Goal: Information Seeking & Learning: Learn about a topic

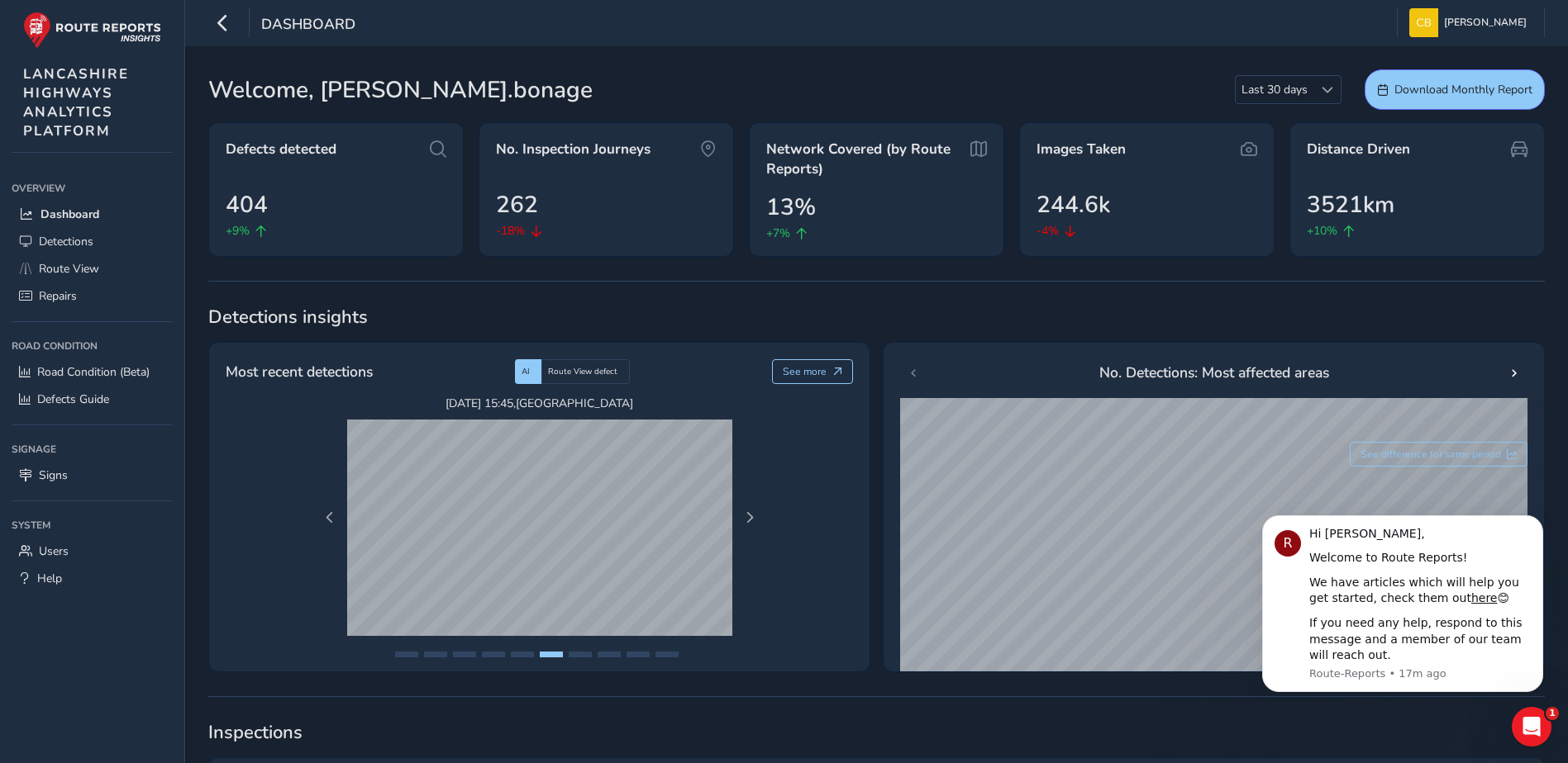
click at [96, 239] on link "Detections" at bounding box center [92, 242] width 161 height 28
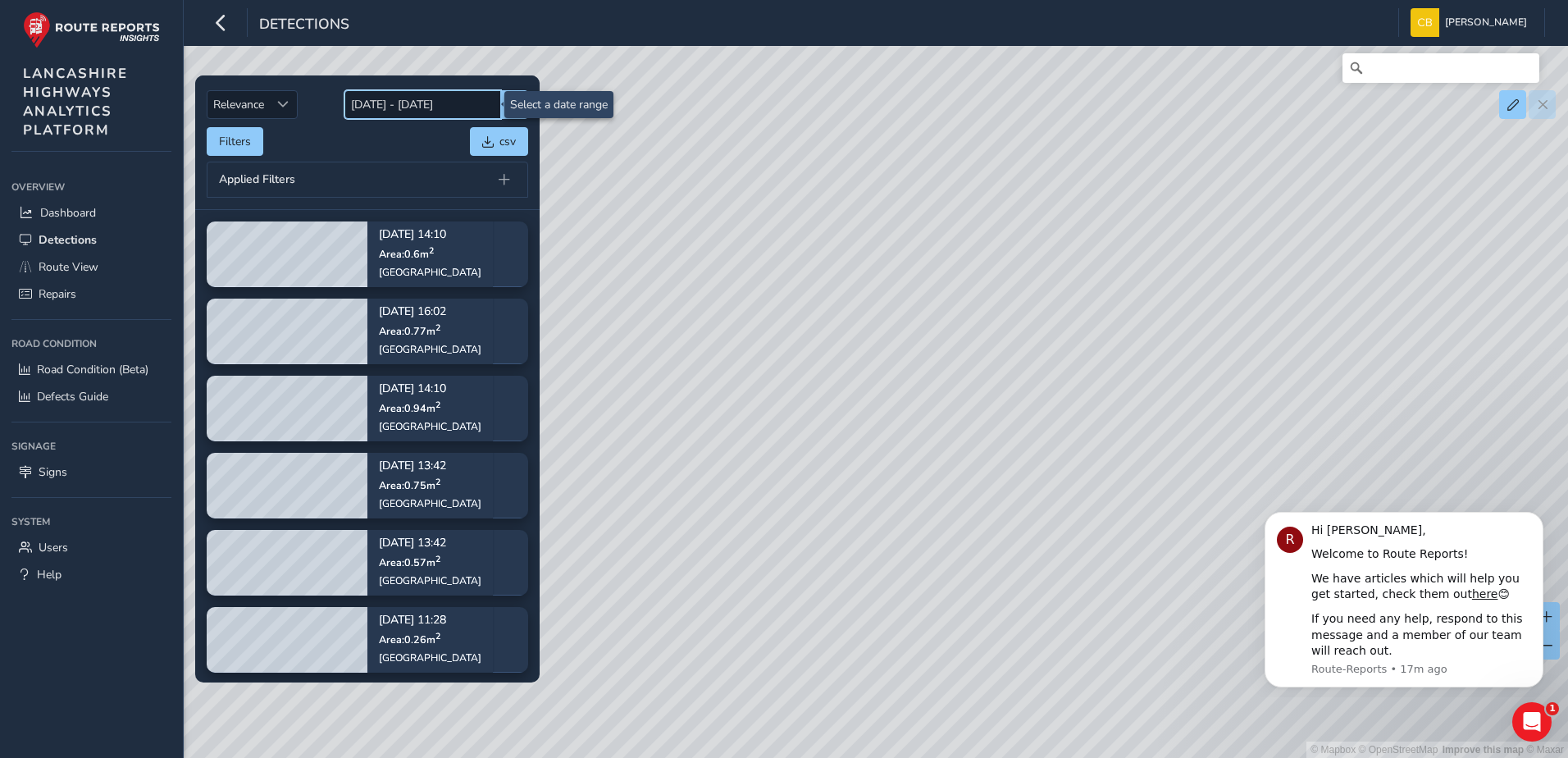
click at [429, 110] on input "[DATE] - [DATE]" at bounding box center [423, 104] width 156 height 28
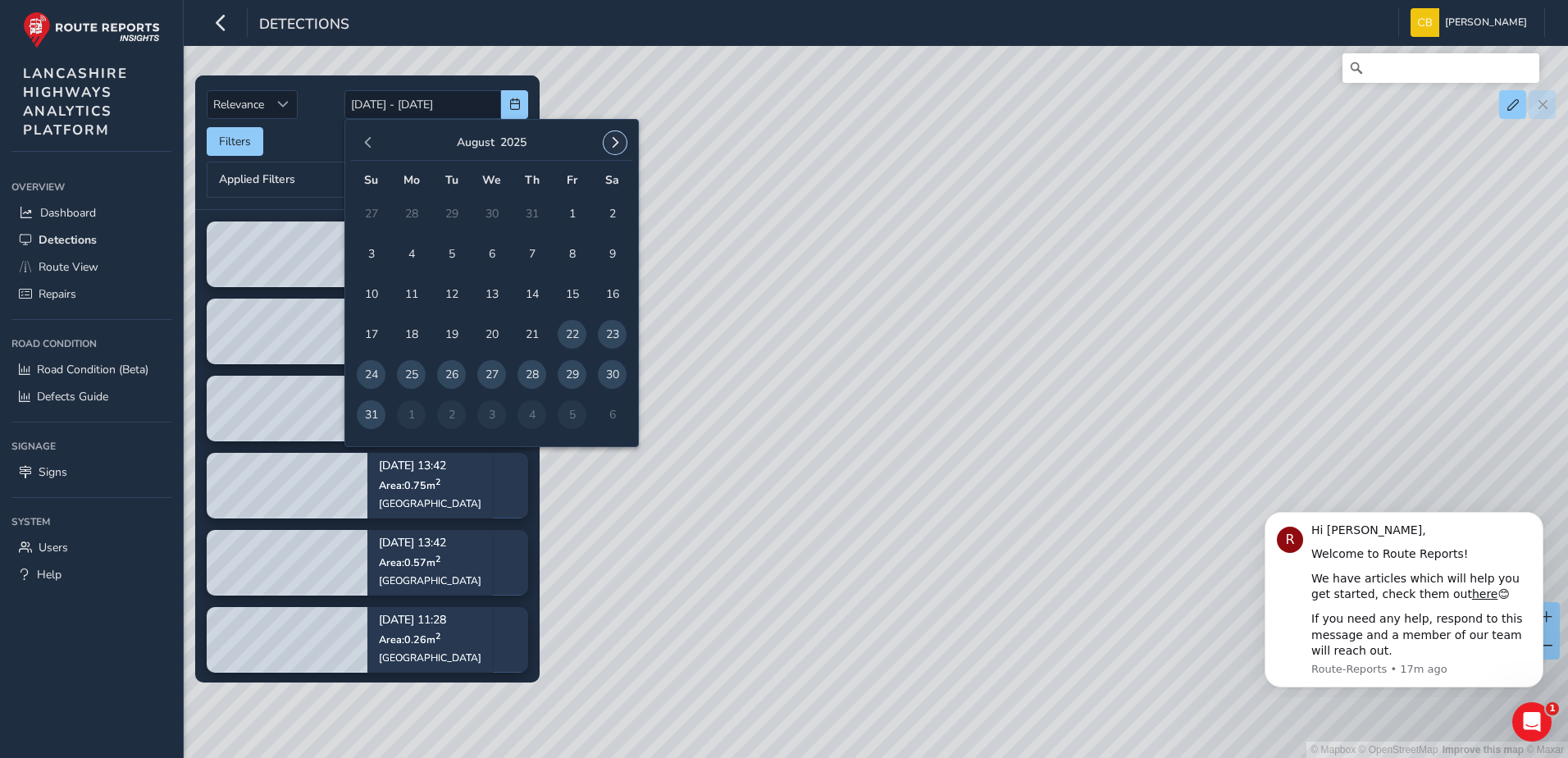
click at [619, 147] on span "button" at bounding box center [615, 143] width 12 height 12
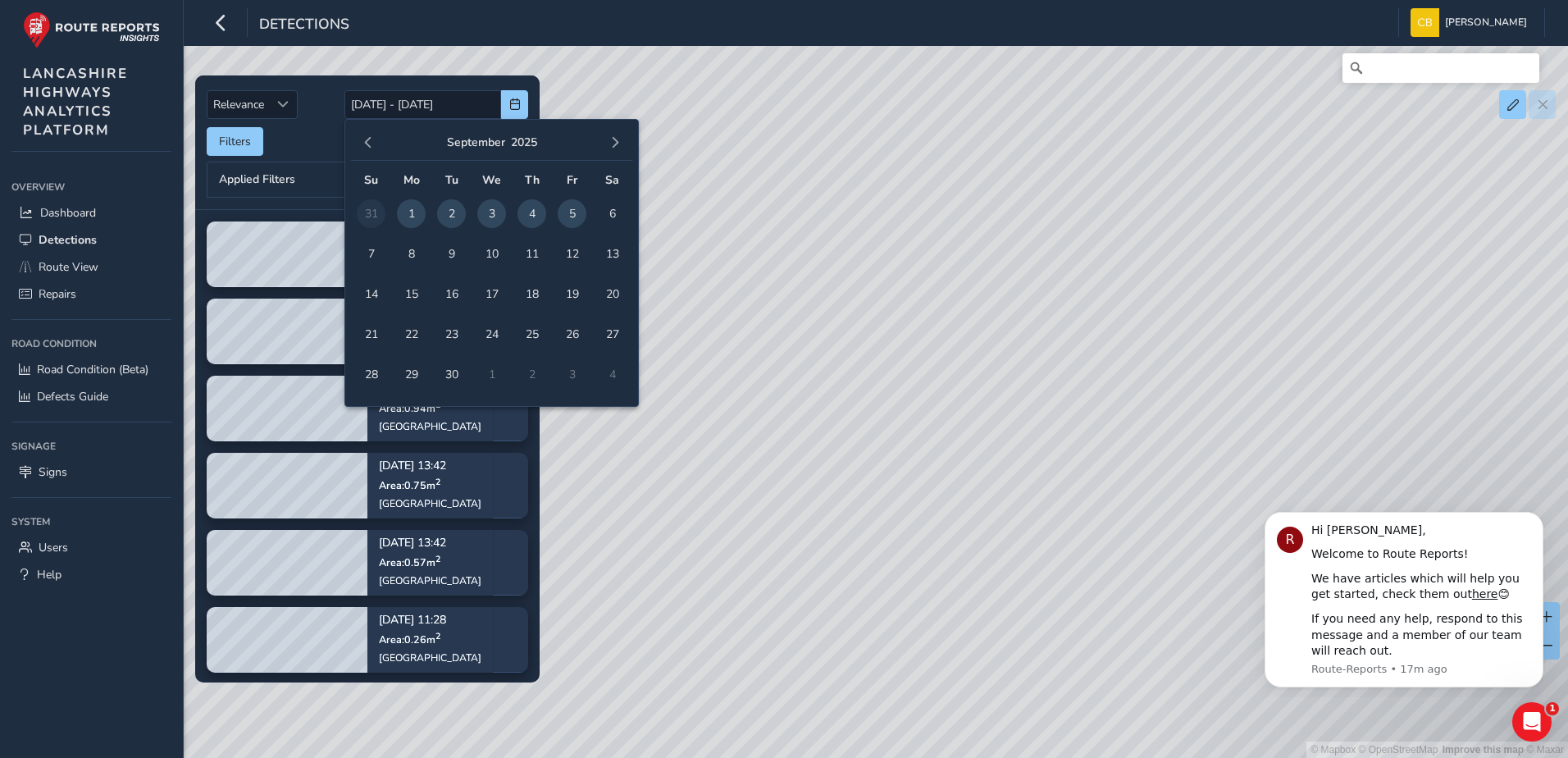
click at [454, 212] on span "2" at bounding box center [451, 213] width 28 height 28
type input "[DATE]"
click at [470, 115] on input "[DATE]" at bounding box center [423, 104] width 156 height 28
click at [457, 212] on span "2" at bounding box center [451, 213] width 28 height 28
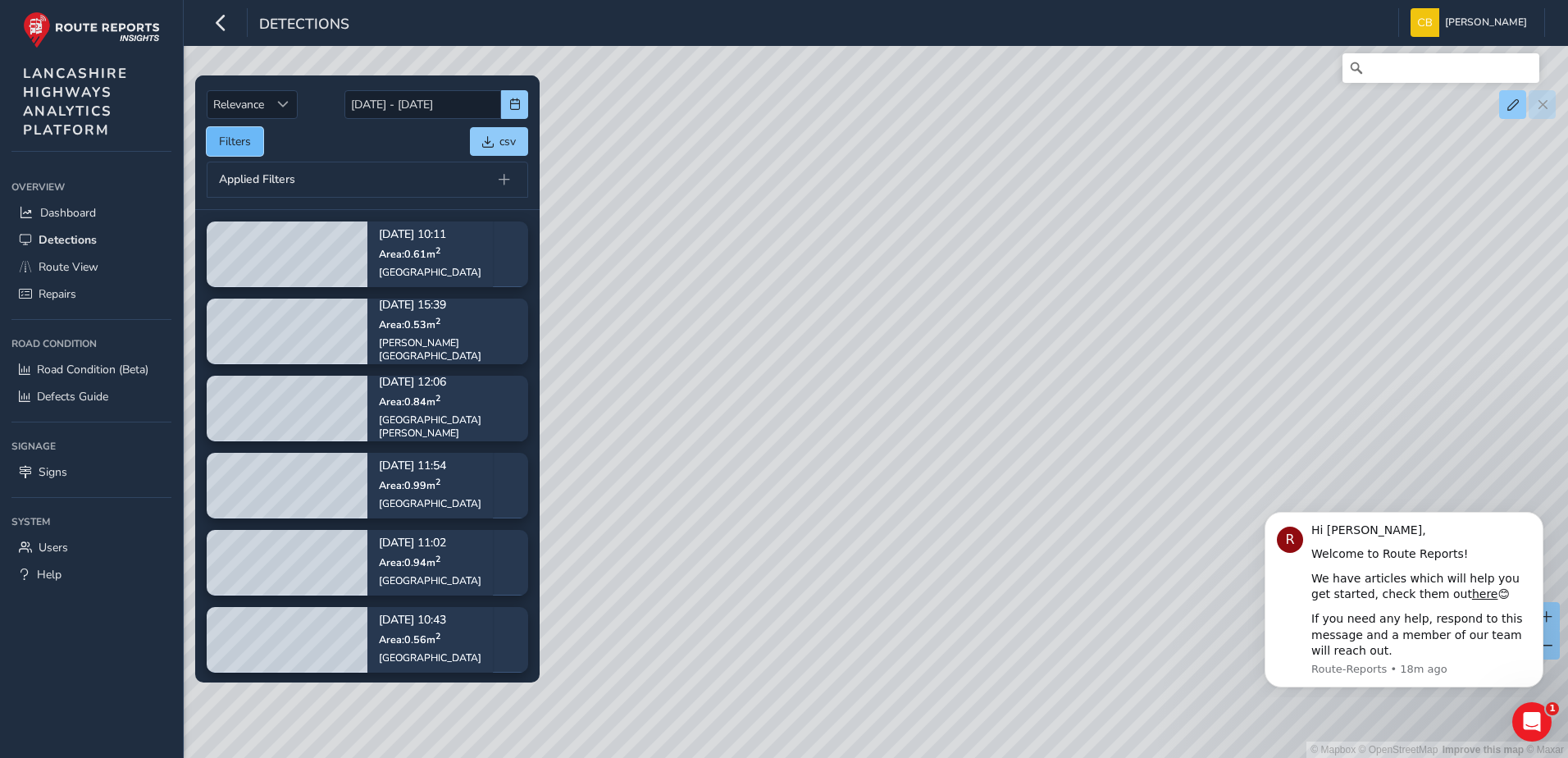
click at [239, 145] on button "Filters" at bounding box center [235, 141] width 57 height 28
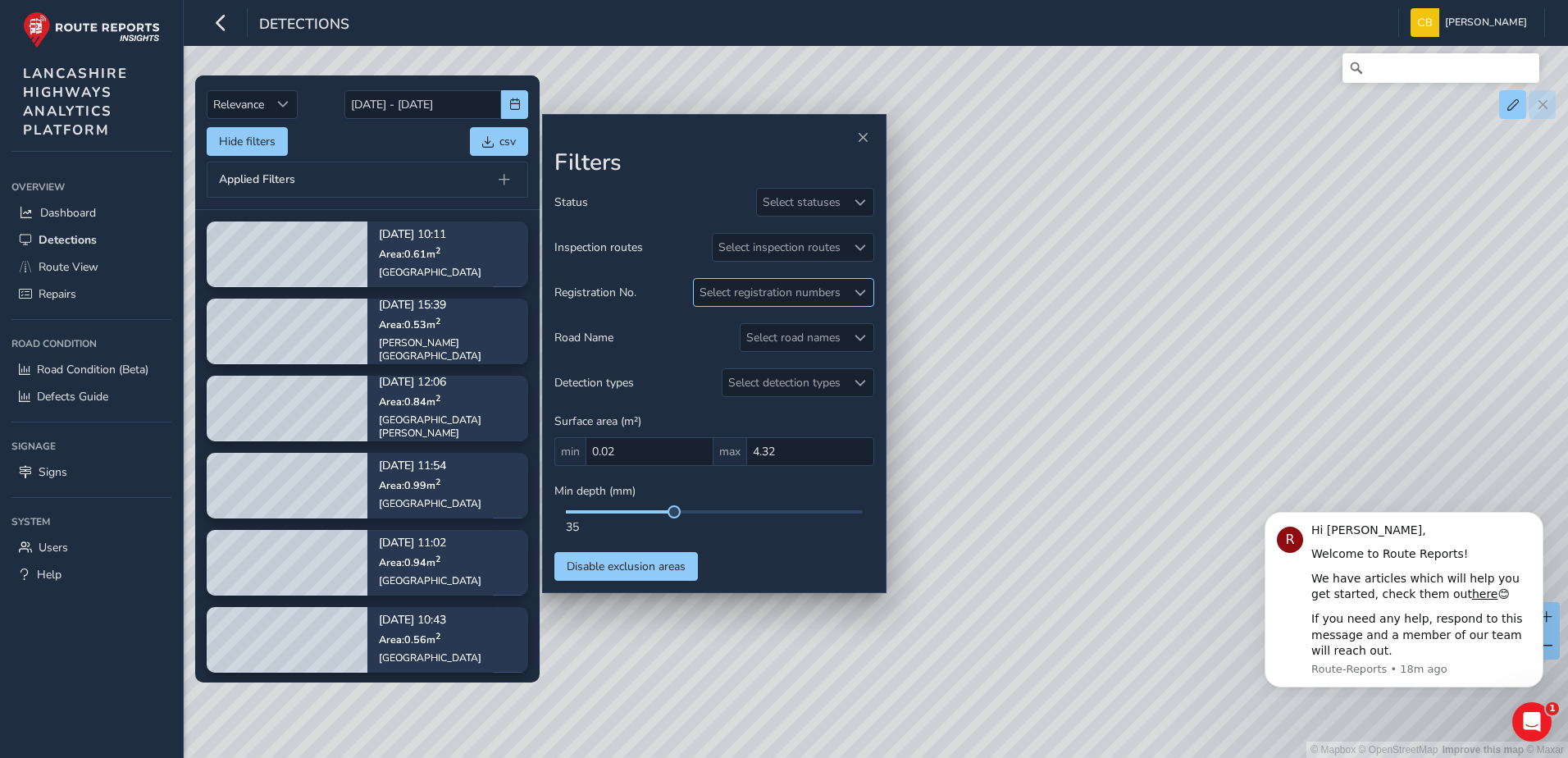
click at [859, 285] on div at bounding box center [860, 293] width 27 height 27
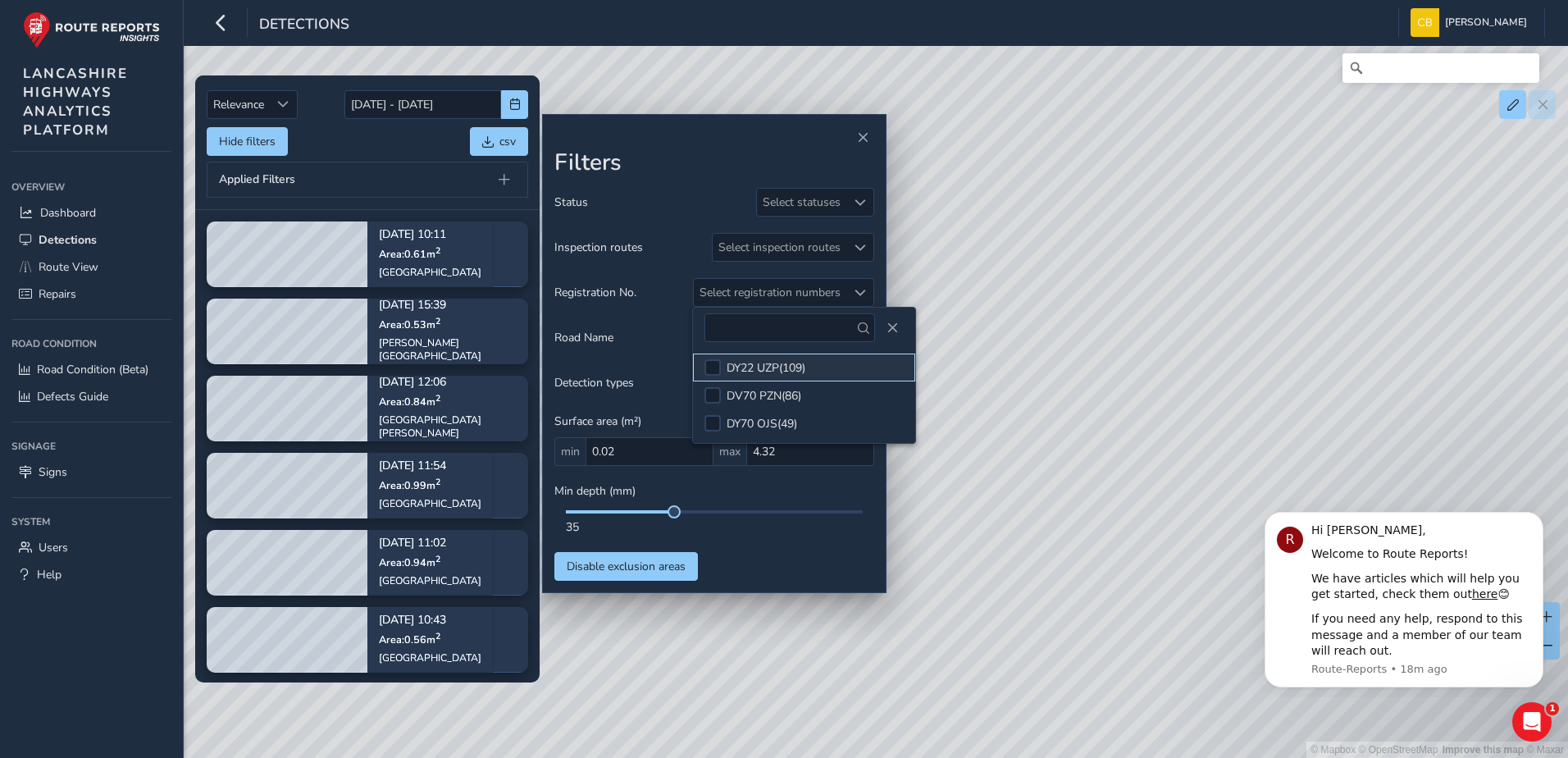
click at [785, 368] on div "DY22 UZP ( 109 )" at bounding box center [765, 368] width 79 height 16
click at [887, 331] on span "Close" at bounding box center [892, 328] width 12 height 12
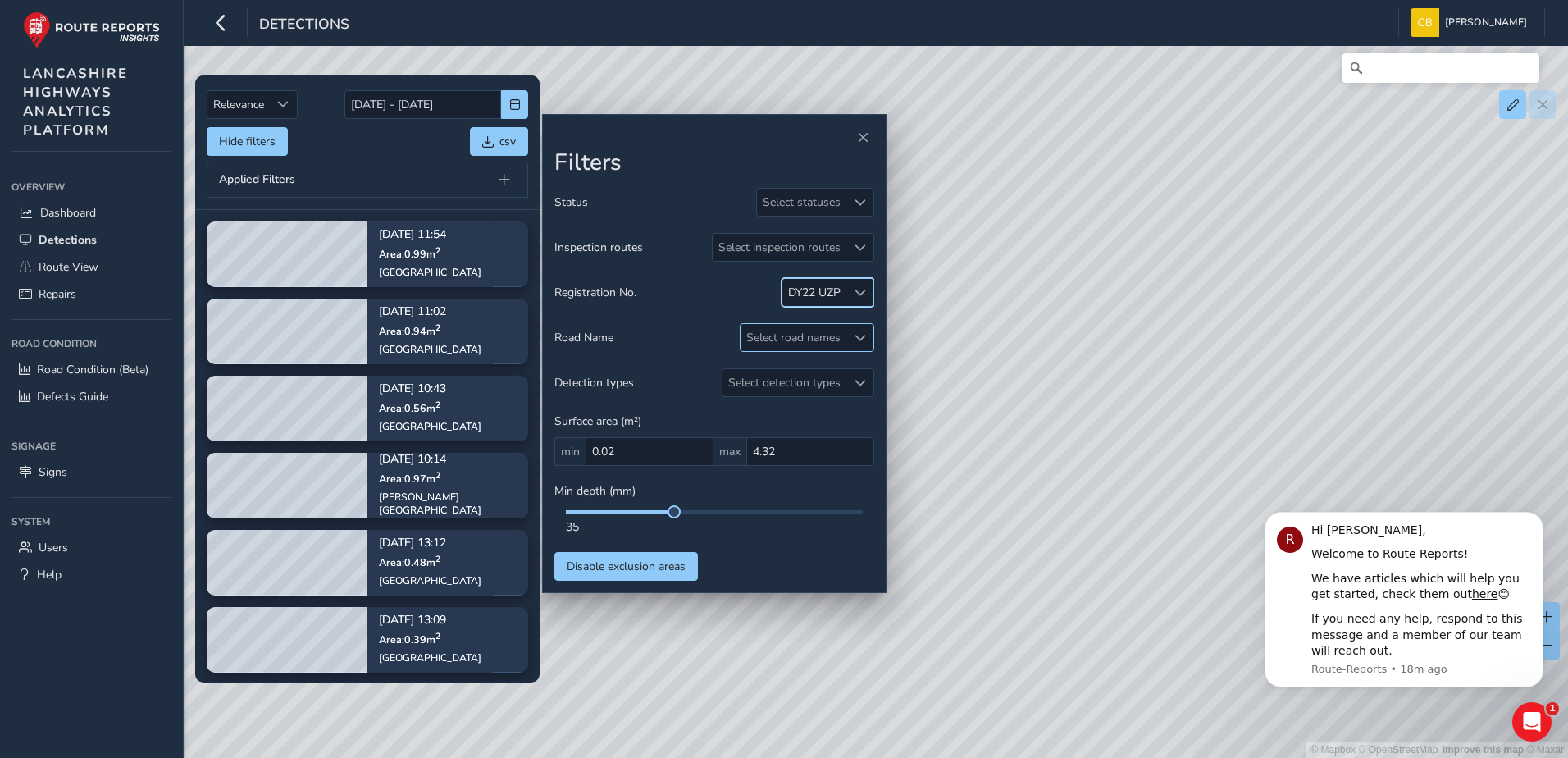
click at [859, 343] on span at bounding box center [860, 338] width 12 height 12
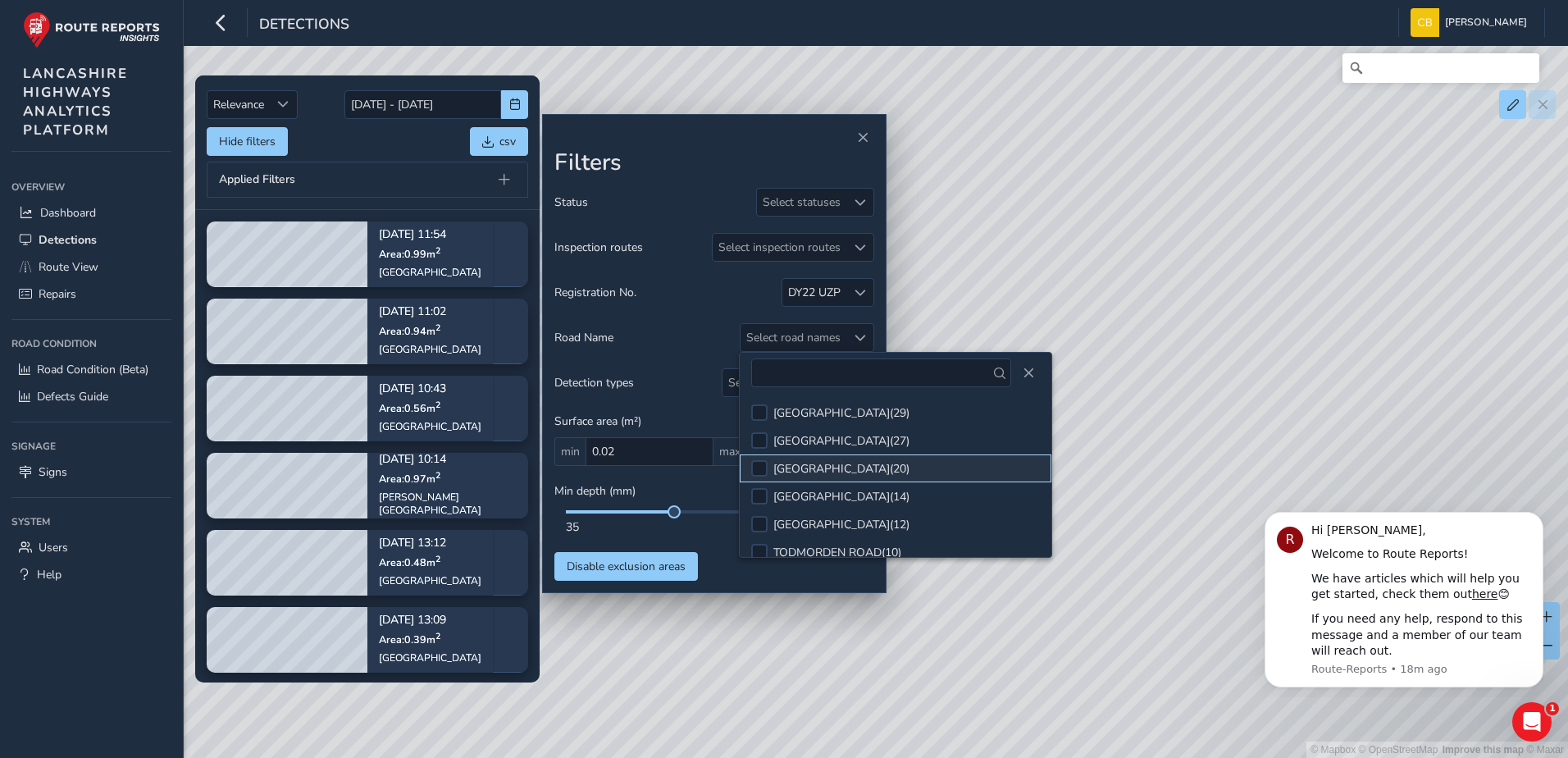
click at [856, 471] on div "BACUP ROAD ( 20 )" at bounding box center [841, 469] width 136 height 16
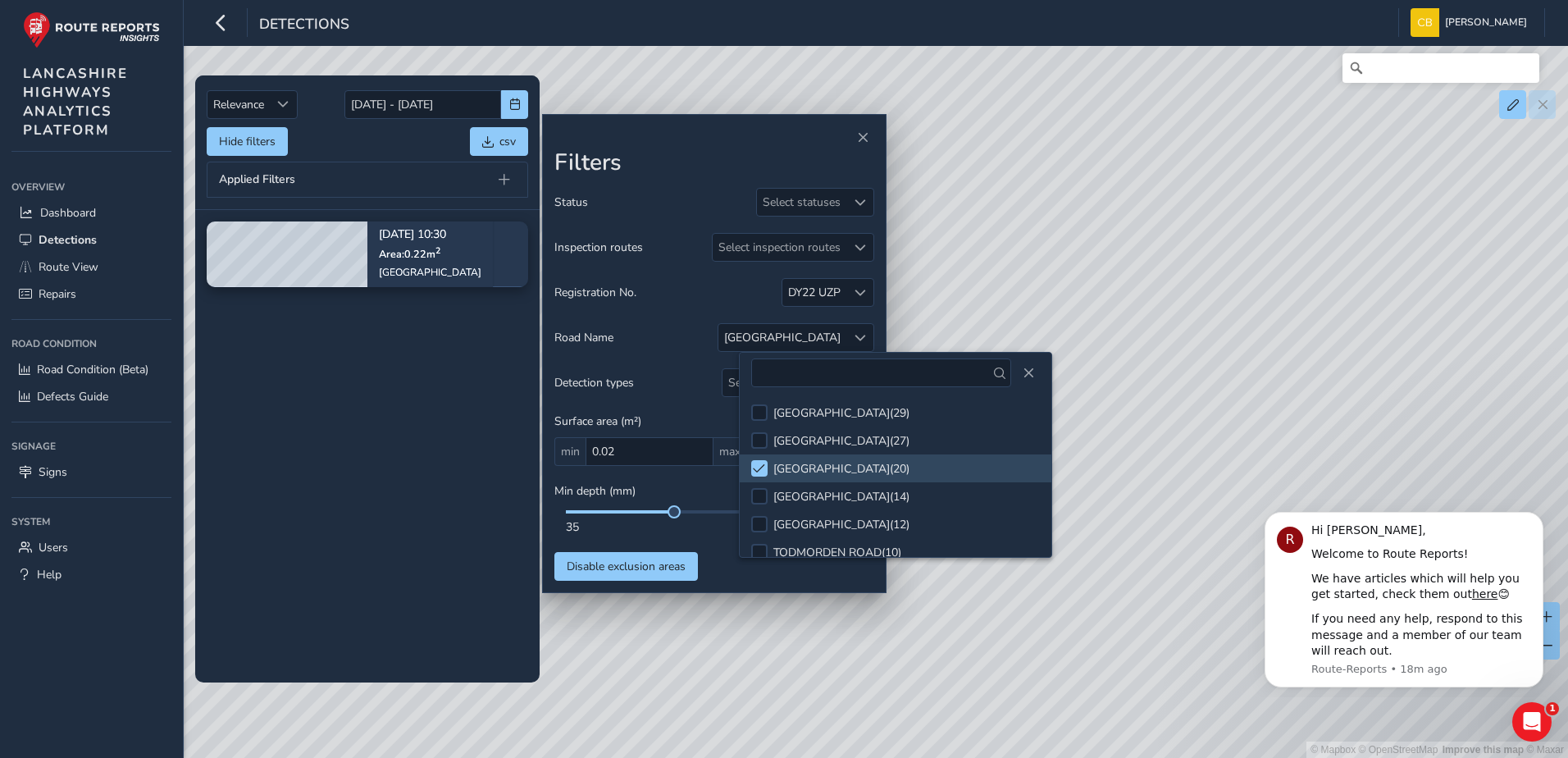
click at [716, 541] on div "Status Select statuses Inspection routes Select inspection routes Registration …" at bounding box center [715, 384] width 320 height 393
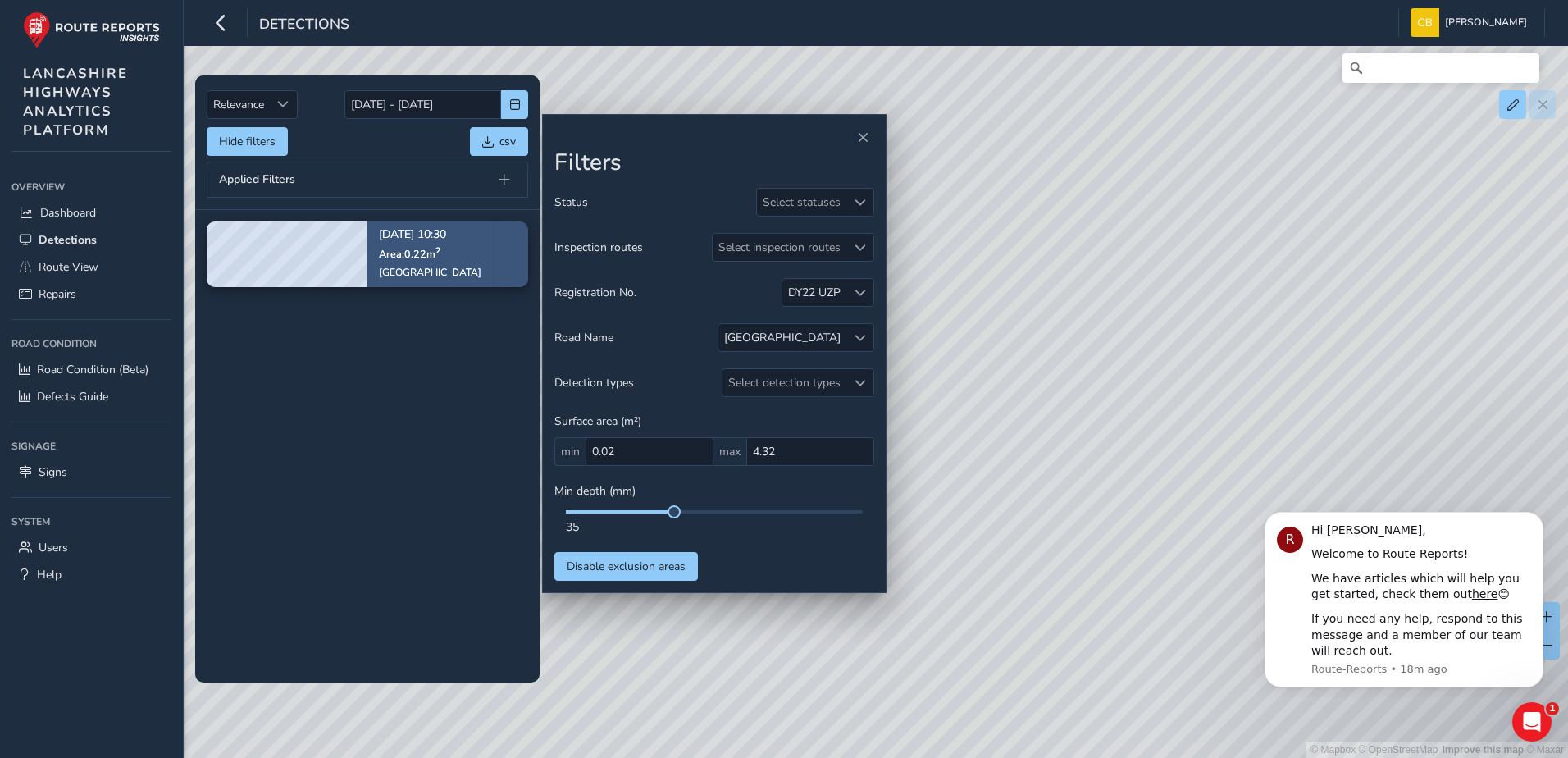
click at [416, 269] on div "[GEOGRAPHIC_DATA]" at bounding box center [430, 272] width 103 height 13
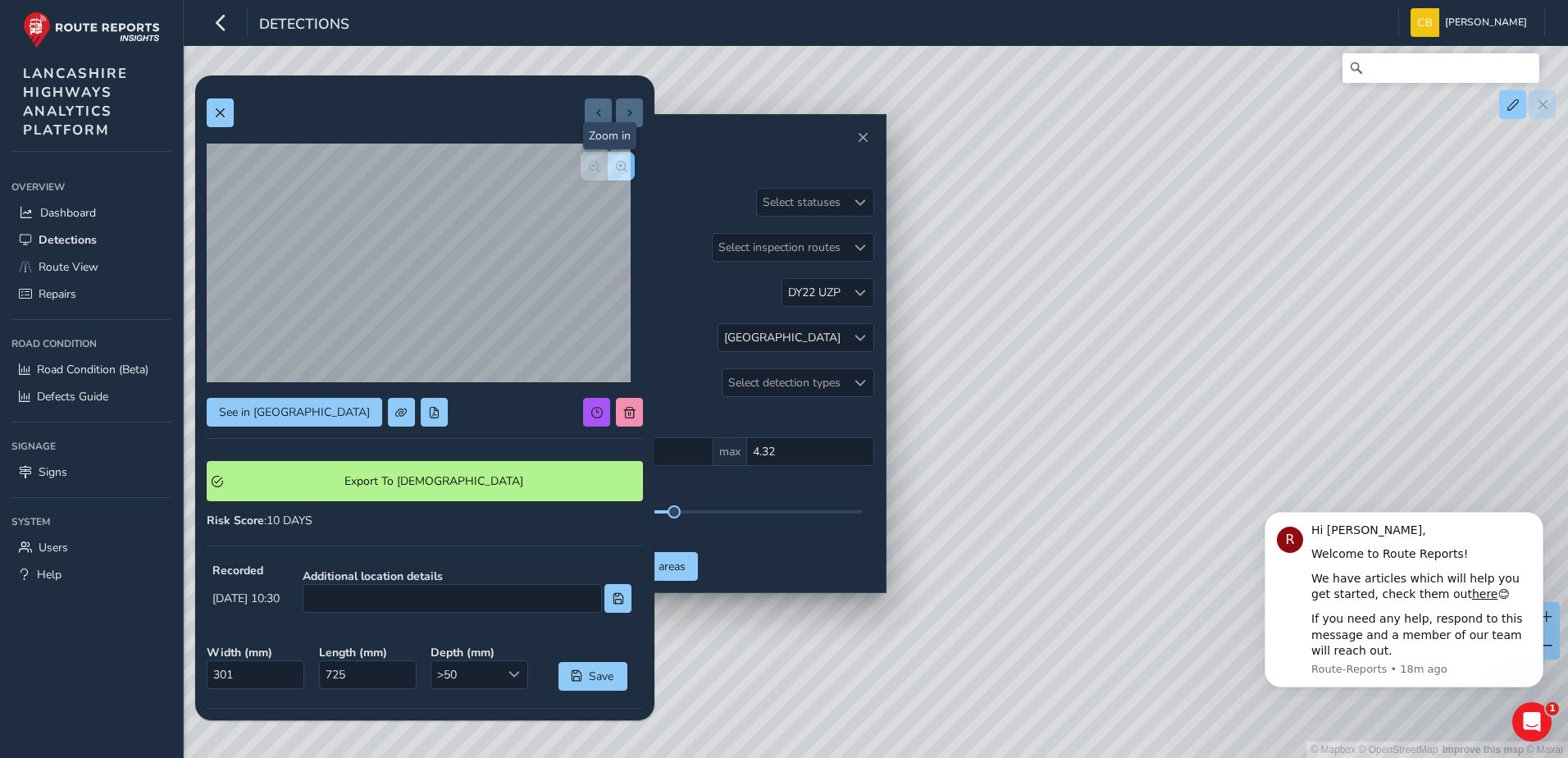
click at [616, 161] on span "button" at bounding box center [622, 167] width 12 height 12
click at [581, 173] on button "button" at bounding box center [595, 165] width 27 height 28
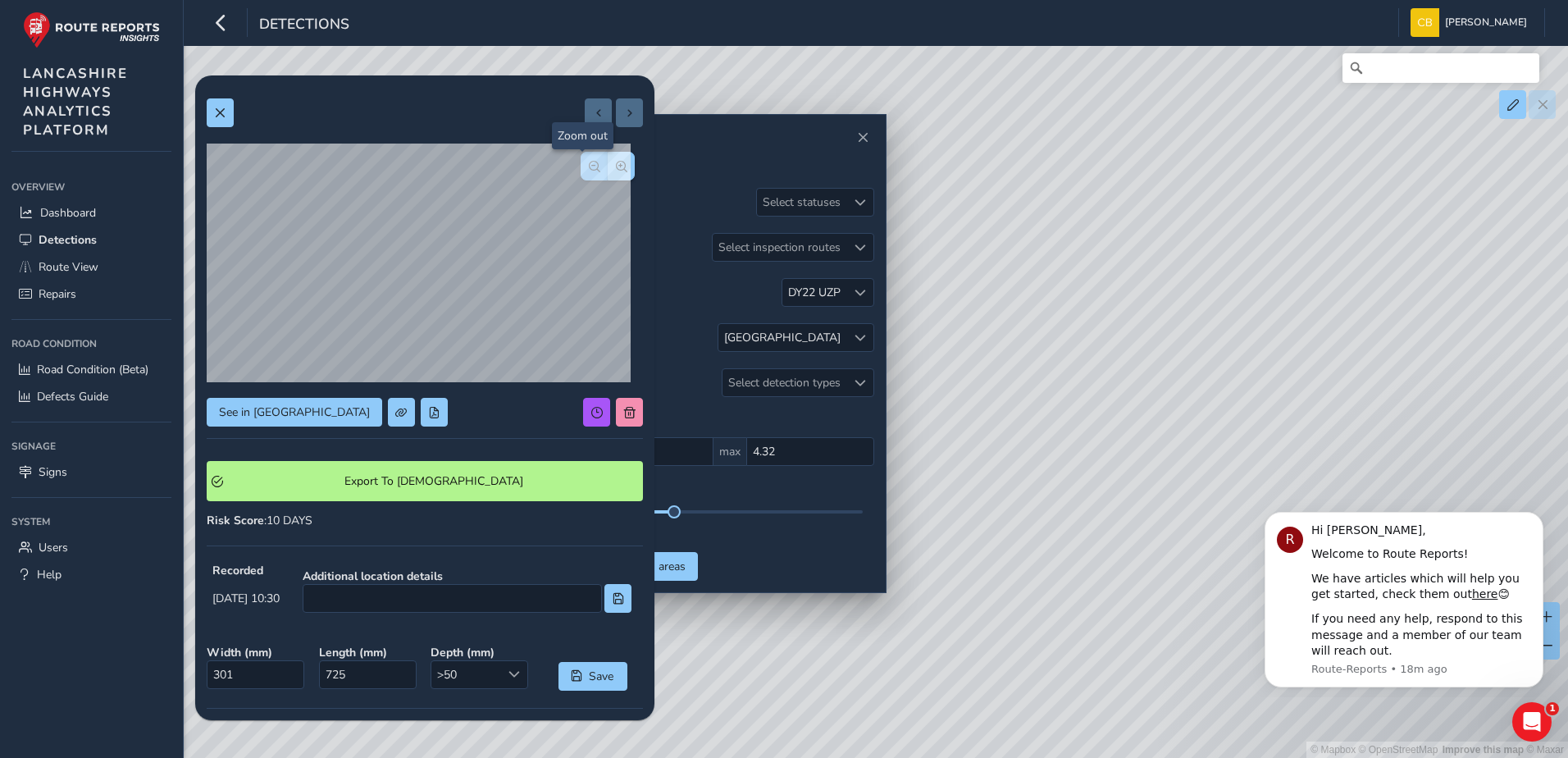
click at [581, 173] on button "button" at bounding box center [595, 165] width 27 height 28
click at [429, 411] on span at bounding box center [434, 413] width 12 height 12
click at [207, 115] on button at bounding box center [221, 112] width 27 height 28
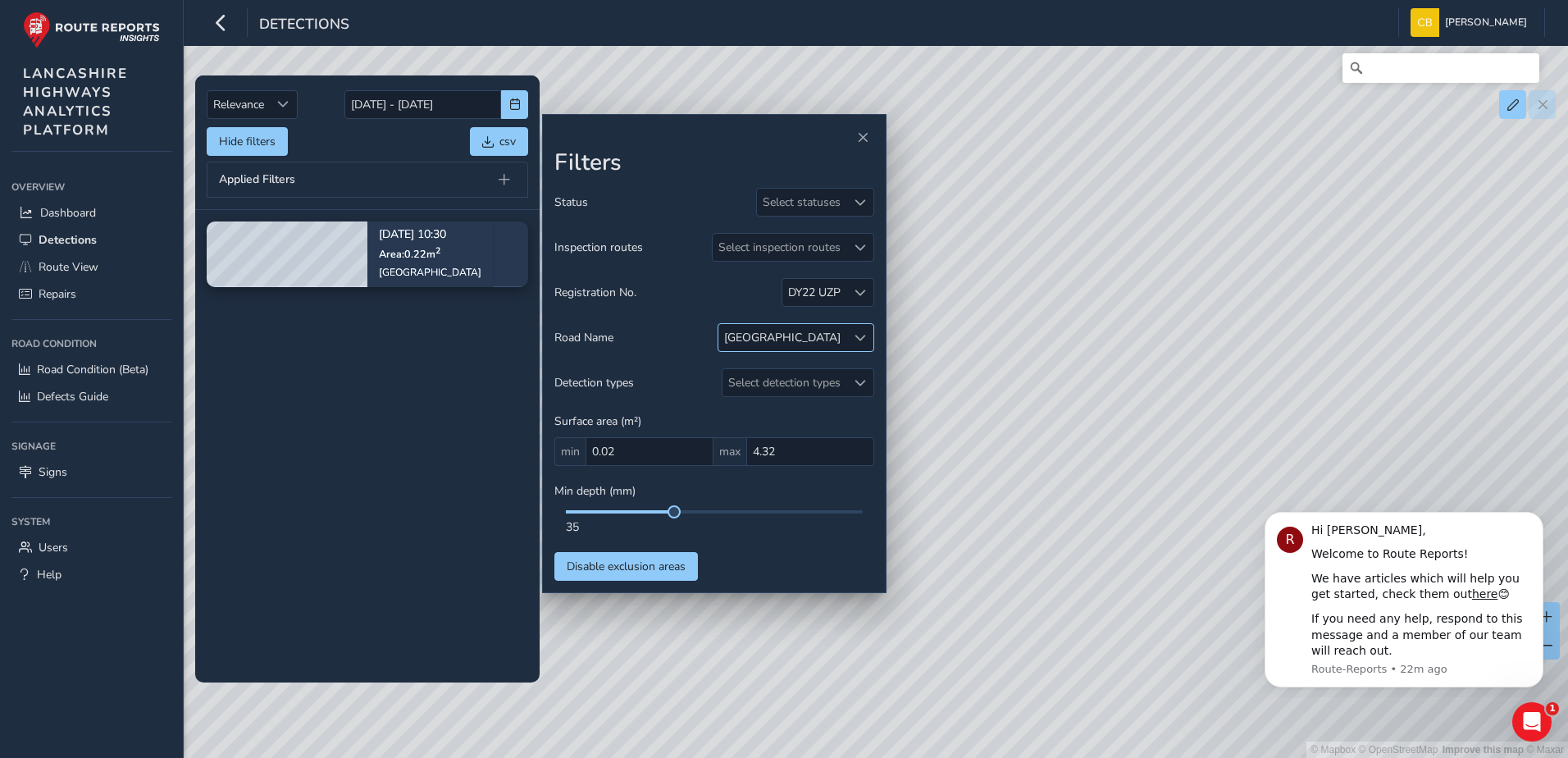
click at [866, 332] on div at bounding box center [860, 338] width 27 height 27
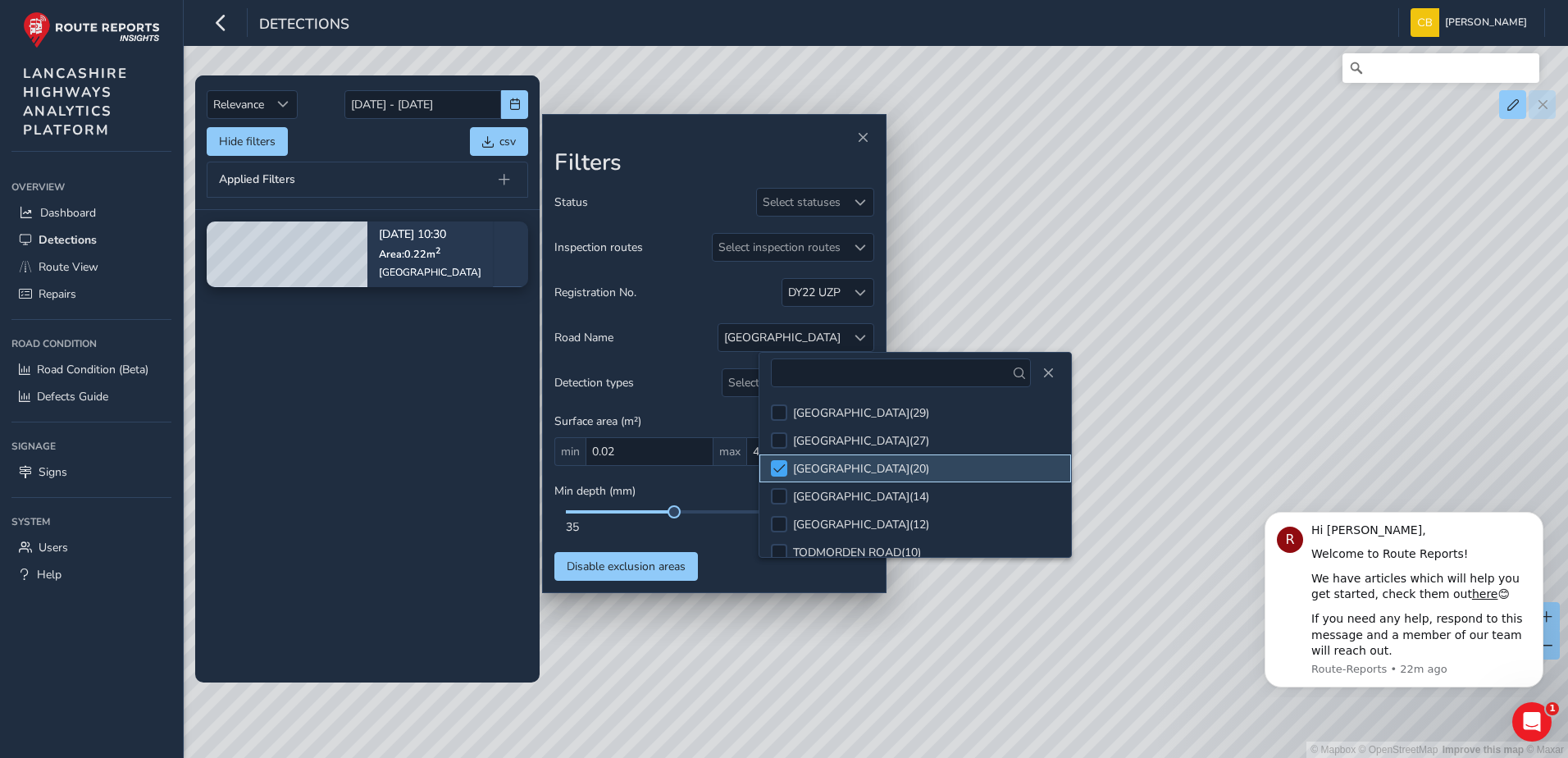
click at [777, 469] on span at bounding box center [779, 469] width 13 height 12
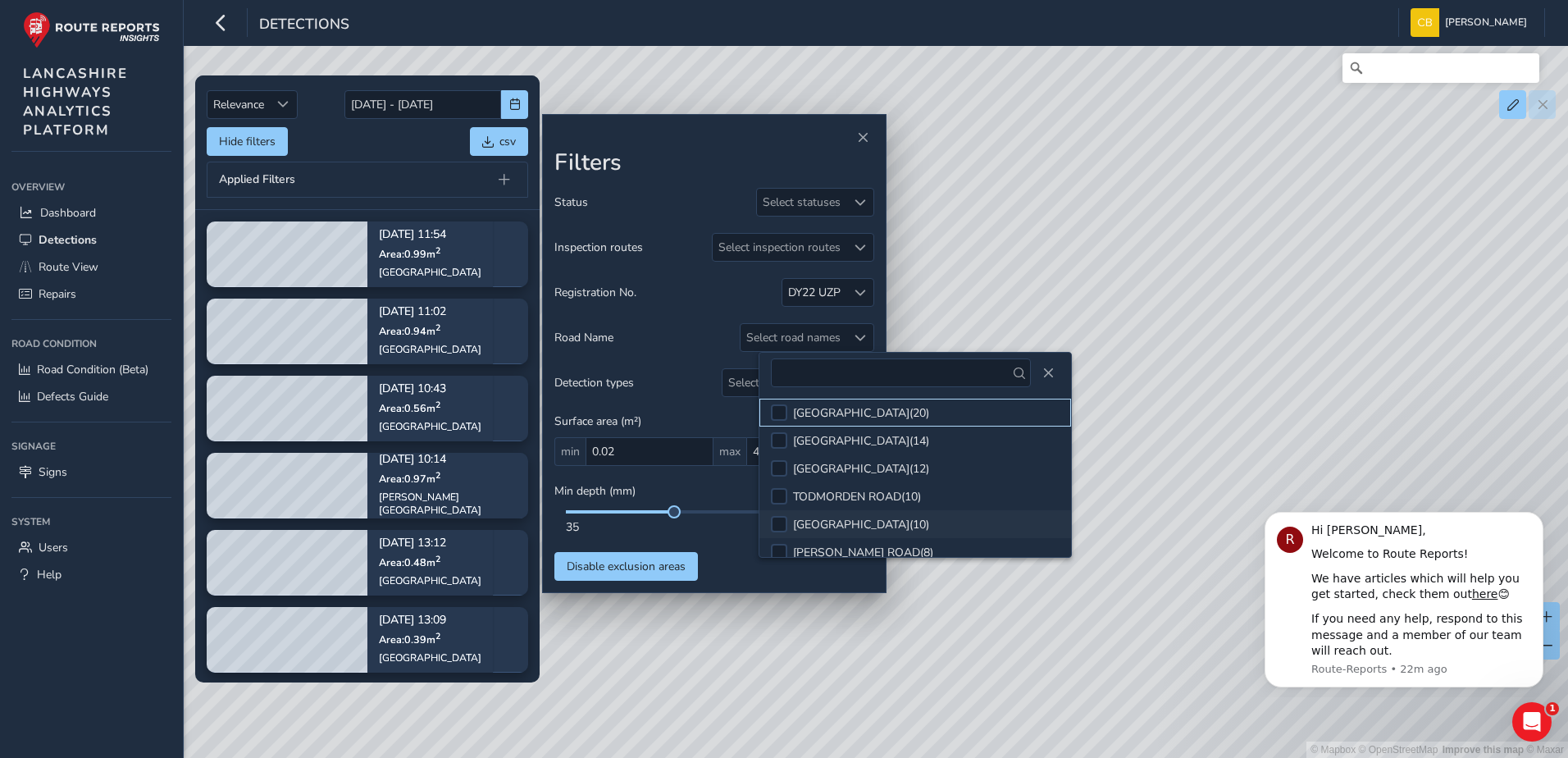
scroll to position [82, 0]
click at [784, 474] on div at bounding box center [779, 470] width 17 height 17
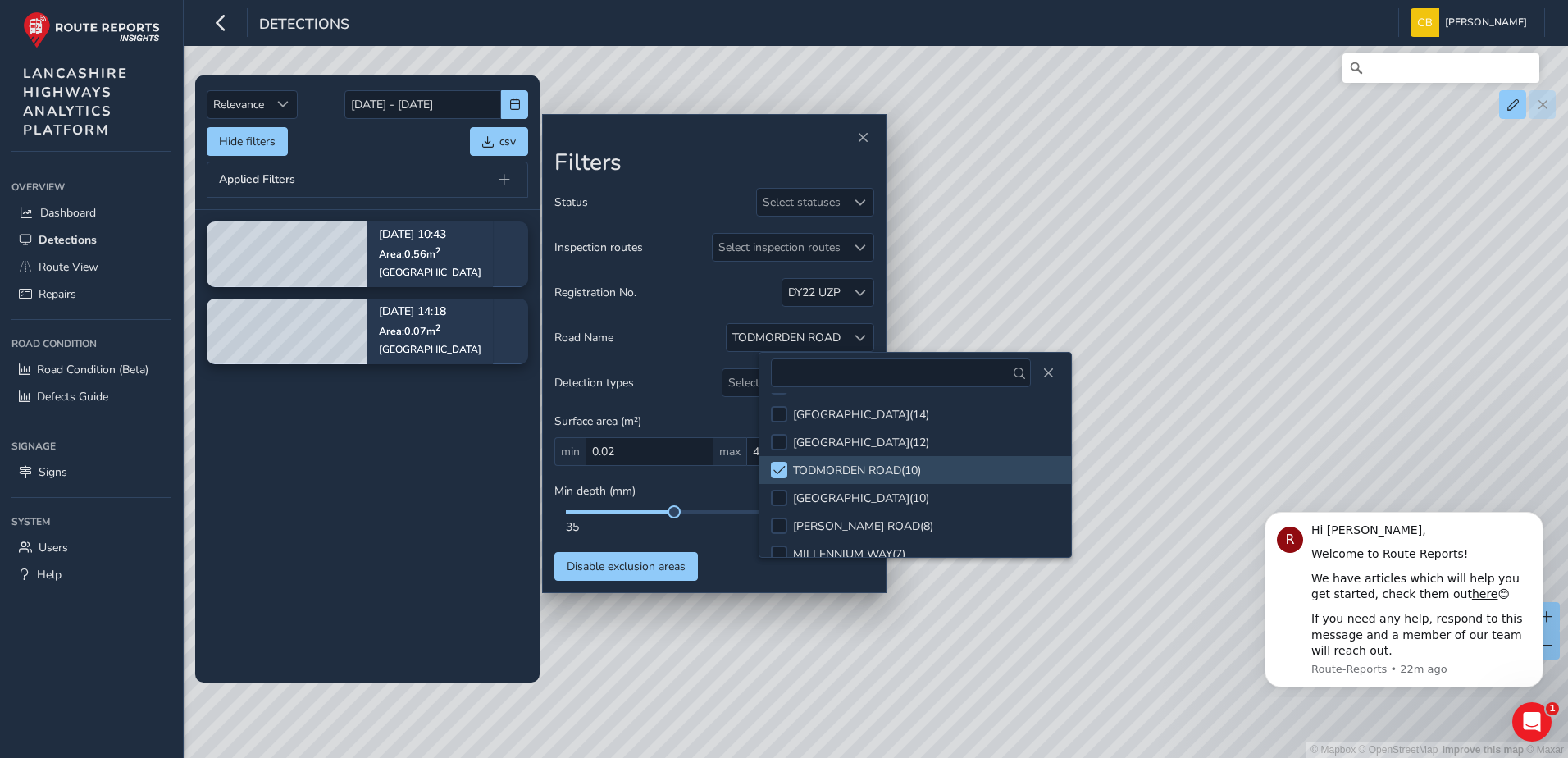
click at [430, 393] on tbody "Sep 02, 10:43 Area: 0.56 m 2 Todmorden Road Sep 02, 14:18 Area: 0.07 m 2 Todmor…" at bounding box center [367, 445] width 345 height 472
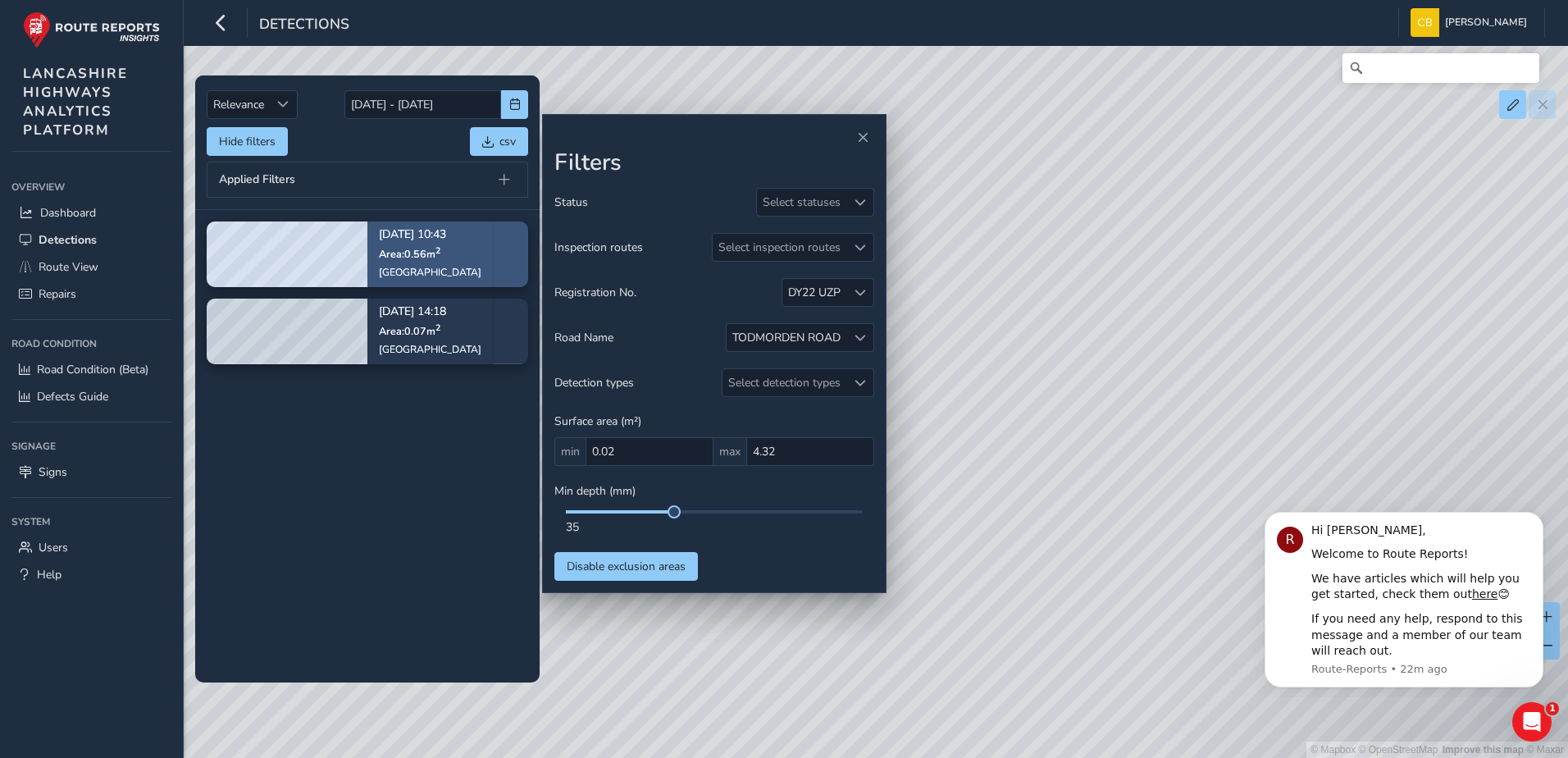
click at [429, 267] on div "Todmorden Road" at bounding box center [430, 272] width 103 height 13
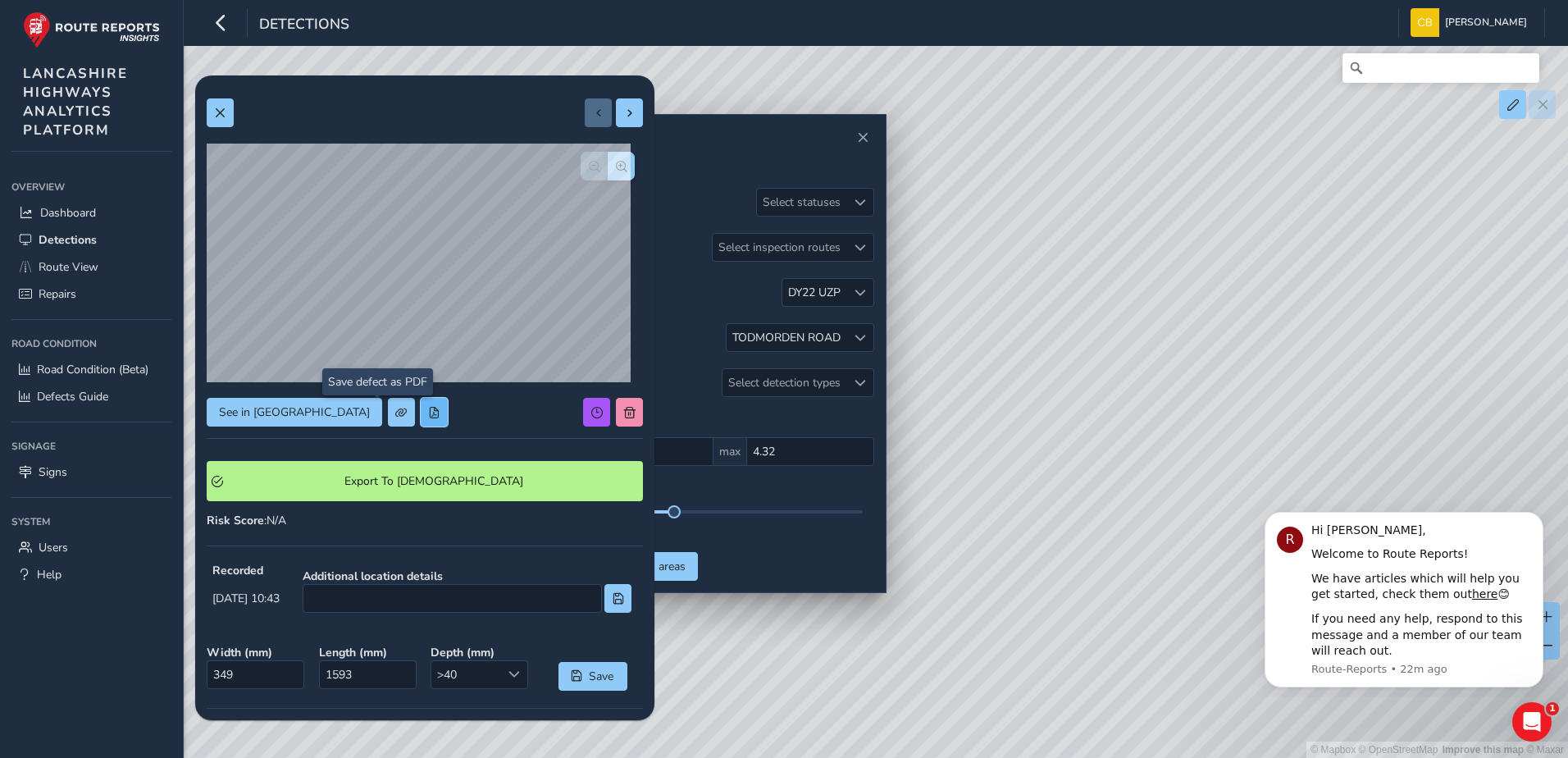
click at [421, 418] on button at bounding box center [434, 411] width 27 height 28
click at [229, 116] on button at bounding box center [221, 112] width 27 height 28
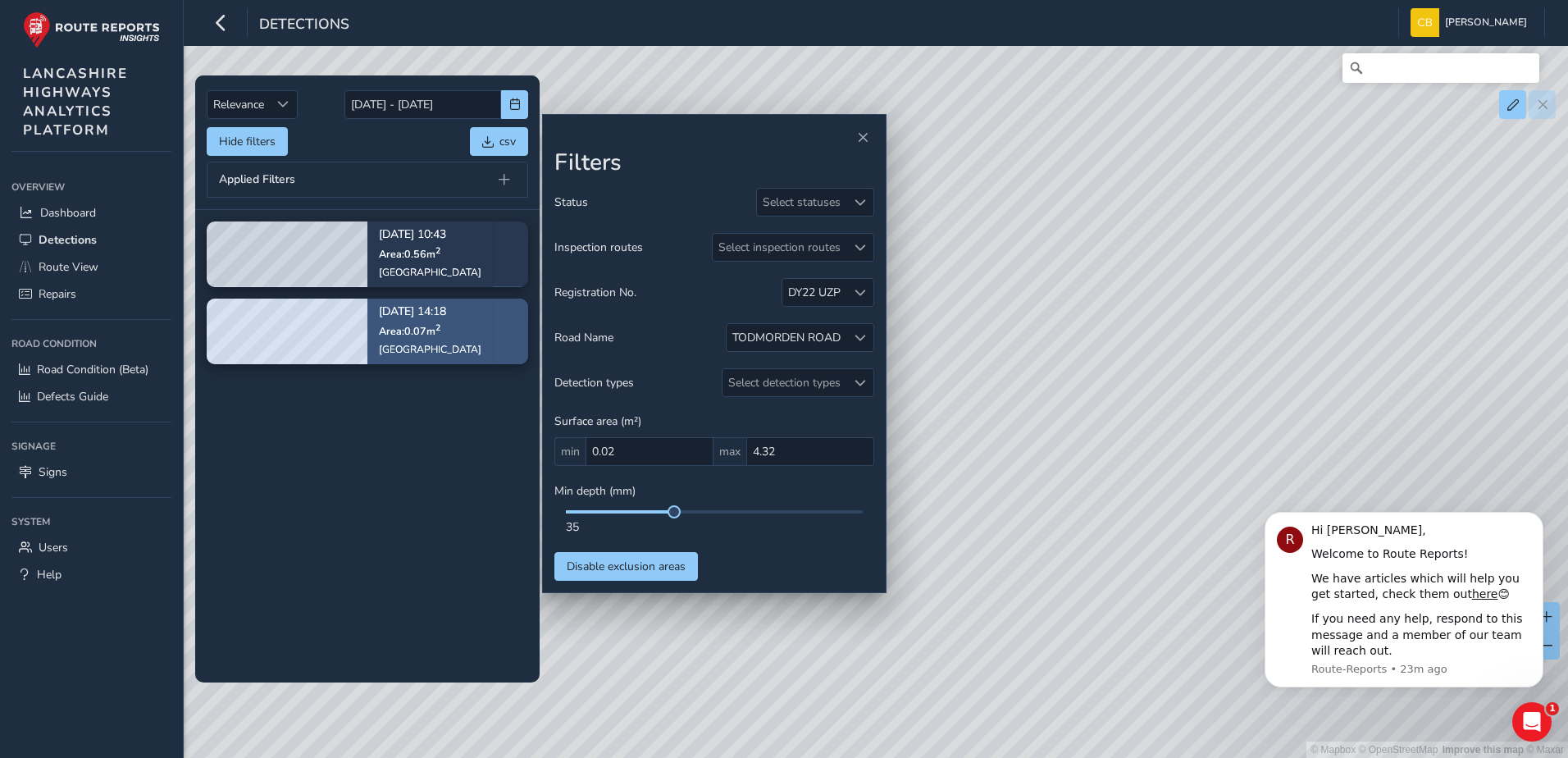
click at [454, 336] on p "Area: 0.07 m 2" at bounding box center [430, 330] width 103 height 13
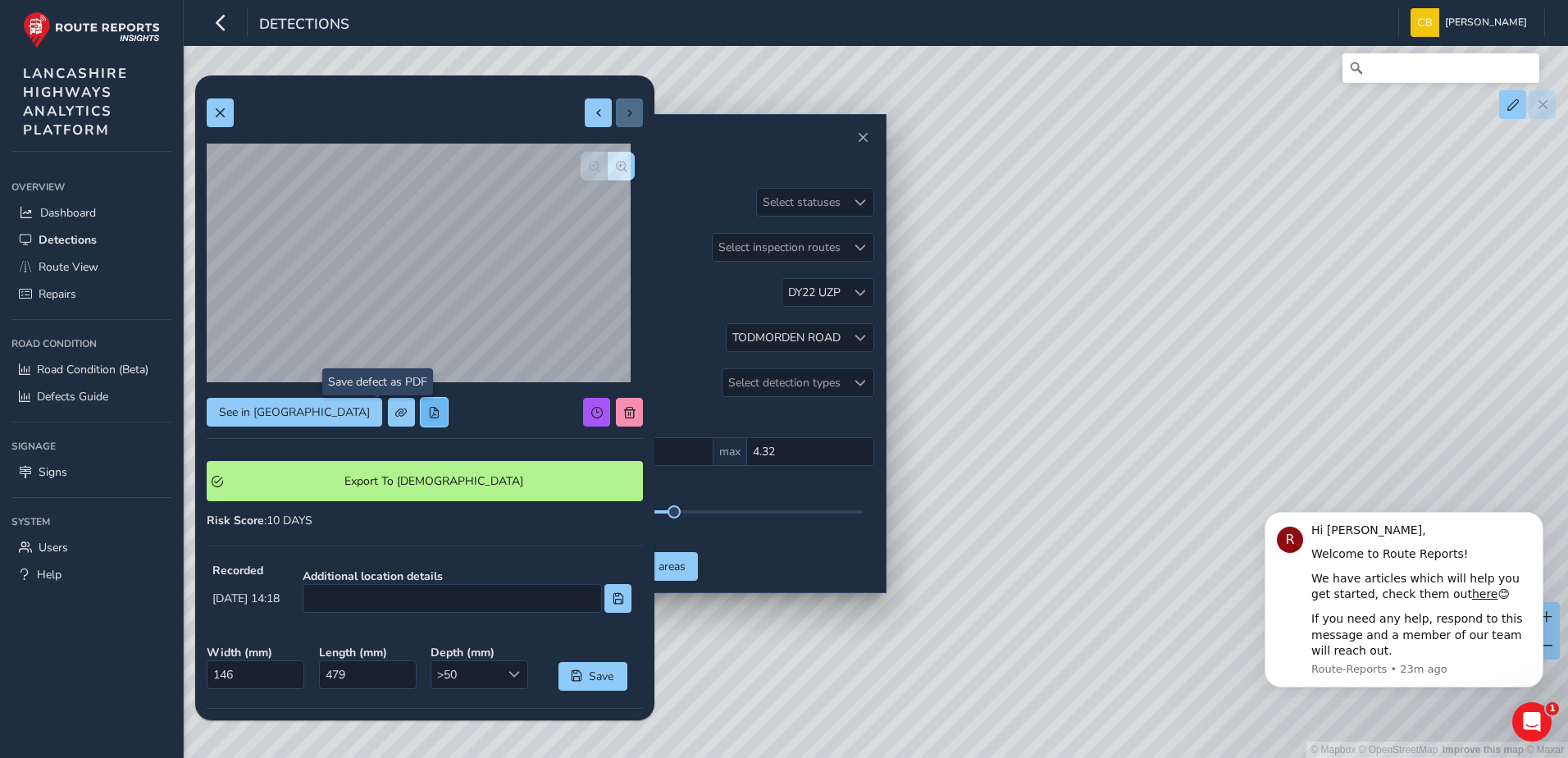
click at [429, 414] on span at bounding box center [434, 413] width 12 height 12
click at [618, 162] on button "button" at bounding box center [622, 165] width 27 height 28
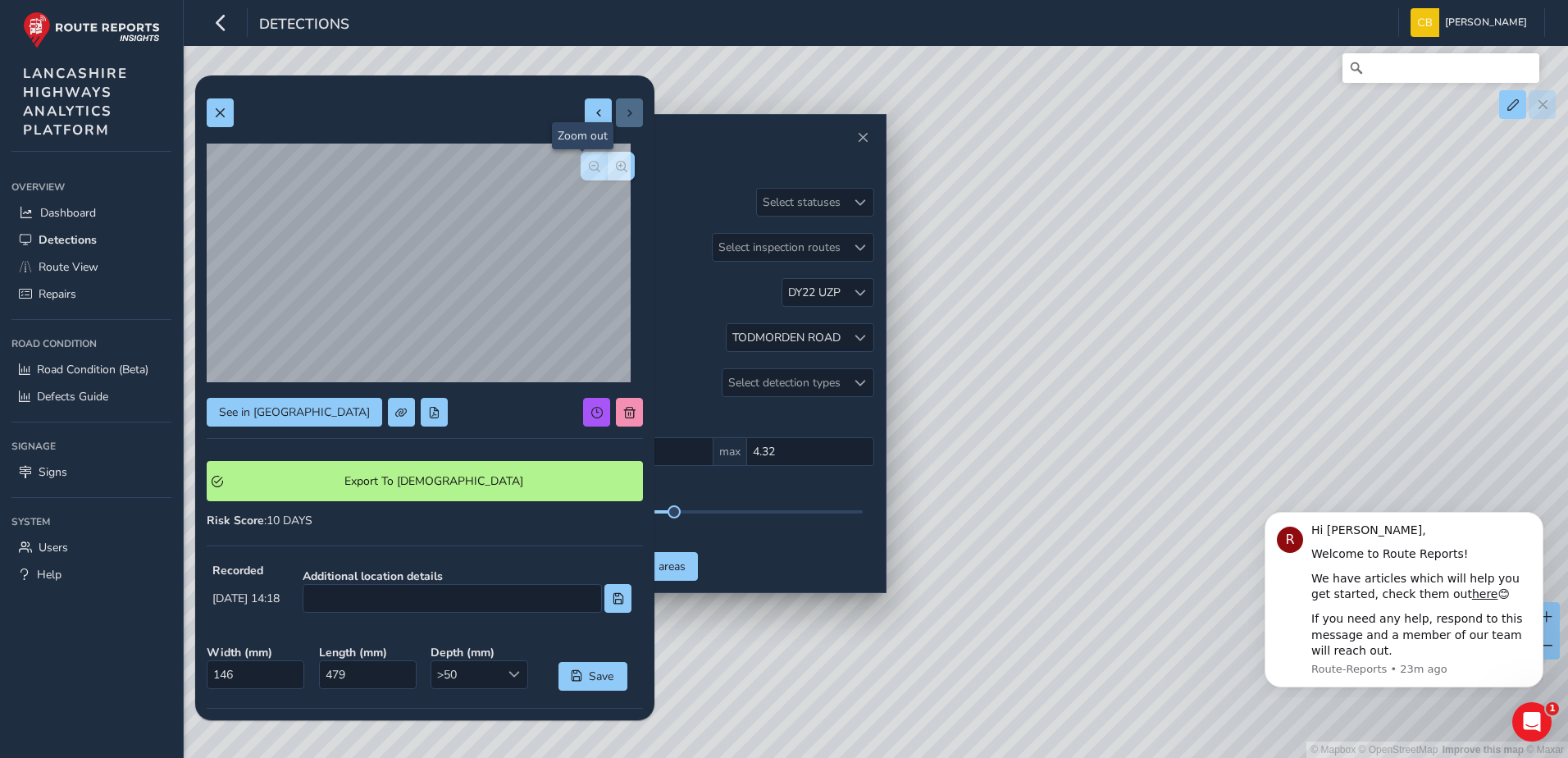
click at [589, 164] on span "button" at bounding box center [595, 167] width 12 height 12
click at [618, 163] on button "button" at bounding box center [622, 165] width 27 height 28
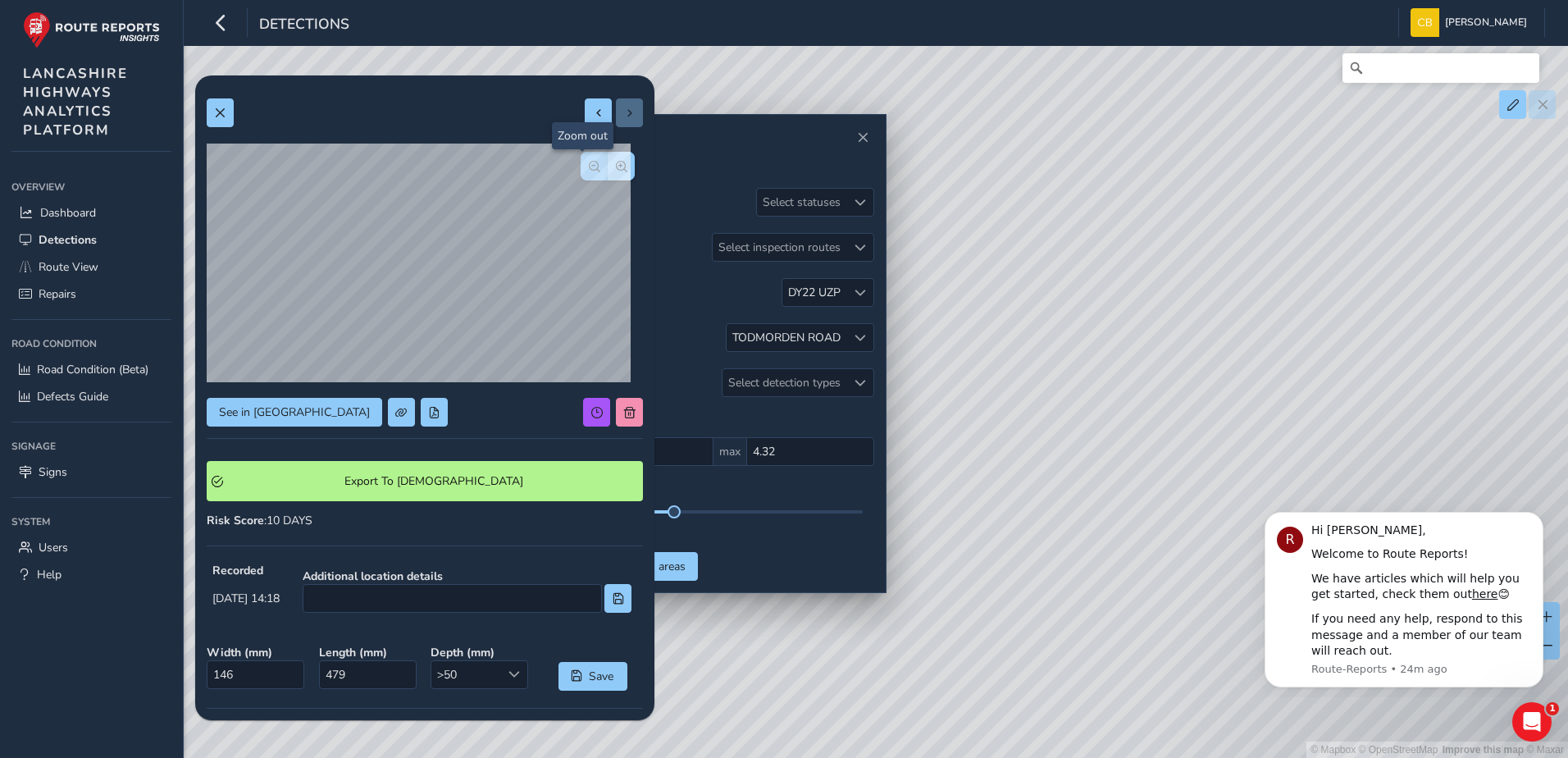
click at [589, 167] on span "button" at bounding box center [595, 167] width 12 height 12
click at [215, 121] on button at bounding box center [221, 112] width 27 height 28
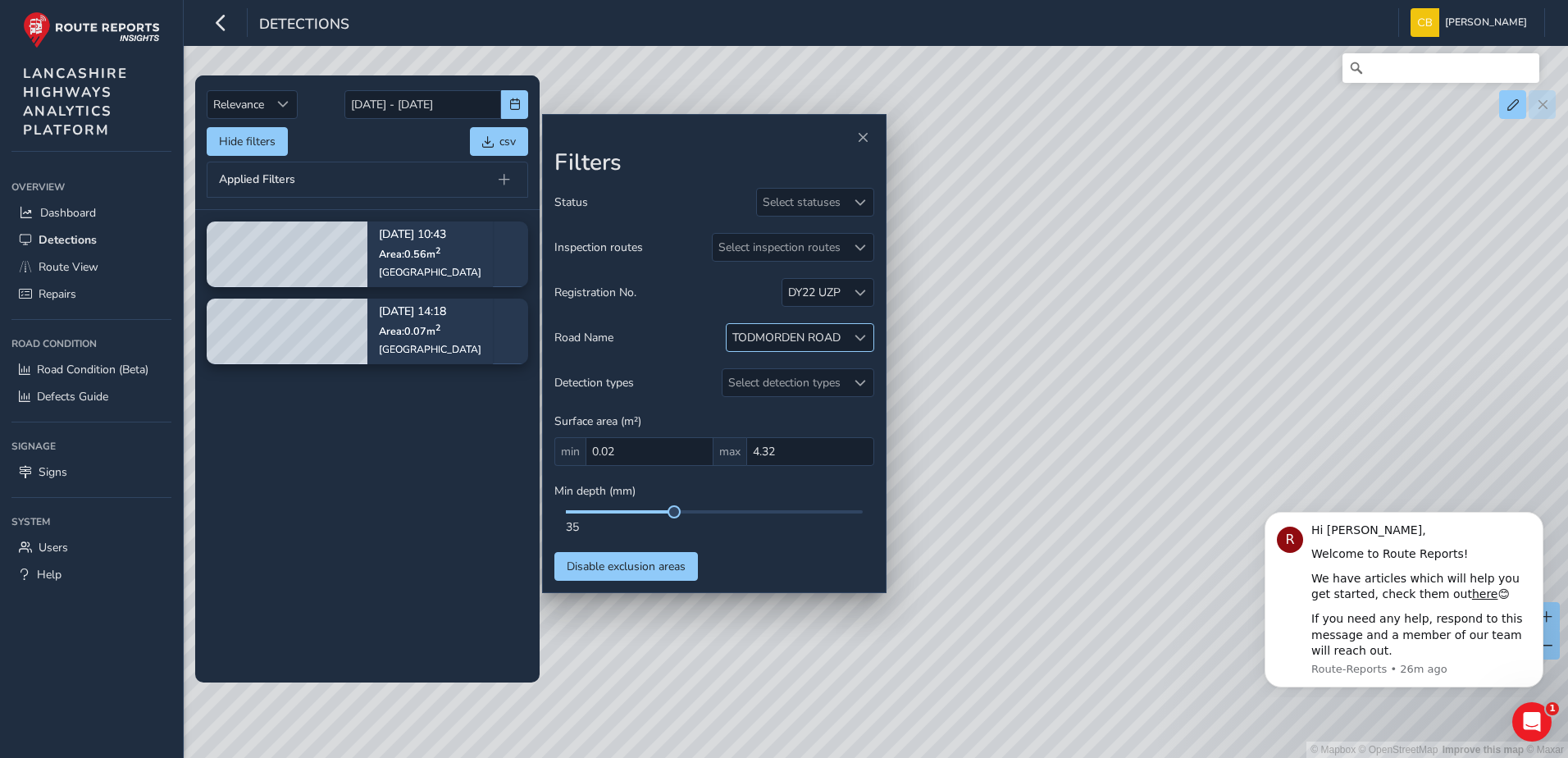
click at [864, 332] on span at bounding box center [860, 338] width 12 height 12
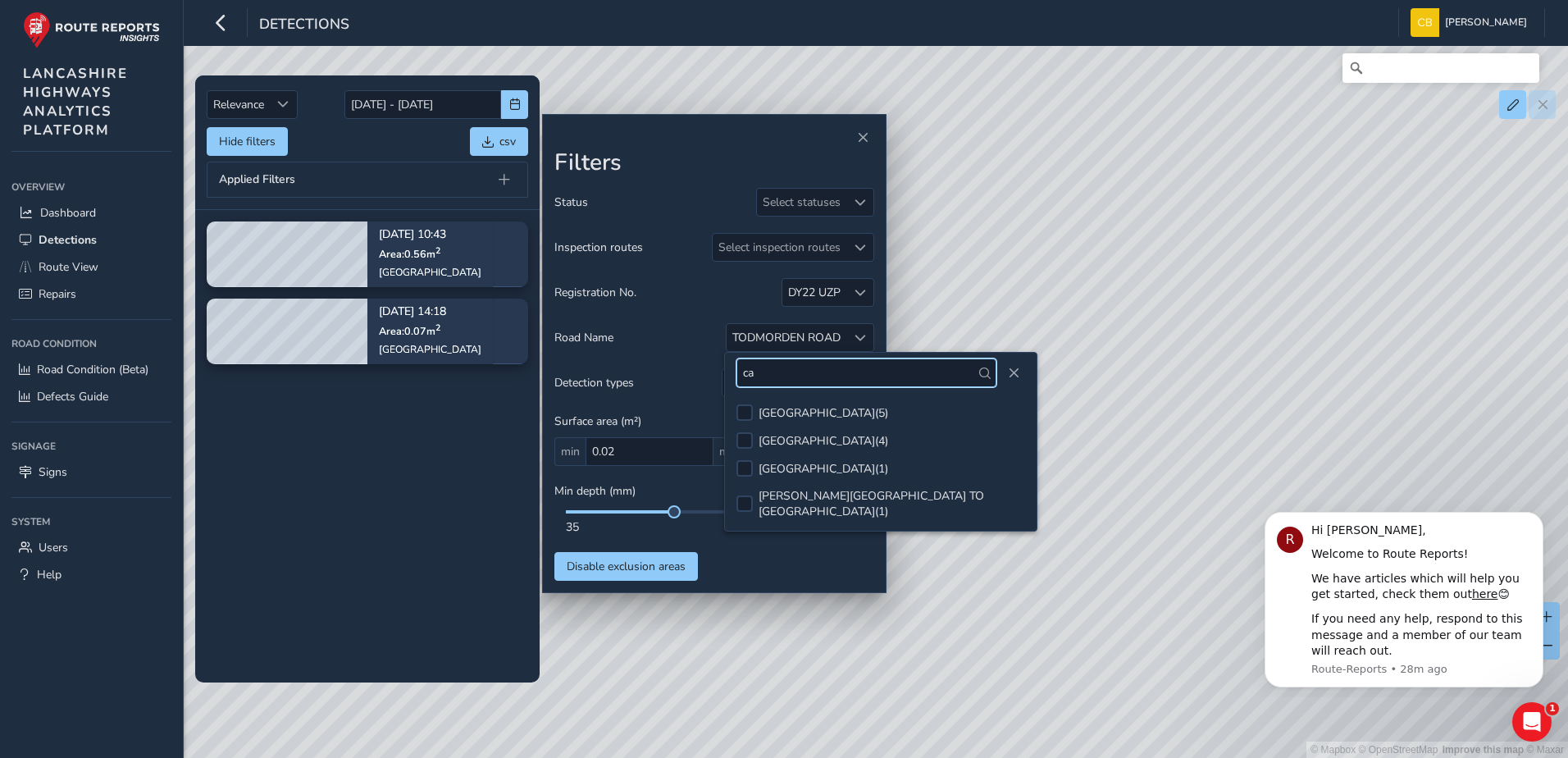
type input "c"
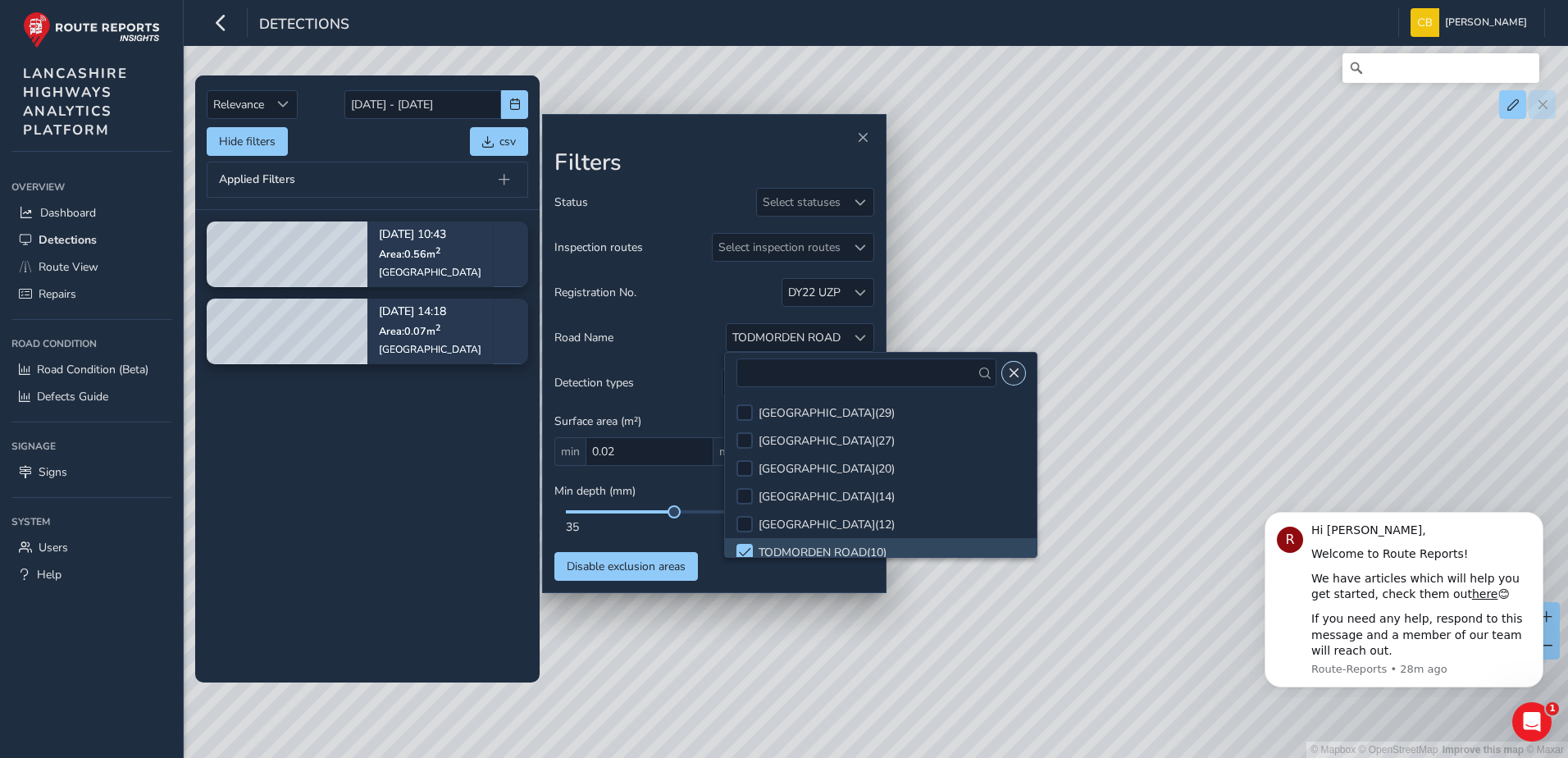
click at [1018, 377] on span "Close" at bounding box center [1013, 373] width 12 height 12
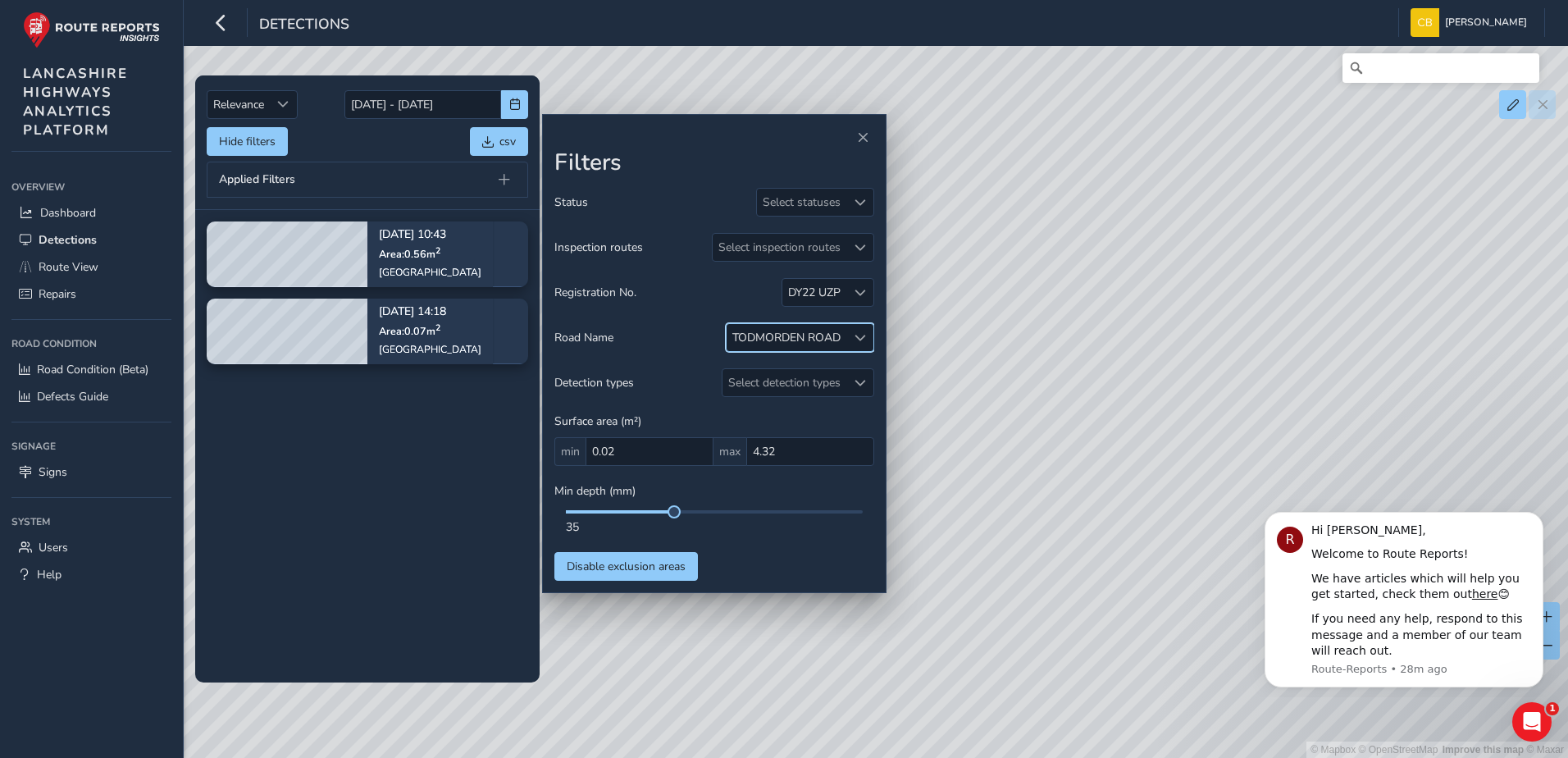
click at [859, 345] on div at bounding box center [860, 338] width 27 height 27
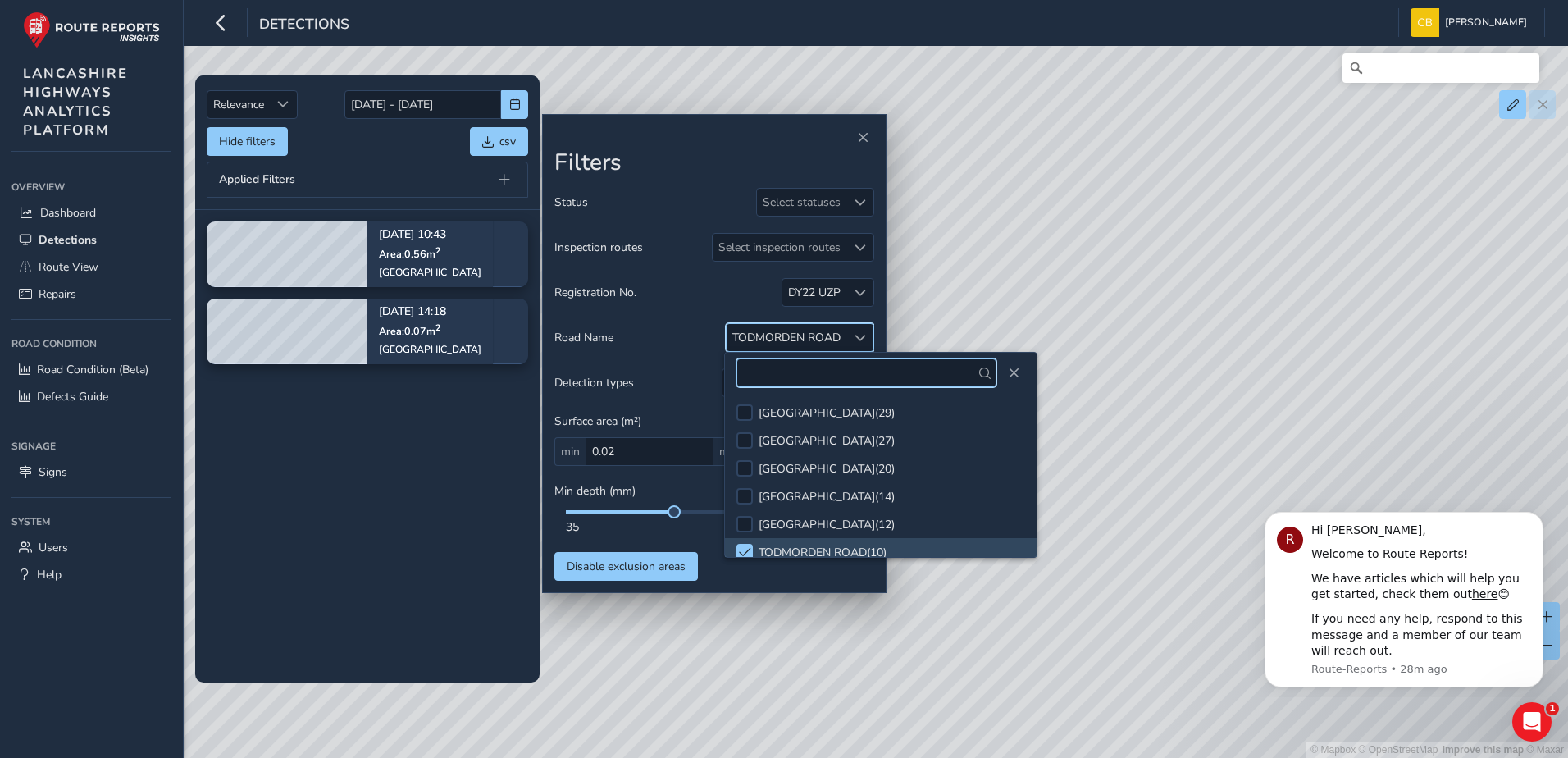
scroll to position [9, 0]
click at [849, 377] on input "text" at bounding box center [866, 372] width 260 height 28
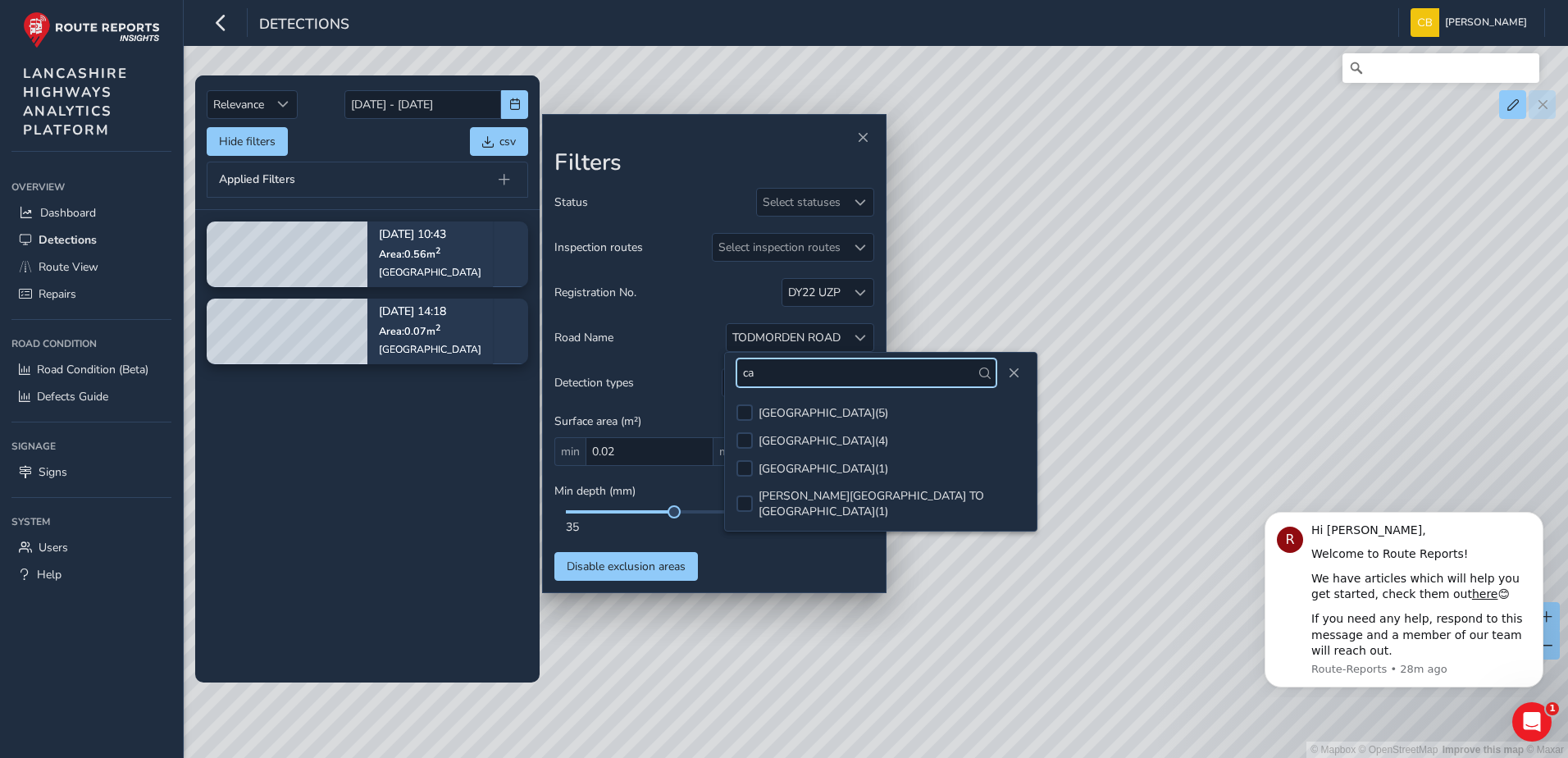
scroll to position [0, 0]
type input "c"
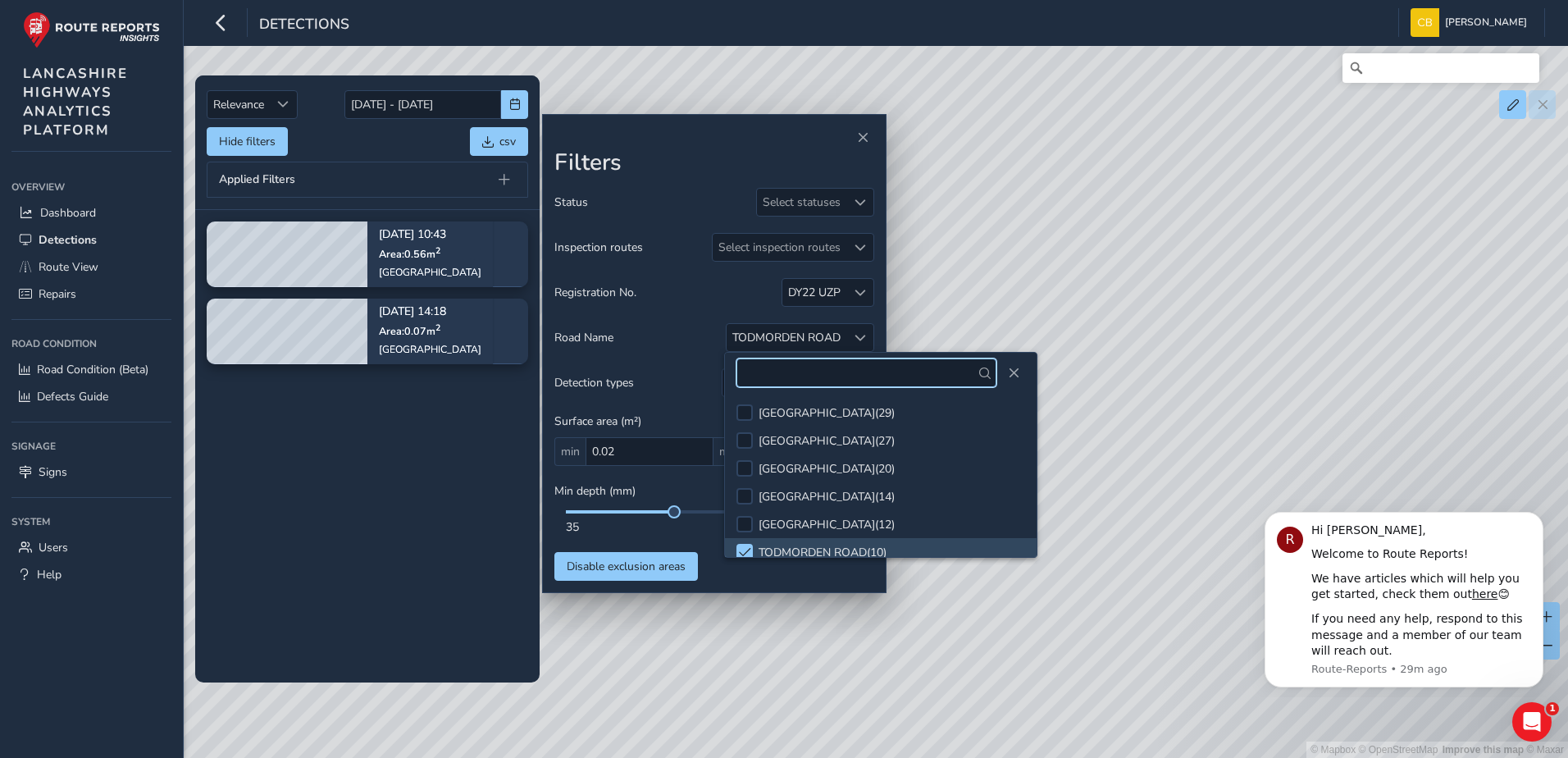
click at [823, 375] on input "text" at bounding box center [866, 372] width 260 height 28
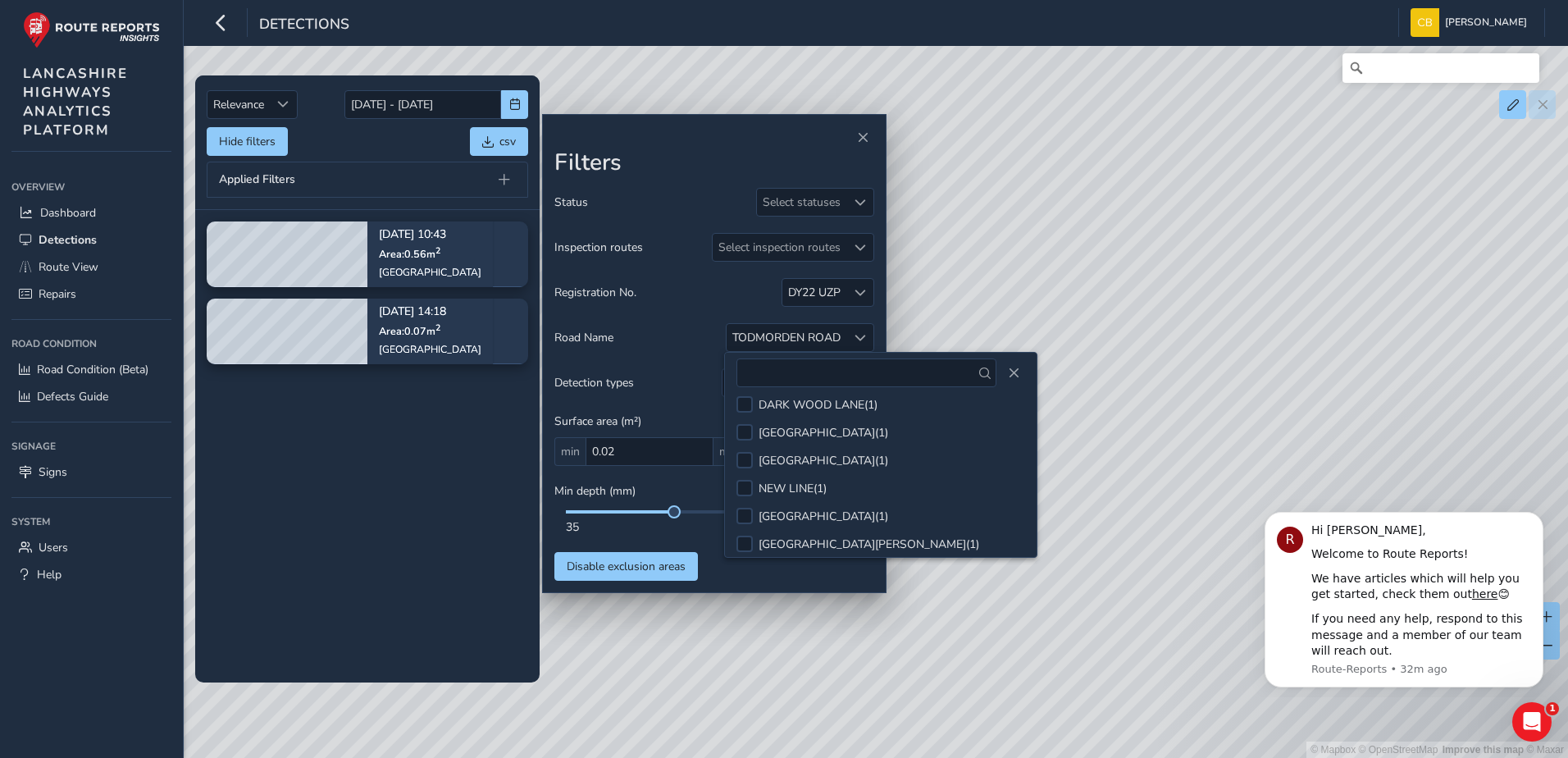
click at [364, 516] on tbody "Sep 02, 10:43 Area: 0.56 m 2 Todmorden Road Sep 02, 14:18 Area: 0.07 m 2 Todmor…" at bounding box center [367, 445] width 345 height 472
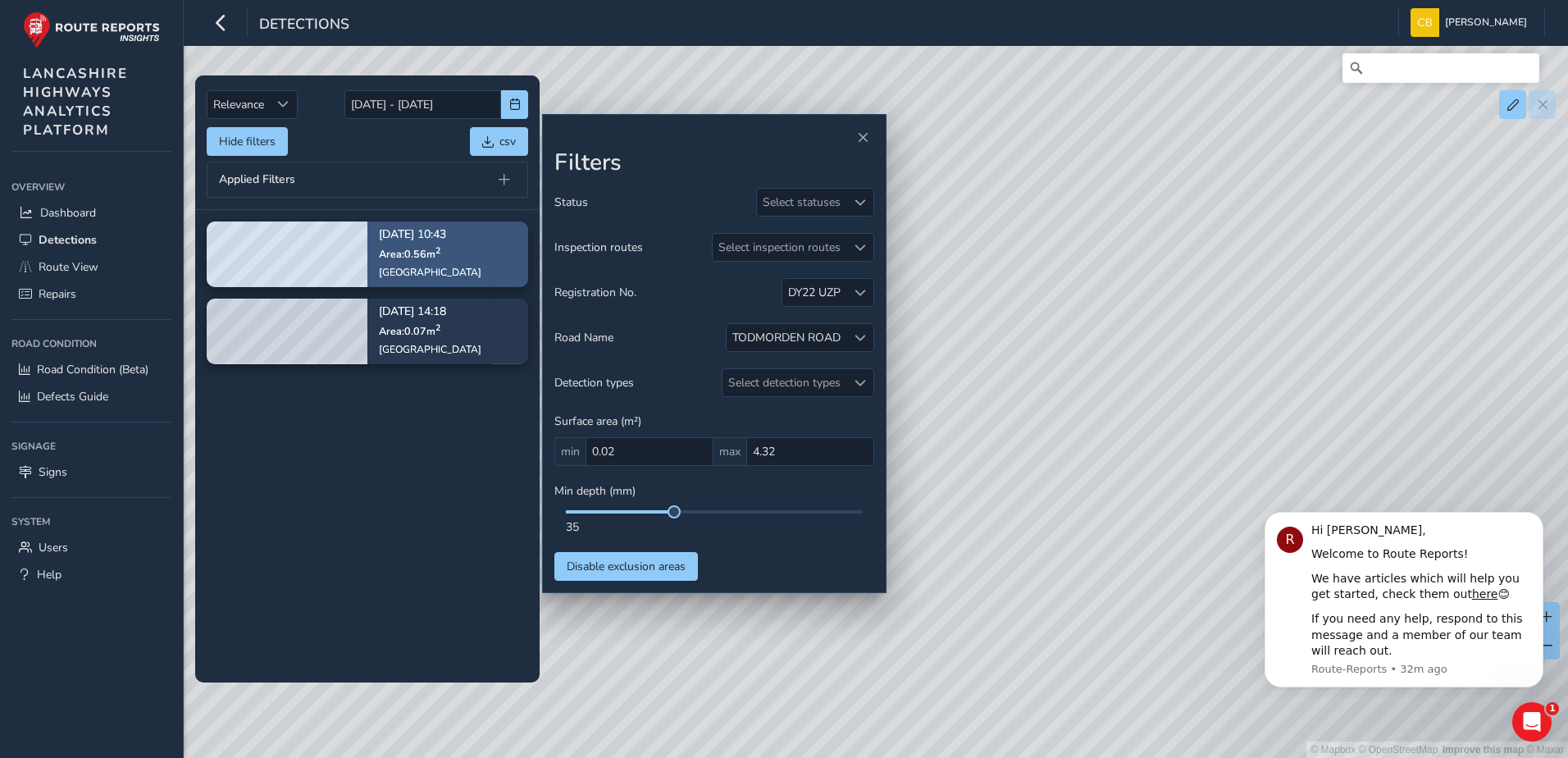
click at [412, 279] on div "Sep 02, 10:43 Area: 0.56 m 2 Todmorden Road" at bounding box center [430, 254] width 103 height 72
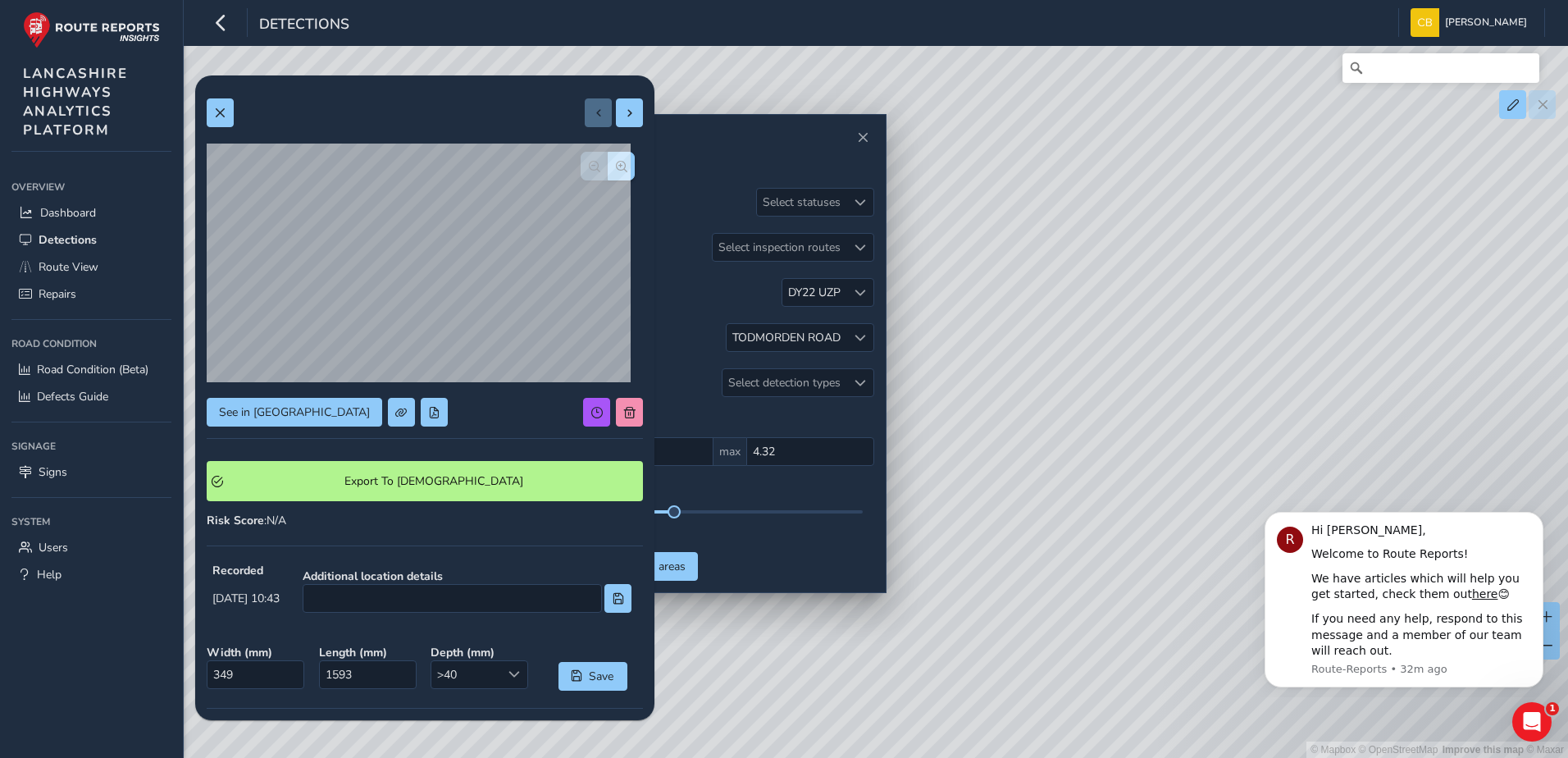
click at [229, 130] on div "See in Route View Export To Symology Risk Score : N/A Recorded Sep 02 2025, 10:…" at bounding box center [425, 507] width 436 height 840
click at [228, 124] on button at bounding box center [221, 112] width 27 height 28
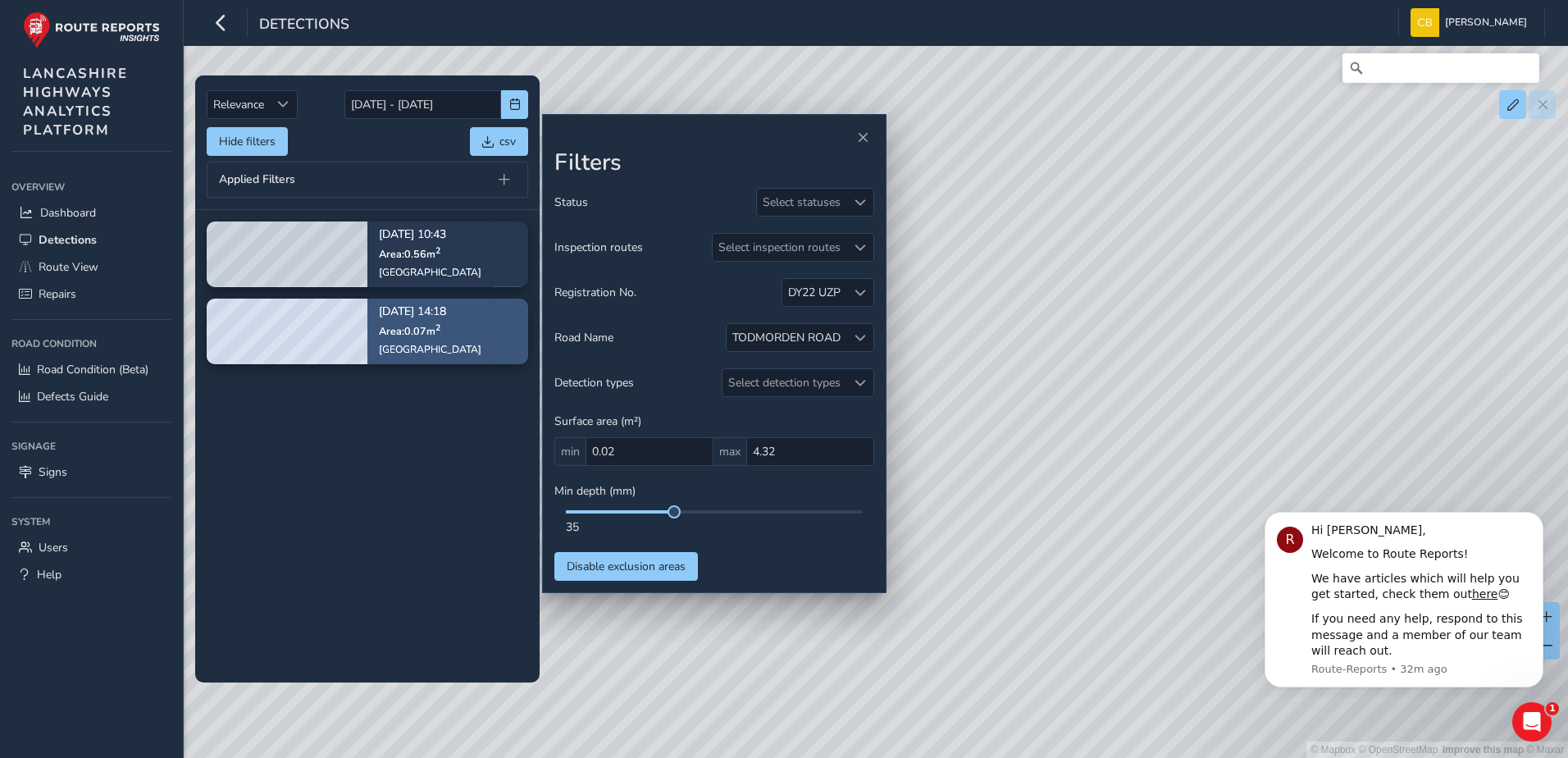
click at [454, 326] on p "Area: 0.07 m 2" at bounding box center [430, 330] width 103 height 13
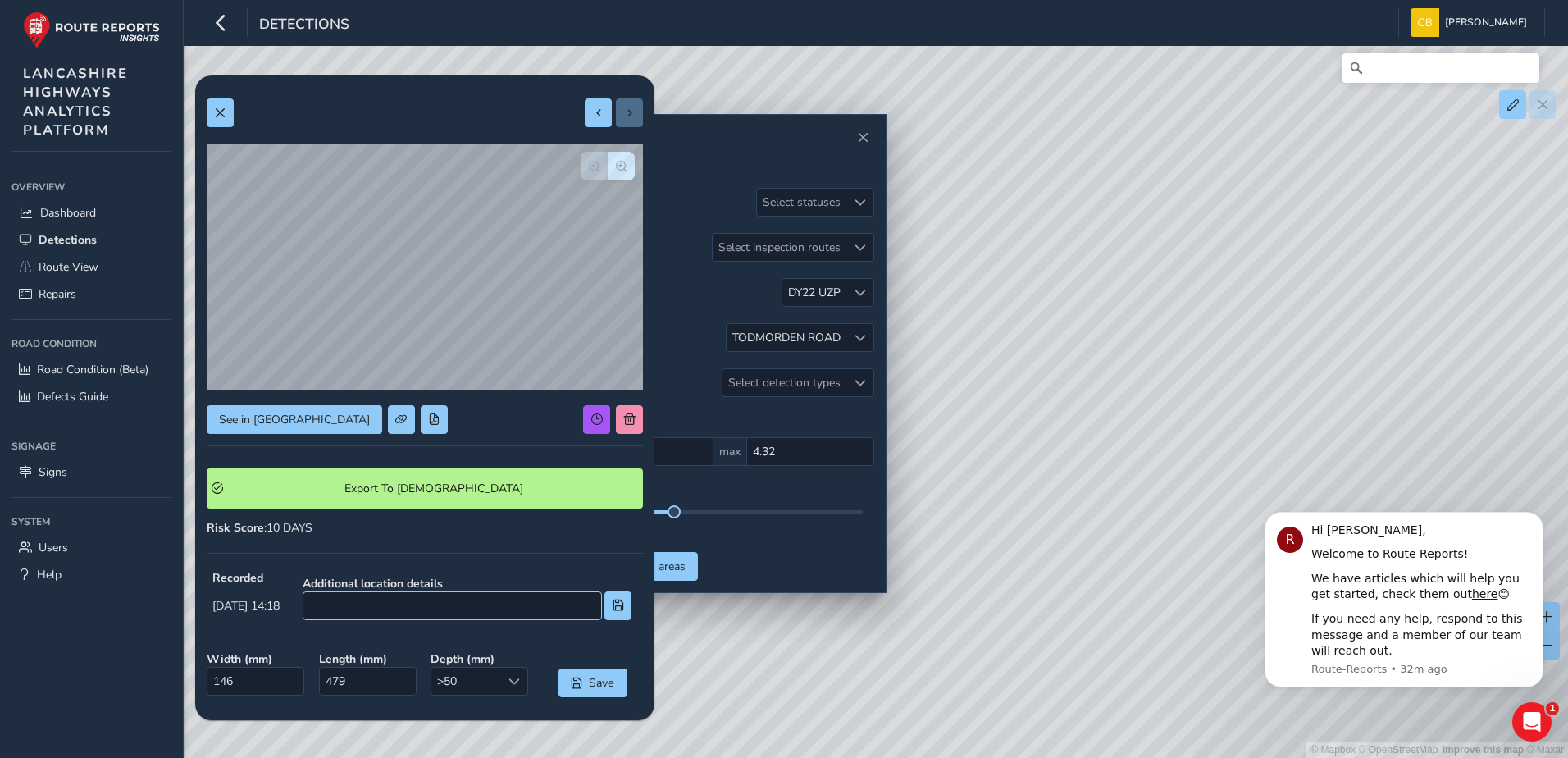
scroll to position [218, 0]
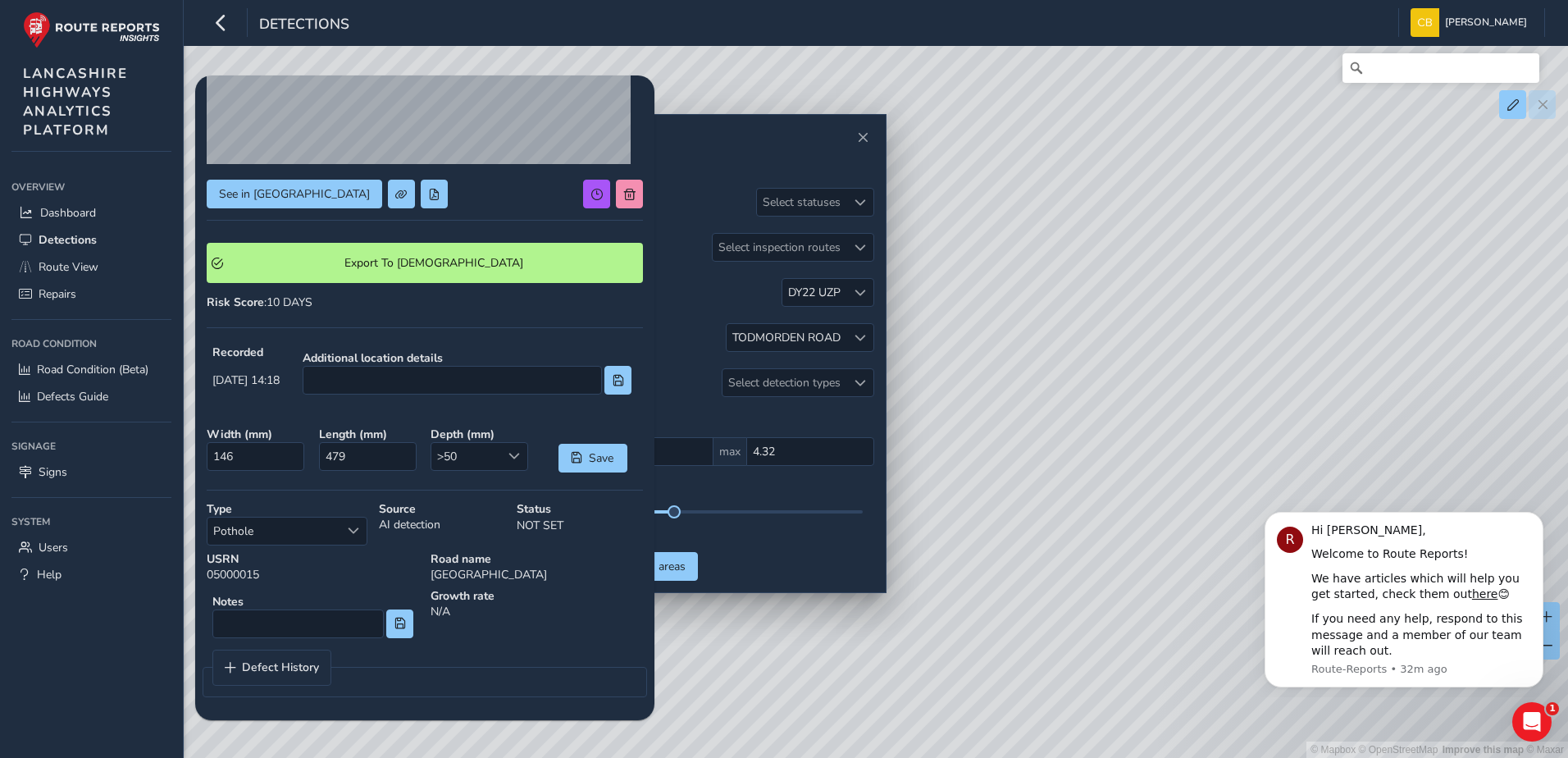
click at [812, 549] on div "Status Select statuses Inspection routes Select inspection routes Registration …" at bounding box center [715, 384] width 320 height 393
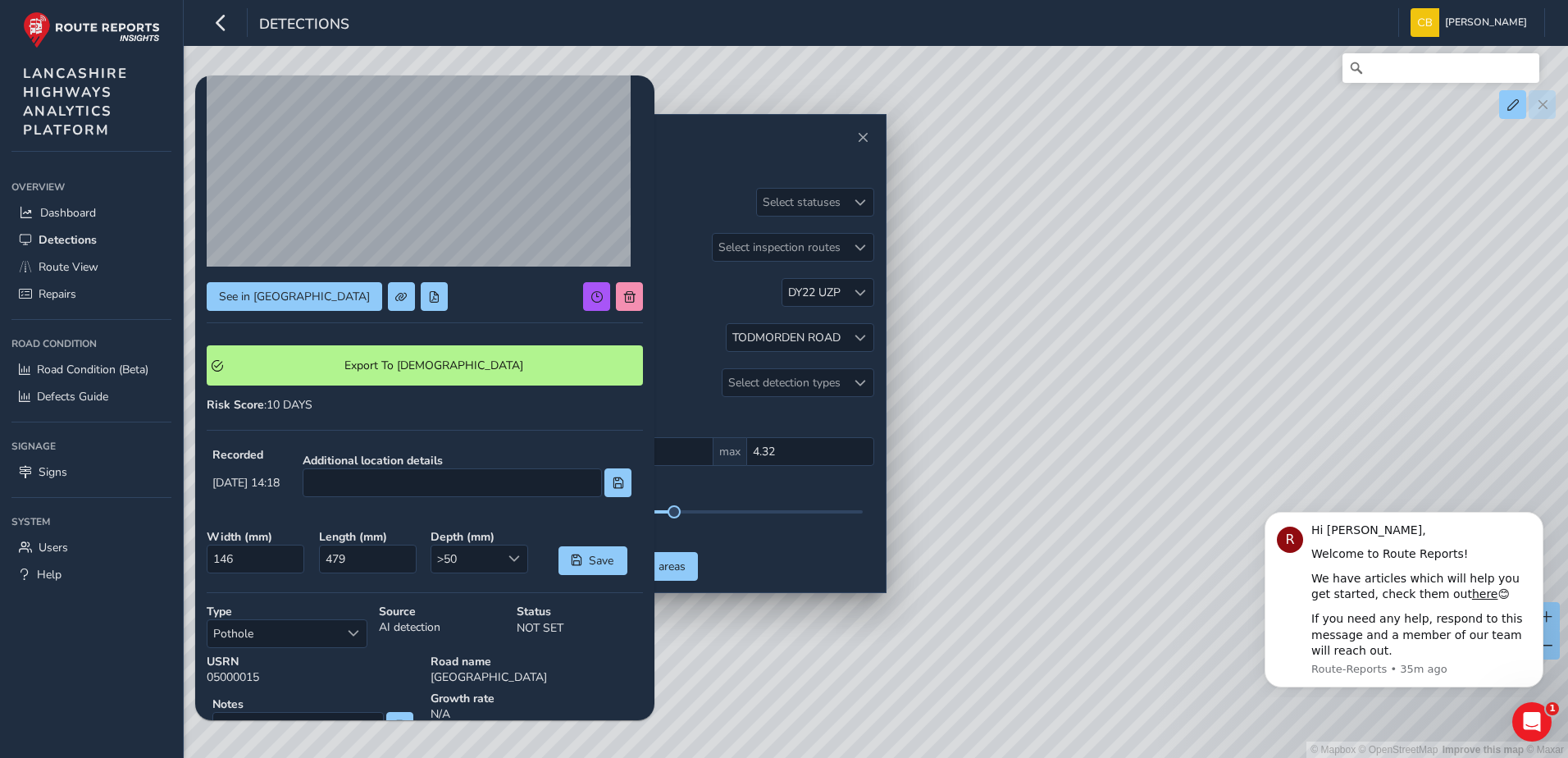
scroll to position [0, 0]
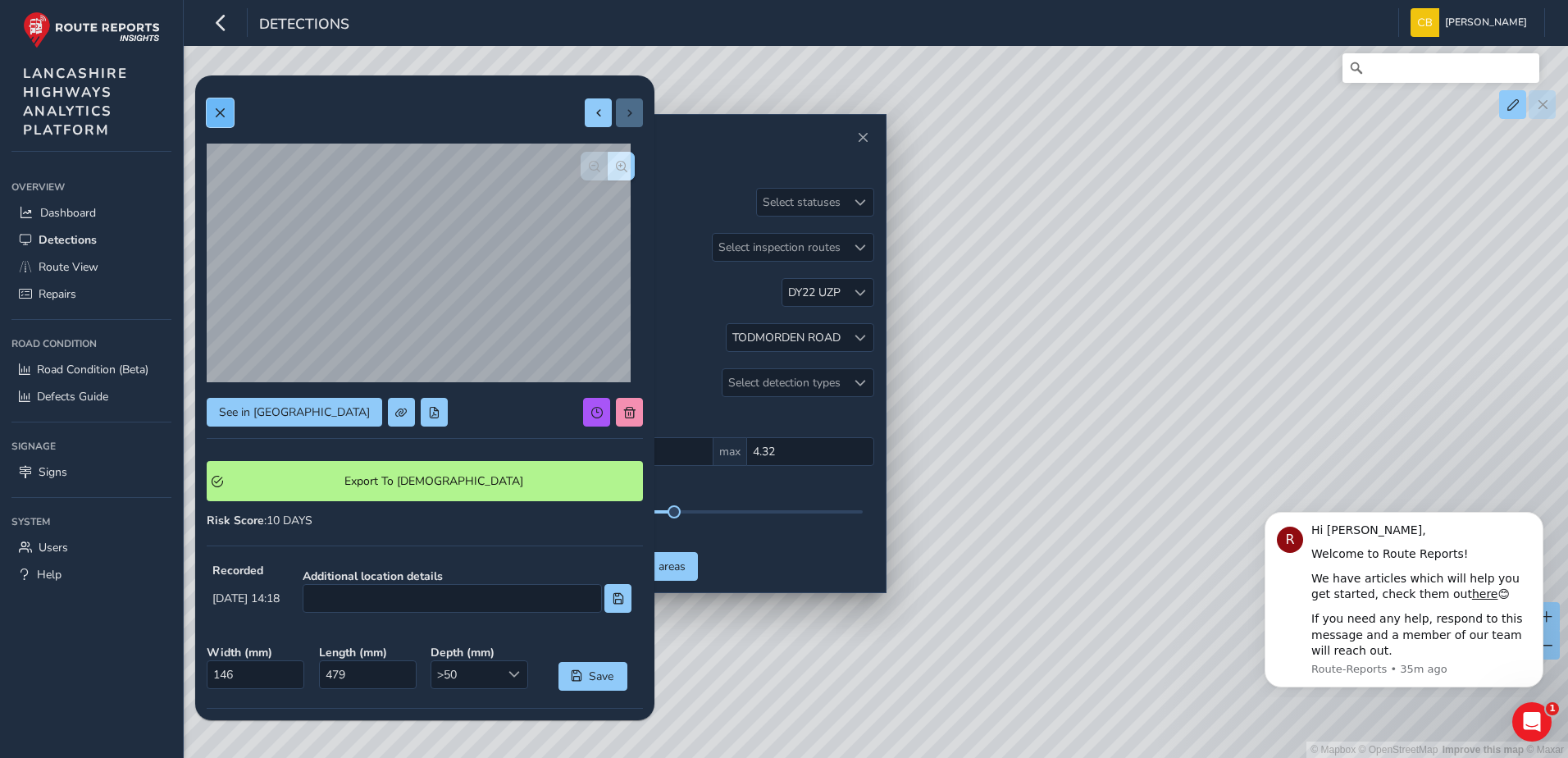
click at [222, 119] on button at bounding box center [221, 112] width 27 height 28
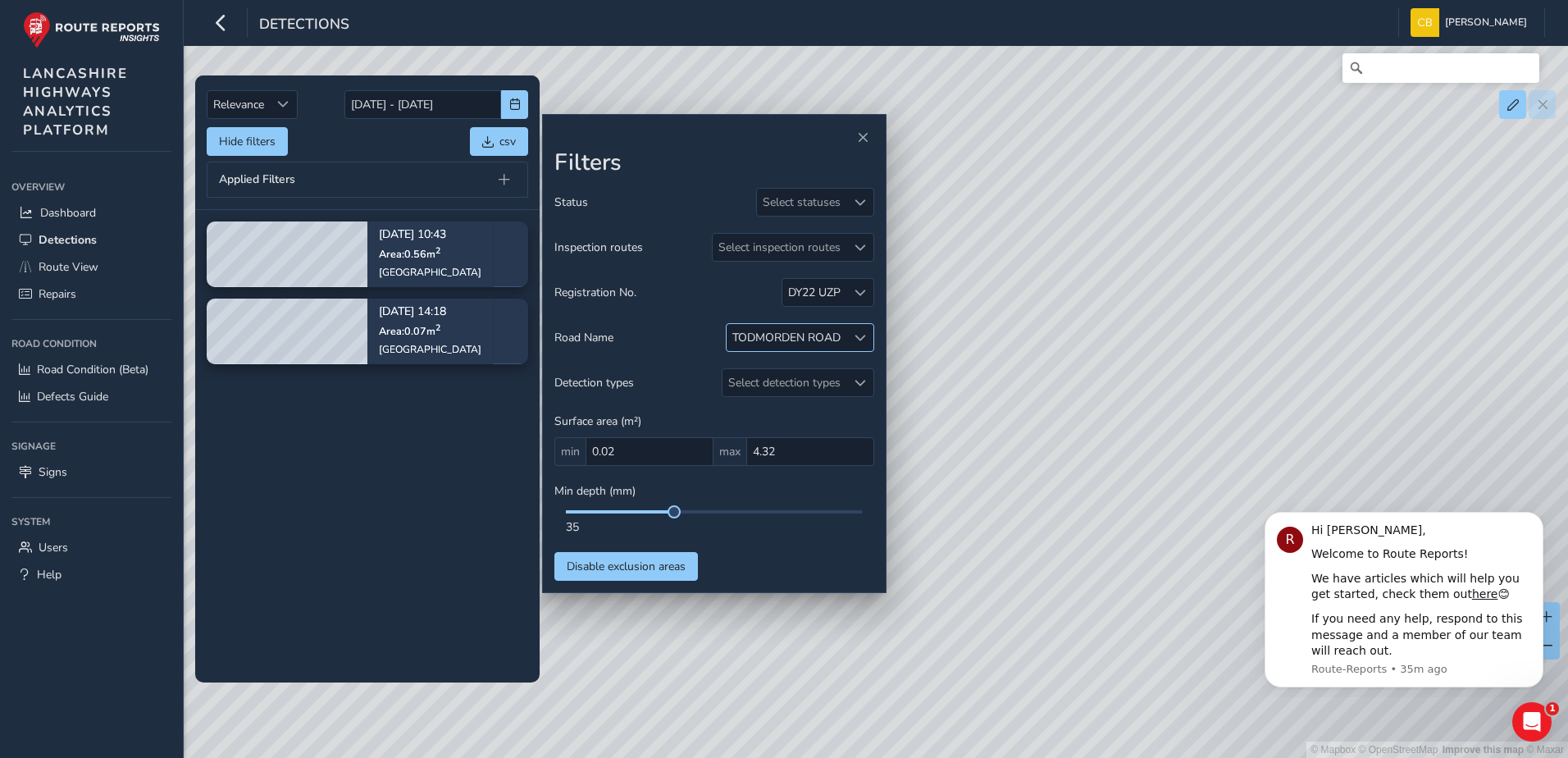
click at [857, 336] on span at bounding box center [860, 338] width 12 height 12
type input "high"
click at [921, 373] on button "Close" at bounding box center [925, 373] width 23 height 23
drag, startPoint x: 360, startPoint y: 529, endPoint x: 360, endPoint y: 515, distance: 14.0
click at [360, 529] on tbody "Sep 02, 10:43 Area: 0.56 m 2 Todmorden Road Sep 02, 14:18 Area: 0.07 m 2 Todmor…" at bounding box center [367, 445] width 345 height 472
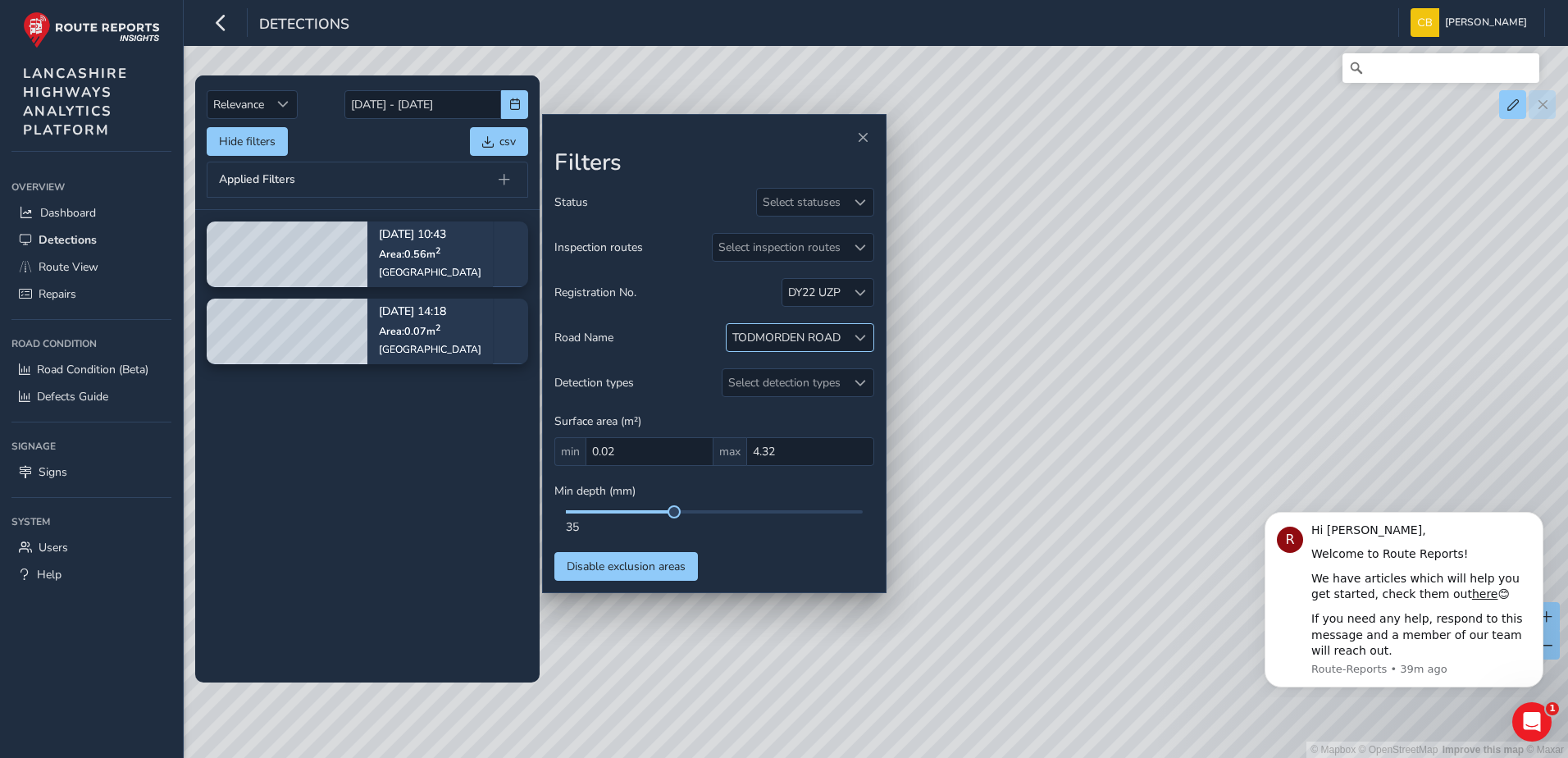
click at [861, 349] on div at bounding box center [860, 338] width 27 height 27
click at [919, 378] on span "Close" at bounding box center [925, 373] width 12 height 12
click at [854, 336] on span at bounding box center [860, 338] width 12 height 12
drag, startPoint x: 813, startPoint y: 374, endPoint x: 675, endPoint y: 388, distance: 138.7
click at [675, 388] on body "Detections Carlin Bonage Colour Scheme: Dark Dim Light Logout Relevance Relevan…" at bounding box center [784, 379] width 1568 height 758
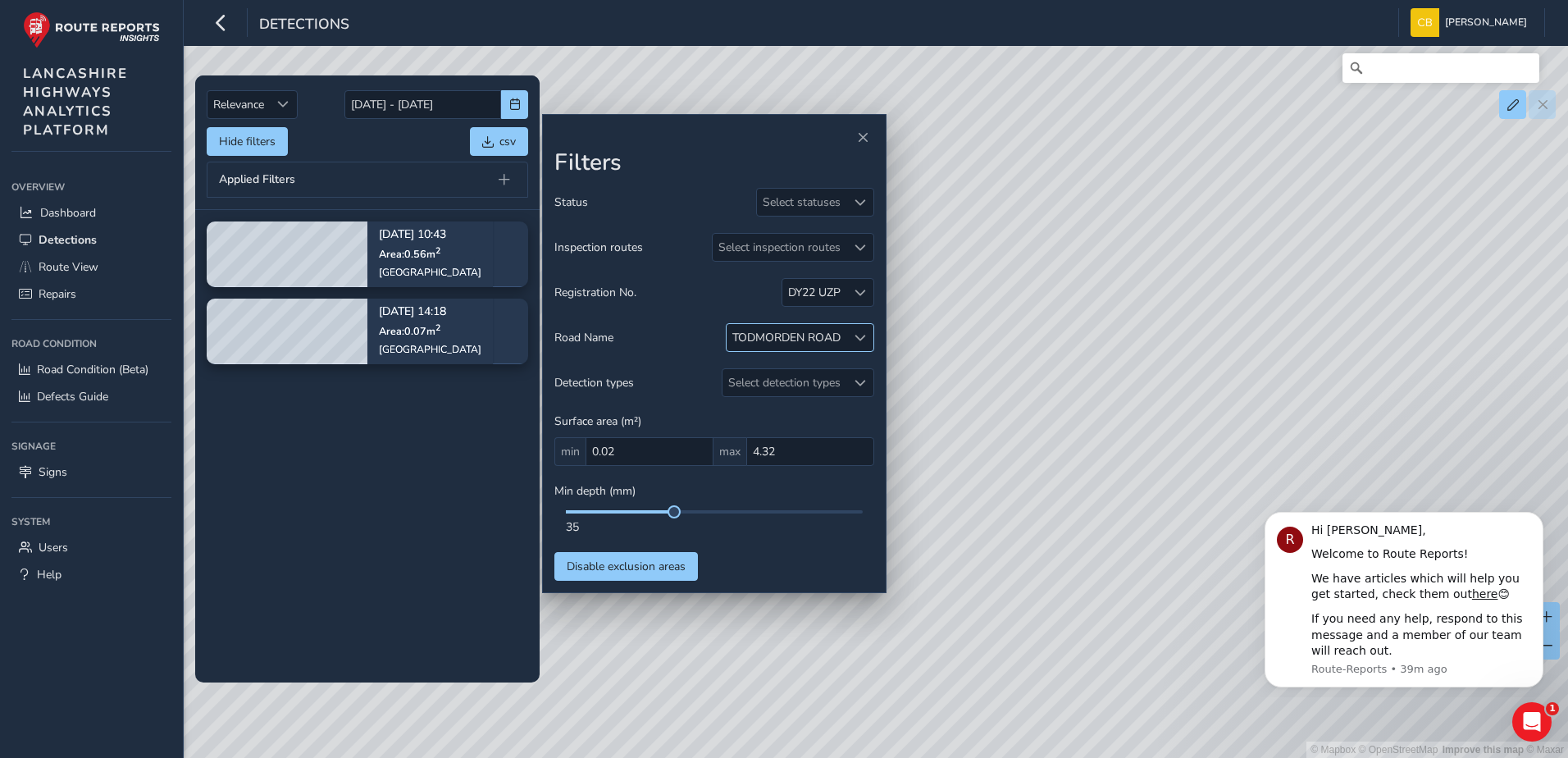
click at [870, 338] on div at bounding box center [860, 338] width 27 height 27
click at [919, 369] on span "Close" at bounding box center [925, 373] width 12 height 12
click at [864, 344] on div at bounding box center [860, 338] width 27 height 27
drag, startPoint x: 822, startPoint y: 373, endPoint x: 741, endPoint y: 382, distance: 81.5
click at [741, 382] on input "high" at bounding box center [821, 372] width 171 height 28
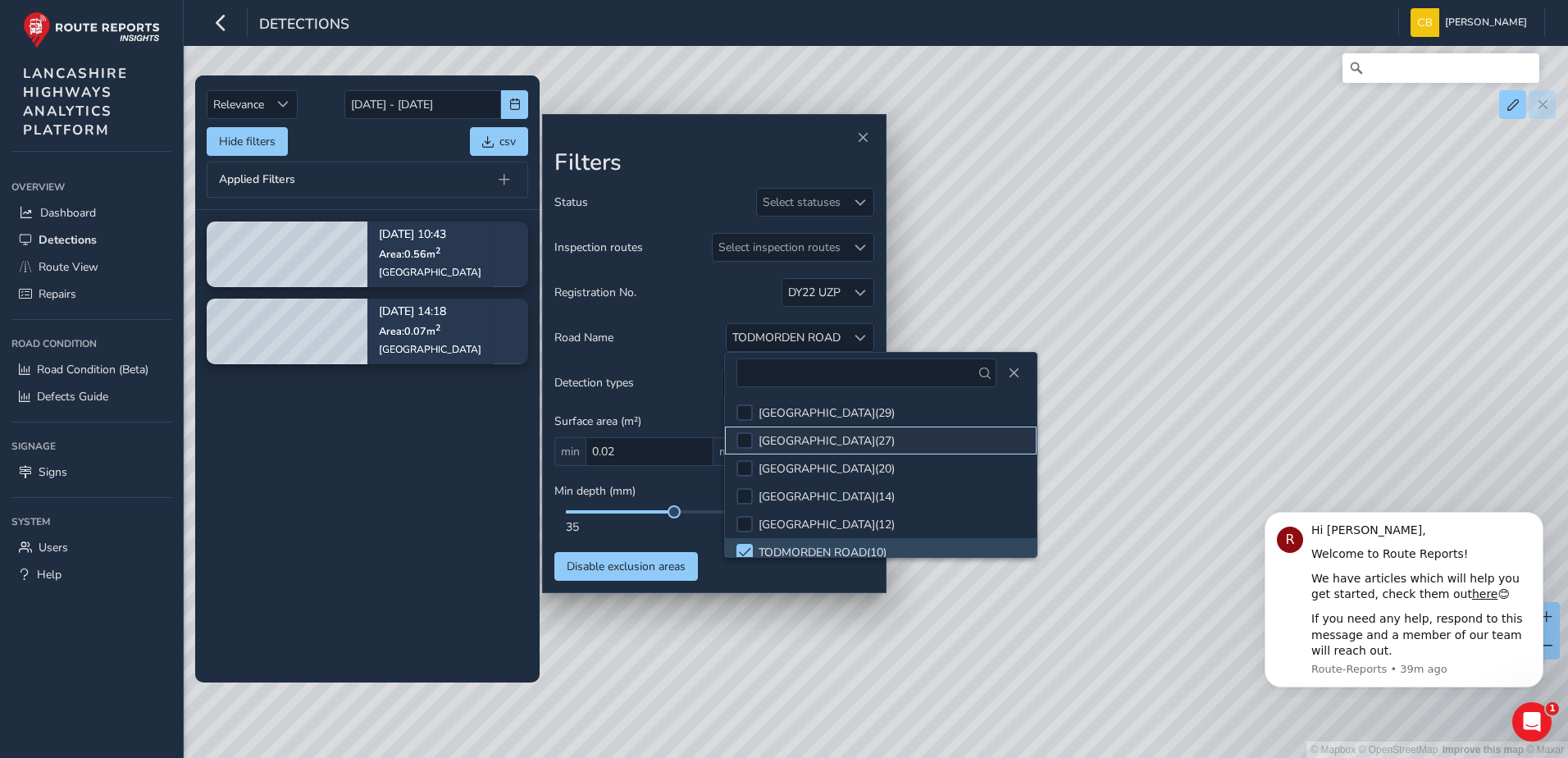
click at [779, 432] on li "BURNLEY ROAD ( 27 )" at bounding box center [881, 441] width 311 height 28
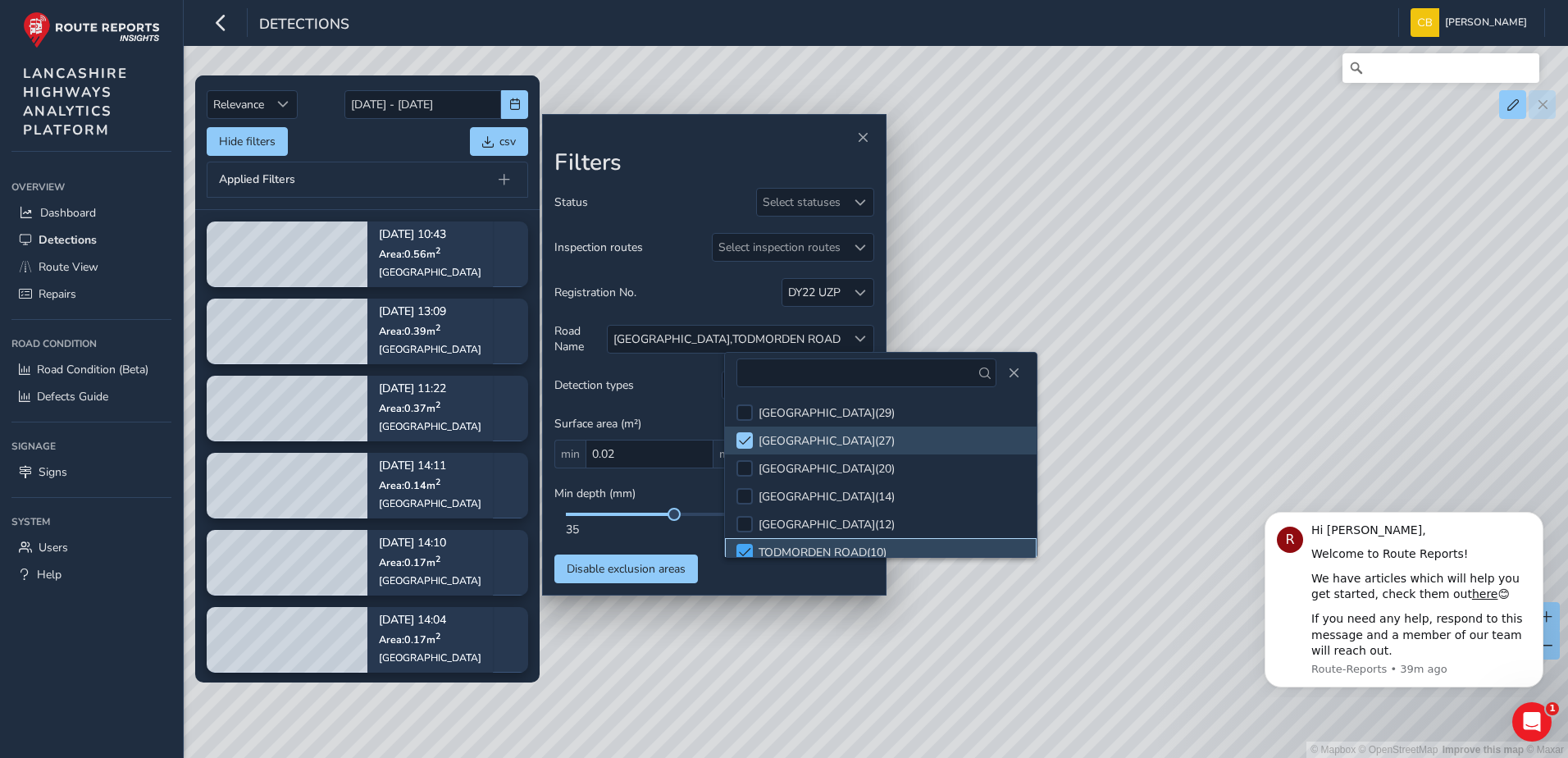
click at [747, 550] on span at bounding box center [745, 553] width 13 height 12
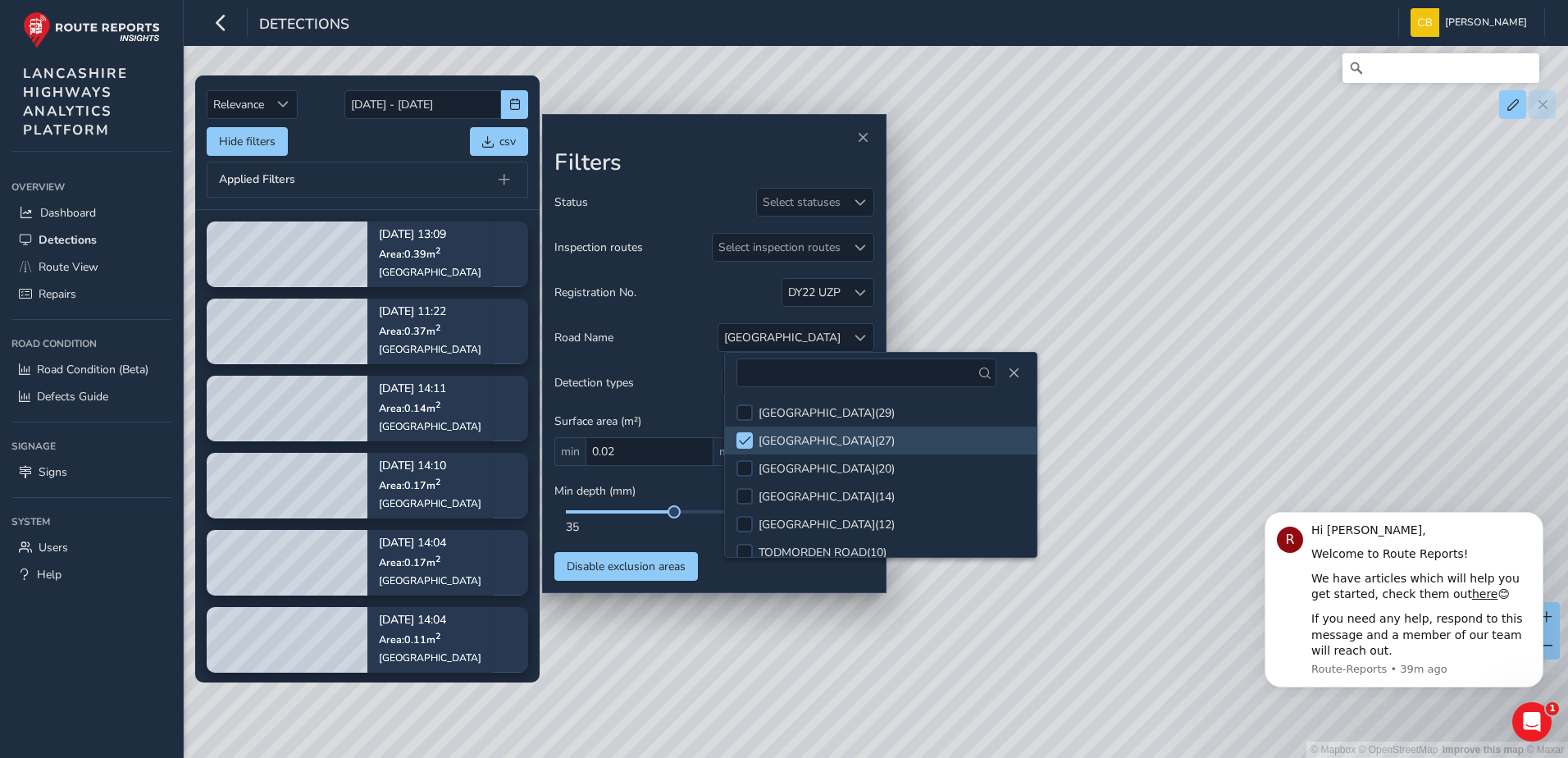
click at [833, 582] on div "Filters Status Select statuses Inspection routes Select inspection routes Regis…" at bounding box center [714, 354] width 345 height 480
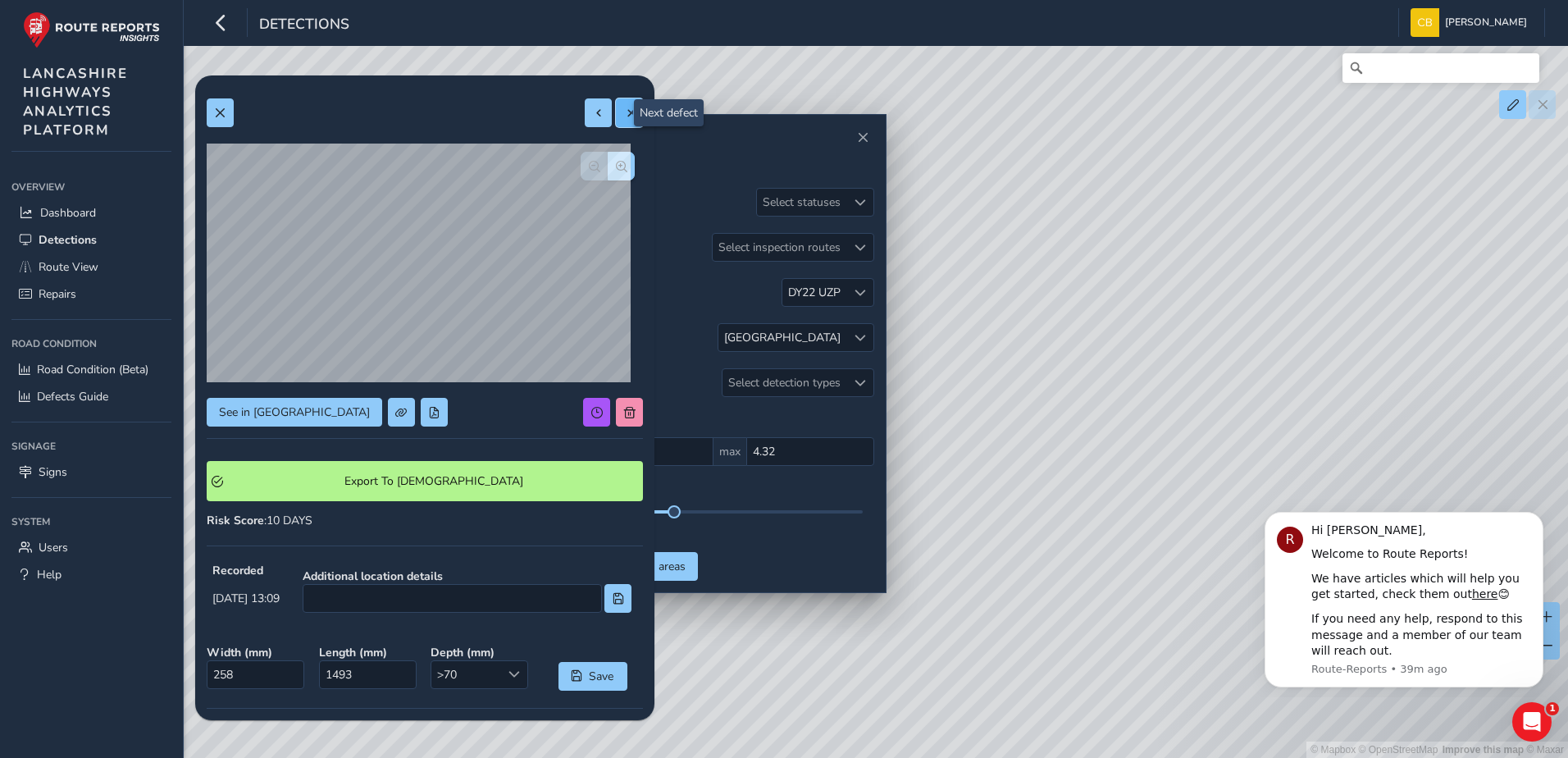
click at [624, 113] on span at bounding box center [630, 113] width 12 height 12
type input "266"
type input "442"
click at [624, 115] on span at bounding box center [630, 113] width 12 height 12
type input "259"
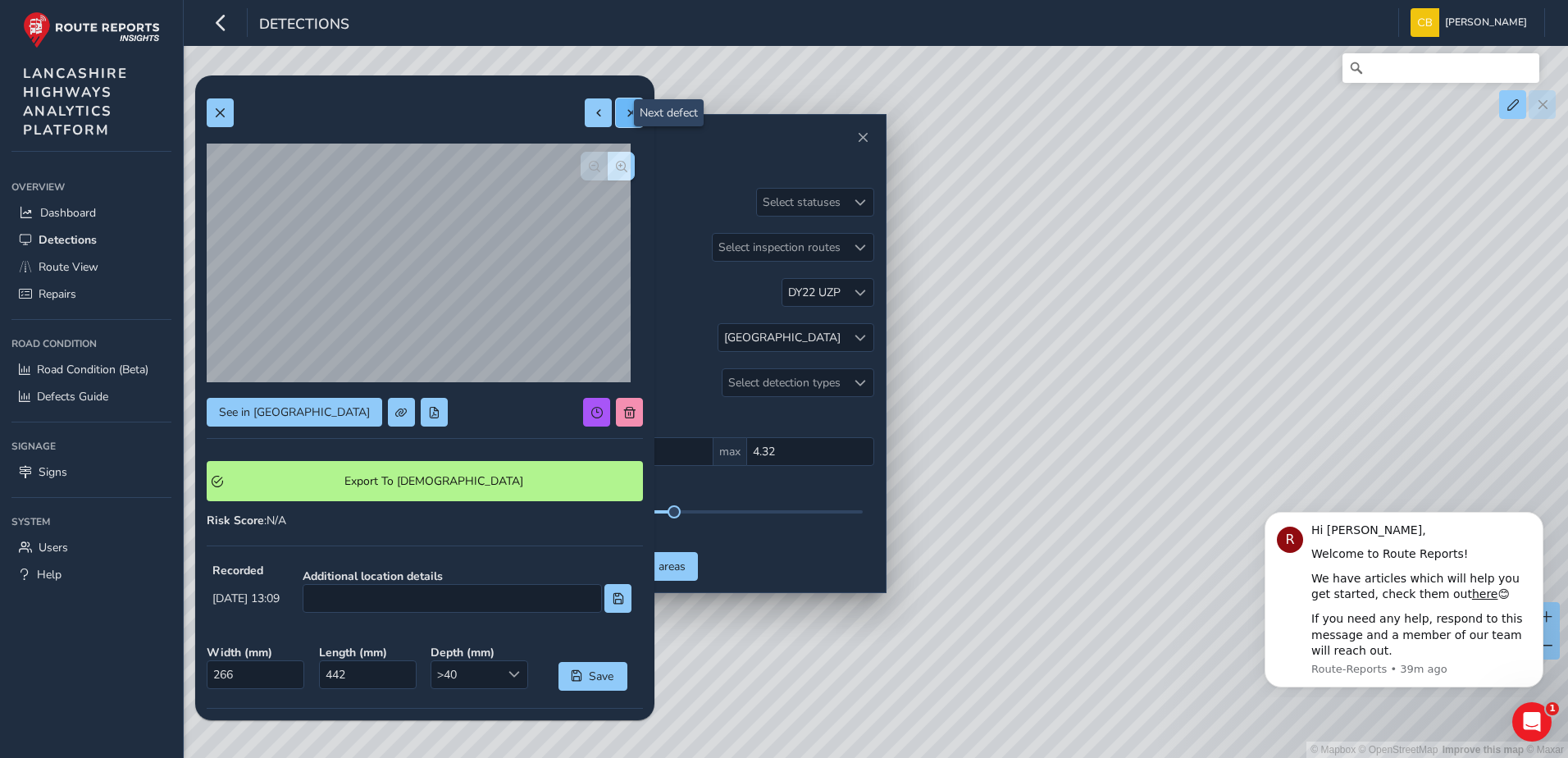
type input "283"
click at [623, 124] on button at bounding box center [630, 112] width 27 height 28
type input "223"
type input "476"
click at [616, 110] on button at bounding box center [630, 112] width 27 height 28
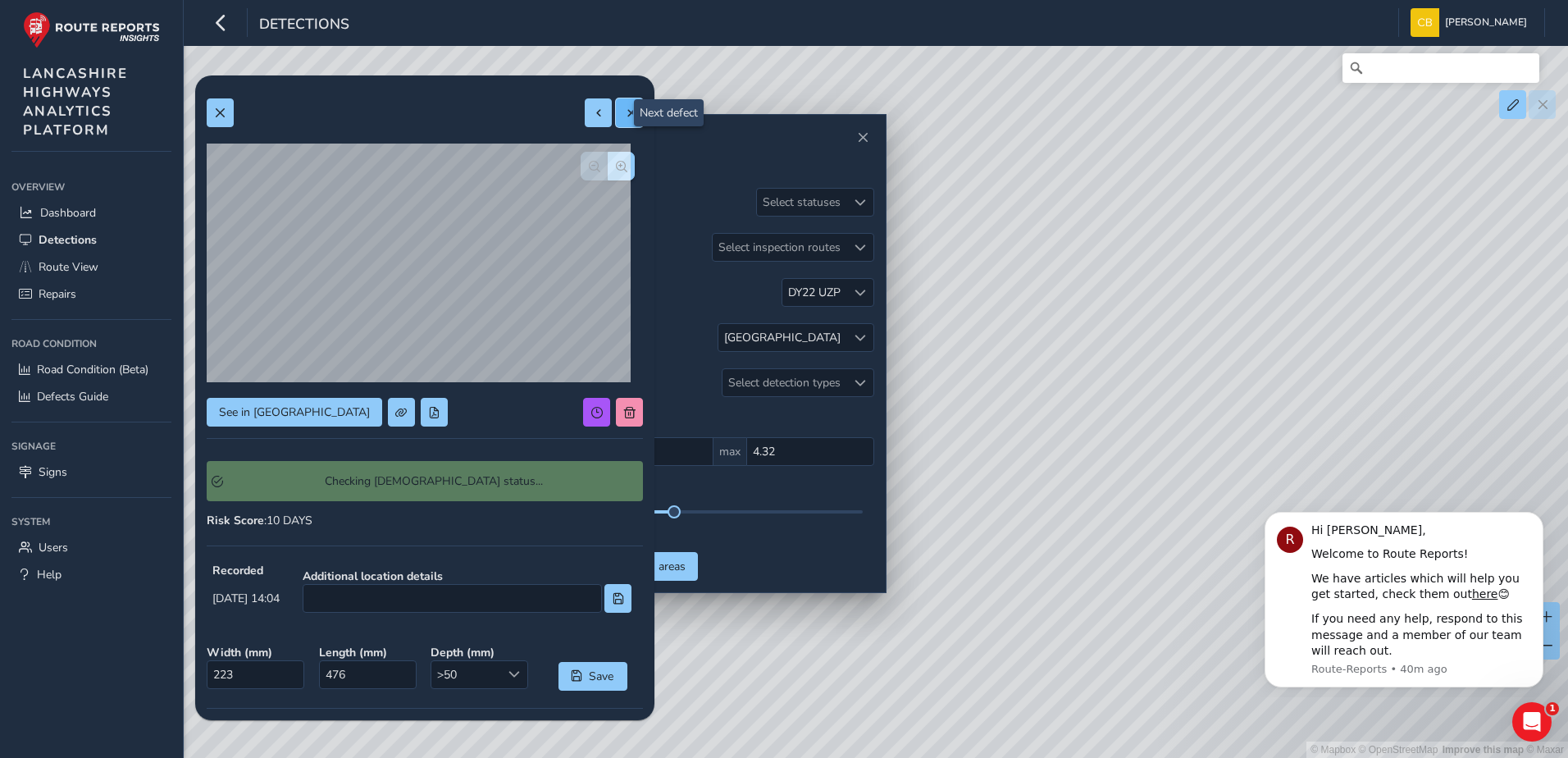
type input "278"
type input "626"
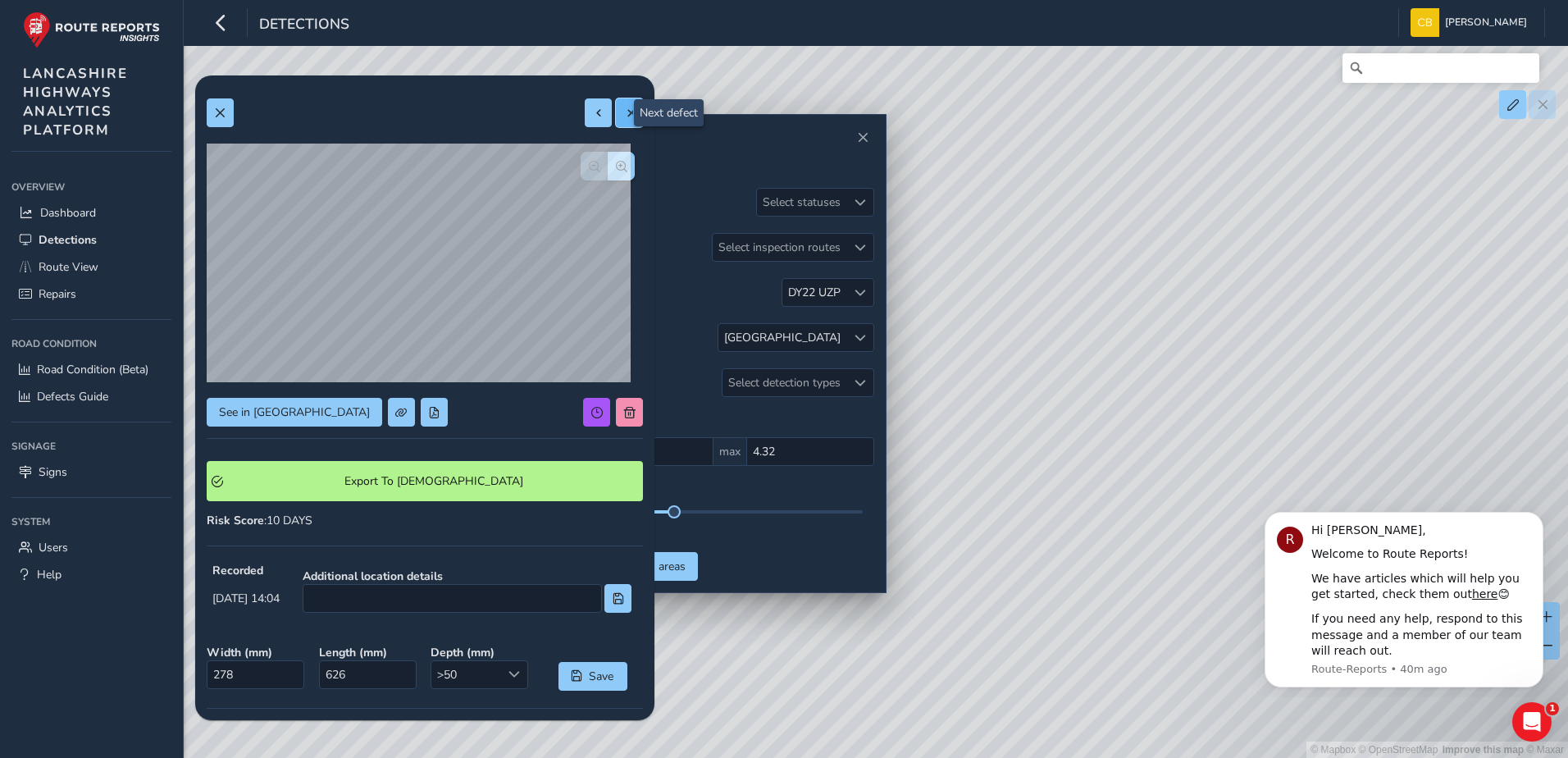
click at [624, 109] on span at bounding box center [630, 113] width 12 height 12
type input "238"
type input "700"
click at [624, 114] on span at bounding box center [630, 113] width 12 height 12
type input "184"
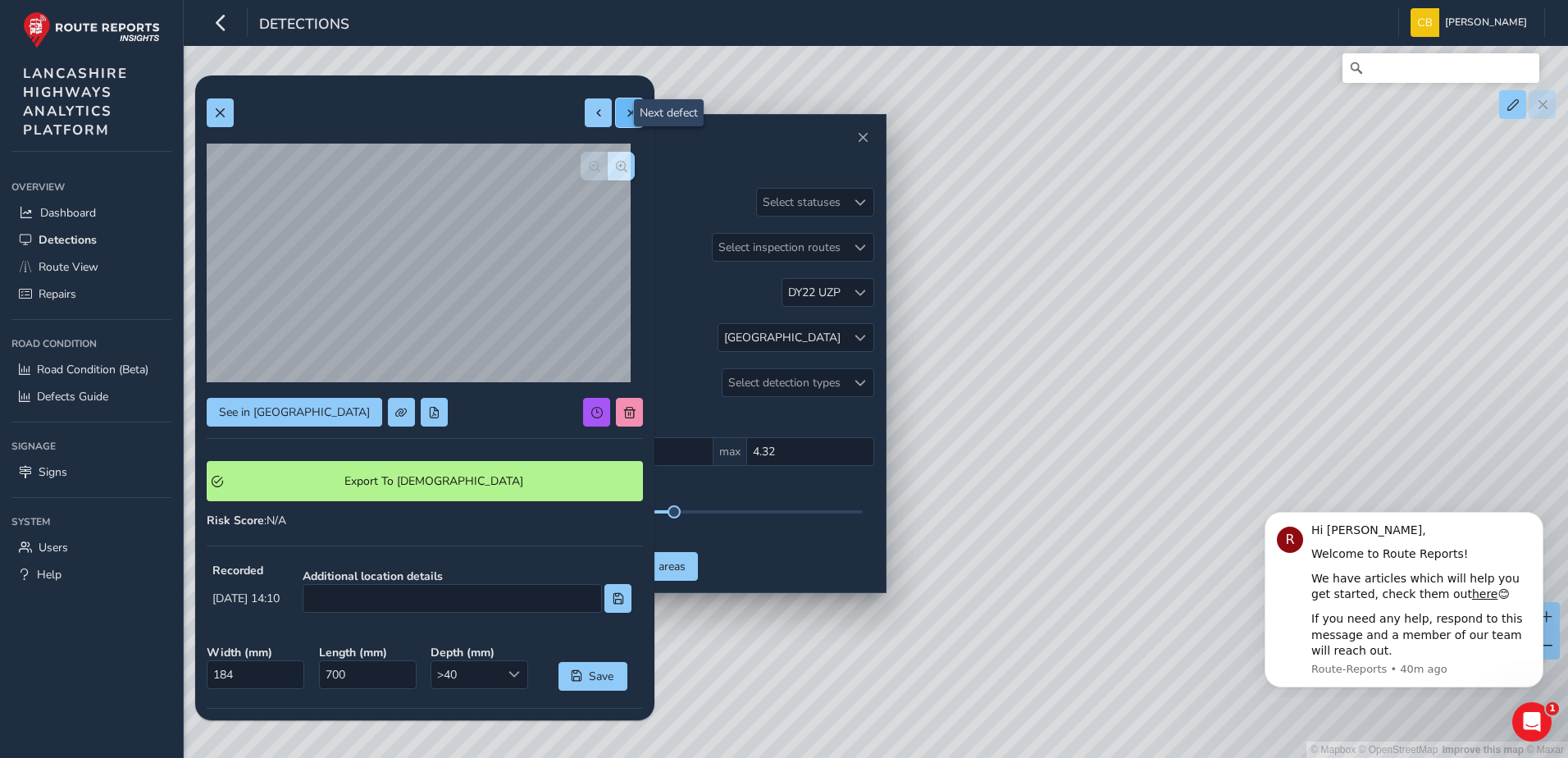
type input "369"
drag, startPoint x: 614, startPoint y: 112, endPoint x: 609, endPoint y: 134, distance: 22.6
click at [624, 112] on span at bounding box center [630, 113] width 12 height 12
type input "266"
type input "530"
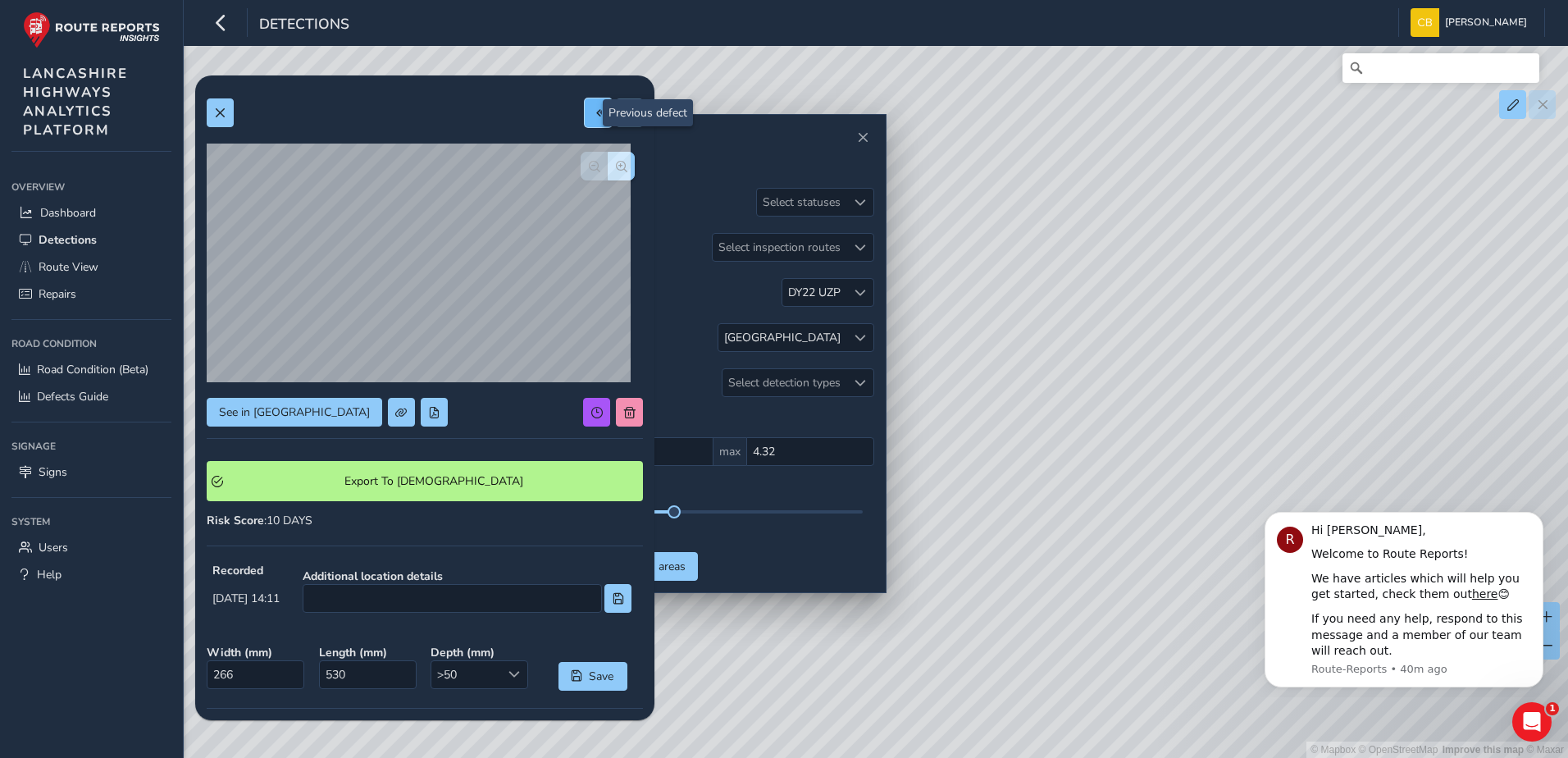
click at [593, 110] on span at bounding box center [598, 113] width 12 height 12
type input "184"
type input "369"
click at [626, 113] on button at bounding box center [630, 112] width 27 height 28
type input "266"
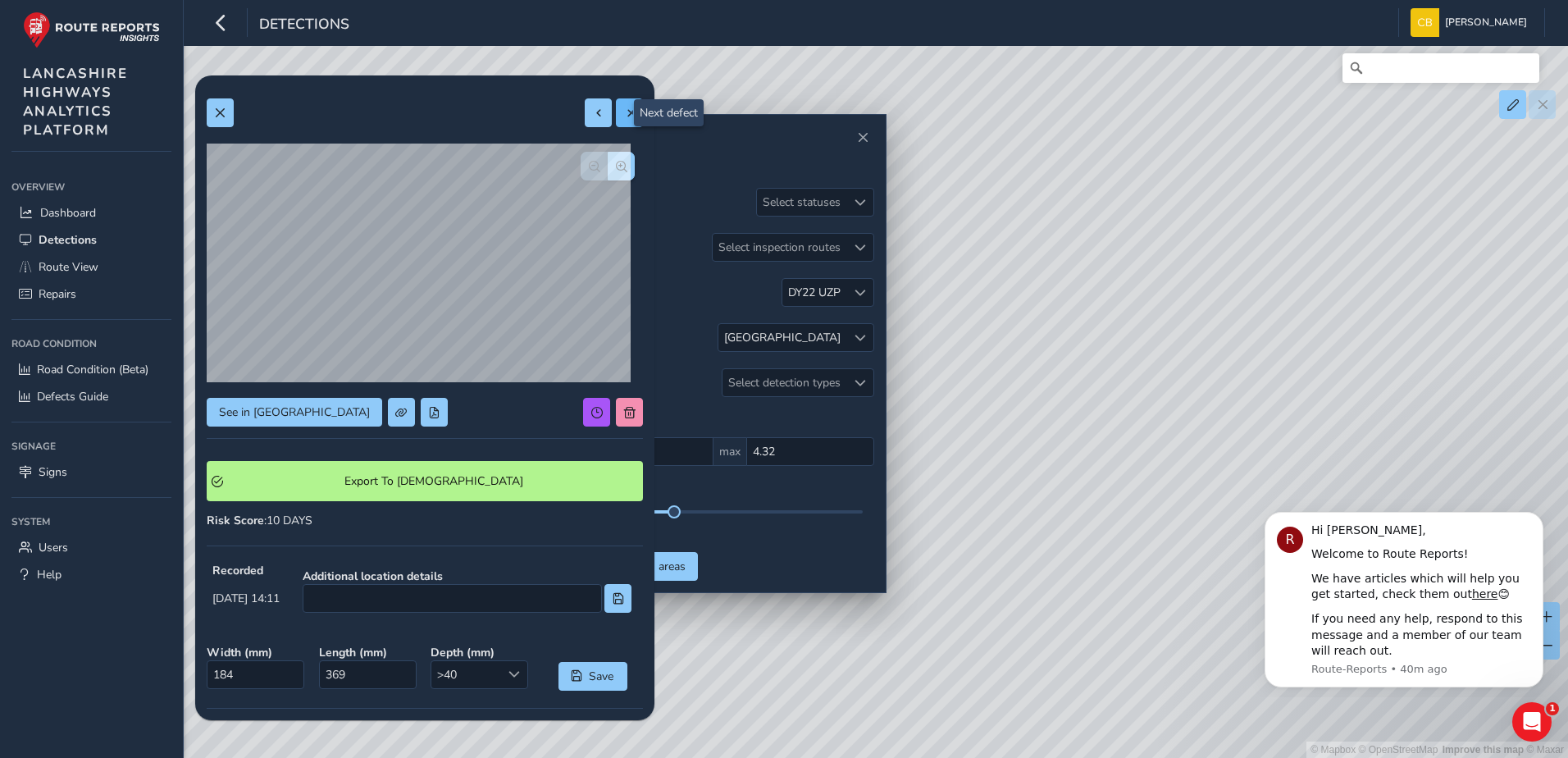
type input "530"
click at [618, 105] on div at bounding box center [614, 112] width 59 height 28
click at [212, 120] on button at bounding box center [221, 112] width 27 height 28
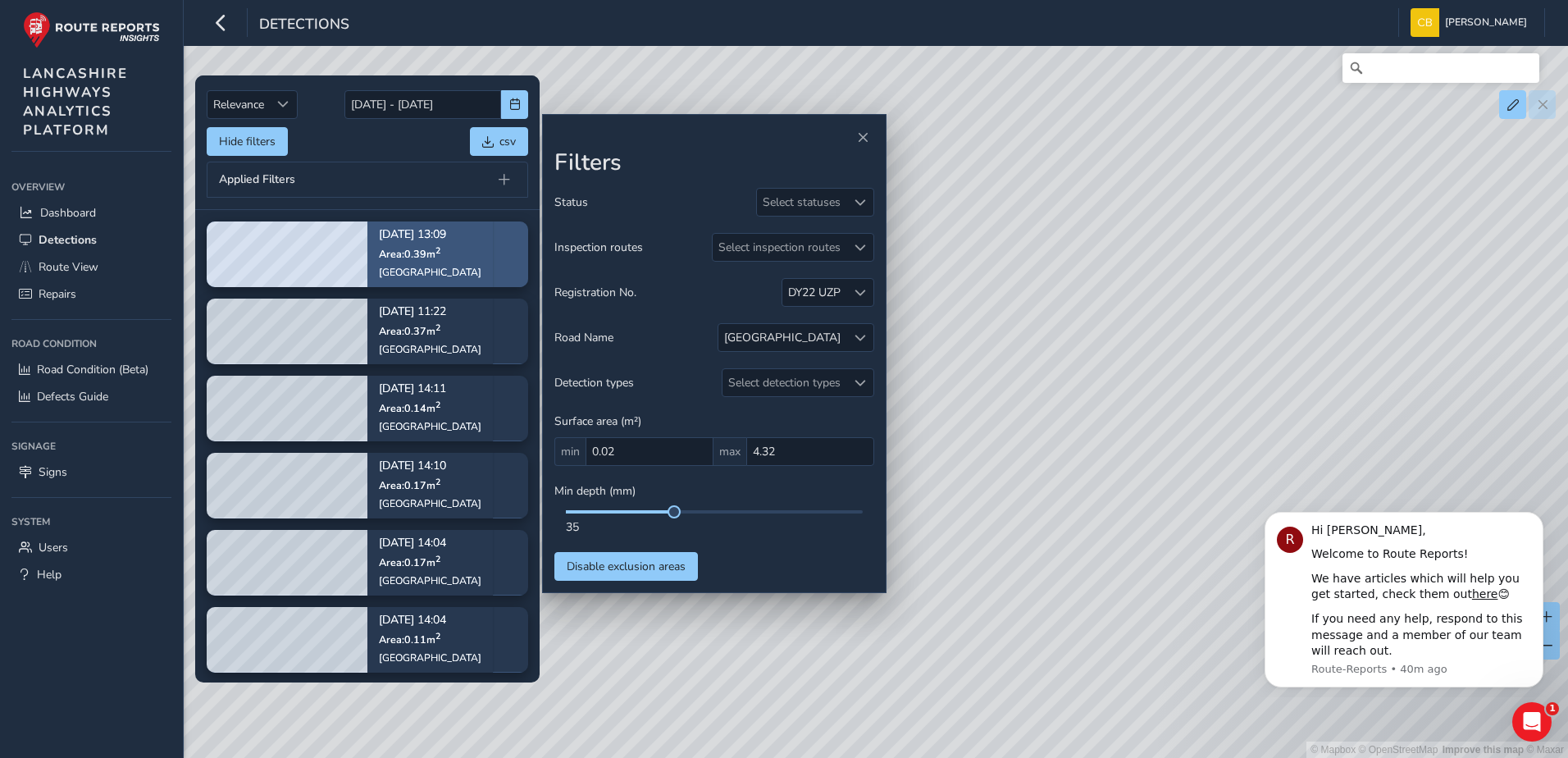
click at [453, 266] on div "Sep 02, 13:09 Area: 0.39 m 2 Burnley Road" at bounding box center [430, 254] width 126 height 95
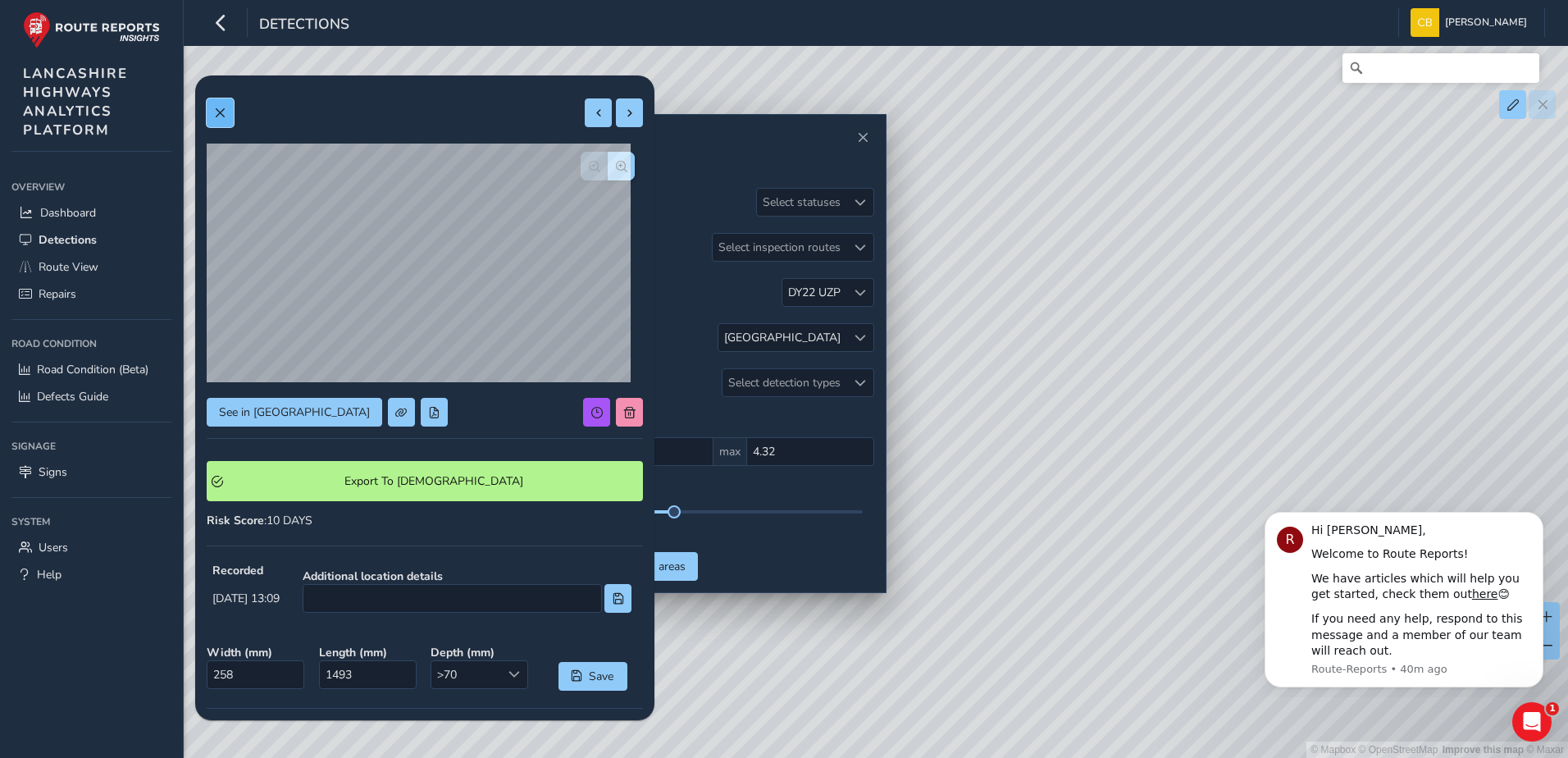
click at [231, 113] on button at bounding box center [221, 112] width 27 height 28
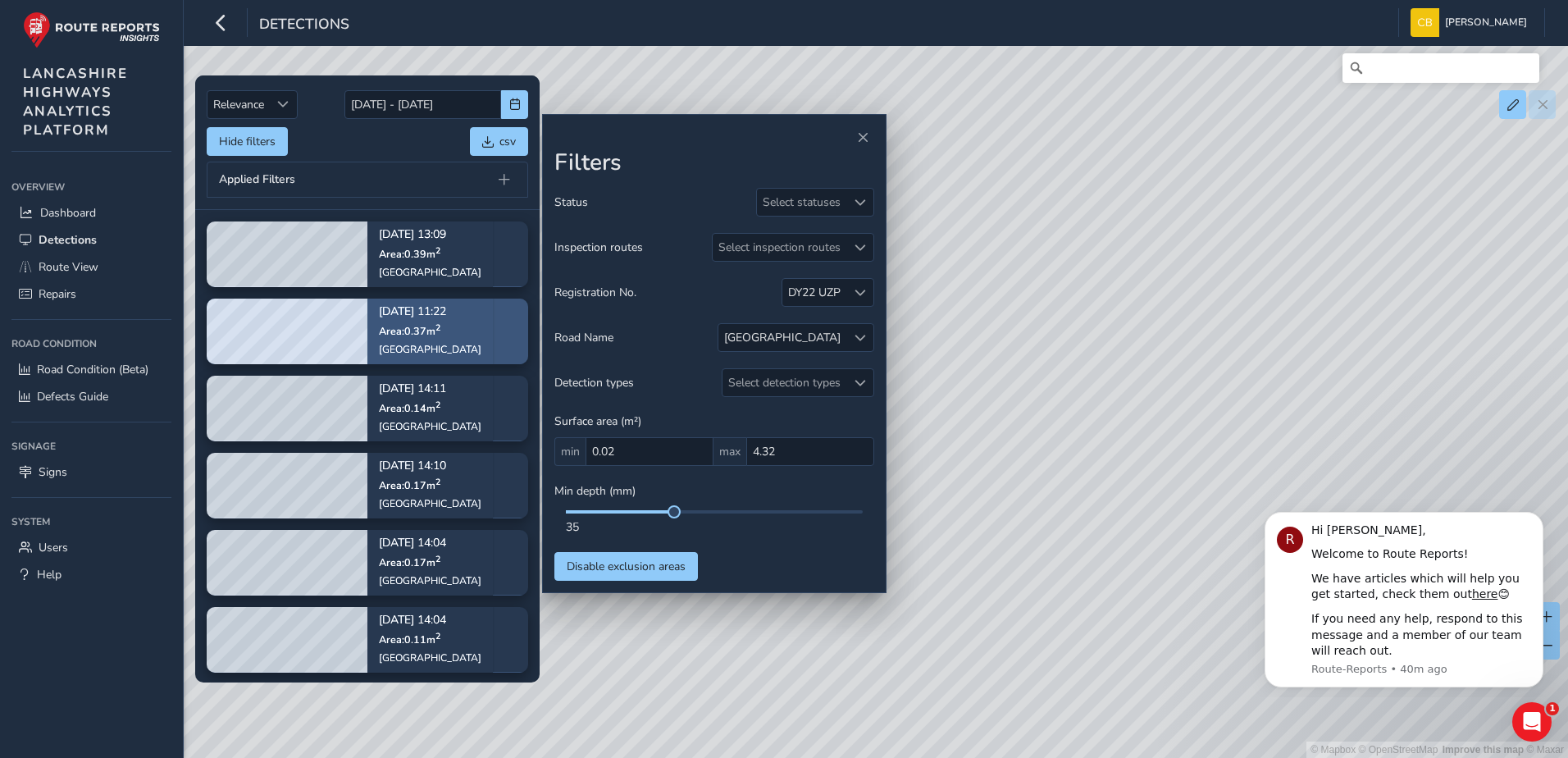
click at [407, 311] on p "Sep 02, 11:22" at bounding box center [430, 313] width 103 height 12
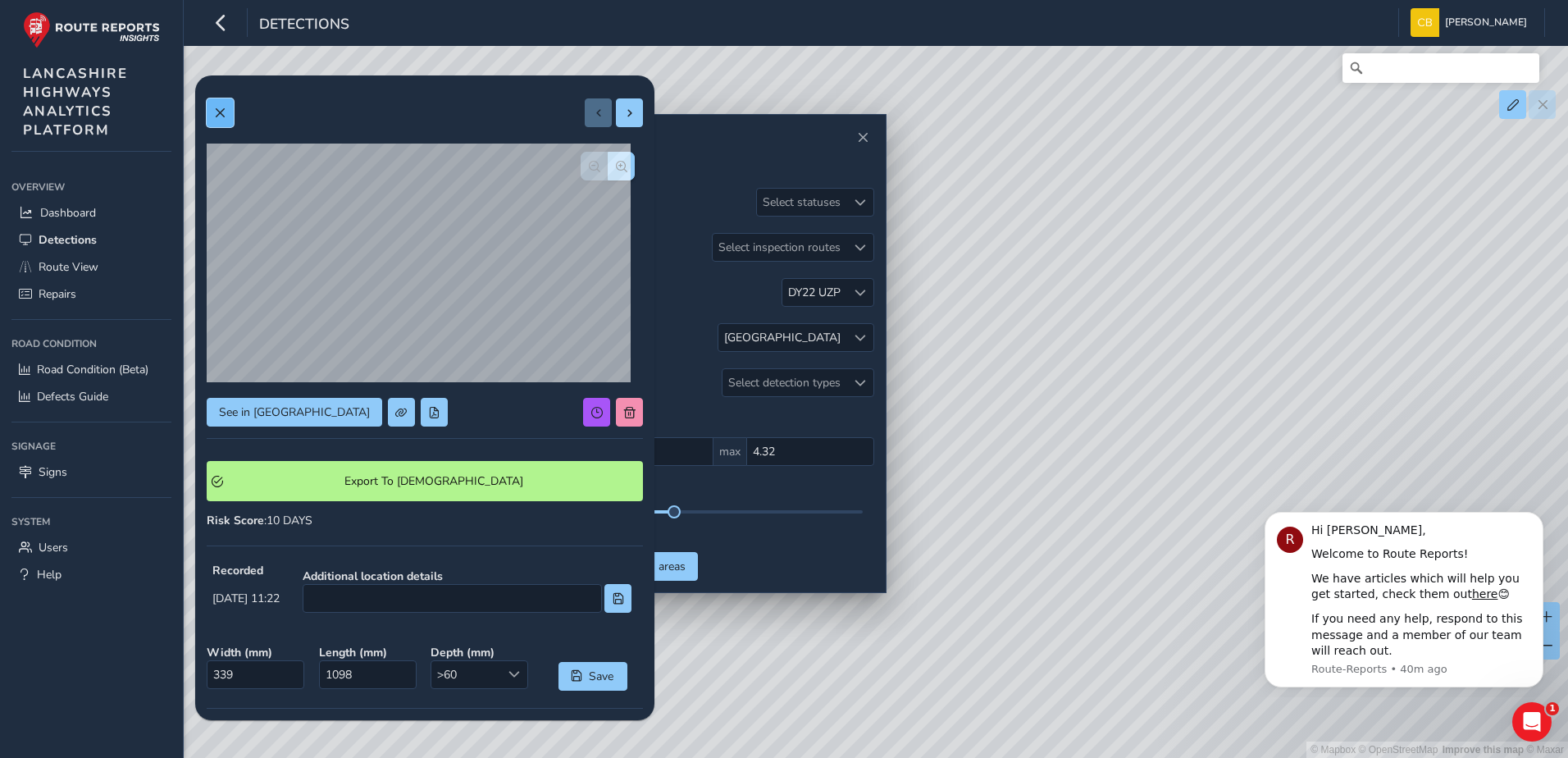
click at [231, 102] on button at bounding box center [221, 112] width 27 height 28
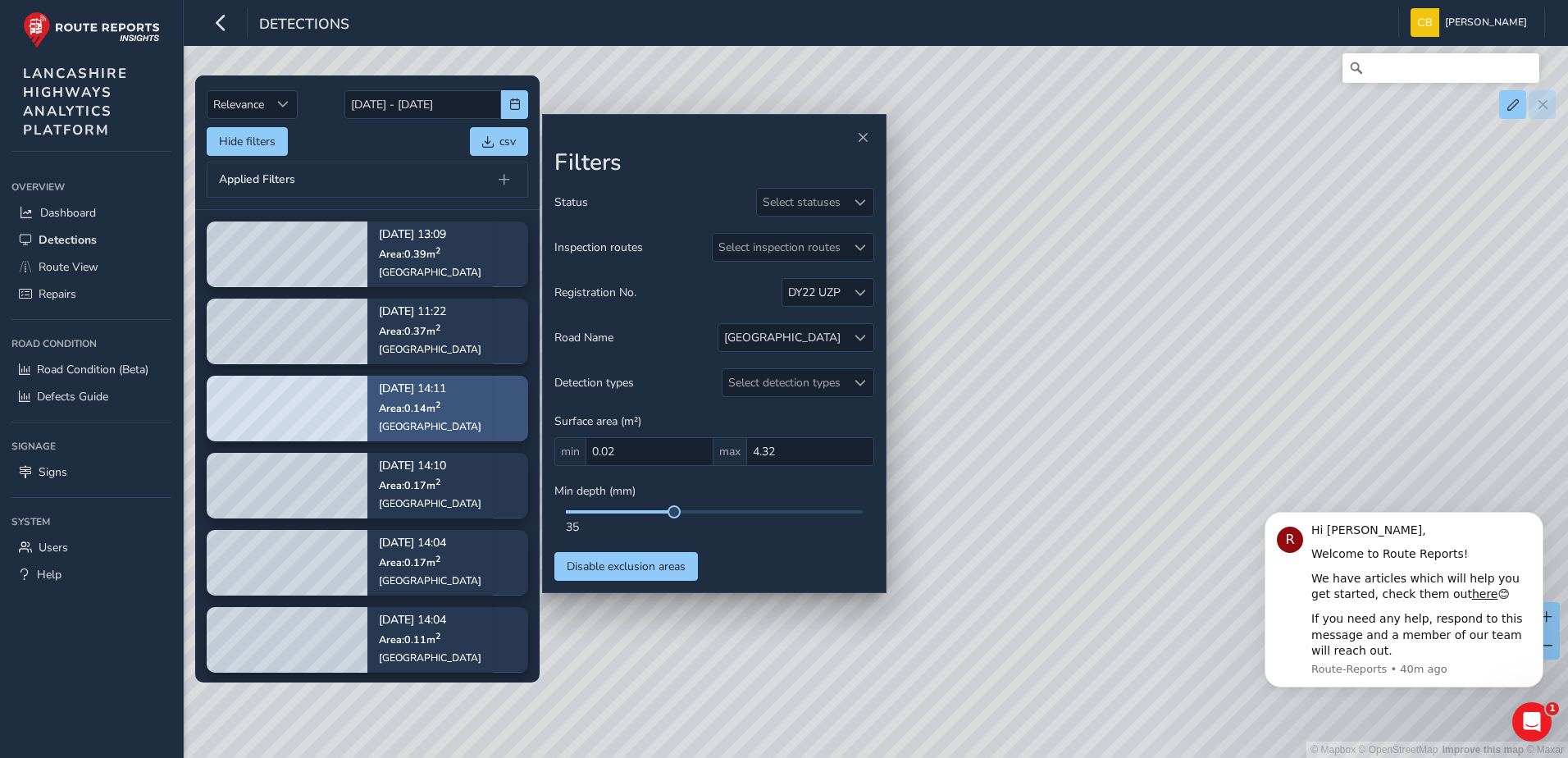
click at [401, 393] on p "Sep 02, 14:11" at bounding box center [430, 390] width 103 height 12
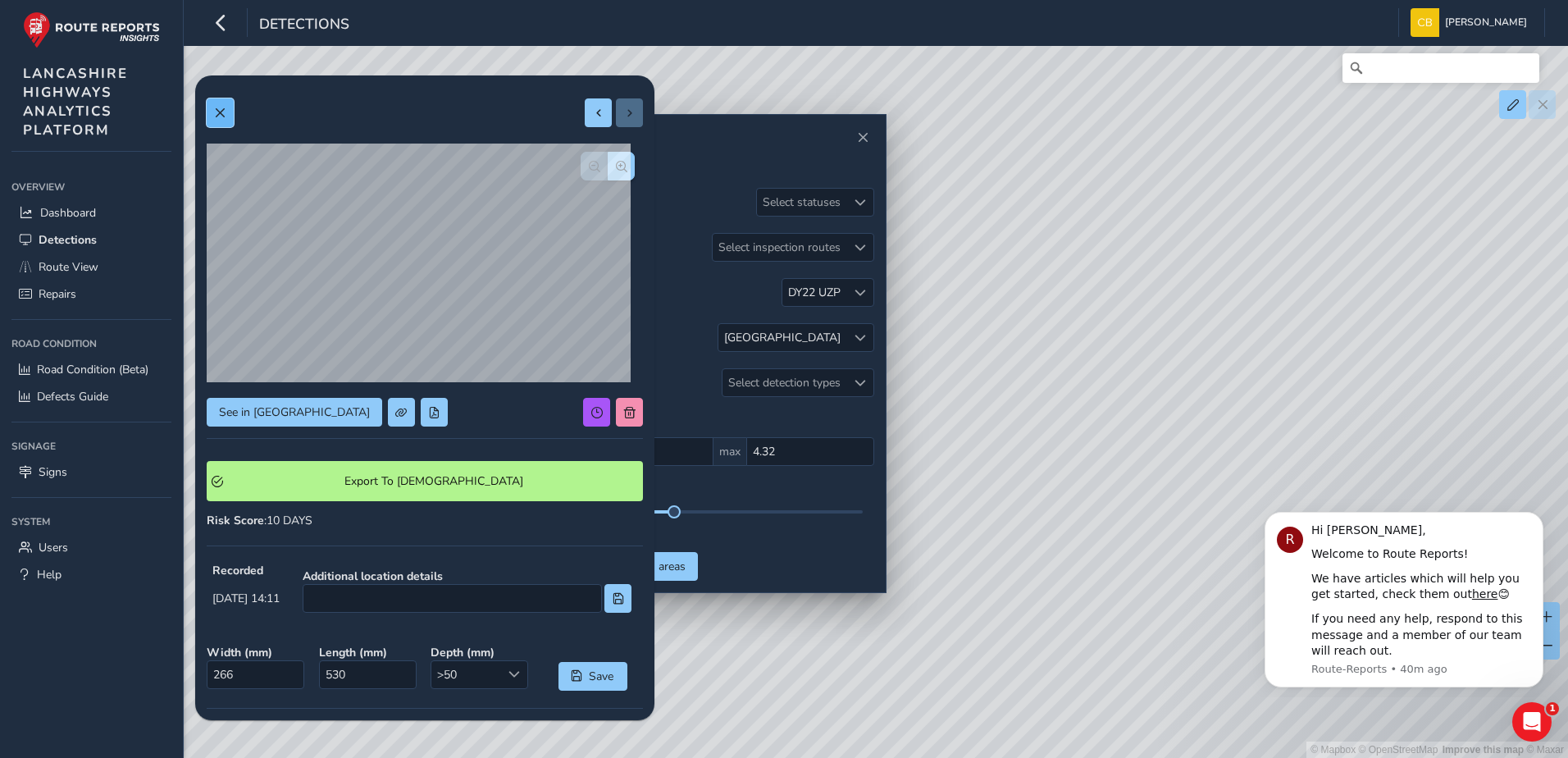
click at [228, 109] on button at bounding box center [221, 112] width 27 height 28
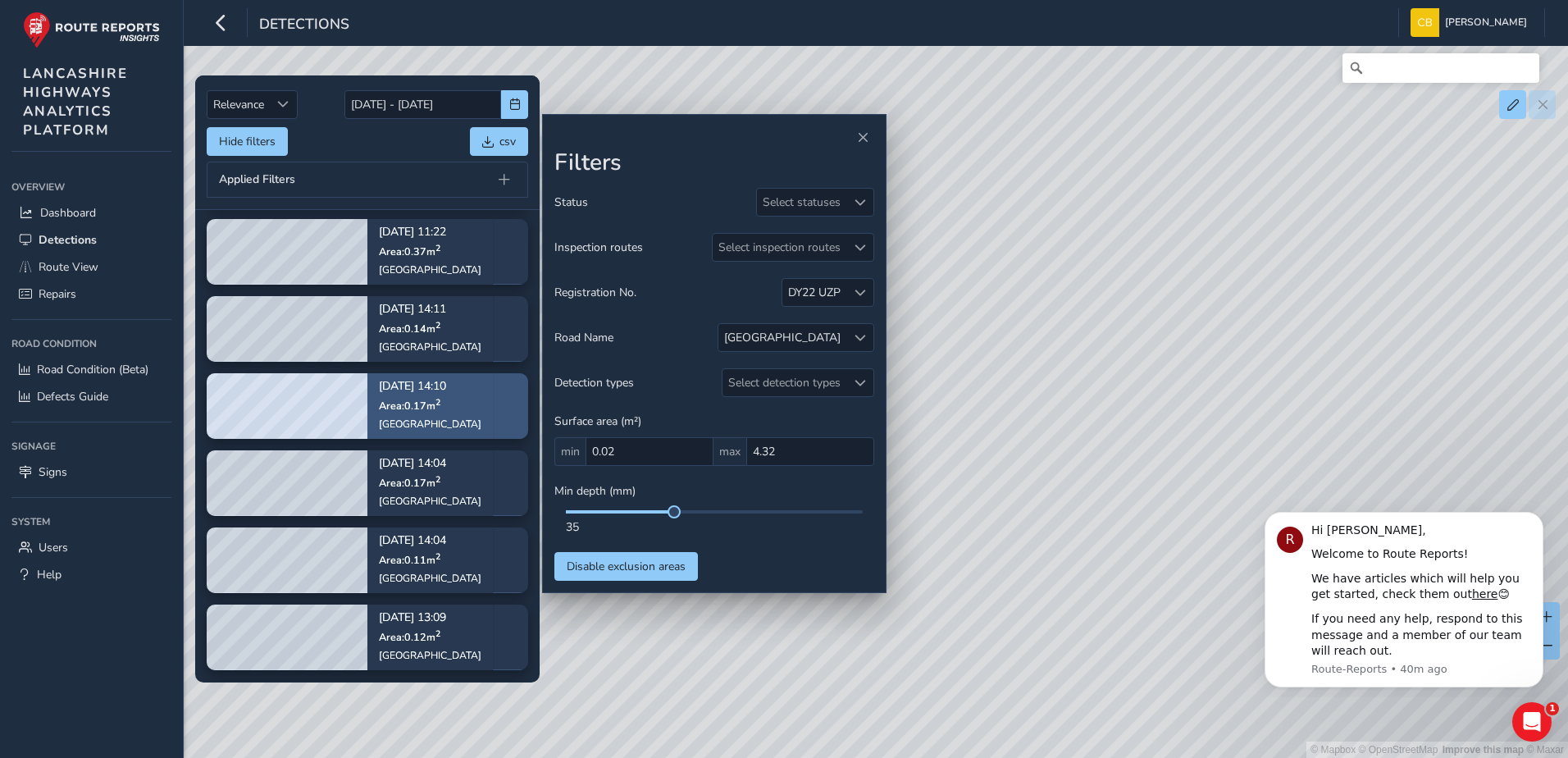
scroll to position [82, 0]
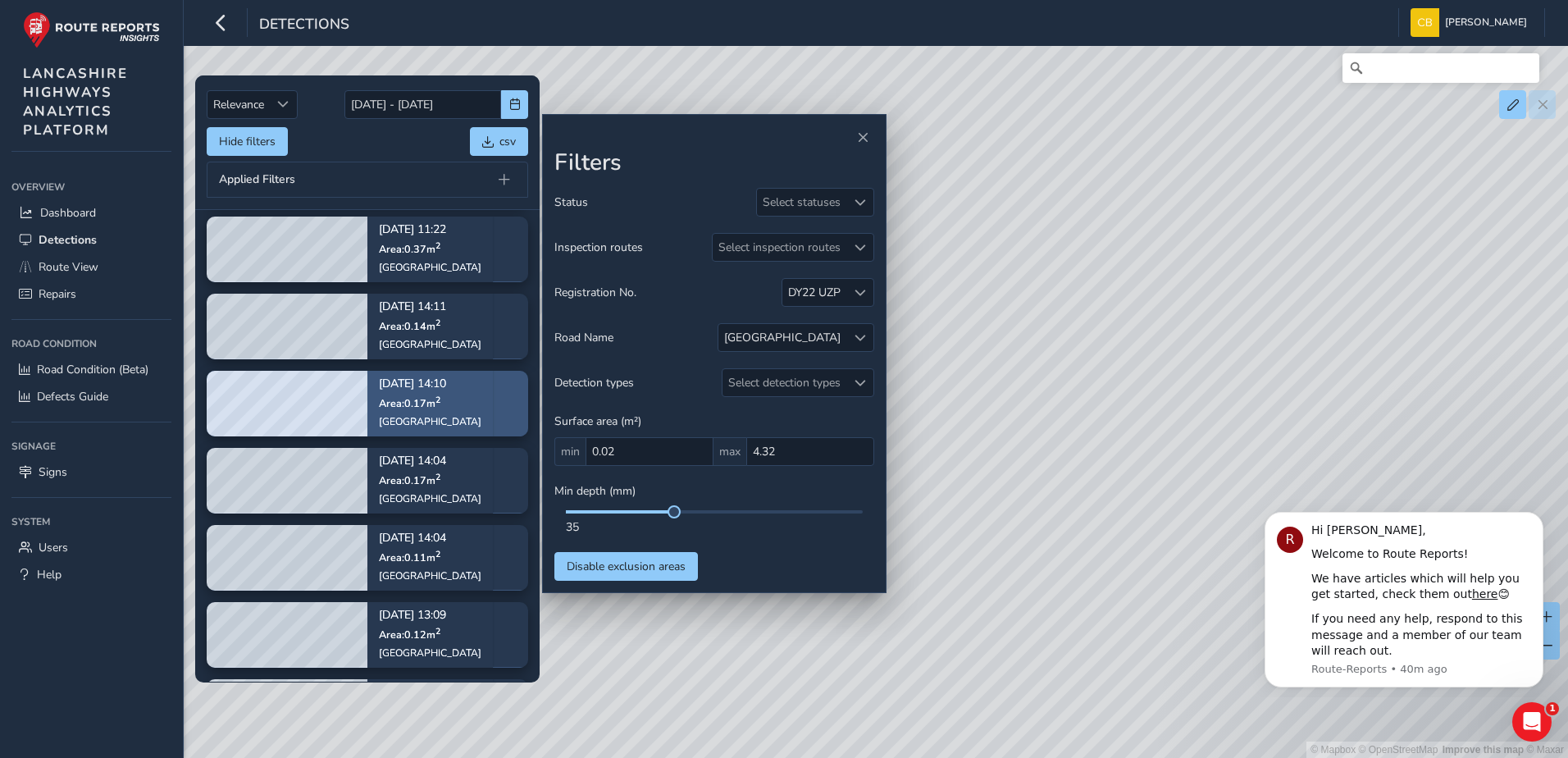
click at [427, 400] on span "Area: 0.17 m 2" at bounding box center [409, 403] width 62 height 14
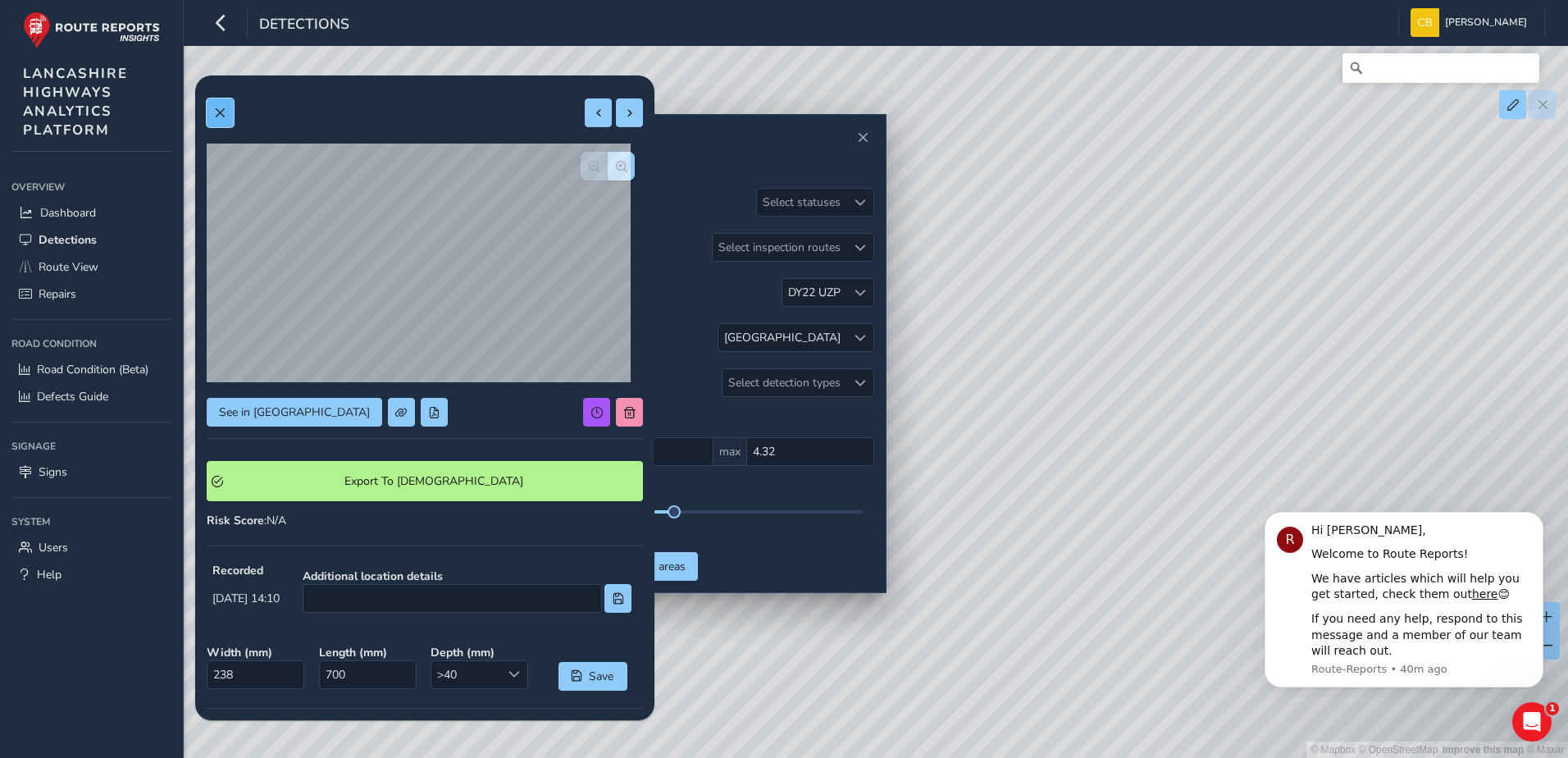
click at [228, 112] on button at bounding box center [221, 112] width 27 height 28
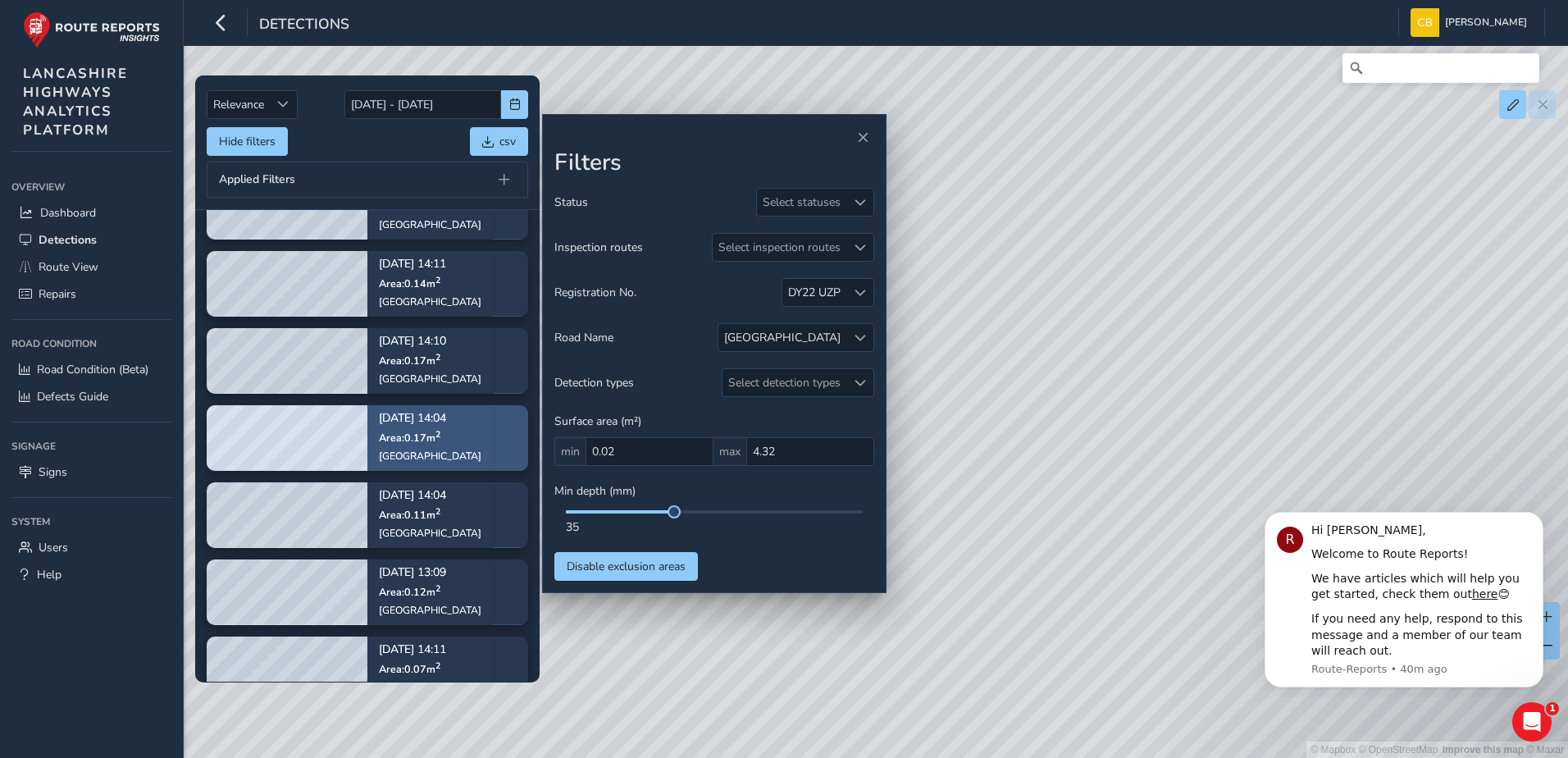
scroll to position [164, 0]
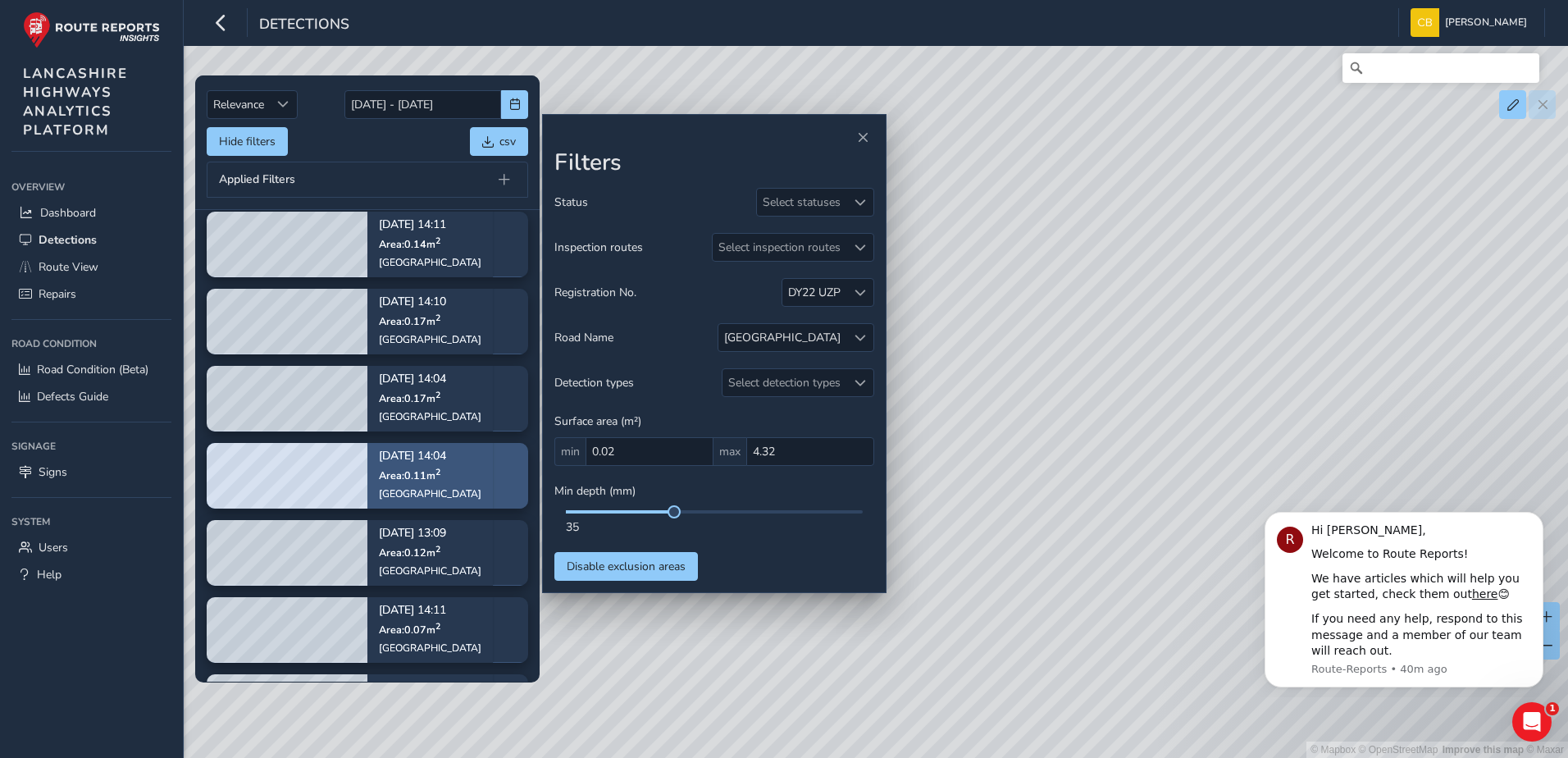
click at [392, 444] on div "Sep 02, 14:04 Area: 0.11 m 2 Burnley Road" at bounding box center [430, 476] width 103 height 72
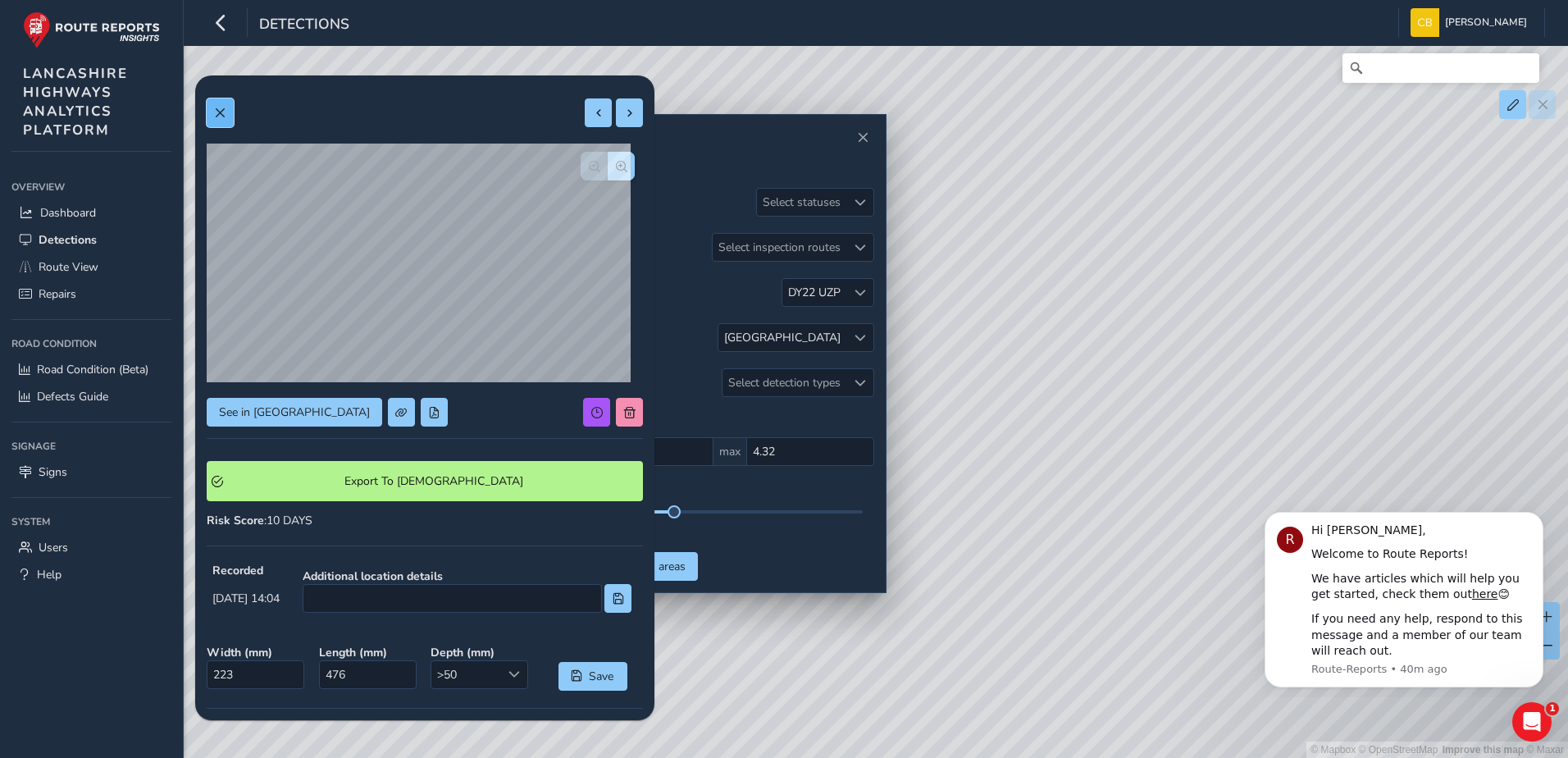
click at [220, 119] on button at bounding box center [221, 112] width 27 height 28
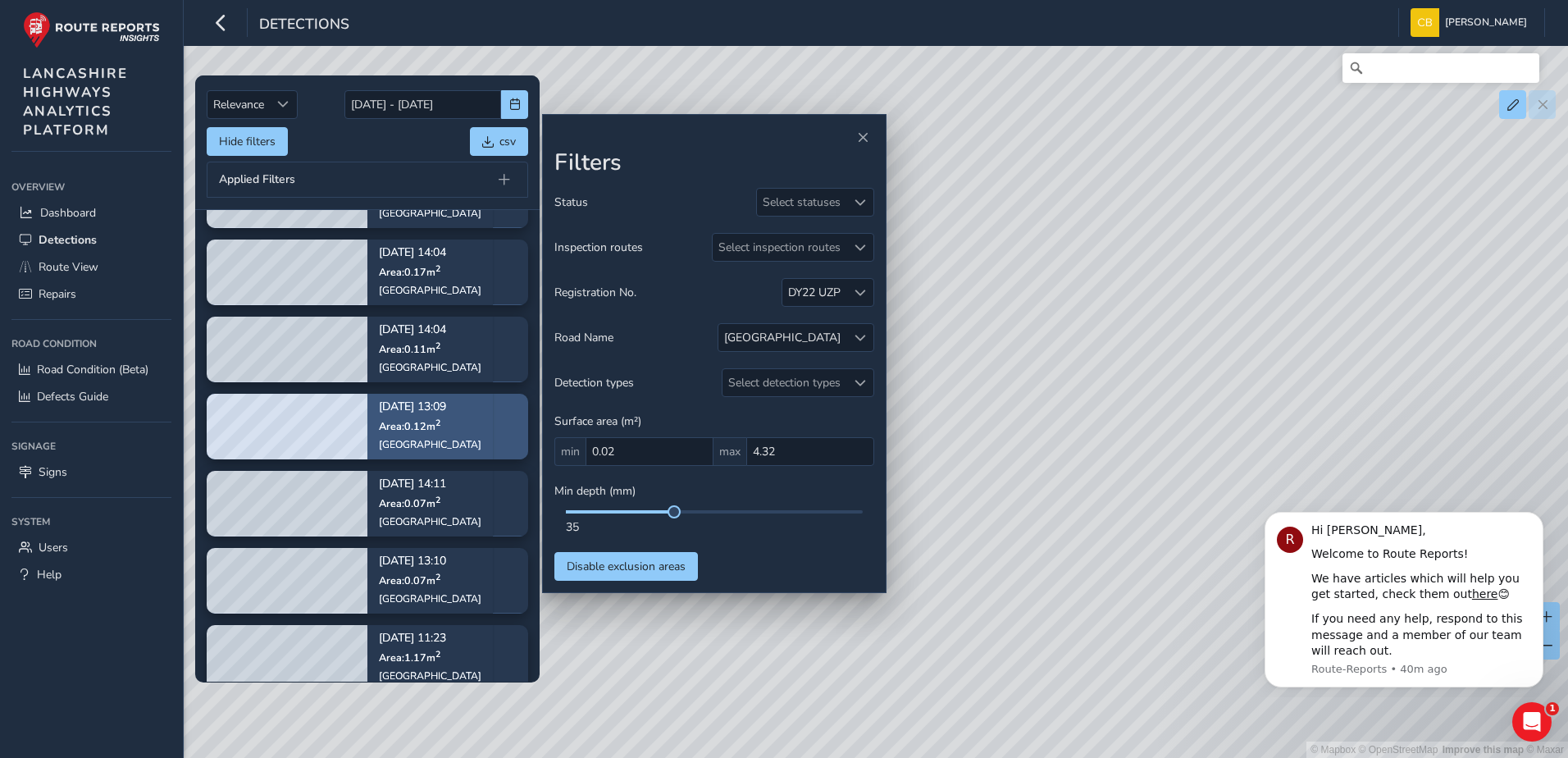
scroll to position [311, 0]
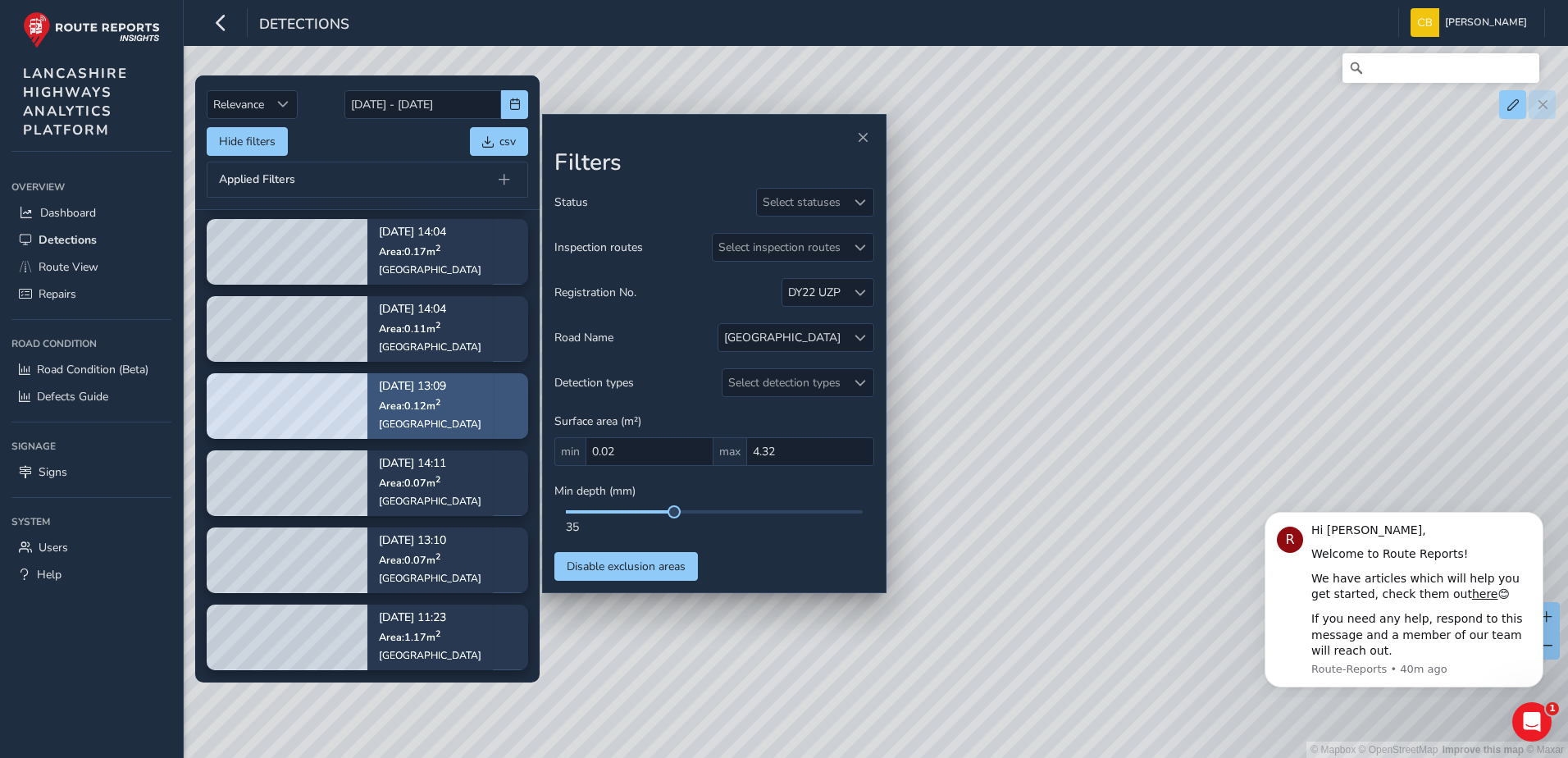
click at [409, 413] on div "Sep 02, 13:09 Area: 0.12 m 2 Burnley Road" at bounding box center [430, 406] width 103 height 72
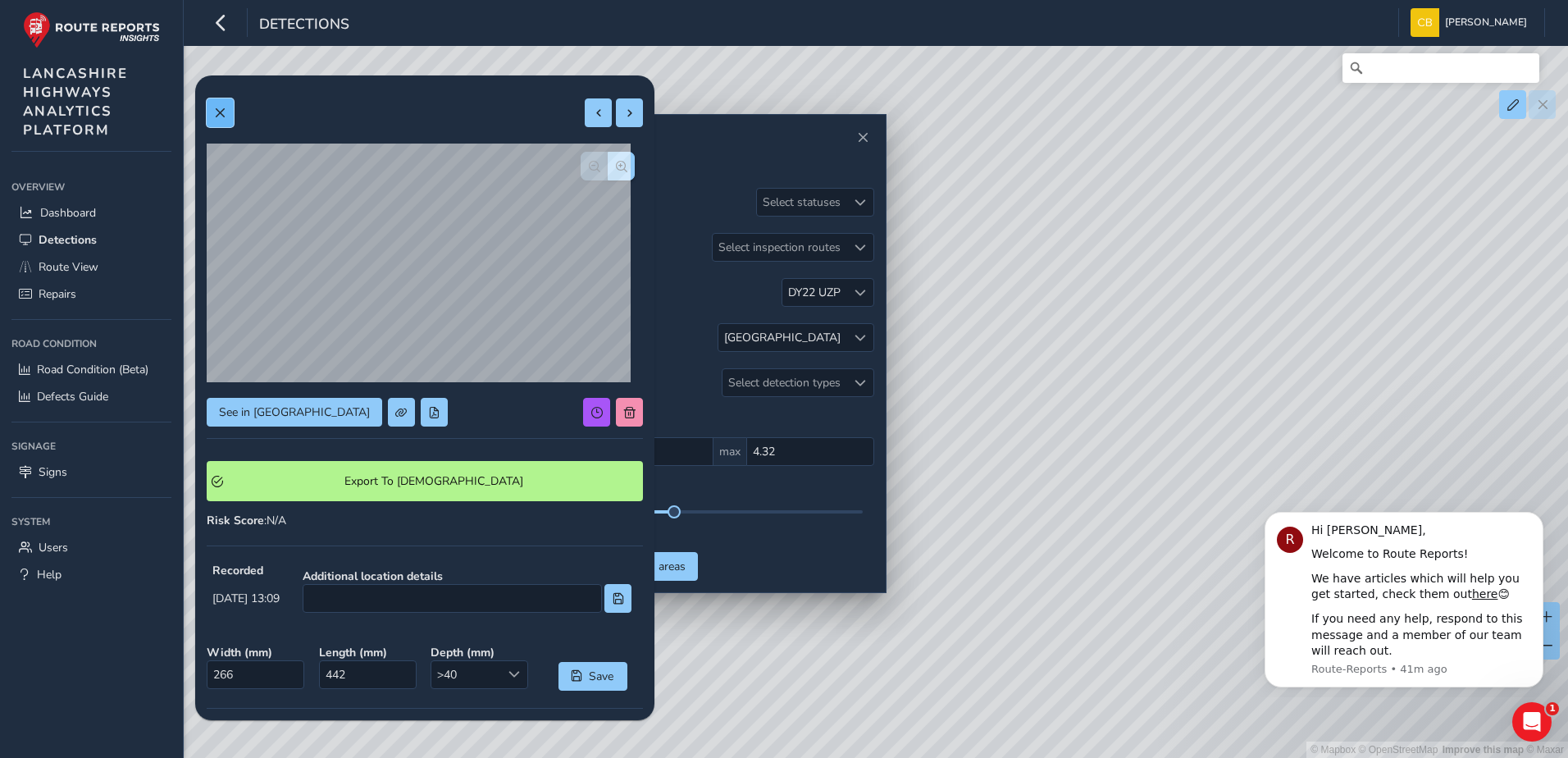
click at [228, 121] on button at bounding box center [221, 112] width 27 height 28
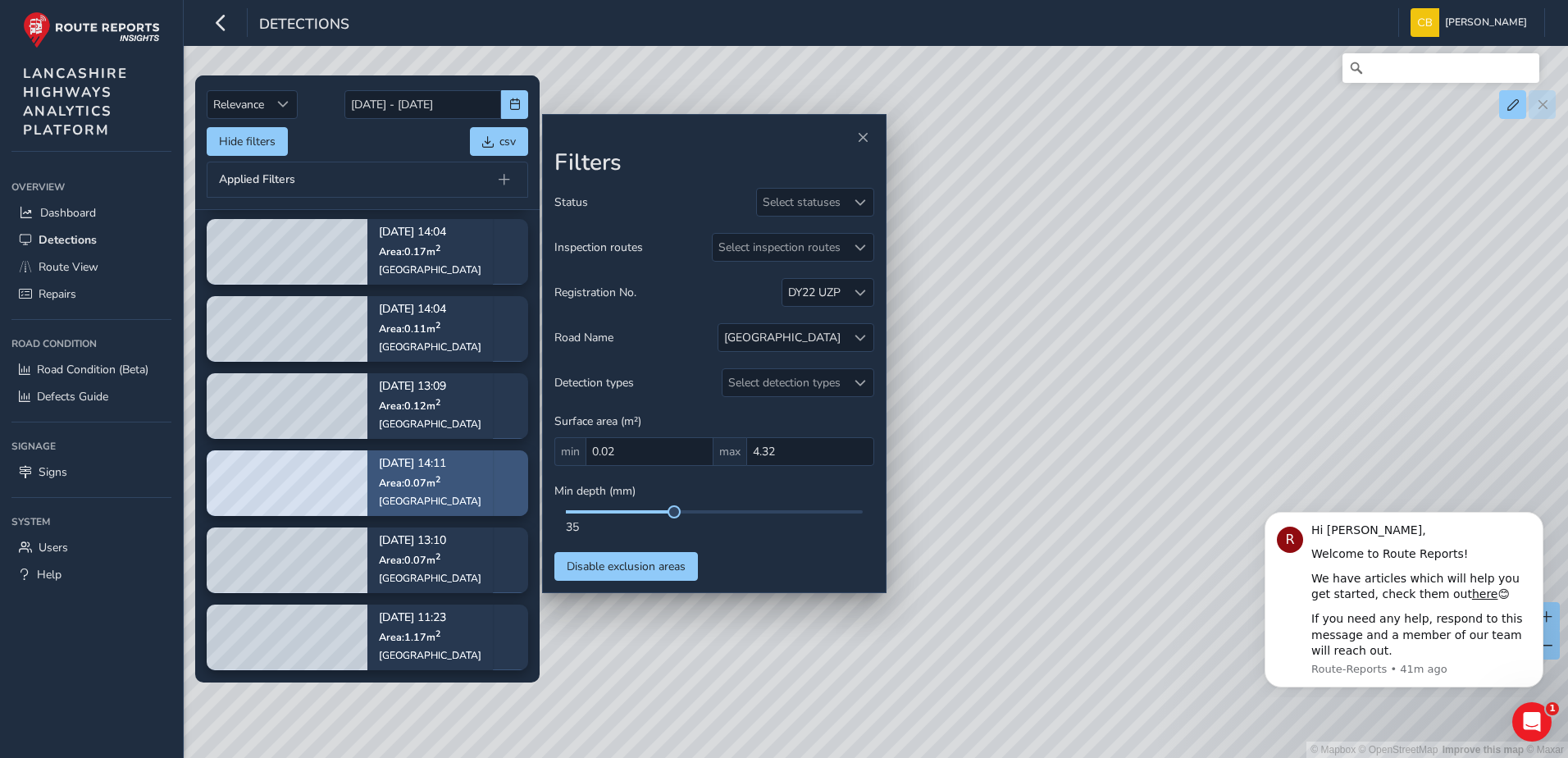
click at [456, 485] on div "Sep 02, 14:11 Area: 0.07 m 2 Burnley Road" at bounding box center [430, 483] width 126 height 95
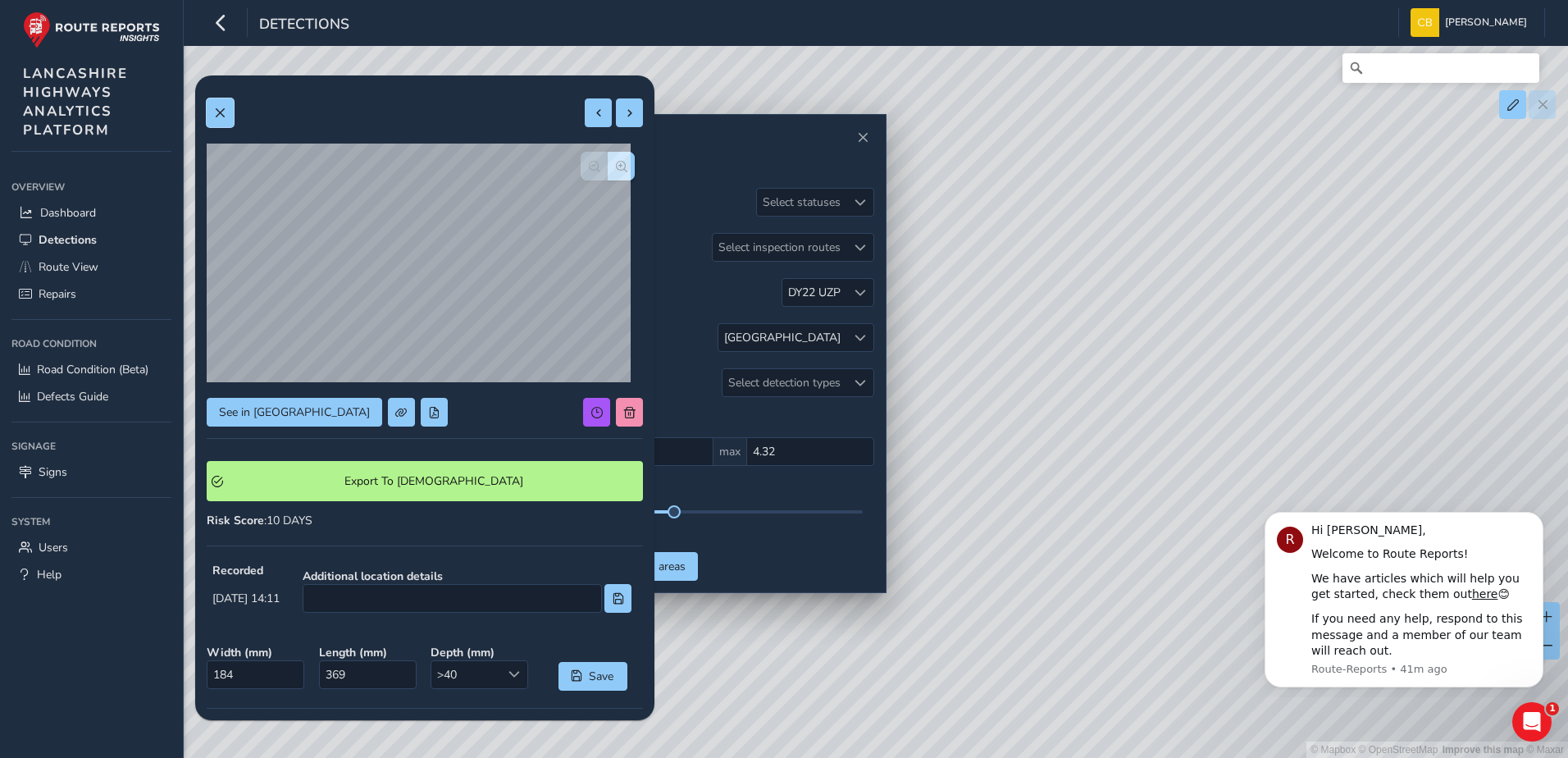
click at [215, 104] on button at bounding box center [221, 112] width 27 height 28
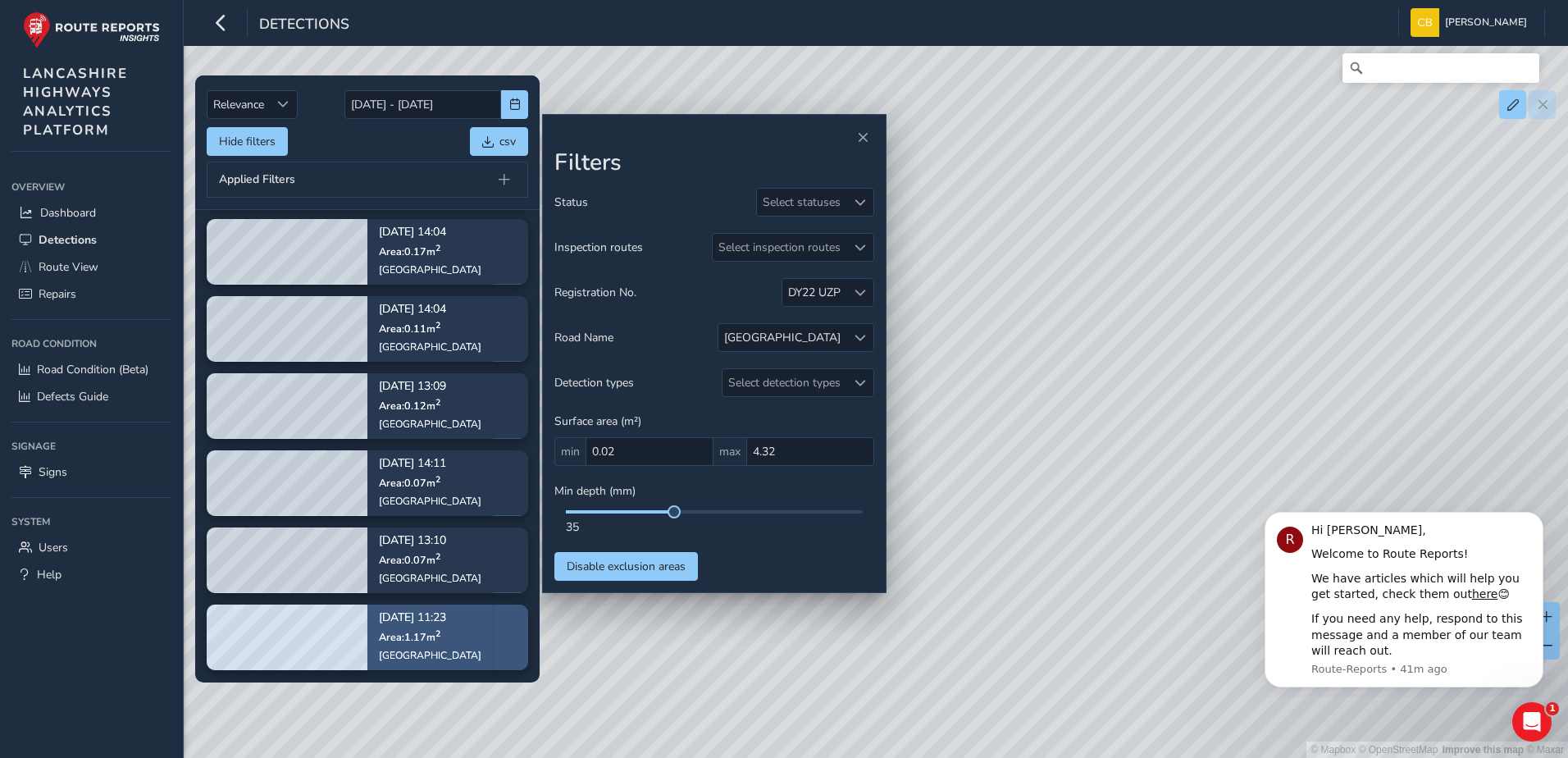
click at [438, 614] on p "Sep 02, 11:23" at bounding box center [430, 619] width 103 height 12
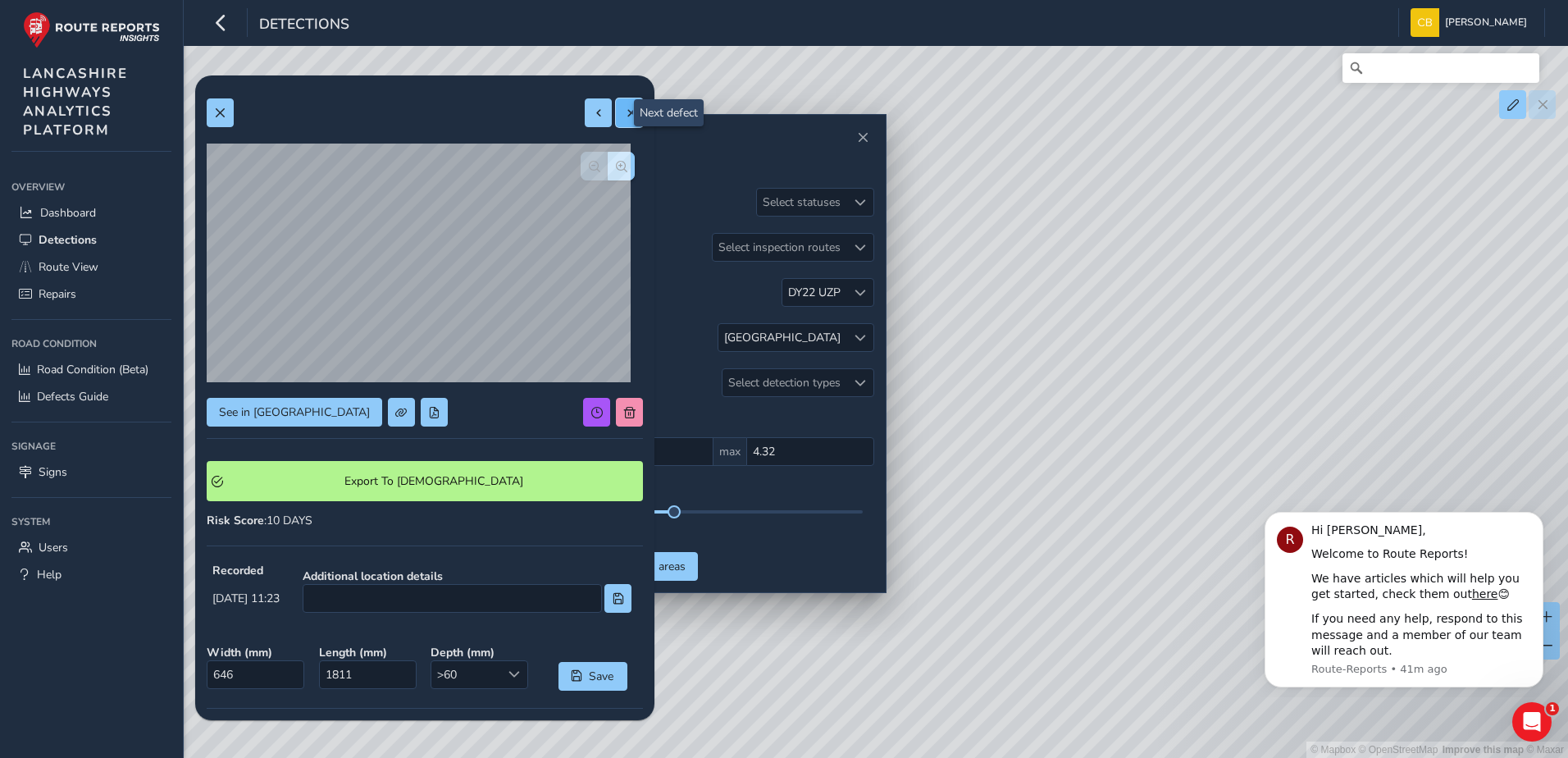
click at [624, 114] on span at bounding box center [630, 113] width 12 height 12
type input "258"
type input "1493"
click at [630, 115] on button at bounding box center [630, 112] width 27 height 28
type input "266"
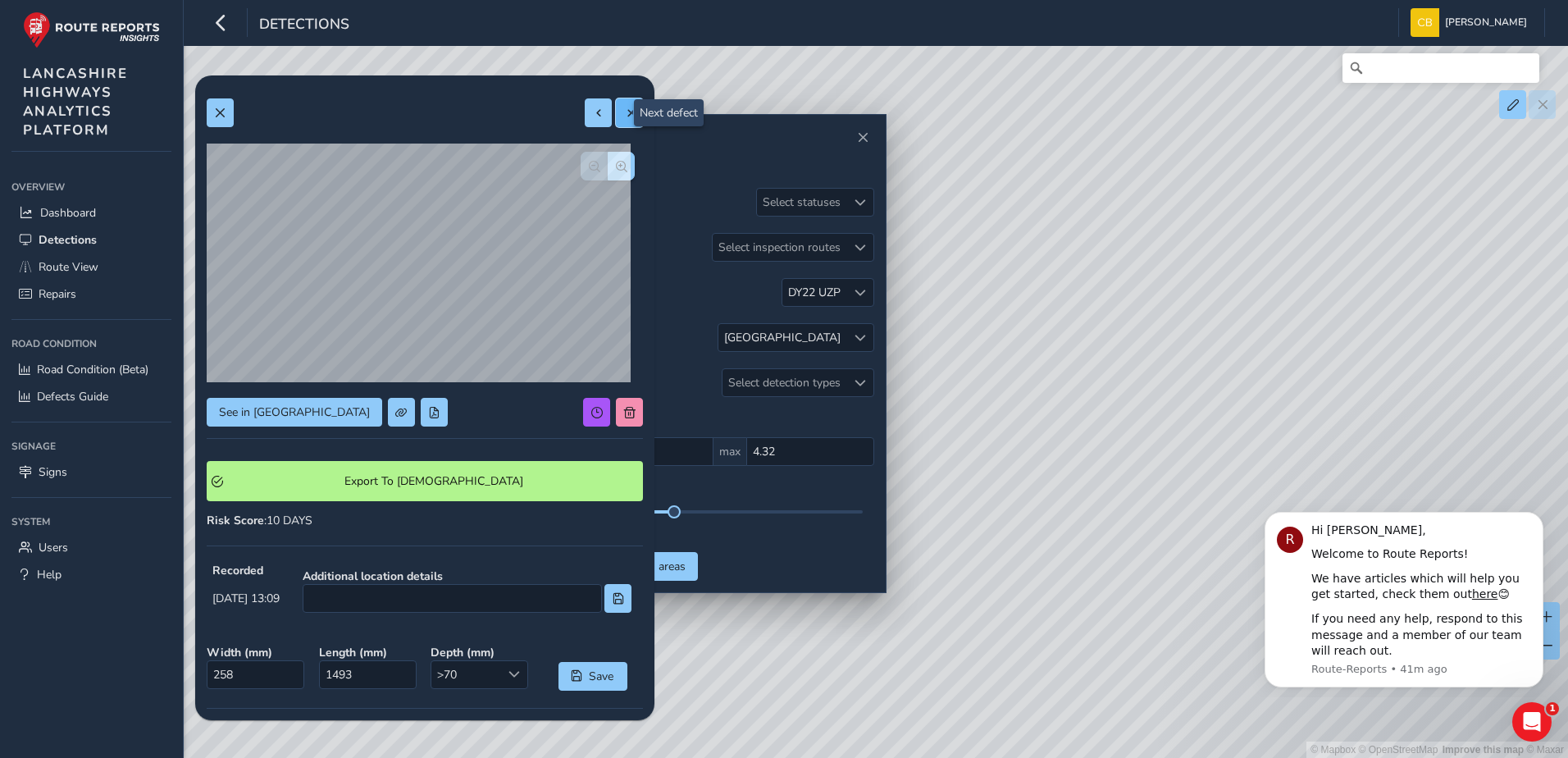
type input "442"
click at [616, 122] on button at bounding box center [630, 112] width 27 height 28
type input "259"
type input "283"
click at [625, 120] on button at bounding box center [630, 112] width 27 height 28
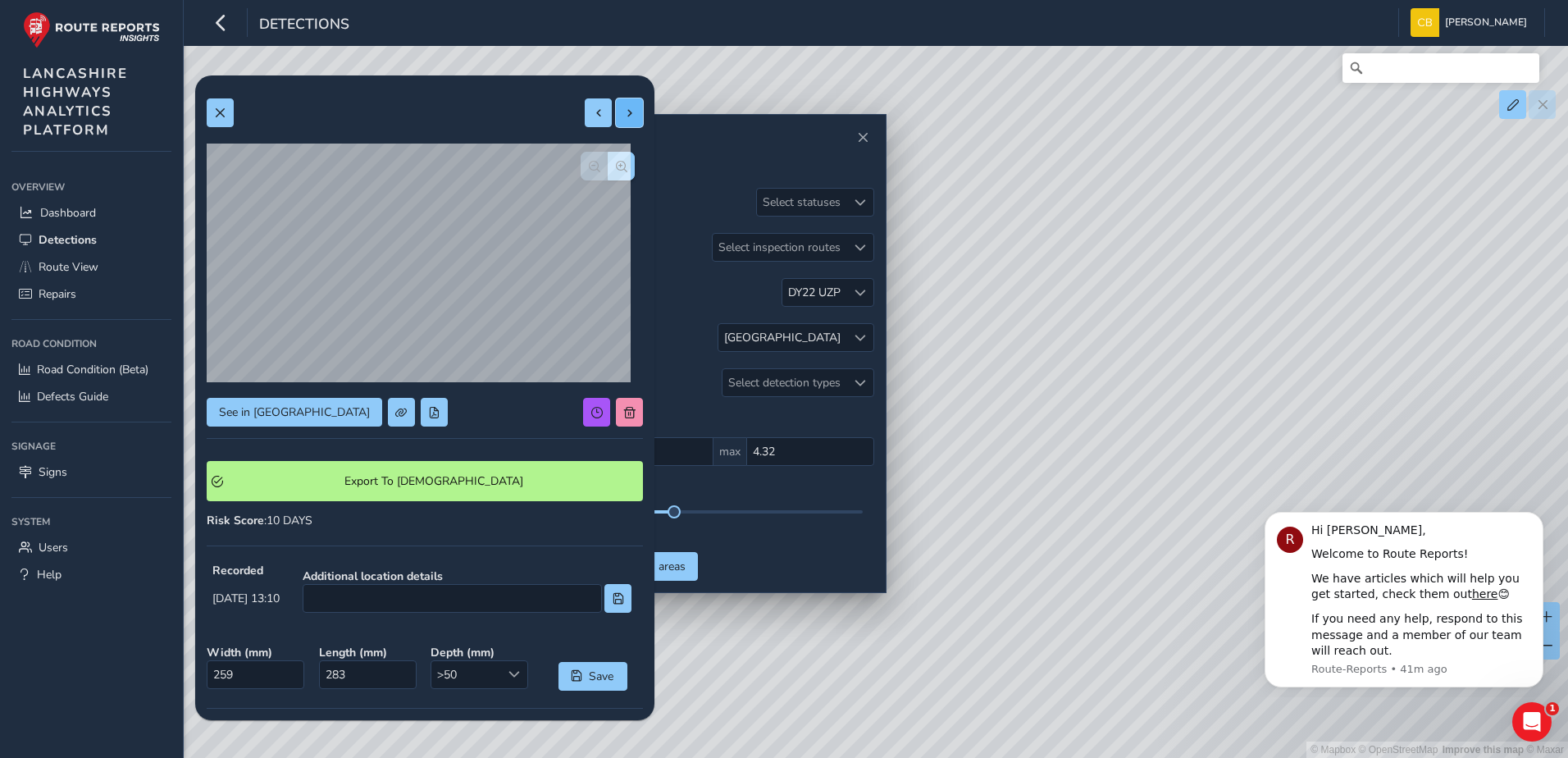
type input "223"
type input "476"
click at [624, 107] on span at bounding box center [630, 113] width 12 height 12
type input "278"
type input "626"
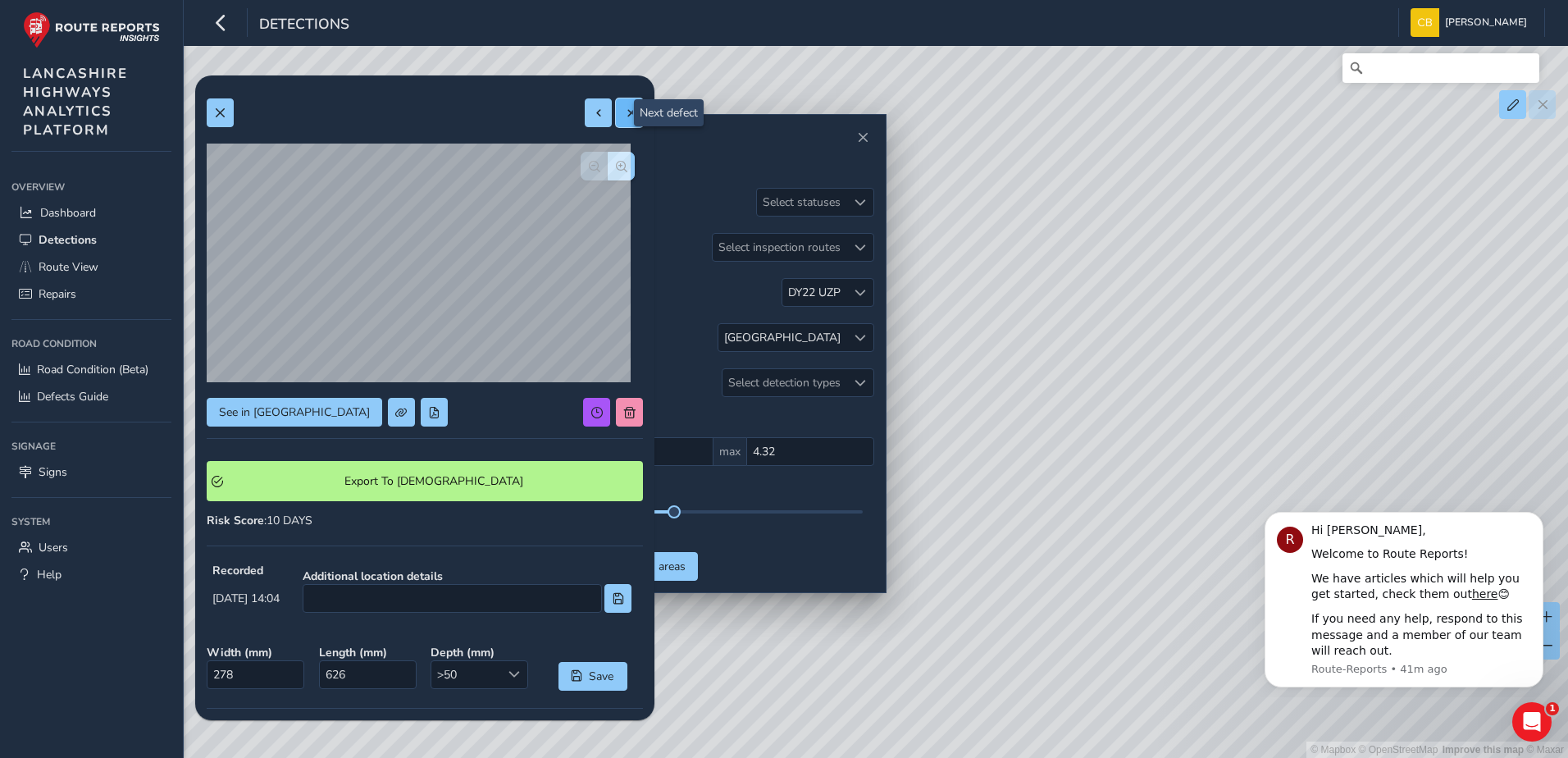
click at [624, 118] on span at bounding box center [630, 113] width 12 height 12
type input "238"
type input "700"
click at [616, 120] on button at bounding box center [630, 112] width 27 height 28
type input "184"
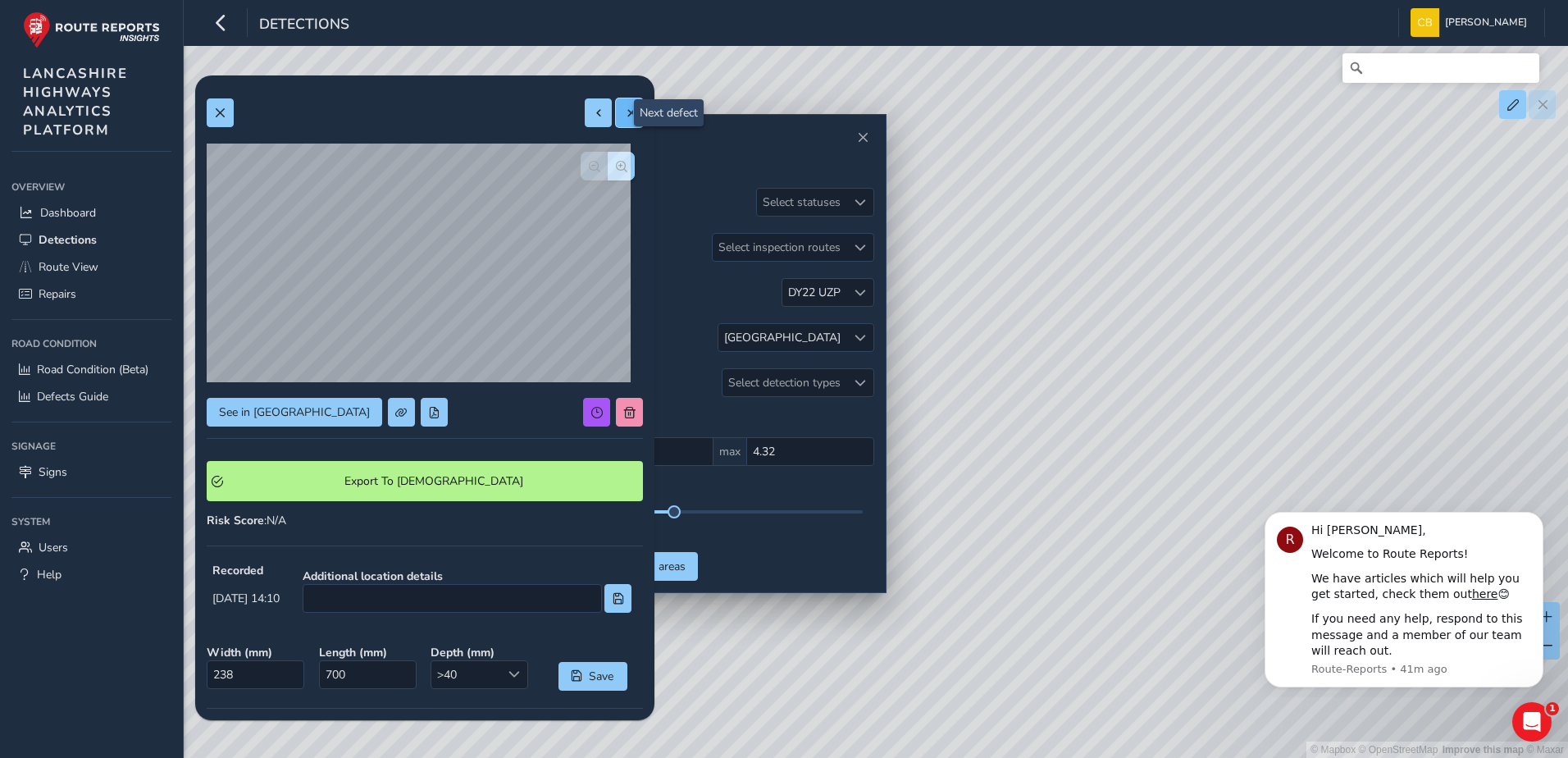
type input "369"
click at [624, 115] on span at bounding box center [630, 113] width 12 height 12
type input "266"
type input "530"
click at [223, 114] on span at bounding box center [220, 113] width 12 height 12
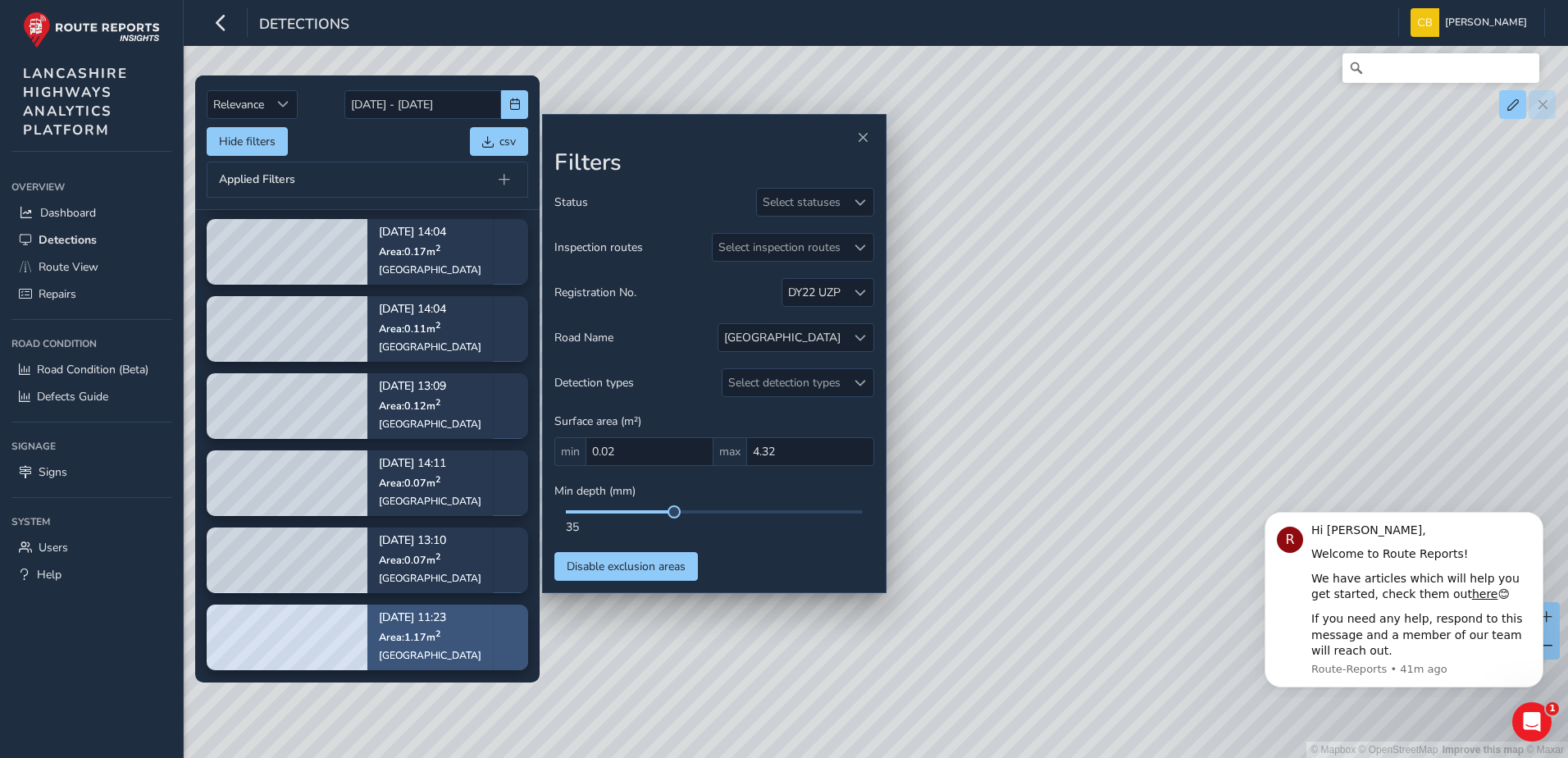
click at [428, 624] on p "Sep 02, 11:23" at bounding box center [430, 619] width 103 height 12
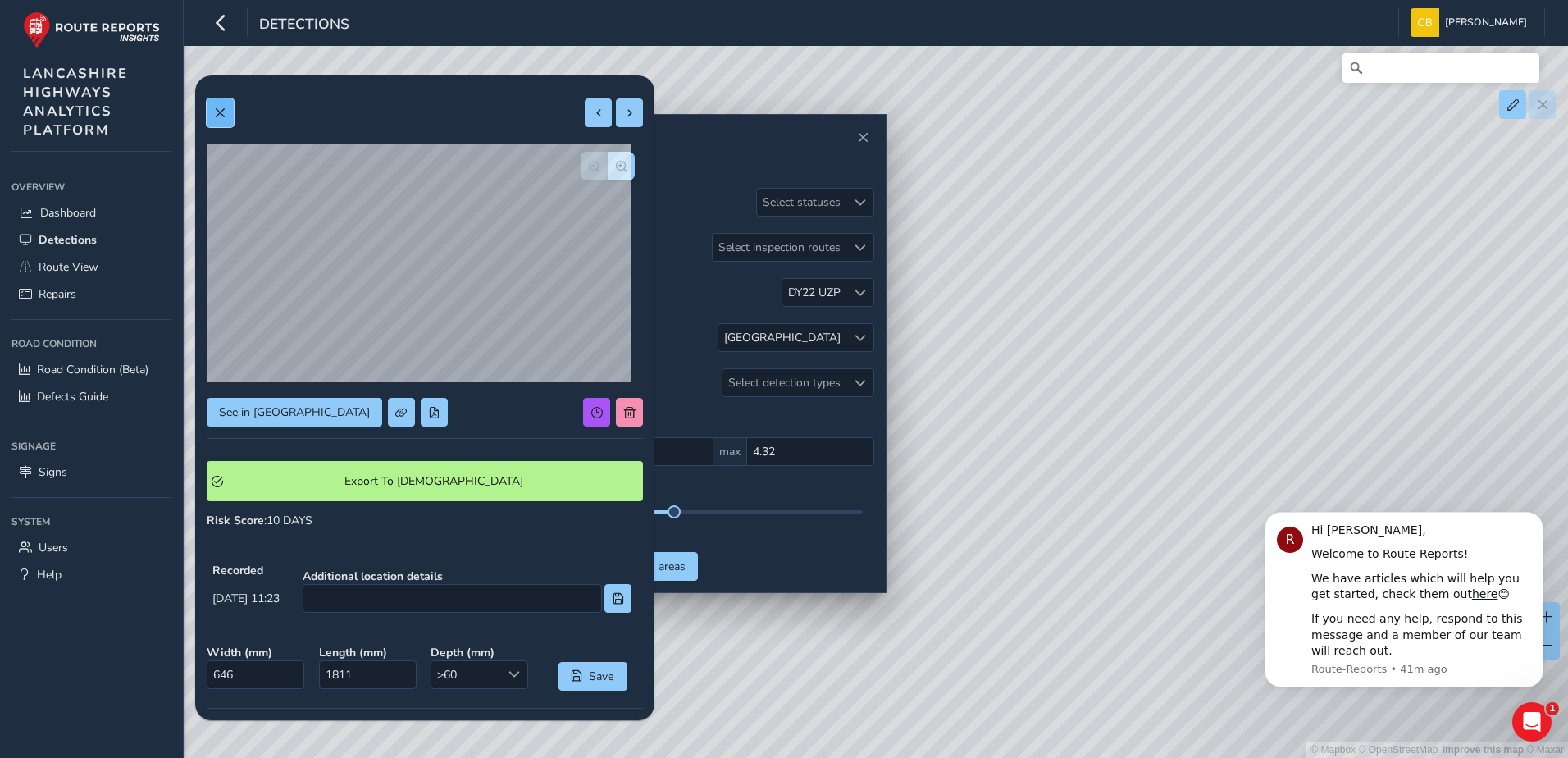
click at [214, 118] on span at bounding box center [220, 113] width 12 height 12
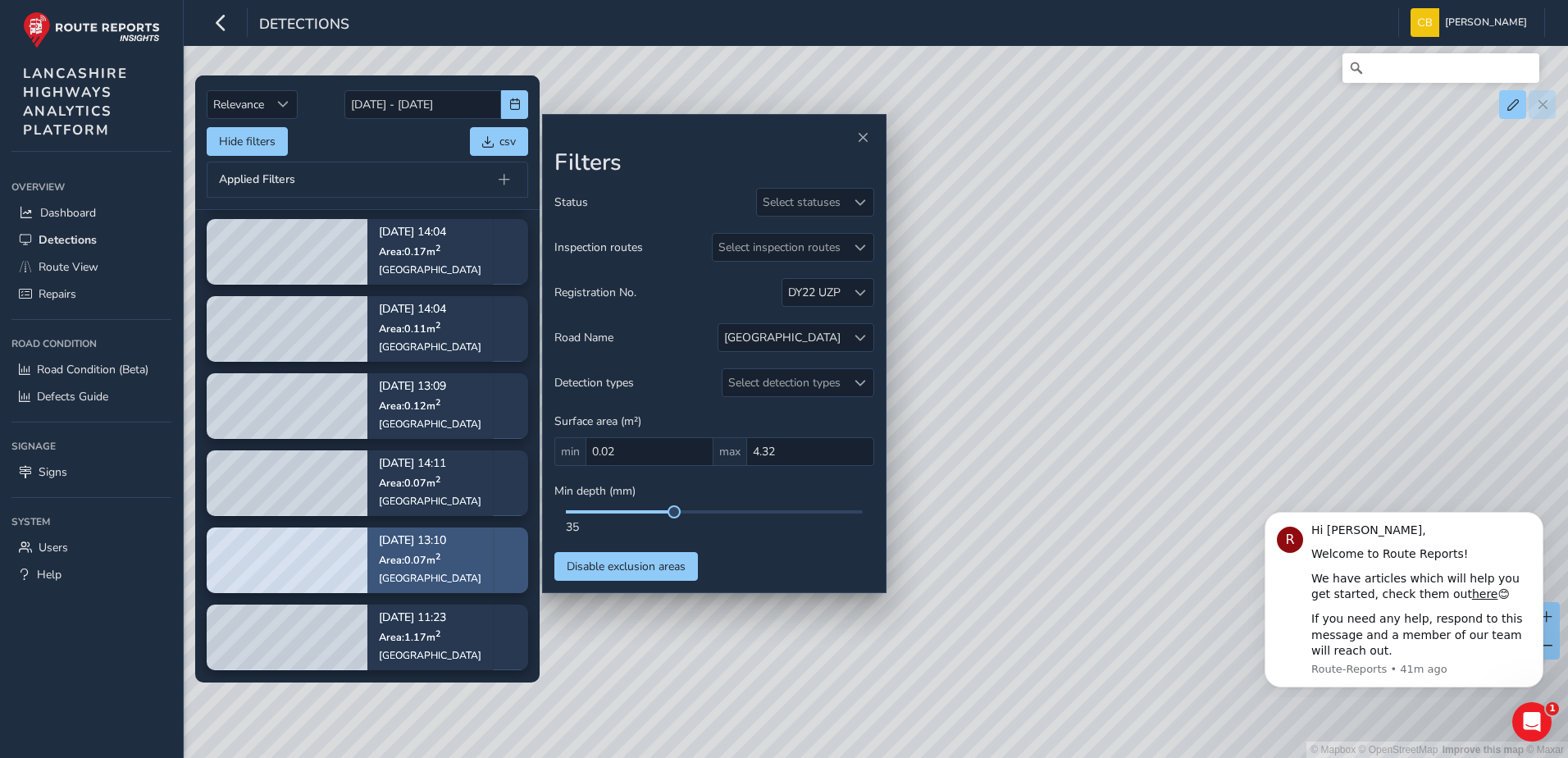
click at [449, 563] on p "Area: 0.07 m 2" at bounding box center [430, 559] width 103 height 13
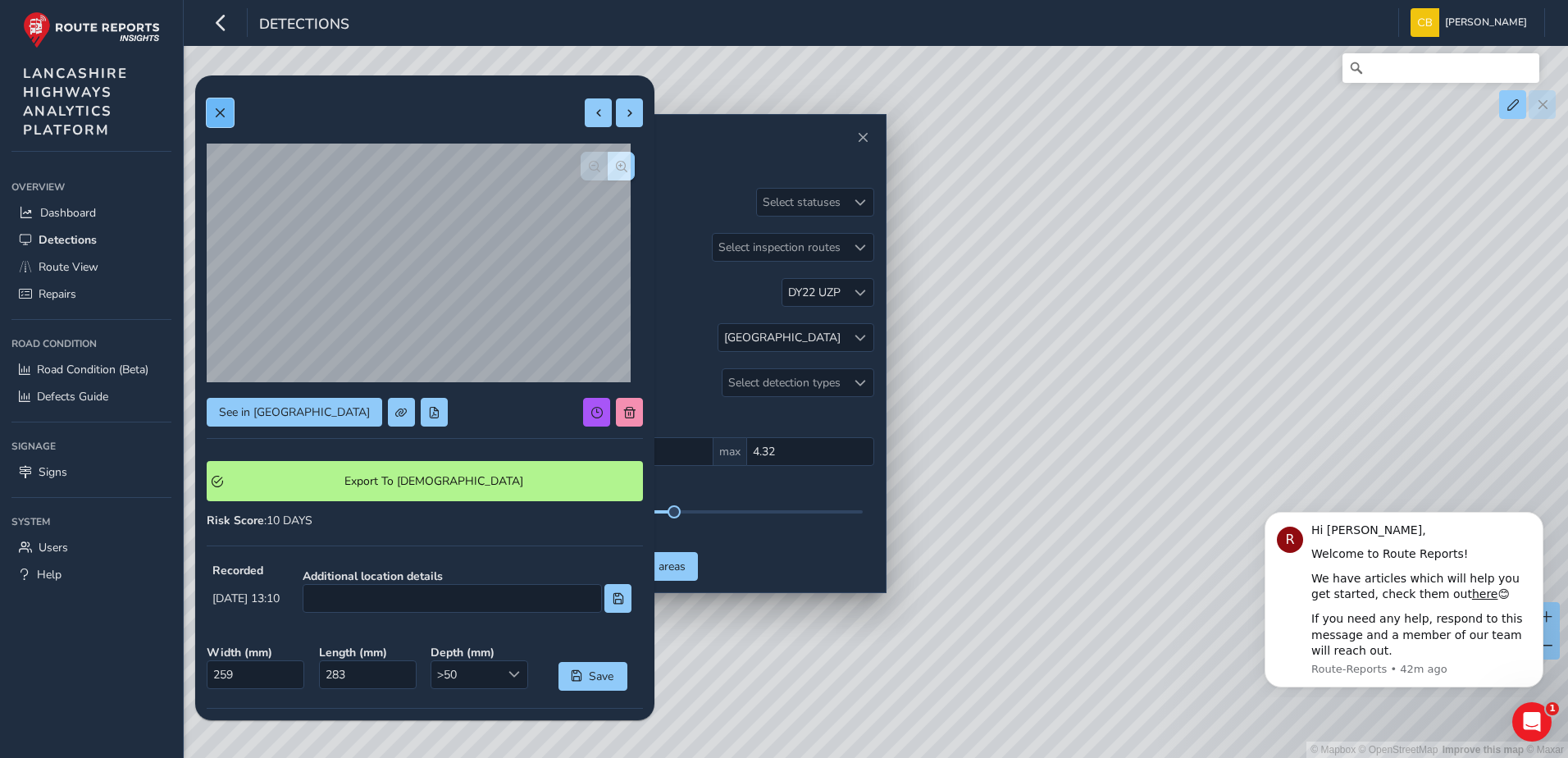
click at [230, 114] on button at bounding box center [221, 112] width 27 height 28
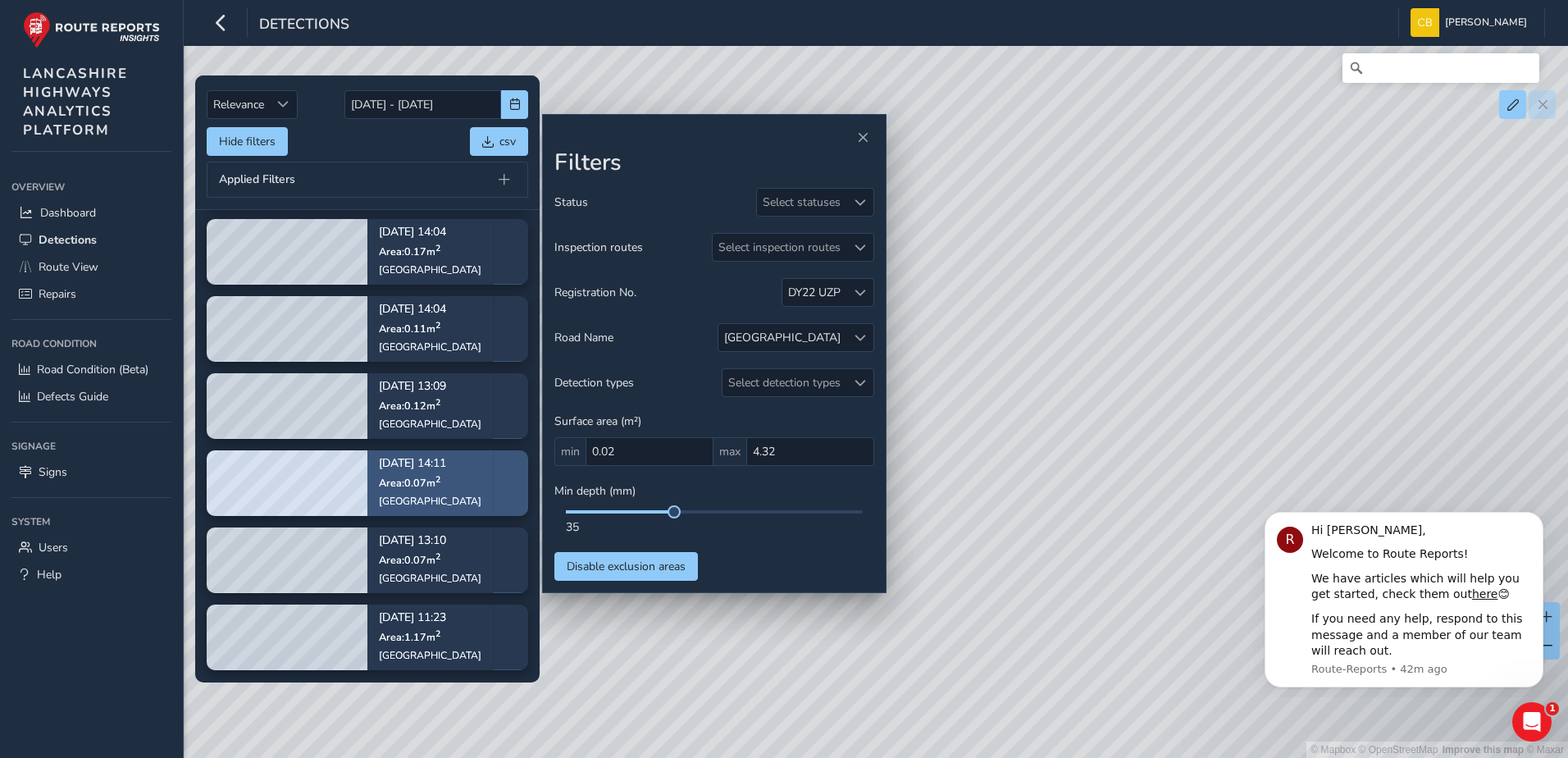
click at [423, 485] on span "Area: 0.07 m 2" at bounding box center [409, 483] width 62 height 14
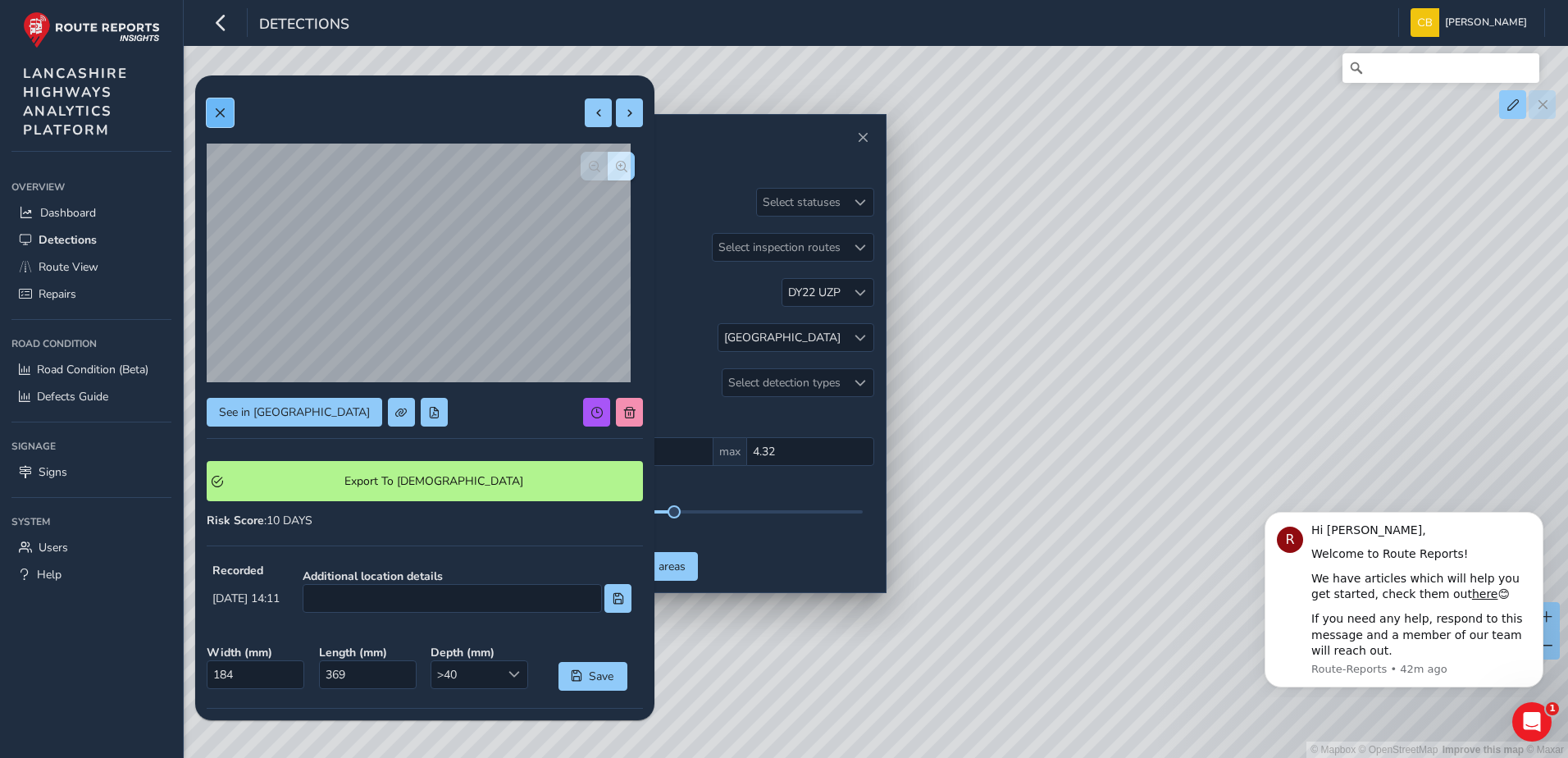
click at [214, 112] on span at bounding box center [220, 113] width 12 height 12
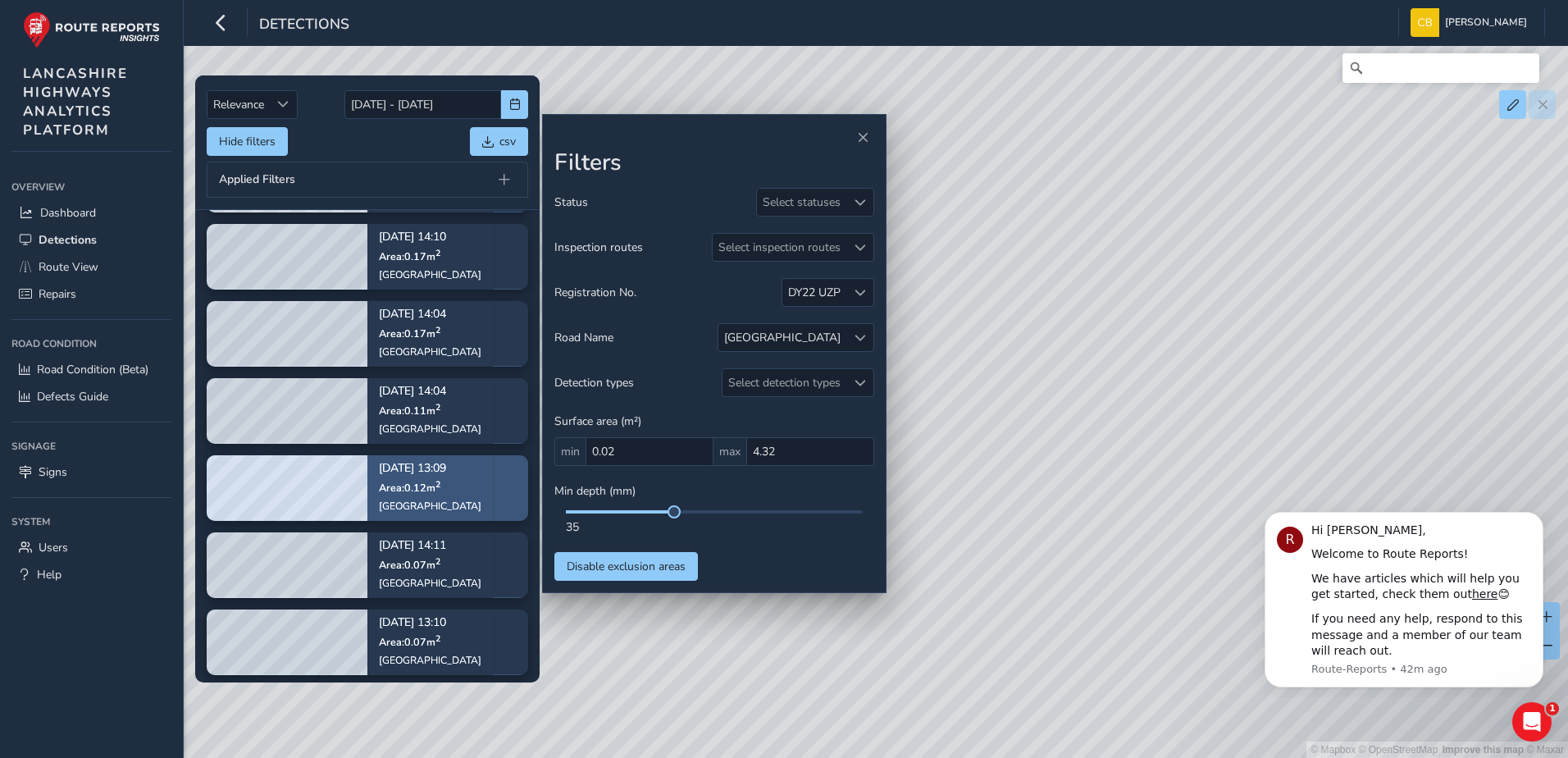
click at [390, 486] on span "Area: 0.12 m 2" at bounding box center [409, 487] width 62 height 14
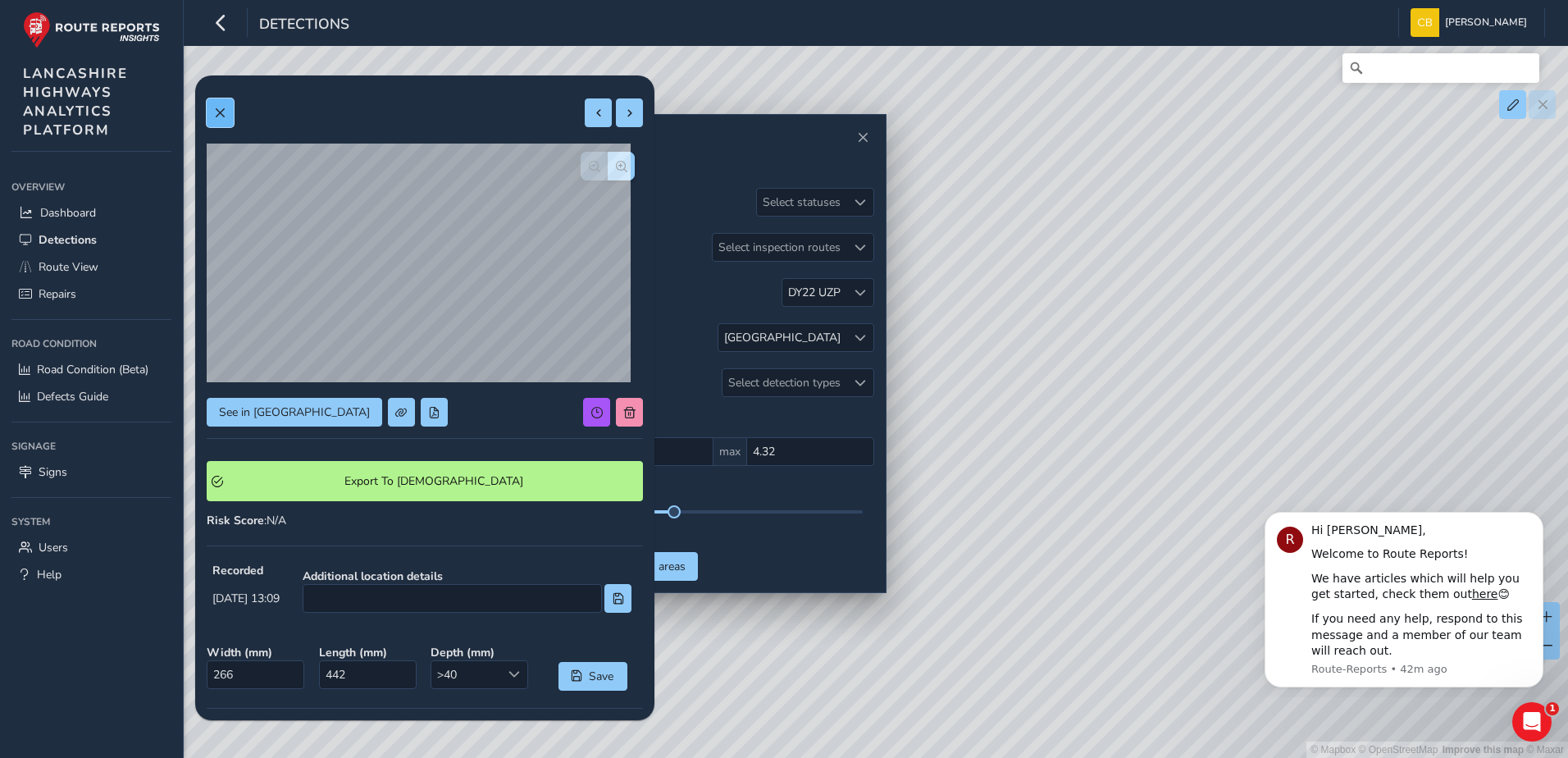
click at [218, 119] on button at bounding box center [221, 112] width 27 height 28
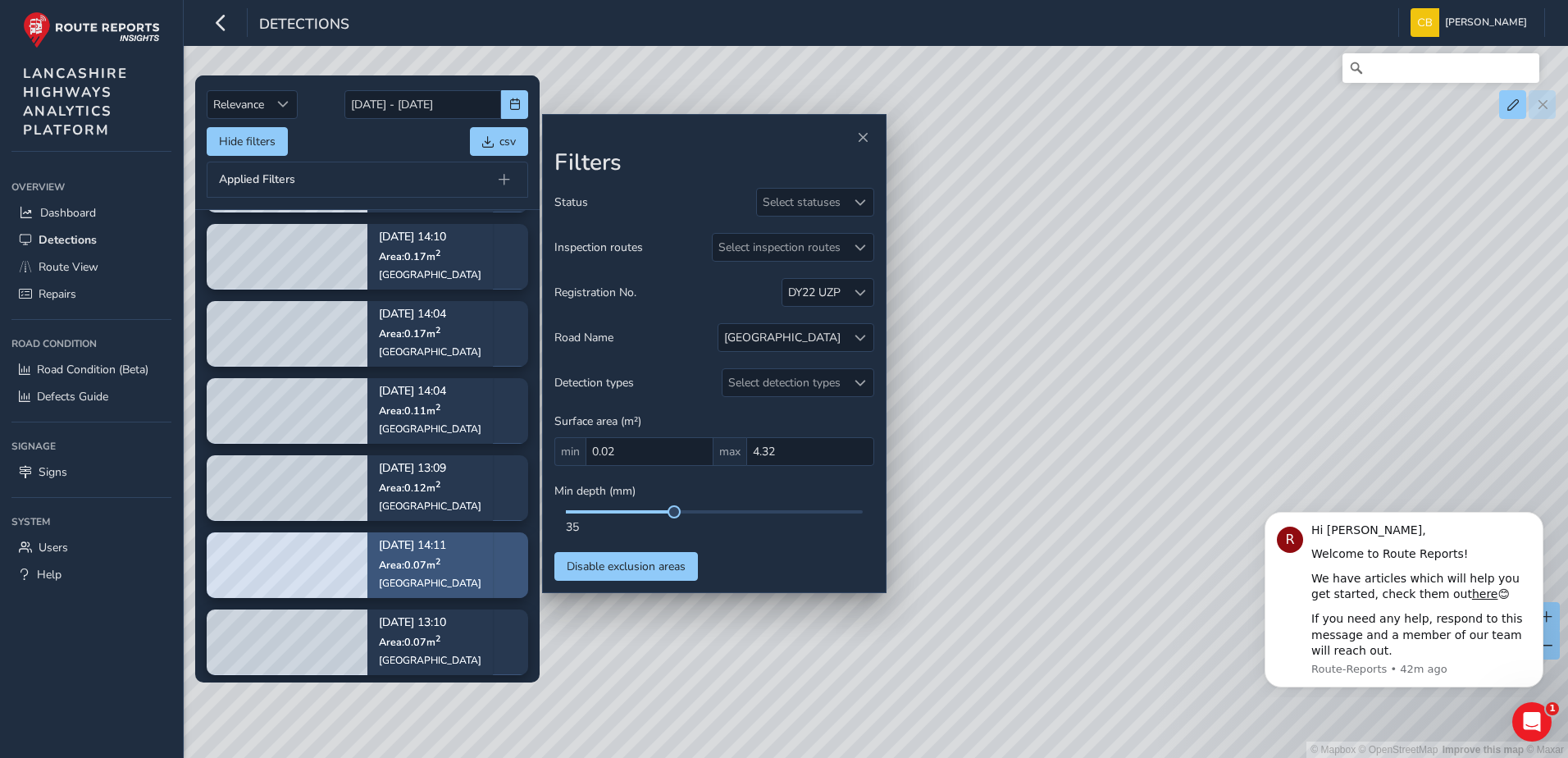
click at [418, 565] on span "Area: 0.07 m 2" at bounding box center [409, 565] width 62 height 14
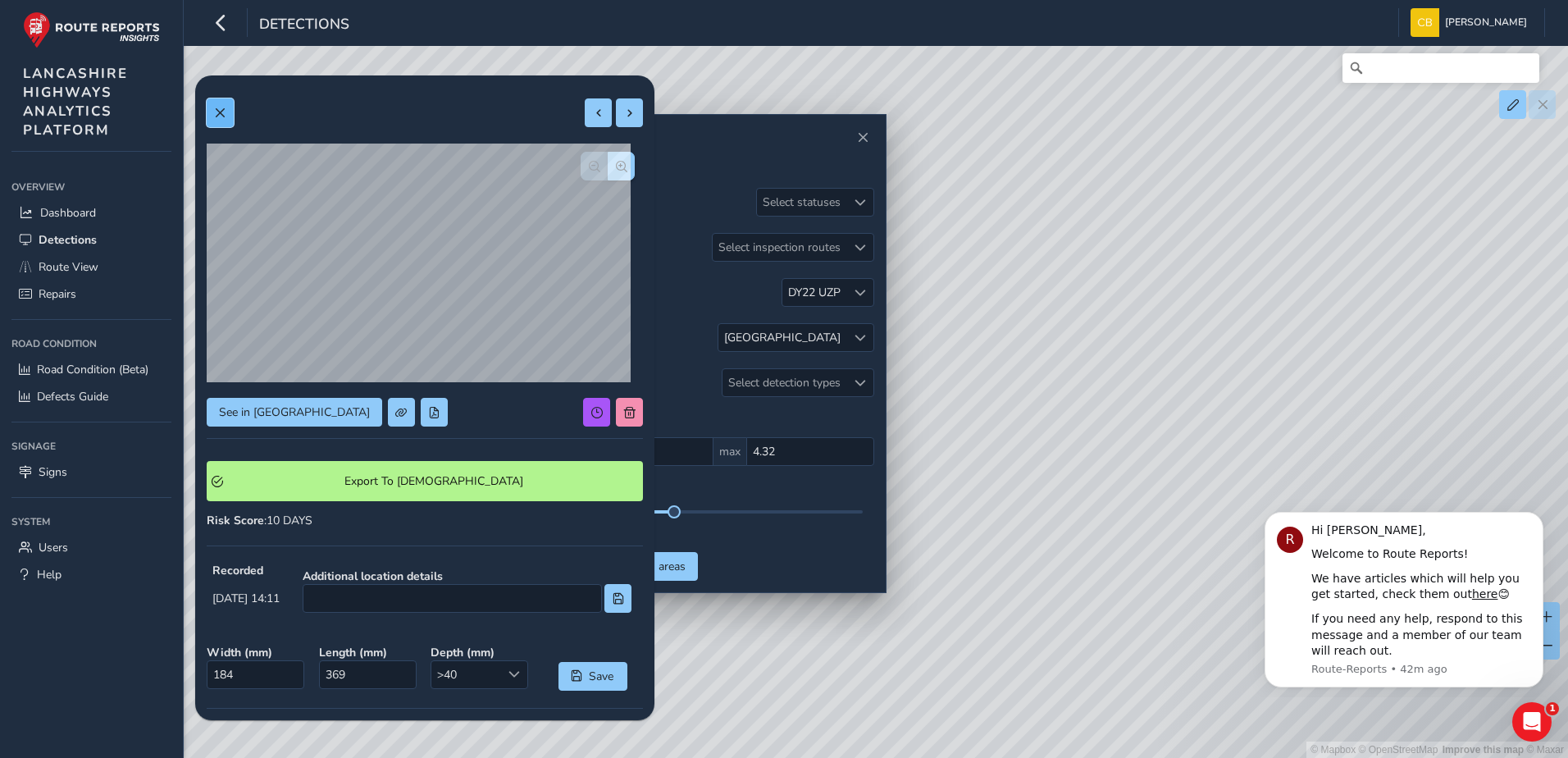
click at [219, 116] on span at bounding box center [220, 113] width 12 height 12
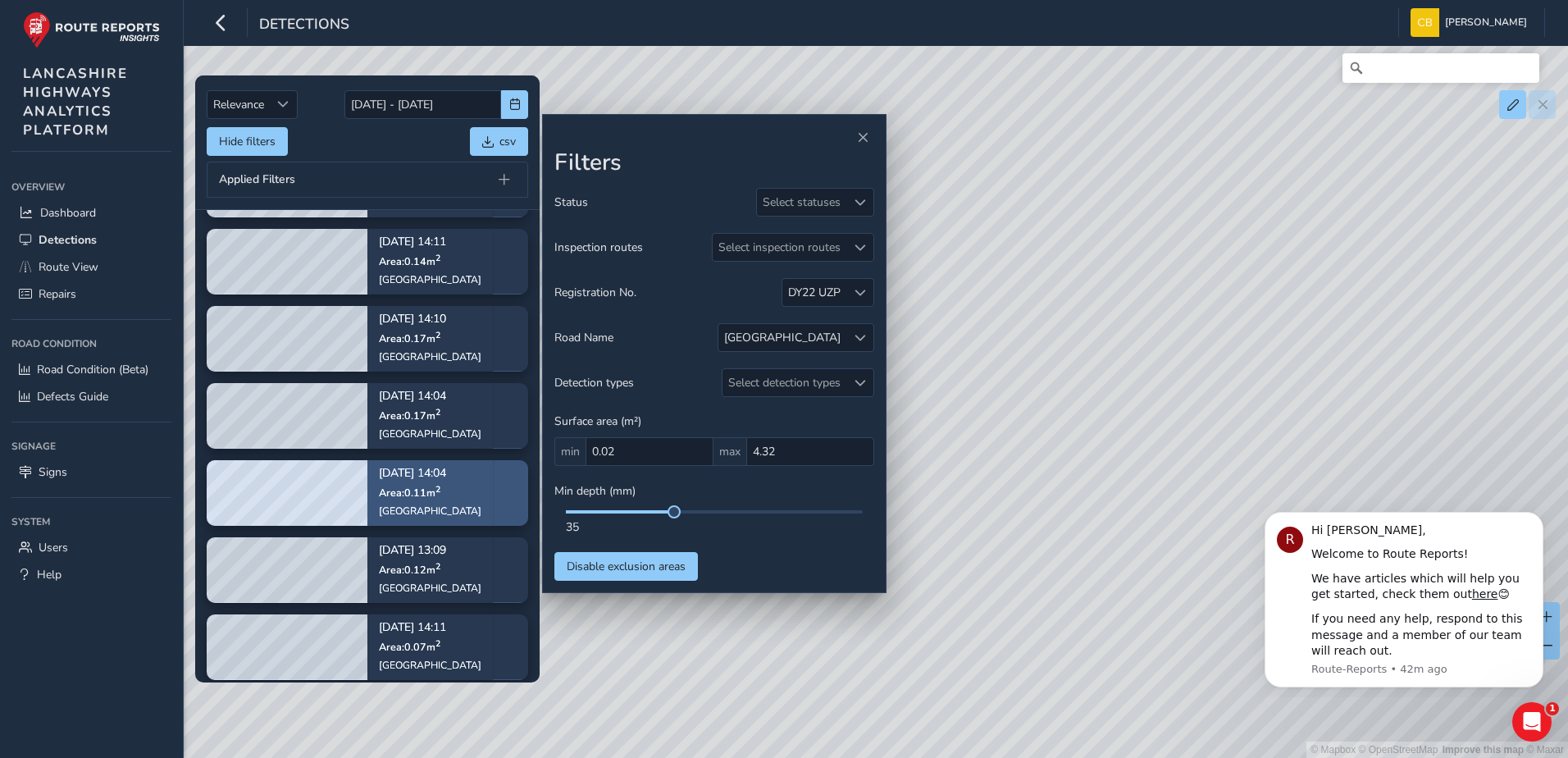
click at [441, 500] on div "Sep 02, 14:04 Area: 0.11 m 2 Burnley Road" at bounding box center [430, 493] width 103 height 72
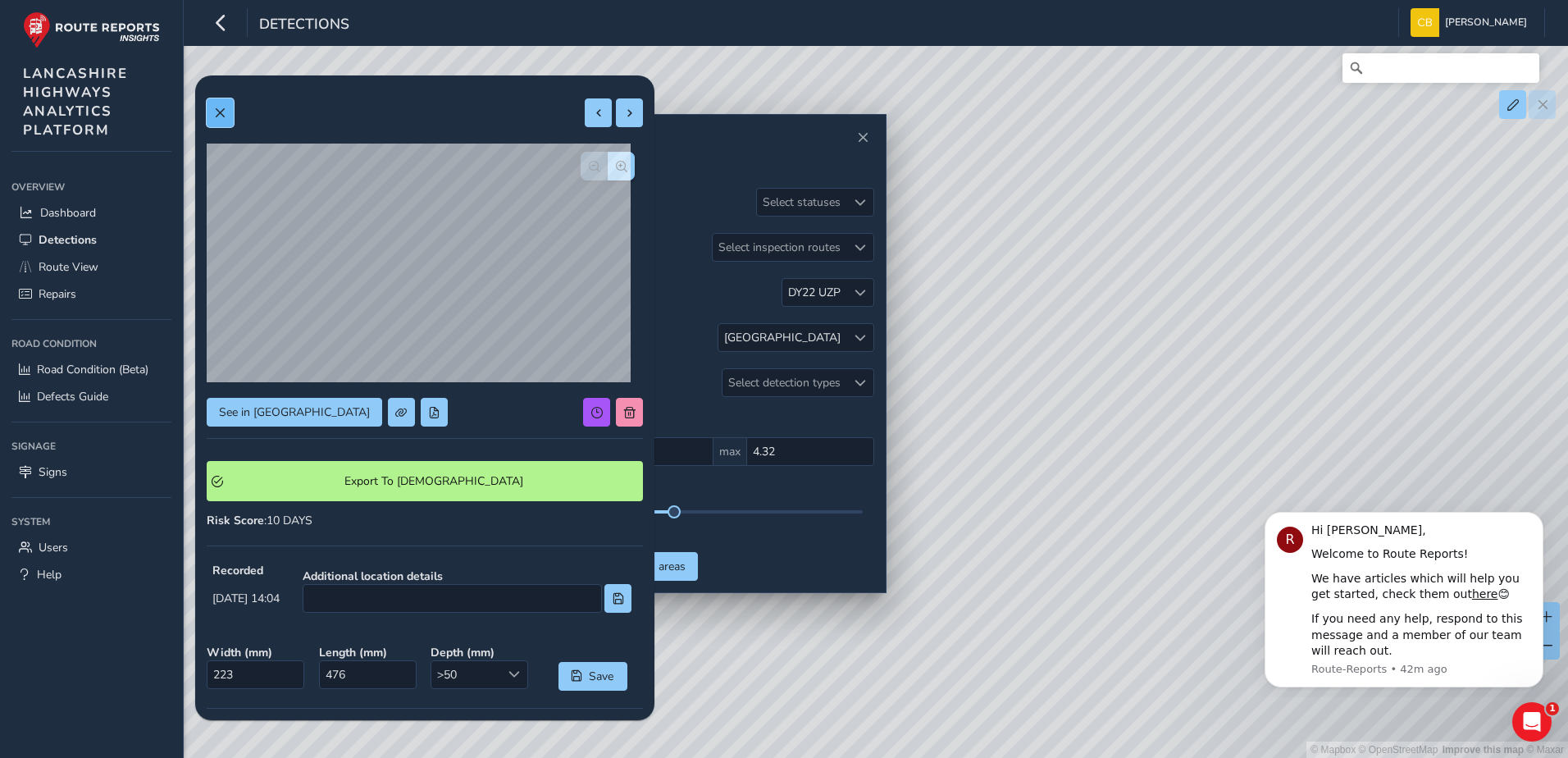
click at [218, 123] on button at bounding box center [221, 112] width 27 height 28
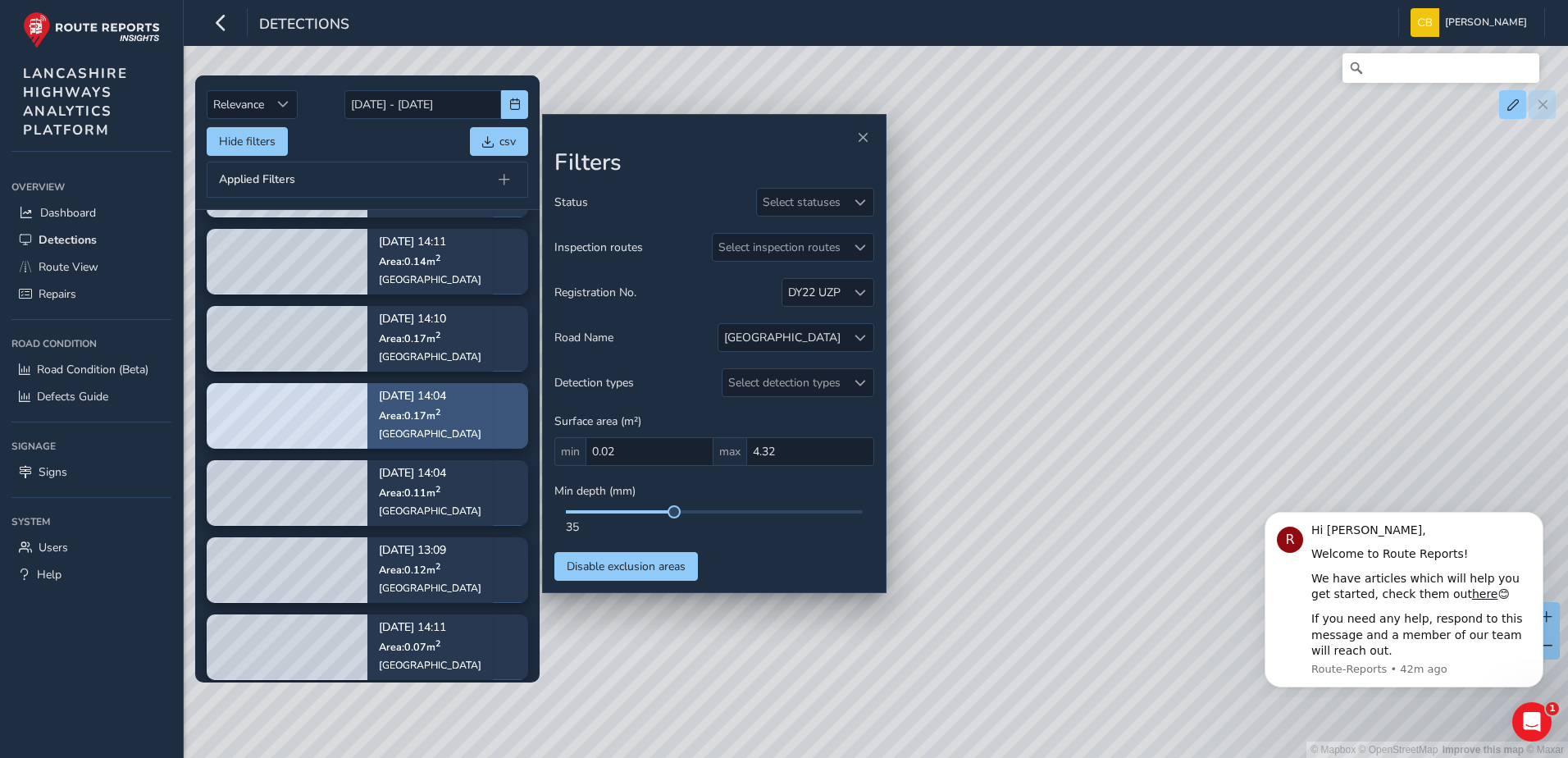
click at [415, 398] on p "Sep 02, 14:04" at bounding box center [430, 398] width 103 height 12
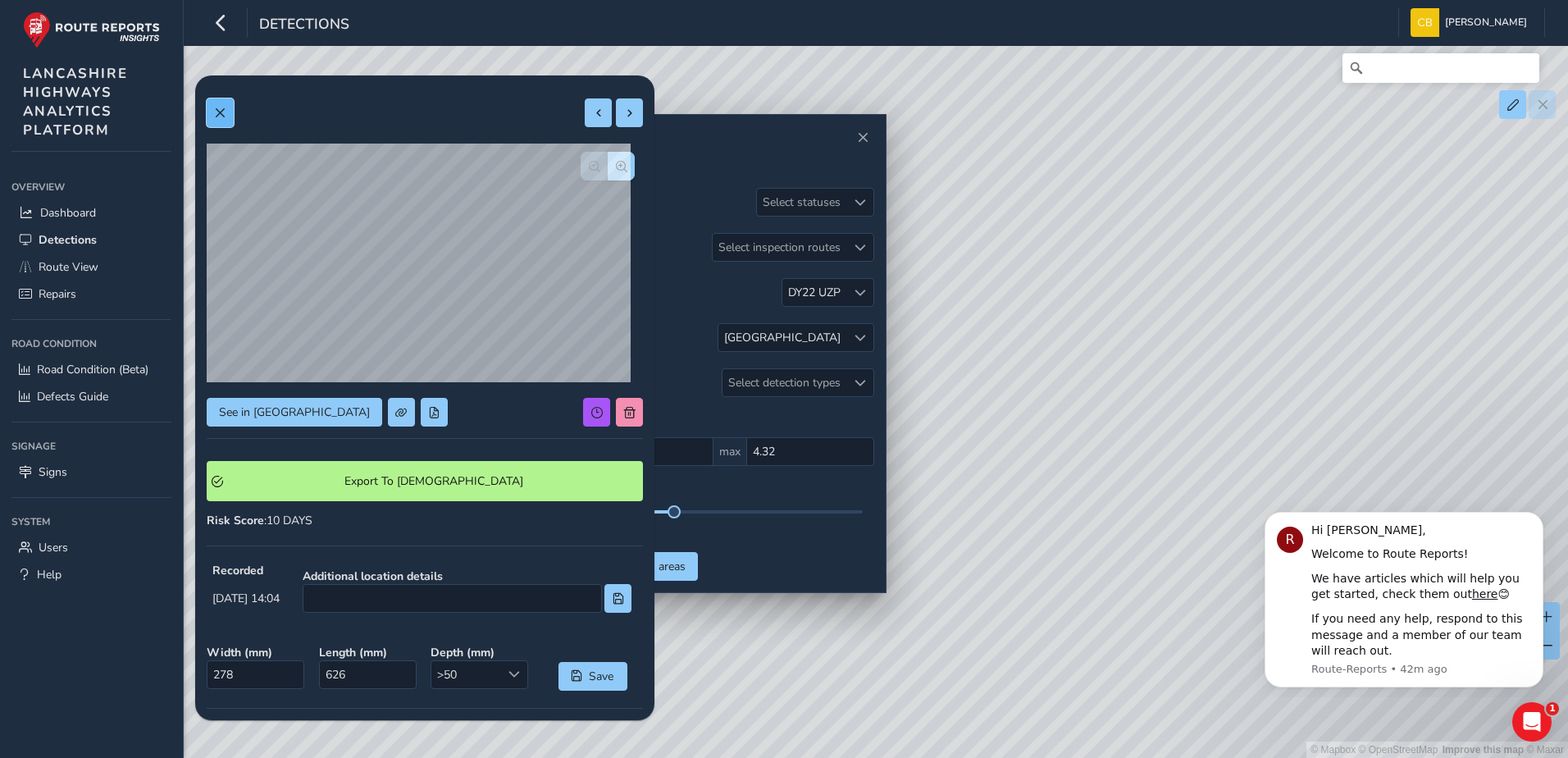
click at [211, 115] on button at bounding box center [221, 112] width 27 height 28
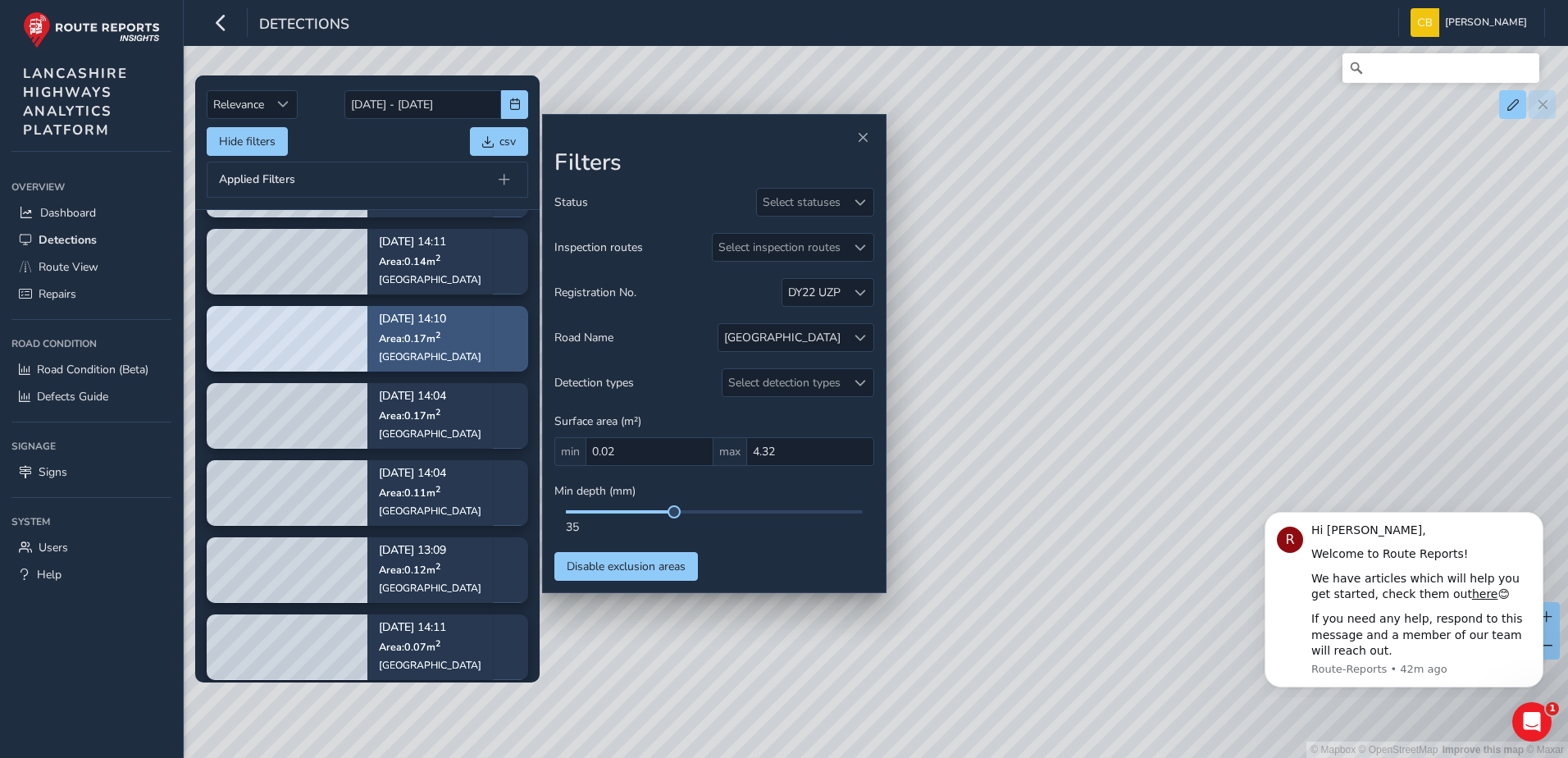
click at [433, 352] on div "Burnley Road" at bounding box center [430, 357] width 103 height 13
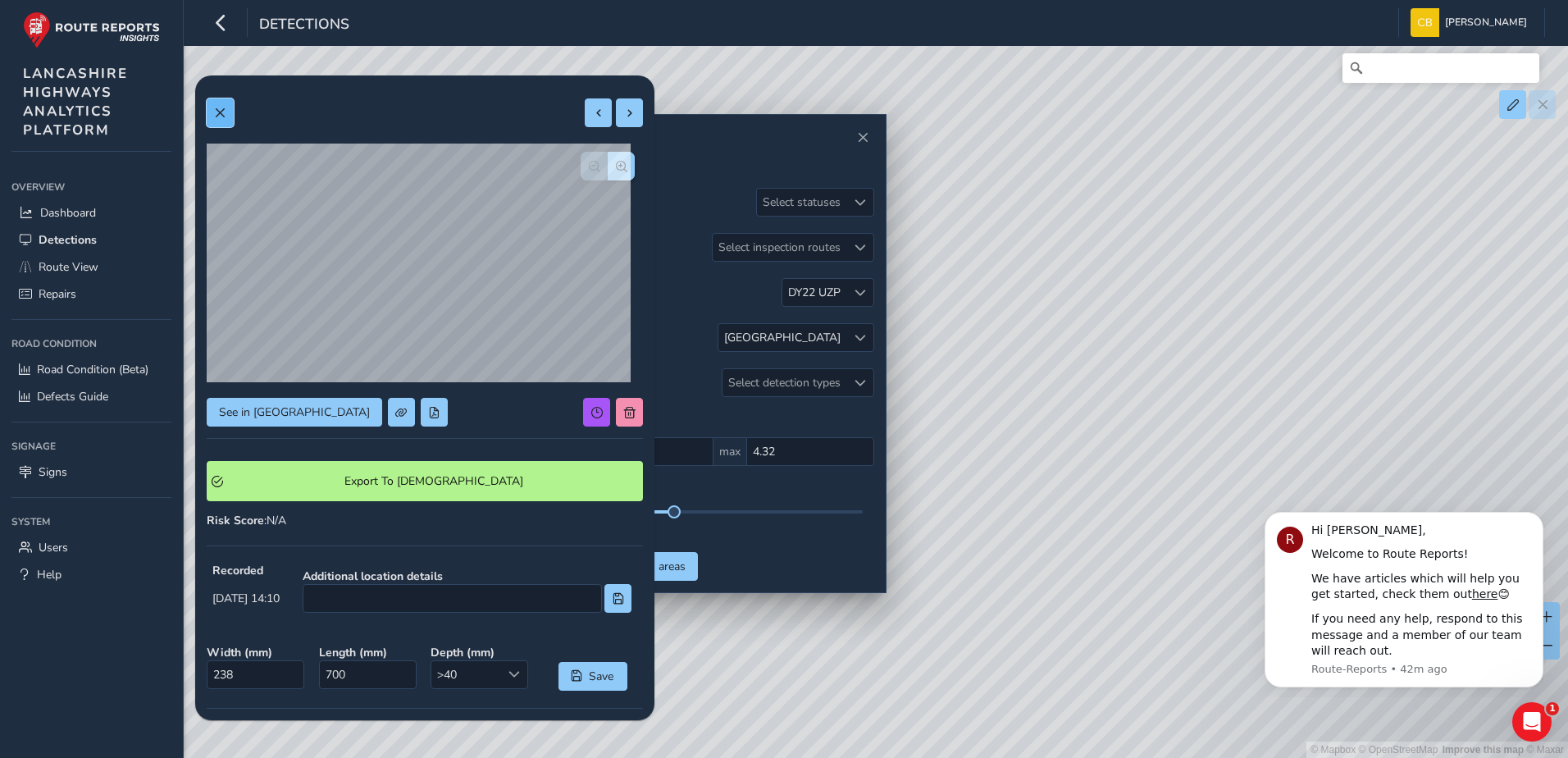
click at [214, 117] on span at bounding box center [220, 113] width 12 height 12
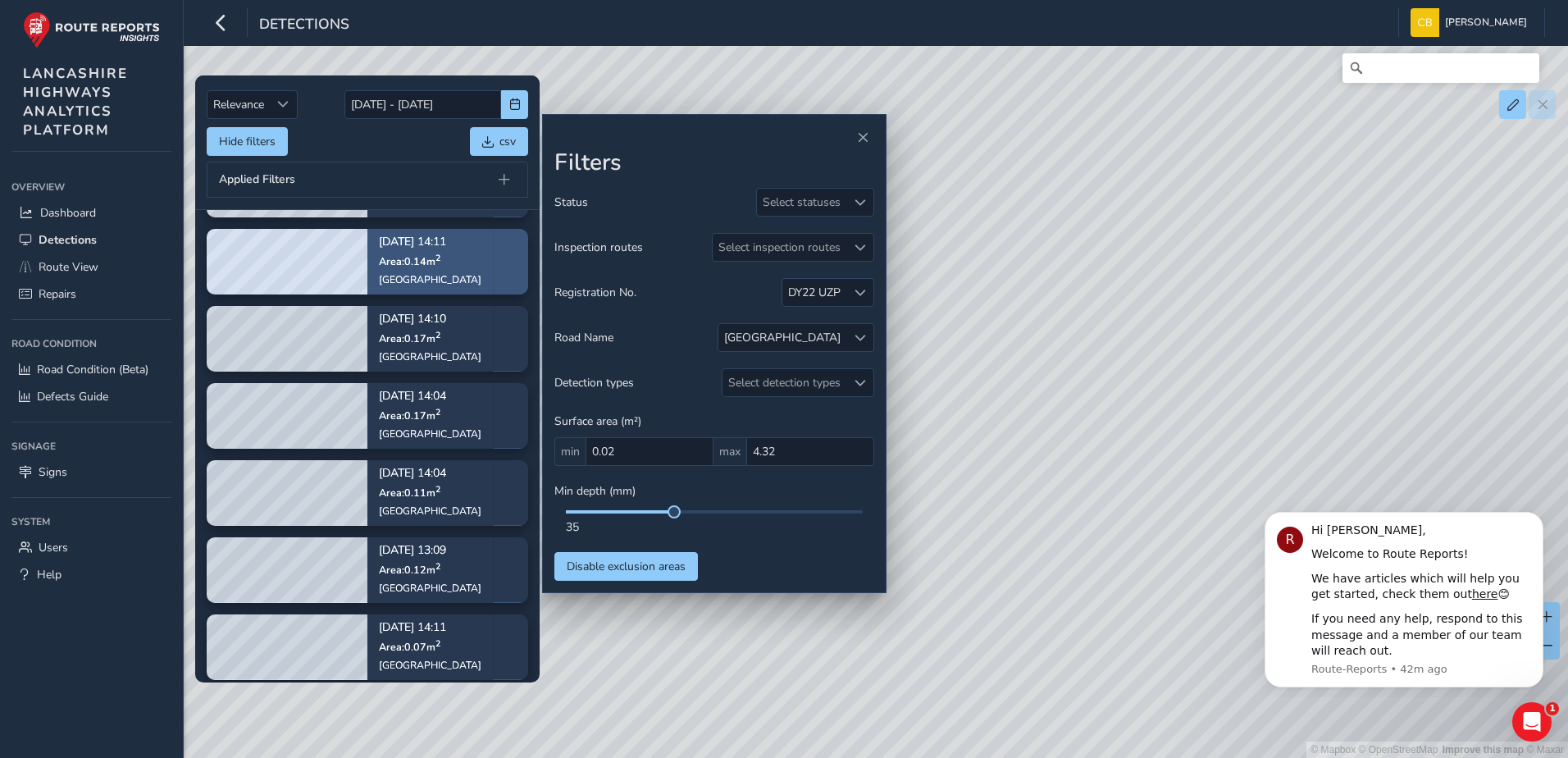
click at [457, 260] on div "Sep 02, 14:11 Area: 0.14 m 2 Burnley Road" at bounding box center [430, 261] width 126 height 95
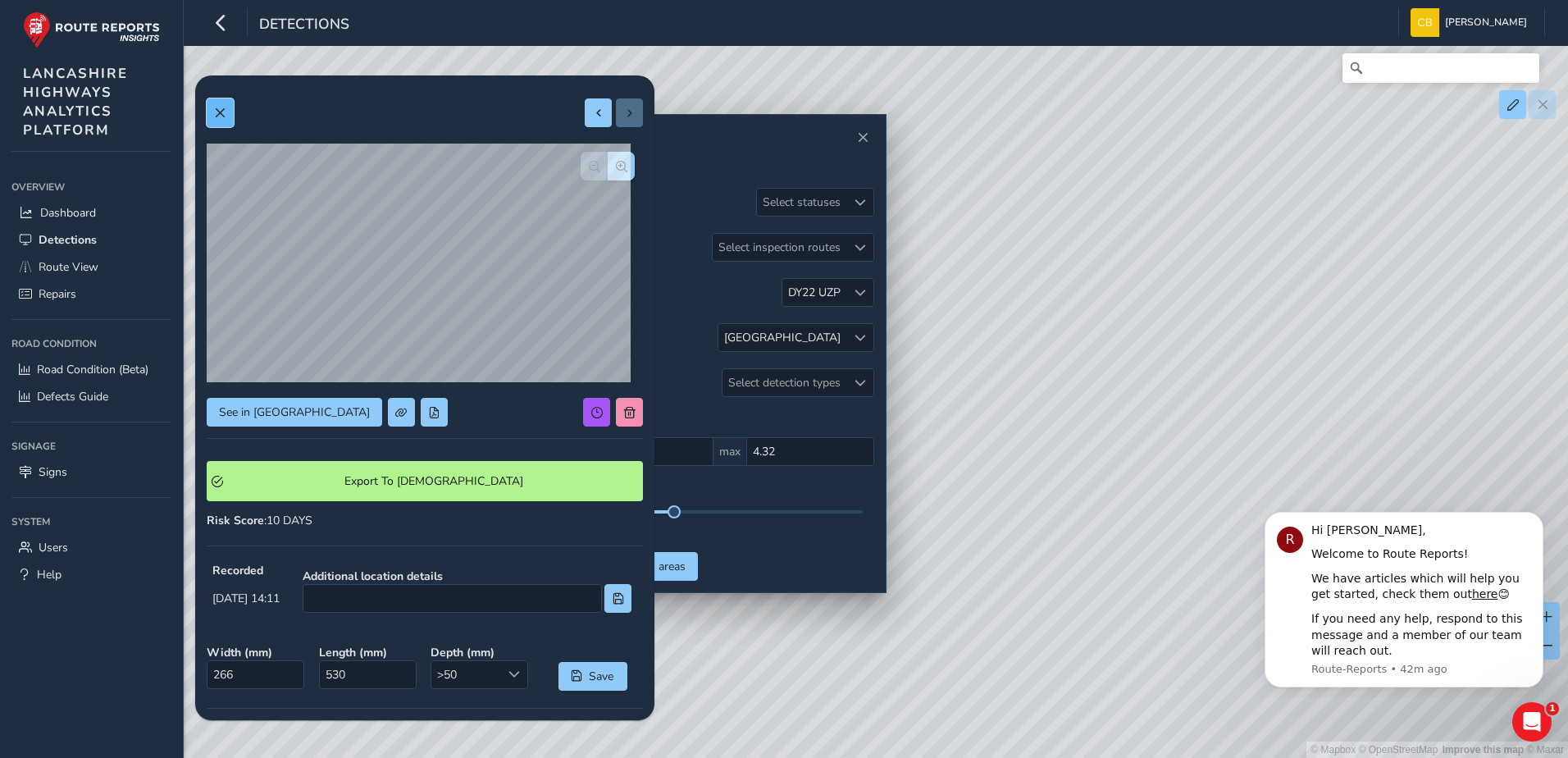
click at [222, 121] on button at bounding box center [221, 112] width 27 height 28
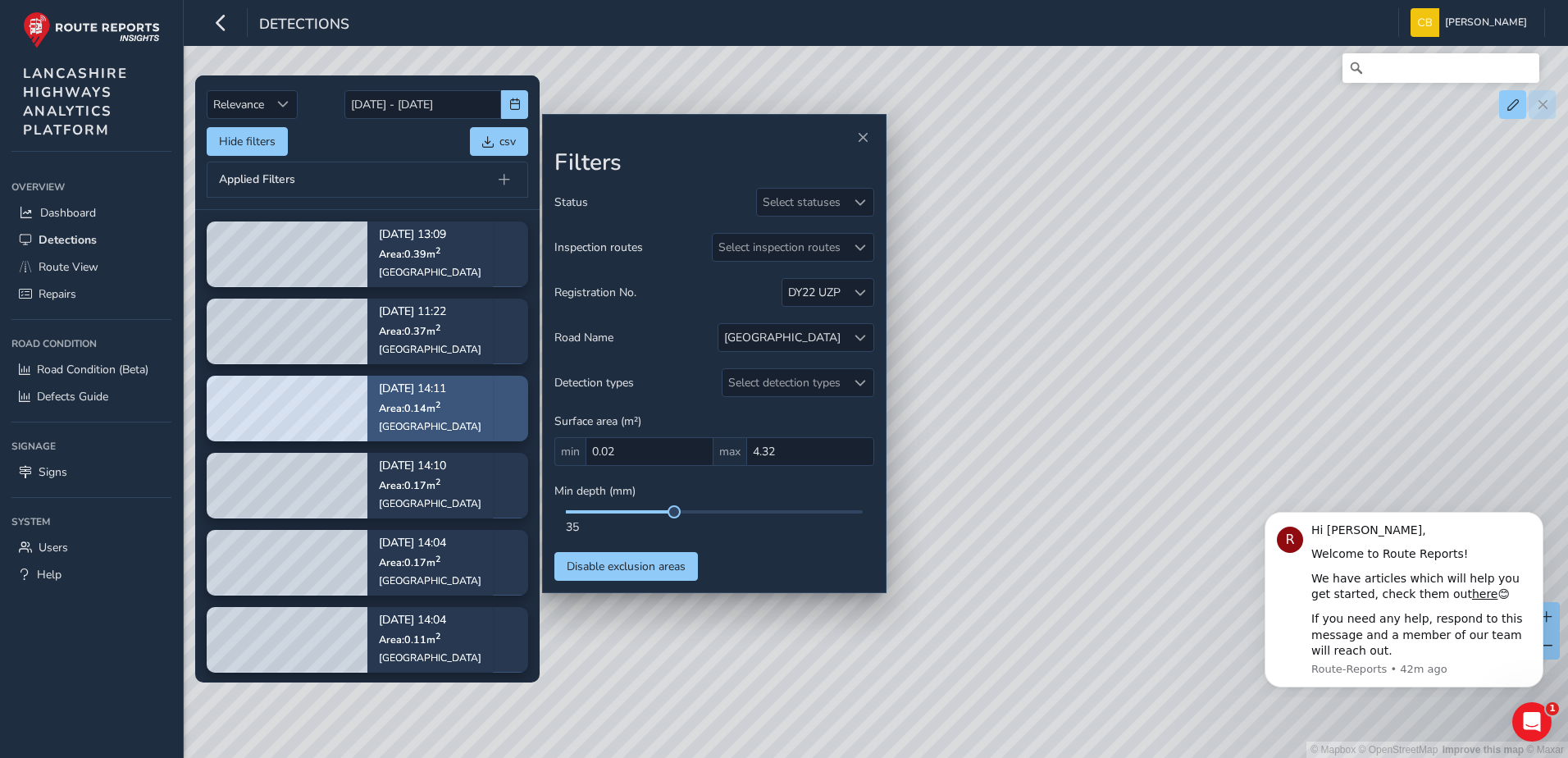
click at [408, 430] on div "Burnley Road" at bounding box center [430, 426] width 103 height 13
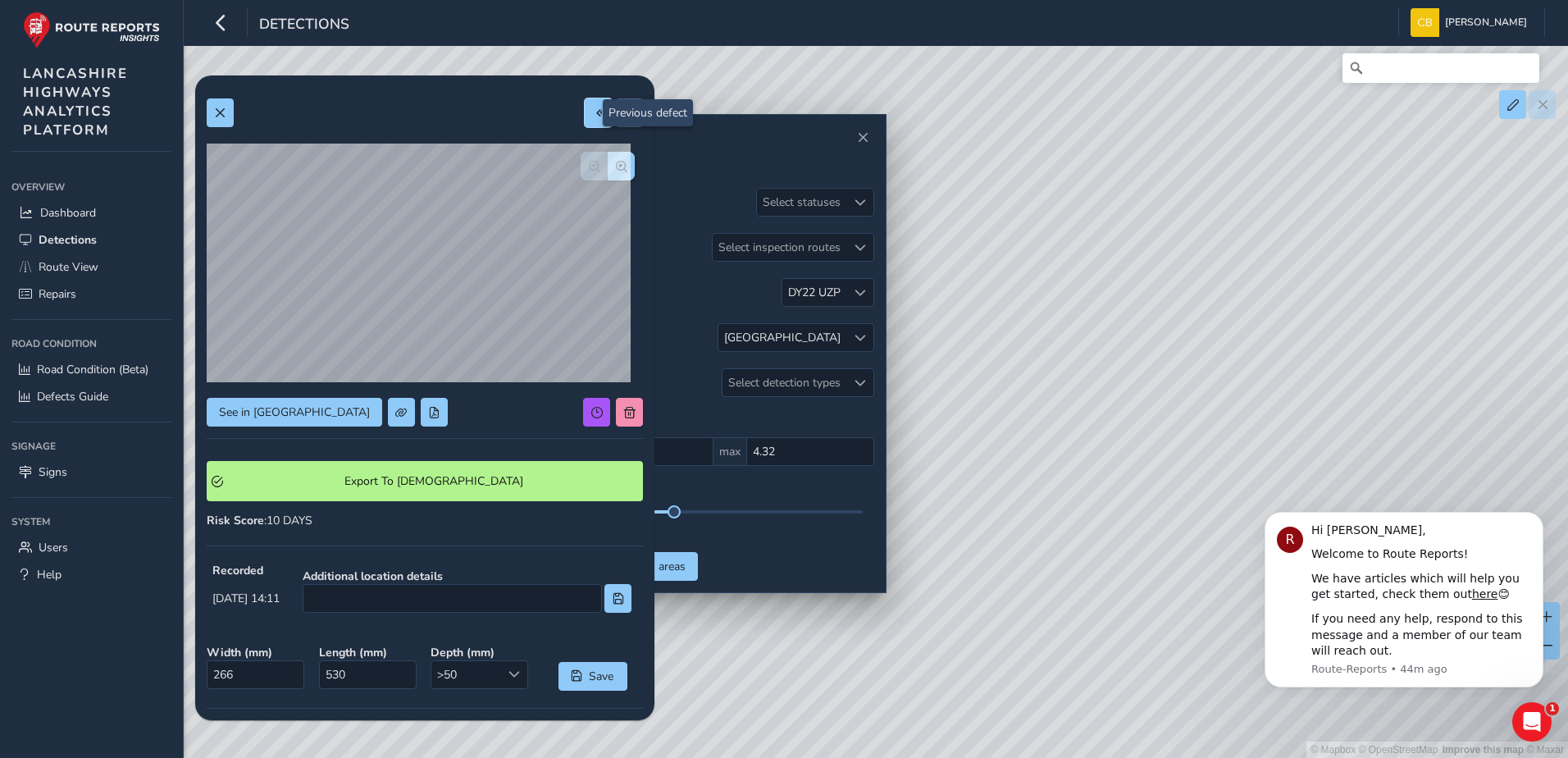
drag, startPoint x: 581, startPoint y: 113, endPoint x: 578, endPoint y: 136, distance: 23.2
click at [593, 113] on span at bounding box center [598, 113] width 12 height 12
type input "184"
type input "369"
click at [616, 108] on button at bounding box center [630, 112] width 27 height 28
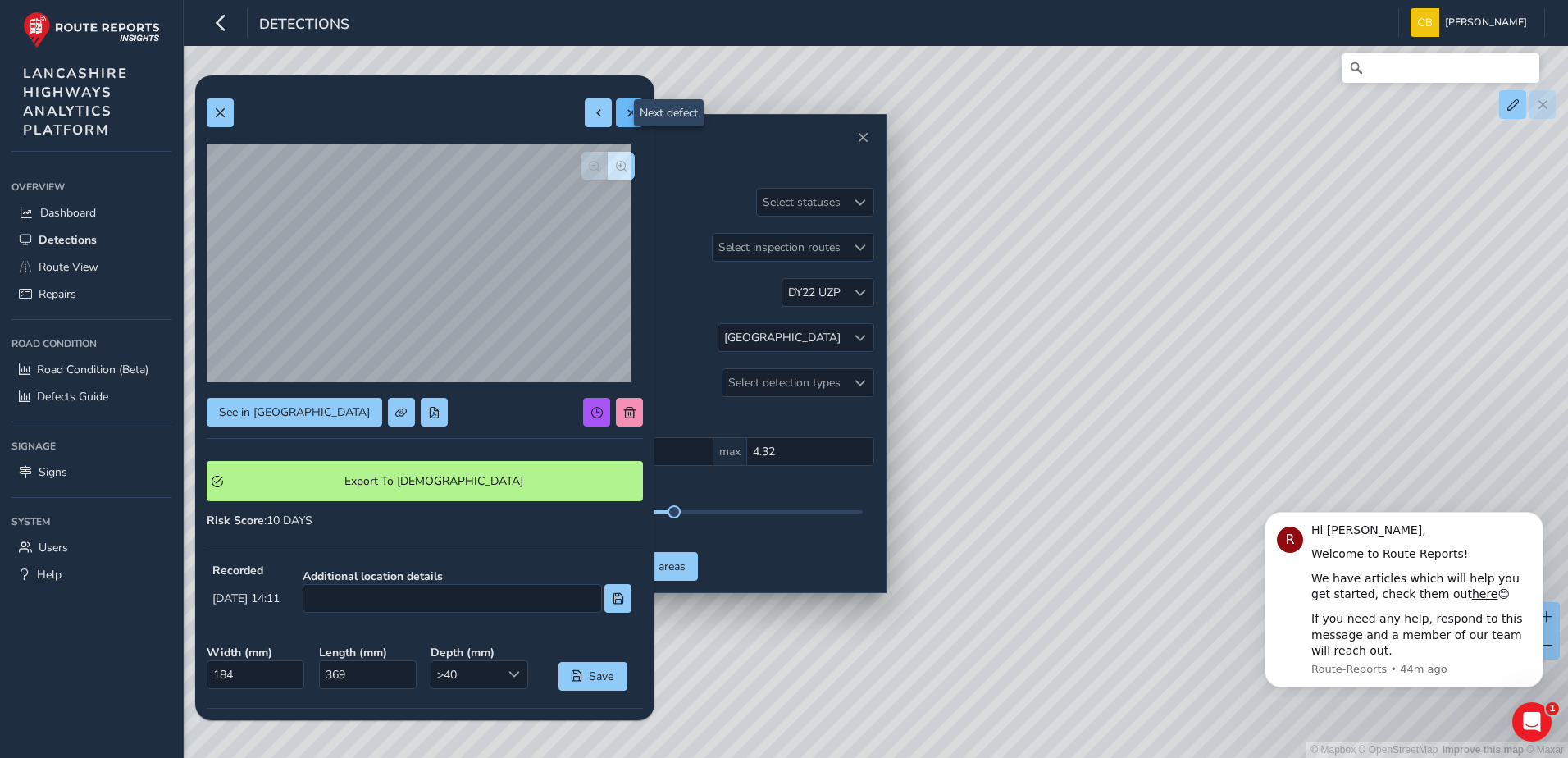
type input "266"
type input "530"
click at [593, 110] on span at bounding box center [598, 113] width 12 height 12
type input "184"
type input "369"
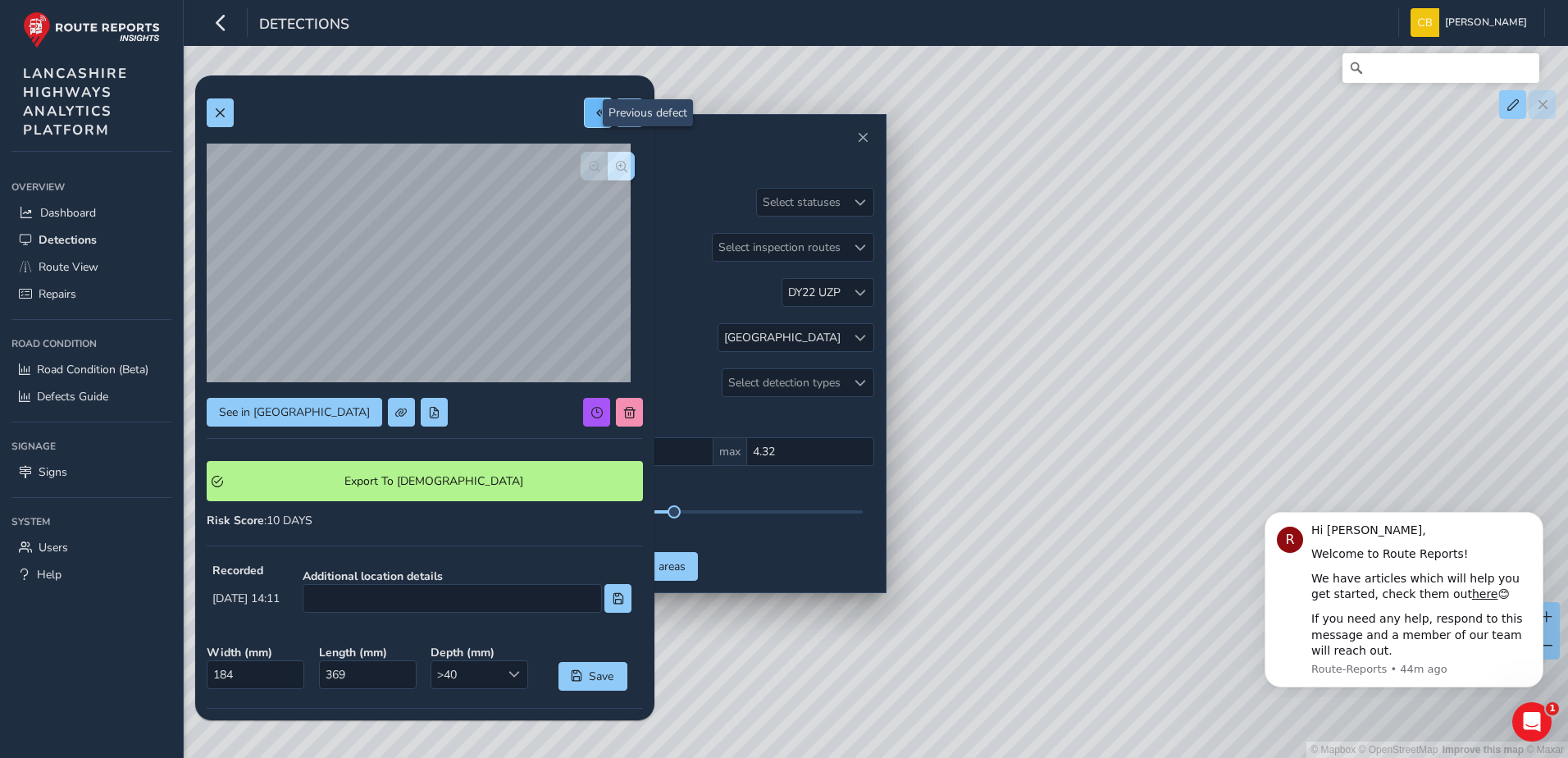
click at [593, 110] on span at bounding box center [598, 113] width 12 height 12
type input "238"
type input "700"
click at [593, 118] on span at bounding box center [598, 113] width 12 height 12
type input "278"
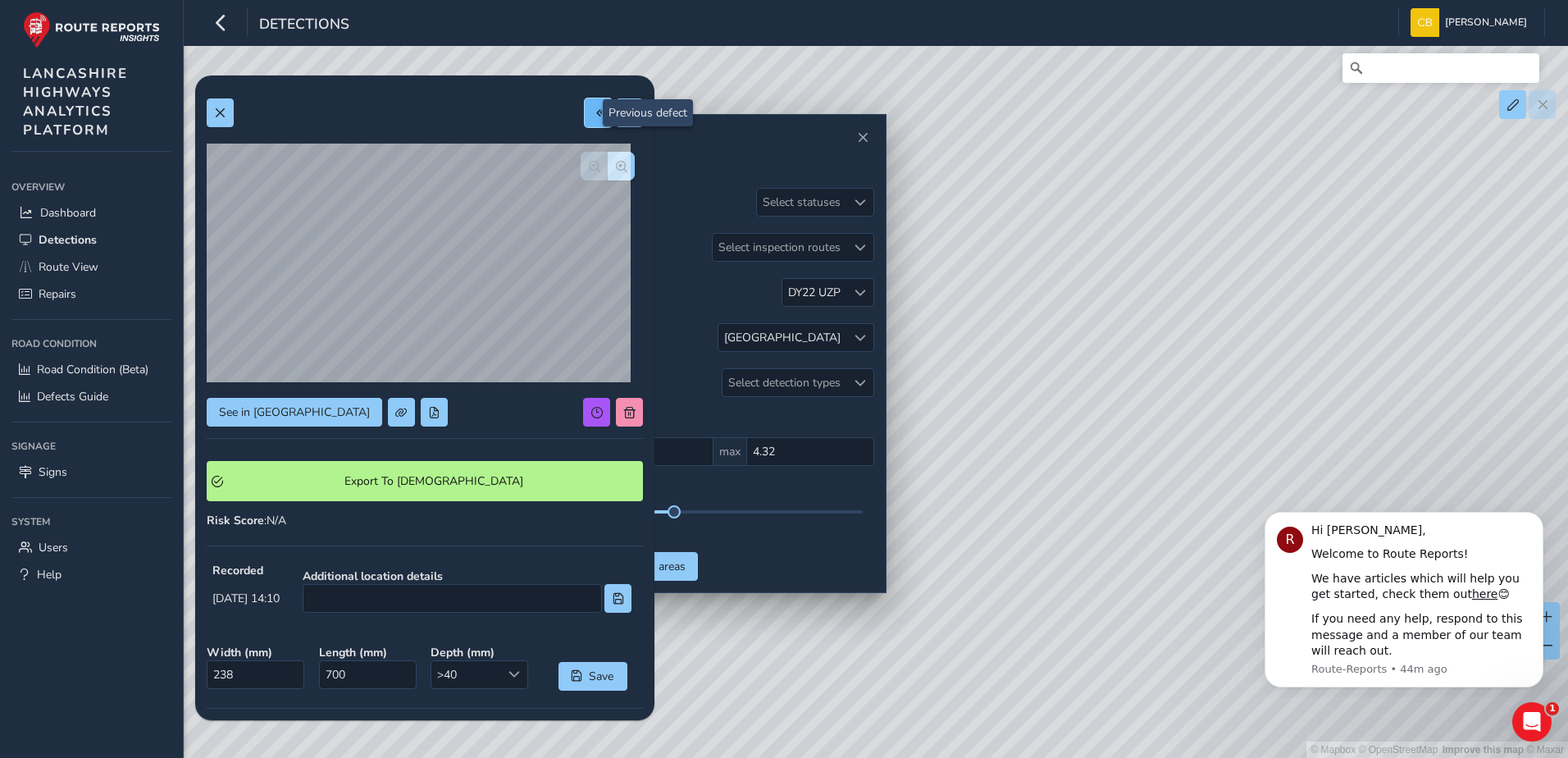
type input "626"
drag, startPoint x: 1058, startPoint y: 354, endPoint x: 1153, endPoint y: 380, distance: 98.5
click at [1153, 380] on div "© Mapbox © OpenStreetMap Improve this map © Maxar" at bounding box center [784, 379] width 1568 height 758
click at [616, 172] on span "button" at bounding box center [622, 167] width 12 height 12
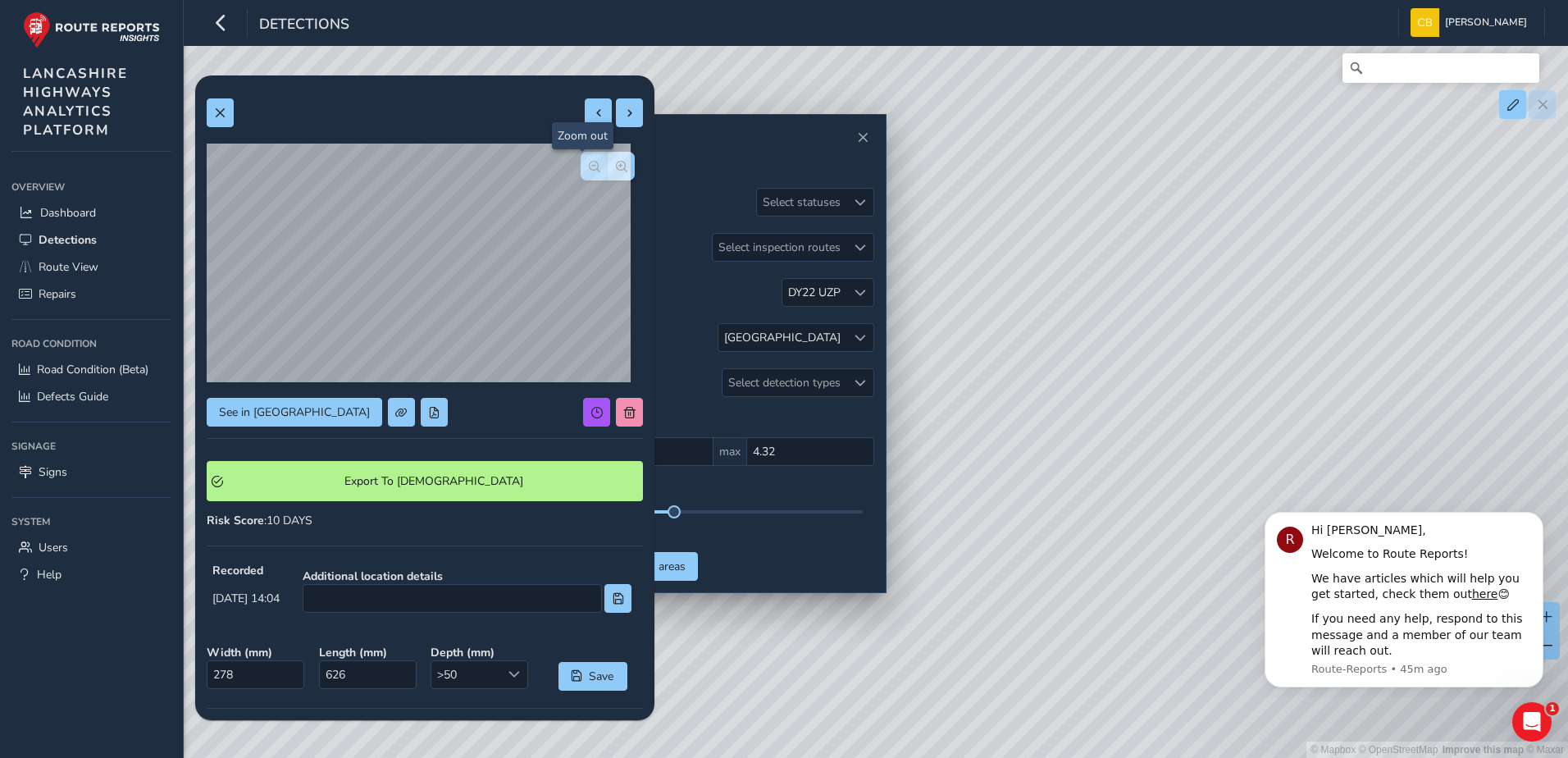
click at [589, 171] on span "button" at bounding box center [595, 167] width 12 height 12
click at [616, 122] on button at bounding box center [630, 112] width 27 height 28
type input "238"
type input "700"
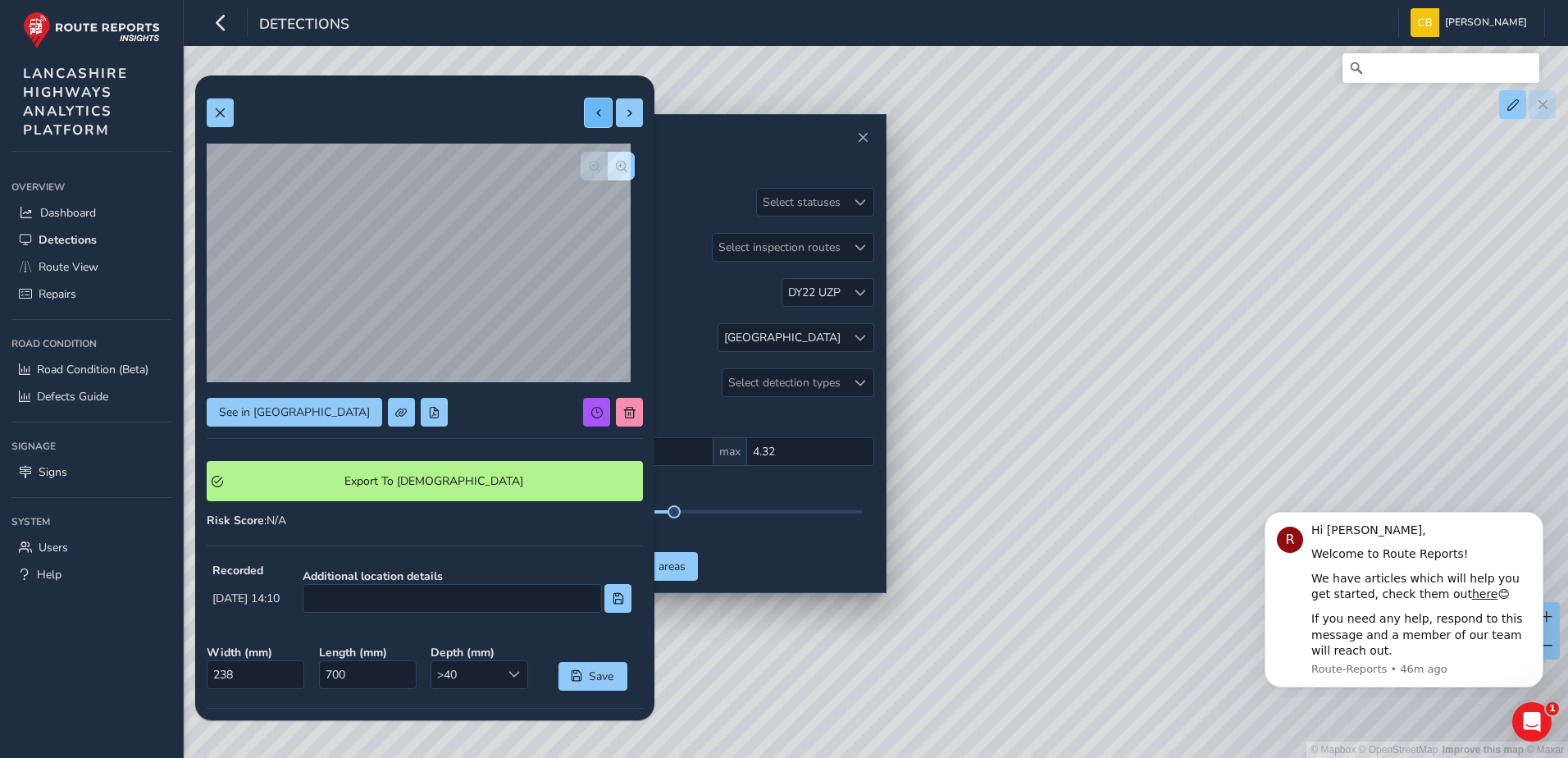
click at [585, 115] on button at bounding box center [598, 112] width 27 height 28
type input "278"
type input "626"
click at [585, 115] on button at bounding box center [598, 112] width 27 height 28
type input "223"
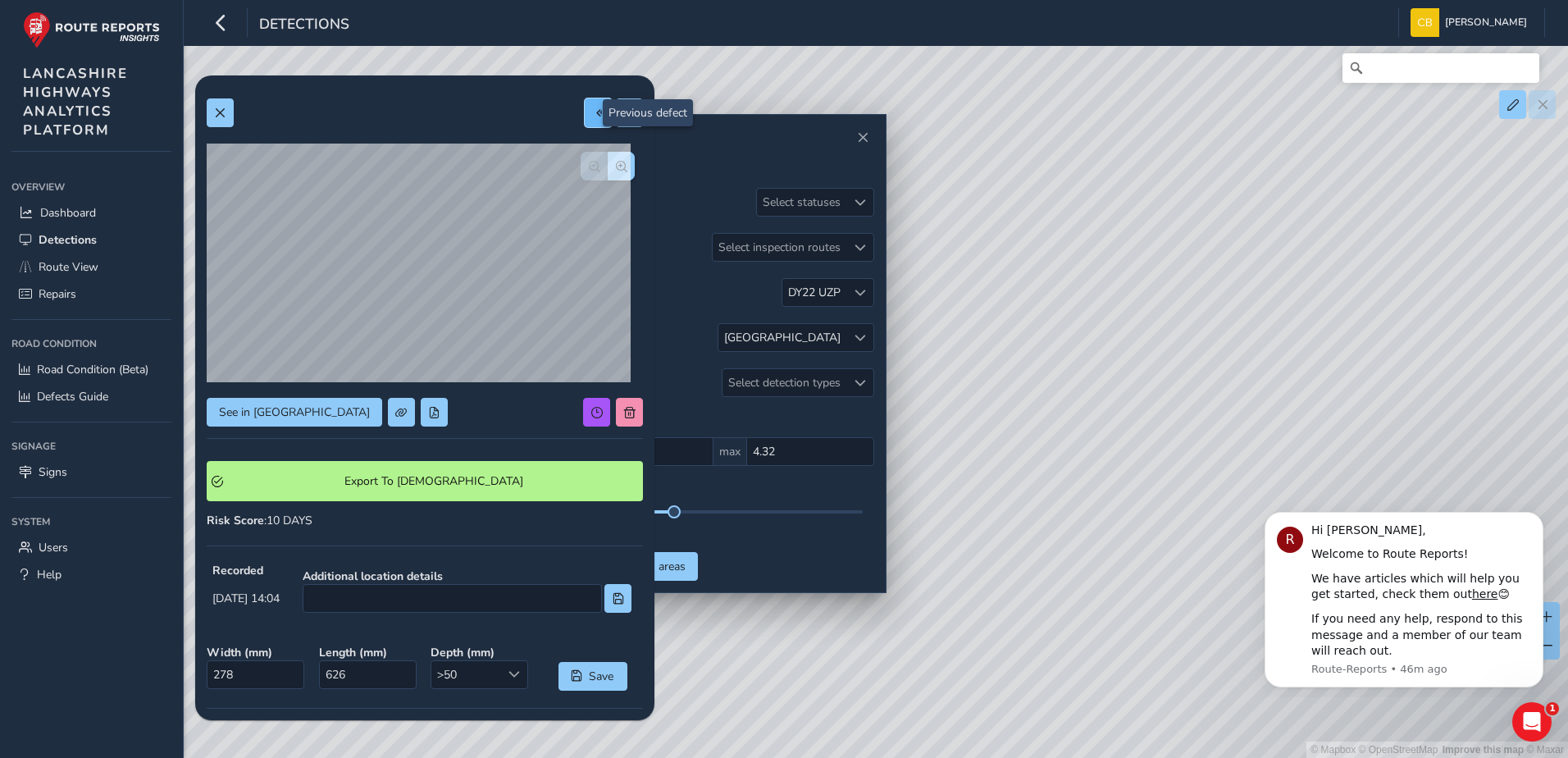
type input "476"
click at [585, 115] on button at bounding box center [598, 112] width 27 height 28
type input "259"
type input "283"
click at [585, 115] on button at bounding box center [598, 112] width 27 height 28
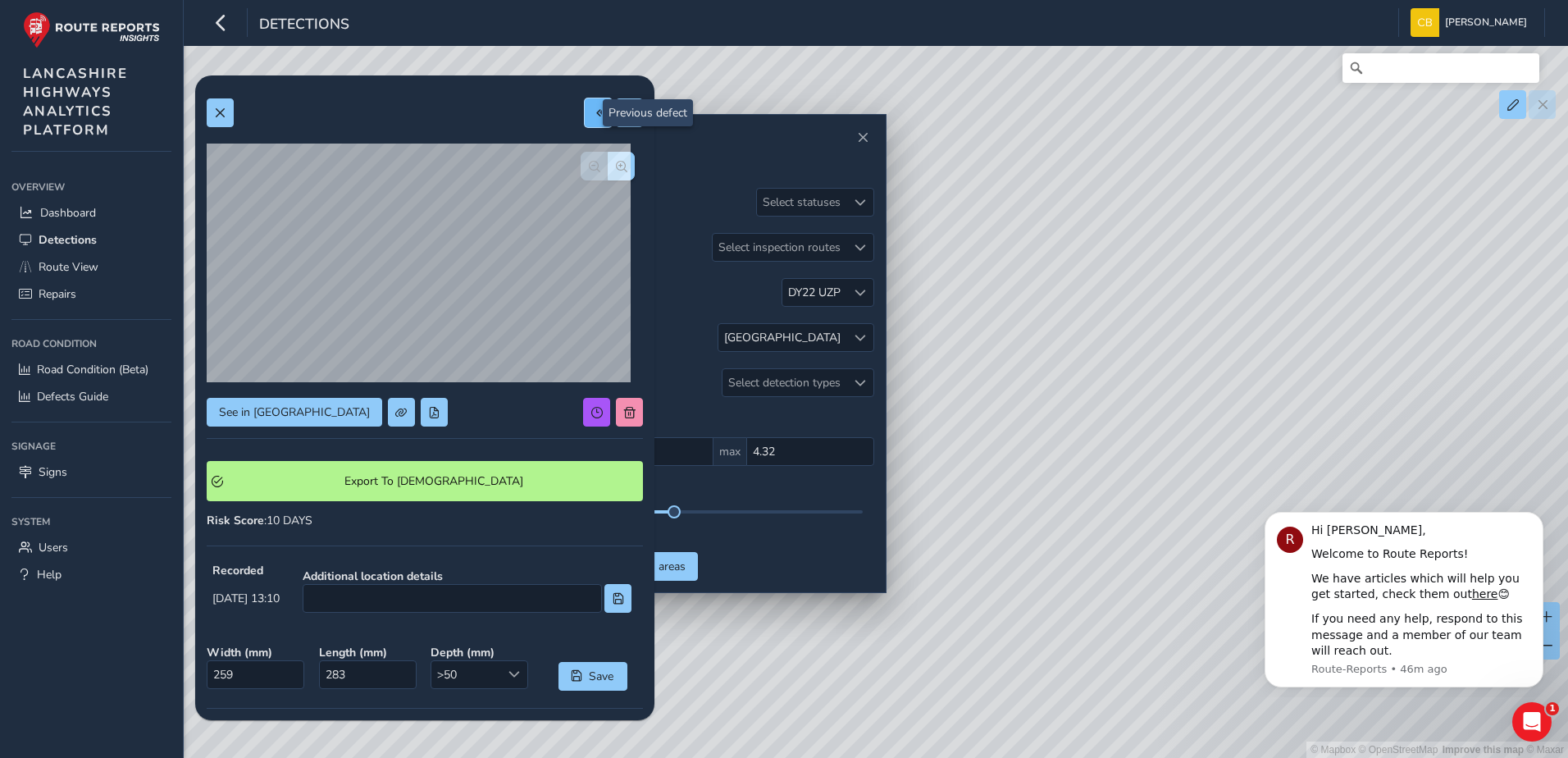
type input "266"
type input "442"
click at [585, 115] on button at bounding box center [598, 112] width 27 height 28
type input "258"
type input "1493"
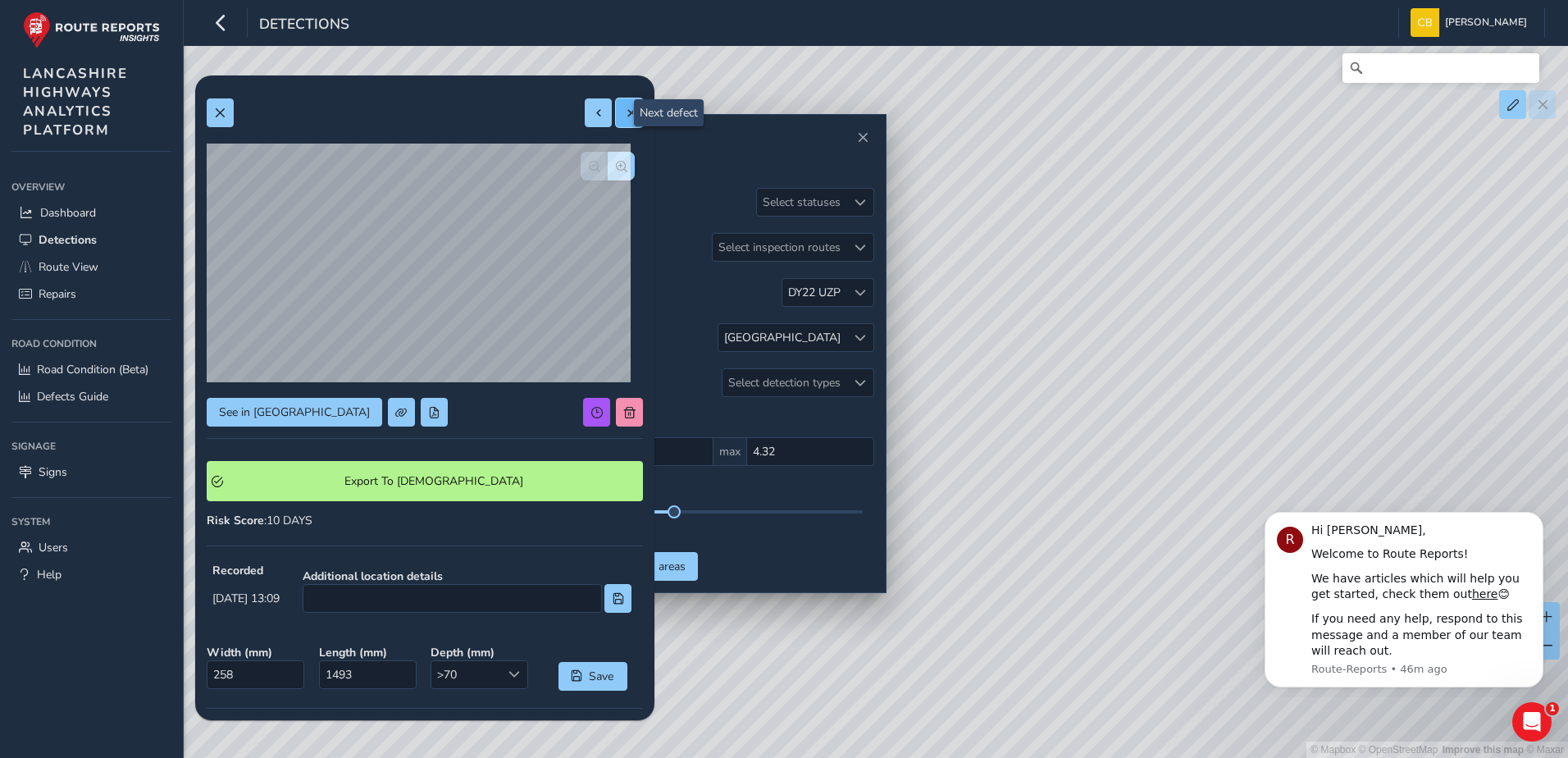
click at [624, 114] on span at bounding box center [630, 113] width 12 height 12
type input "266"
type input "442"
click at [624, 114] on span at bounding box center [630, 113] width 12 height 12
type input "259"
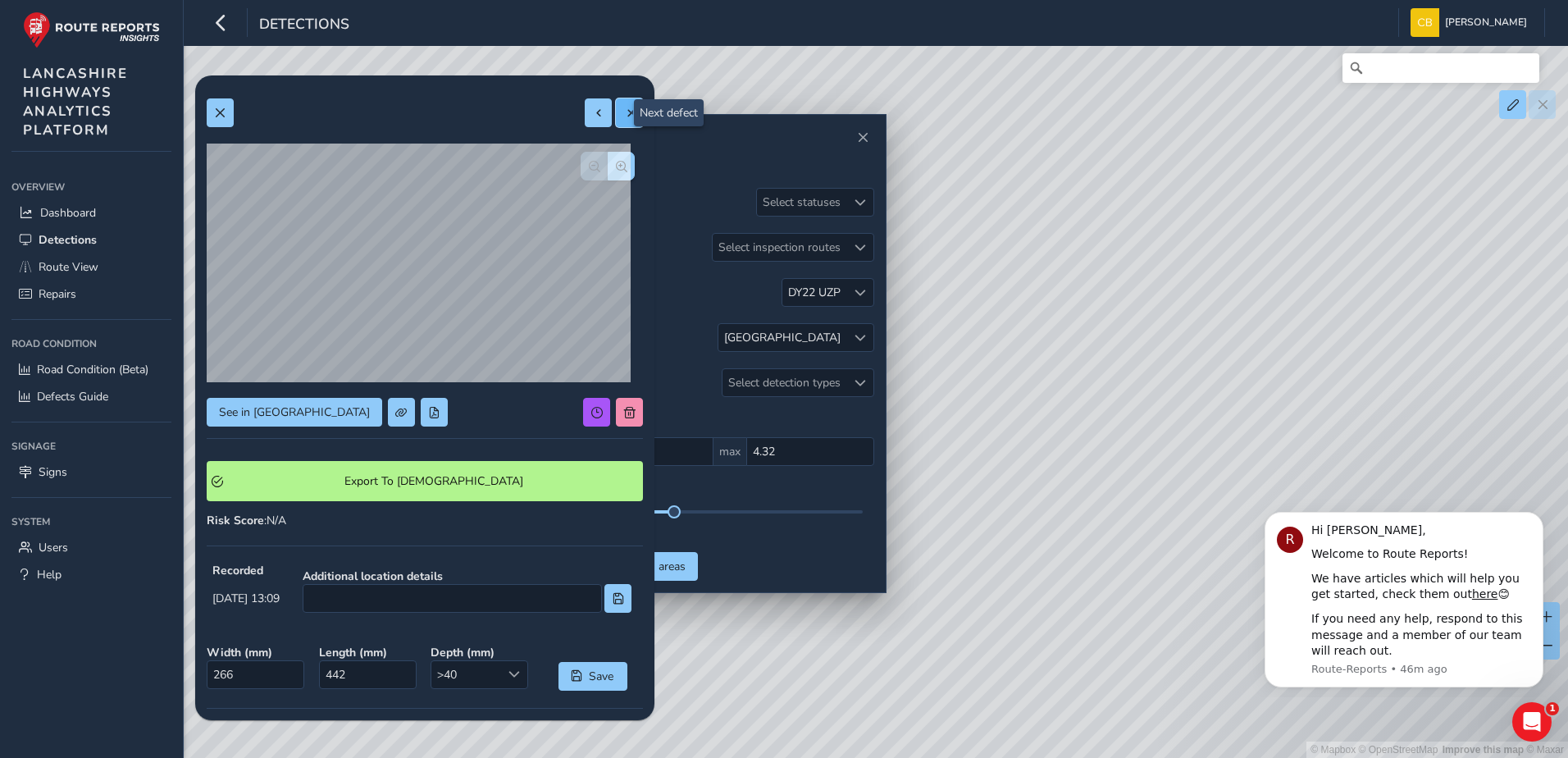
type input "283"
click at [624, 114] on span at bounding box center [630, 113] width 12 height 12
type input "223"
type input "476"
click at [619, 101] on button at bounding box center [630, 112] width 27 height 28
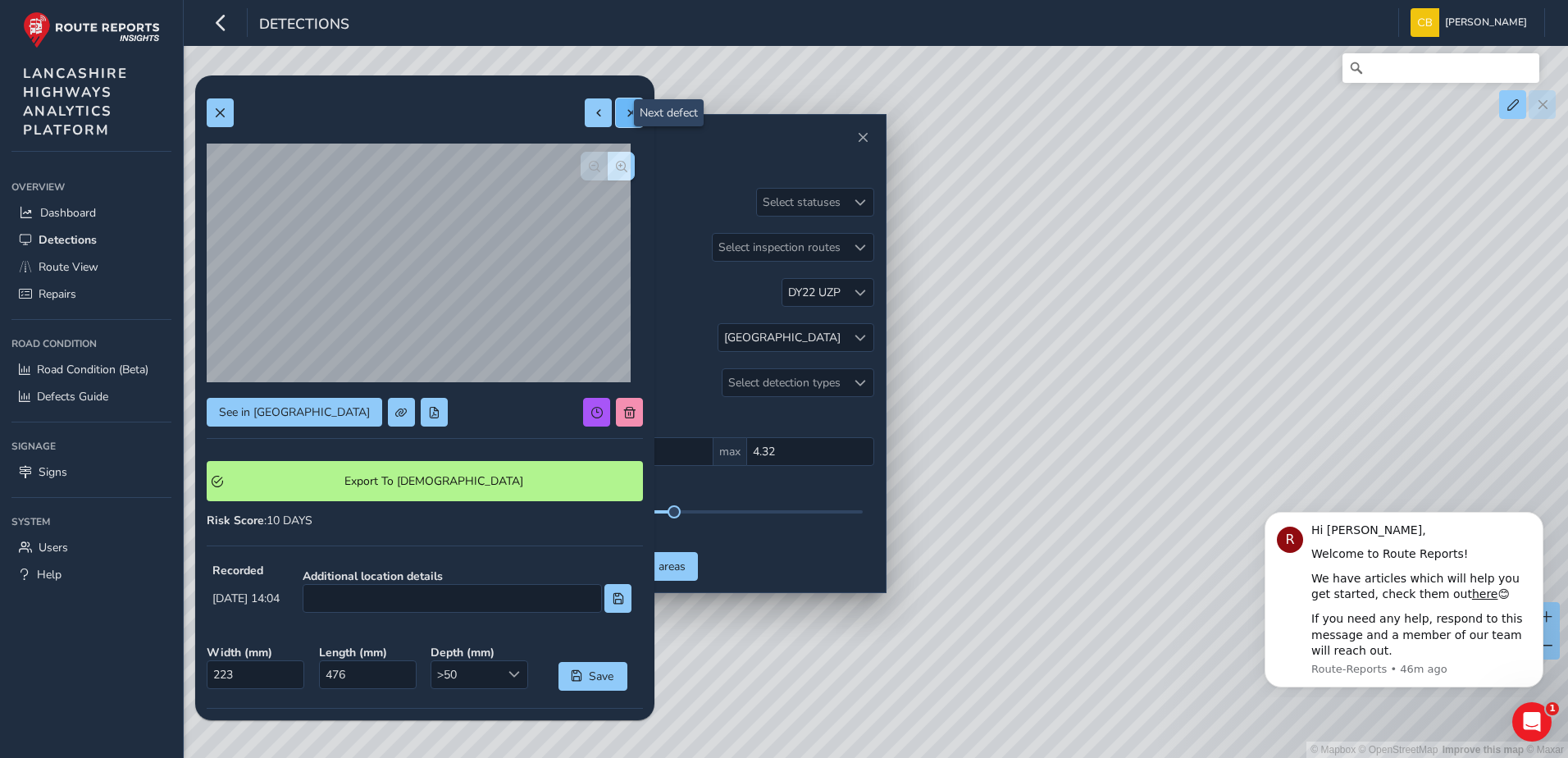
type input "278"
type input "626"
click at [624, 116] on span at bounding box center [630, 113] width 12 height 12
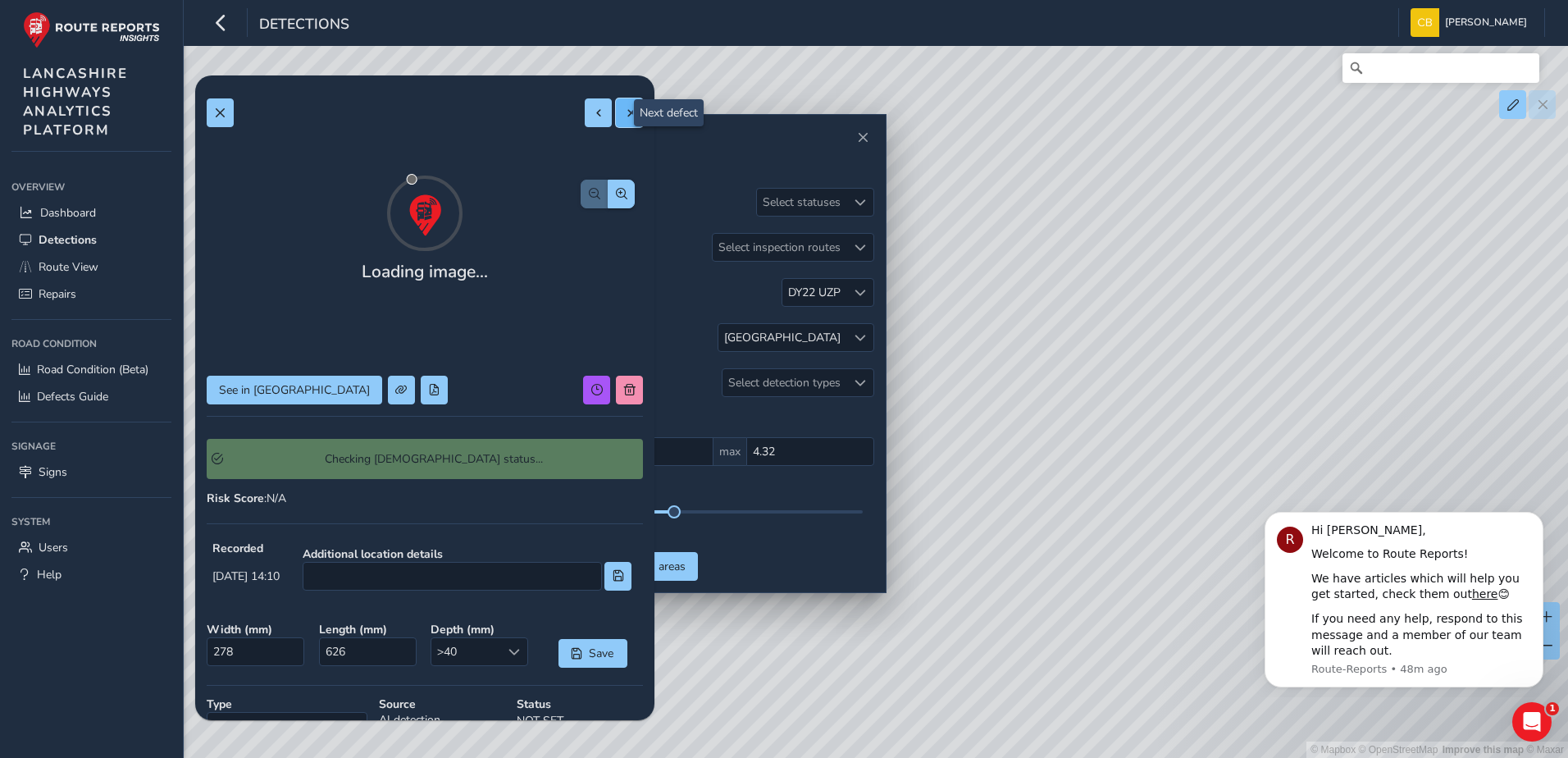
type input "238"
type input "700"
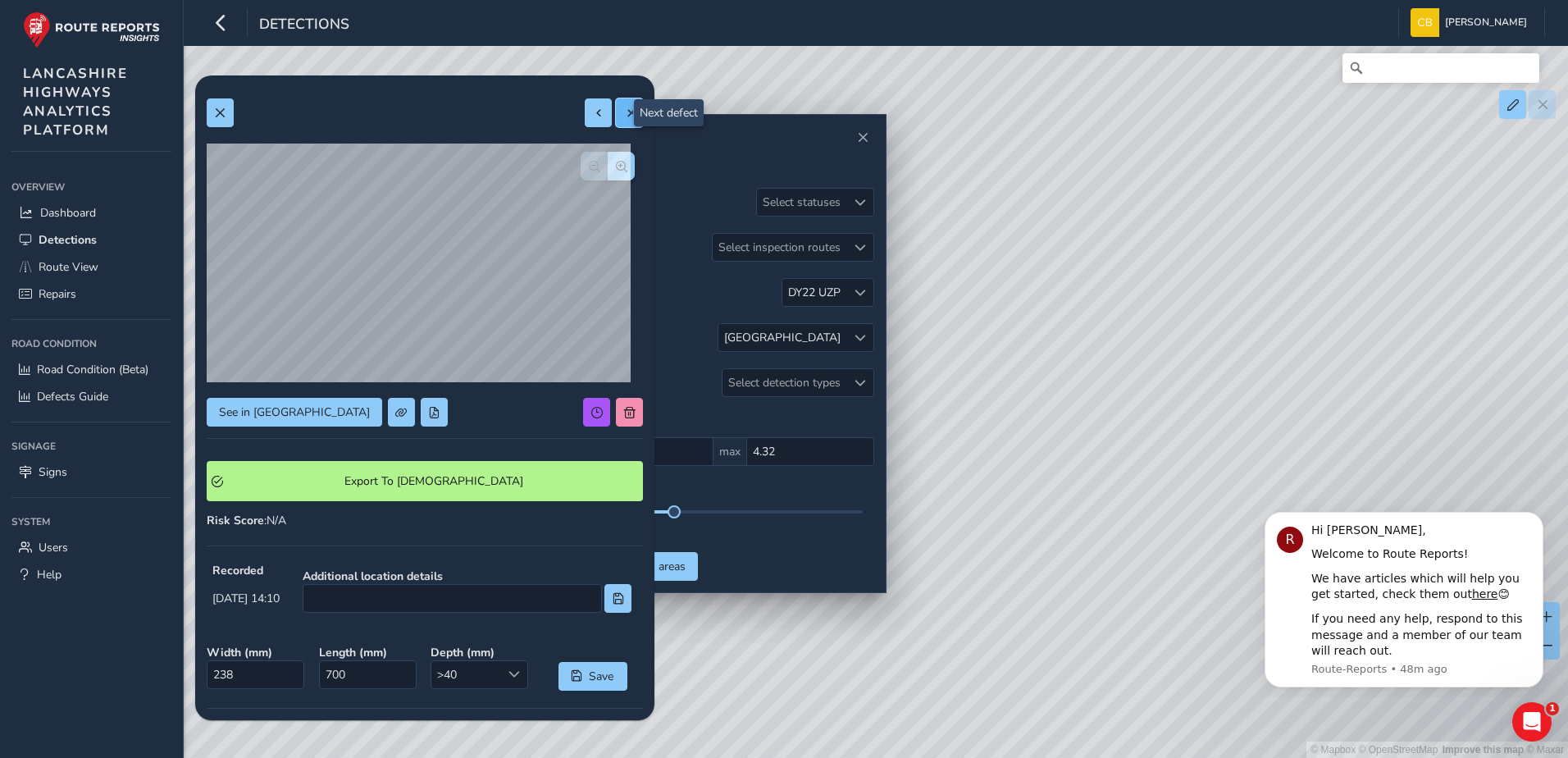
click at [624, 118] on span at bounding box center [630, 113] width 12 height 12
type input "184"
type input "369"
click at [624, 118] on span at bounding box center [630, 113] width 12 height 12
type input "266"
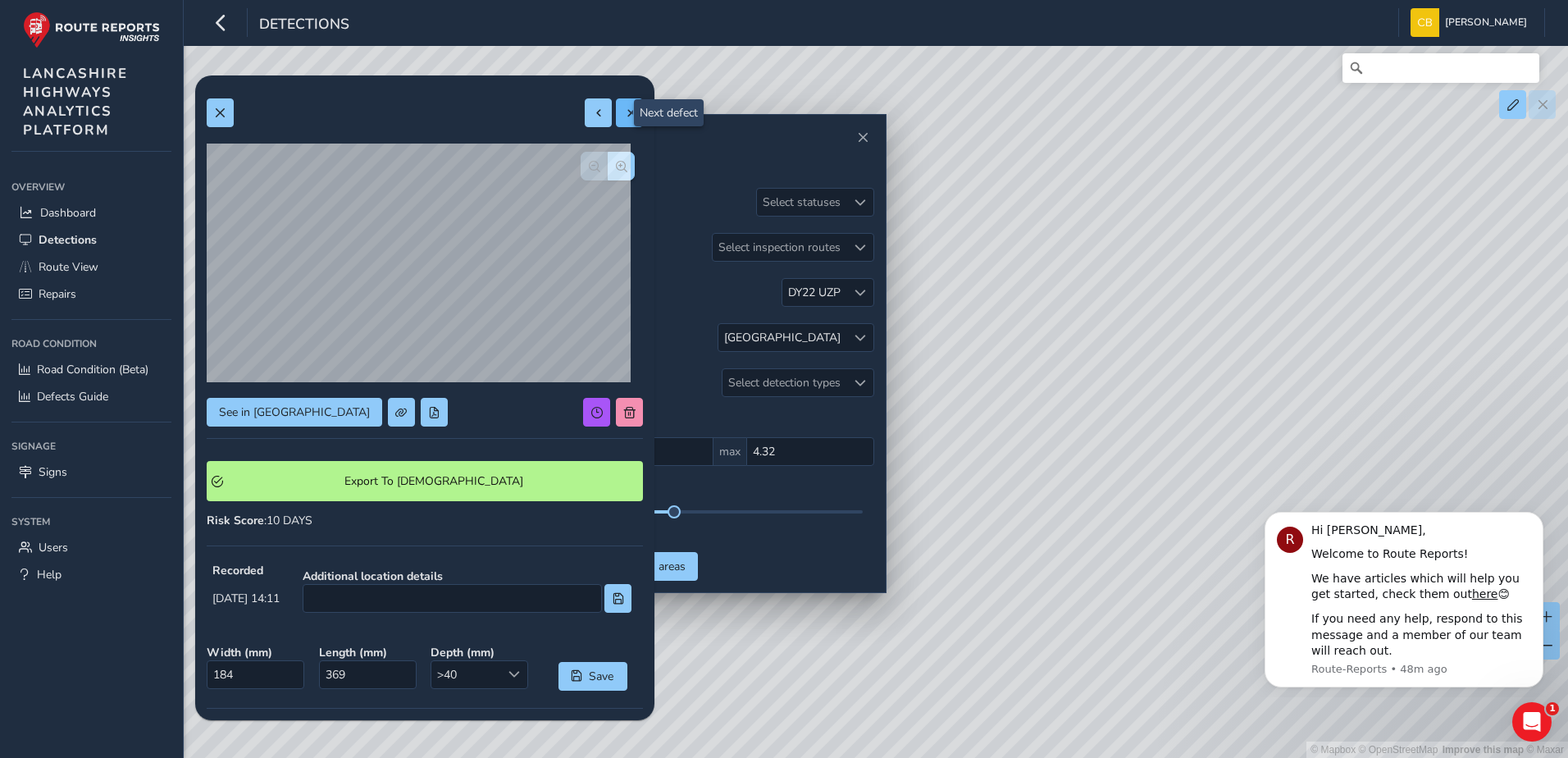
type input "530"
click at [980, 341] on div "© Mapbox © OpenStreetMap Improve this map © Maxar" at bounding box center [784, 379] width 1568 height 758
click at [1002, 369] on div "© Mapbox © OpenStreetMap Improve this map © Maxar" at bounding box center [784, 379] width 1568 height 758
click at [993, 369] on div "© Mapbox © OpenStreetMap Improve this map © Maxar" at bounding box center [784, 379] width 1568 height 758
click at [593, 108] on span at bounding box center [598, 113] width 12 height 12
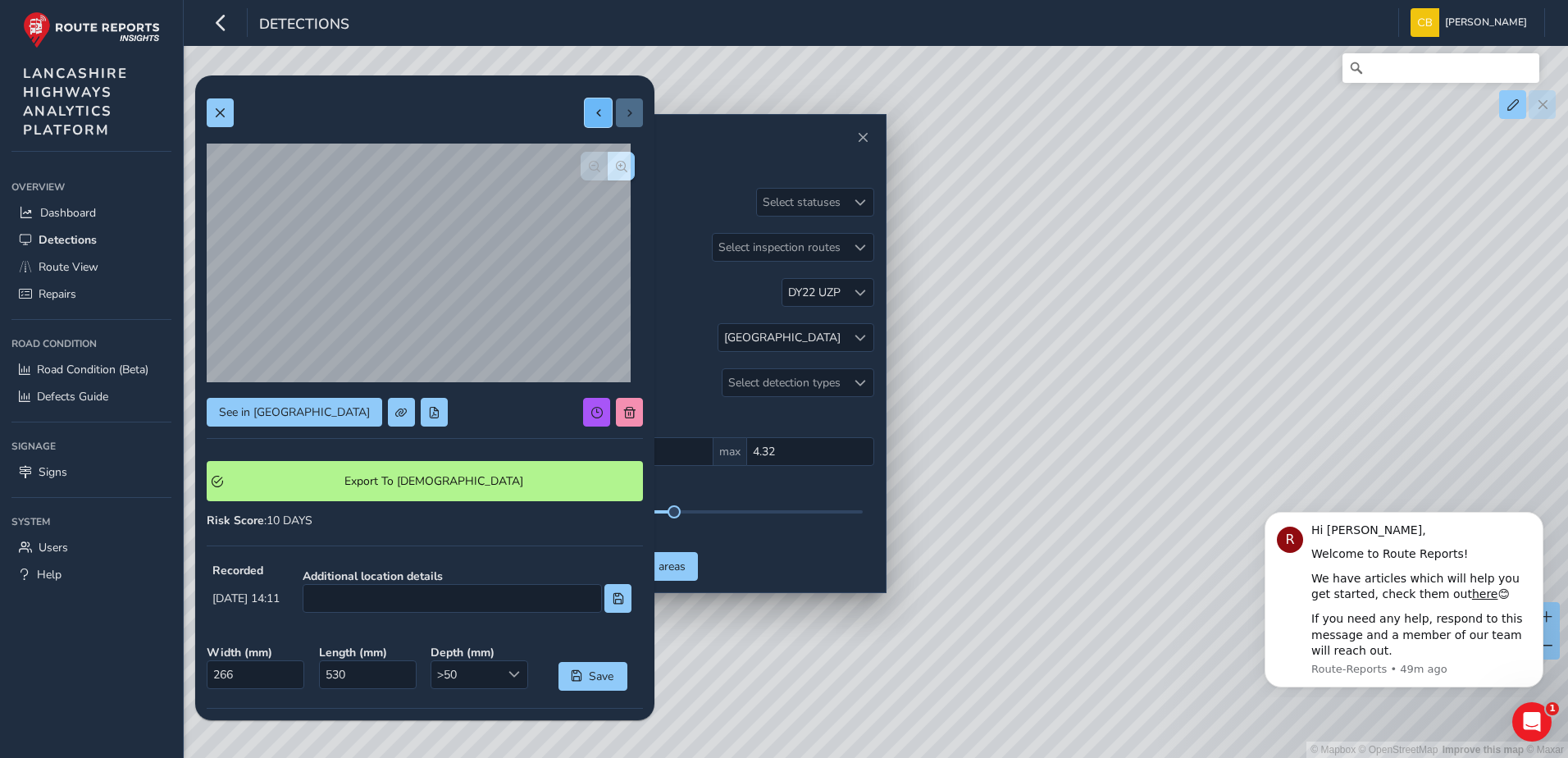
type input "184"
type input "369"
click at [616, 115] on button at bounding box center [630, 112] width 27 height 28
type input "266"
type input "530"
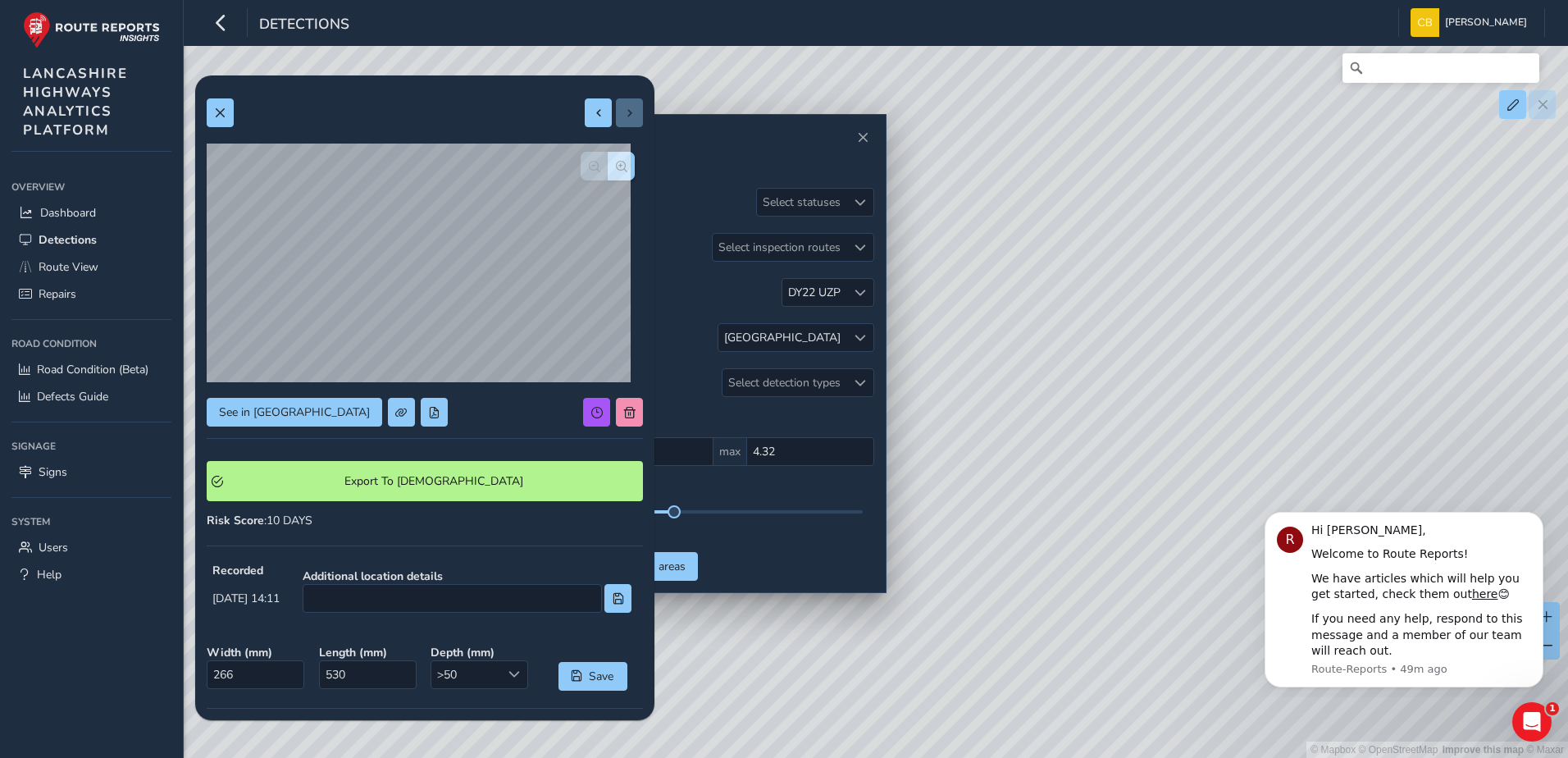
drag, startPoint x: 1091, startPoint y: 295, endPoint x: 1186, endPoint y: 637, distance: 354.9
click at [1186, 637] on div "© Mapbox © OpenStreetMap Improve this map © Maxar" at bounding box center [784, 379] width 1568 height 758
click at [593, 115] on span at bounding box center [598, 113] width 12 height 12
type input "184"
type input "369"
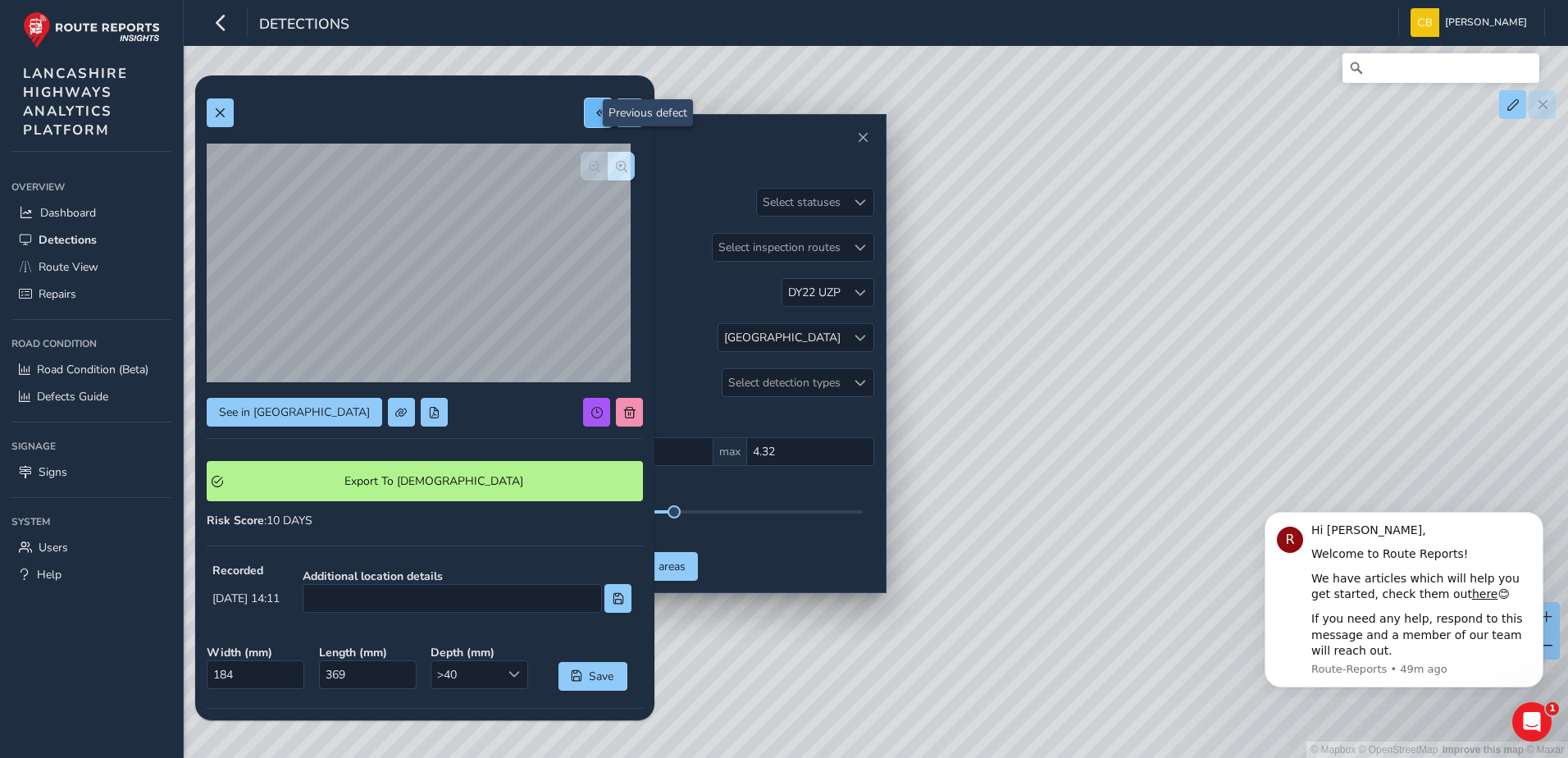
click at [593, 115] on span at bounding box center [598, 113] width 12 height 12
type input "238"
type input "700"
click at [593, 115] on span at bounding box center [598, 113] width 12 height 12
type input "278"
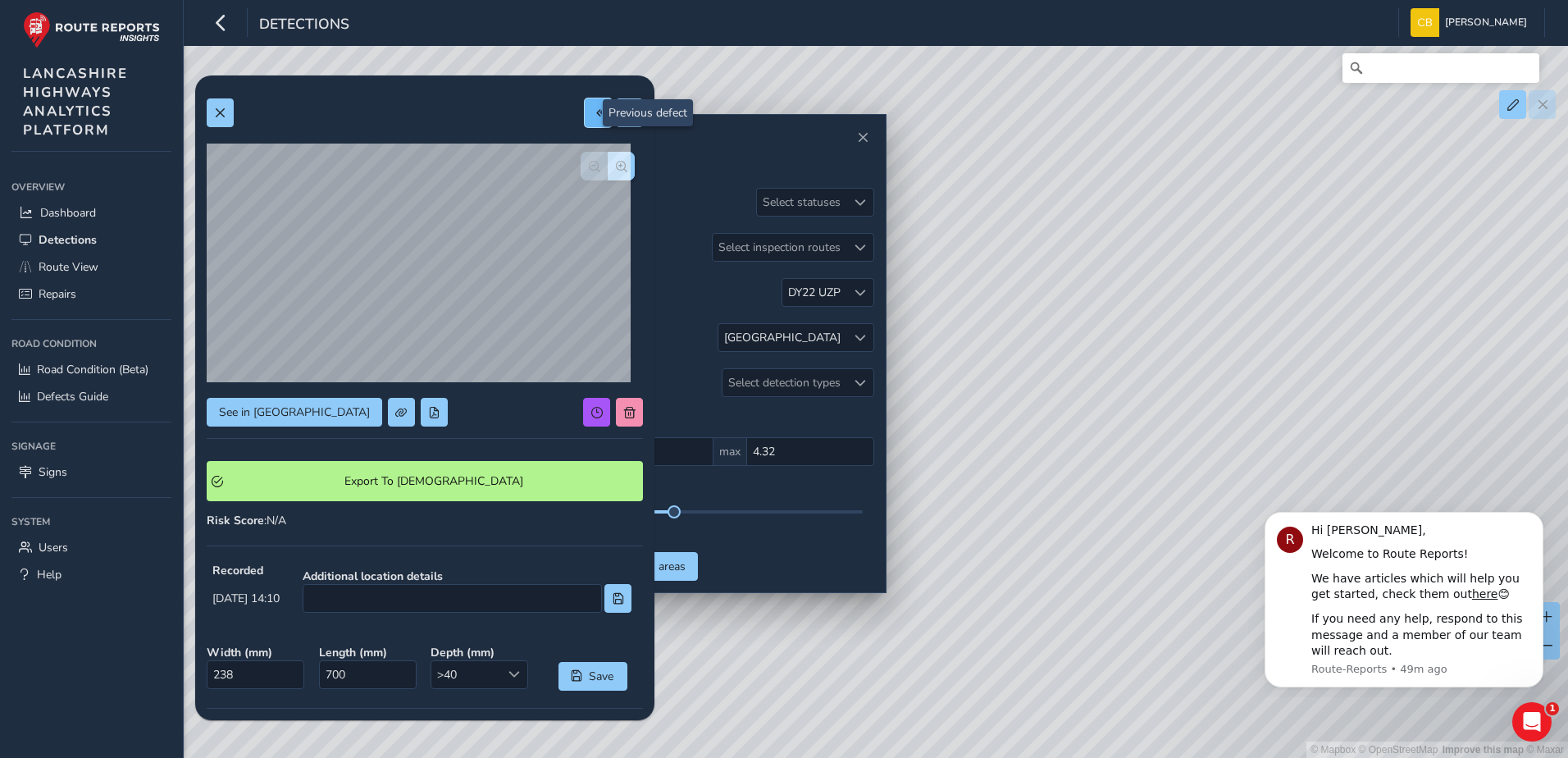
type input "626"
click at [593, 115] on span at bounding box center [598, 113] width 12 height 12
type input "223"
type input "476"
click at [624, 114] on span at bounding box center [630, 113] width 12 height 12
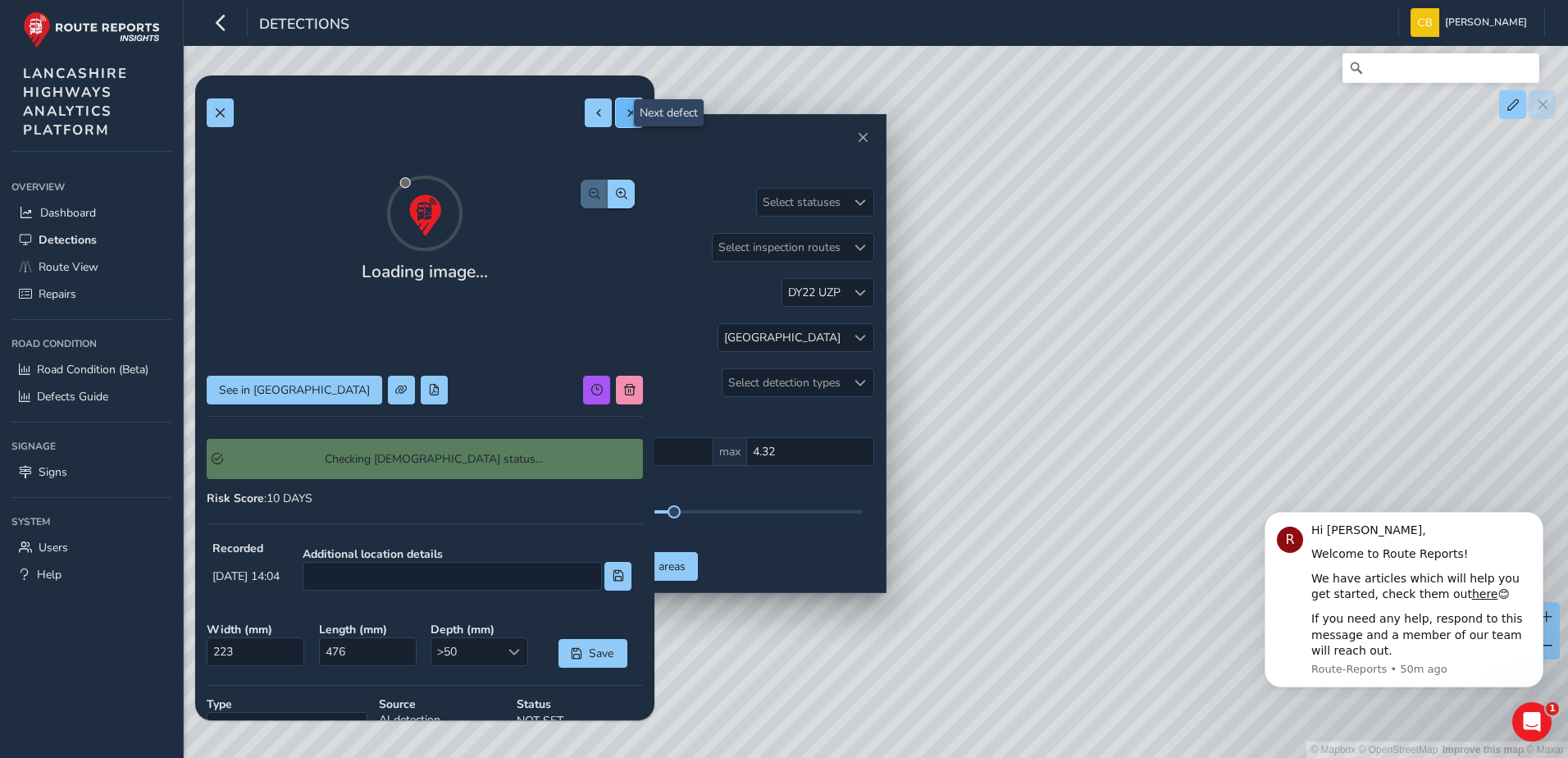
type input "278"
type input "626"
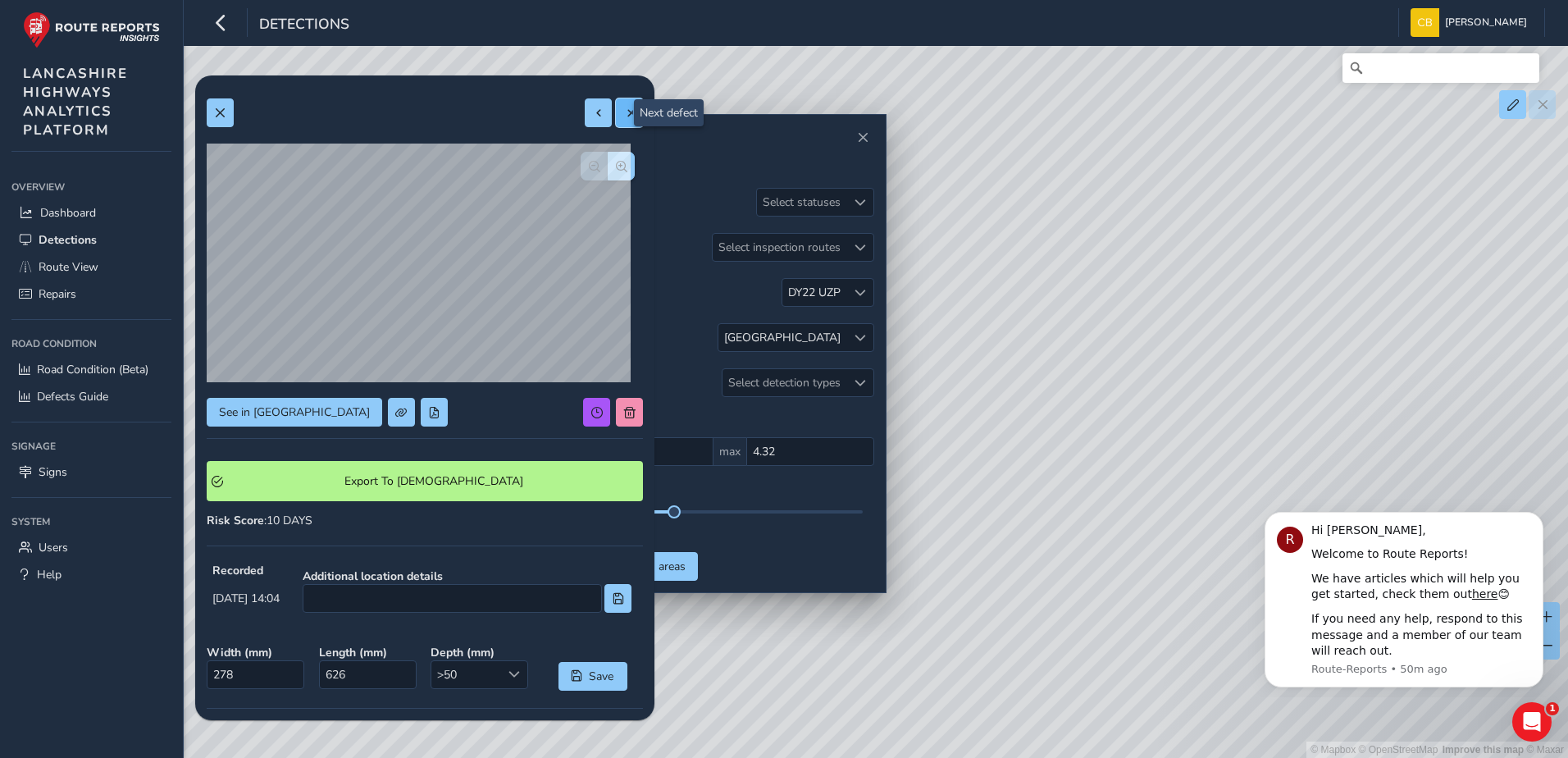
click at [616, 123] on button at bounding box center [630, 112] width 27 height 28
type input "238"
type input "700"
click at [624, 112] on span at bounding box center [630, 113] width 12 height 12
type input "184"
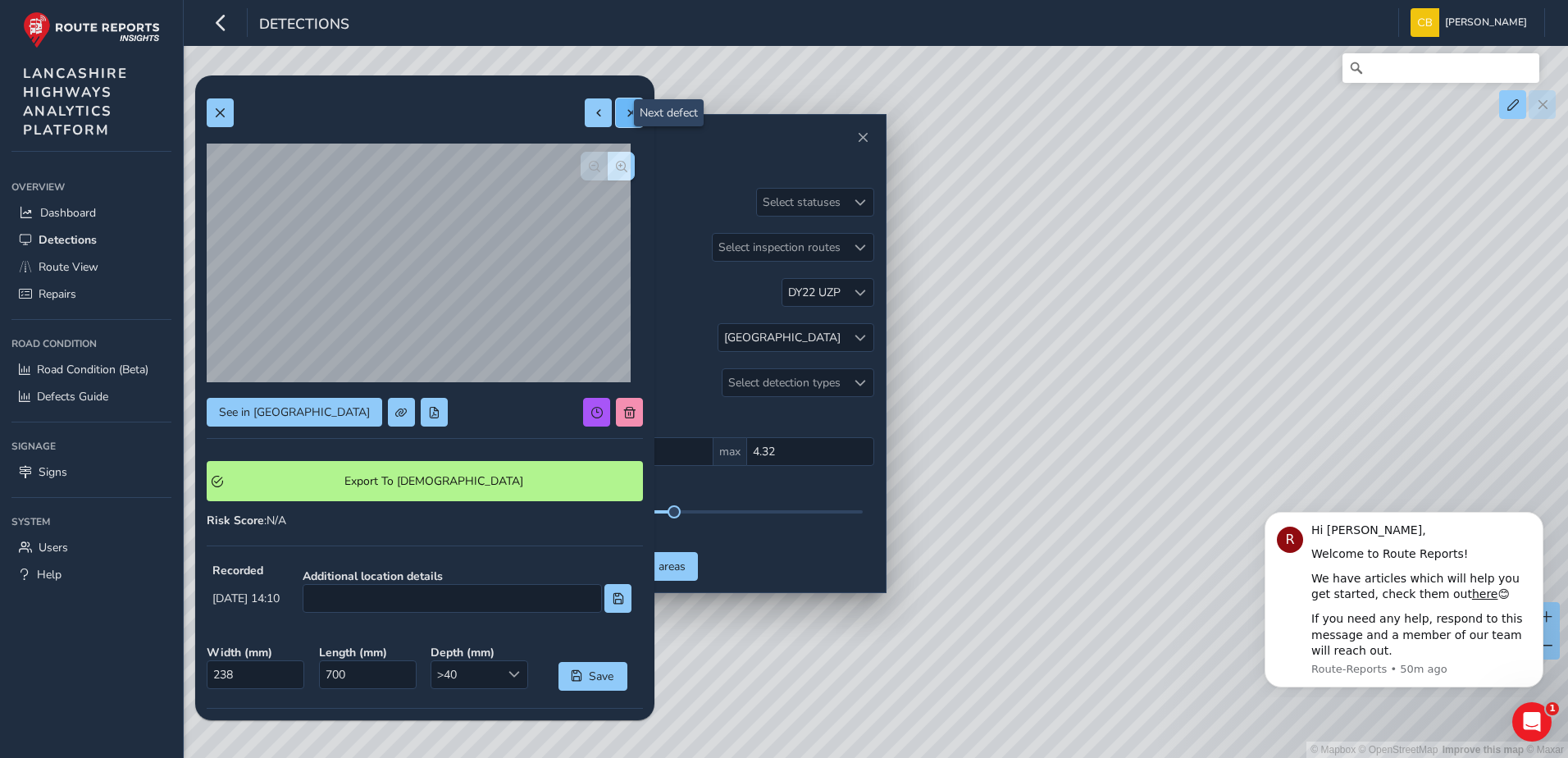
type input "369"
click at [609, 172] on button "button" at bounding box center [622, 165] width 27 height 28
click at [589, 167] on span "button" at bounding box center [595, 167] width 12 height 12
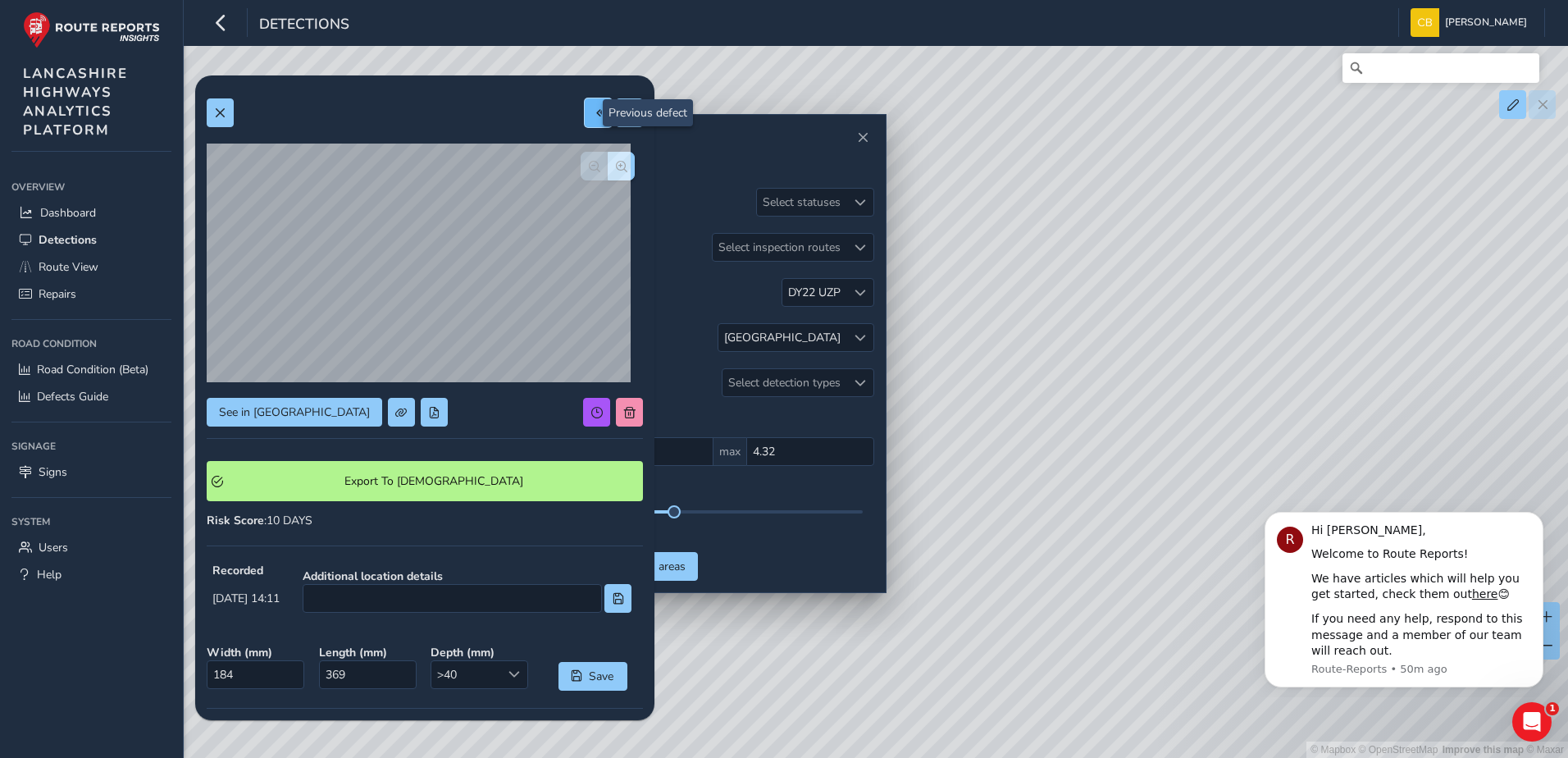
click at [585, 124] on button at bounding box center [598, 112] width 27 height 28
type input "238"
type input "700"
click at [585, 124] on button at bounding box center [598, 112] width 27 height 28
type input "278"
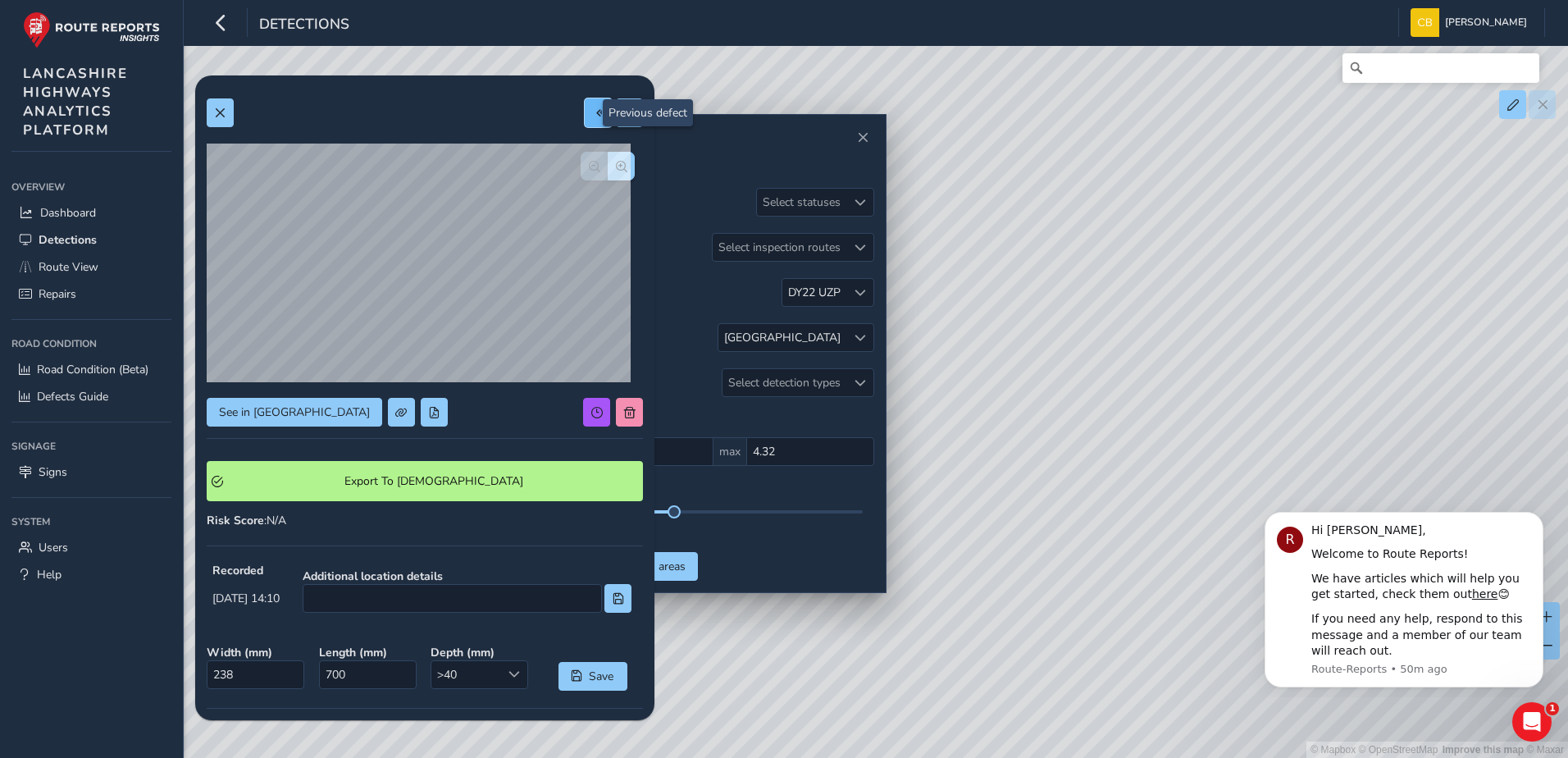
type input "626"
click at [585, 124] on button at bounding box center [598, 112] width 27 height 28
type input "223"
type input "476"
click at [599, 126] on div at bounding box center [614, 112] width 59 height 28
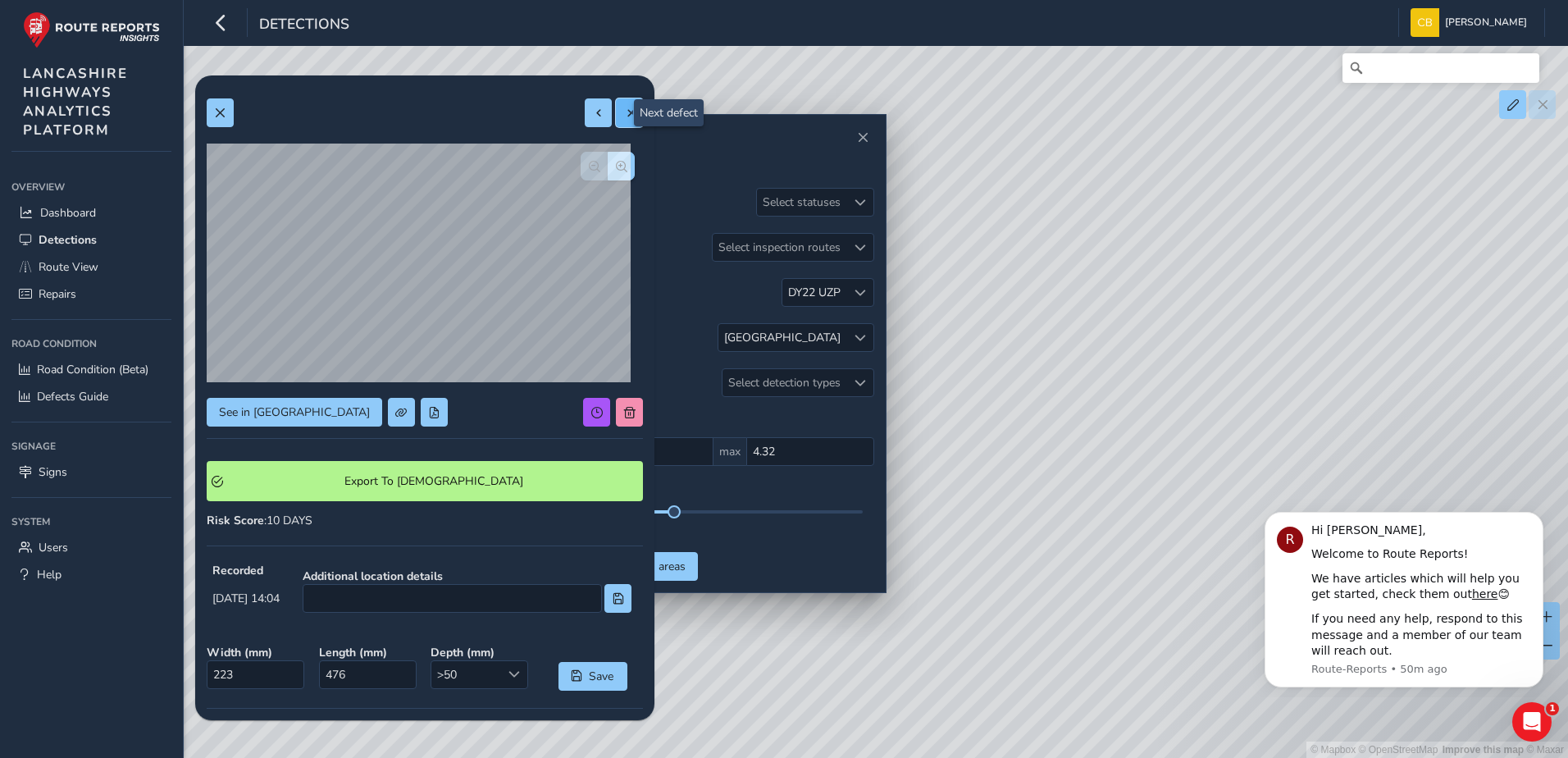
click at [616, 122] on button at bounding box center [630, 112] width 27 height 28
type input "278"
type input "626"
drag, startPoint x: 1052, startPoint y: 400, endPoint x: 1185, endPoint y: 461, distance: 146.3
click at [1197, 468] on div "© Mapbox © OpenStreetMap Improve this map © Maxar" at bounding box center [784, 379] width 1568 height 758
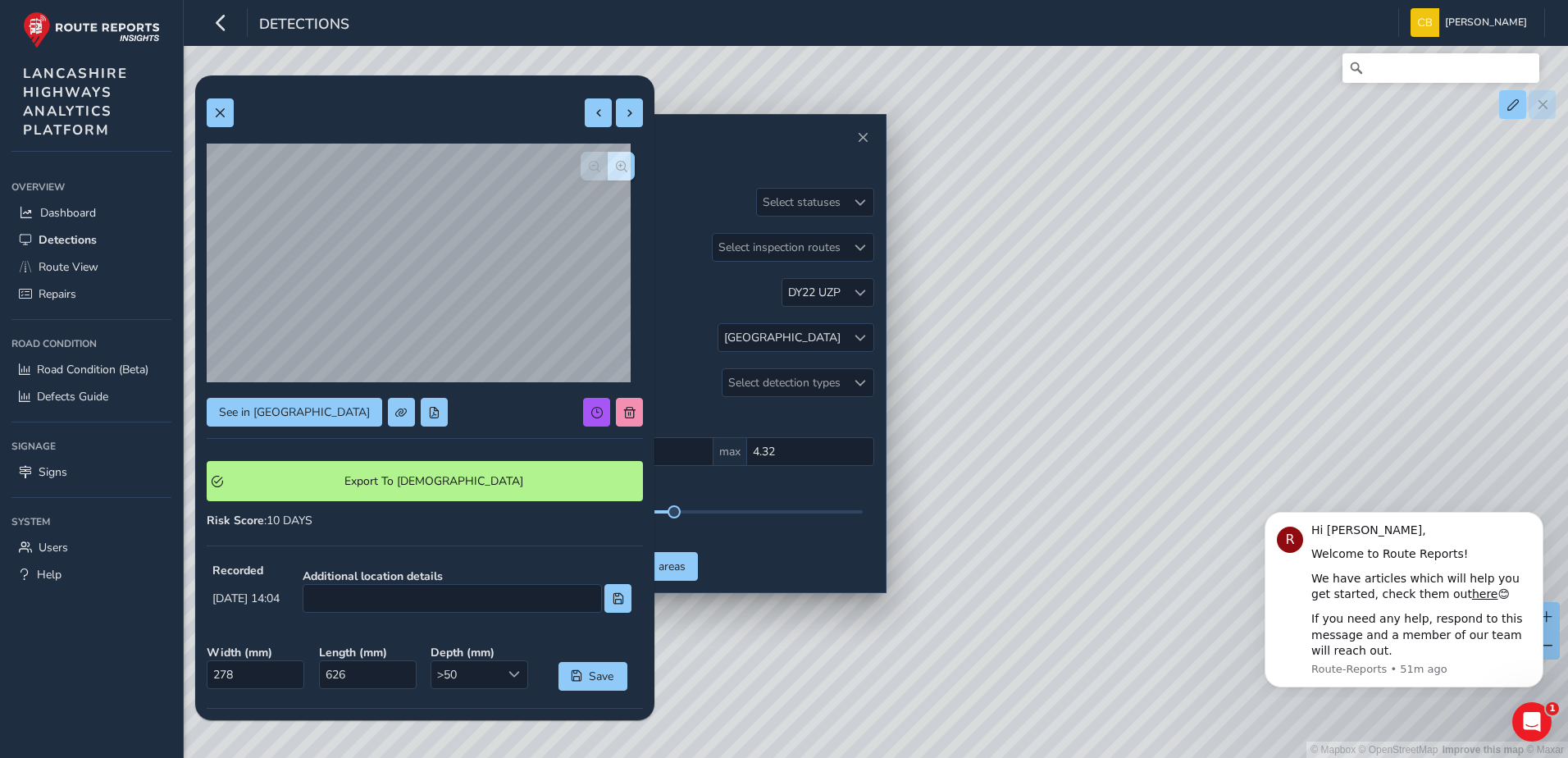
drag, startPoint x: 1240, startPoint y: 487, endPoint x: 2433, endPoint y: 895, distance: 1260.8
click at [1240, 497] on html "R Hi Carlin, Welcome to Route Reports! We have articles which will help you get…" at bounding box center [1404, 597] width 328 height 200
drag, startPoint x: 1167, startPoint y: 336, endPoint x: 1157, endPoint y: 320, distance: 18.9
click at [1157, 320] on div "© Mapbox © OpenStreetMap Improve this map © Maxar" at bounding box center [784, 379] width 1568 height 758
click at [624, 116] on span at bounding box center [630, 113] width 12 height 12
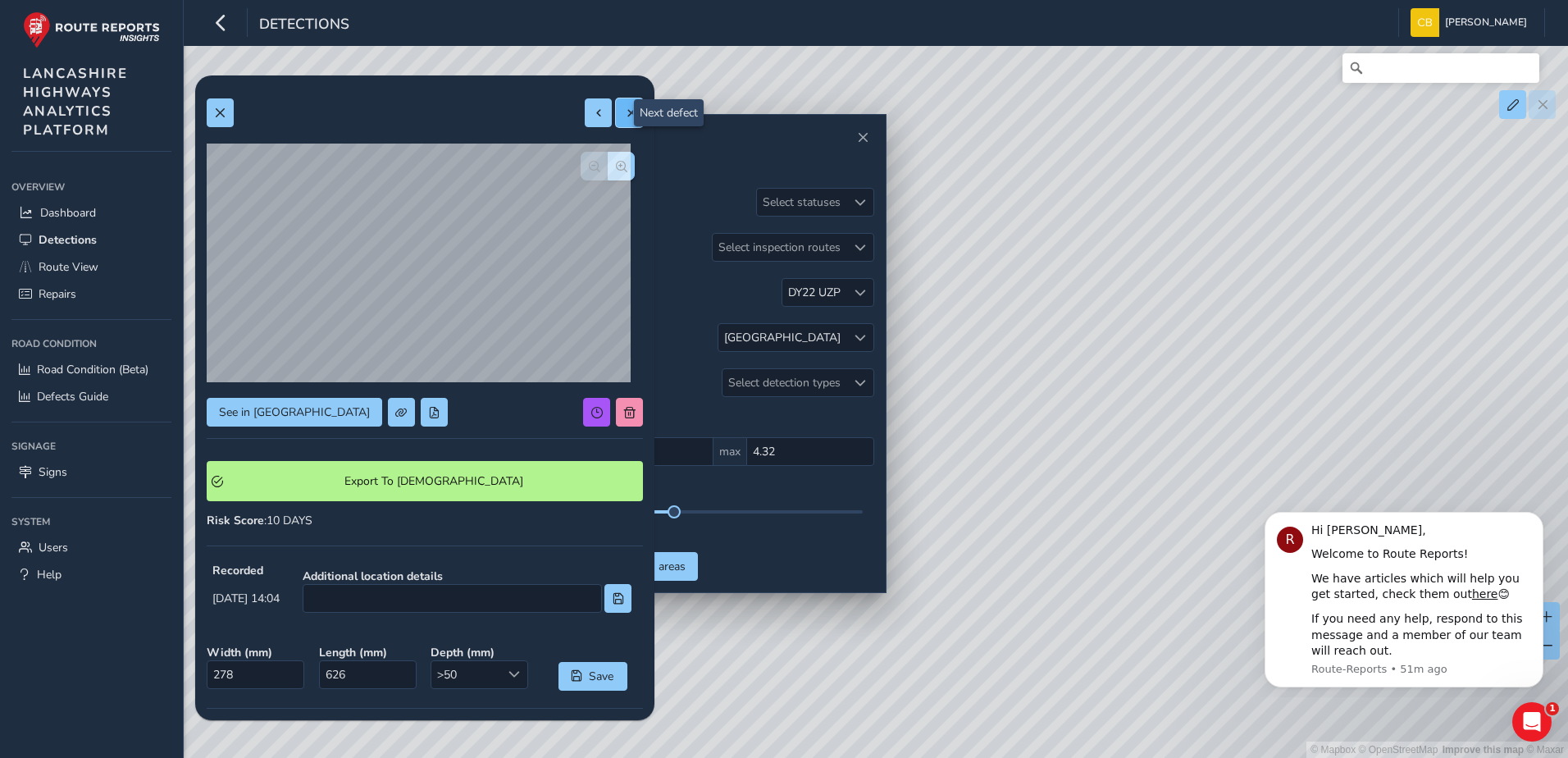
type input "238"
type input "700"
click at [618, 170] on button "button" at bounding box center [622, 165] width 27 height 28
click at [581, 179] on button "button" at bounding box center [595, 165] width 27 height 28
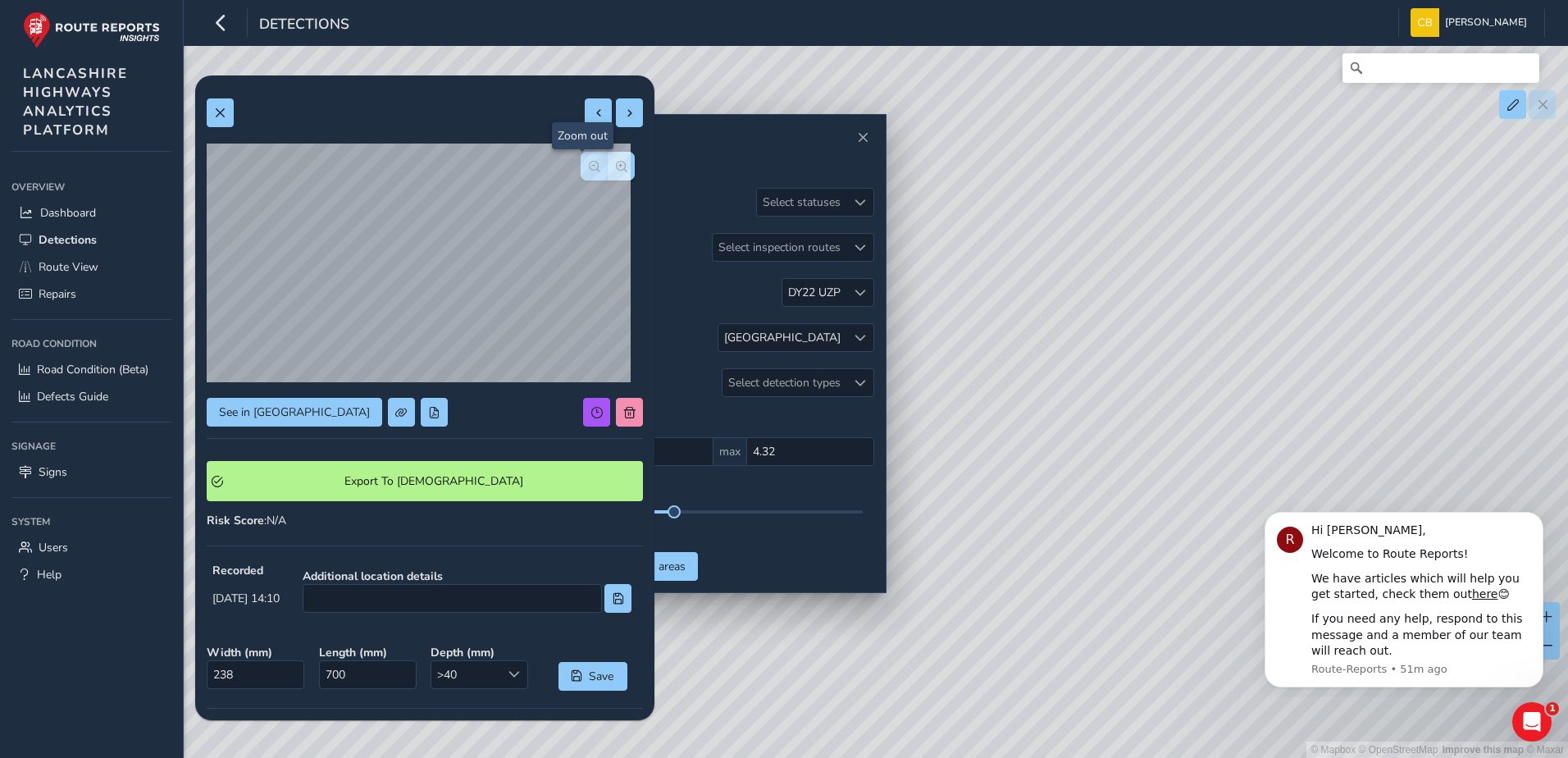
click at [581, 179] on button "button" at bounding box center [595, 165] width 27 height 28
click at [616, 110] on button at bounding box center [630, 112] width 27 height 28
type input "184"
type input "369"
click at [616, 110] on button at bounding box center [630, 112] width 27 height 28
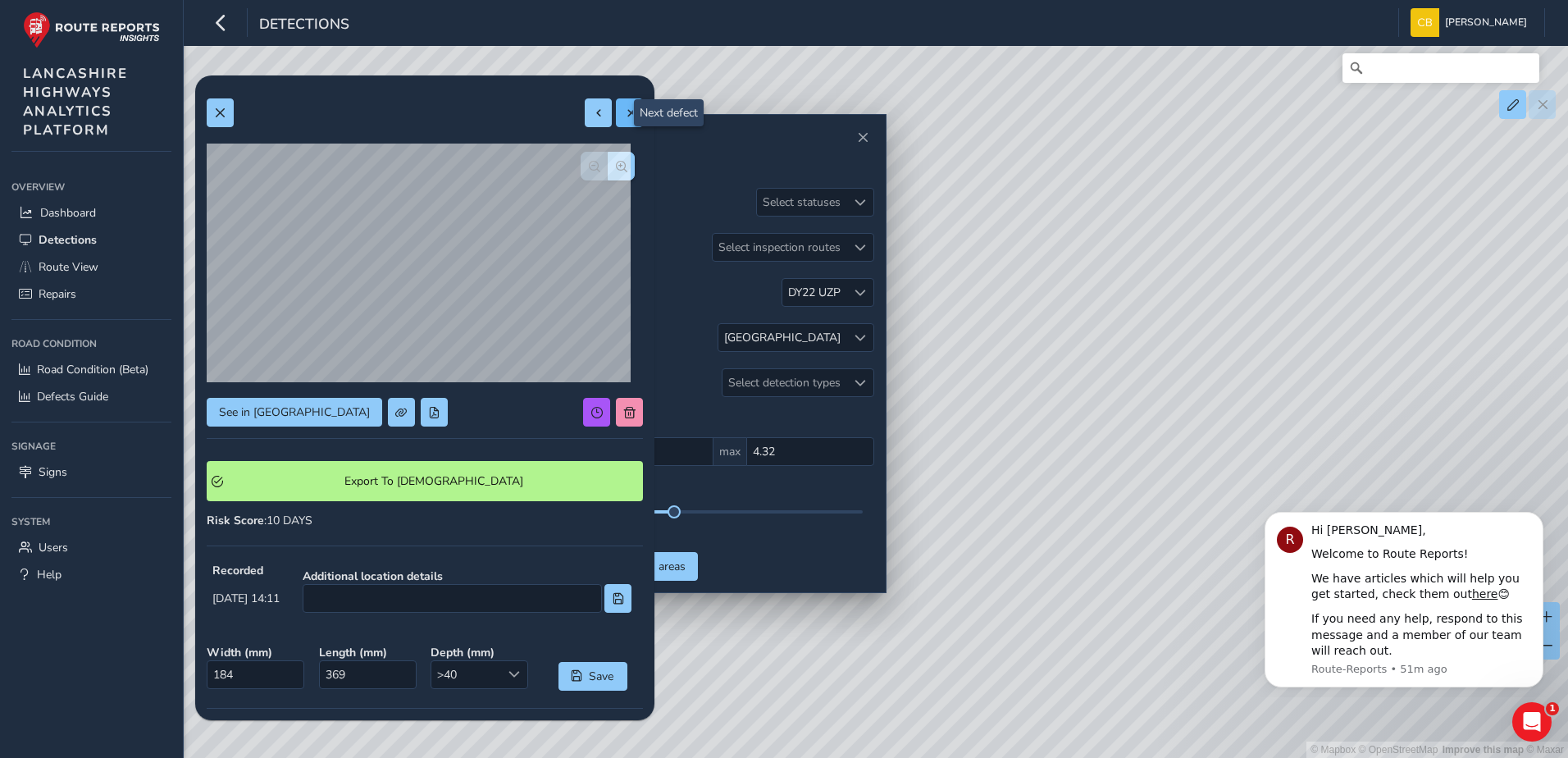
type input "266"
type input "530"
click at [609, 110] on div at bounding box center [614, 112] width 59 height 28
click at [585, 119] on button at bounding box center [598, 112] width 27 height 28
type input "184"
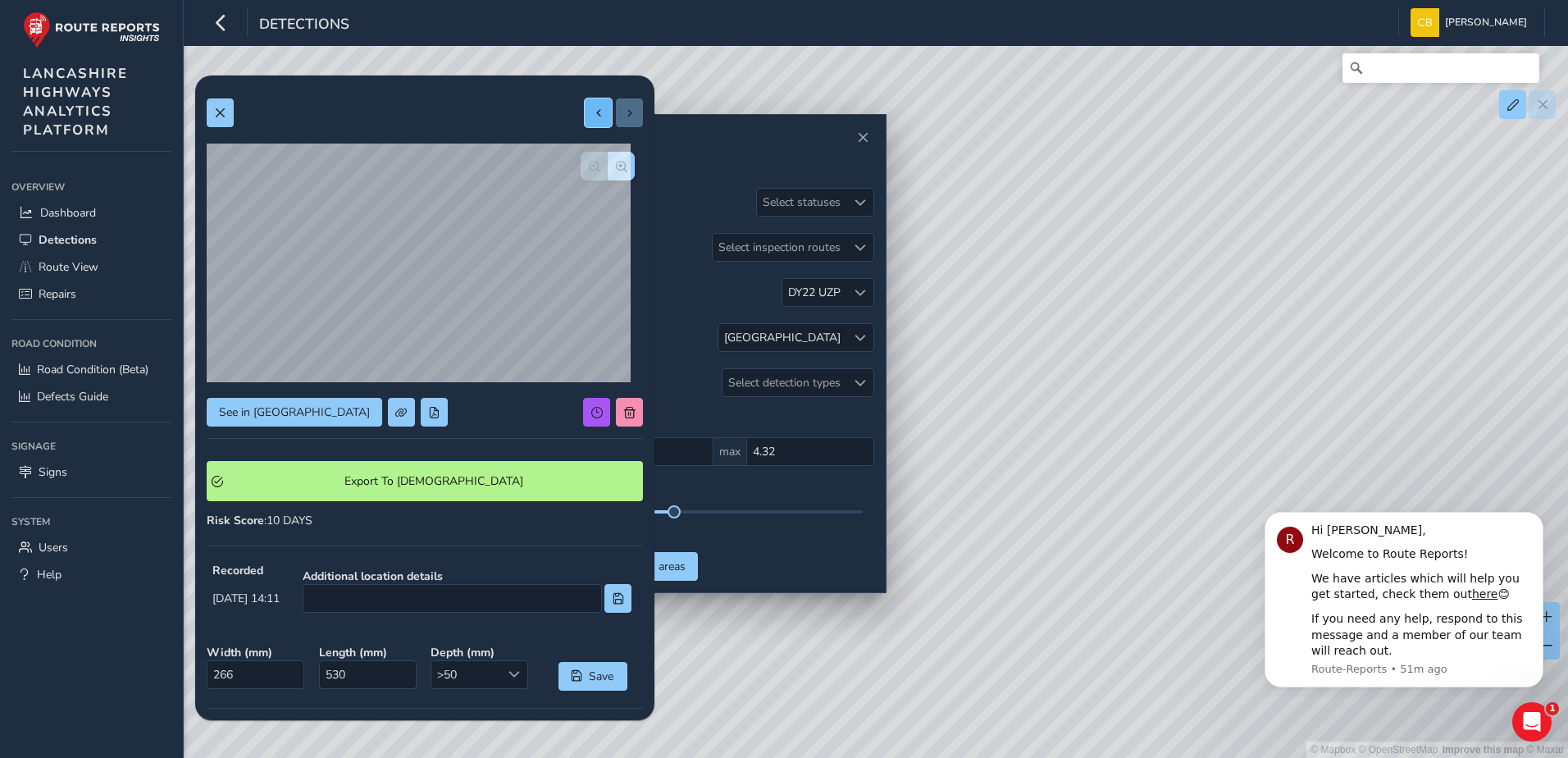
type input "369"
click at [585, 119] on button at bounding box center [598, 112] width 27 height 28
type input "238"
type input "700"
click at [585, 119] on button at bounding box center [598, 112] width 27 height 28
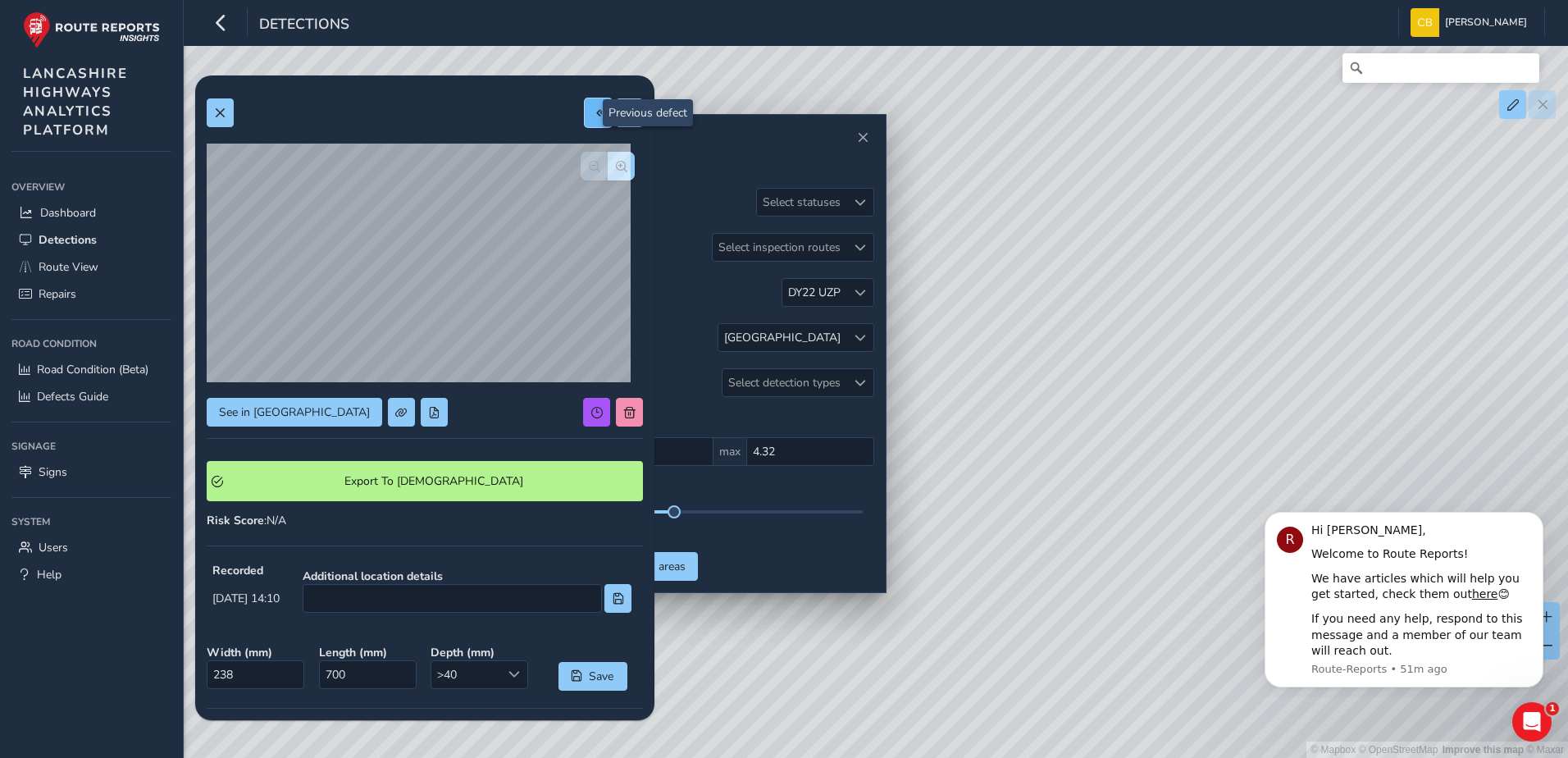
type input "278"
type input "626"
click at [585, 119] on button at bounding box center [598, 112] width 27 height 28
type input "223"
type input "476"
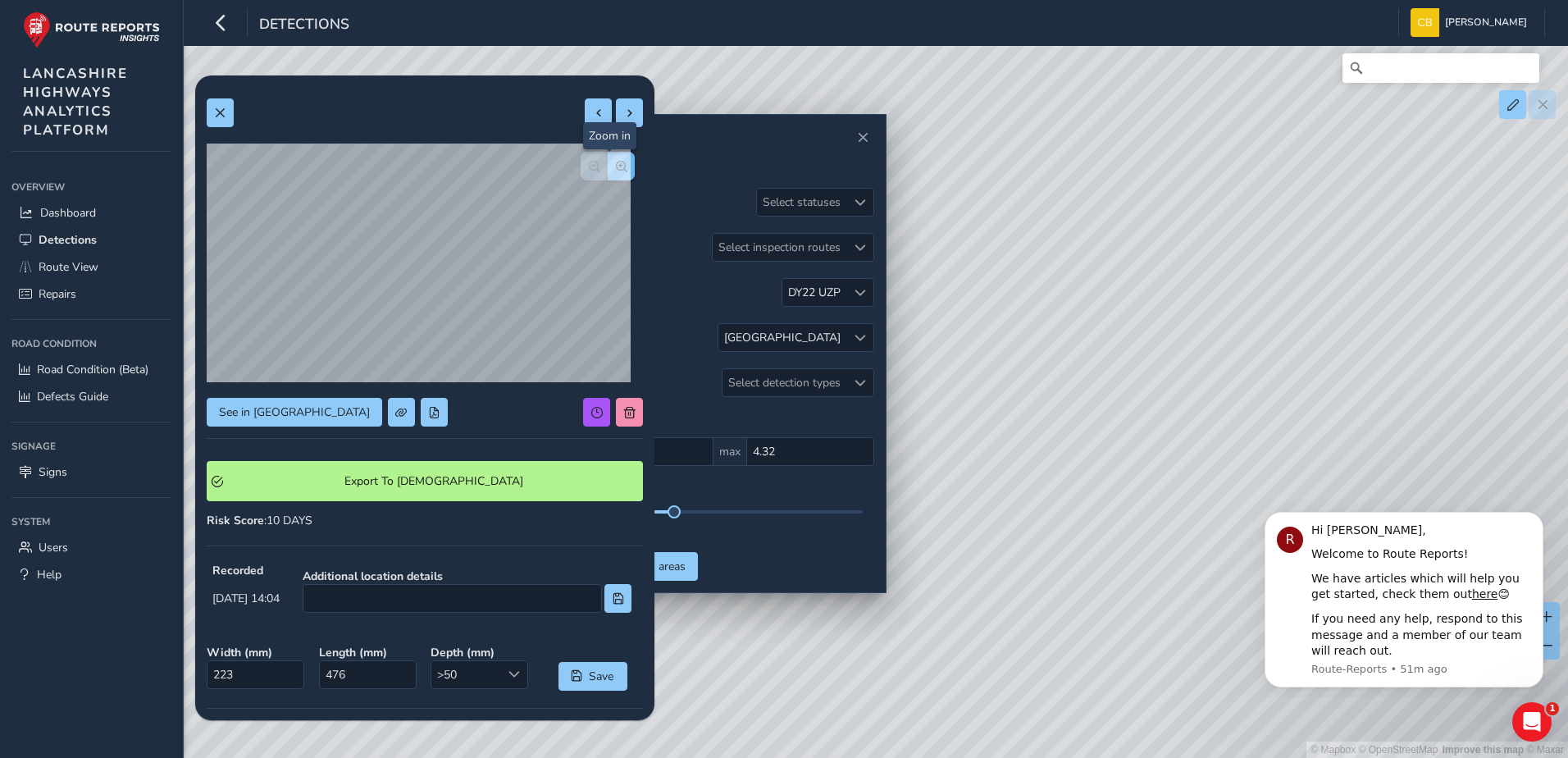
click at [616, 170] on span "button" at bounding box center [622, 167] width 12 height 12
click at [581, 161] on button "button" at bounding box center [595, 165] width 27 height 28
click at [224, 115] on span at bounding box center [220, 113] width 12 height 12
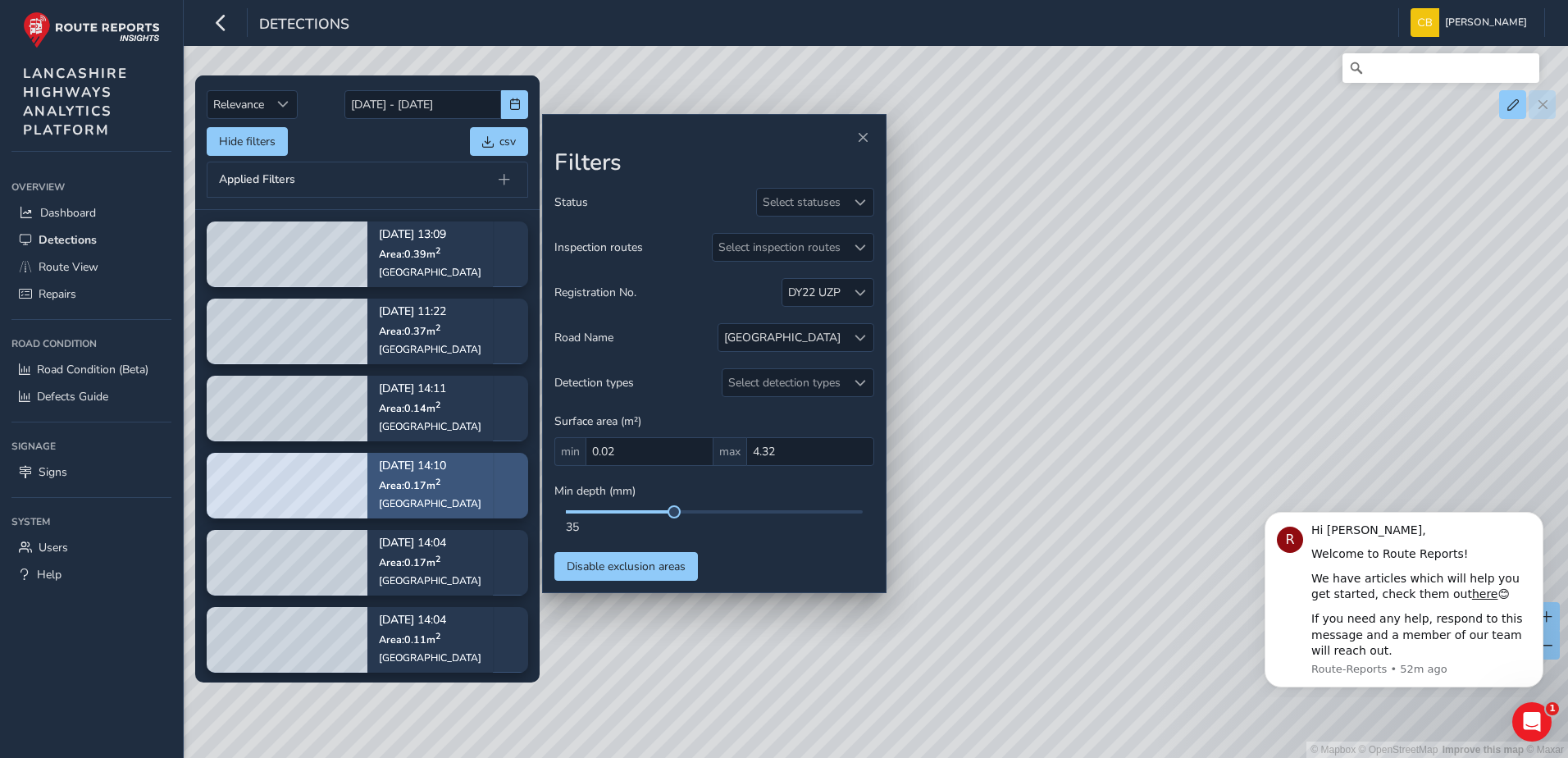
click at [430, 490] on span "Area: 0.17 m 2" at bounding box center [409, 485] width 62 height 14
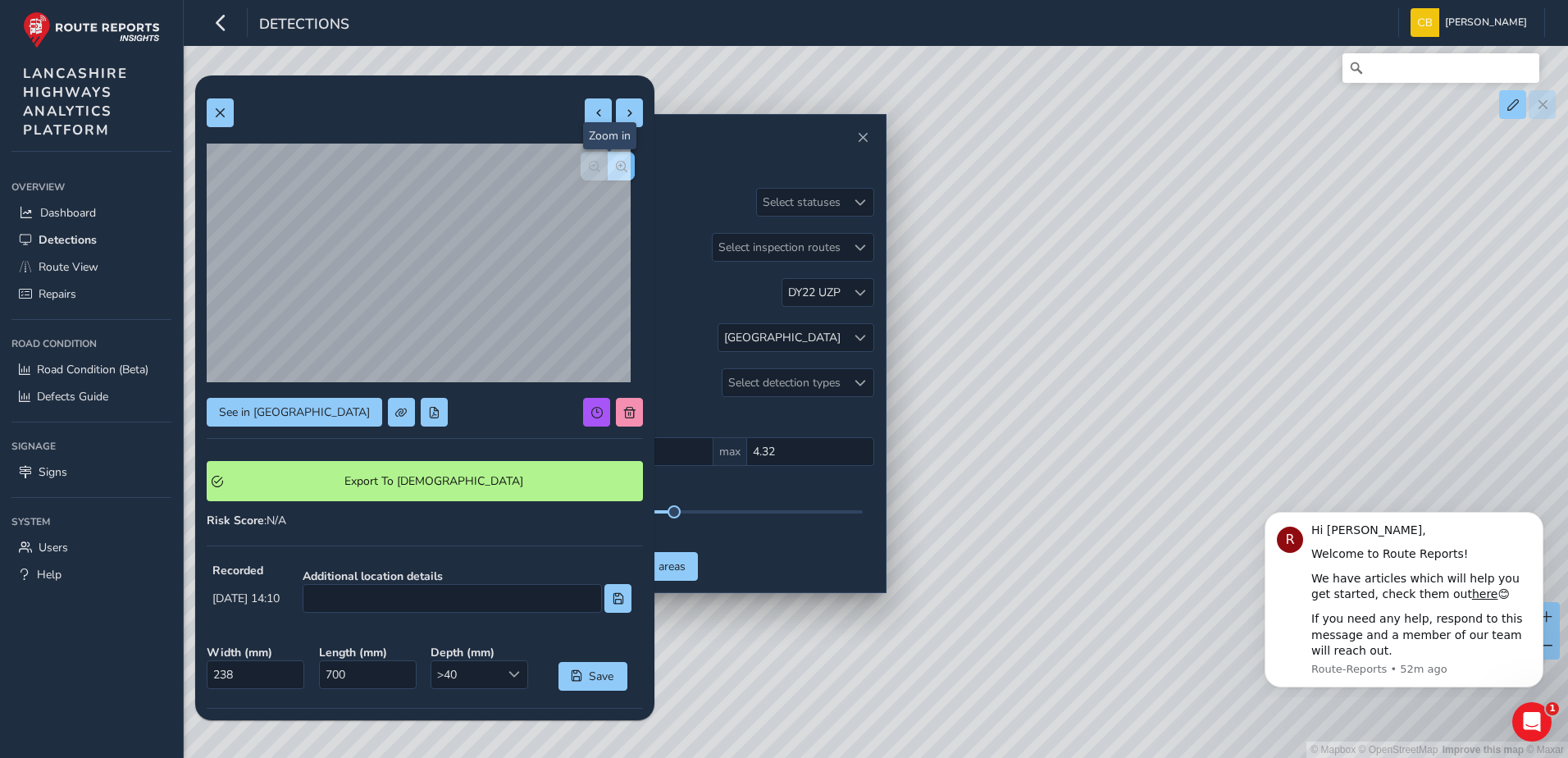
click at [616, 166] on span "button" at bounding box center [622, 167] width 12 height 12
click at [589, 170] on span "button" at bounding box center [595, 167] width 12 height 12
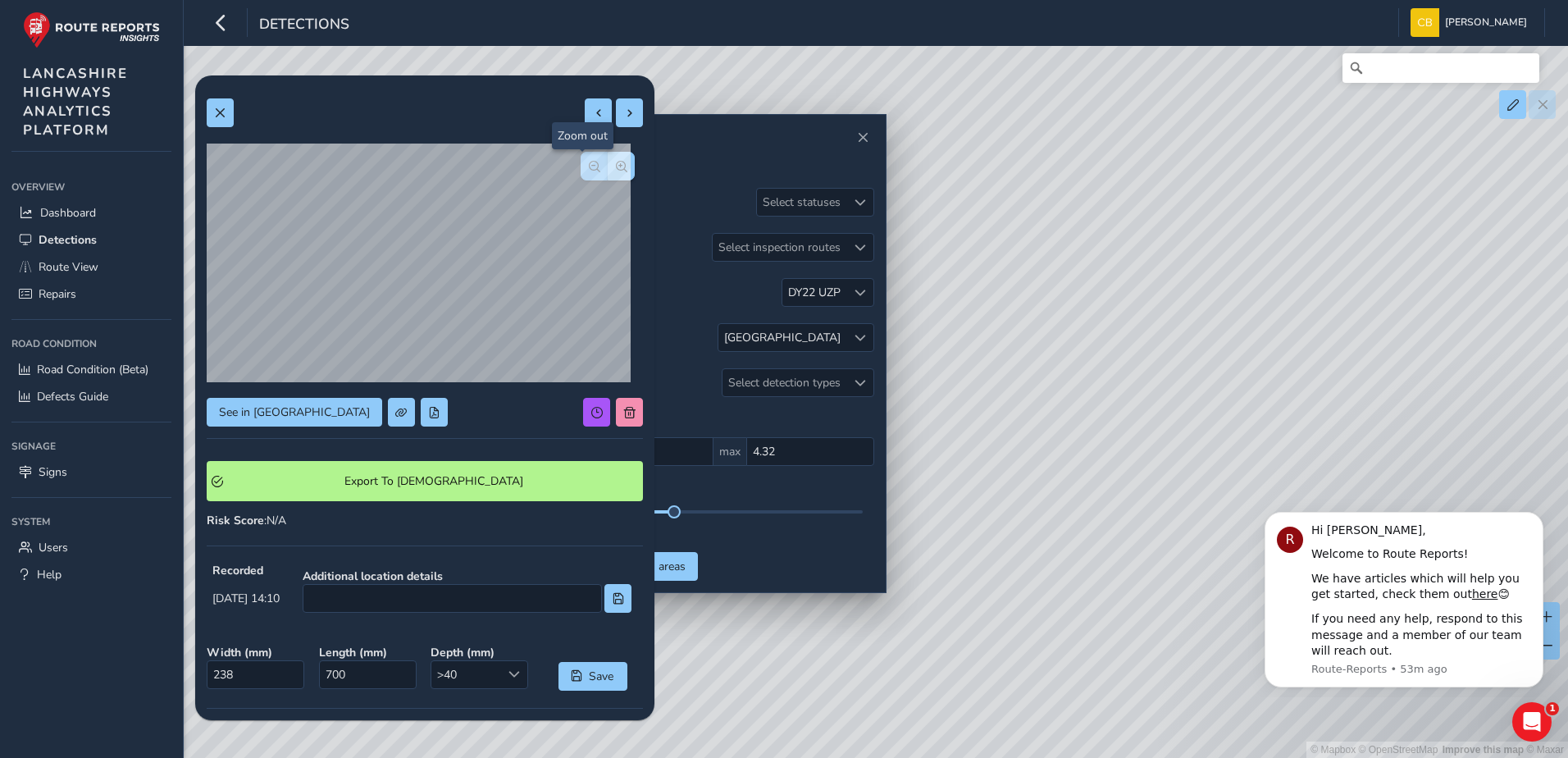
click at [589, 170] on span "button" at bounding box center [595, 167] width 12 height 12
drag, startPoint x: 2455, startPoint y: 980, endPoint x: 1255, endPoint y: 536, distance: 1279.5
drag, startPoint x: 864, startPoint y: 244, endPoint x: 1052, endPoint y: 365, distance: 223.6
click at [1052, 69] on div "Relevance Relevance 02/09/2025 - 02/09/2025 Hide filters csv Applied Filters Se…" at bounding box center [876, 69] width 1339 height 0
click at [622, 126] on button at bounding box center [630, 112] width 27 height 28
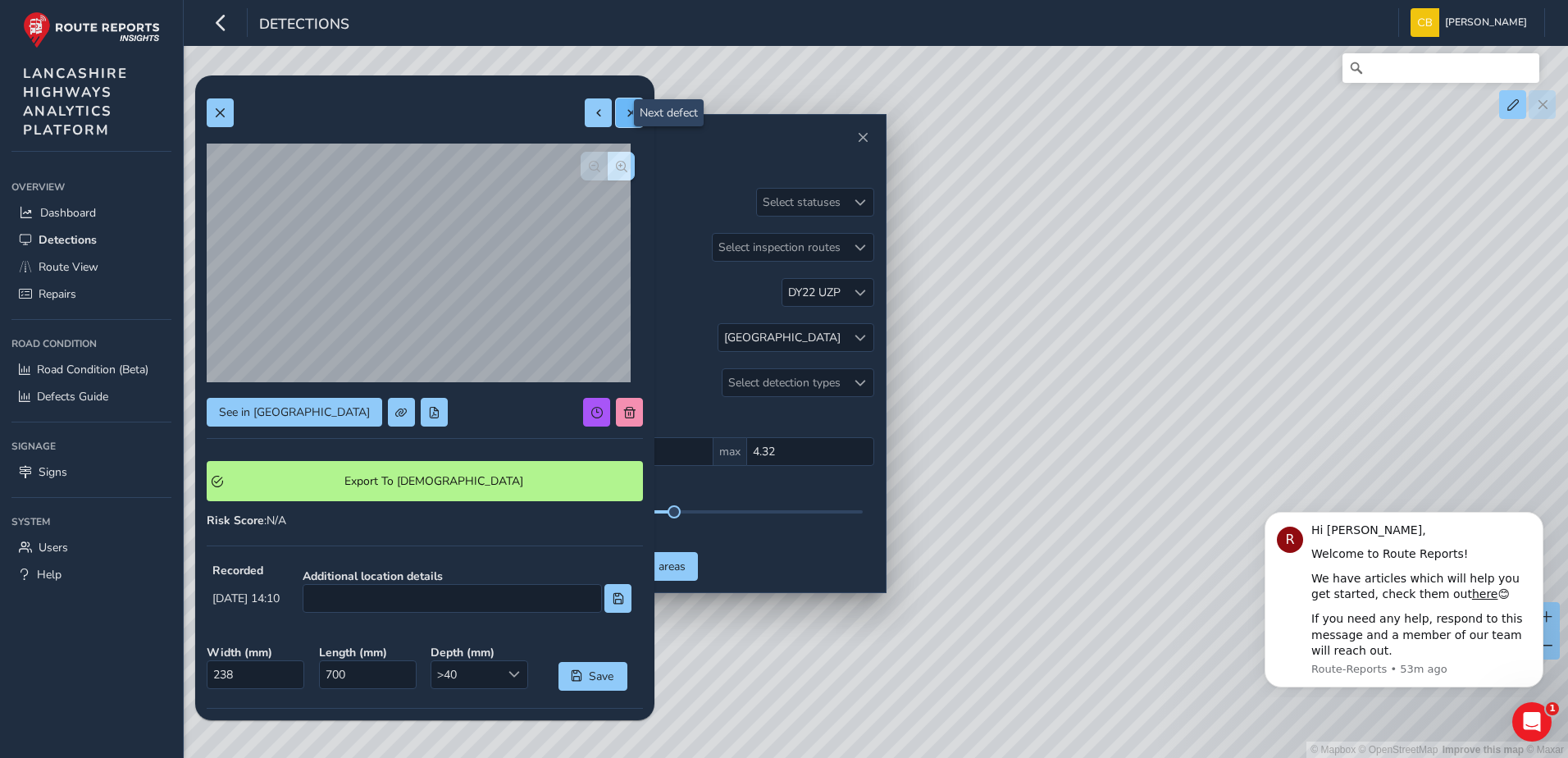
type input "184"
type input "369"
click at [622, 126] on button at bounding box center [630, 112] width 27 height 28
type input "266"
type input "530"
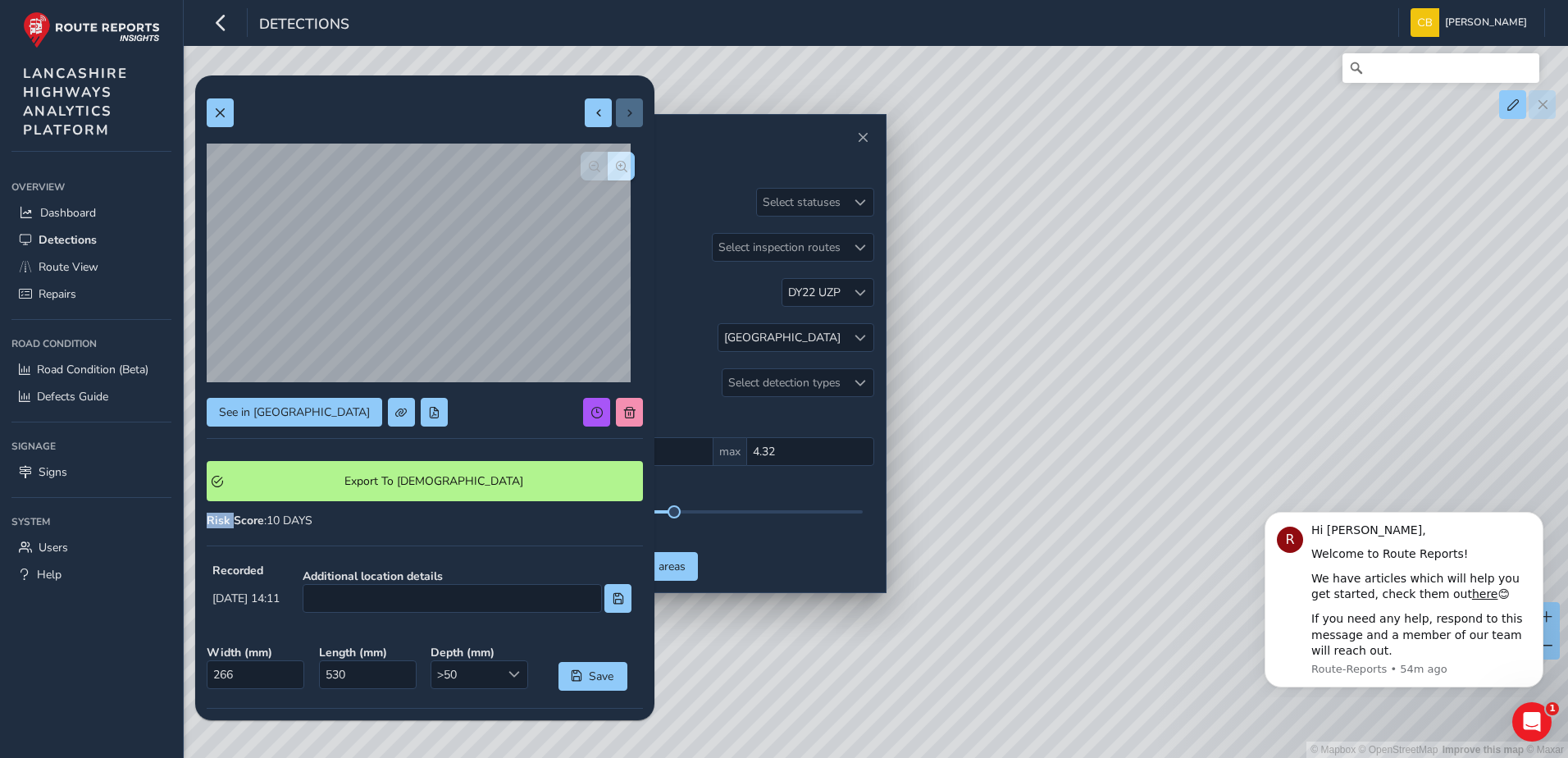
click at [621, 126] on div at bounding box center [614, 112] width 59 height 28
drag, startPoint x: 621, startPoint y: 126, endPoint x: 584, endPoint y: 120, distance: 37.5
click at [585, 120] on button at bounding box center [598, 112] width 27 height 28
type input "184"
type input "369"
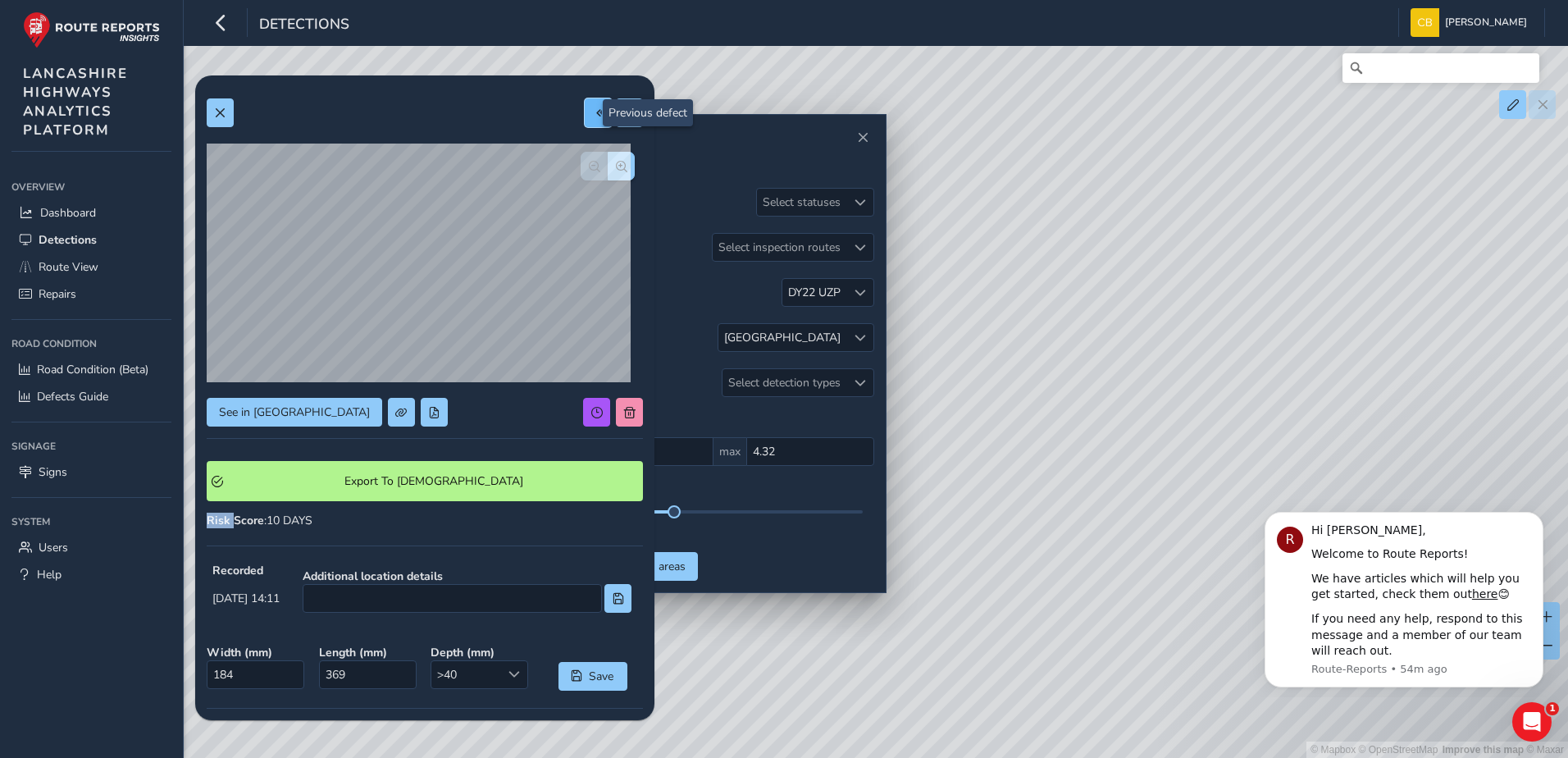
click at [593, 118] on span at bounding box center [598, 113] width 12 height 12
type input "238"
type input "700"
click at [593, 118] on span at bounding box center [598, 113] width 12 height 12
type input "278"
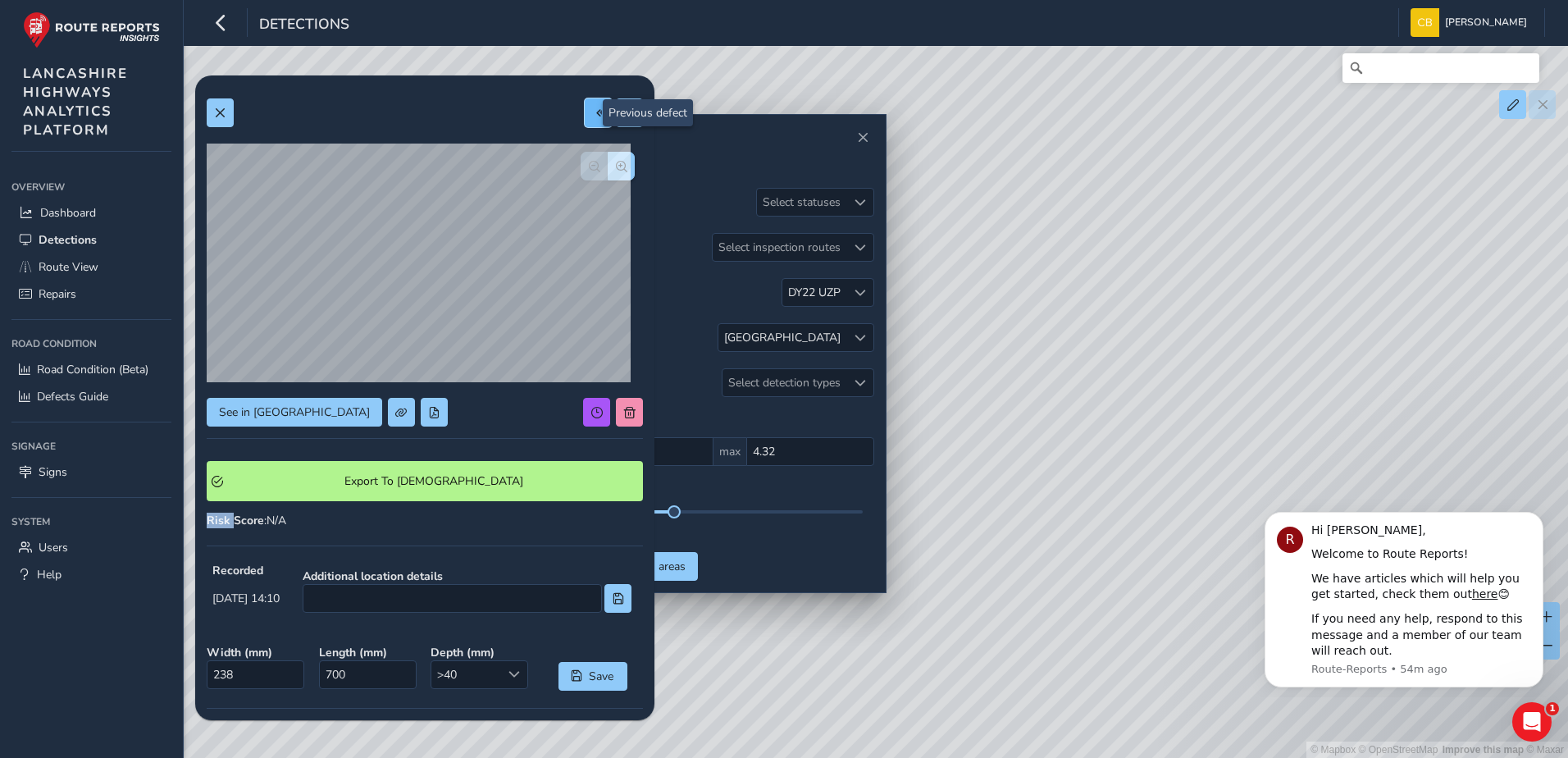
type input "626"
click at [593, 118] on span at bounding box center [598, 113] width 12 height 12
type input "223"
type input "476"
click at [616, 118] on button at bounding box center [630, 112] width 27 height 28
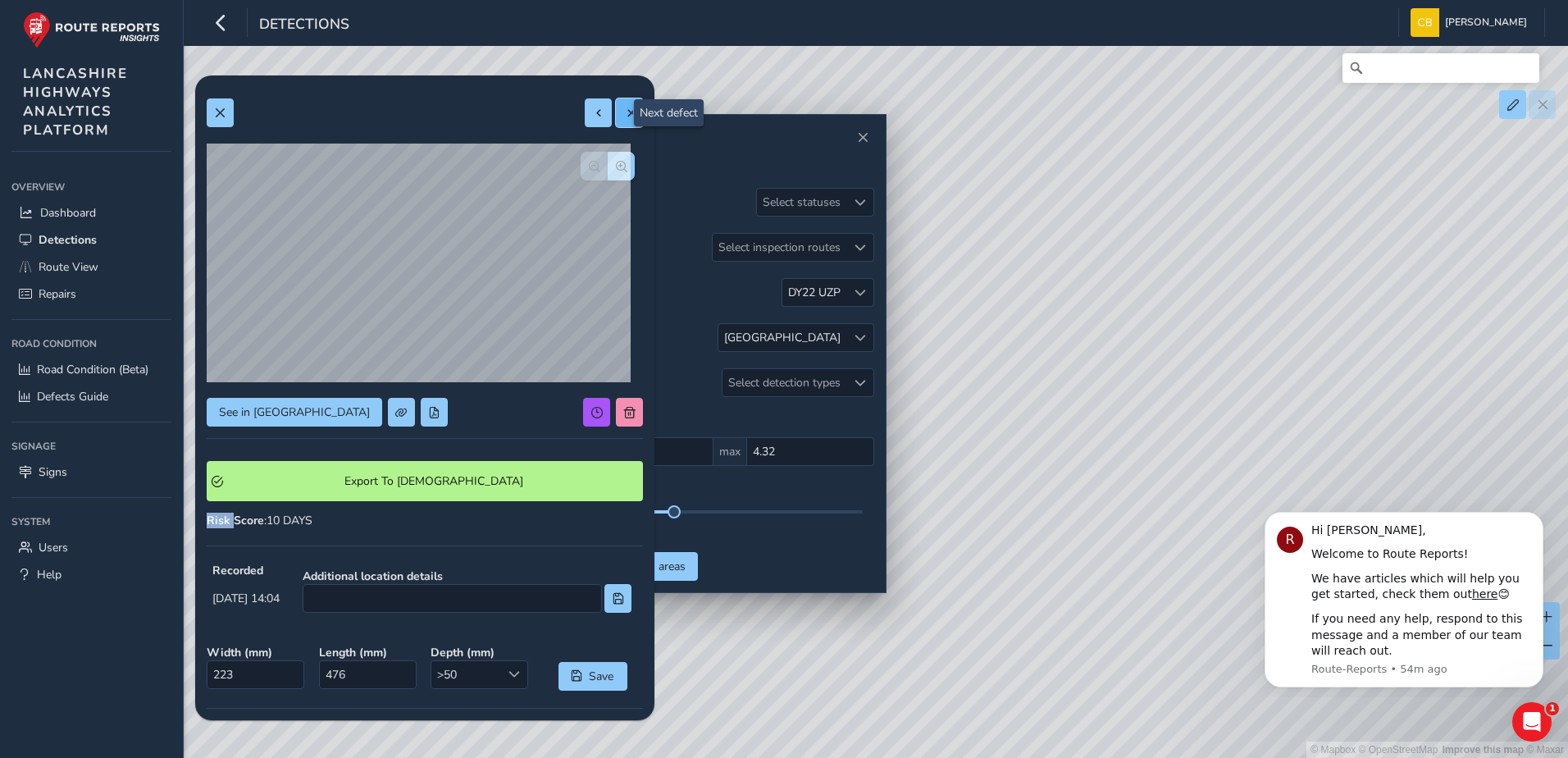
type input "278"
type input "626"
click at [616, 167] on span "button" at bounding box center [622, 167] width 12 height 12
click at [589, 167] on span "button" at bounding box center [595, 167] width 12 height 12
click at [225, 120] on button at bounding box center [221, 112] width 27 height 28
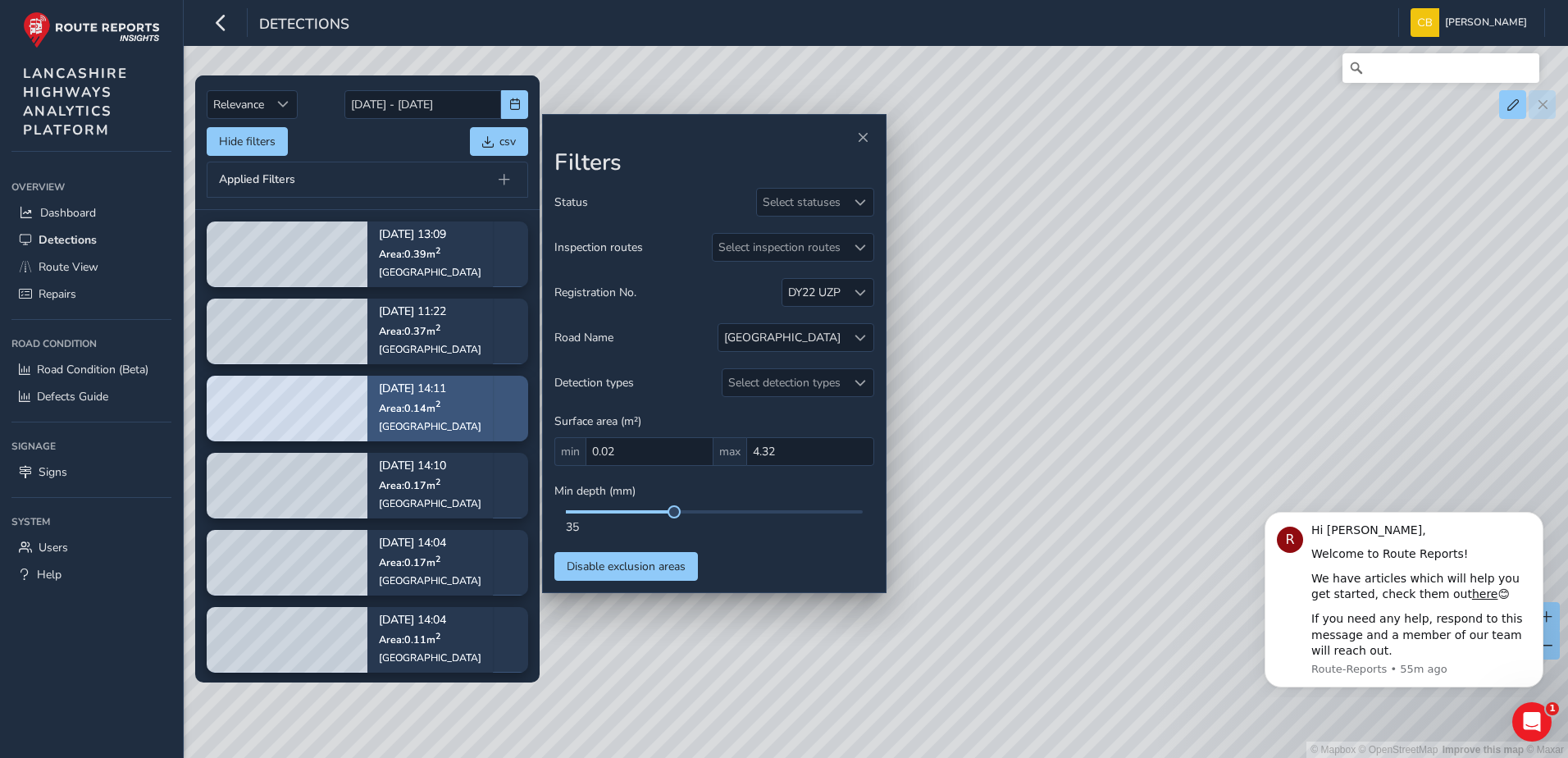
click at [437, 409] on sup "2" at bounding box center [437, 404] width 5 height 13
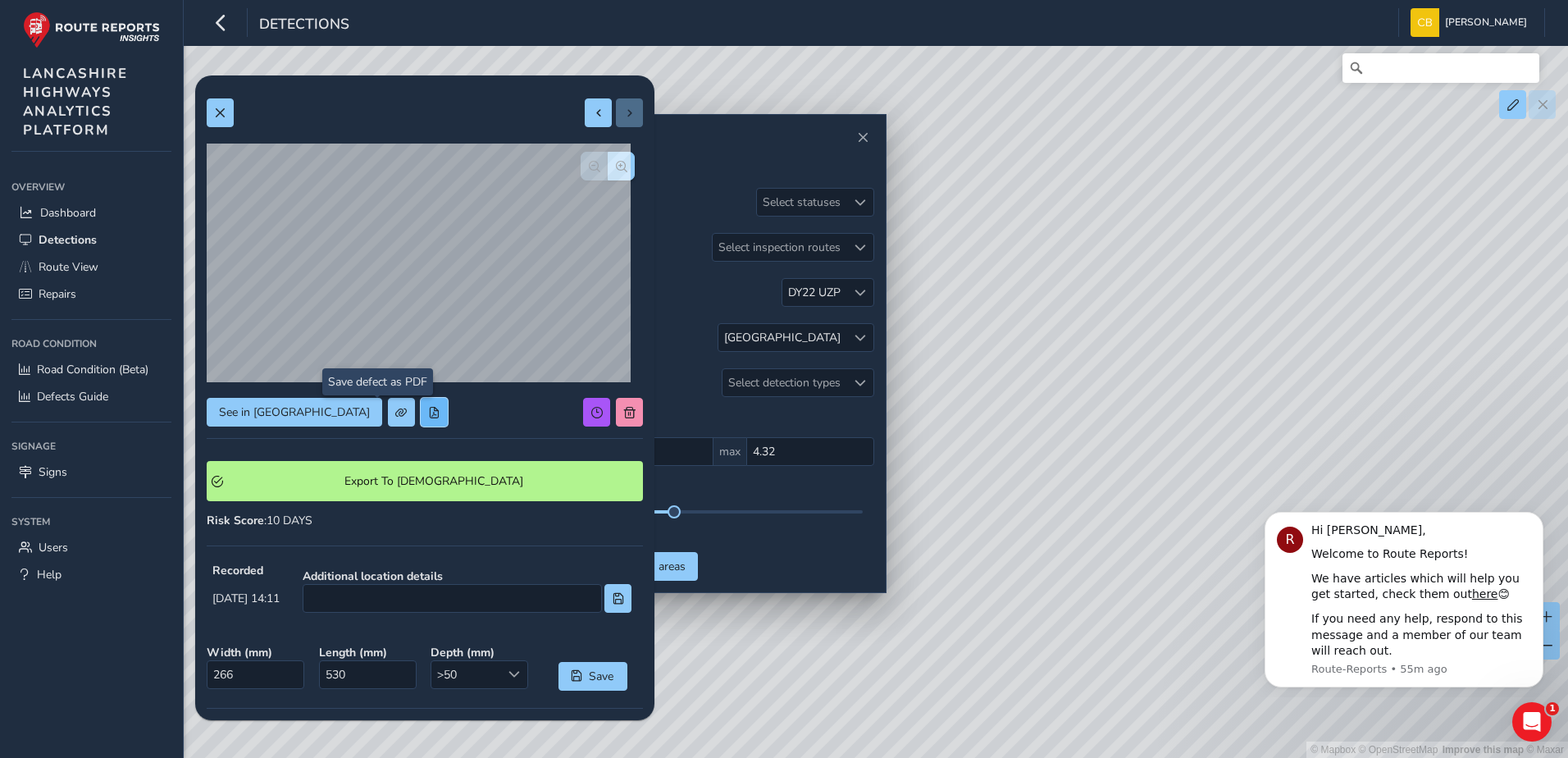
click at [421, 410] on button at bounding box center [434, 411] width 27 height 28
click at [585, 102] on button at bounding box center [598, 112] width 27 height 28
type input "184"
type input "369"
click at [585, 102] on button at bounding box center [598, 112] width 27 height 28
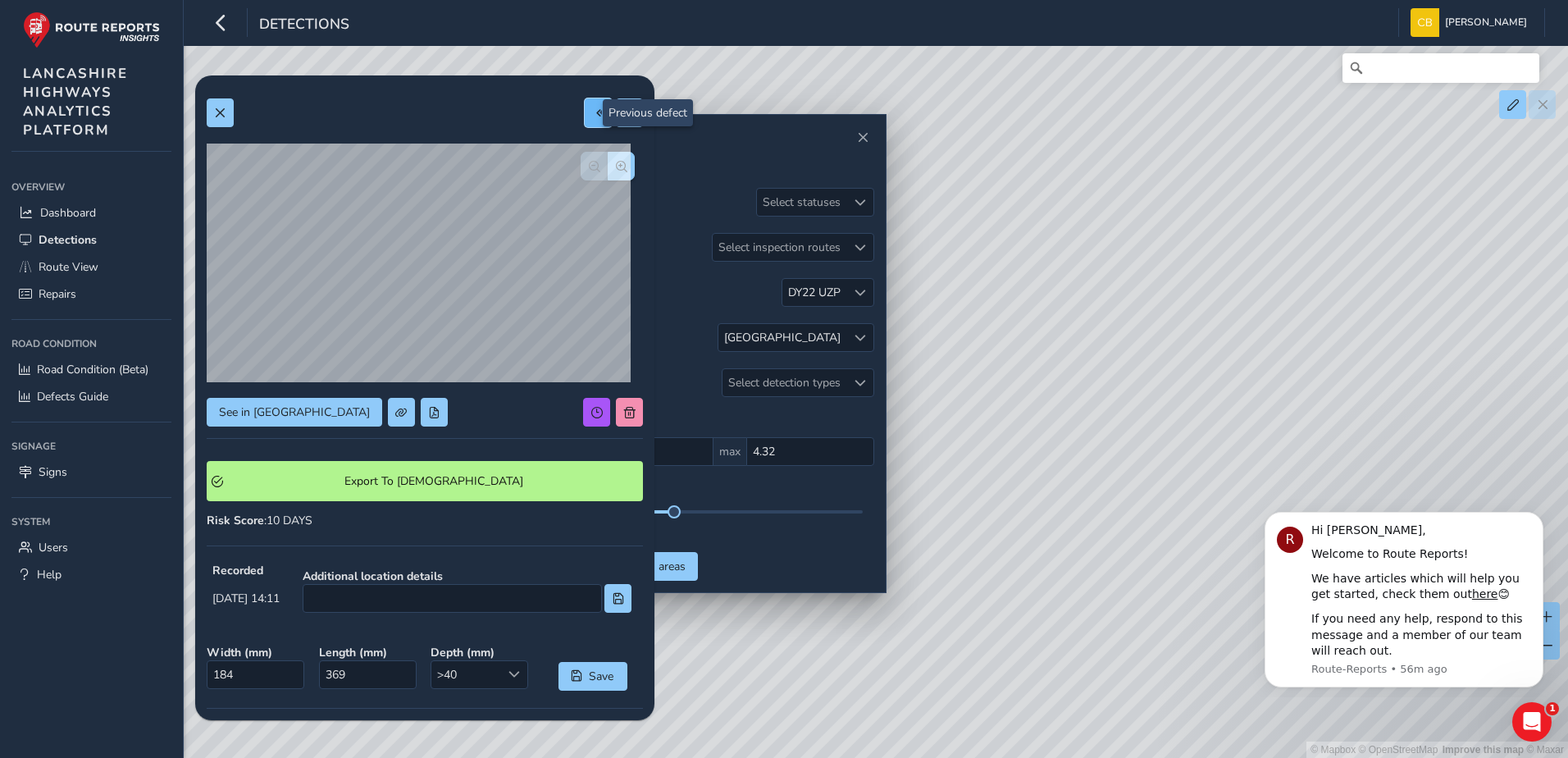
type input "238"
type input "700"
click at [585, 102] on button at bounding box center [598, 112] width 27 height 28
type input "278"
type input "626"
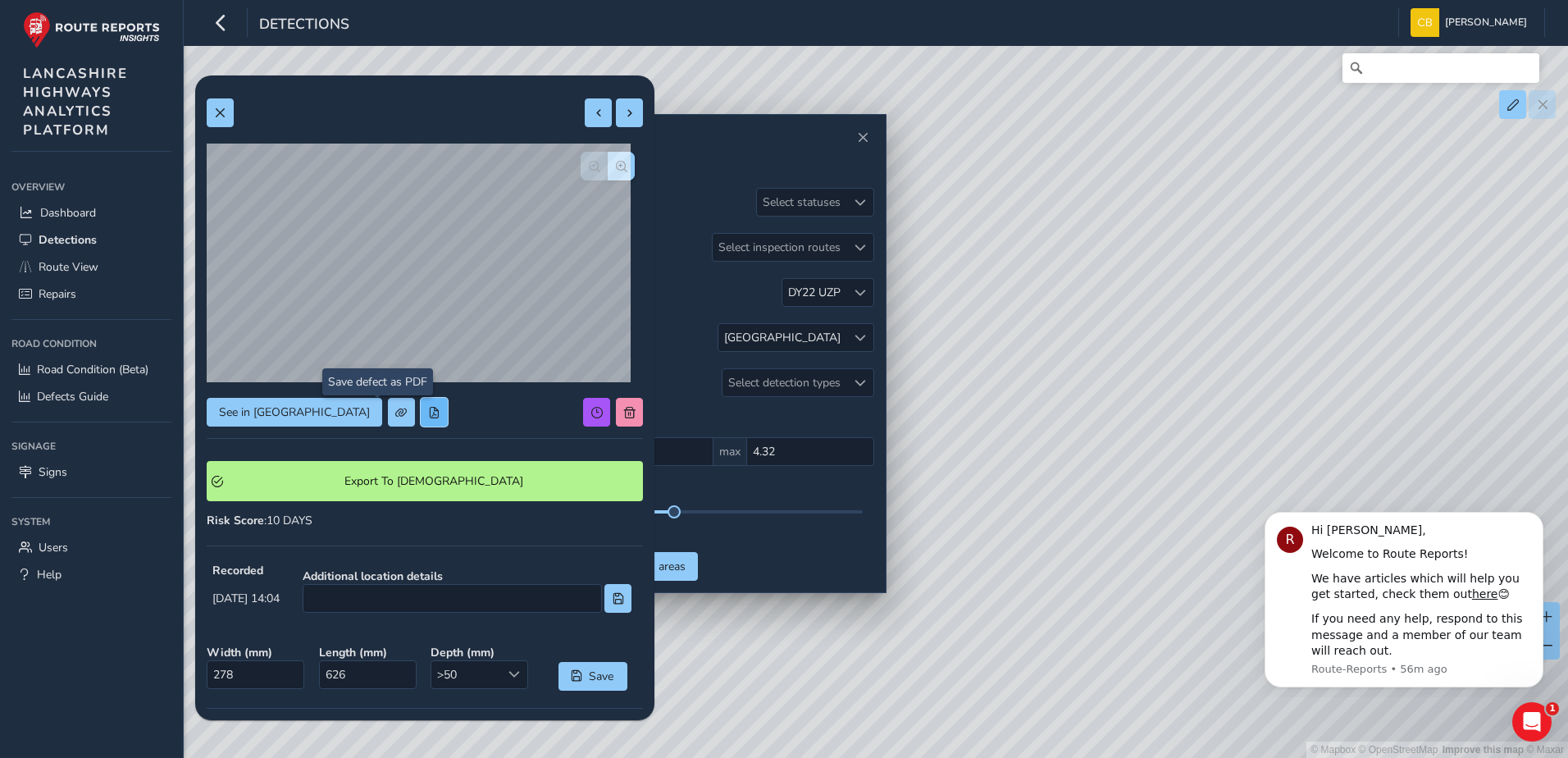
click at [421, 420] on button at bounding box center [434, 411] width 27 height 28
click at [628, 116] on button at bounding box center [630, 112] width 27 height 28
type input "238"
type input "700"
click at [616, 105] on button at bounding box center [630, 112] width 27 height 28
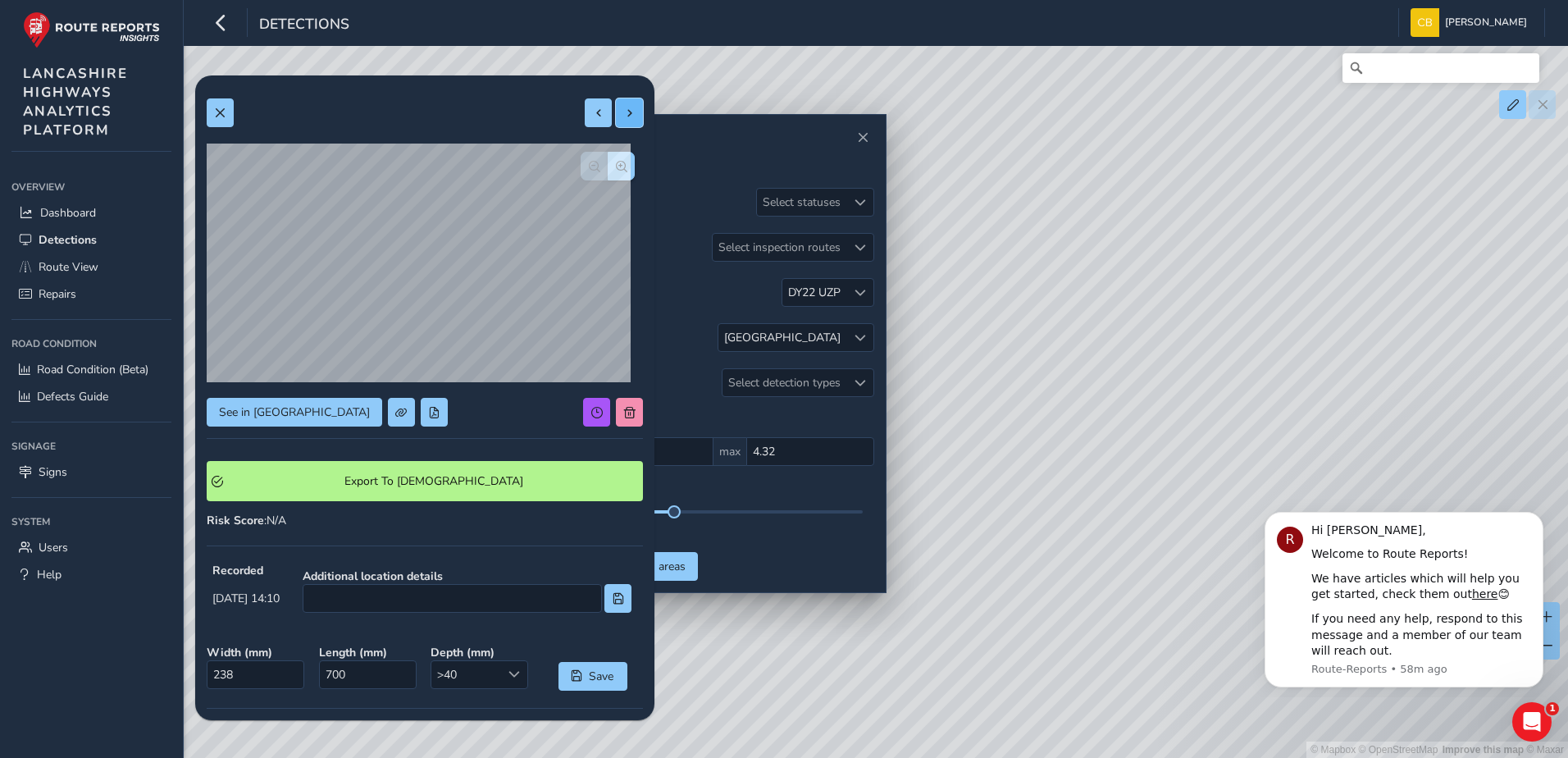
type input "184"
type input "369"
click at [616, 167] on span "button" at bounding box center [622, 167] width 12 height 12
click at [589, 171] on span "button" at bounding box center [595, 167] width 12 height 12
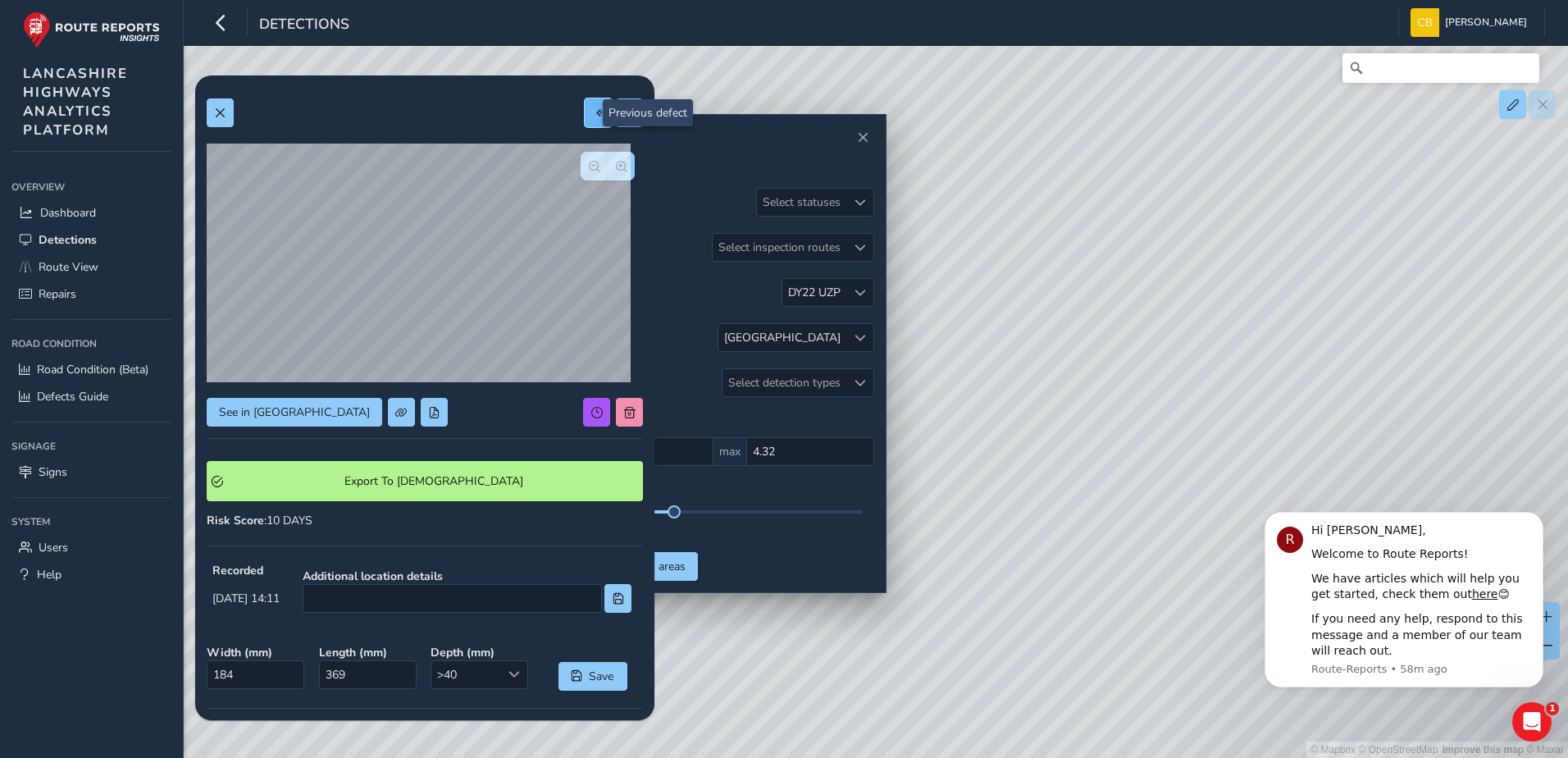
click at [593, 118] on span at bounding box center [598, 113] width 12 height 12
type input "238"
type input "700"
click at [616, 112] on button at bounding box center [630, 112] width 27 height 28
type input "184"
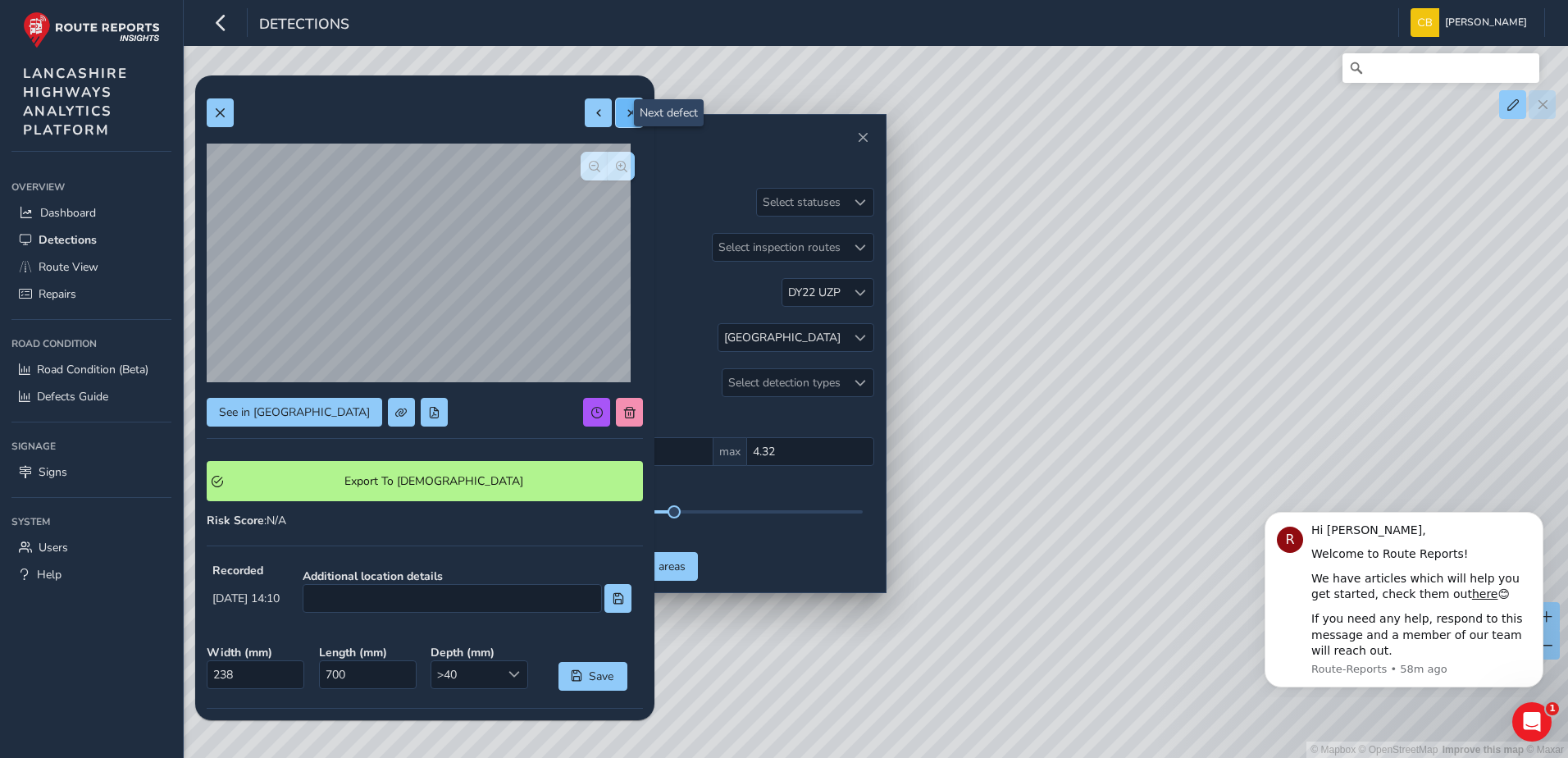
type input "369"
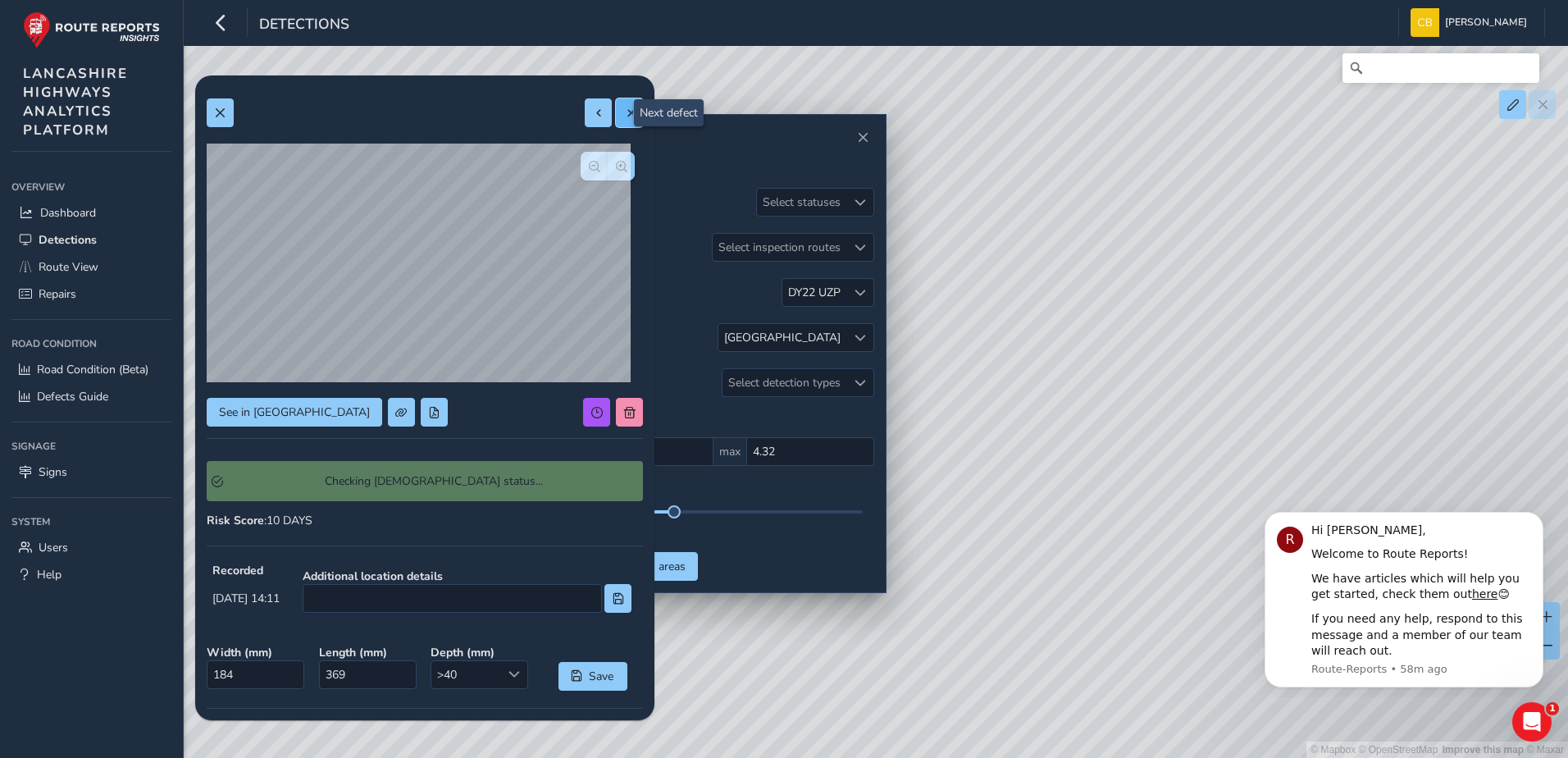
click at [616, 112] on button at bounding box center [630, 112] width 27 height 28
type input "266"
type input "530"
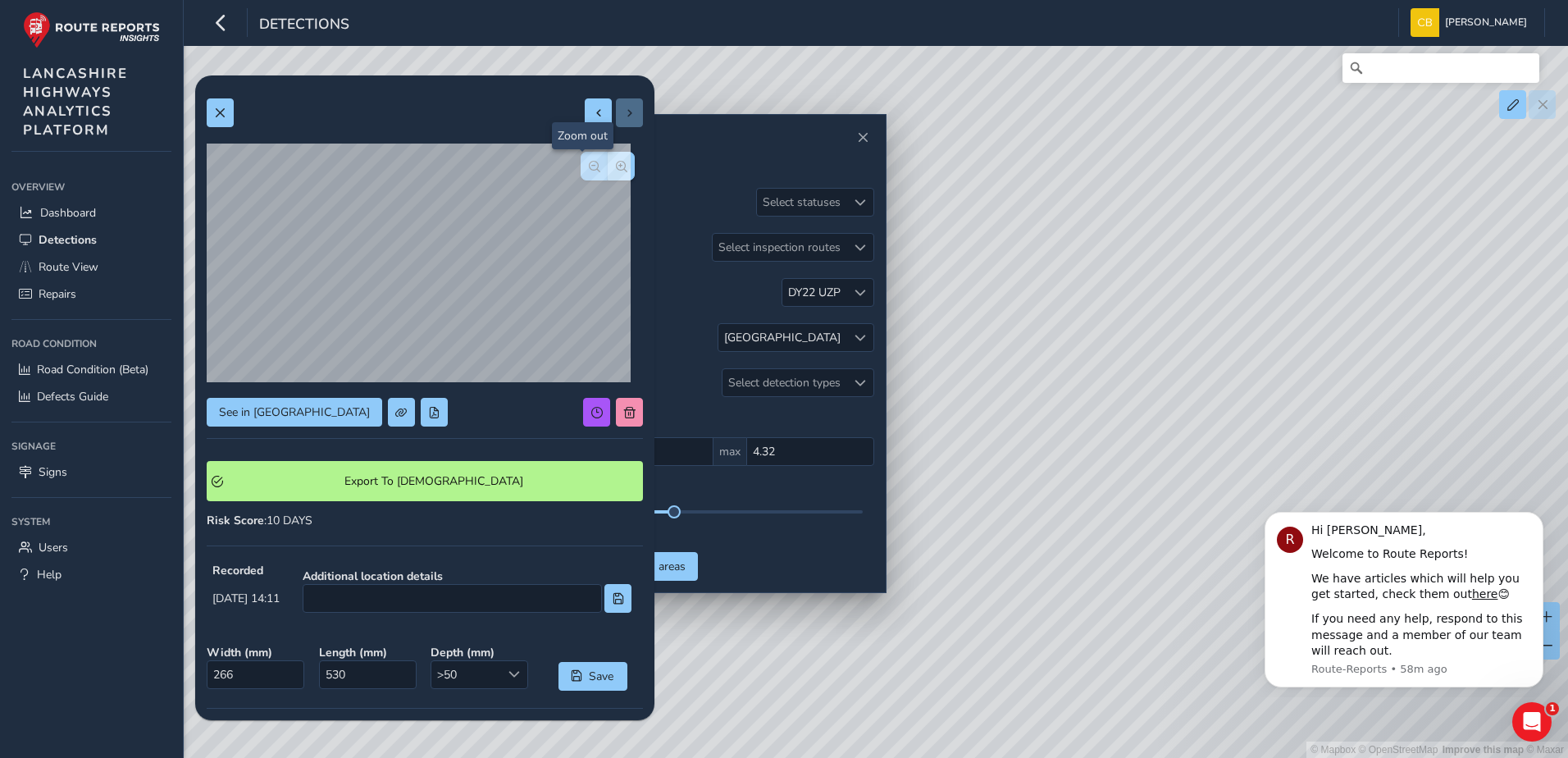
click at [589, 164] on span "button" at bounding box center [595, 167] width 12 height 12
click at [581, 164] on div at bounding box center [607, 165] width 54 height 28
click at [429, 407] on span at bounding box center [434, 413] width 12 height 12
click at [218, 105] on button at bounding box center [221, 112] width 27 height 28
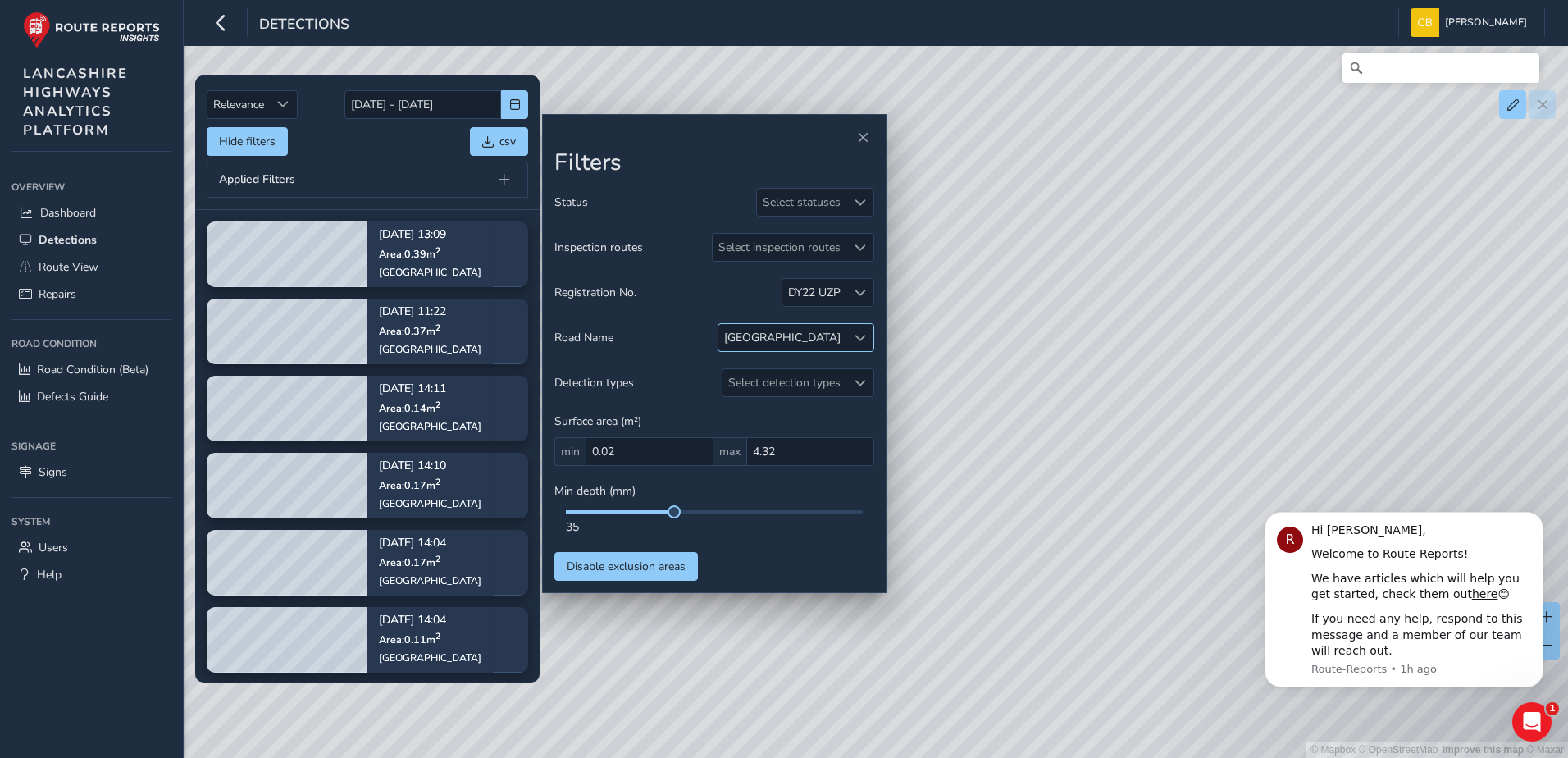
click at [843, 341] on div "[GEOGRAPHIC_DATA]" at bounding box center [782, 338] width 128 height 27
type input "acc"
click at [900, 416] on div "ACCRINGTON ROAD ( 10 )" at bounding box center [848, 413] width 136 height 16
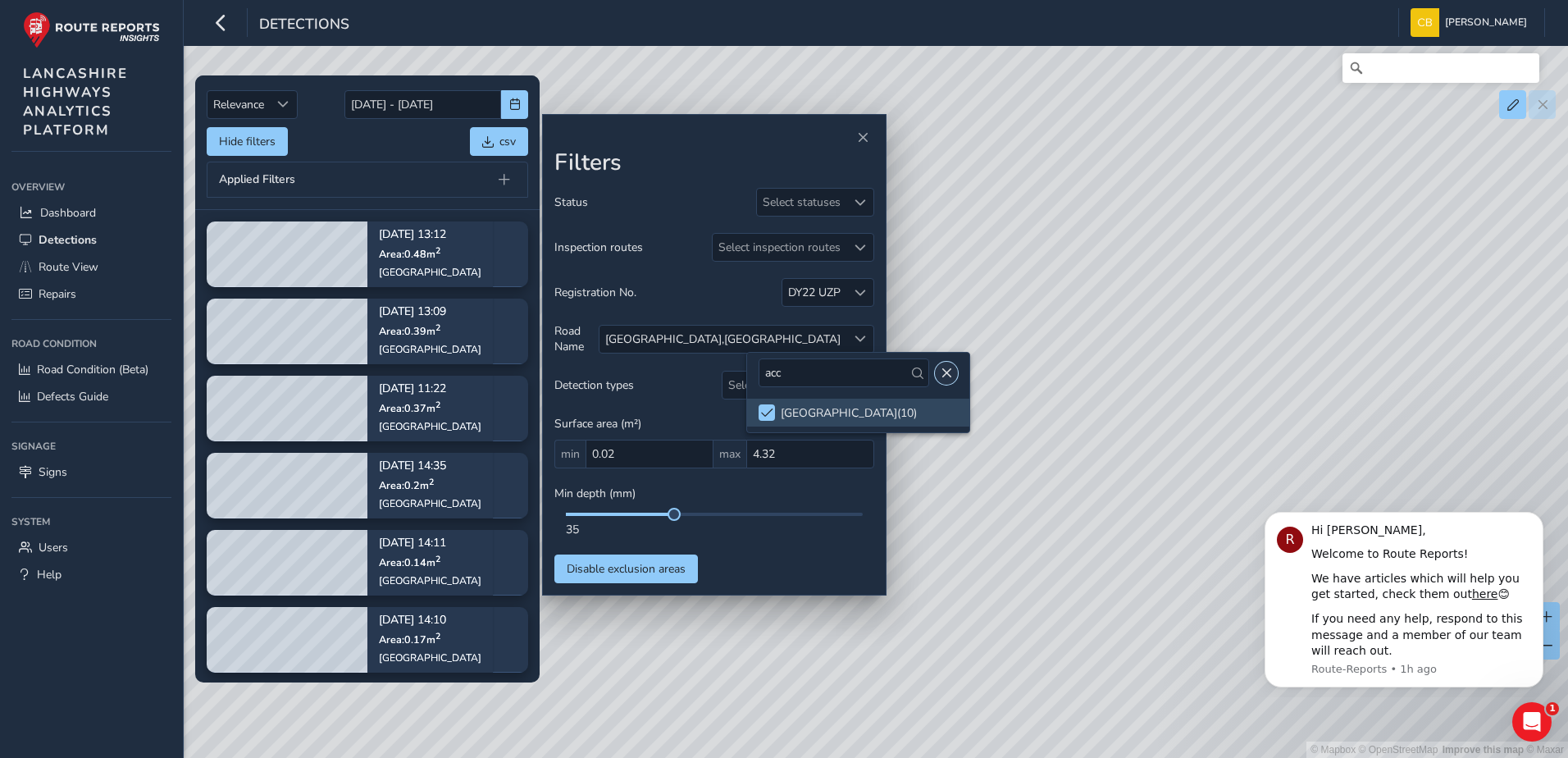
click at [936, 363] on button "Close" at bounding box center [947, 373] width 23 height 23
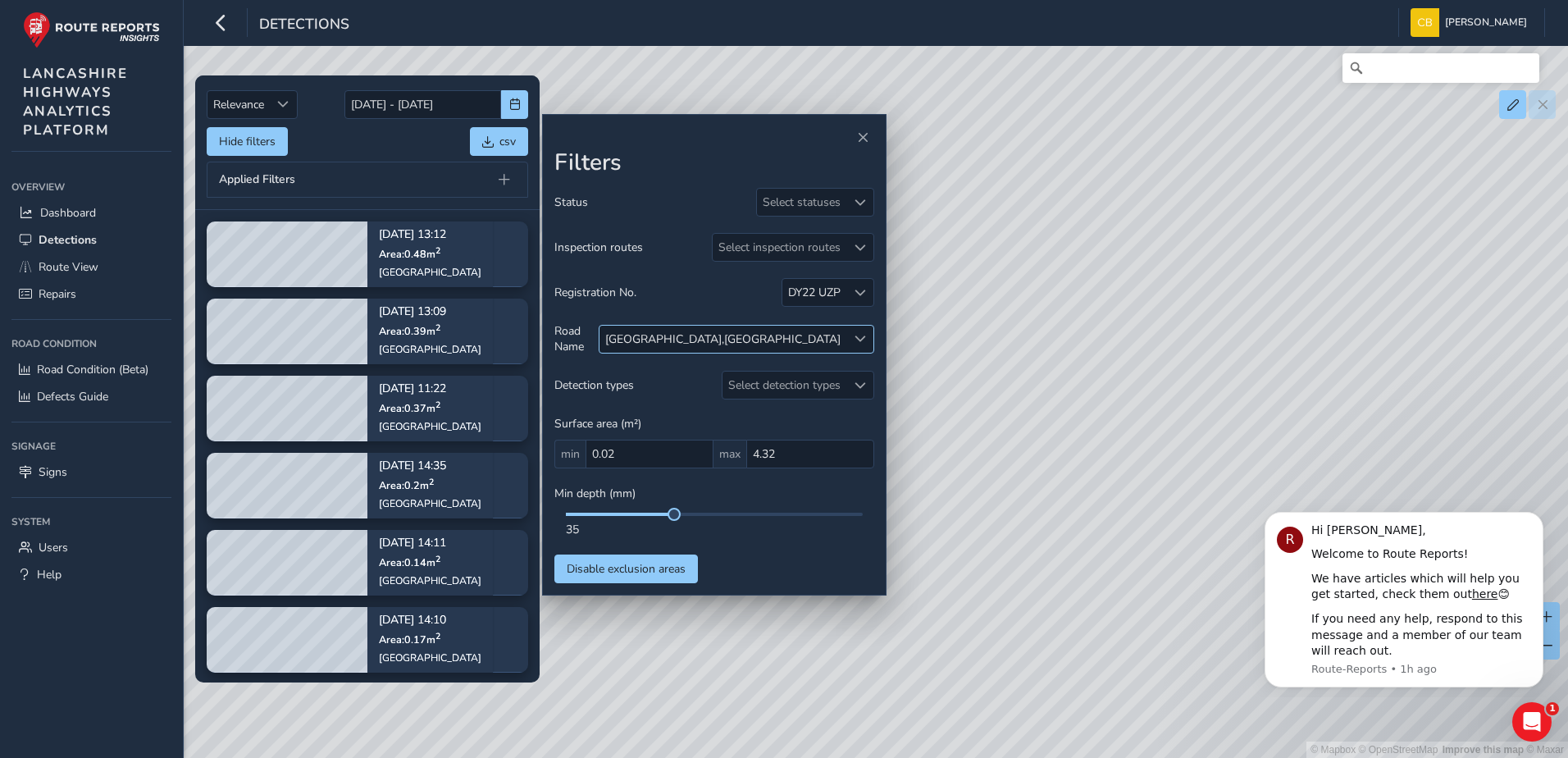
click at [808, 341] on div "[GEOGRAPHIC_DATA]" at bounding box center [782, 339] width 116 height 16
click at [845, 372] on span "Close" at bounding box center [850, 373] width 12 height 12
click at [857, 344] on div at bounding box center [860, 340] width 27 height 27
drag, startPoint x: 739, startPoint y: 379, endPoint x: 621, endPoint y: 368, distance: 118.5
click at [621, 368] on body "Detections Carlin Bonage Colour Scheme: Dark Dim Light Logout Relevance Relevan…" at bounding box center [784, 379] width 1568 height 758
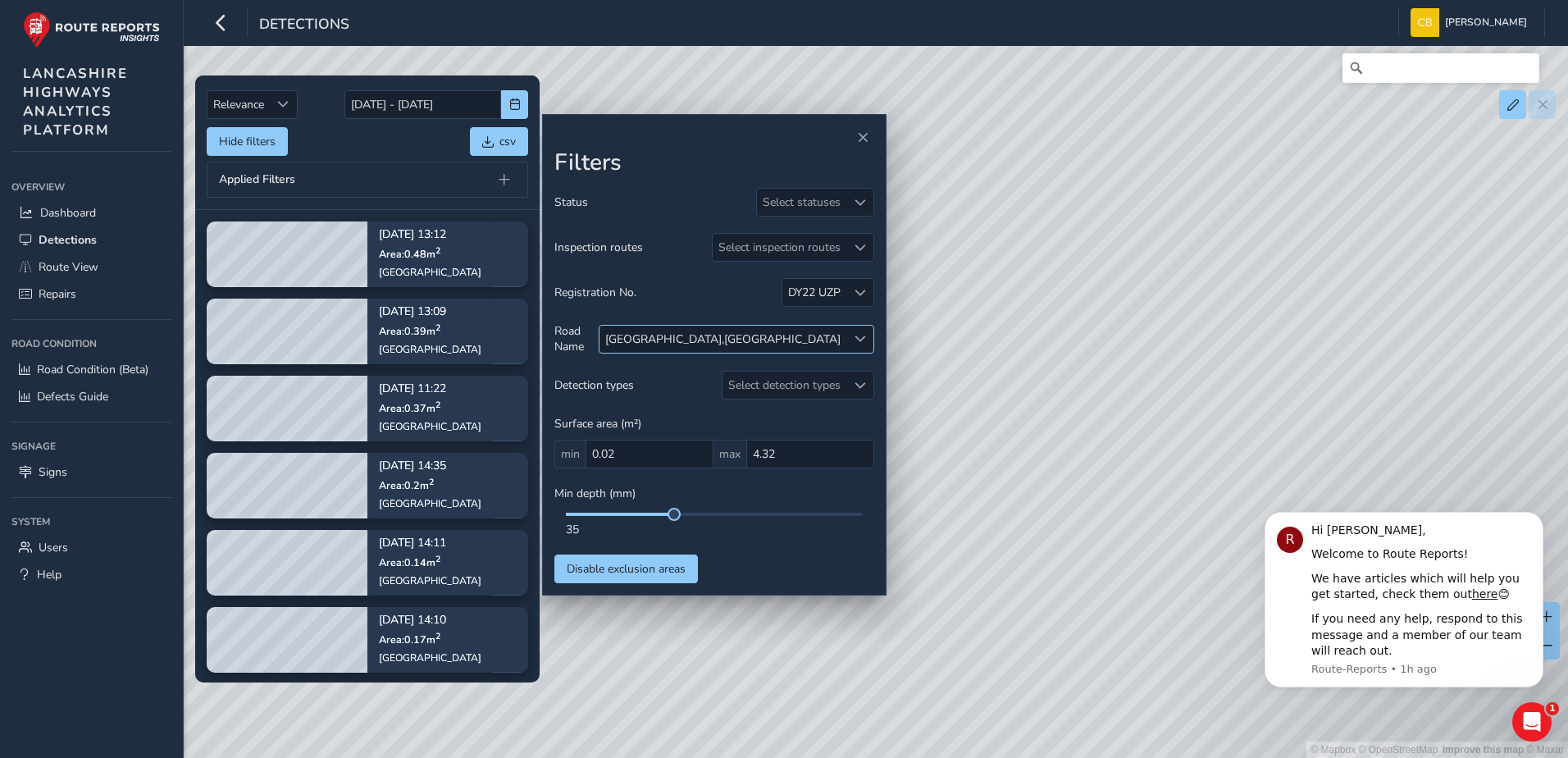
click at [858, 336] on span at bounding box center [860, 339] width 12 height 12
drag, startPoint x: 711, startPoint y: 372, endPoint x: 651, endPoint y: 372, distance: 60.0
click at [652, 372] on input "acc" at bounding box center [739, 372] width 187 height 28
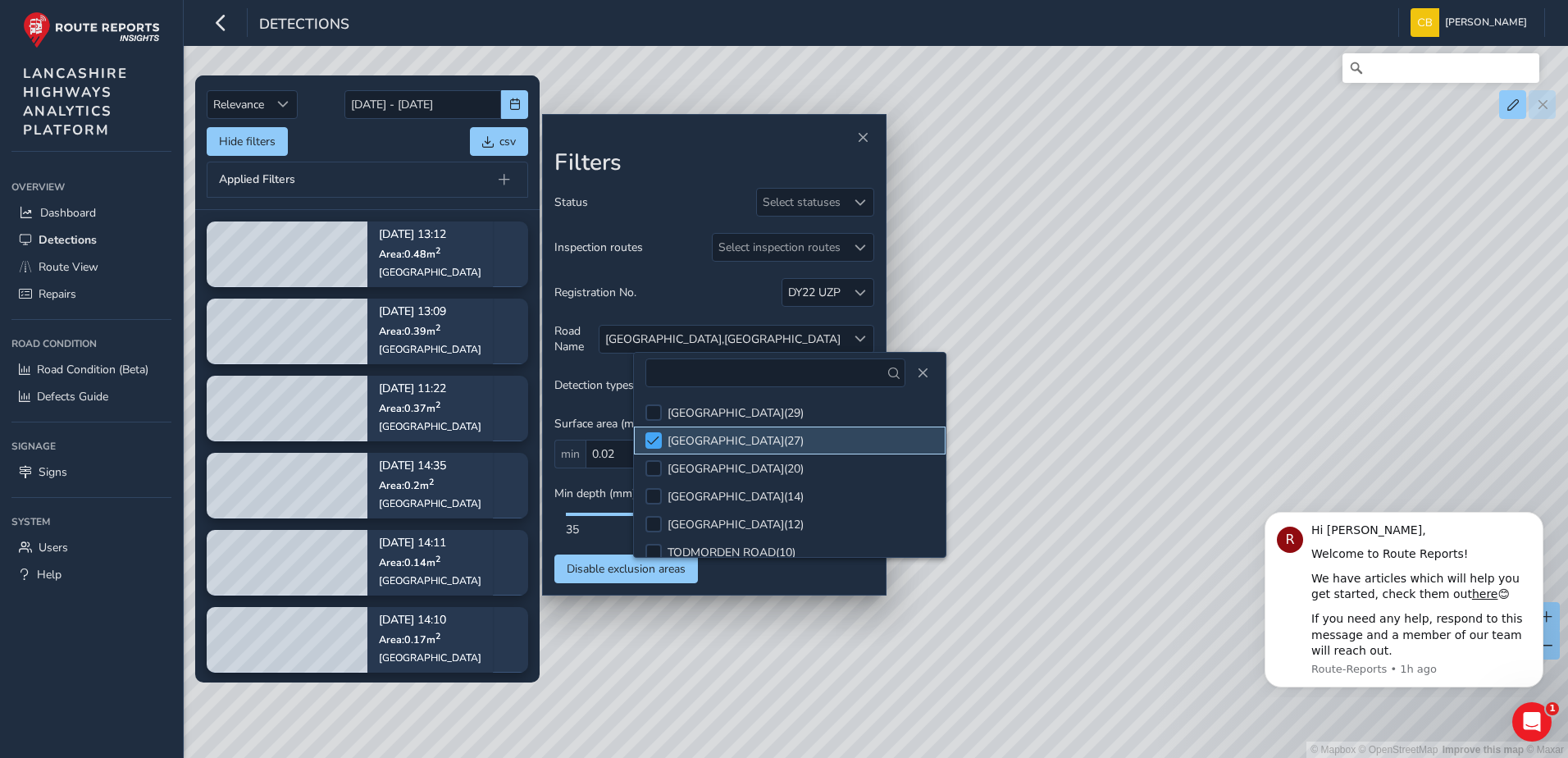
click at [660, 433] on div at bounding box center [653, 441] width 17 height 17
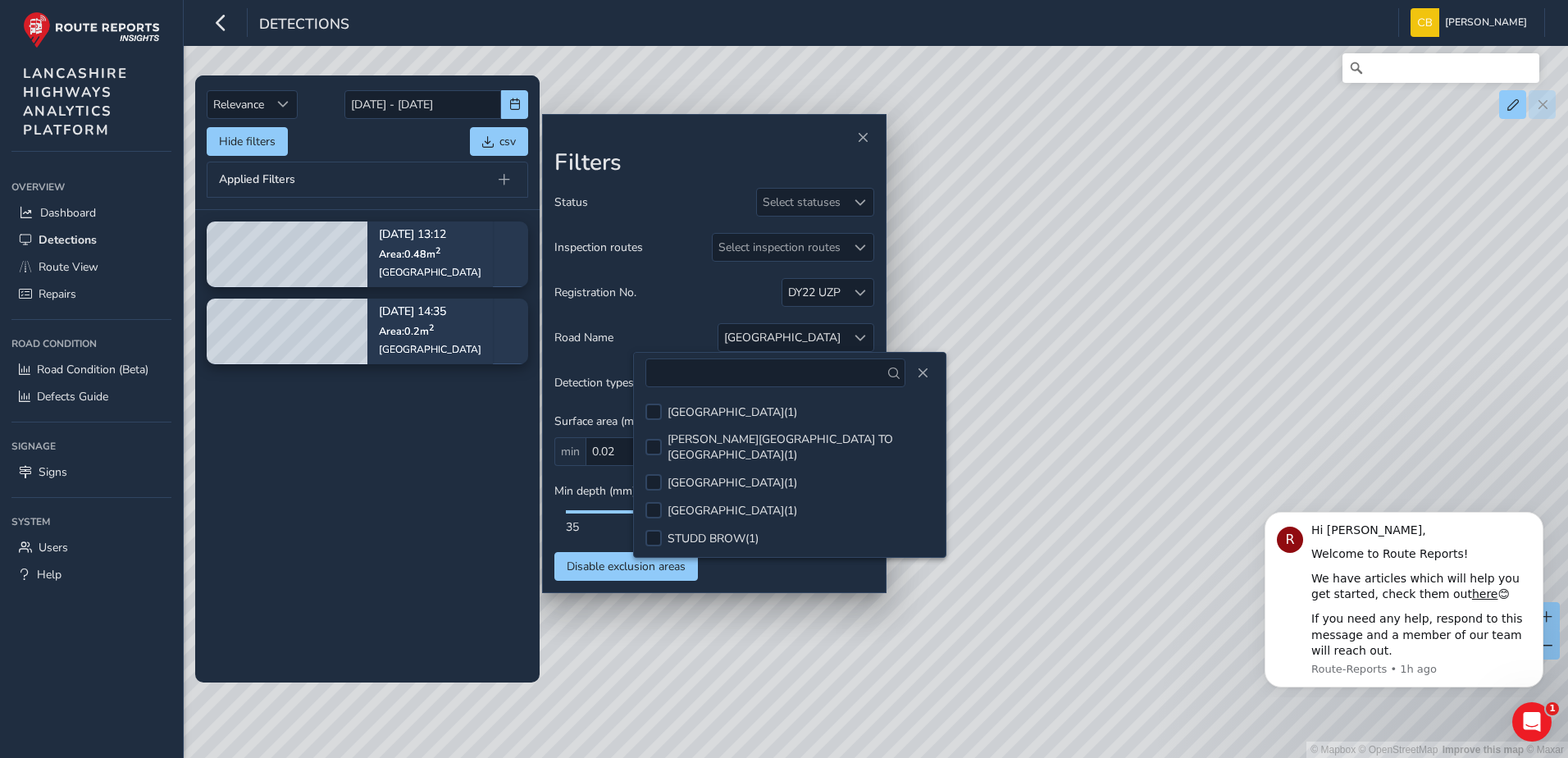
scroll to position [1508, 0]
click at [927, 374] on span "Close" at bounding box center [923, 373] width 12 height 12
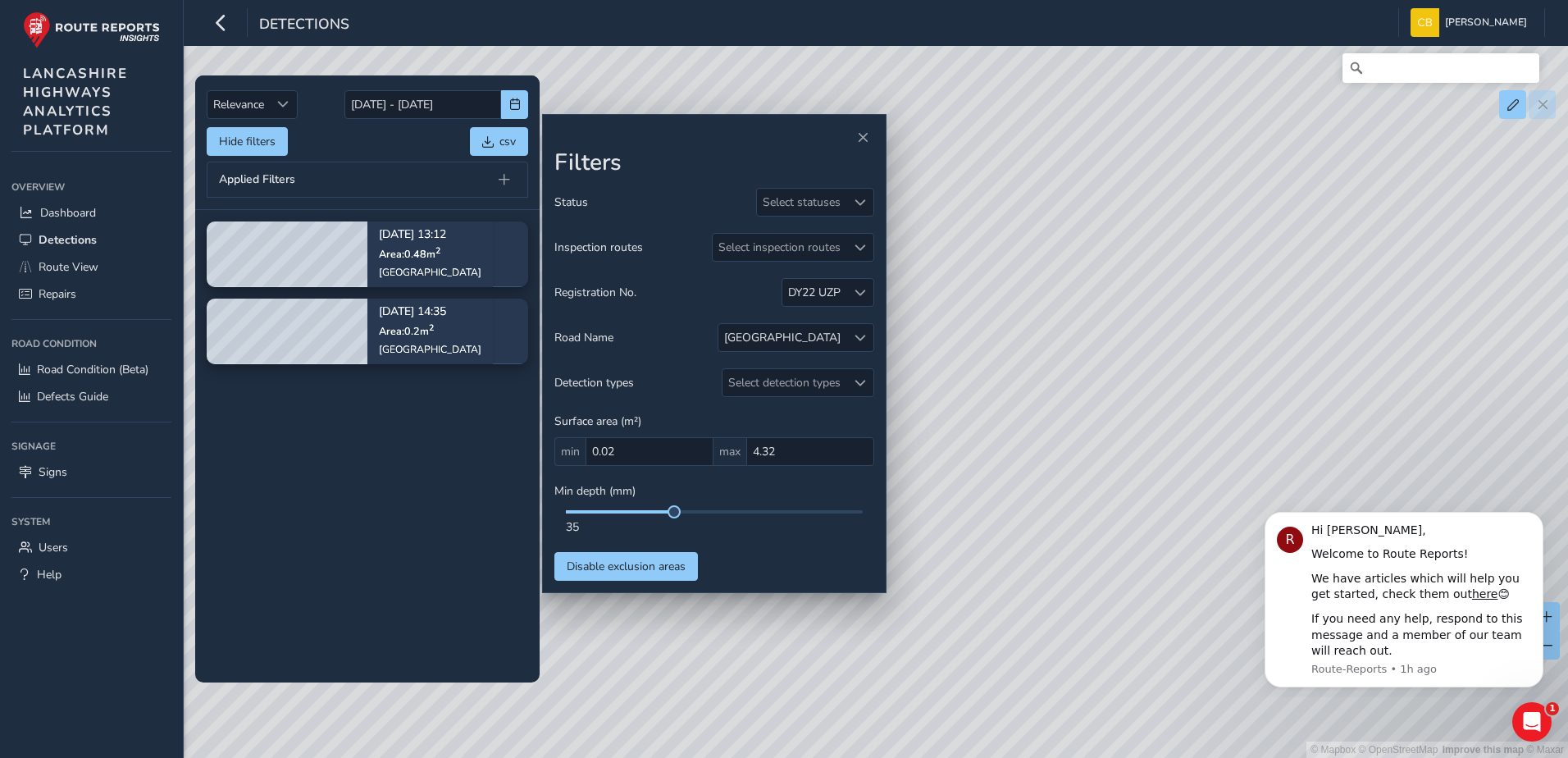
click at [430, 421] on tbody "Sep 02, 13:12 Area: 0.48 m 2 Accrington Road Sep 02, 14:35 Area: 0.2 m 2 Accrin…" at bounding box center [367, 445] width 345 height 472
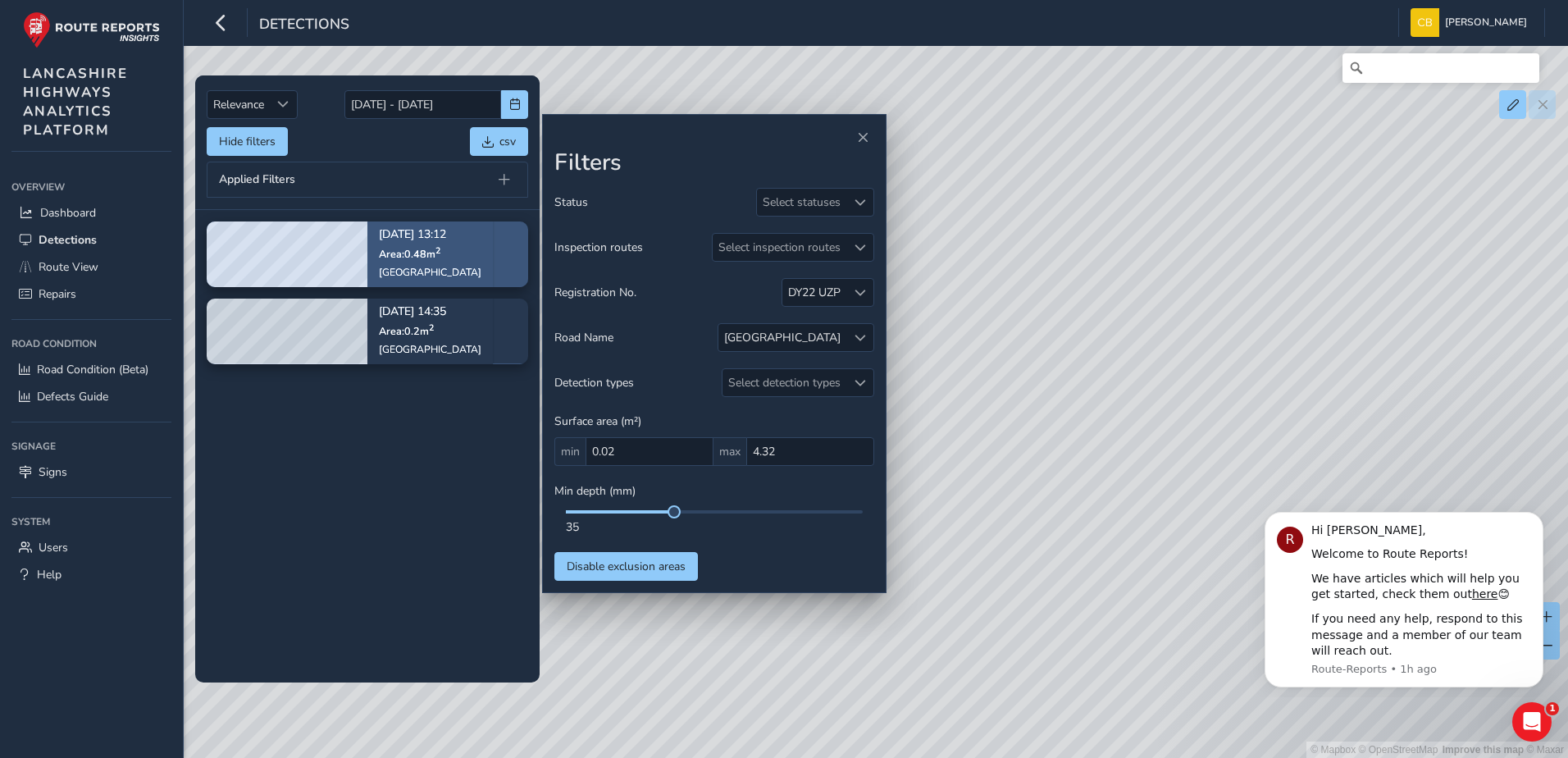
click at [392, 255] on span "Area: 0.48 m 2" at bounding box center [409, 254] width 62 height 14
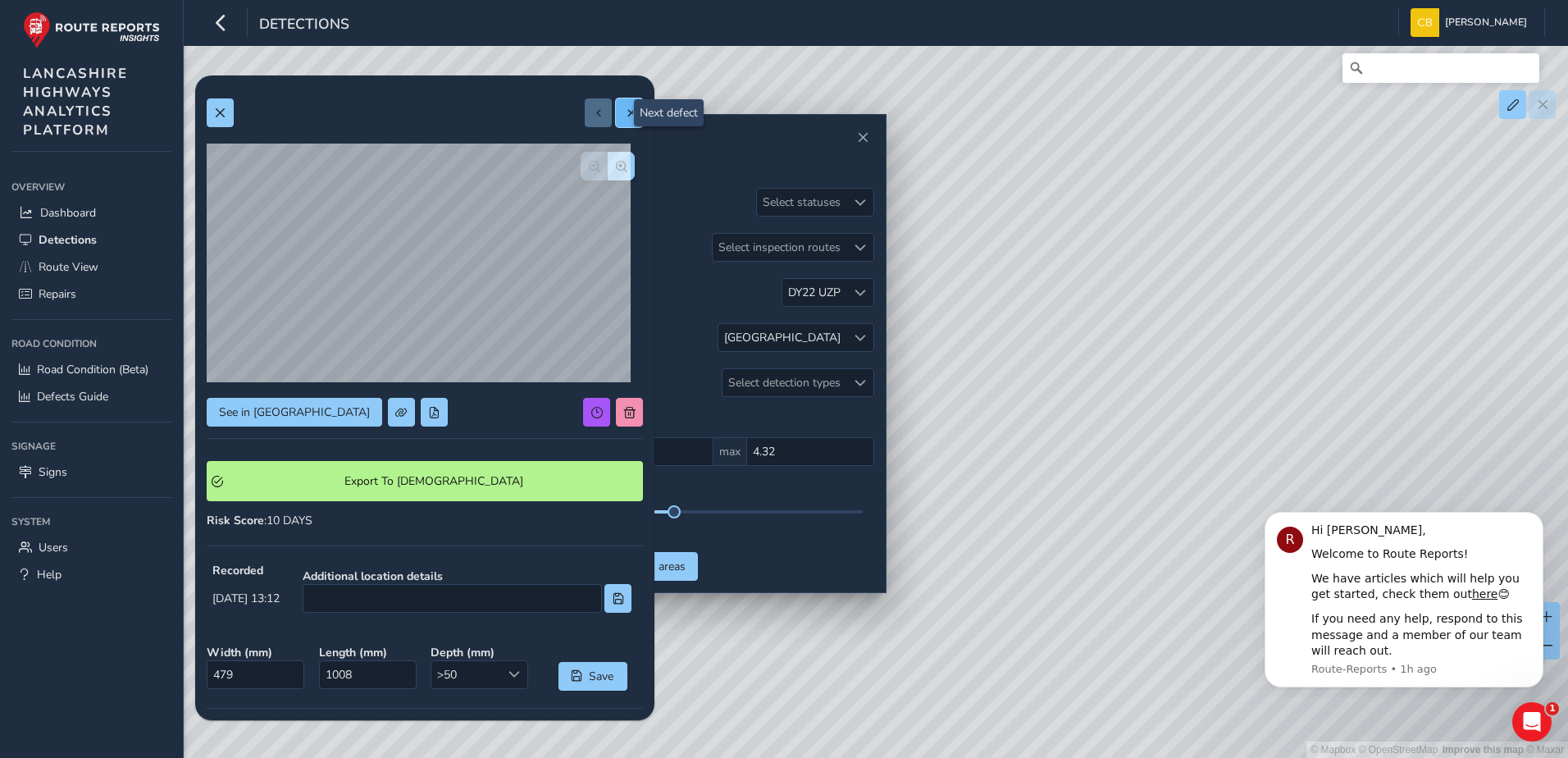
click at [624, 110] on span at bounding box center [630, 113] width 12 height 12
type input "244"
type input "837"
click at [593, 109] on span at bounding box center [598, 113] width 12 height 12
type input "479"
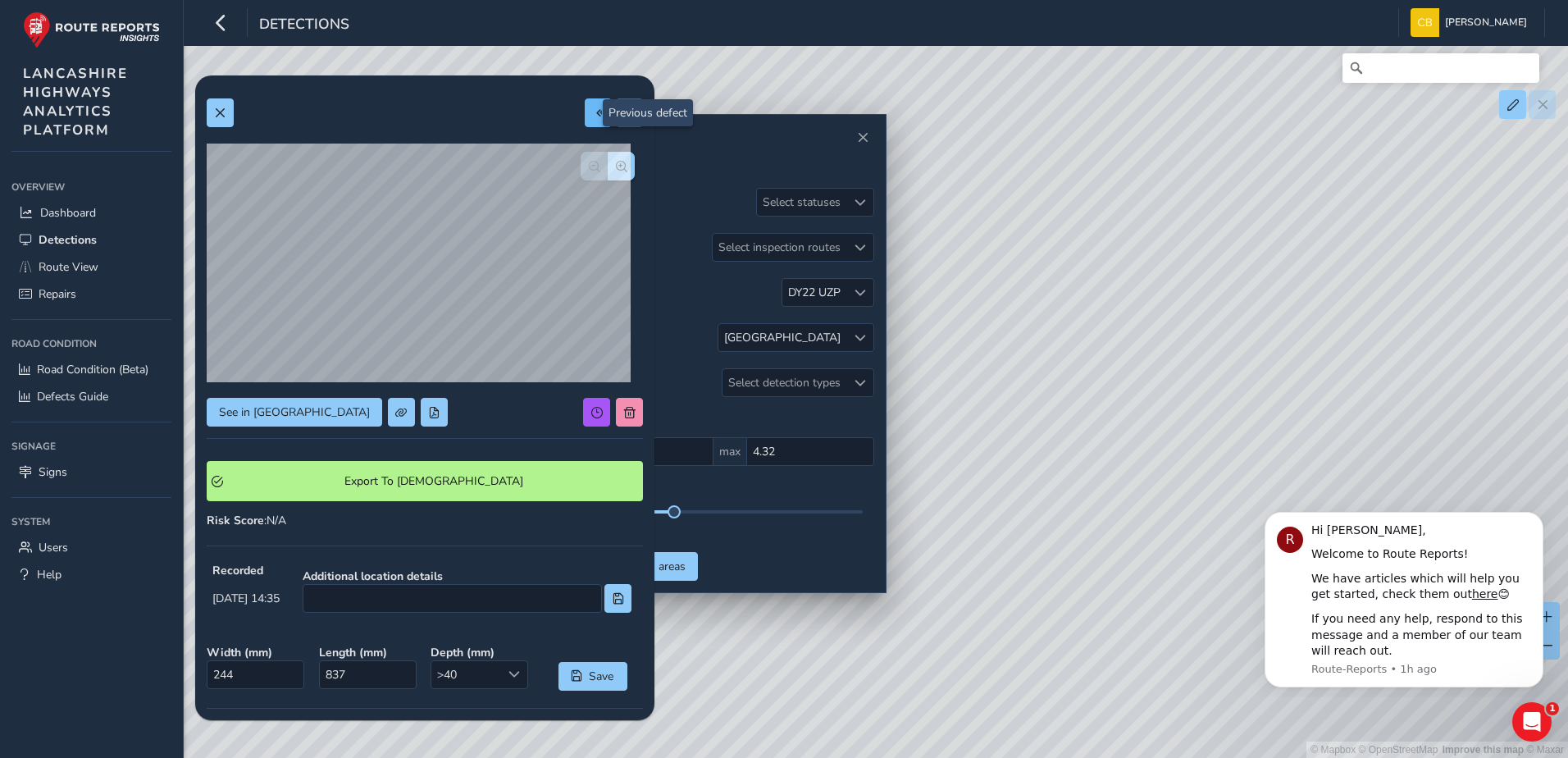
type input "1008"
click at [616, 120] on button at bounding box center [630, 112] width 27 height 28
type input "244"
type input "837"
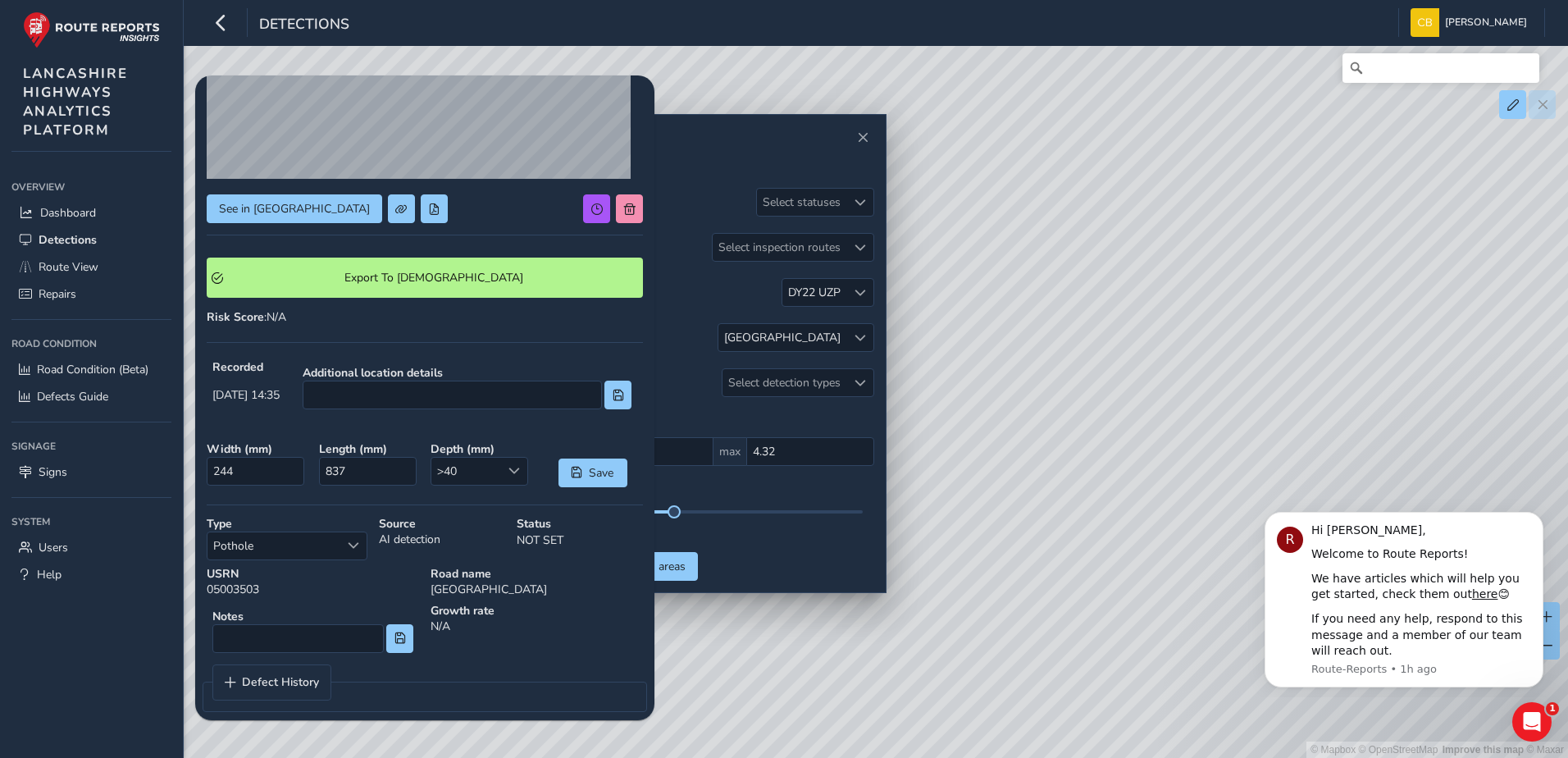
scroll to position [218, 0]
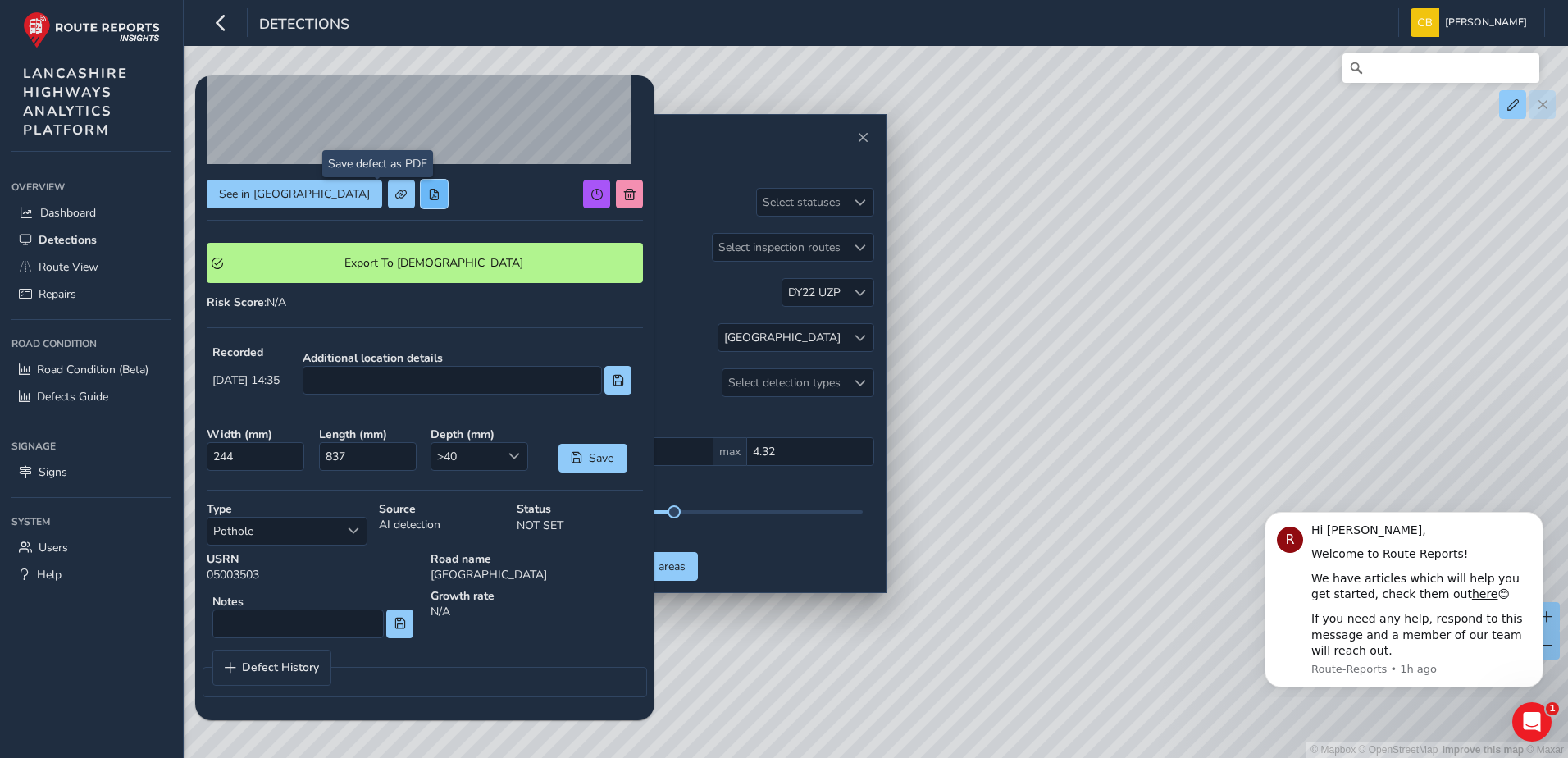
click at [421, 201] on button at bounding box center [434, 193] width 27 height 28
click at [429, 192] on span at bounding box center [434, 194] width 12 height 12
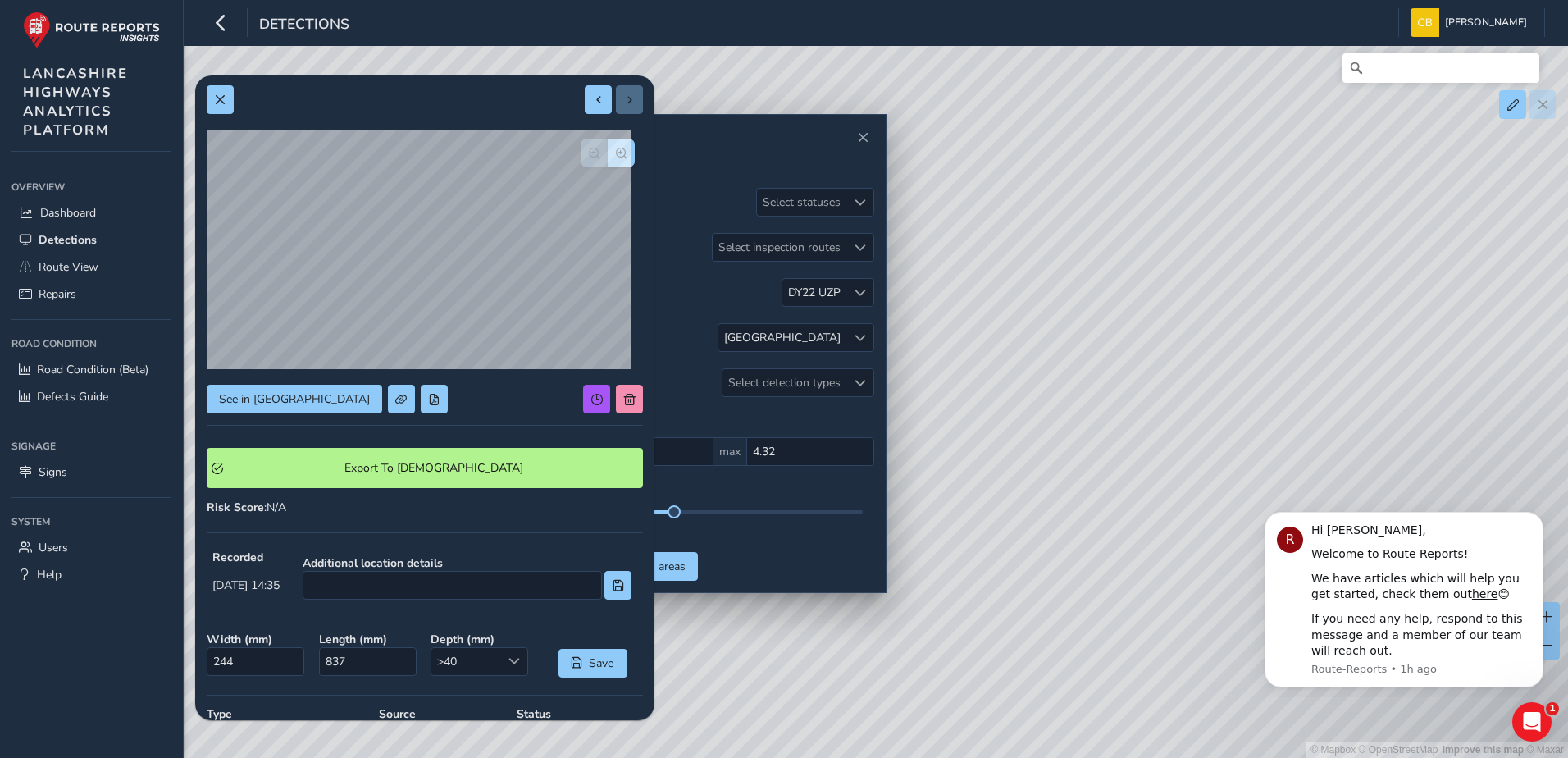
scroll to position [0, 0]
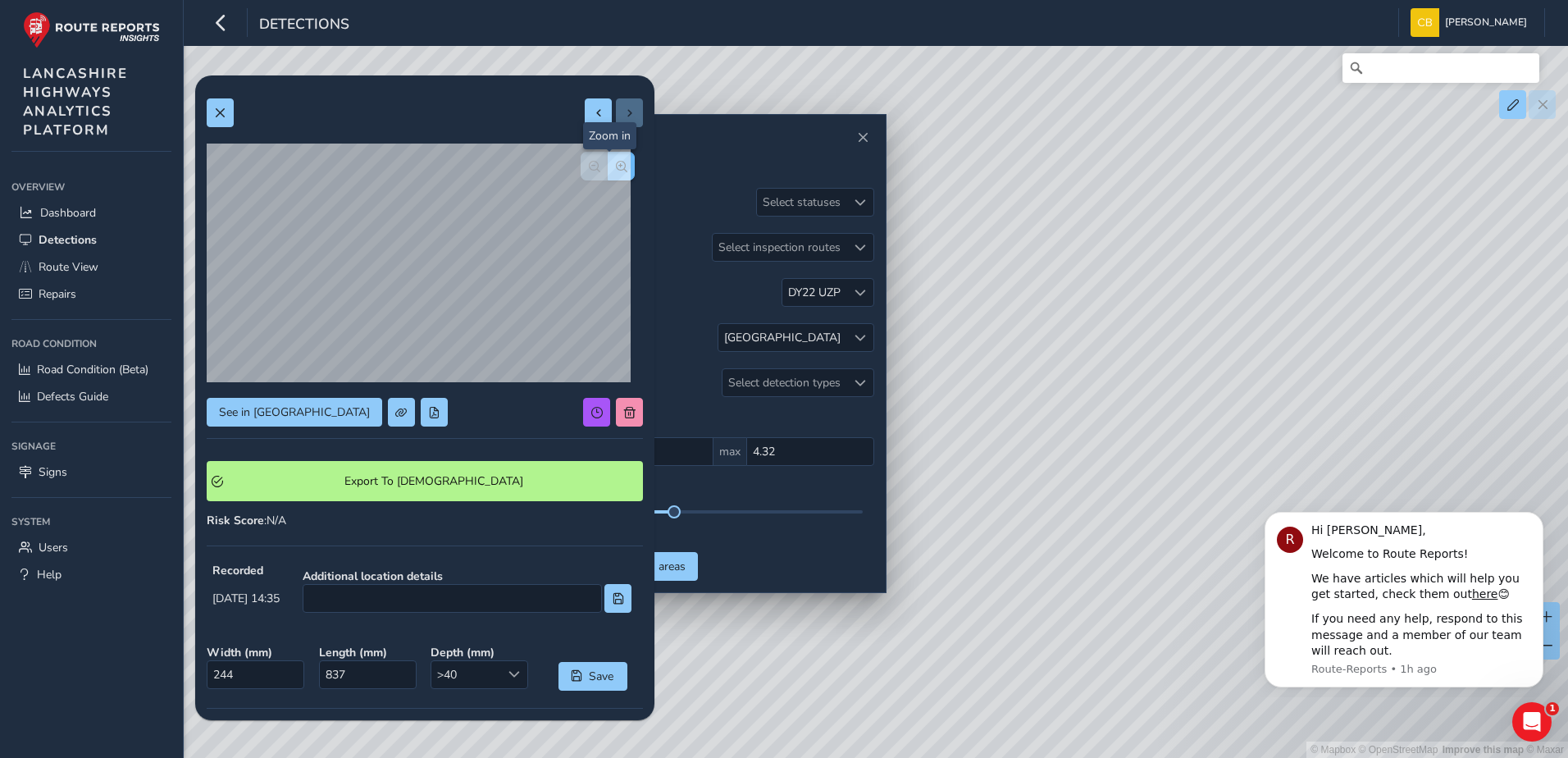
click at [618, 165] on button "button" at bounding box center [622, 165] width 27 height 28
click at [617, 165] on button "button" at bounding box center [622, 165] width 27 height 28
click at [589, 165] on span "button" at bounding box center [595, 167] width 12 height 12
click at [582, 165] on div at bounding box center [607, 165] width 54 height 28
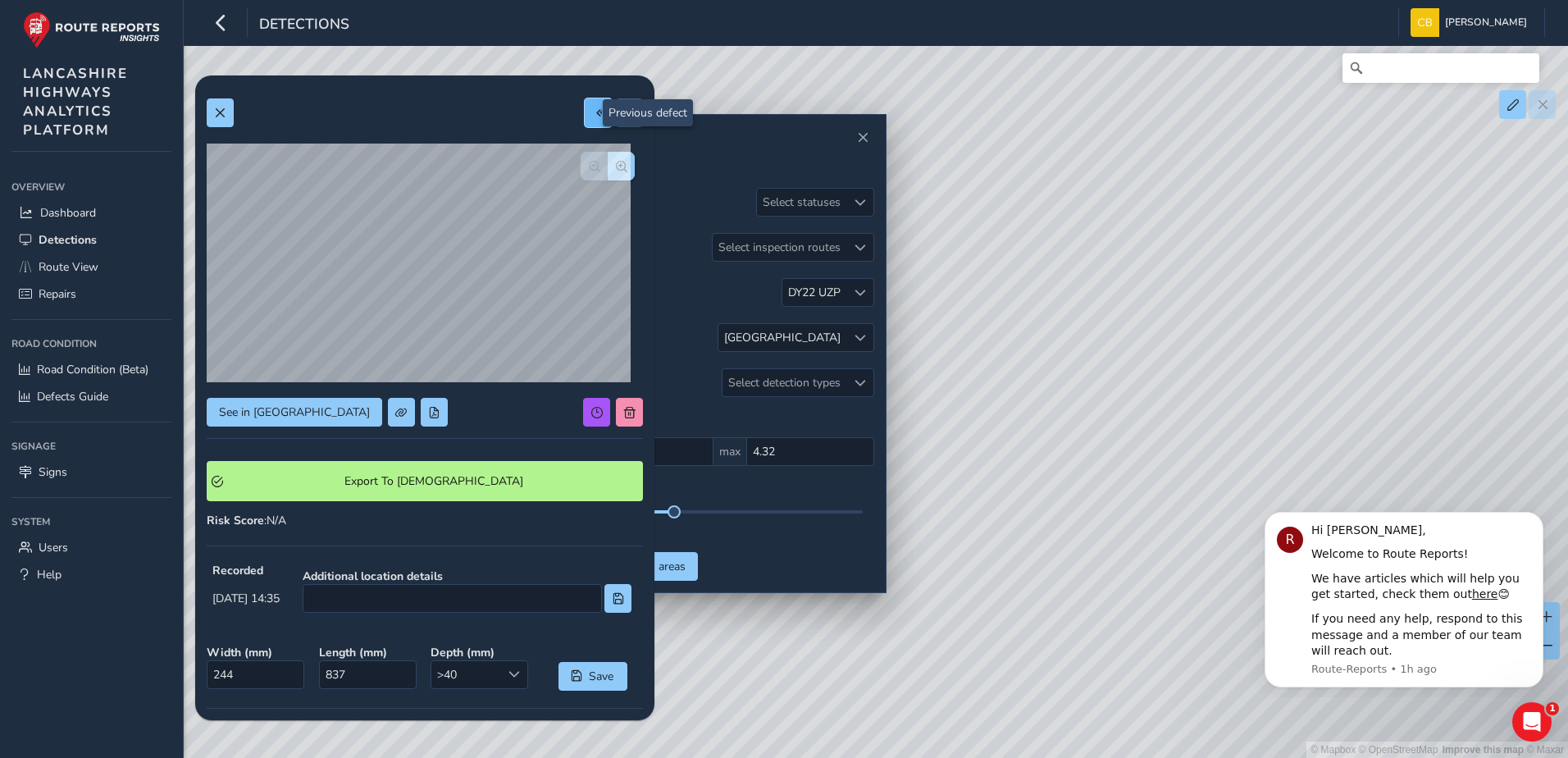
click at [585, 118] on button at bounding box center [598, 112] width 27 height 28
type input "479"
type input "1008"
click at [622, 165] on button "button" at bounding box center [622, 165] width 27 height 28
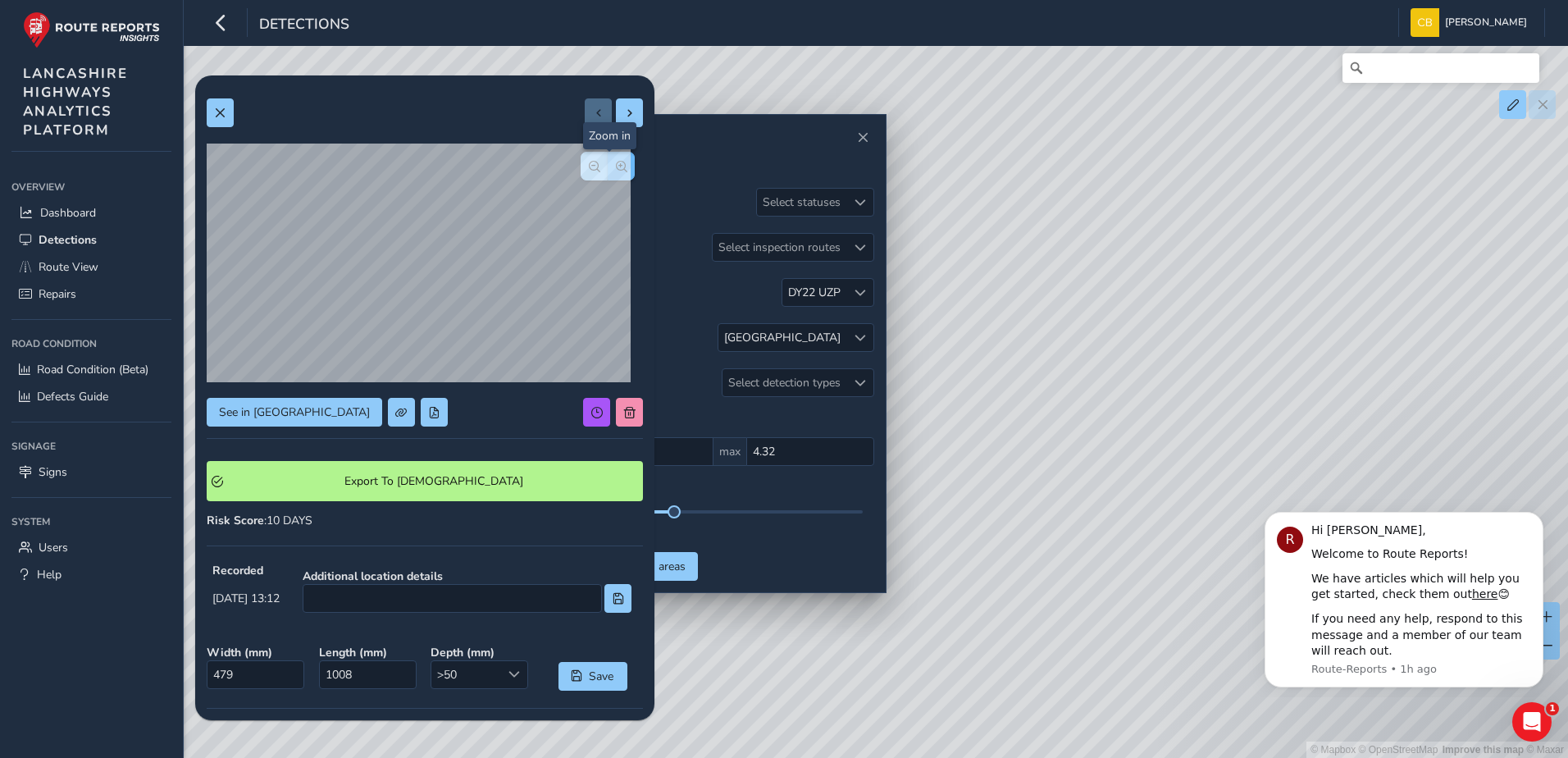
click at [622, 165] on button "button" at bounding box center [622, 165] width 27 height 28
click at [589, 169] on span "button" at bounding box center [595, 167] width 12 height 12
drag, startPoint x: 1193, startPoint y: 281, endPoint x: 1157, endPoint y: 346, distance: 74.3
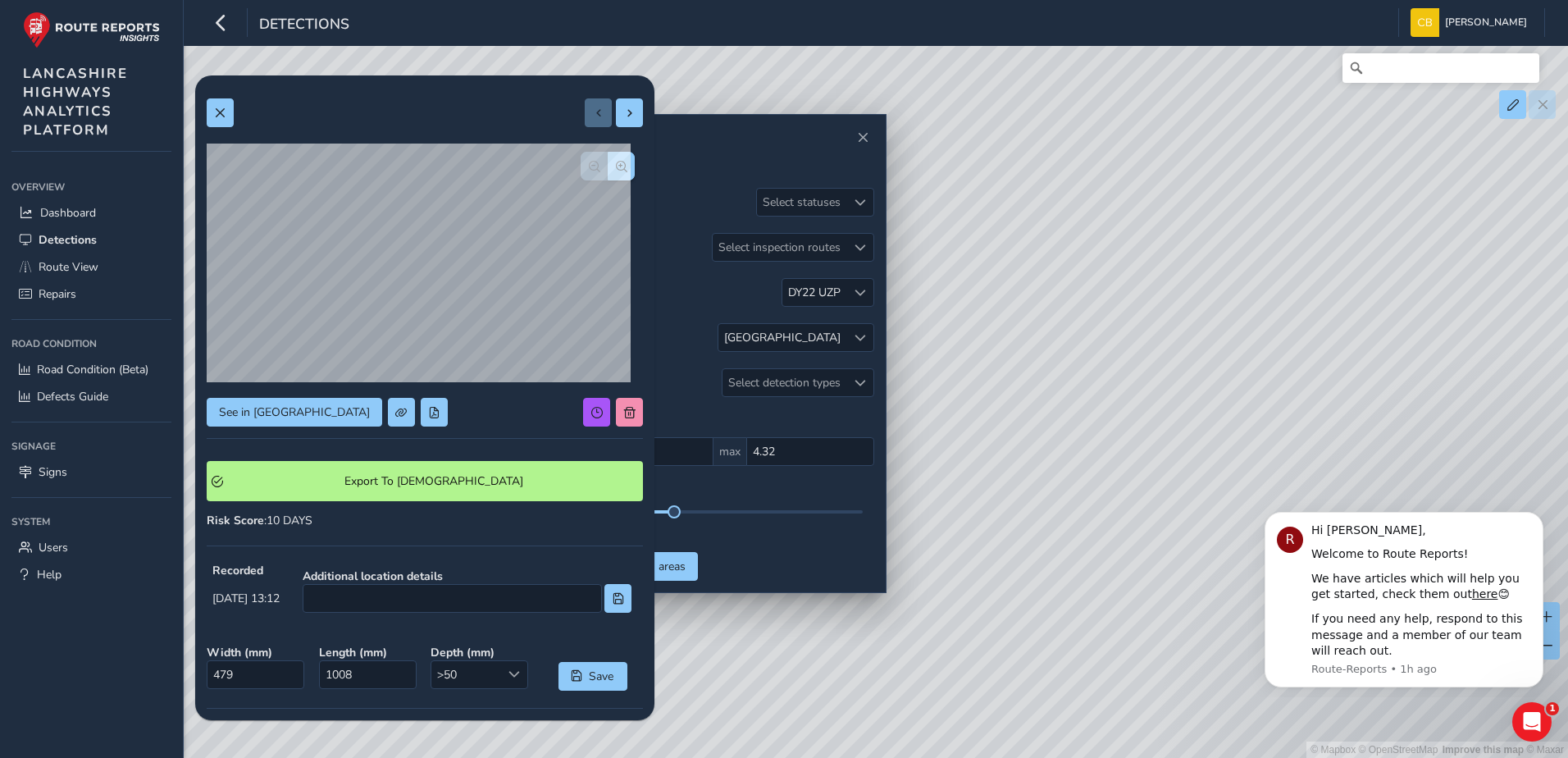
click at [1157, 346] on div "© Mapbox © OpenStreetMap Improve this map © Maxar" at bounding box center [784, 379] width 1568 height 758
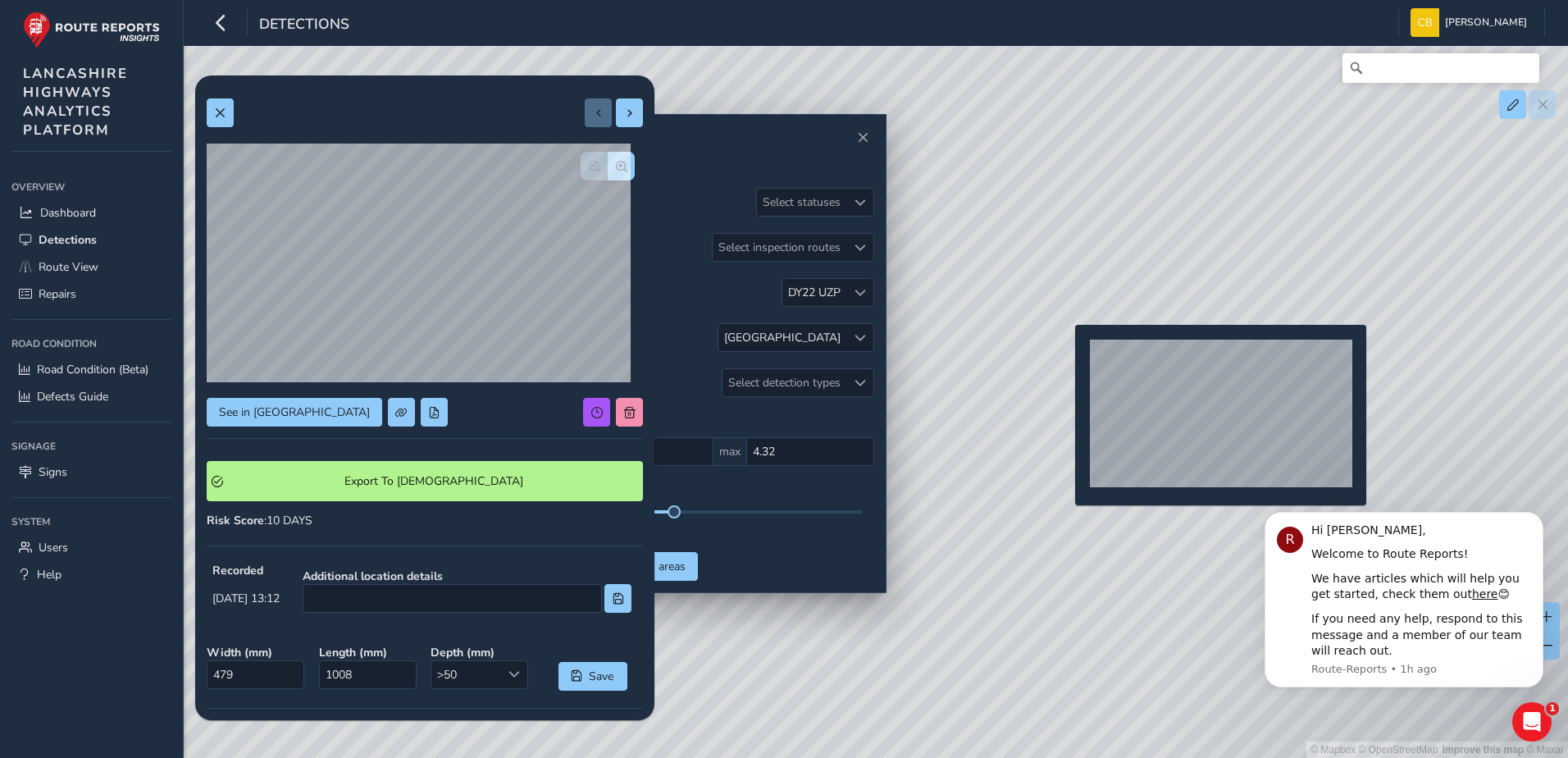
click at [1065, 352] on div "© Mapbox © OpenStreetMap Improve this map © Maxar" at bounding box center [784, 379] width 1568 height 758
type input "244"
type input "837"
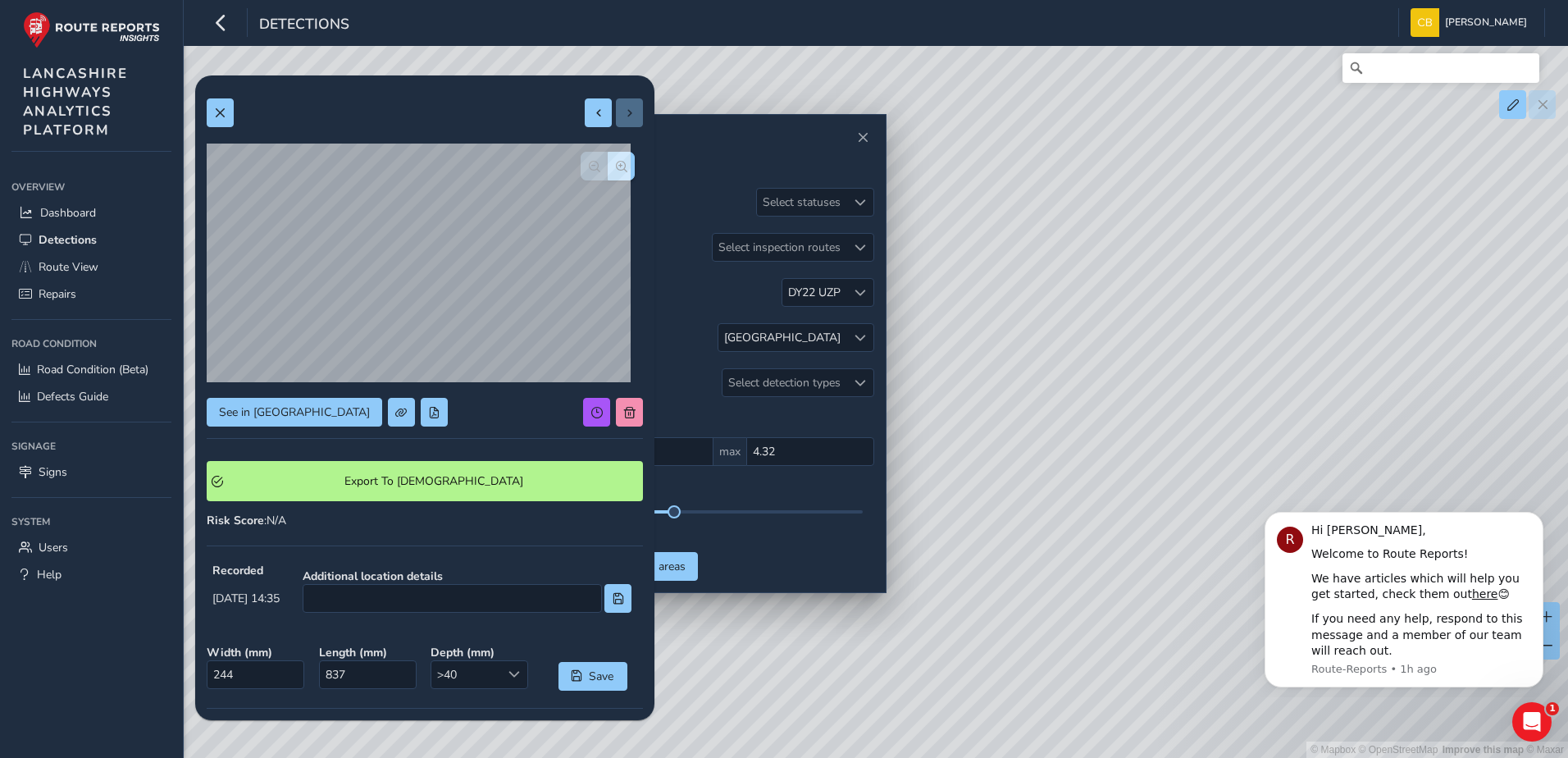
drag, startPoint x: 1303, startPoint y: 255, endPoint x: 1226, endPoint y: 304, distance: 91.3
click at [1226, 304] on div "© Mapbox © OpenStreetMap Improve this map © Maxar" at bounding box center [784, 379] width 1568 height 758
click at [1162, 379] on div "© Mapbox © OpenStreetMap Improve this map © Maxar" at bounding box center [784, 379] width 1568 height 758
click at [1223, 358] on div "© Mapbox © OpenStreetMap Improve this map © Maxar" at bounding box center [784, 379] width 1568 height 758
click at [1225, 367] on div "© Mapbox © OpenStreetMap Improve this map © Maxar" at bounding box center [784, 379] width 1568 height 758
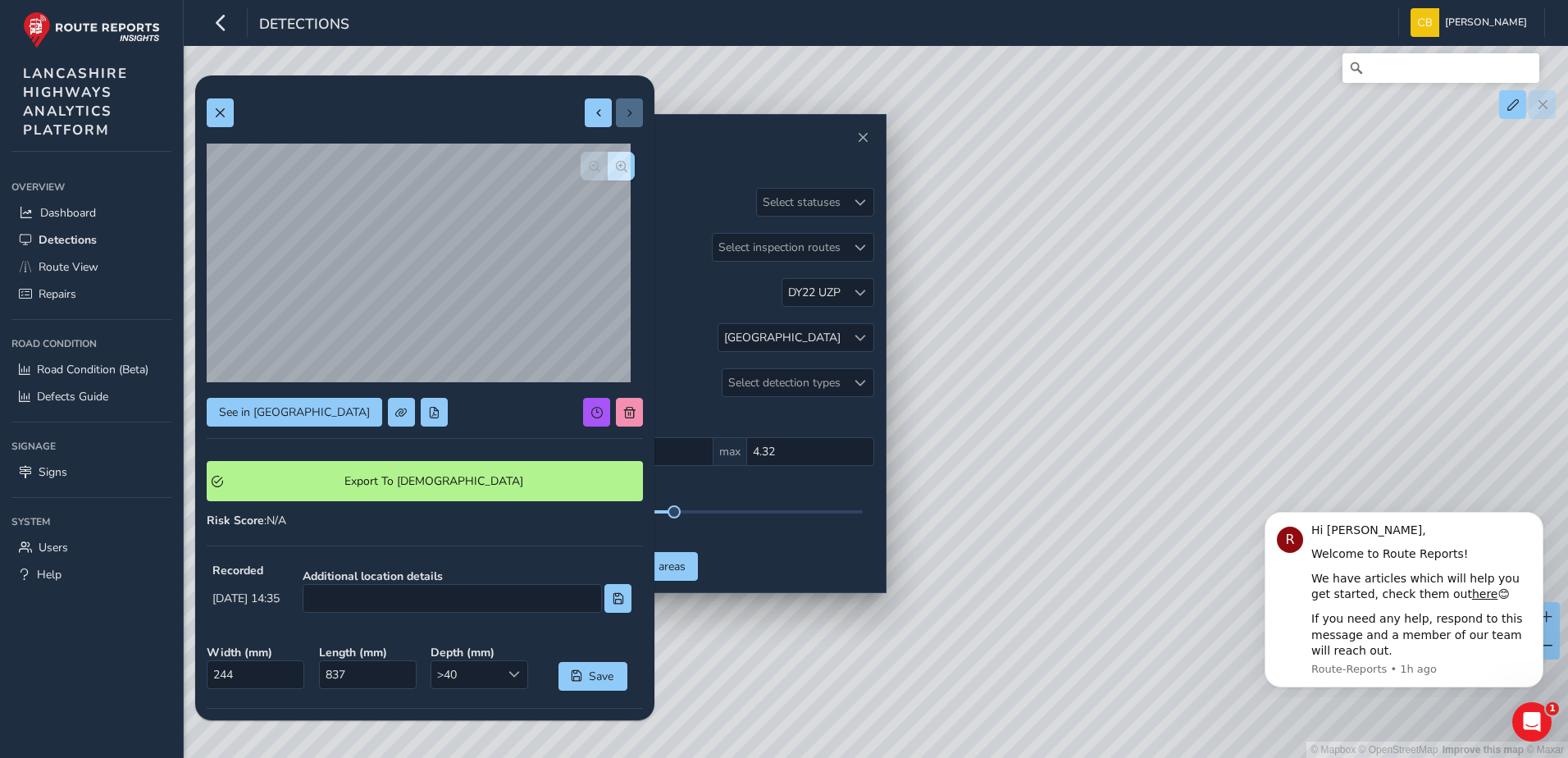
click at [1218, 364] on div "© Mapbox © OpenStreetMap Improve this map © Maxar" at bounding box center [784, 379] width 1568 height 758
click at [1221, 364] on div "© Mapbox © OpenStreetMap Improve this map © Maxar" at bounding box center [784, 379] width 1568 height 758
click at [1226, 366] on div "© Mapbox © OpenStreetMap Improve this map © Maxar" at bounding box center [784, 379] width 1568 height 758
click at [1080, 364] on div "© Mapbox © OpenStreetMap Improve this map © Maxar" at bounding box center [784, 379] width 1568 height 758
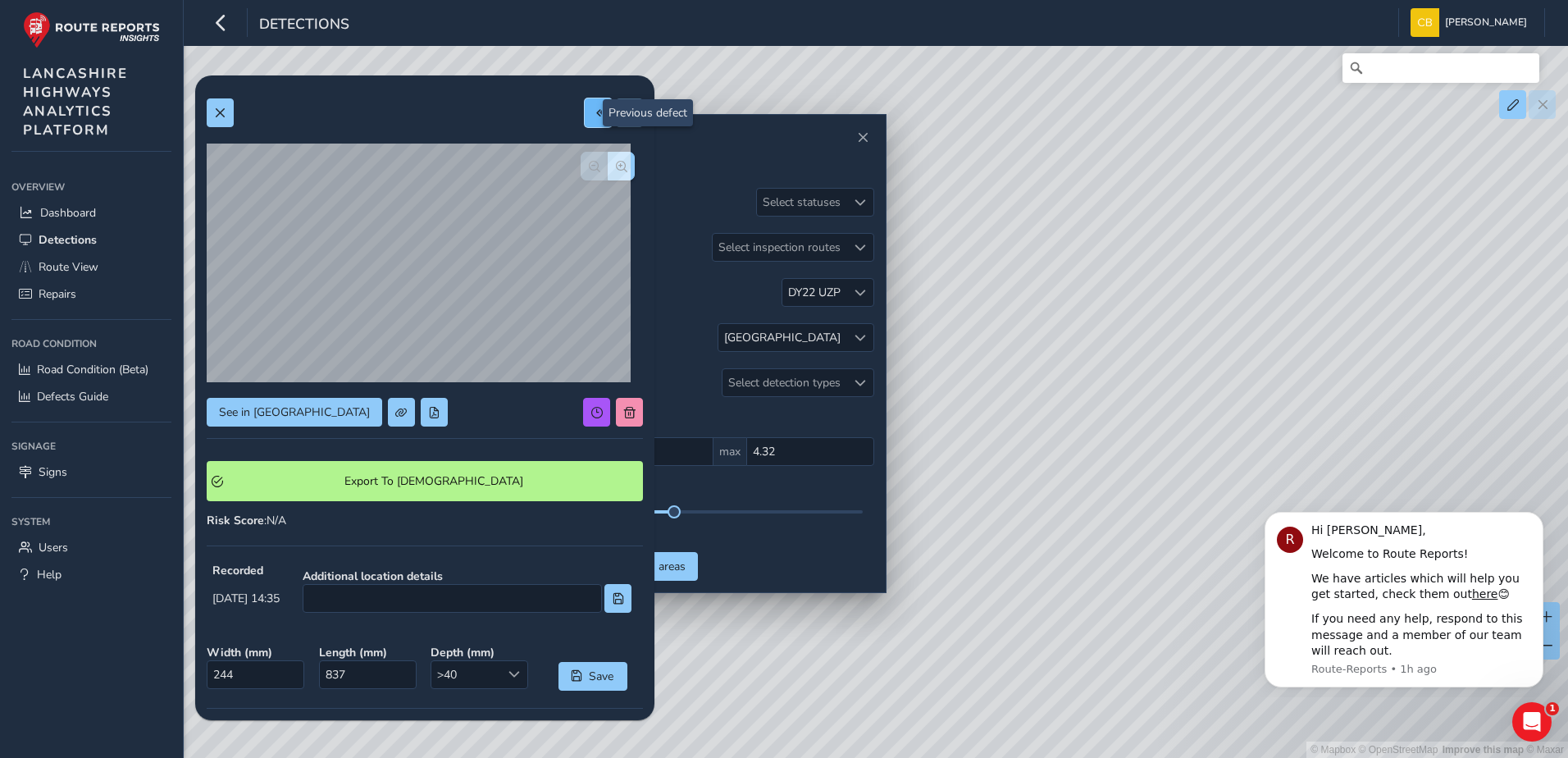
click at [593, 116] on span at bounding box center [598, 113] width 12 height 12
type input "479"
type input "1008"
click at [616, 109] on button at bounding box center [630, 112] width 27 height 28
type input "244"
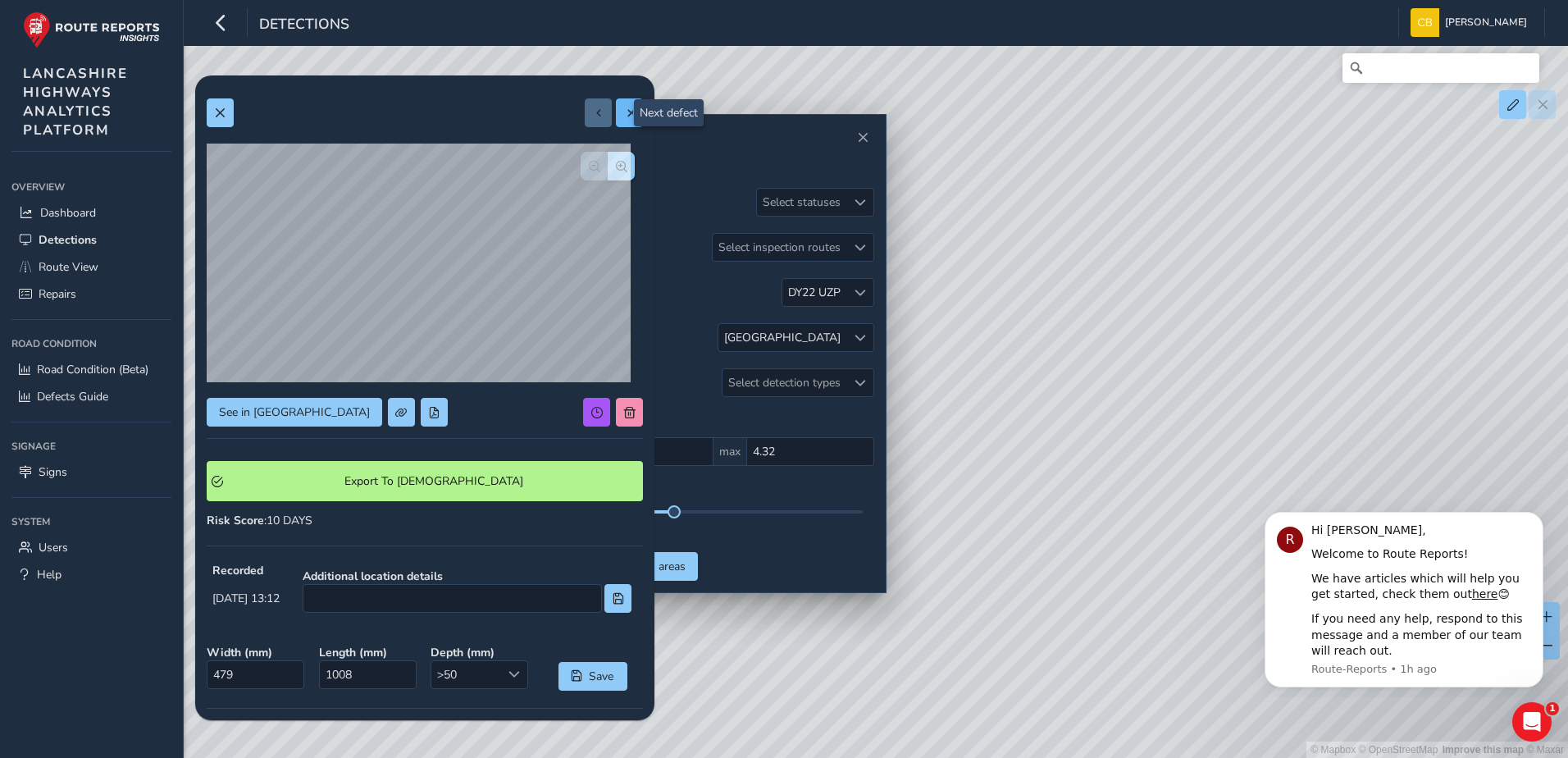
type input "837"
click at [608, 155] on button "button" at bounding box center [622, 165] width 27 height 28
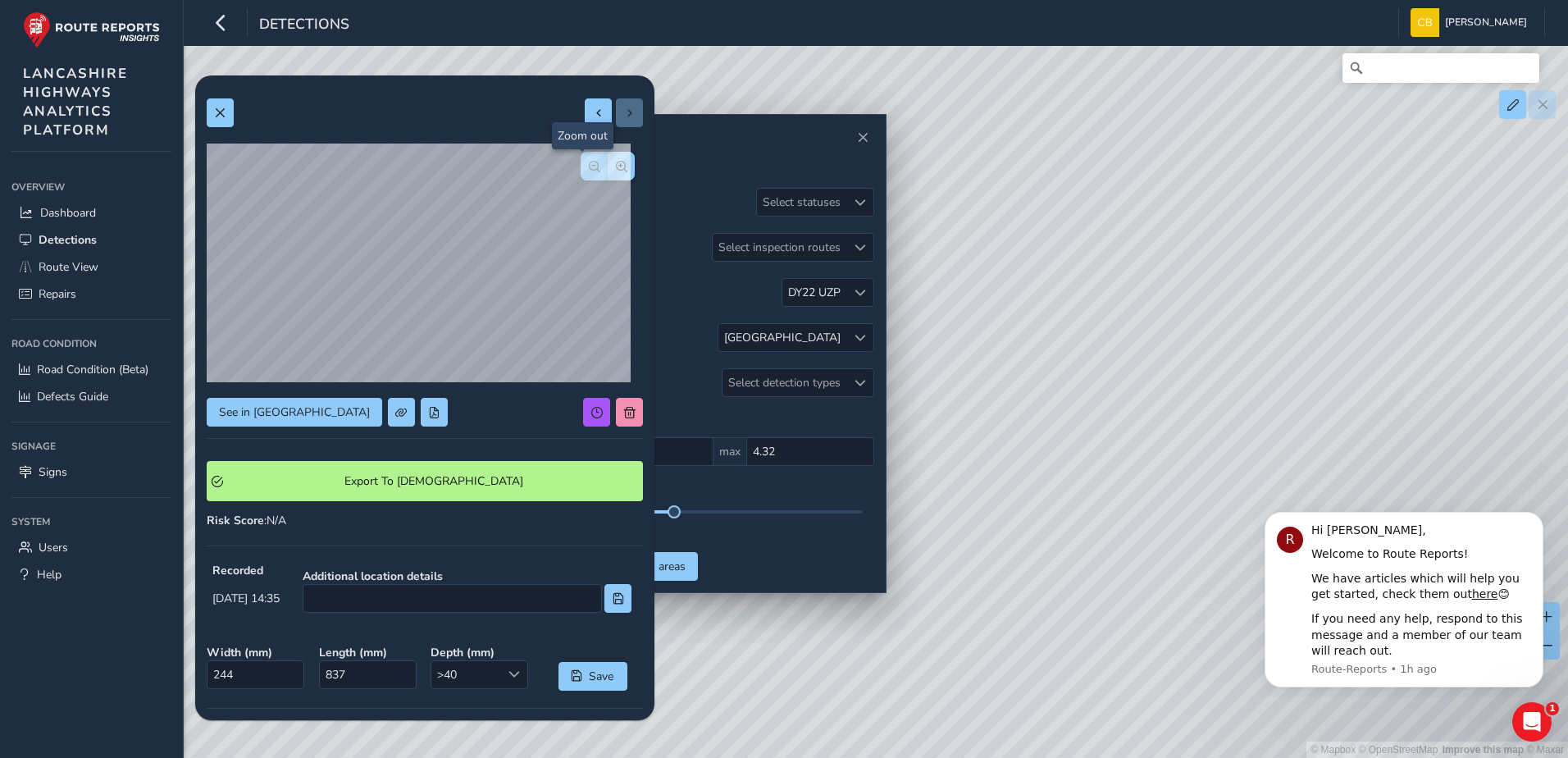
click at [589, 167] on span "button" at bounding box center [595, 167] width 12 height 12
click at [616, 161] on span "button" at bounding box center [622, 167] width 12 height 12
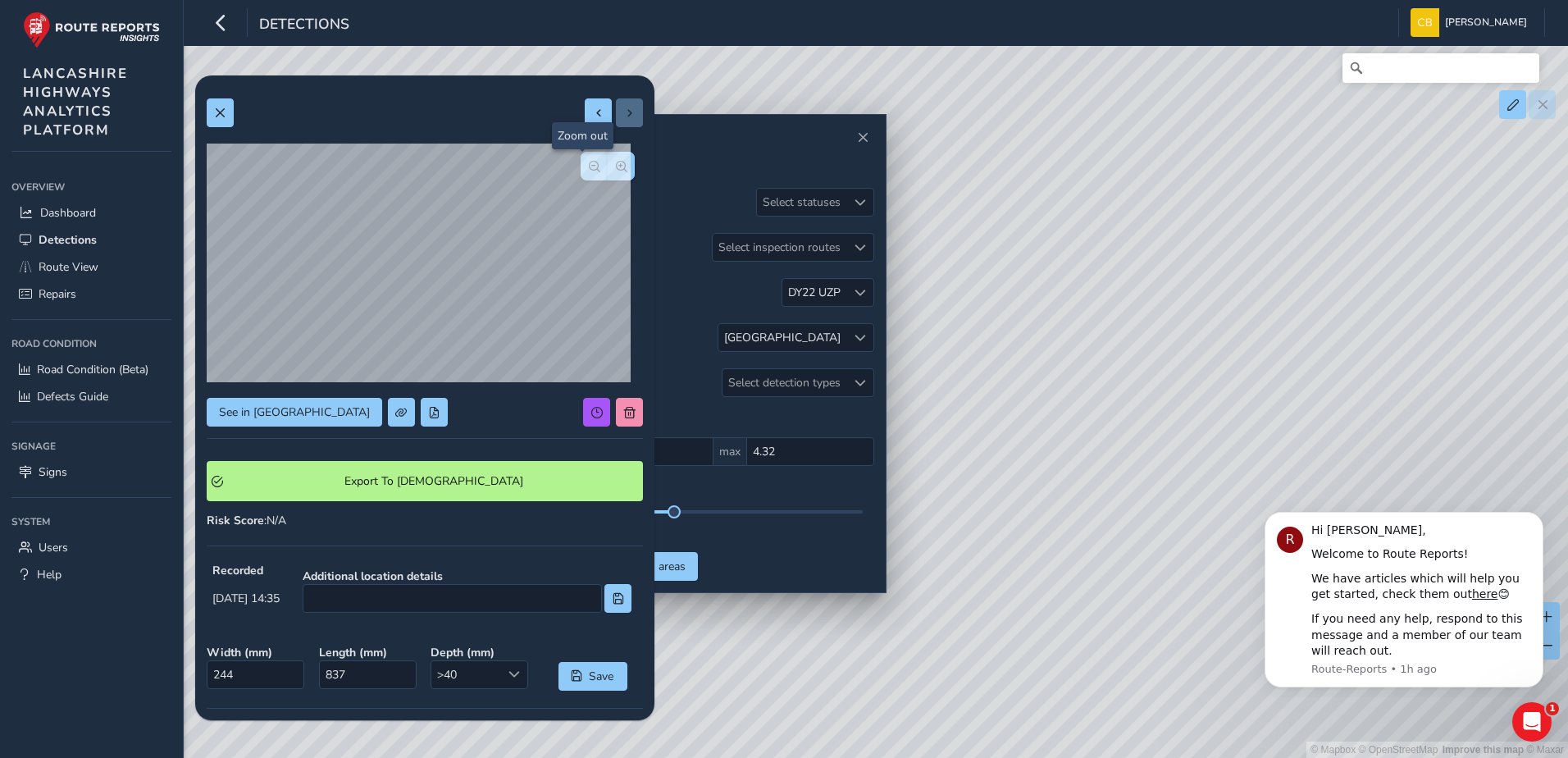
click at [592, 168] on button "button" at bounding box center [595, 165] width 27 height 28
drag, startPoint x: 589, startPoint y: 113, endPoint x: 571, endPoint y: 113, distance: 18.0
click at [593, 113] on span at bounding box center [598, 113] width 12 height 12
type input "479"
type input "1008"
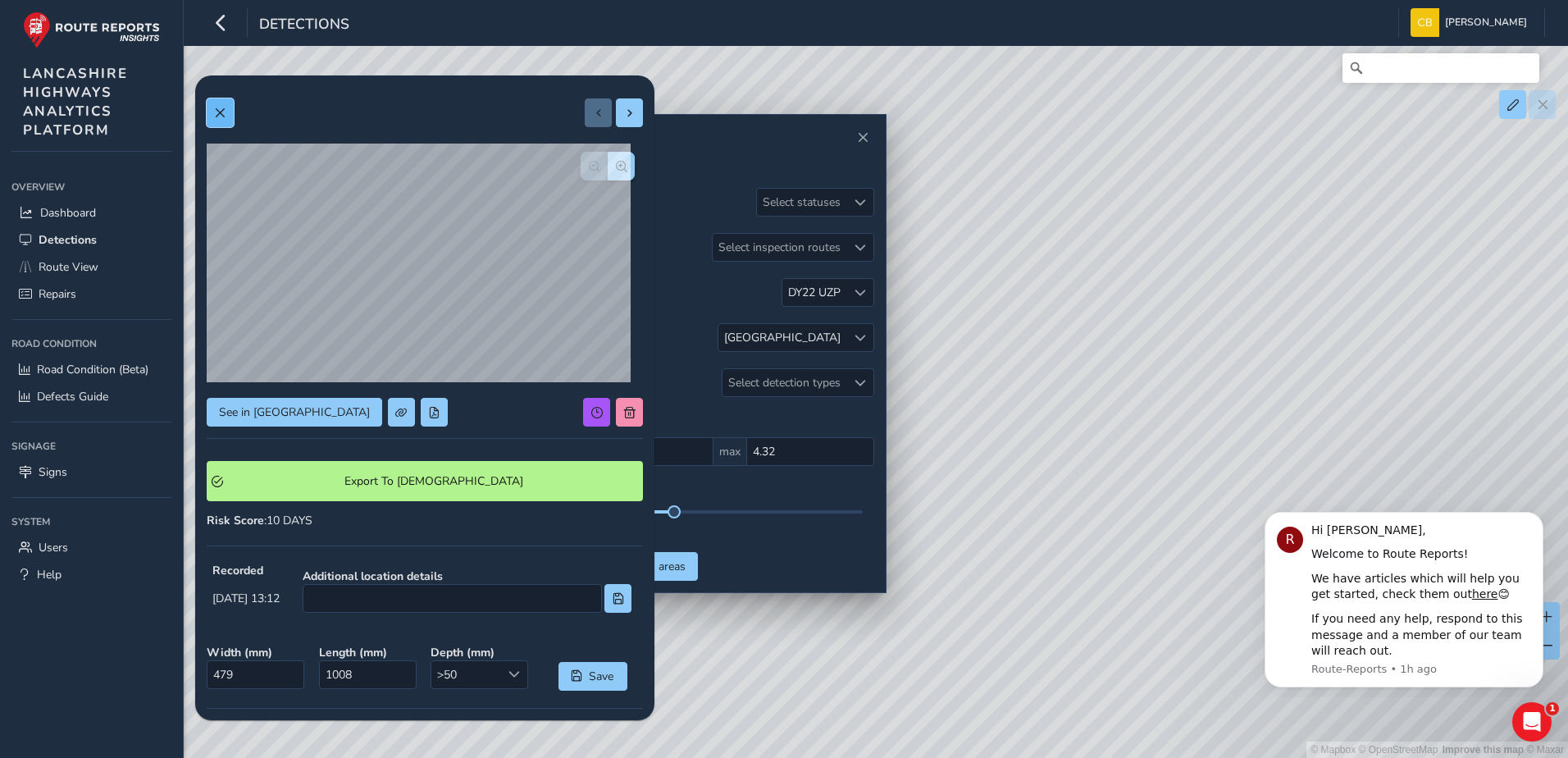
click at [224, 117] on span at bounding box center [220, 113] width 12 height 12
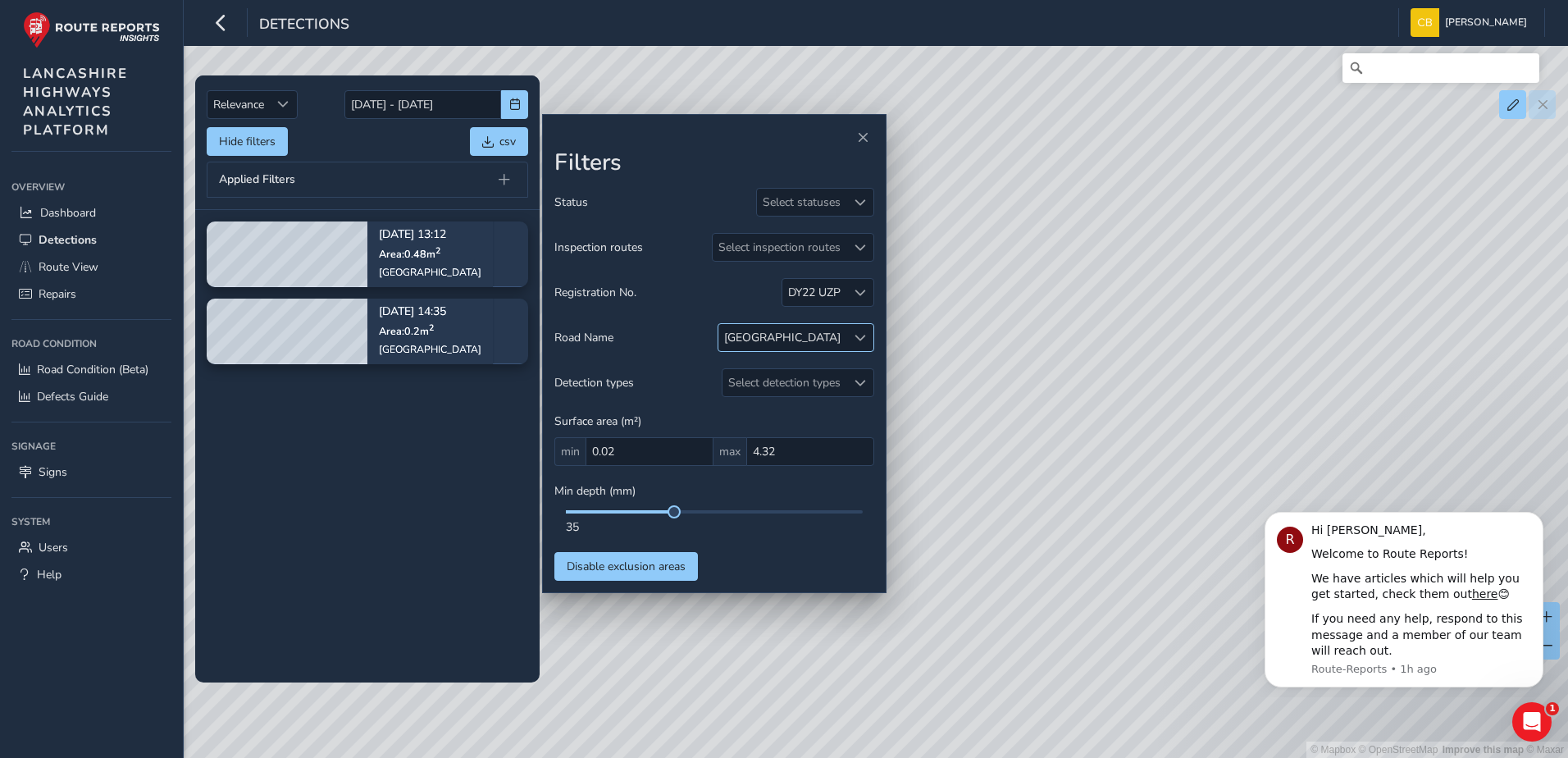
click at [858, 336] on span at bounding box center [860, 338] width 12 height 12
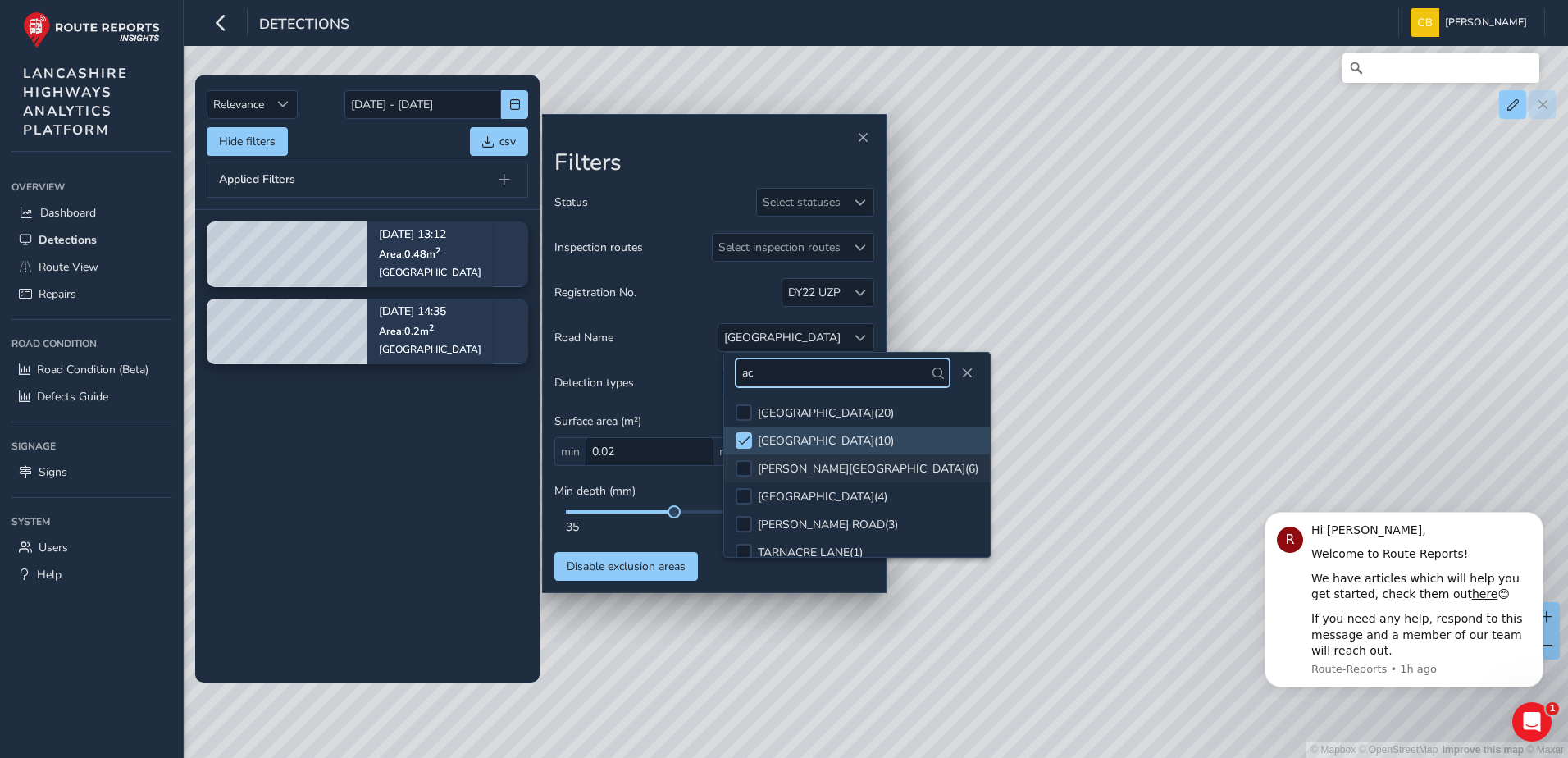
type input "a"
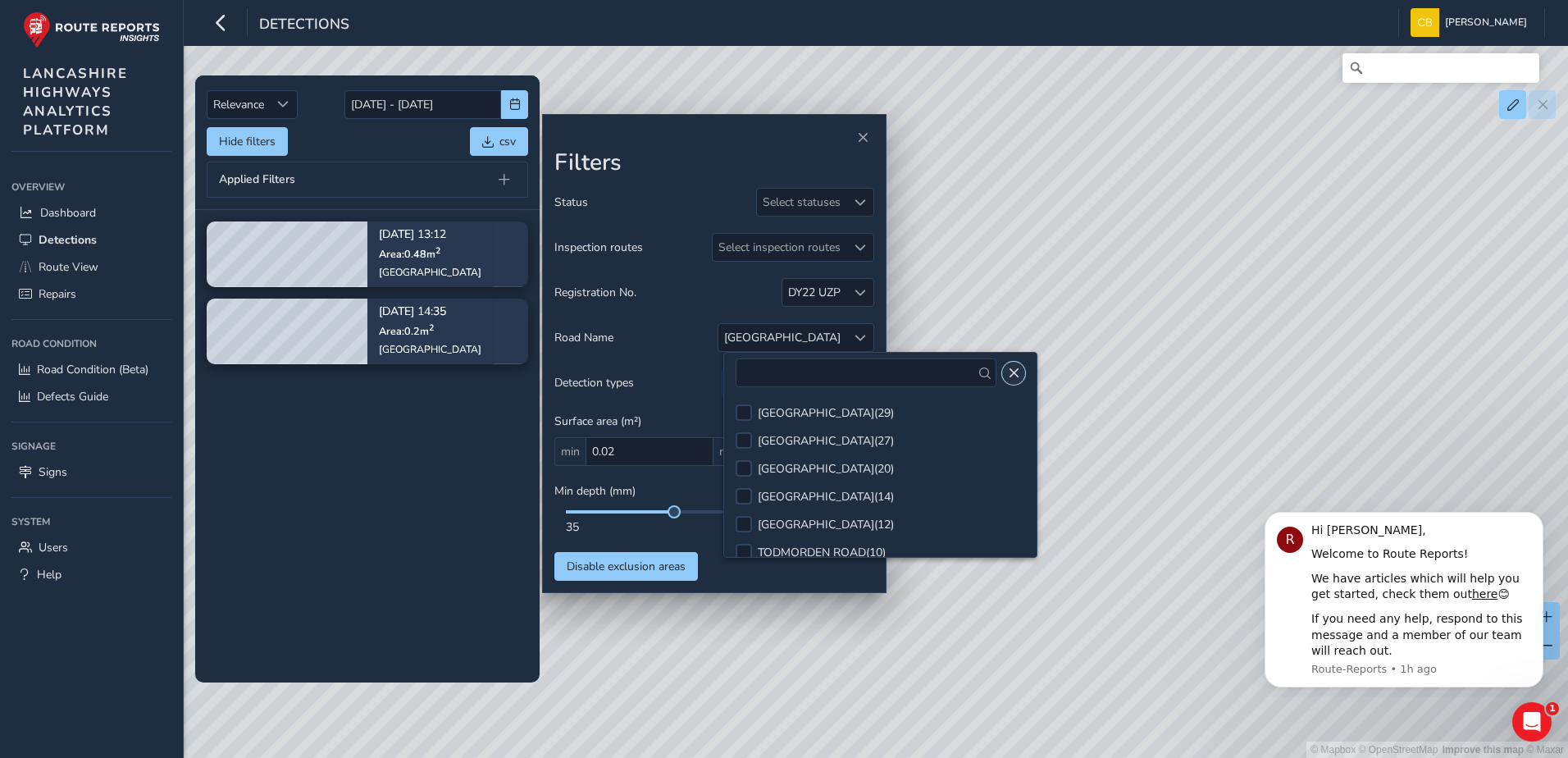
click at [1020, 375] on button "Close" at bounding box center [1014, 373] width 23 height 23
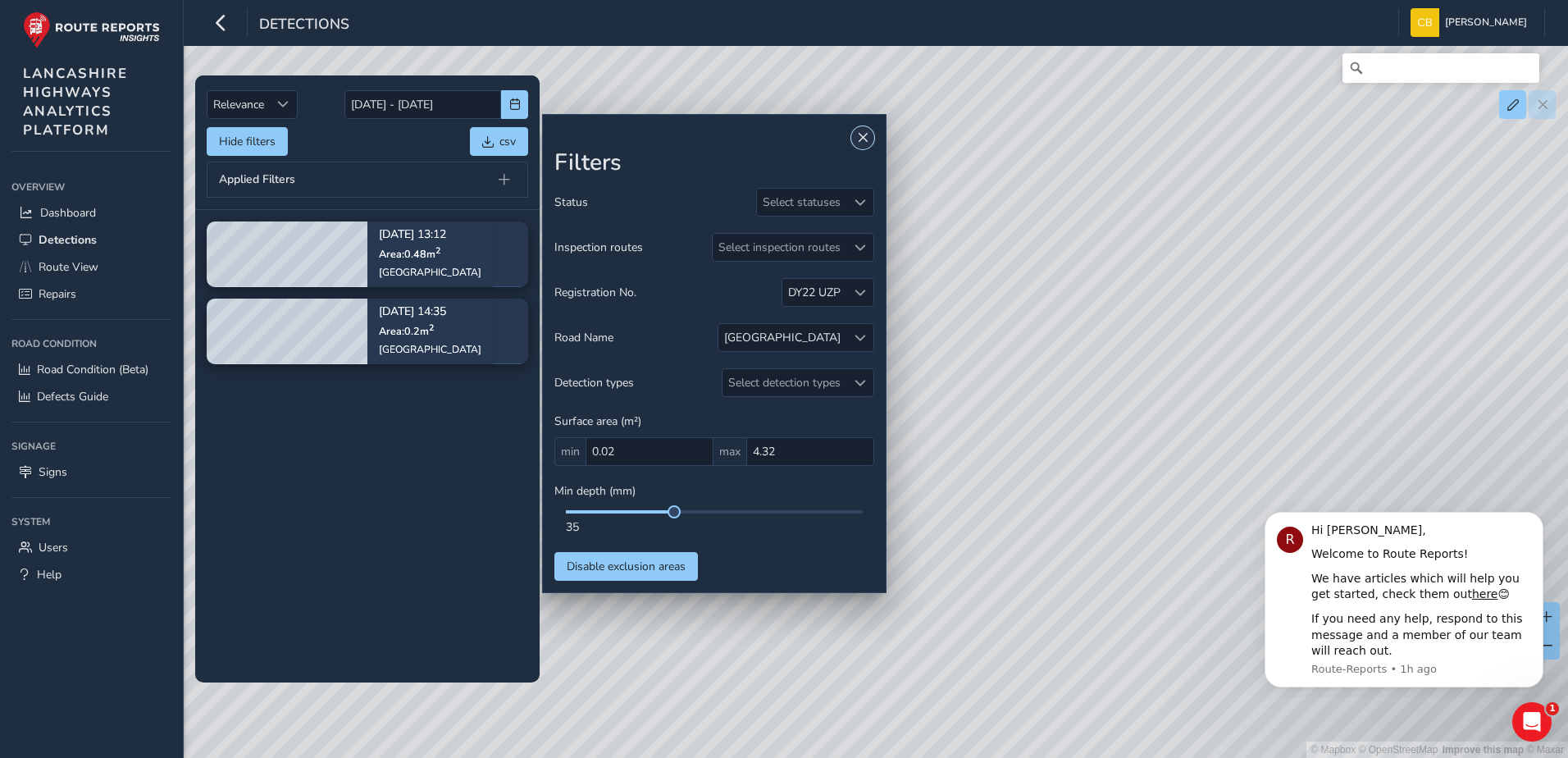
click at [860, 136] on span "Close" at bounding box center [863, 138] width 12 height 12
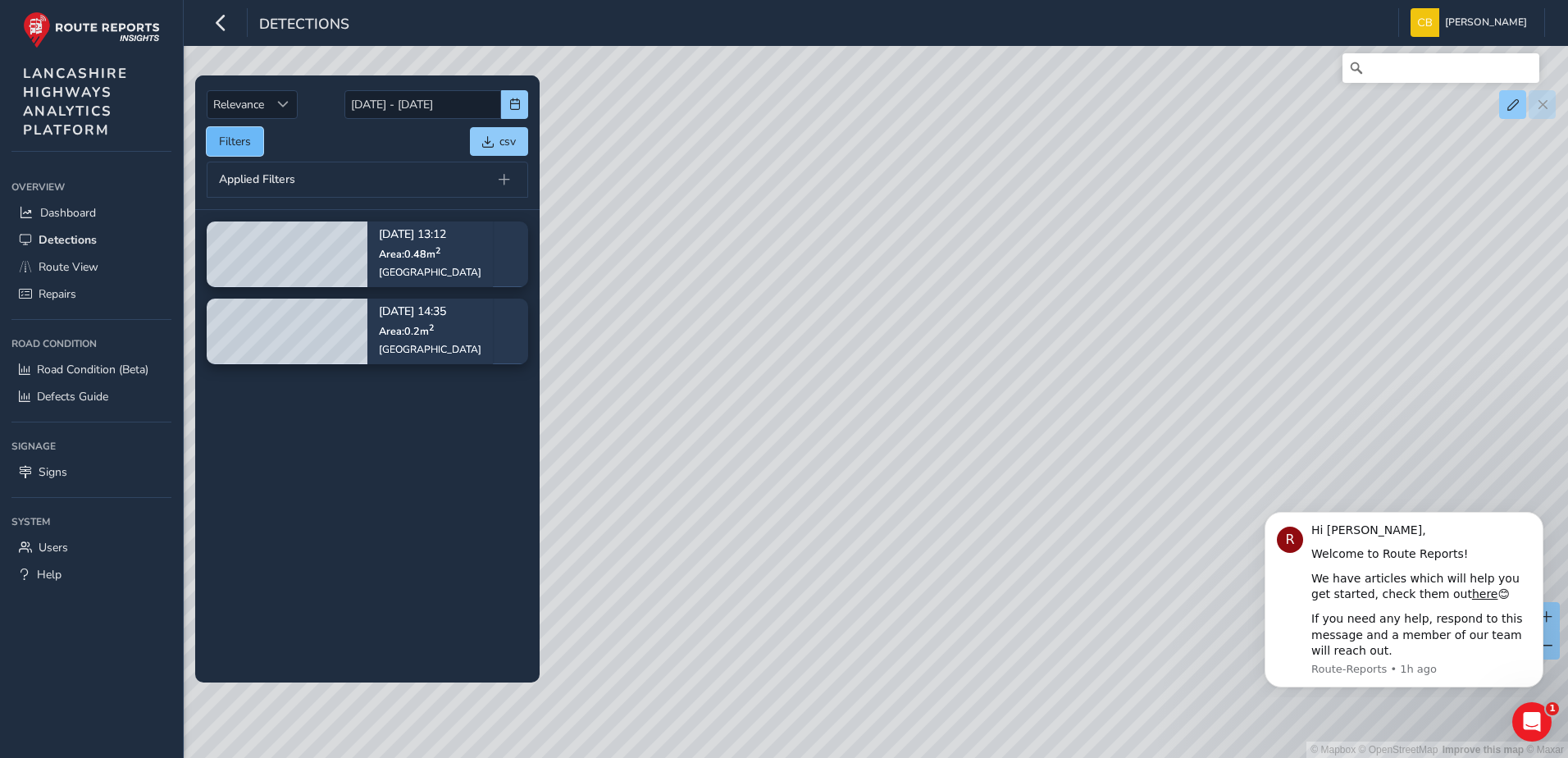
click at [244, 143] on button "Filters" at bounding box center [235, 141] width 57 height 28
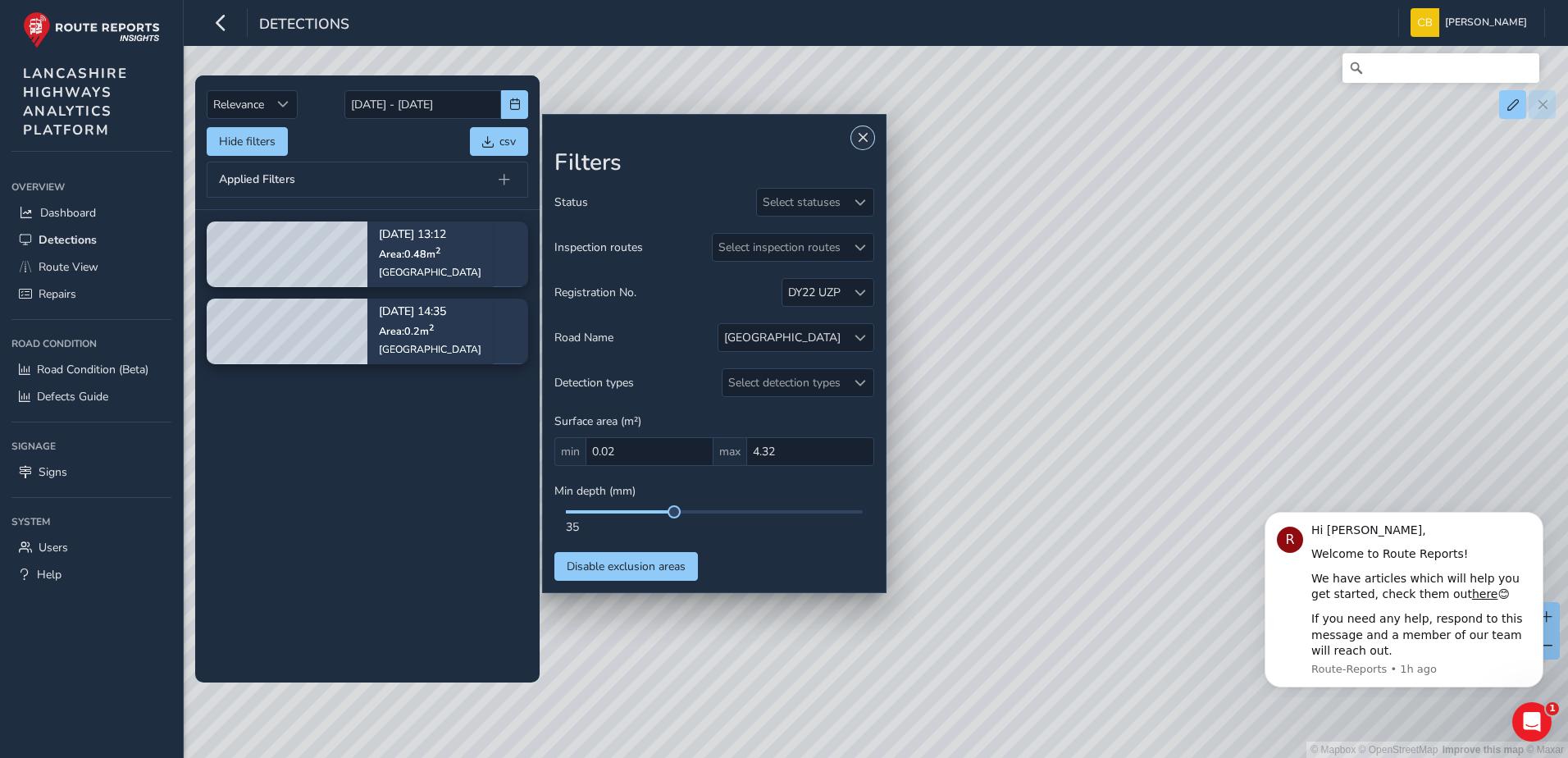
click at [852, 141] on button "Close" at bounding box center [863, 138] width 23 height 23
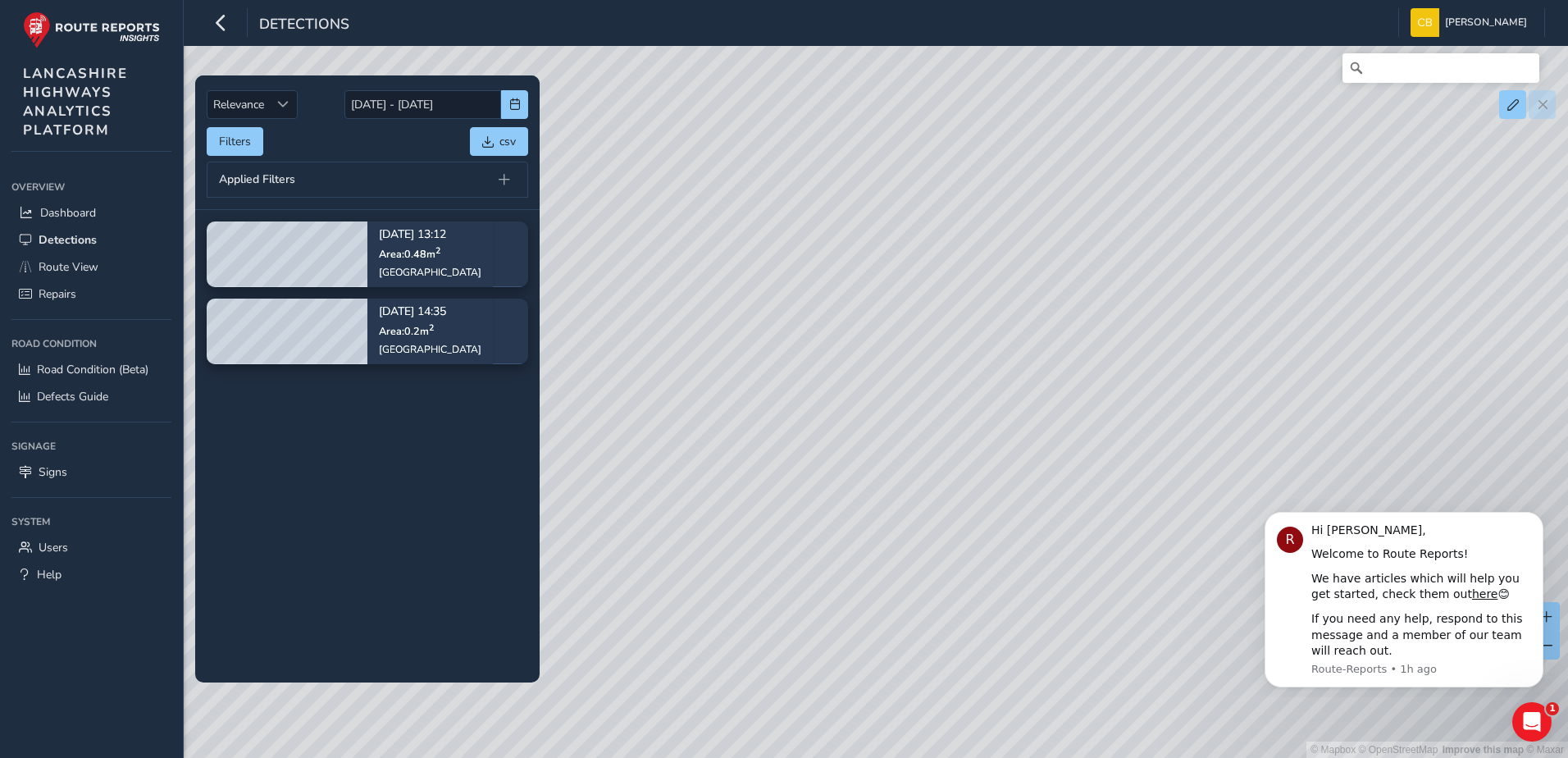
drag, startPoint x: 1012, startPoint y: 347, endPoint x: 1221, endPoint y: 244, distance: 233.0
click at [1221, 244] on div "© Mapbox © OpenStreetMap Improve this map © Maxar" at bounding box center [784, 379] width 1568 height 758
drag, startPoint x: 893, startPoint y: 452, endPoint x: 972, endPoint y: 350, distance: 129.0
click at [972, 350] on div "© Mapbox © OpenStreetMap Improve this map © Maxar" at bounding box center [784, 379] width 1568 height 758
drag, startPoint x: 892, startPoint y: 381, endPoint x: 798, endPoint y: 584, distance: 223.7
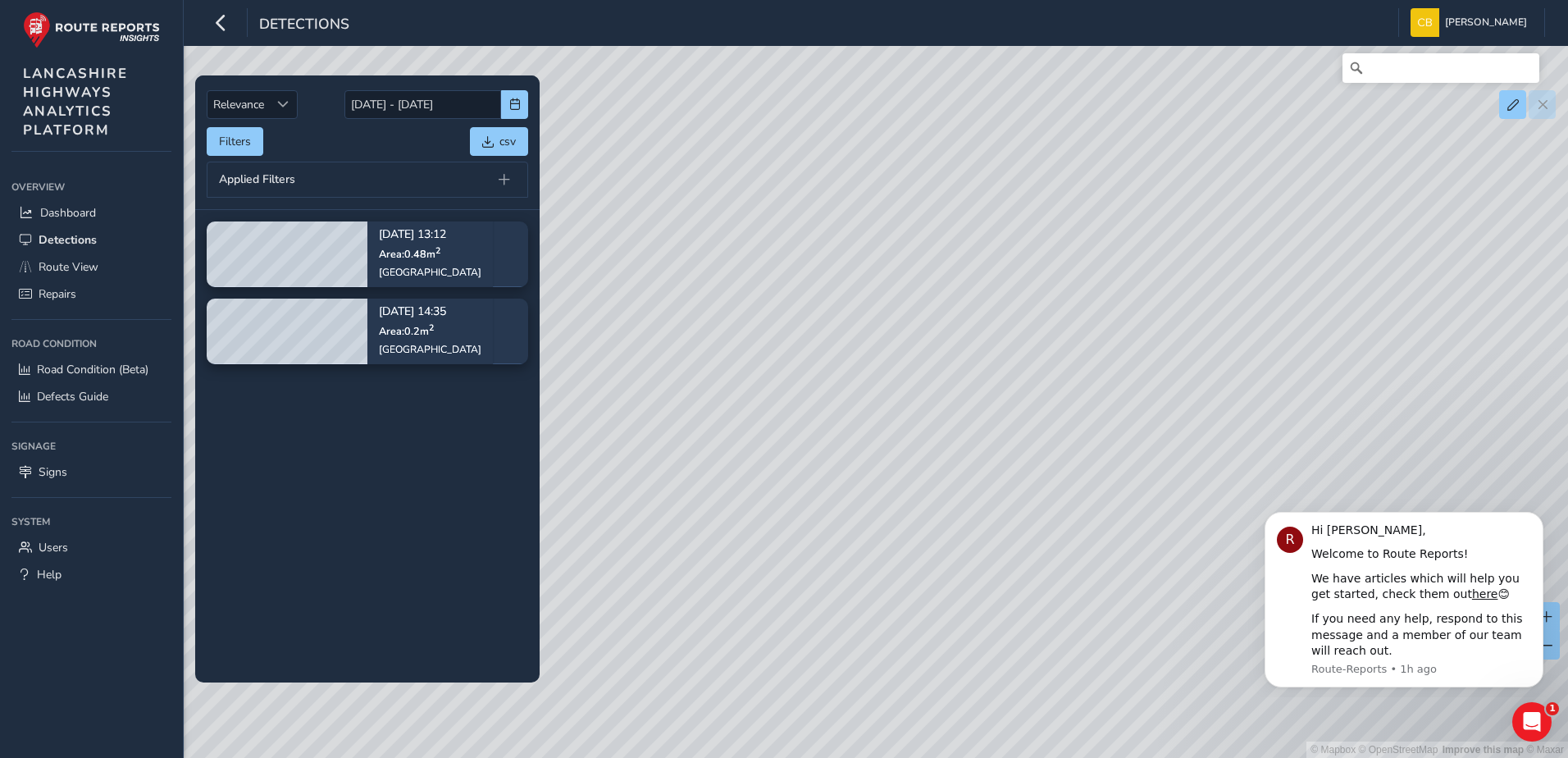
click at [798, 584] on div "© Mapbox © OpenStreetMap Improve this map © Maxar" at bounding box center [784, 379] width 1568 height 758
drag, startPoint x: 902, startPoint y: 309, endPoint x: 807, endPoint y: 424, distance: 149.2
click at [807, 424] on div "© Mapbox © OpenStreetMap Improve this map © Maxar" at bounding box center [784, 379] width 1568 height 758
drag, startPoint x: 840, startPoint y: 434, endPoint x: 812, endPoint y: 330, distance: 107.7
click at [812, 330] on div "© Mapbox © OpenStreetMap Improve this map © Maxar" at bounding box center [784, 379] width 1568 height 758
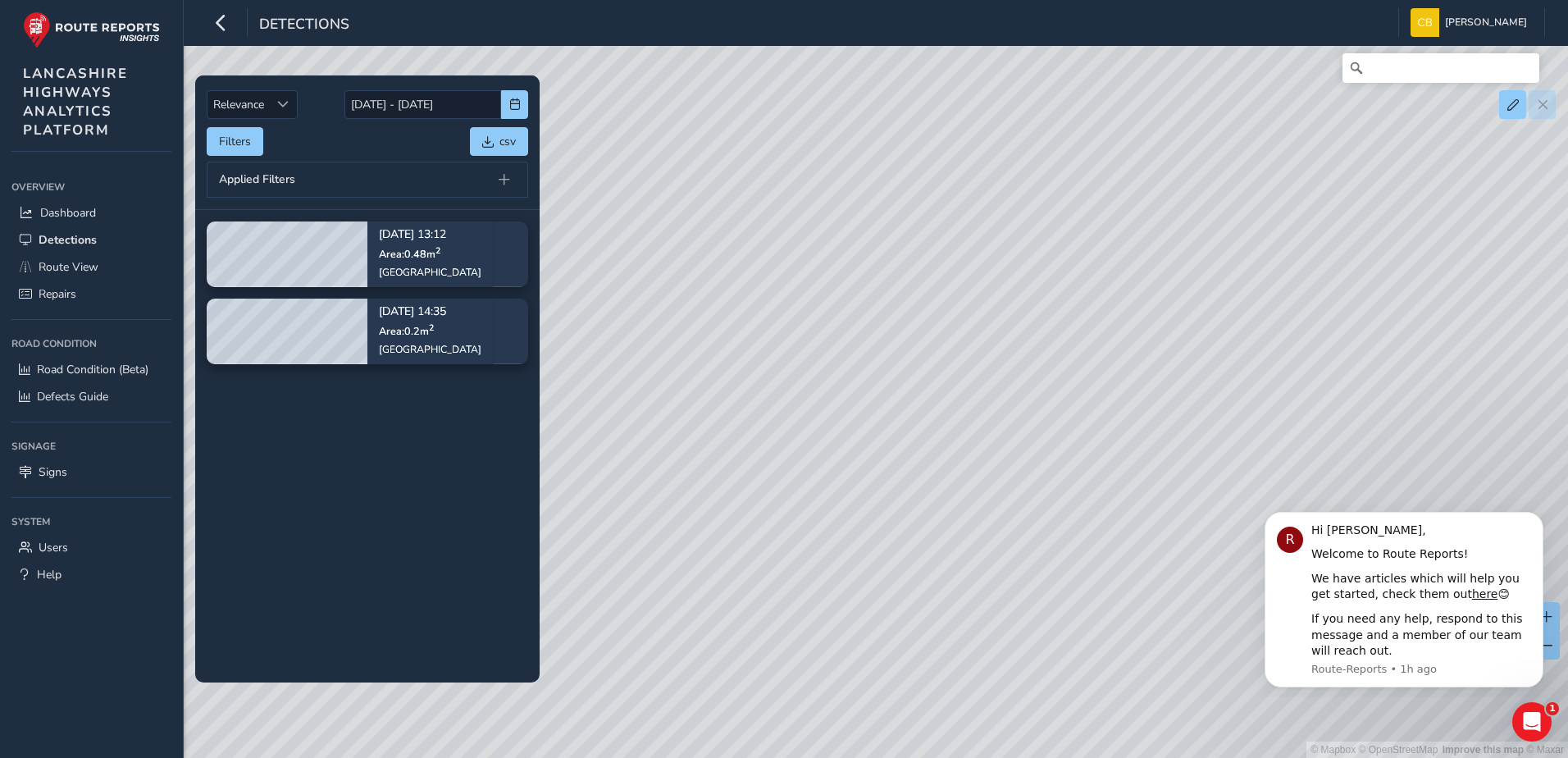
click at [899, 409] on div "© Mapbox © OpenStreetMap Improve this map © Maxar" at bounding box center [784, 379] width 1568 height 758
click at [236, 140] on button "Filters" at bounding box center [235, 141] width 57 height 28
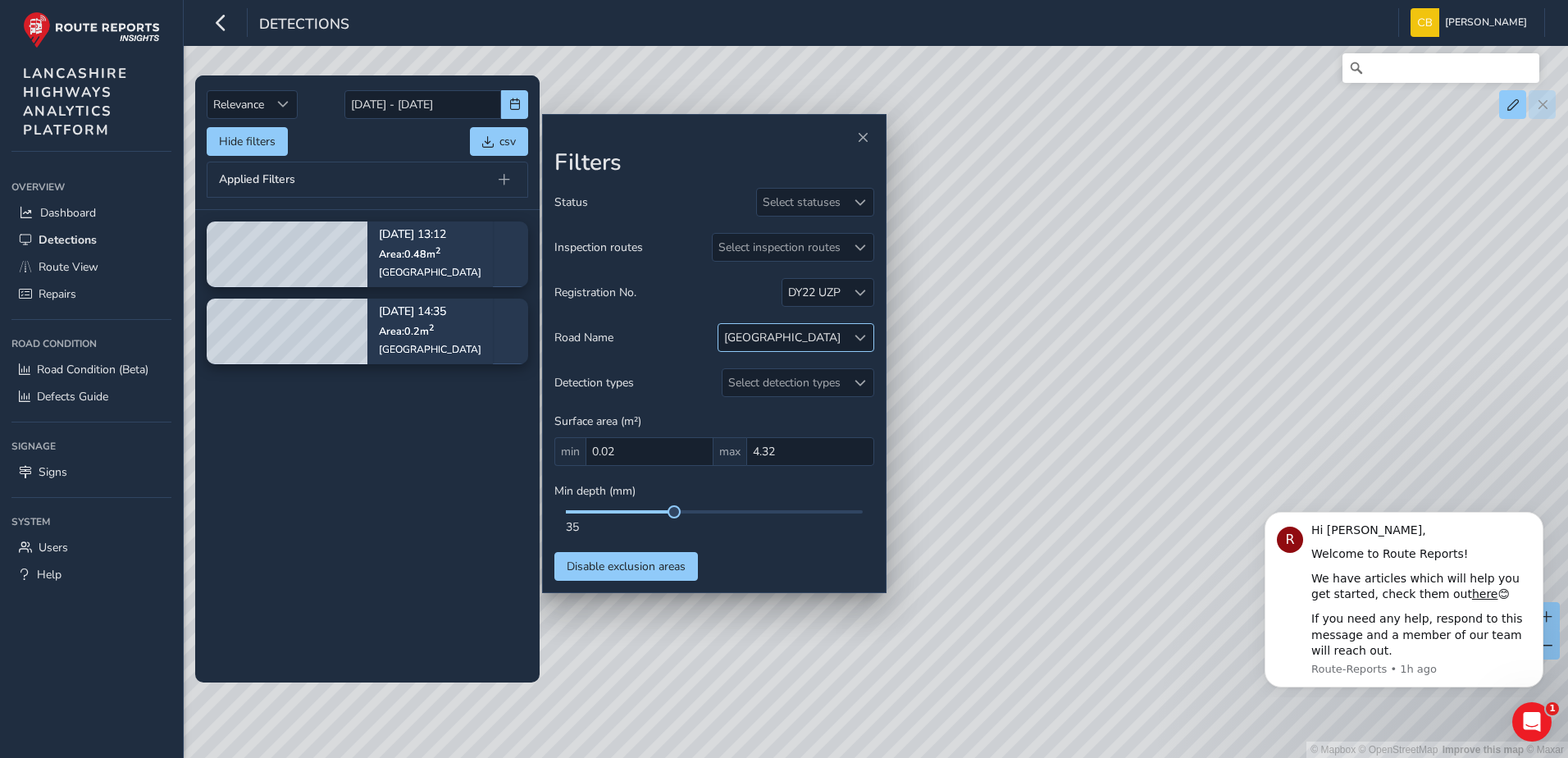
click at [867, 343] on div at bounding box center [860, 338] width 27 height 27
type input "acc"
click at [920, 375] on button "Close" at bounding box center [924, 373] width 23 height 23
click at [871, 344] on div at bounding box center [860, 338] width 27 height 27
click at [918, 371] on span "Close" at bounding box center [924, 373] width 12 height 12
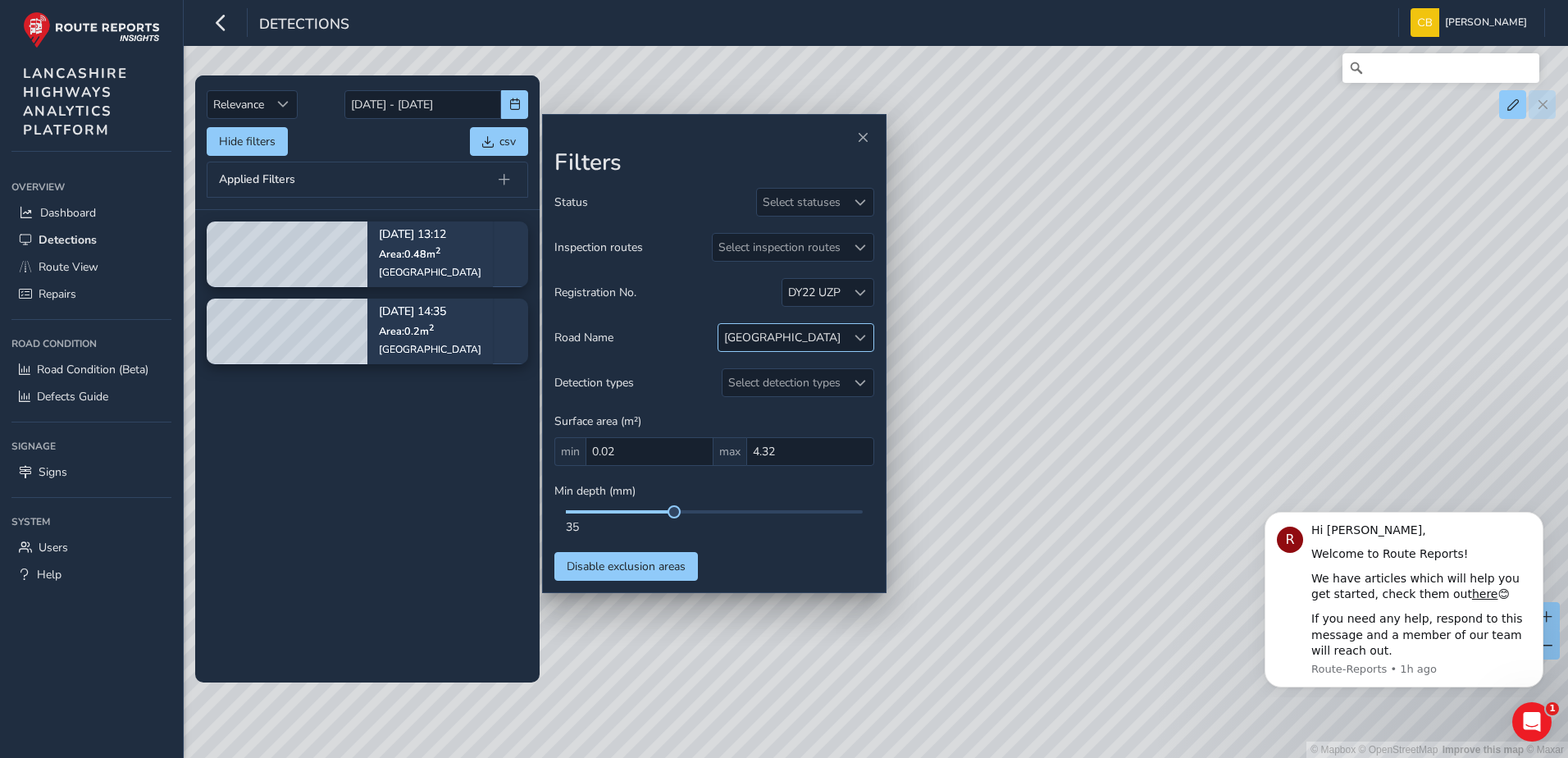
click at [859, 344] on div at bounding box center [860, 338] width 27 height 27
drag, startPoint x: 829, startPoint y: 370, endPoint x: 712, endPoint y: 388, distance: 118.4
click at [712, 388] on body "Detections Carlin Bonage Colour Scheme: Dark Dim Light Logout Relevance Relevan…" at bounding box center [784, 379] width 1568 height 758
click at [810, 347] on div "[GEOGRAPHIC_DATA]" at bounding box center [782, 338] width 128 height 27
drag, startPoint x: 817, startPoint y: 378, endPoint x: 748, endPoint y: 384, distance: 69.3
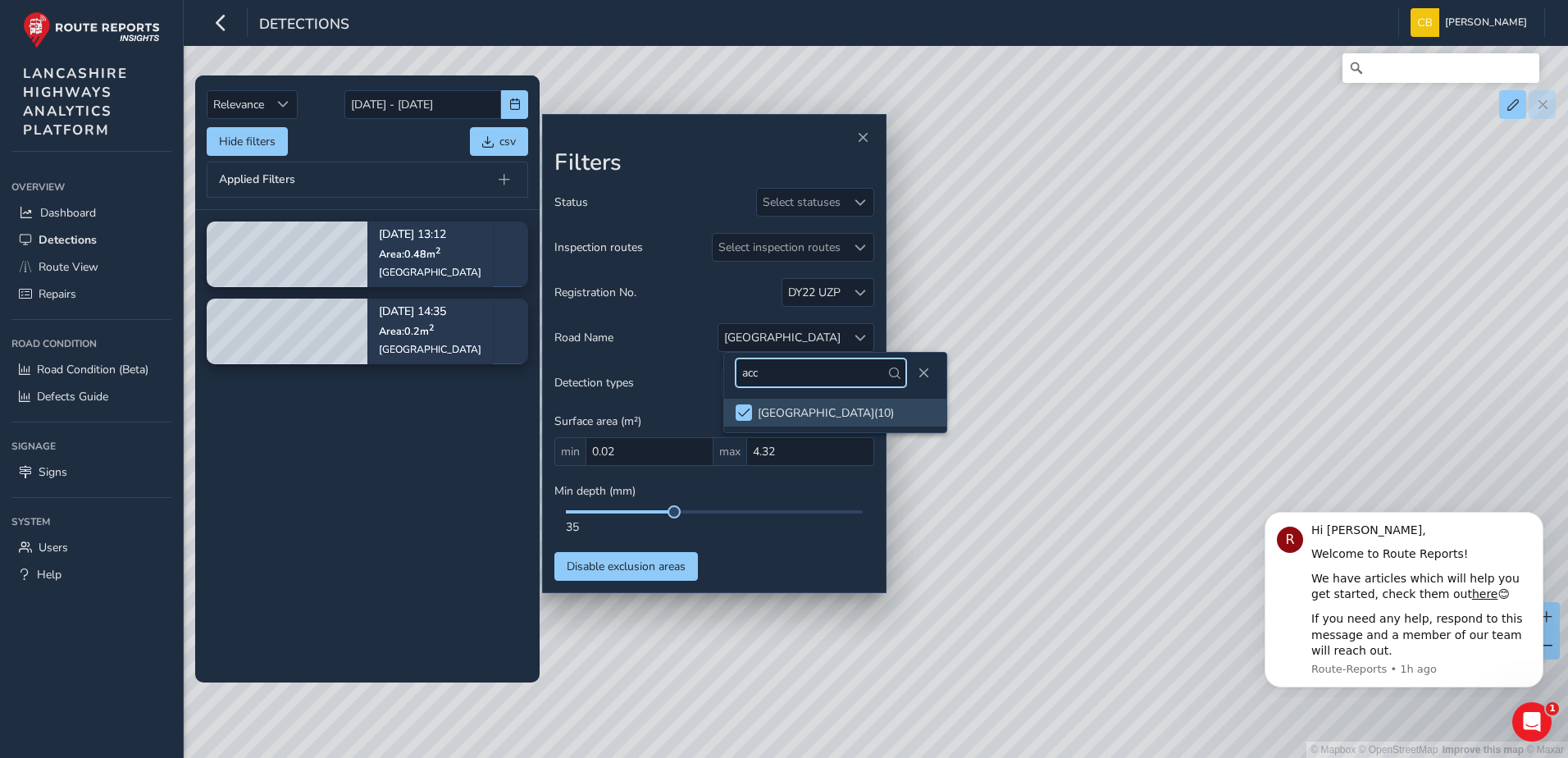
click at [748, 384] on input "acc" at bounding box center [821, 372] width 171 height 28
type input "a"
type input "round"
click at [918, 372] on span "Close" at bounding box center [924, 373] width 12 height 12
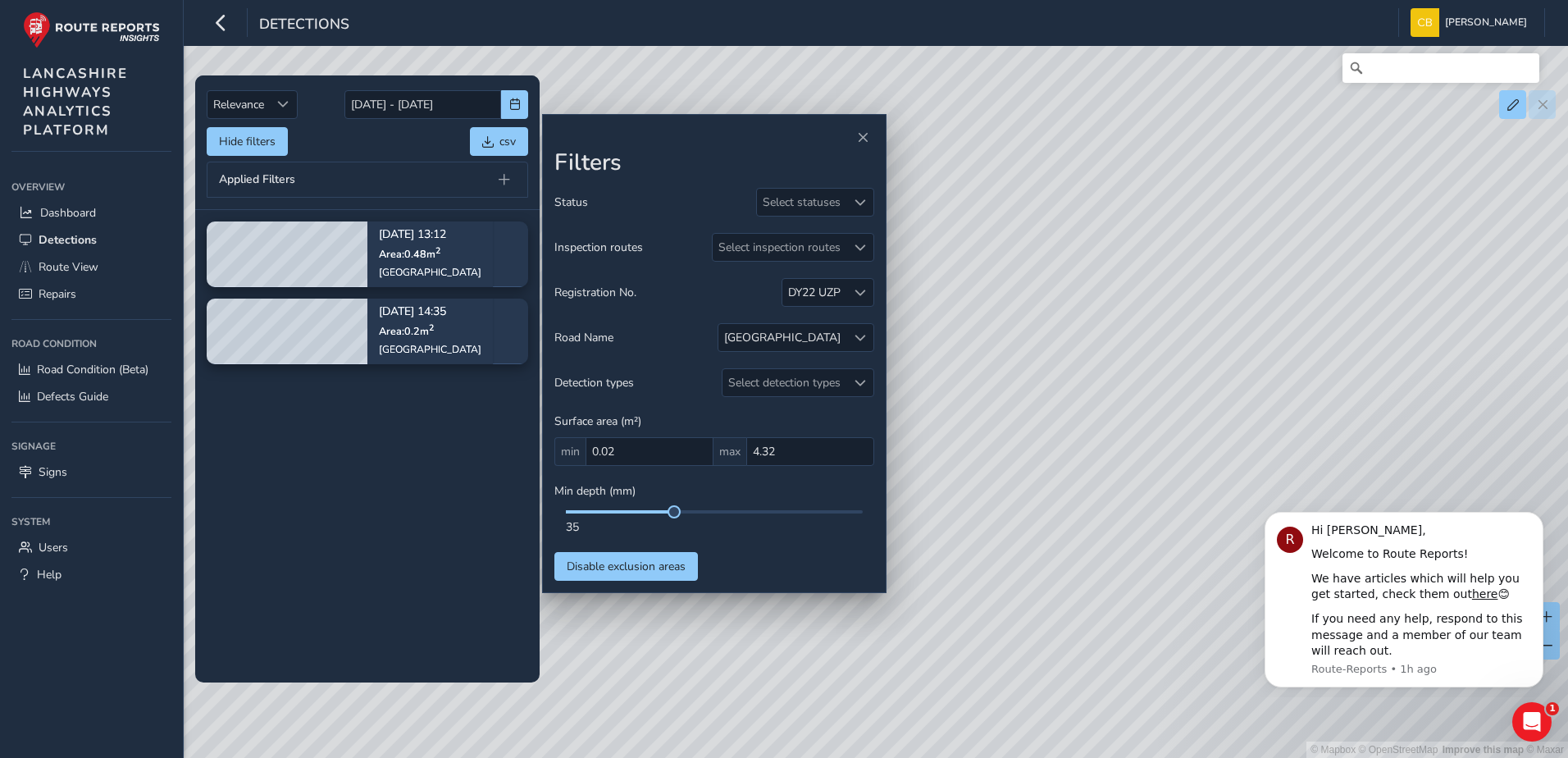
drag, startPoint x: 1182, startPoint y: 336, endPoint x: 1298, endPoint y: 208, distance: 172.7
click at [1298, 208] on div "© Mapbox © OpenStreetMap Improve this map © Maxar" at bounding box center [784, 379] width 1568 height 758
drag, startPoint x: 1167, startPoint y: 348, endPoint x: 1254, endPoint y: 46, distance: 314.3
click at [1254, 46] on div "© Mapbox © OpenStreetMap Improve this map © Maxar" at bounding box center [784, 379] width 1568 height 758
drag, startPoint x: 1157, startPoint y: 353, endPoint x: 1236, endPoint y: 157, distance: 211.3
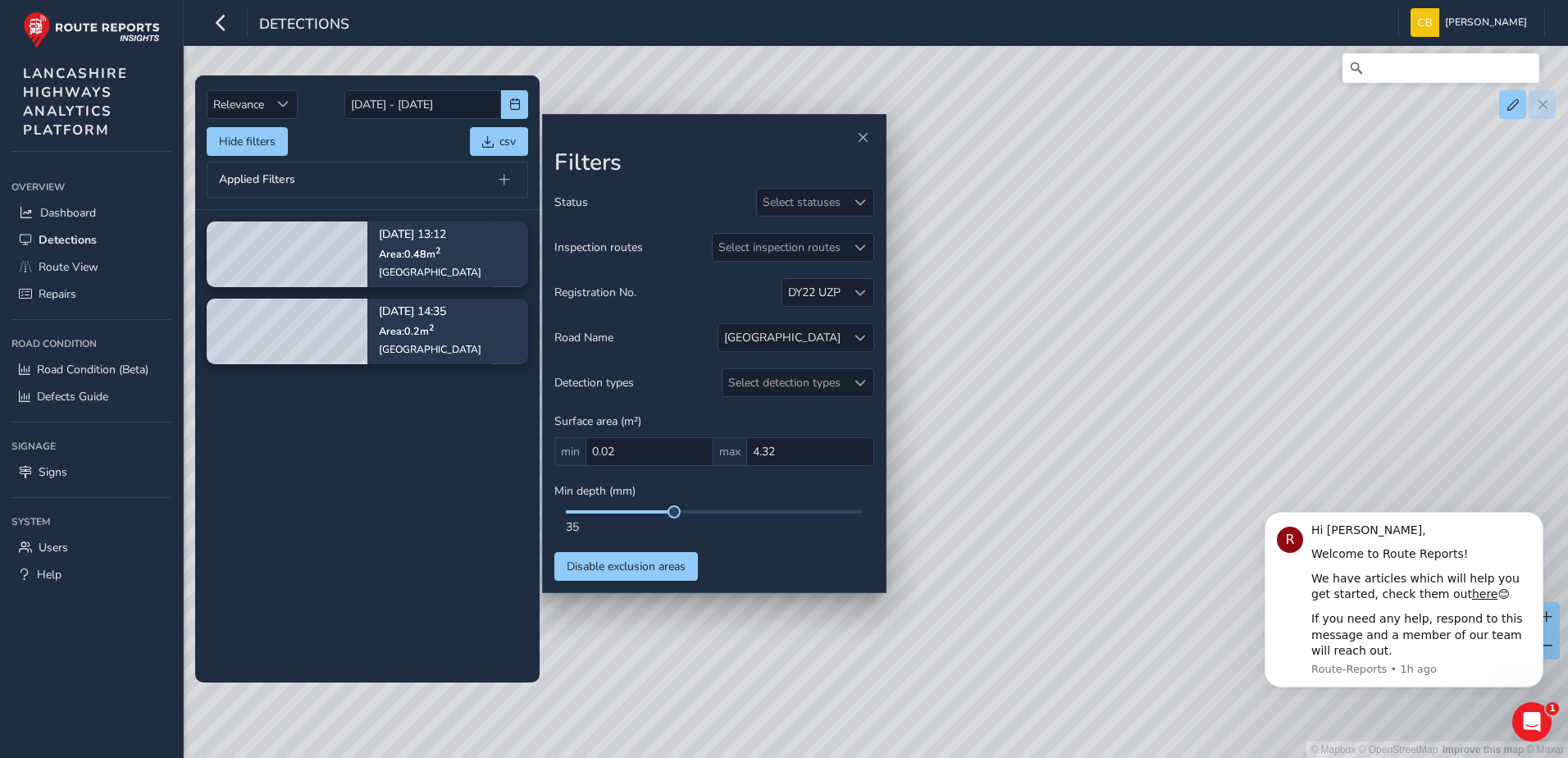
click at [1236, 157] on div "© Mapbox © OpenStreetMap Improve this map © Maxar" at bounding box center [784, 379] width 1568 height 758
drag, startPoint x: 1049, startPoint y: 381, endPoint x: 1152, endPoint y: 187, distance: 219.6
click at [1152, 187] on div "© Mapbox © OpenStreetMap Improve this map © Maxar" at bounding box center [784, 379] width 1568 height 758
drag, startPoint x: 1108, startPoint y: 365, endPoint x: 1290, endPoint y: 217, distance: 234.6
click at [1371, 157] on div "© Mapbox © OpenStreetMap Improve this map © Maxar" at bounding box center [784, 379] width 1568 height 758
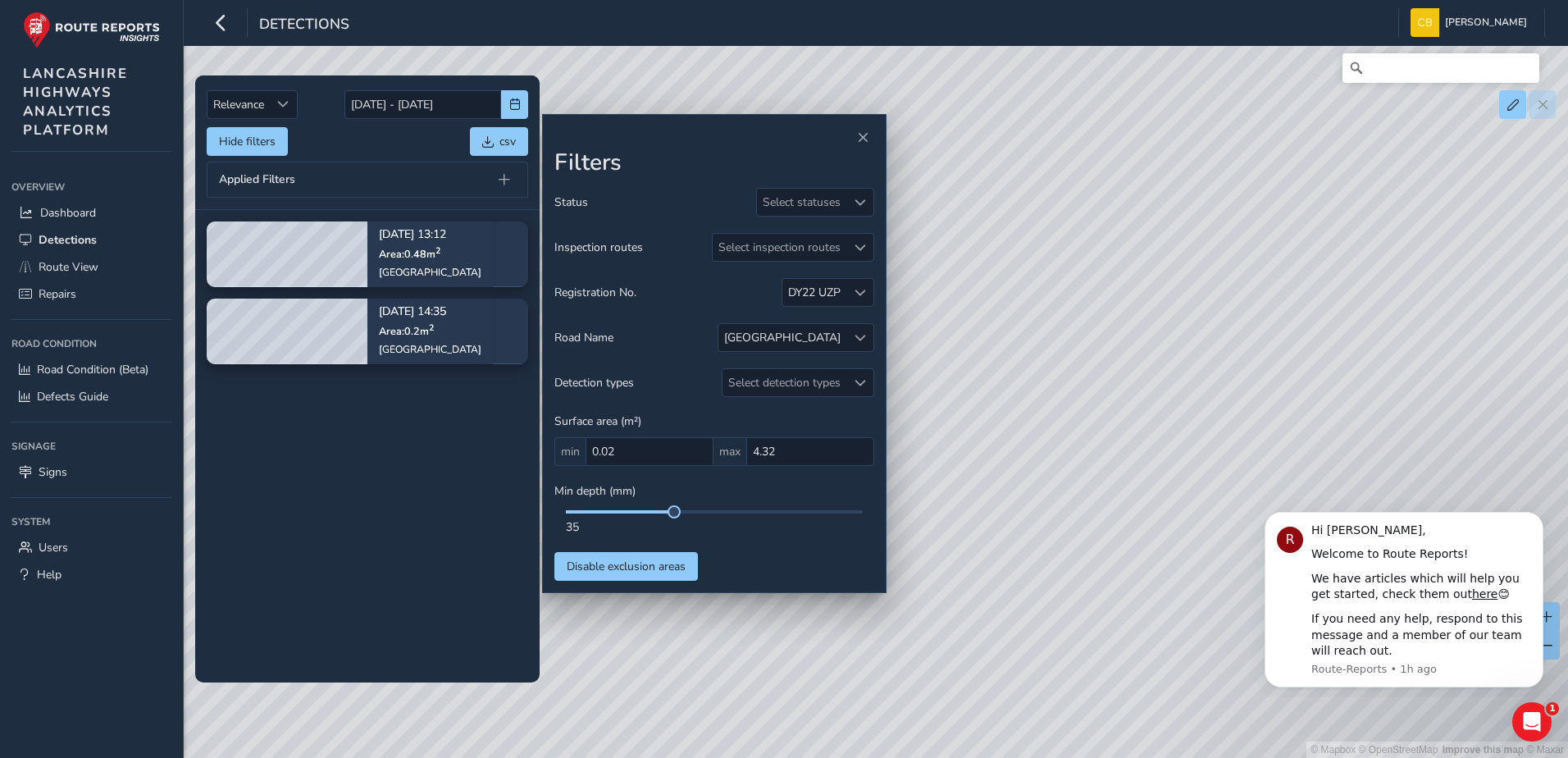
drag, startPoint x: 1182, startPoint y: 290, endPoint x: 1305, endPoint y: 228, distance: 137.7
click at [1435, 174] on div "© Mapbox © OpenStreetMap Improve this map © Maxar" at bounding box center [784, 379] width 1568 height 758
drag, startPoint x: 1195, startPoint y: 271, endPoint x: 1367, endPoint y: 147, distance: 212.0
click at [1367, 147] on div "© Mapbox © OpenStreetMap Improve this map © Maxar" at bounding box center [784, 379] width 1568 height 758
drag, startPoint x: 1080, startPoint y: 291, endPoint x: 817, endPoint y: 513, distance: 344.2
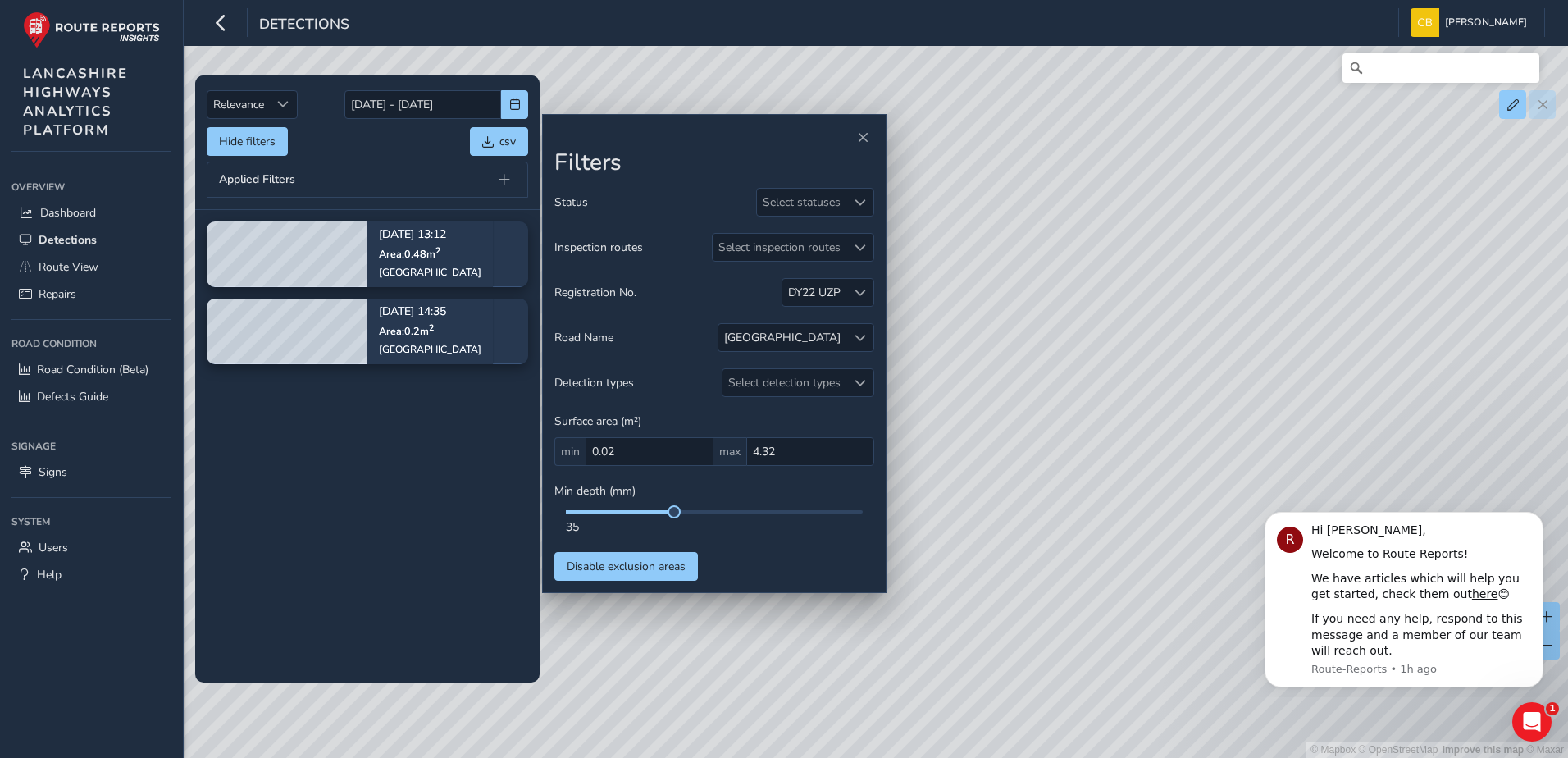
click at [817, 69] on div "Relevance Relevance 02/09/2025 - 02/09/2025 Hide filters csv Applied Filters Se…" at bounding box center [876, 69] width 1339 height 0
drag, startPoint x: 1421, startPoint y: 255, endPoint x: 1013, endPoint y: 531, distance: 492.6
click at [1013, 531] on div "© Mapbox © OpenStreetMap Improve this map © Maxar" at bounding box center [784, 379] width 1568 height 758
drag, startPoint x: 1350, startPoint y: 279, endPoint x: 1305, endPoint y: 406, distance: 134.7
click at [1305, 406] on div "© Mapbox © OpenStreetMap Improve this map © Maxar" at bounding box center [784, 379] width 1568 height 758
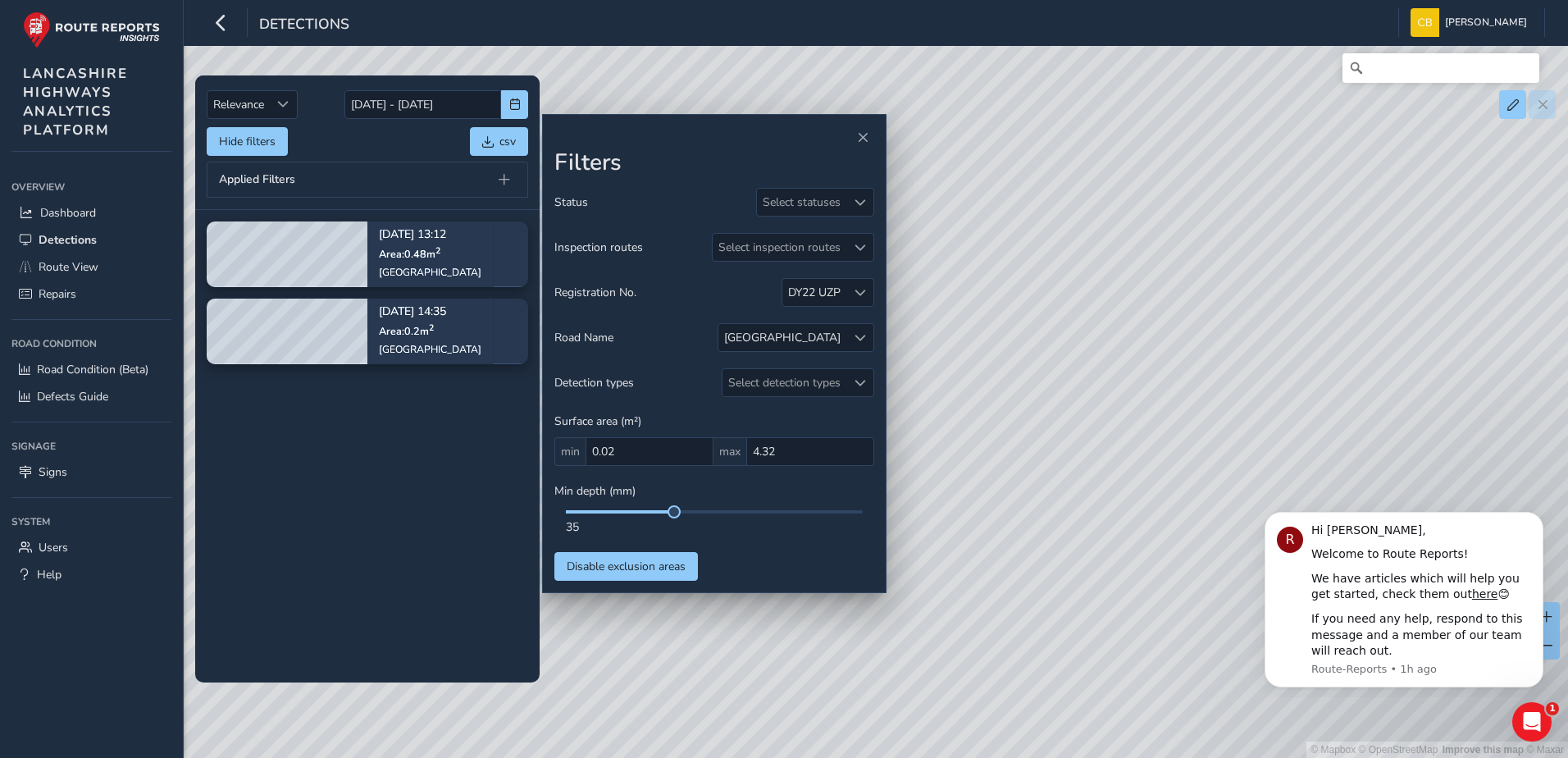
click at [1317, 382] on div "© Mapbox © OpenStreetMap Improve this map © Maxar" at bounding box center [784, 379] width 1568 height 758
click at [862, 296] on span at bounding box center [860, 293] width 12 height 12
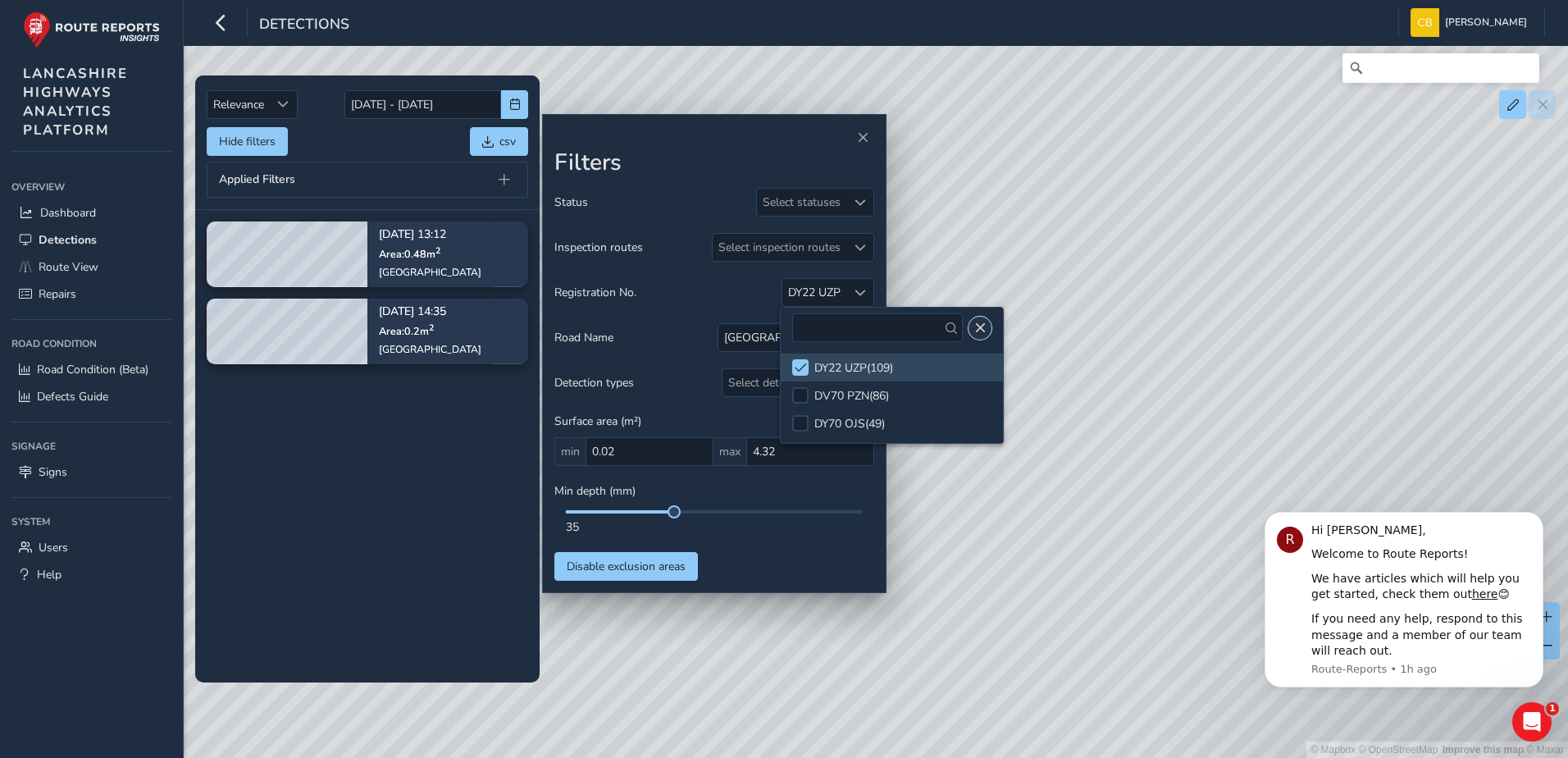
click at [974, 330] on span "Close" at bounding box center [980, 328] width 12 height 12
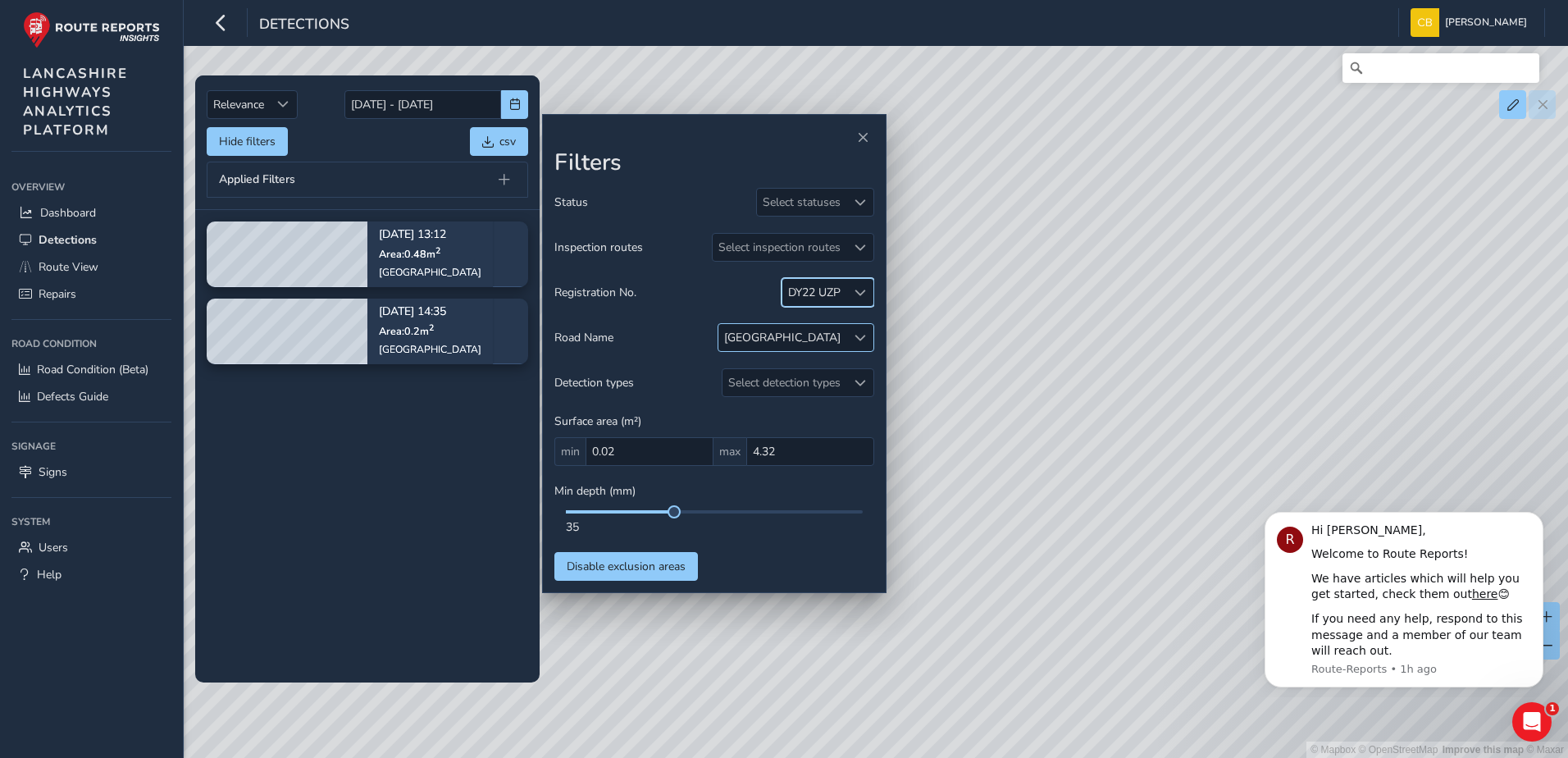
click at [859, 334] on span at bounding box center [860, 338] width 12 height 12
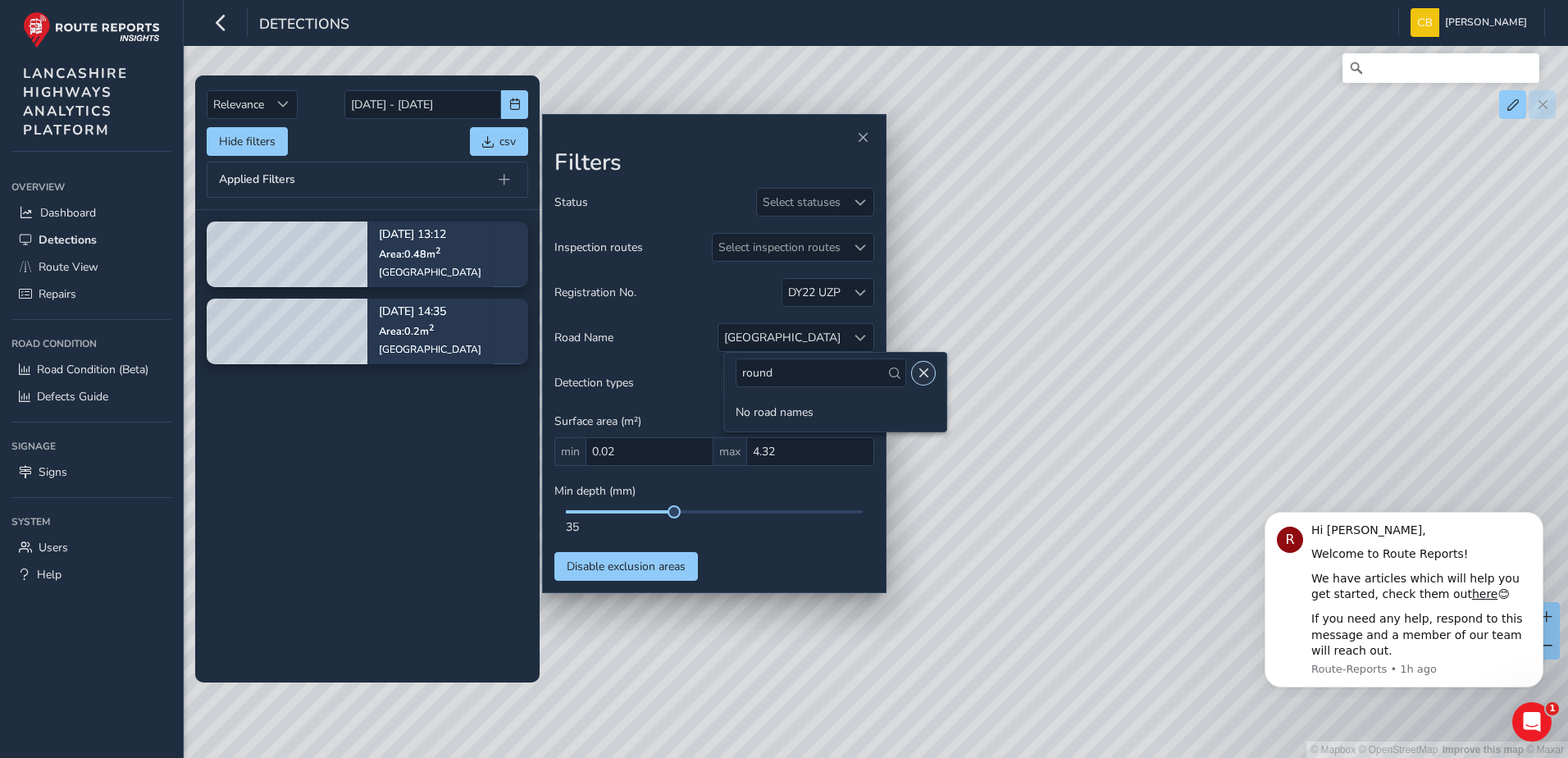
click at [918, 374] on span "Close" at bounding box center [924, 373] width 12 height 12
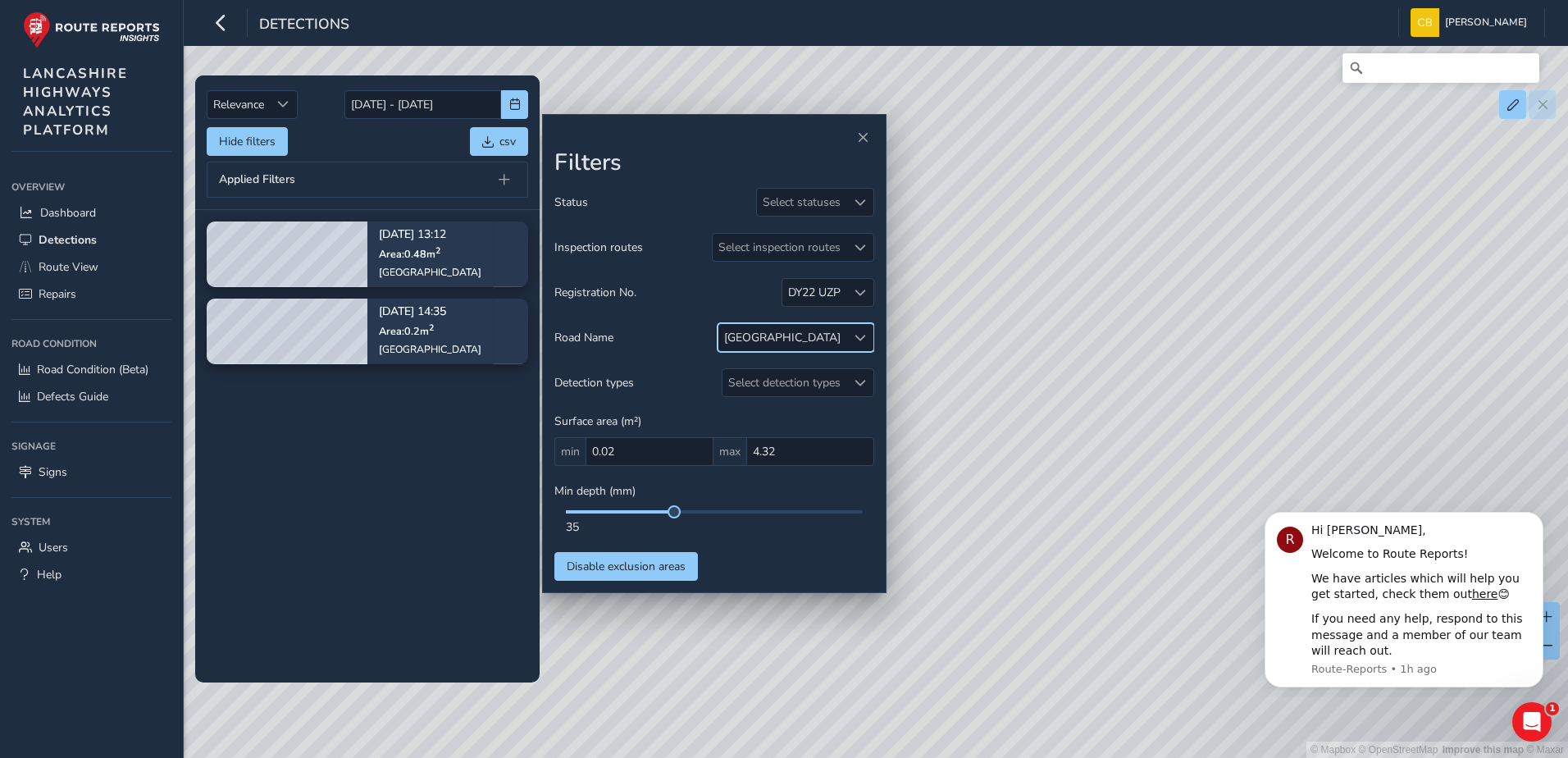
click at [863, 340] on span at bounding box center [860, 338] width 12 height 12
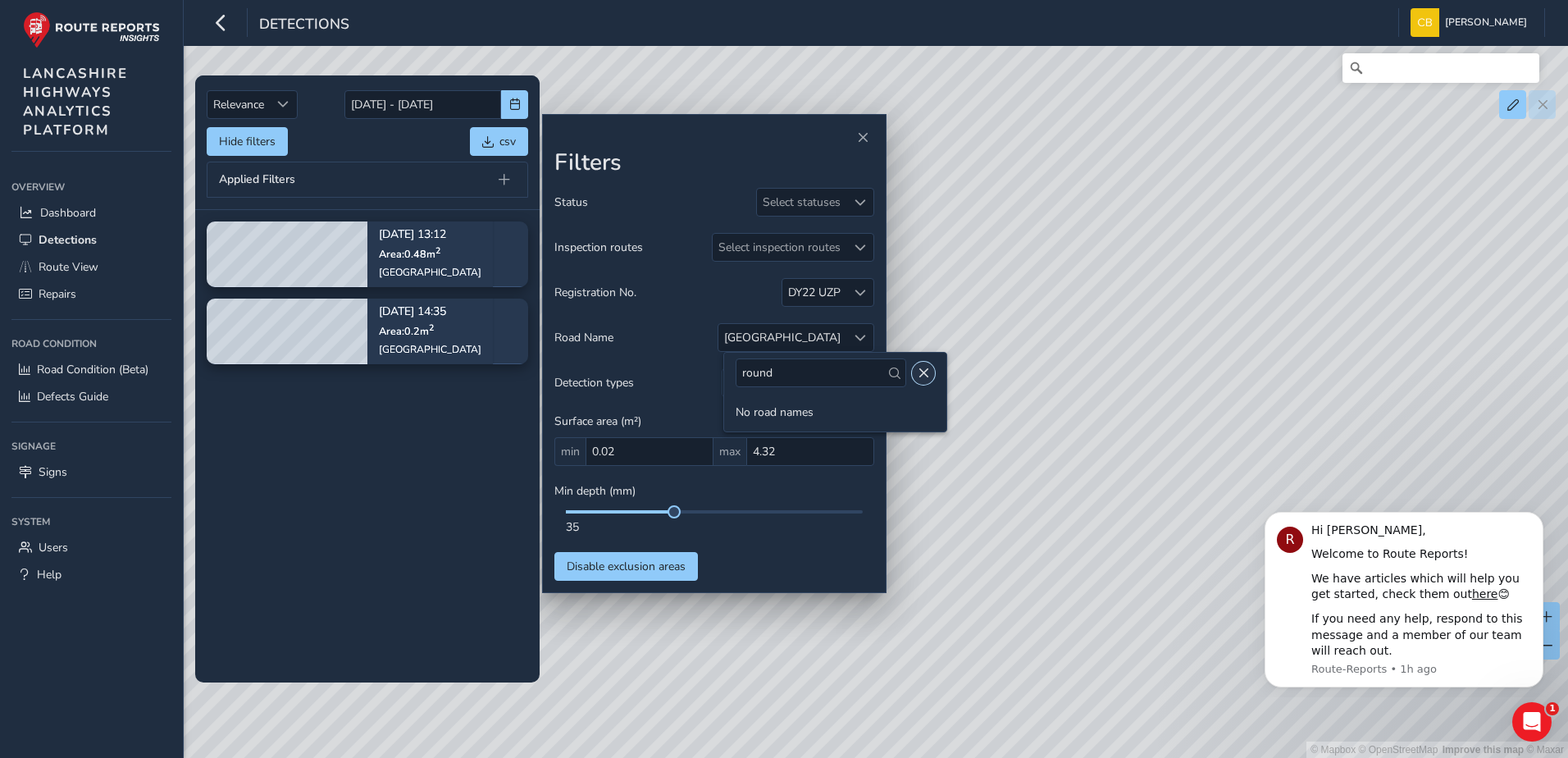
click at [918, 369] on span "Close" at bounding box center [924, 373] width 12 height 12
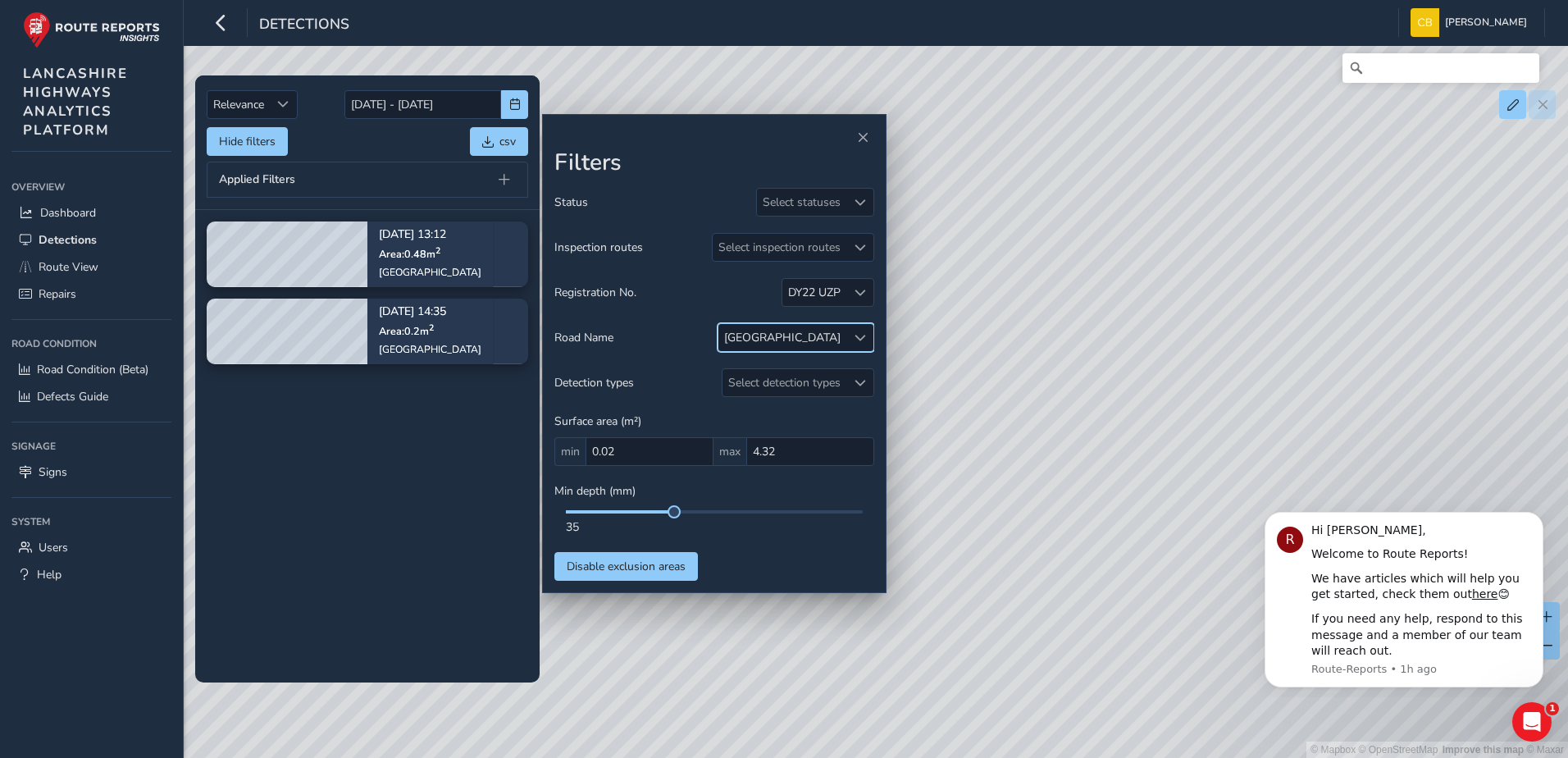
click at [845, 333] on div "[GEOGRAPHIC_DATA]" at bounding box center [782, 338] width 128 height 27
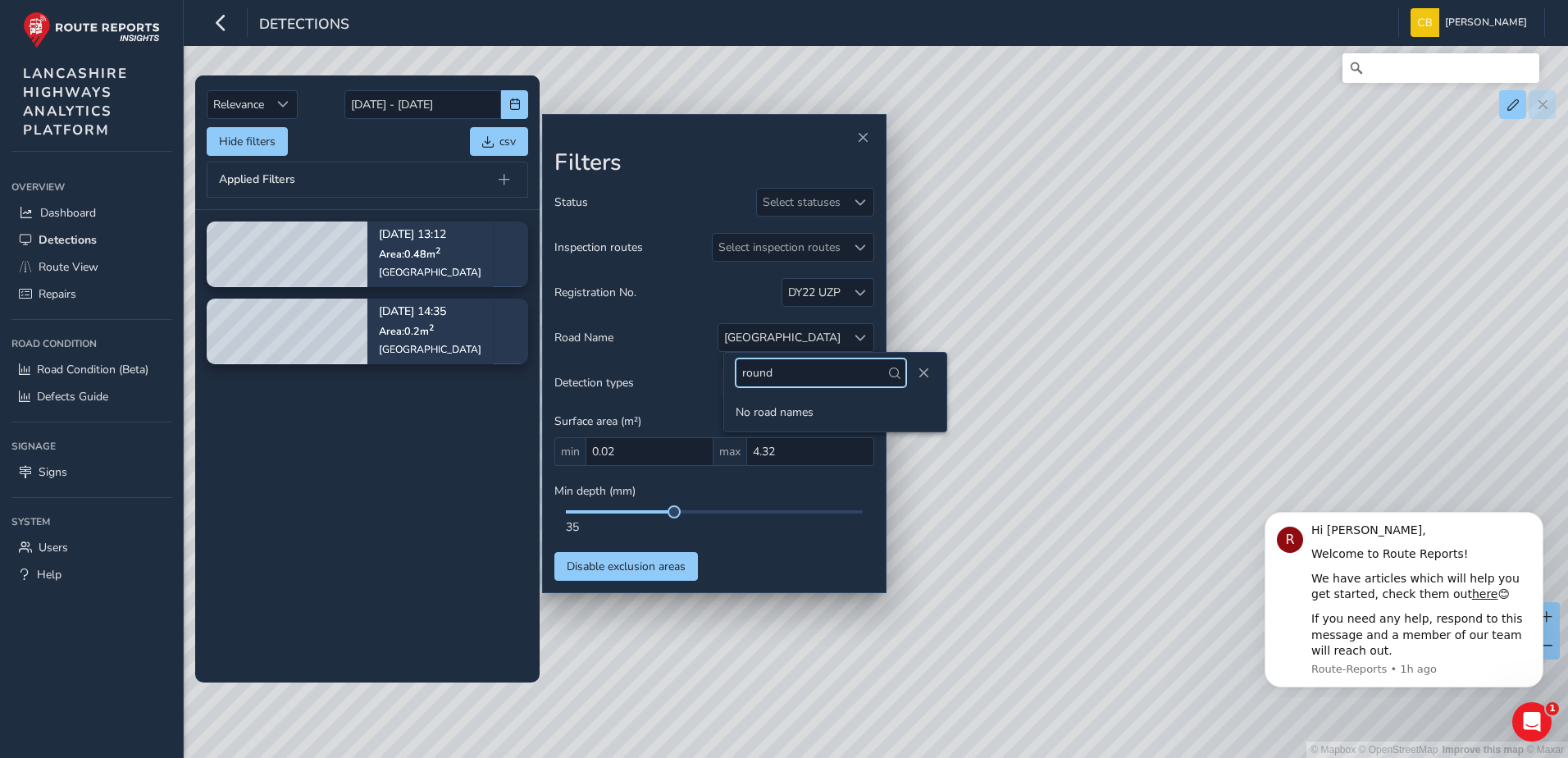
drag, startPoint x: 859, startPoint y: 367, endPoint x: 619, endPoint y: 380, distance: 240.4
click at [619, 380] on body "Detections Carlin Bonage Colour Scheme: Dark Dim Light Logout Relevance Relevan…" at bounding box center [784, 379] width 1568 height 758
click at [831, 331] on div "[GEOGRAPHIC_DATA]" at bounding box center [782, 338] width 116 height 16
click at [823, 380] on input "round" at bounding box center [821, 372] width 171 height 28
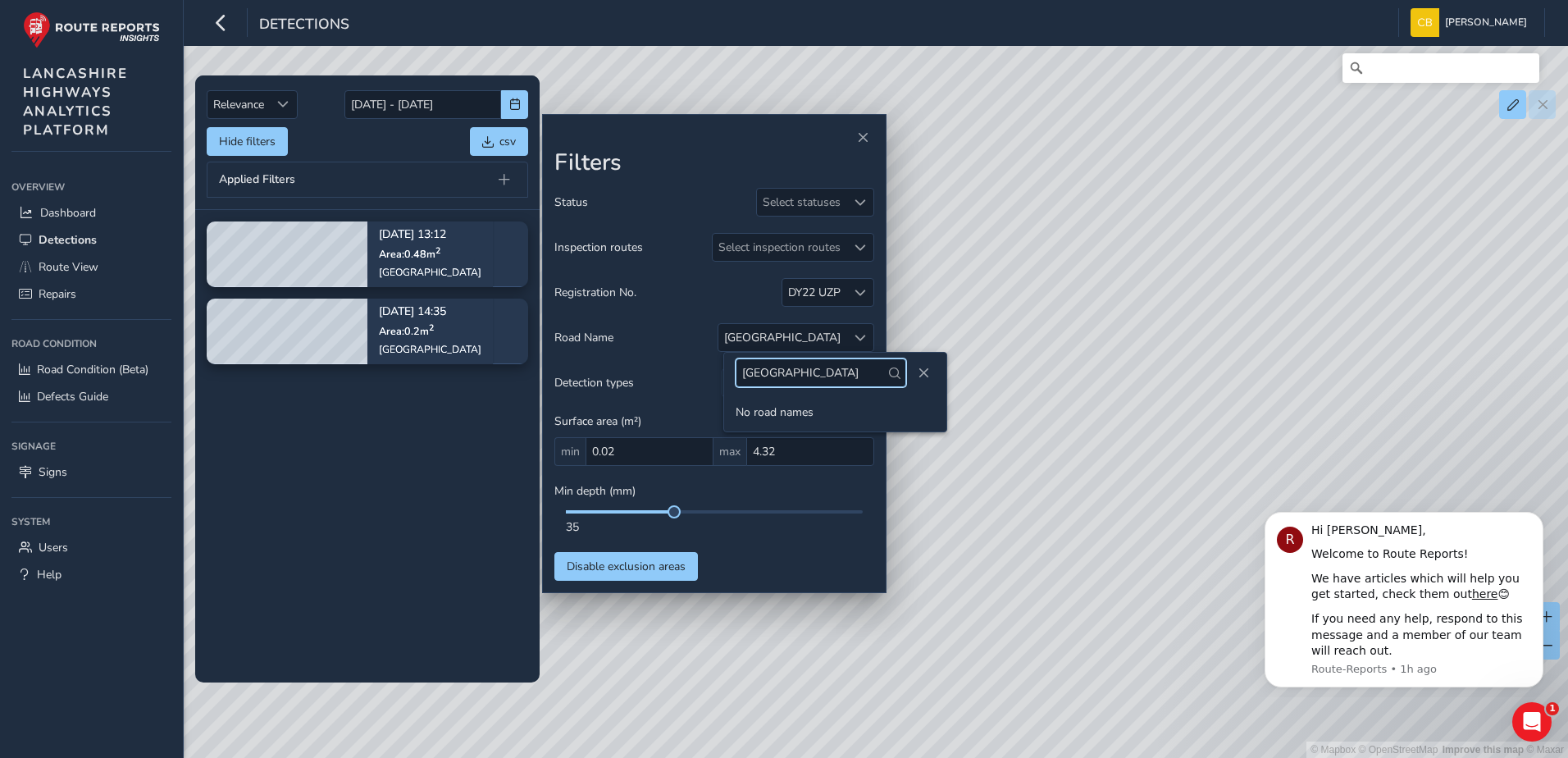
type input "london road"
click at [859, 298] on span at bounding box center [860, 293] width 12 height 12
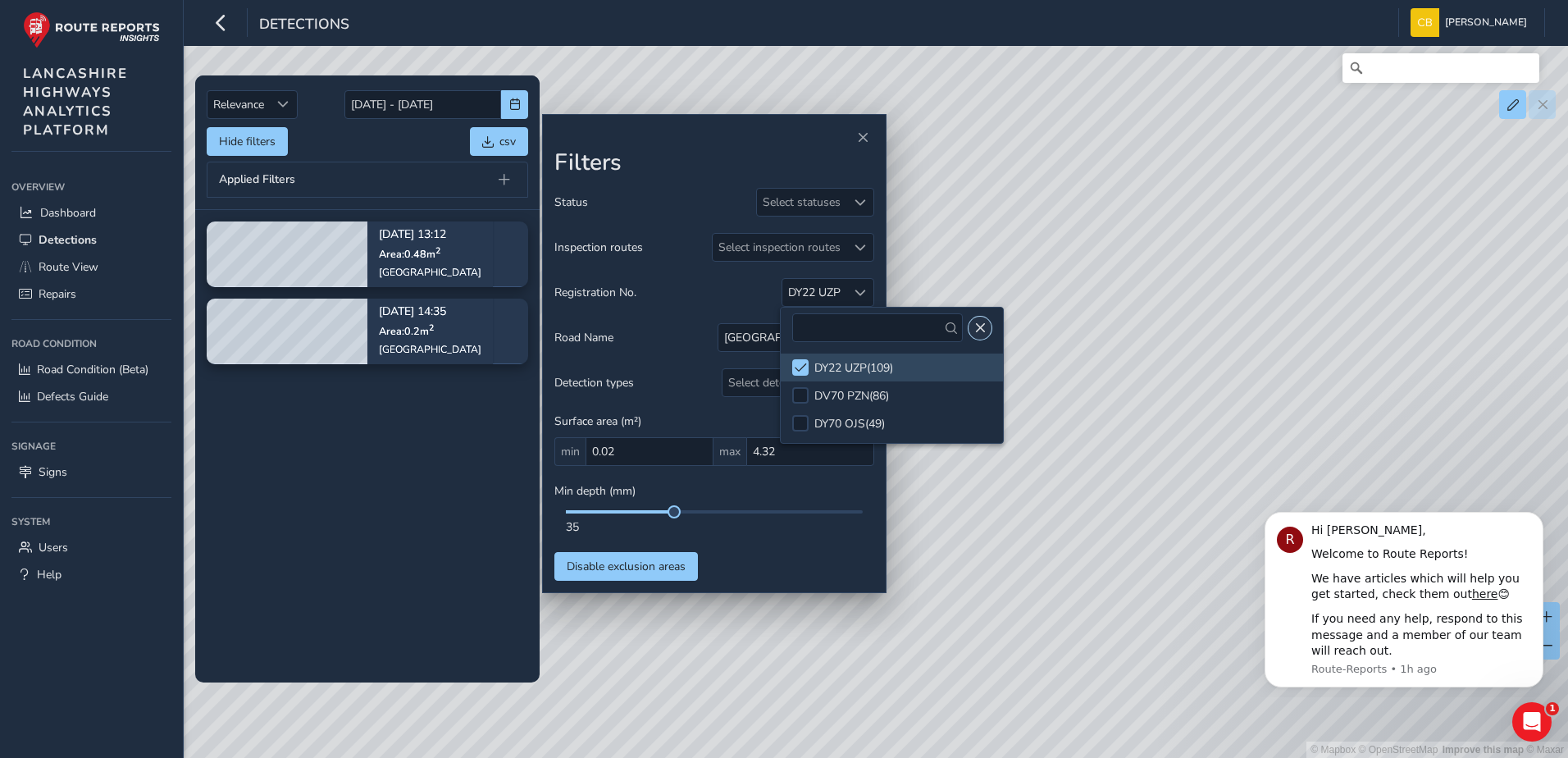
click at [974, 327] on span "Close" at bounding box center [980, 328] width 12 height 12
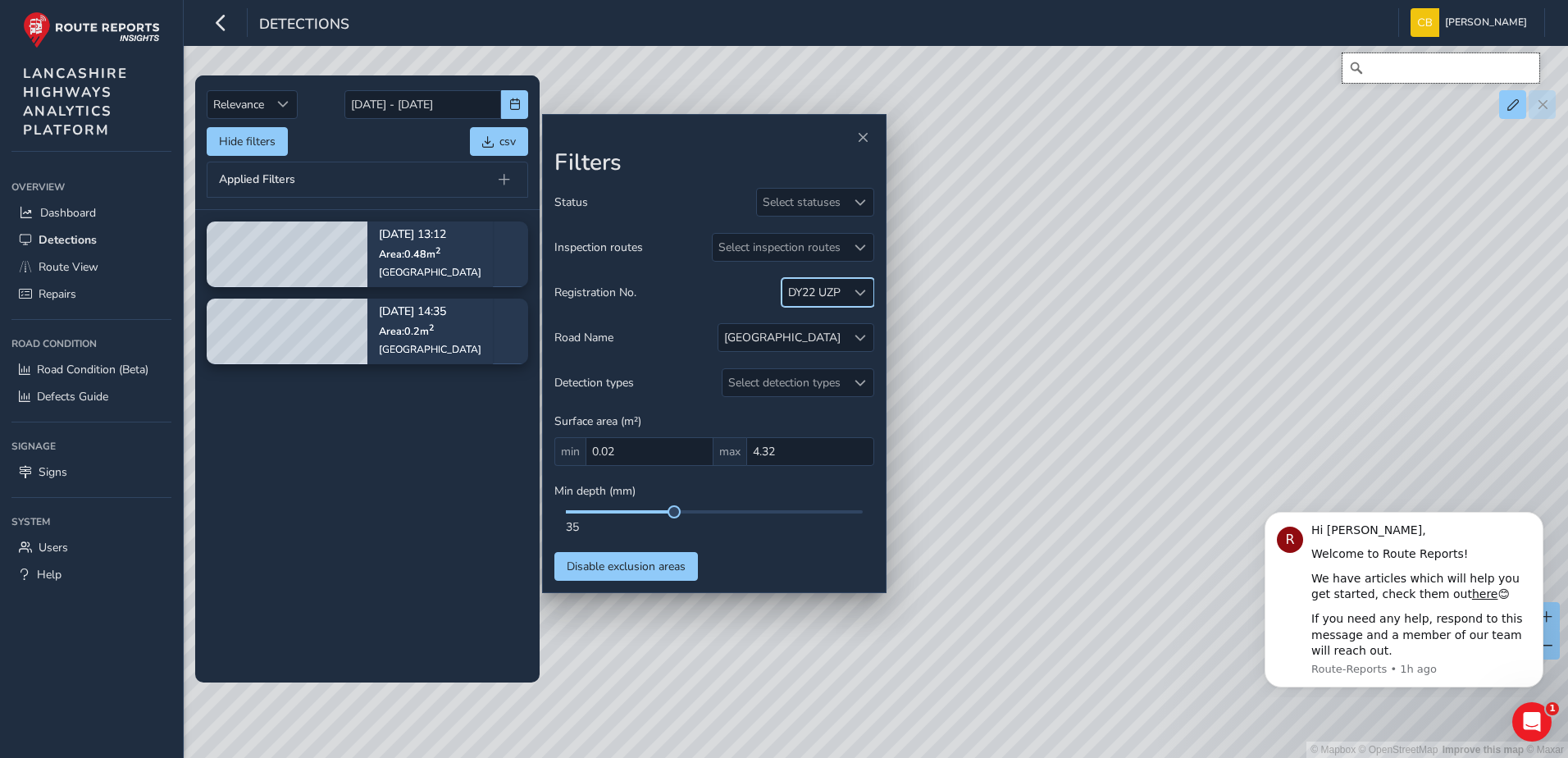
click at [1398, 65] on input "Search" at bounding box center [1441, 68] width 197 height 29
type input "London Road, Walton-le-Dale, South Ribble, Lancashire, England, PR5 4AD, United…"
click at [864, 136] on span "Close" at bounding box center [863, 138] width 12 height 12
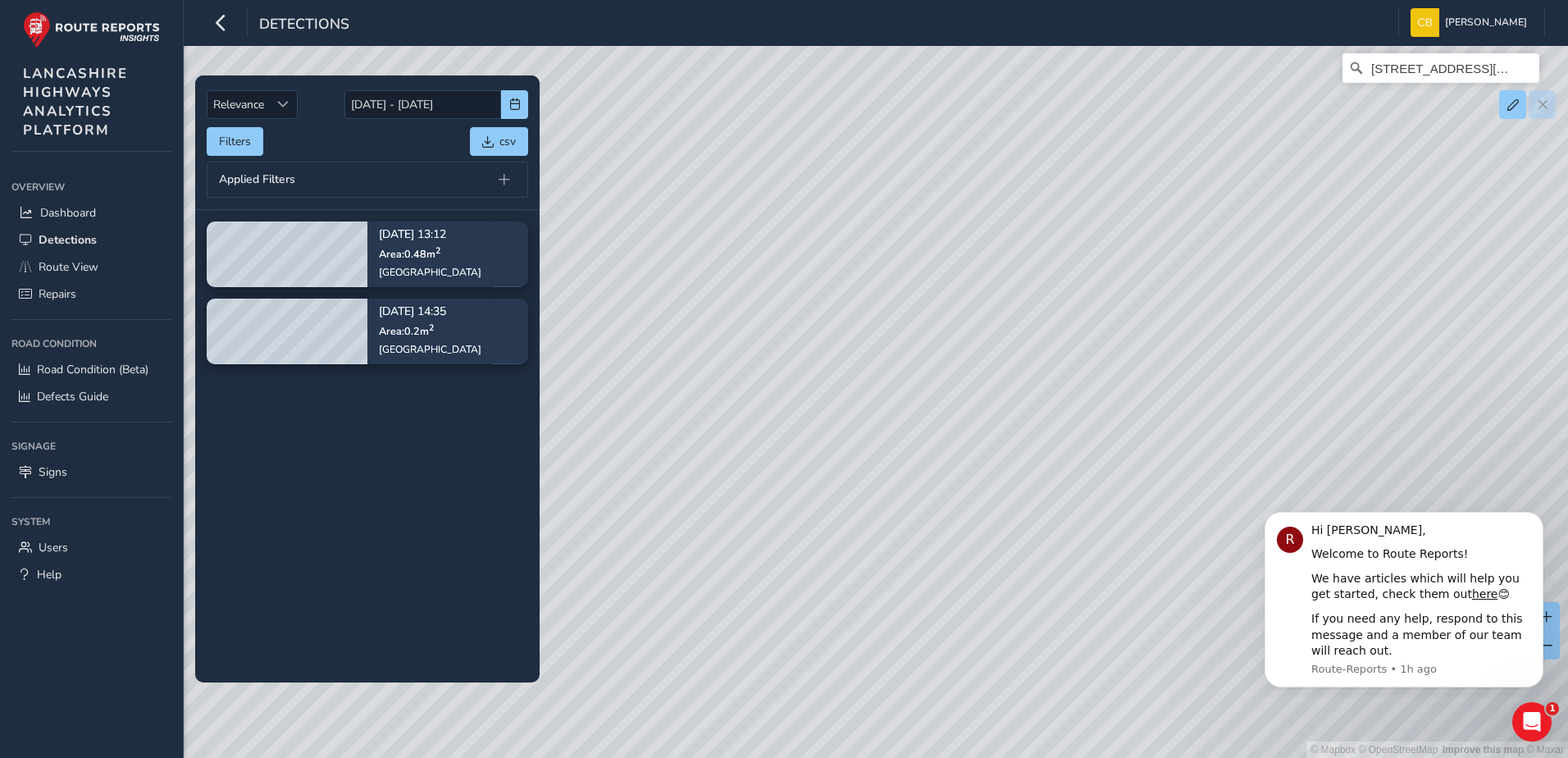
drag, startPoint x: 773, startPoint y: 421, endPoint x: 798, endPoint y: 446, distance: 35.4
click at [798, 446] on div "© Mapbox © OpenStreetMap Improve this map © Maxar London Road, Walton-le-Dale, …" at bounding box center [784, 379] width 1568 height 758
click at [754, 306] on div "© Mapbox © OpenStreetMap Improve this map © Maxar London Road, Walton-le-Dale, …" at bounding box center [784, 379] width 1568 height 758
drag, startPoint x: 767, startPoint y: 449, endPoint x: 798, endPoint y: 389, distance: 67.5
click at [764, 406] on div "© Mapbox © OpenStreetMap Improve this map © Maxar London Road, Walton-le-Dale, …" at bounding box center [784, 379] width 1568 height 758
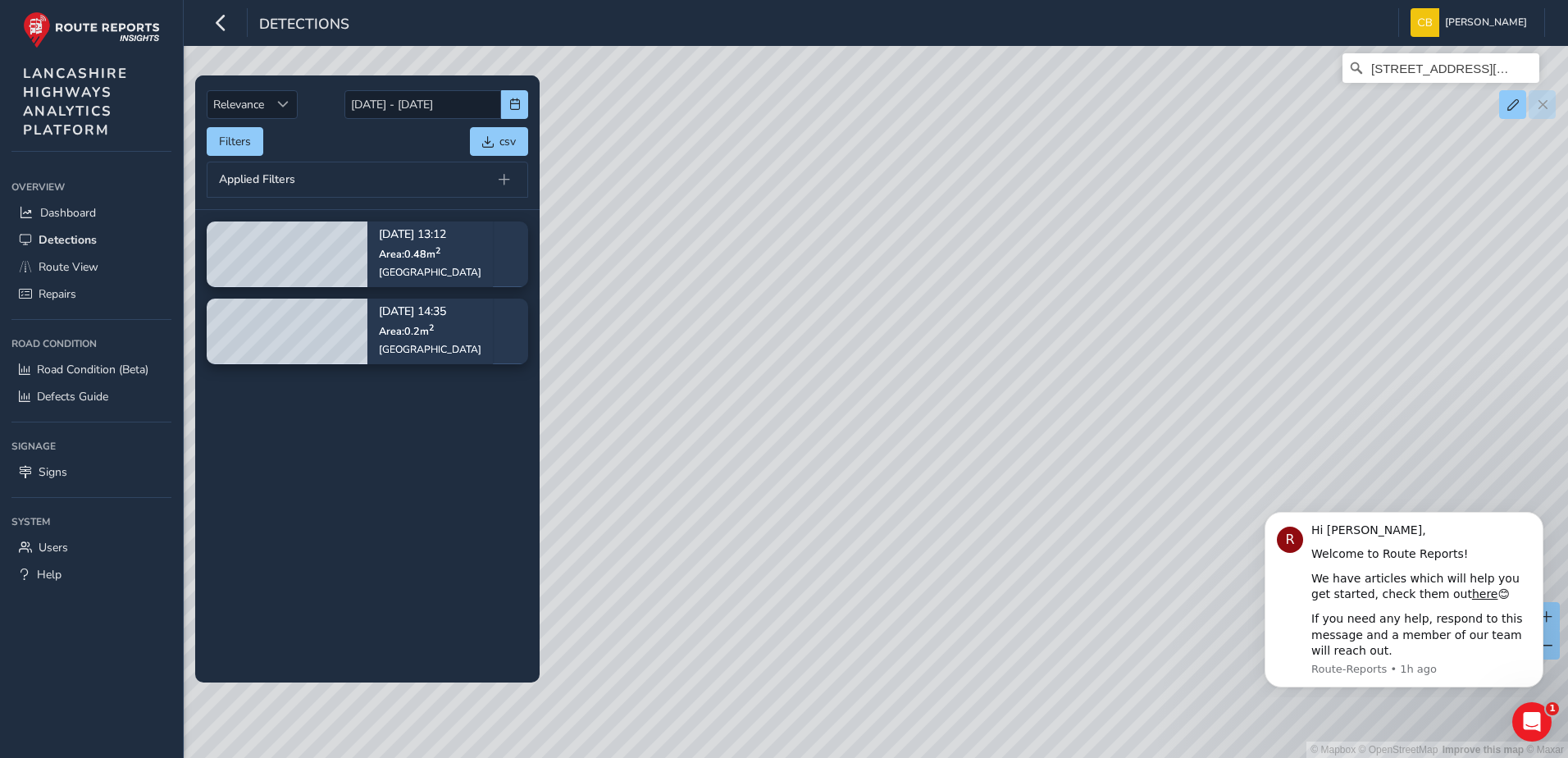
drag, startPoint x: 836, startPoint y: 378, endPoint x: 951, endPoint y: 568, distance: 222.1
click at [970, 604] on div "© Mapbox © OpenStreetMap Improve this map © Maxar London Road, Walton-le-Dale, …" at bounding box center [784, 379] width 1568 height 758
drag, startPoint x: 815, startPoint y: 344, endPoint x: 940, endPoint y: 656, distance: 336.1
click at [940, 656] on div "© Mapbox © OpenStreetMap Improve this map © Maxar London Road, Walton-le-Dale, …" at bounding box center [784, 379] width 1568 height 758
drag, startPoint x: 769, startPoint y: 294, endPoint x: 1073, endPoint y: 779, distance: 572.4
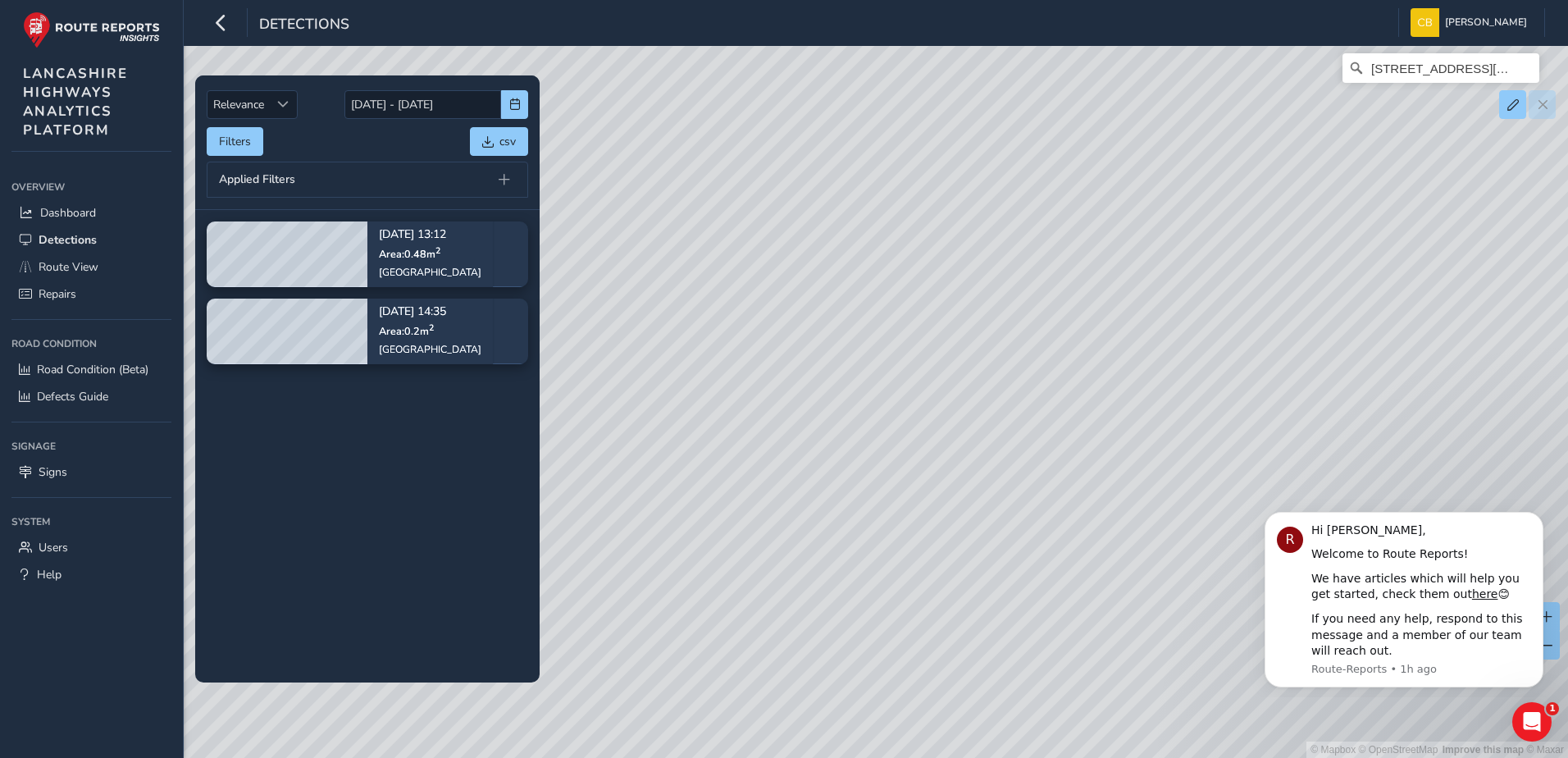
click at [1073, 757] on html "Detections Carlin Bonage Colour Scheme: Dark Dim Light Logout Relevance Relevan…" at bounding box center [784, 379] width 1568 height 758
drag, startPoint x: 805, startPoint y: 277, endPoint x: 1032, endPoint y: 706, distance: 485.4
click at [1032, 706] on div "© Mapbox © OpenStreetMap Improve this map © Maxar London Road, Walton-le-Dale, …" at bounding box center [784, 379] width 1568 height 758
drag, startPoint x: 875, startPoint y: 277, endPoint x: 991, endPoint y: 752, distance: 489.0
click at [993, 752] on div "© Mapbox © OpenStreetMap Improve this map © Maxar London Road, Walton-le-Dale, …" at bounding box center [784, 379] width 1568 height 758
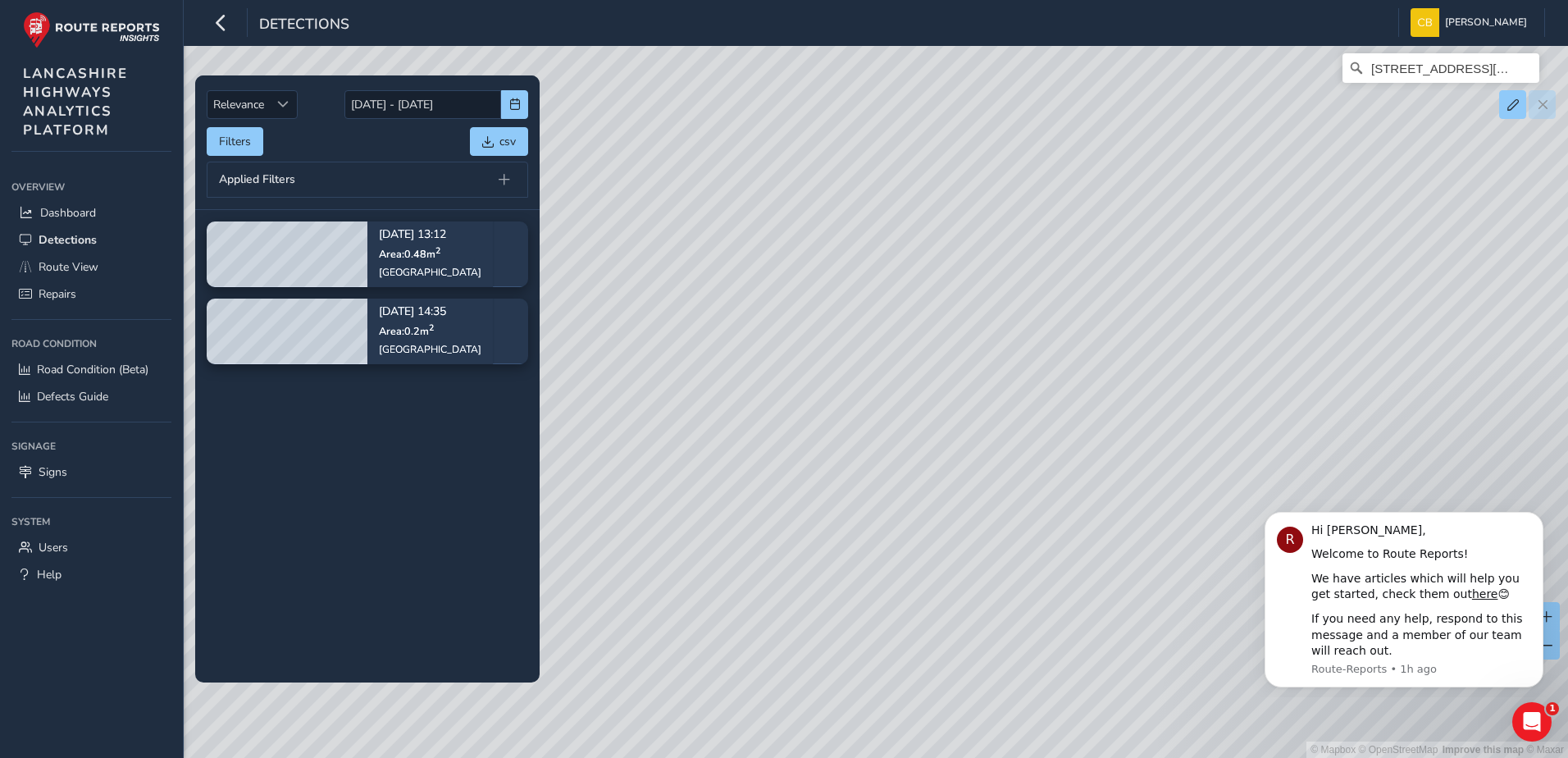
drag, startPoint x: 821, startPoint y: 357, endPoint x: 1047, endPoint y: 794, distance: 492.0
click at [1047, 757] on html "Detections Carlin Bonage Colour Scheme: Dark Dim Light Logout Relevance Relevan…" at bounding box center [784, 379] width 1568 height 758
drag, startPoint x: 914, startPoint y: 485, endPoint x: 1003, endPoint y: 773, distance: 301.4
click at [1003, 757] on html "Detections Carlin Bonage Colour Scheme: Dark Dim Light Logout Relevance Relevan…" at bounding box center [784, 379] width 1568 height 758
drag, startPoint x: 846, startPoint y: 342, endPoint x: 1027, endPoint y: 725, distance: 423.6
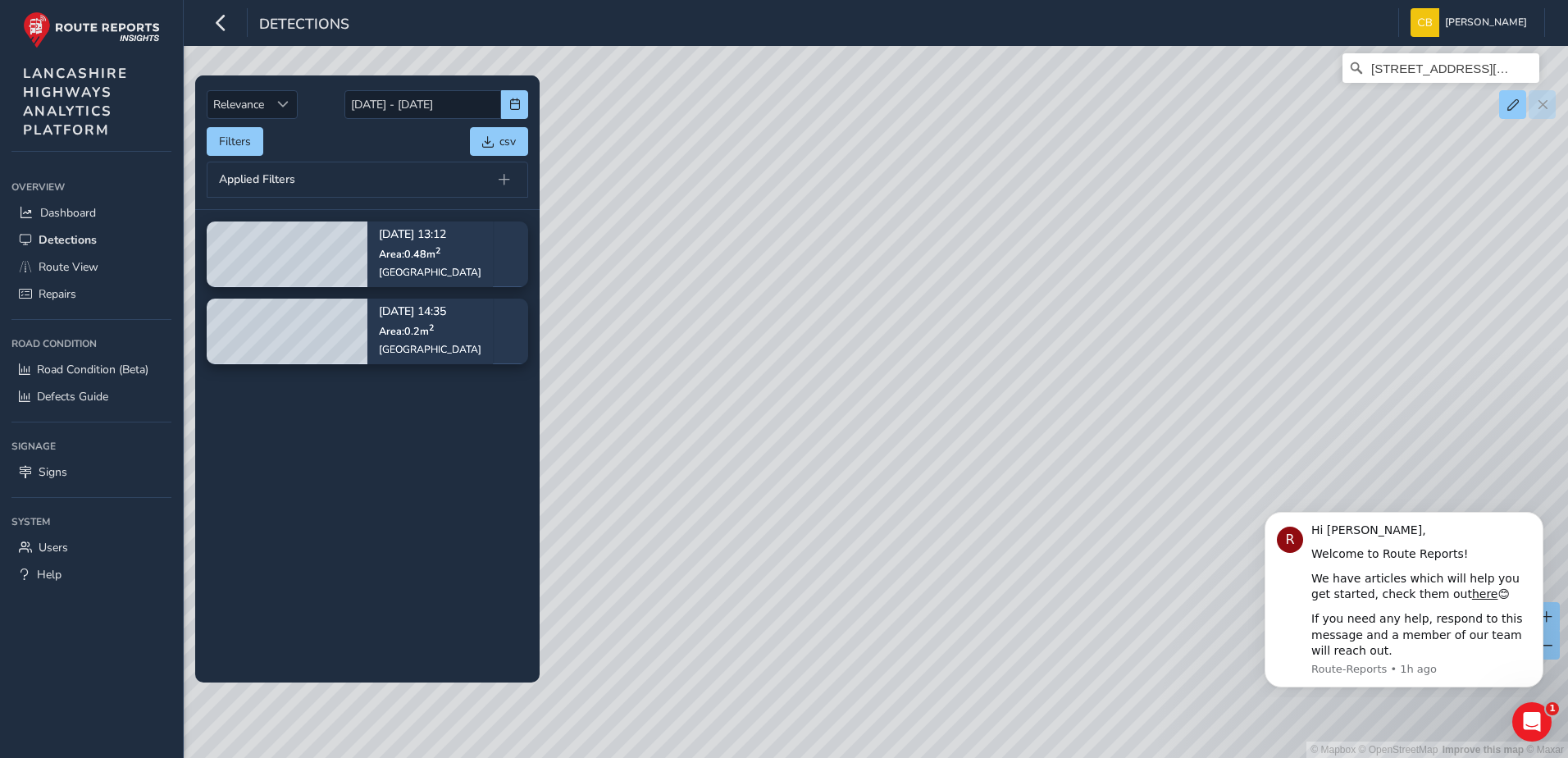
click at [1027, 725] on div "© Mapbox © OpenStreetMap Improve this map © Maxar London Road, Walton-le-Dale, …" at bounding box center [784, 379] width 1568 height 758
drag, startPoint x: 909, startPoint y: 379, endPoint x: 970, endPoint y: 590, distance: 219.6
click at [970, 590] on div "© Mapbox © OpenStreetMap Improve this map © Maxar London Road, Walton-le-Dale, …" at bounding box center [784, 379] width 1568 height 758
click at [90, 265] on span "Route View" at bounding box center [67, 267] width 60 height 16
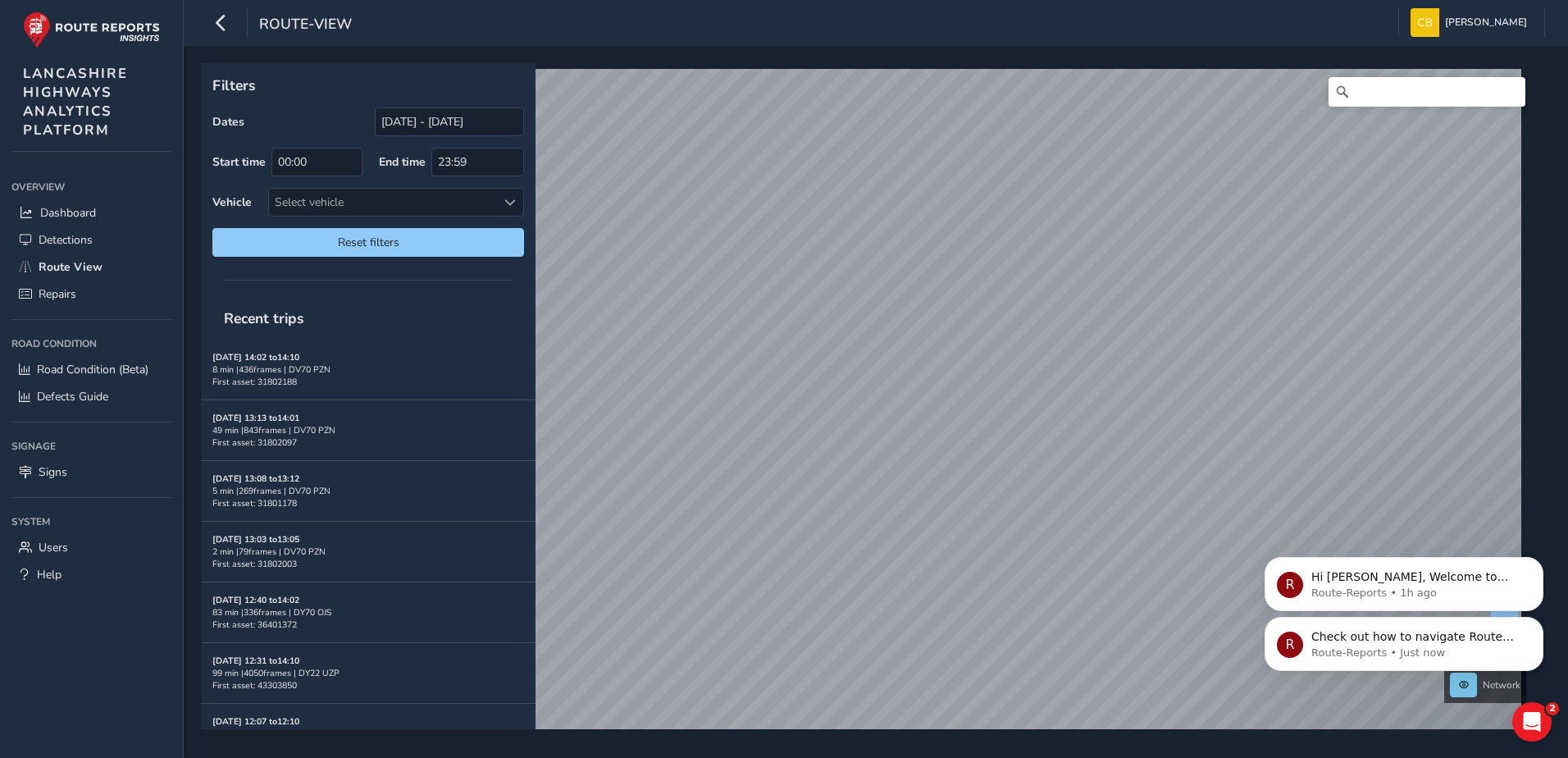
click at [1542, 560] on icon "Dismiss notification" at bounding box center [1540, 563] width 8 height 8
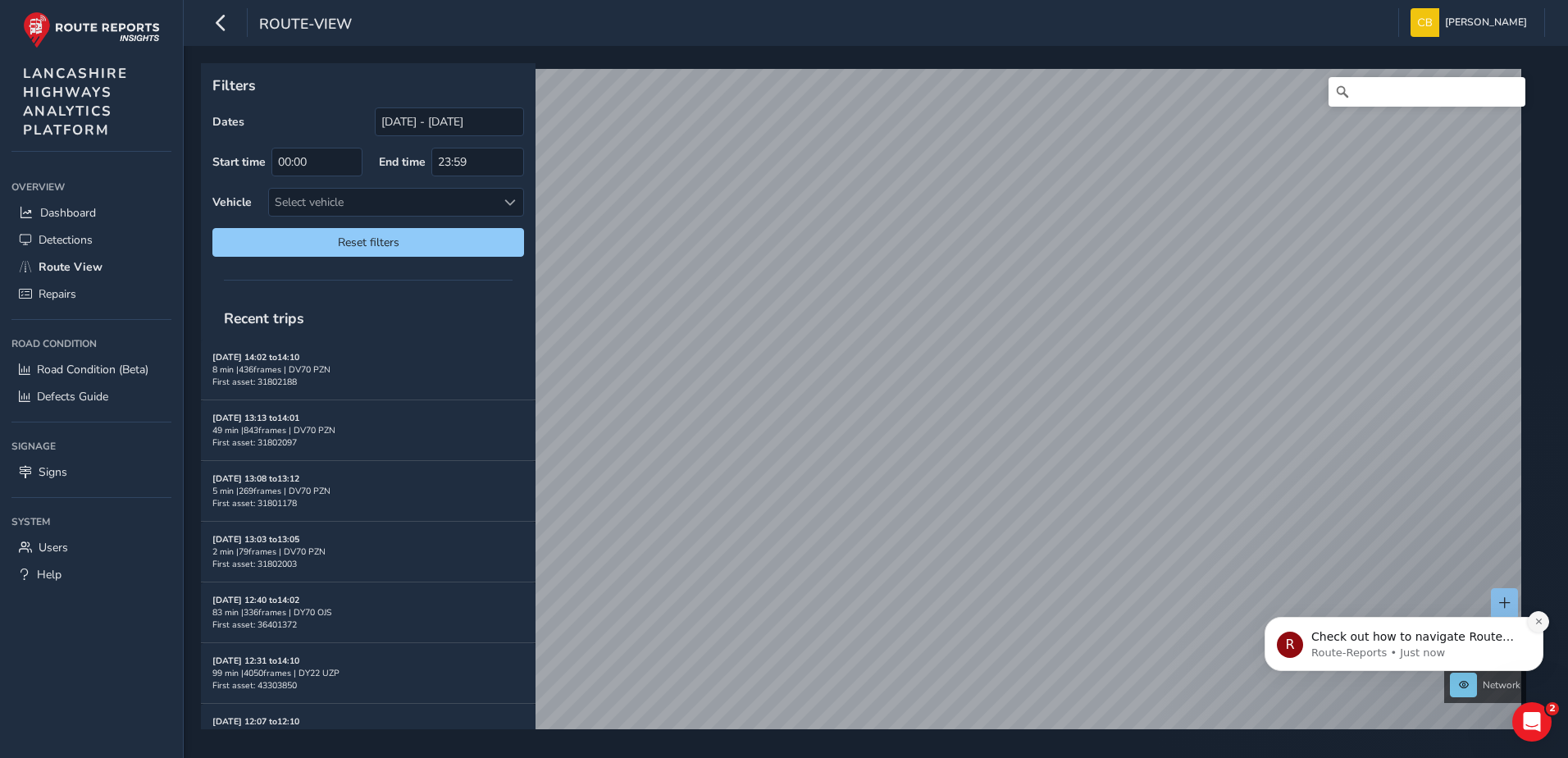
click at [1538, 623] on icon "Dismiss notification" at bounding box center [1539, 621] width 9 height 9
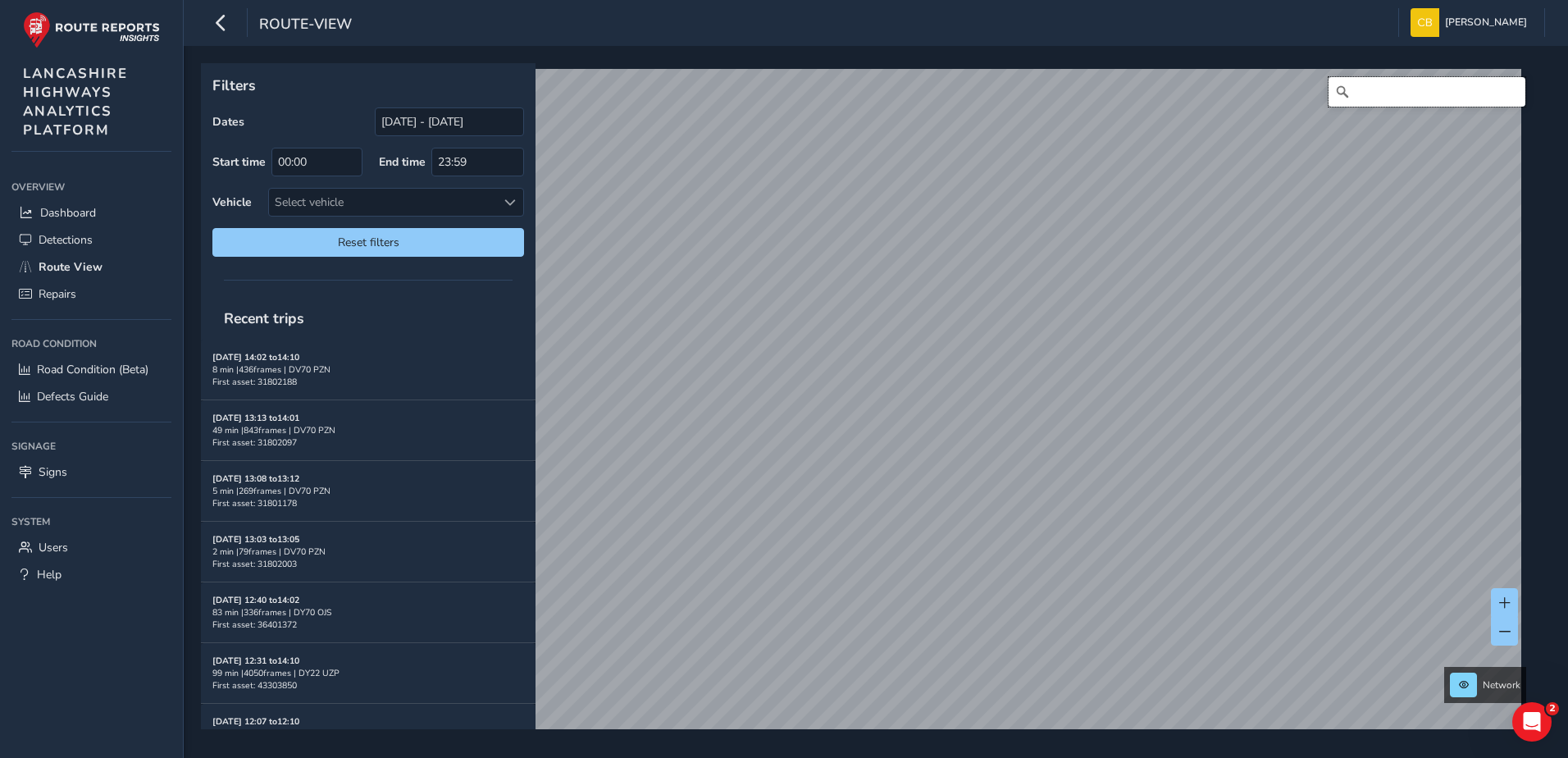
click at [1357, 88] on input "Search" at bounding box center [1427, 92] width 197 height 29
click at [408, 205] on div "Select vehicle" at bounding box center [383, 202] width 227 height 27
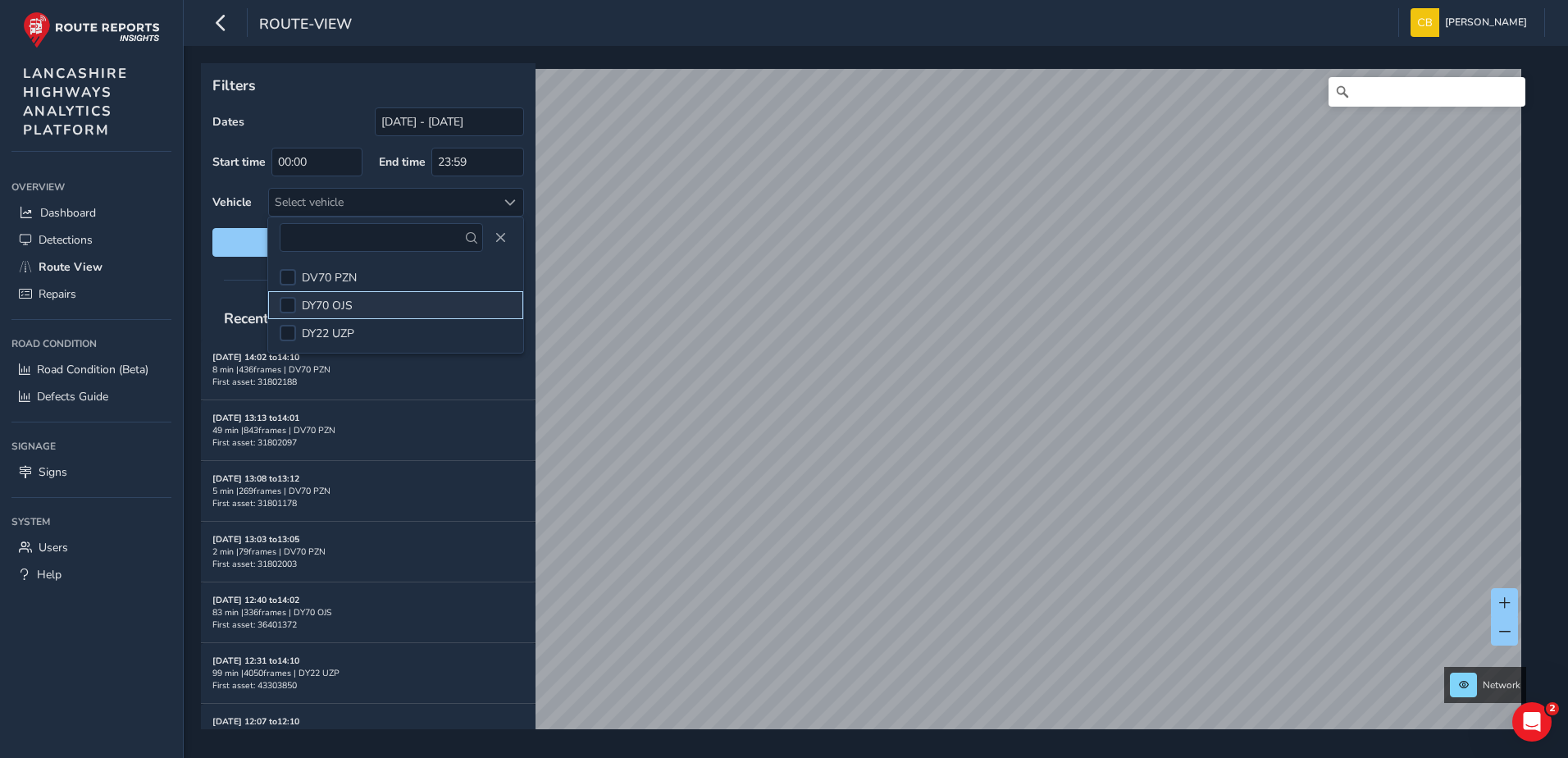
click at [361, 306] on li "DY70 OJS" at bounding box center [395, 305] width 255 height 28
click at [351, 236] on input "text" at bounding box center [381, 237] width 203 height 28
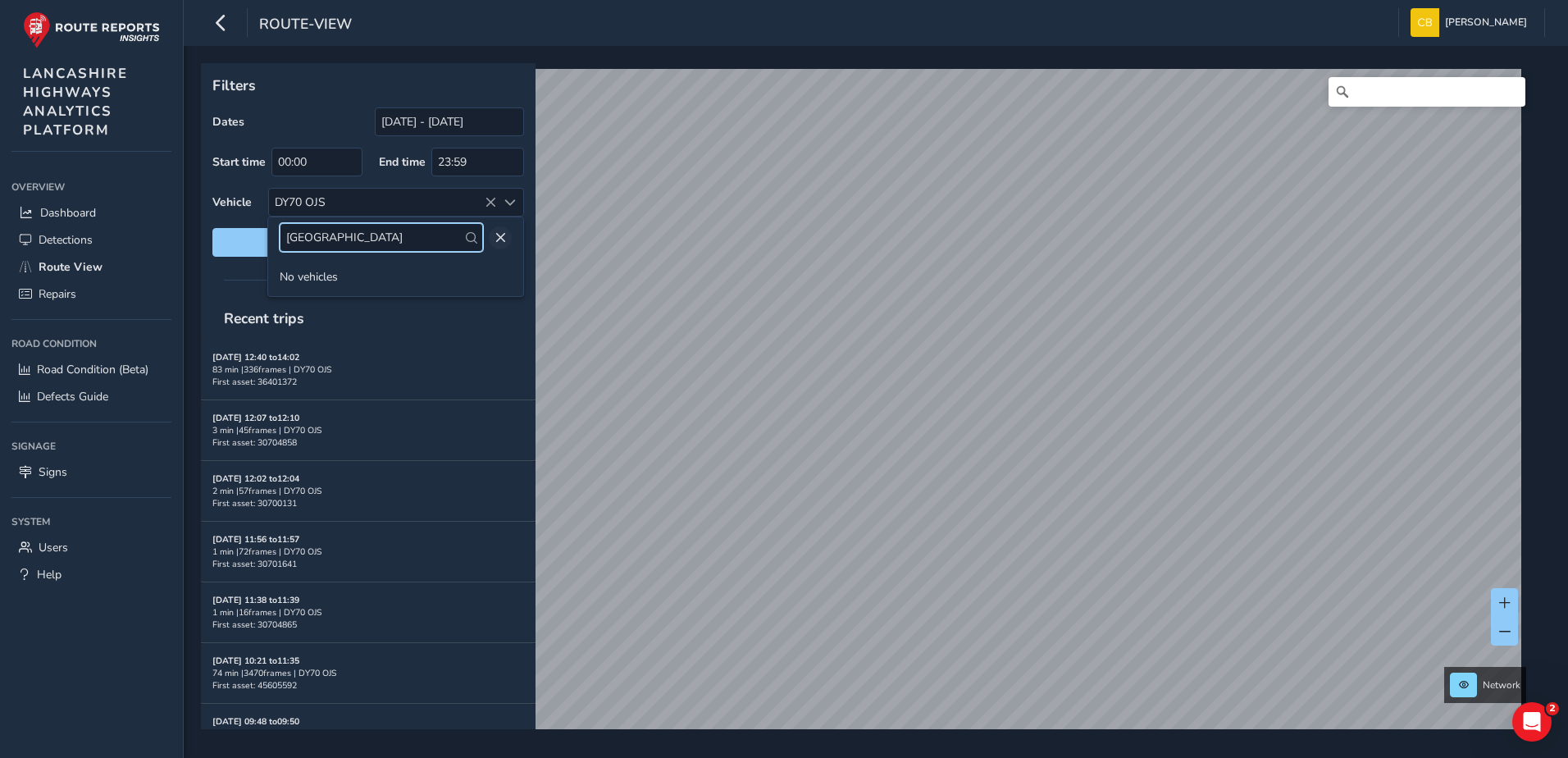
type input "london road"
click at [495, 238] on span "Close" at bounding box center [501, 238] width 12 height 12
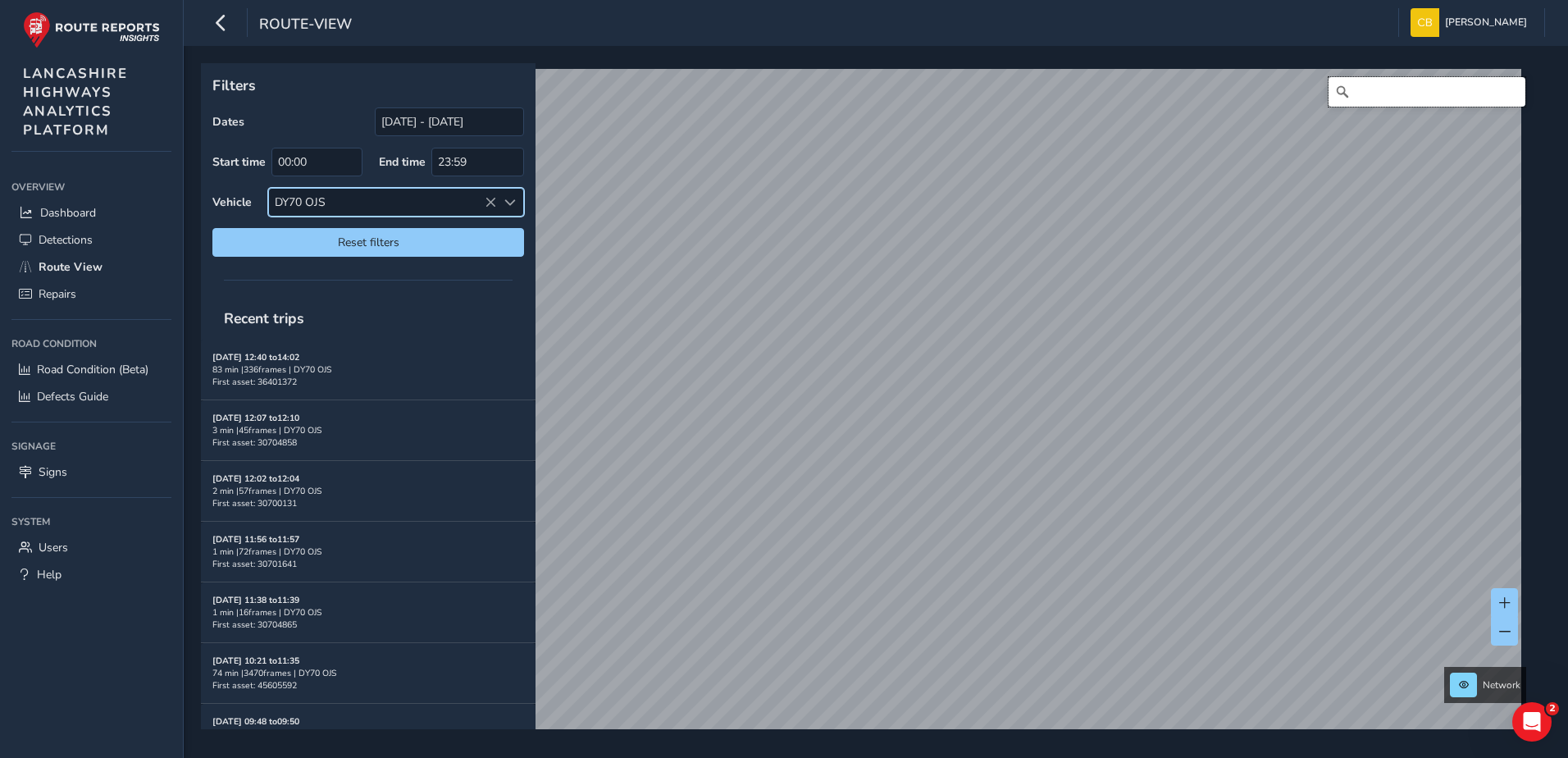
click at [1374, 83] on input "Search" at bounding box center [1427, 92] width 197 height 29
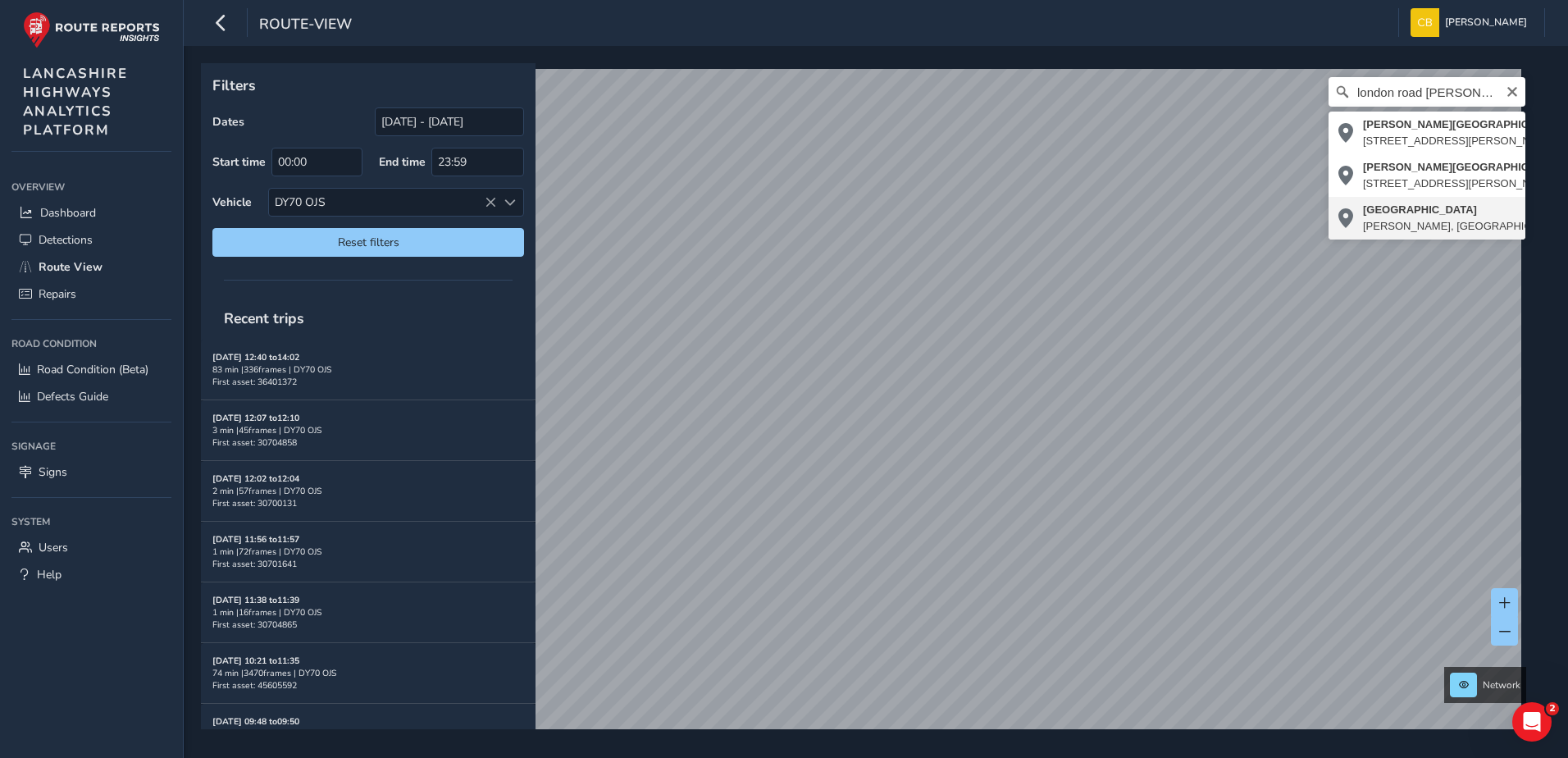
type input "London Road, Walton-le-Dale, South Ribble, Lancashire, England, PR5 4AD, United…"
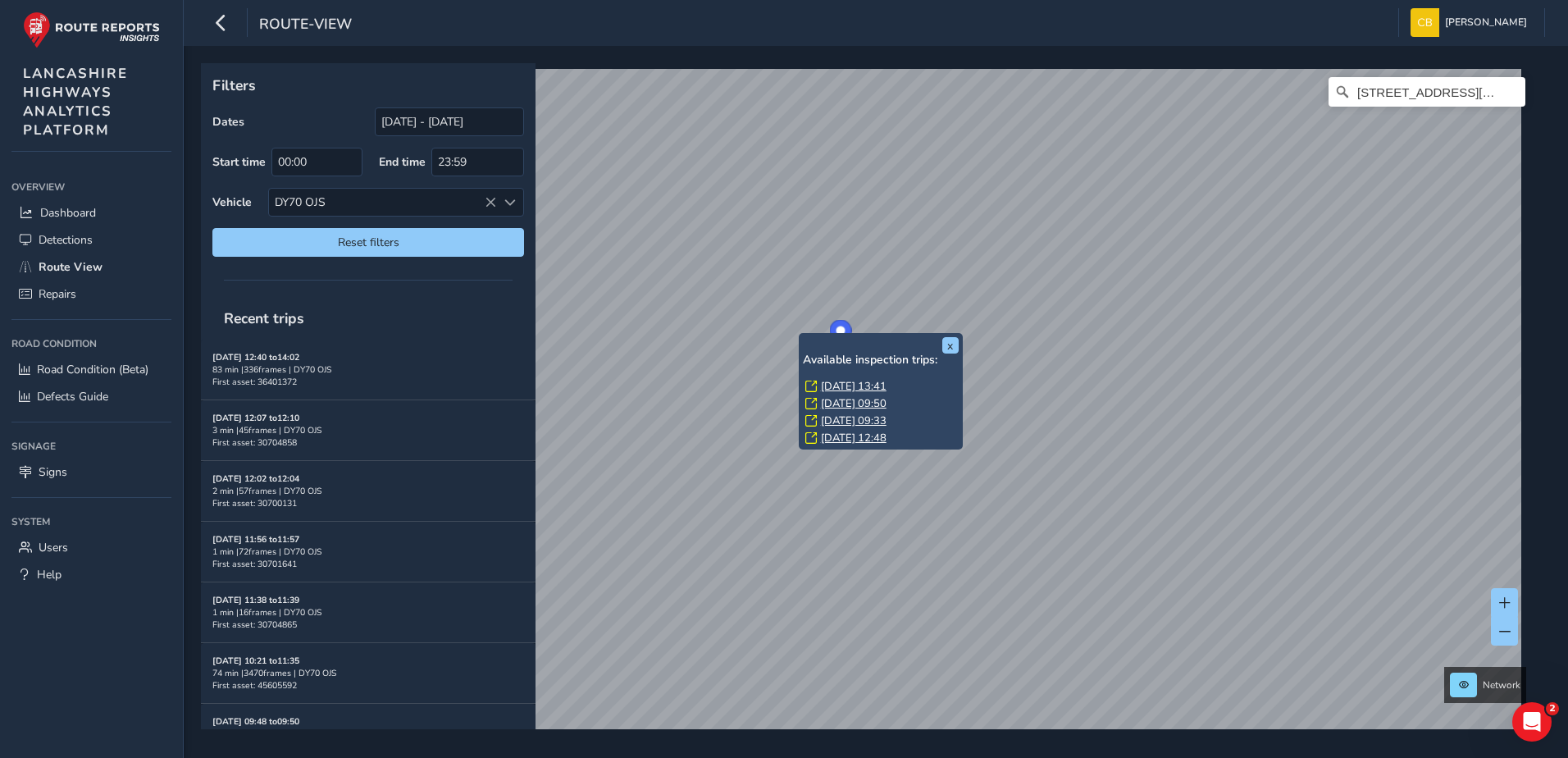
click at [870, 404] on link "Wed, 3 Sep, 09:50" at bounding box center [853, 403] width 65 height 15
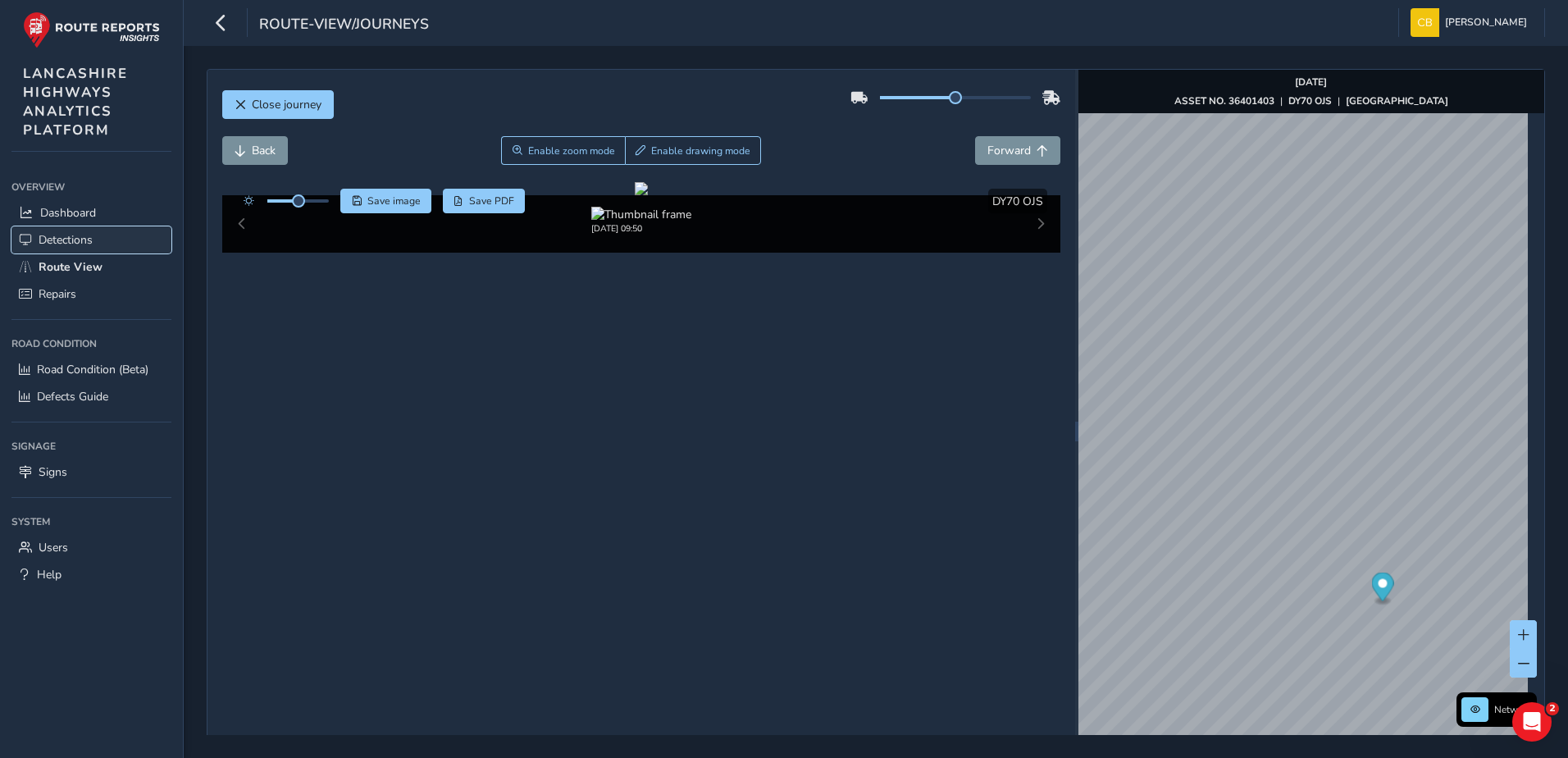
click at [62, 238] on span "Detections" at bounding box center [64, 240] width 54 height 16
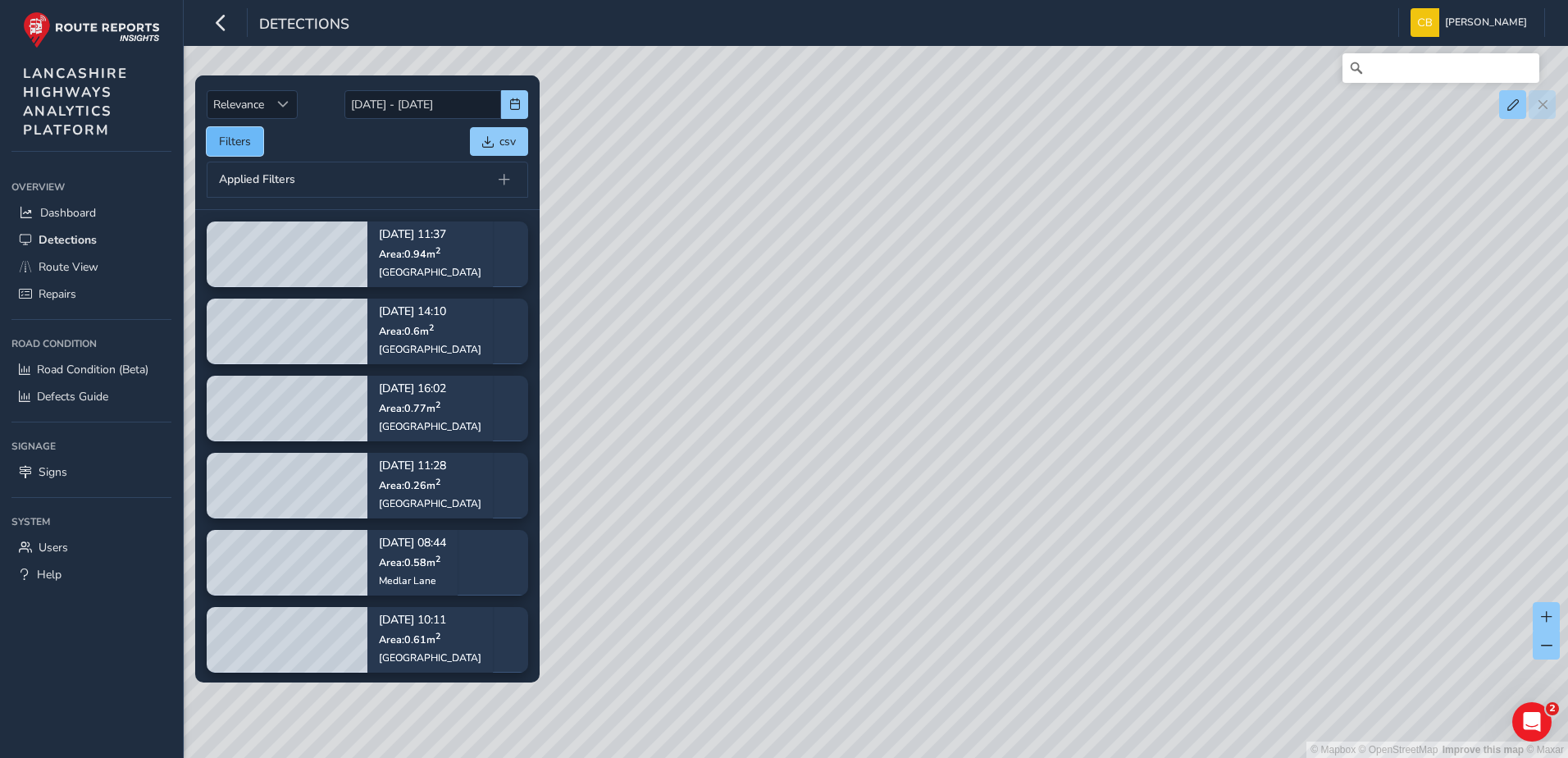
click at [249, 141] on button "Filters" at bounding box center [235, 141] width 57 height 28
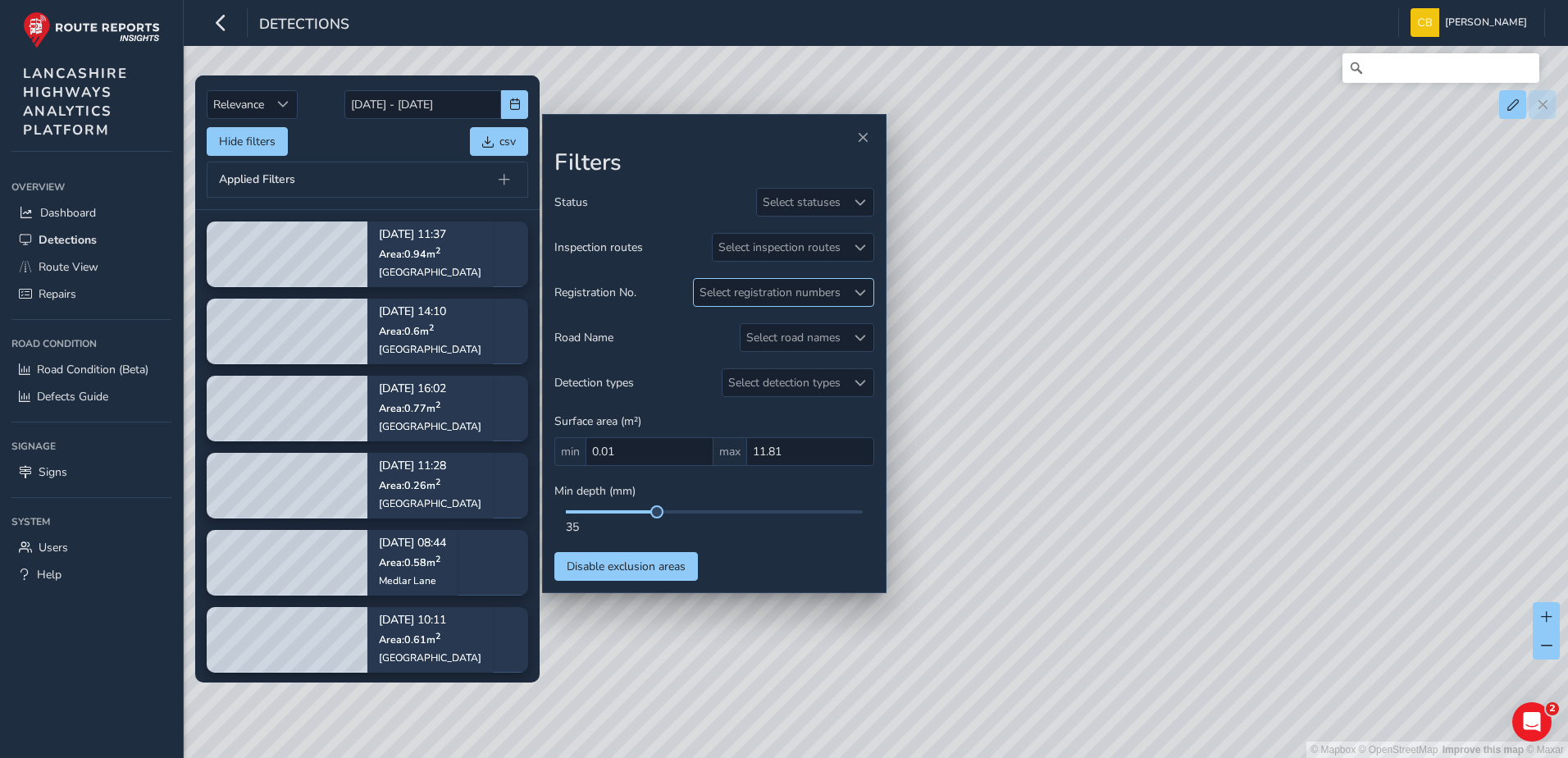
click at [858, 289] on span at bounding box center [860, 293] width 12 height 12
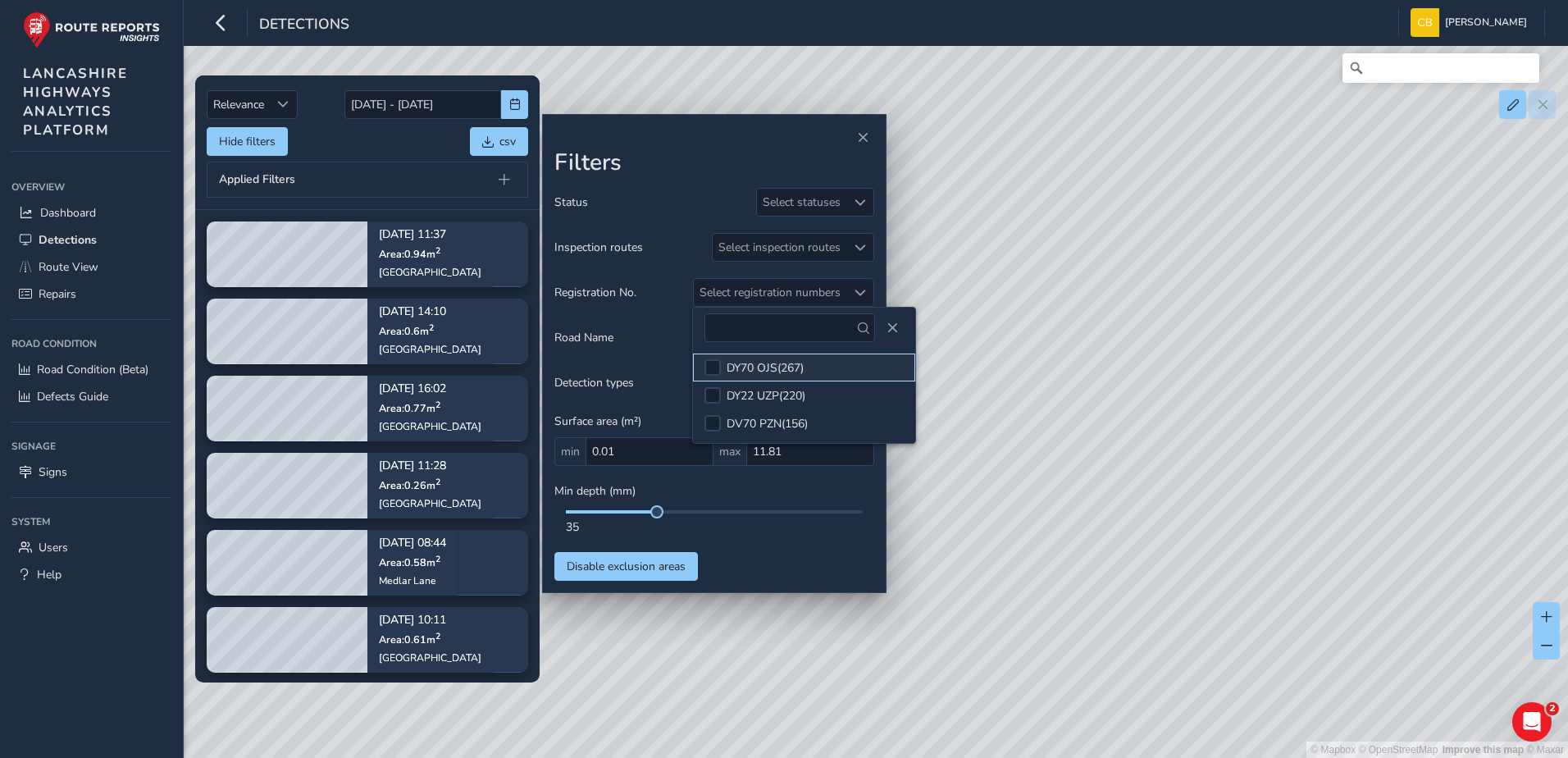
click at [793, 357] on li "DY70 OJS ( 267 )" at bounding box center [805, 367] width 223 height 28
click at [703, 280] on div "Registration No. DY70 OJS" at bounding box center [715, 292] width 320 height 28
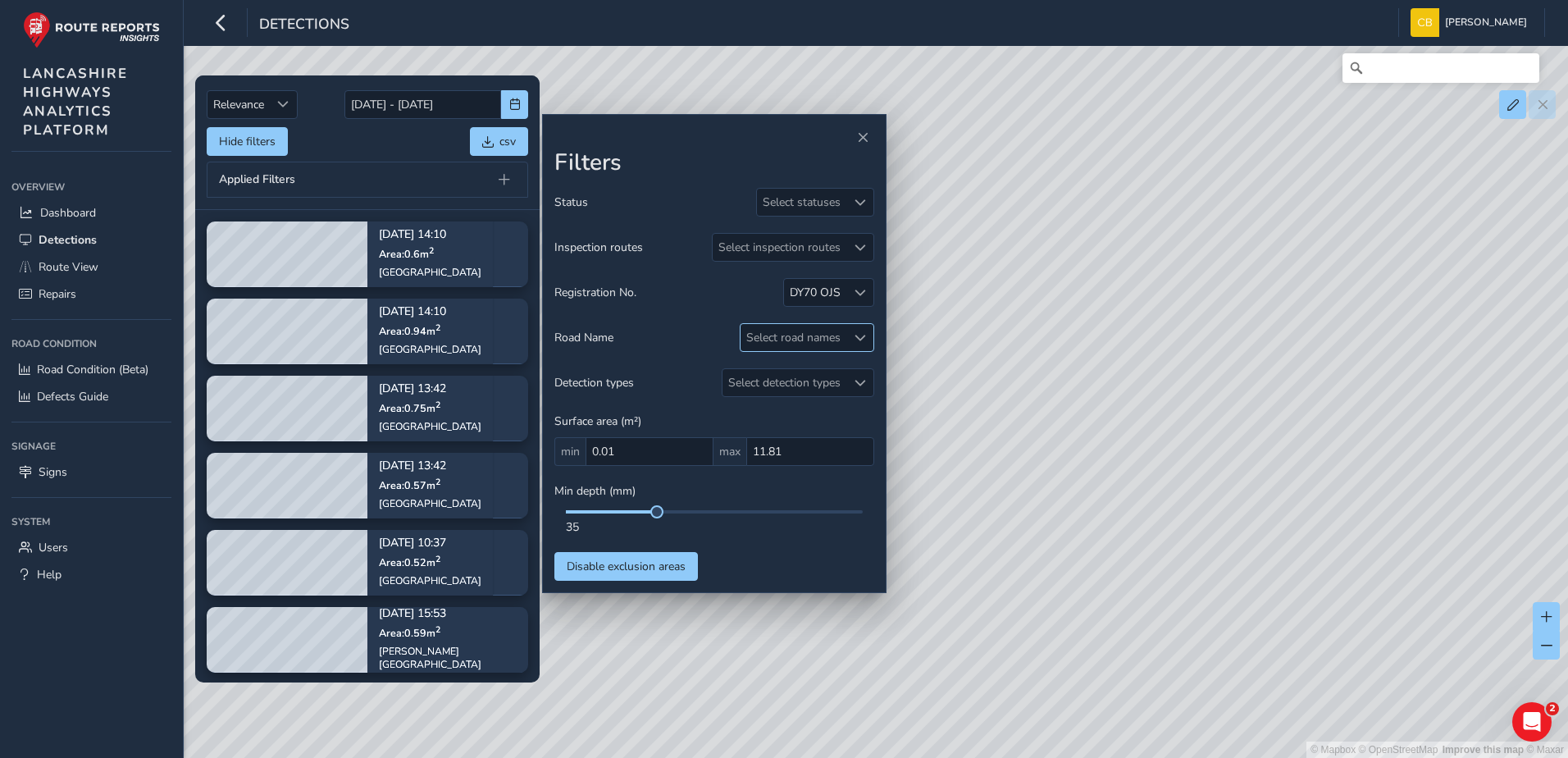
click at [808, 335] on div "Select road names" at bounding box center [794, 338] width 105 height 27
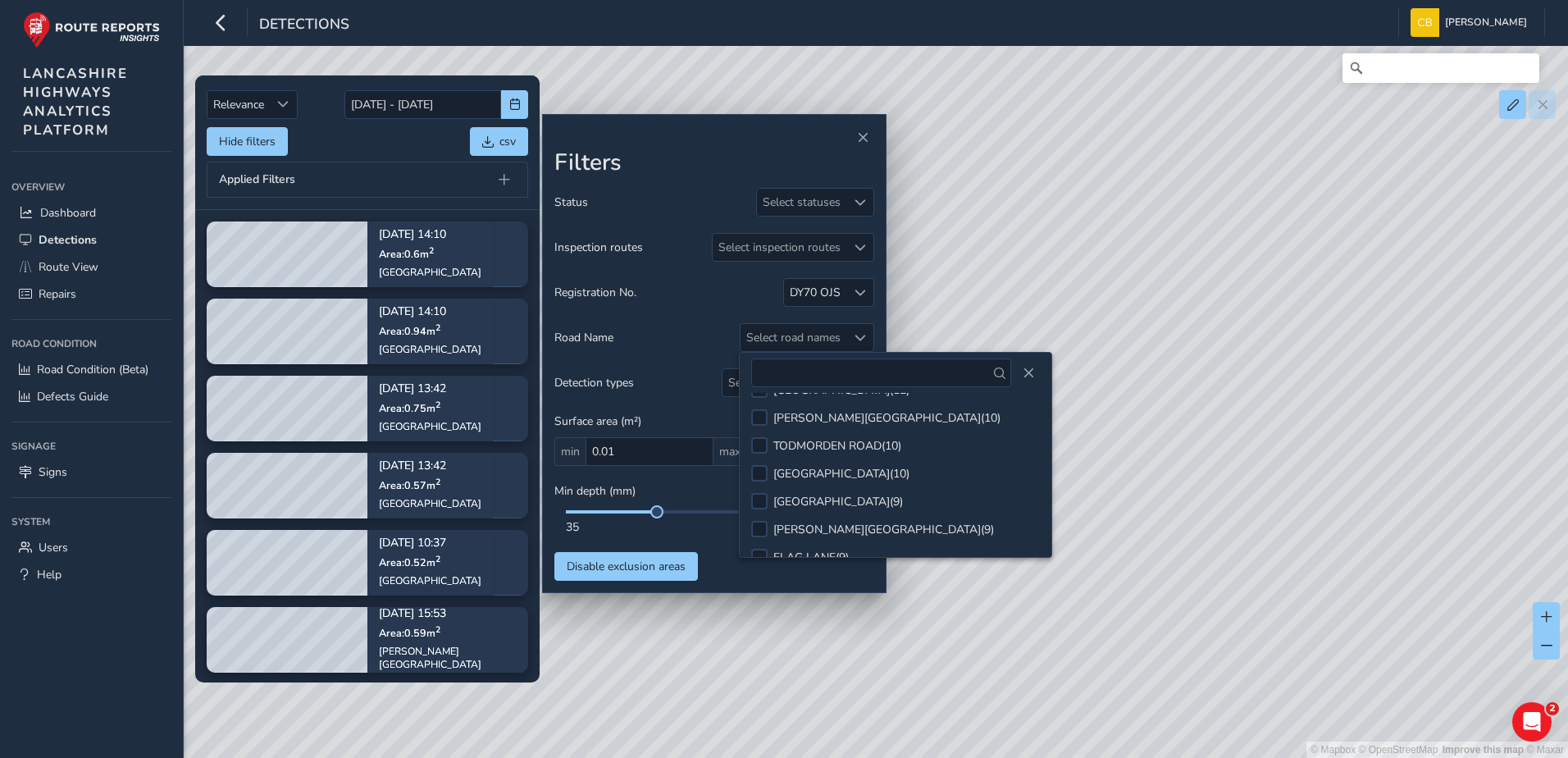
scroll to position [164, 0]
click at [828, 410] on div "LONDON ROAD ( 13 )" at bounding box center [841, 416] width 136 height 16
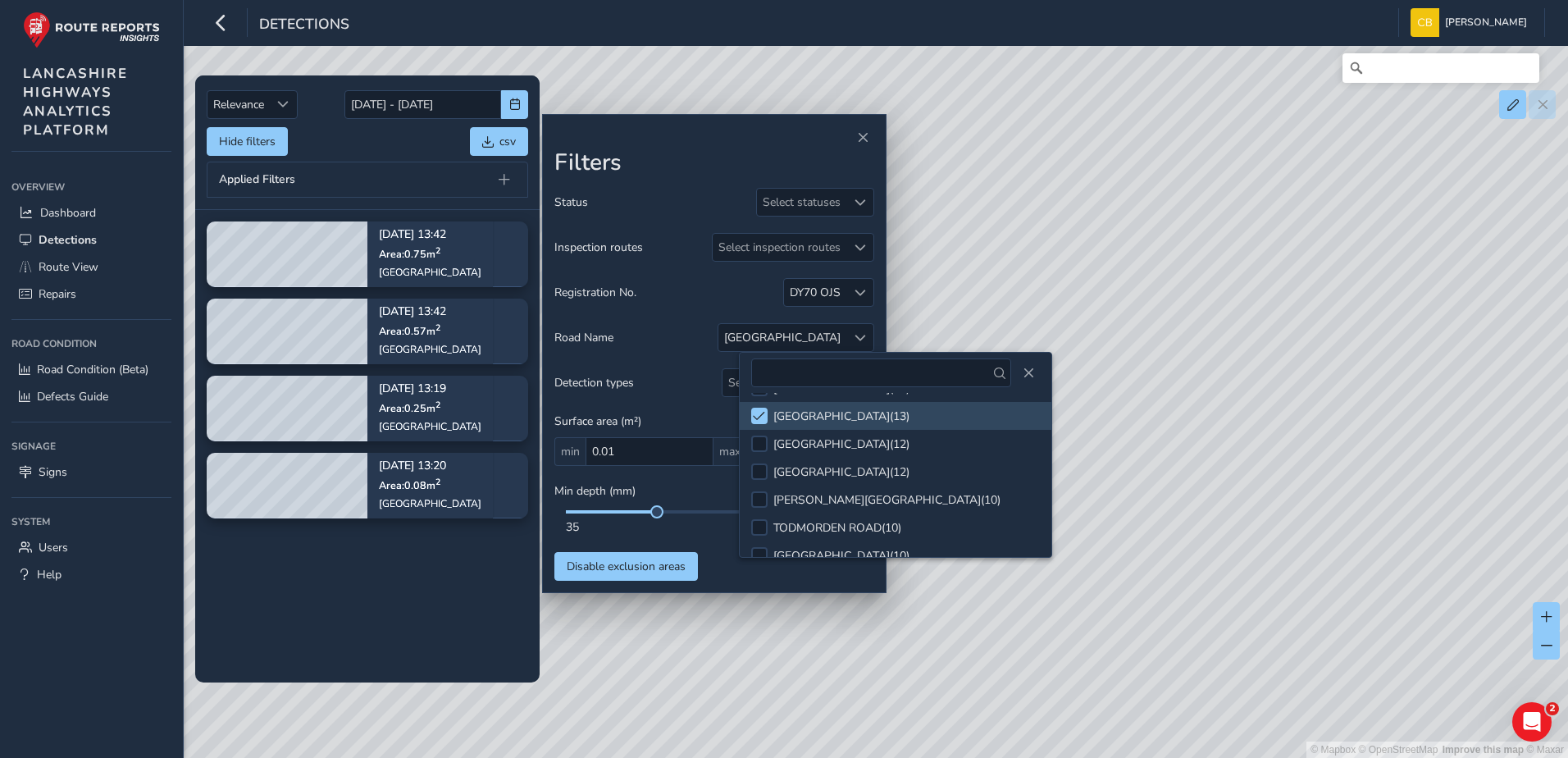
click at [668, 314] on div "Status Select statuses Inspection routes Select inspection routes Registration …" at bounding box center [715, 384] width 320 height 393
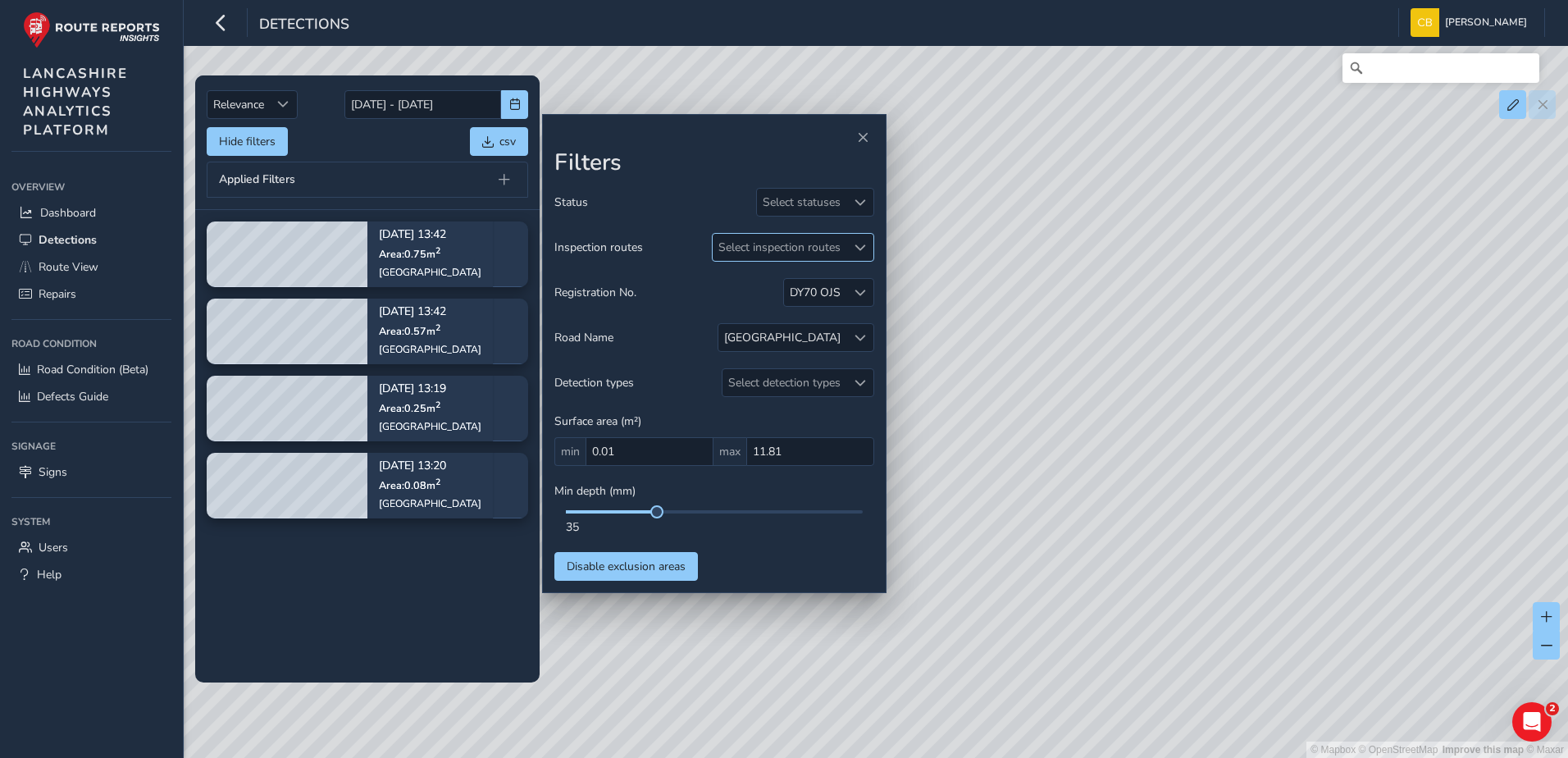
click at [850, 249] on div at bounding box center [860, 247] width 27 height 27
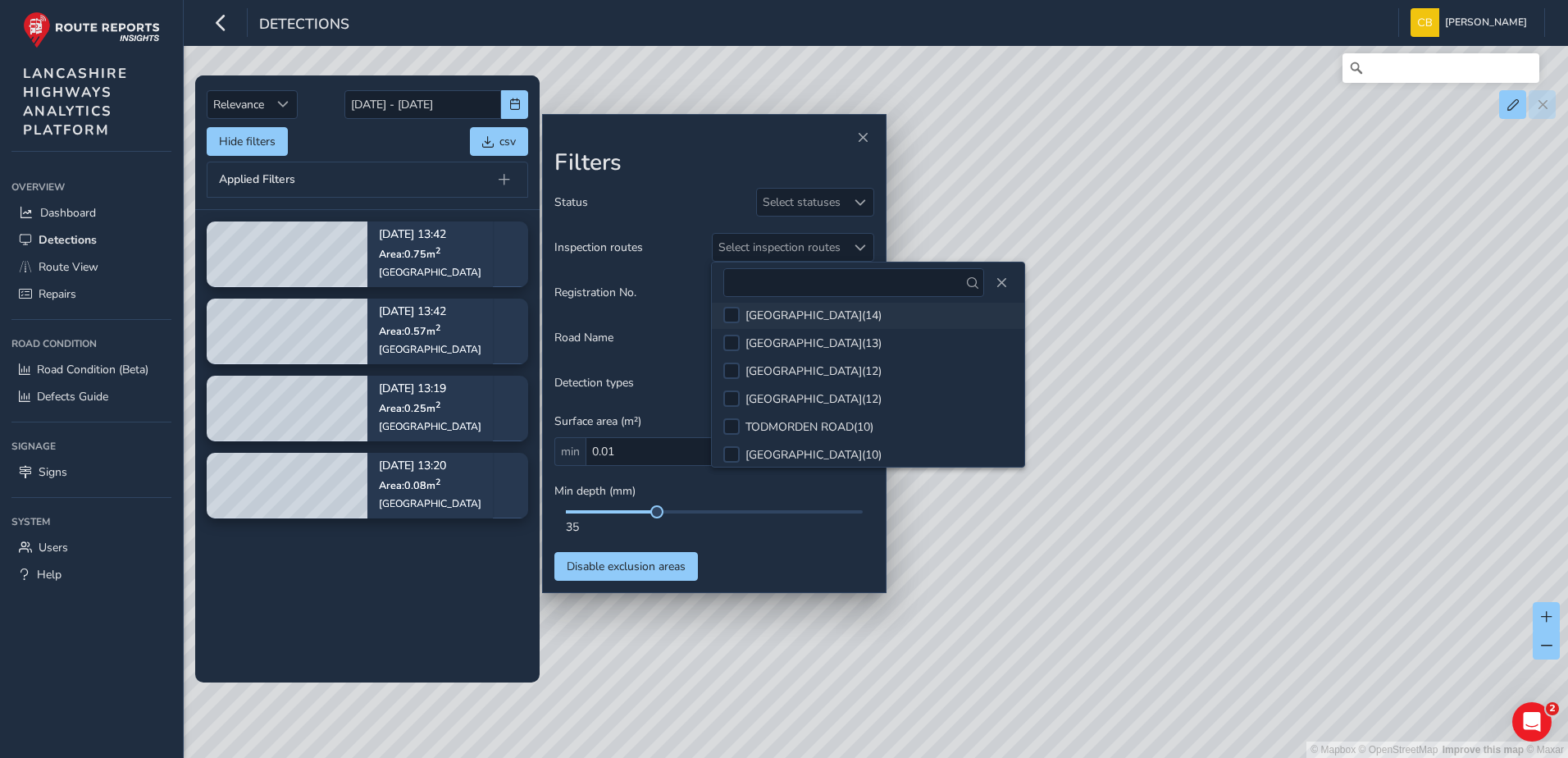
scroll to position [164, 0]
click at [826, 326] on div "LONDON ROAD ( 13 )" at bounding box center [813, 326] width 136 height 16
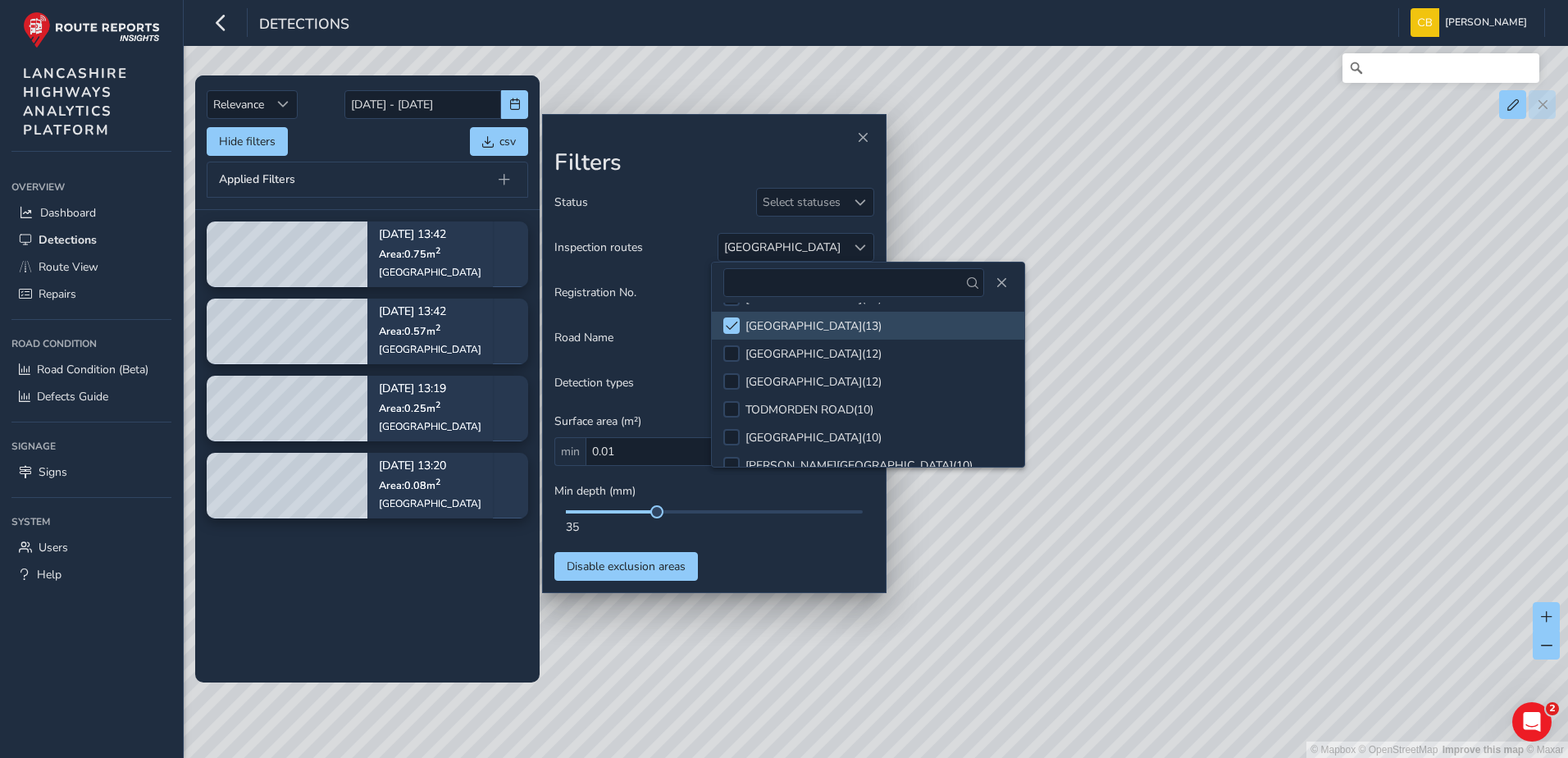
drag, startPoint x: 826, startPoint y: 326, endPoint x: 690, endPoint y: 334, distance: 136.2
click at [690, 334] on div "Road Name LONDON ROAD" at bounding box center [715, 337] width 320 height 28
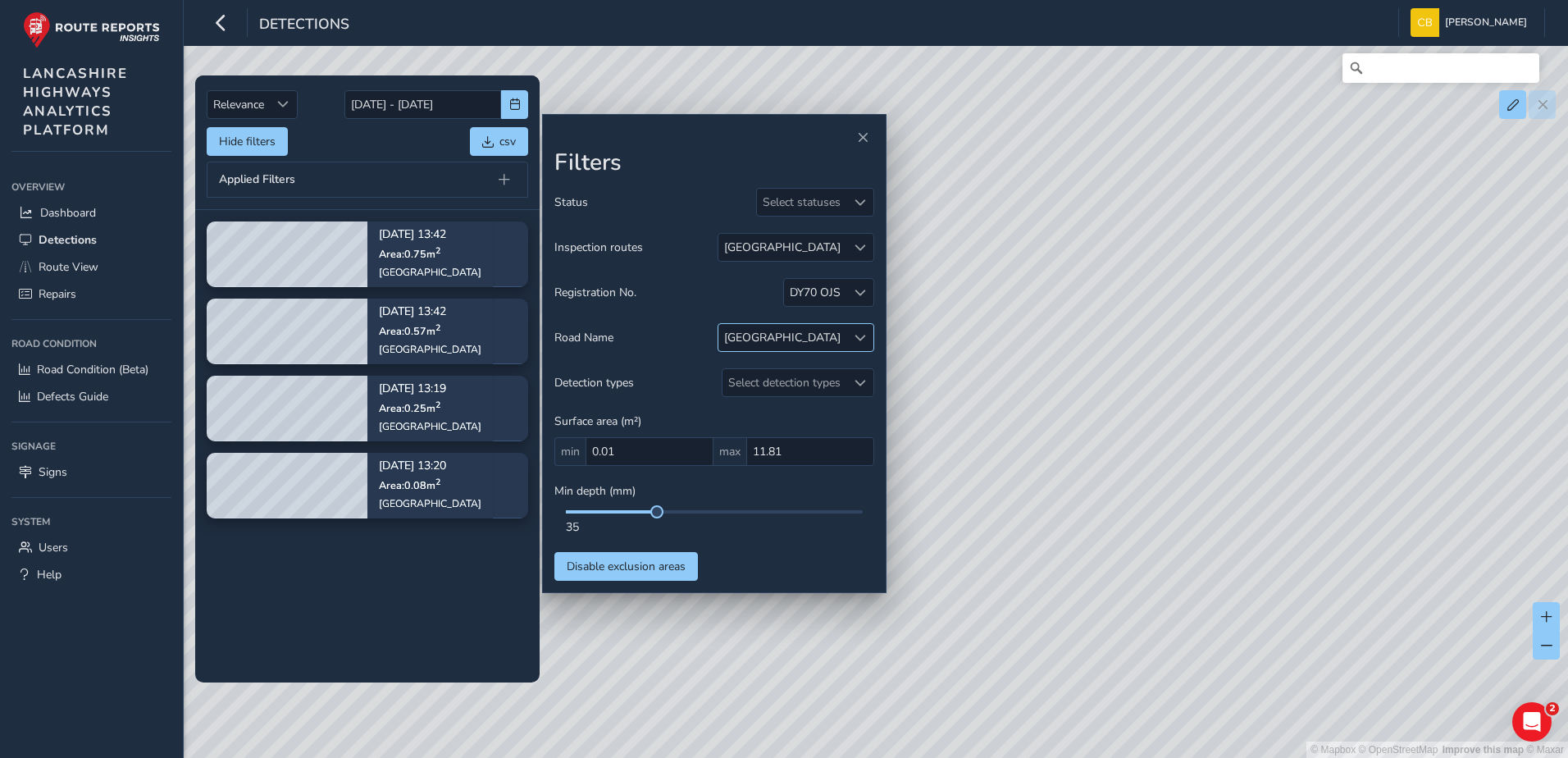
click at [866, 326] on div at bounding box center [860, 338] width 27 height 27
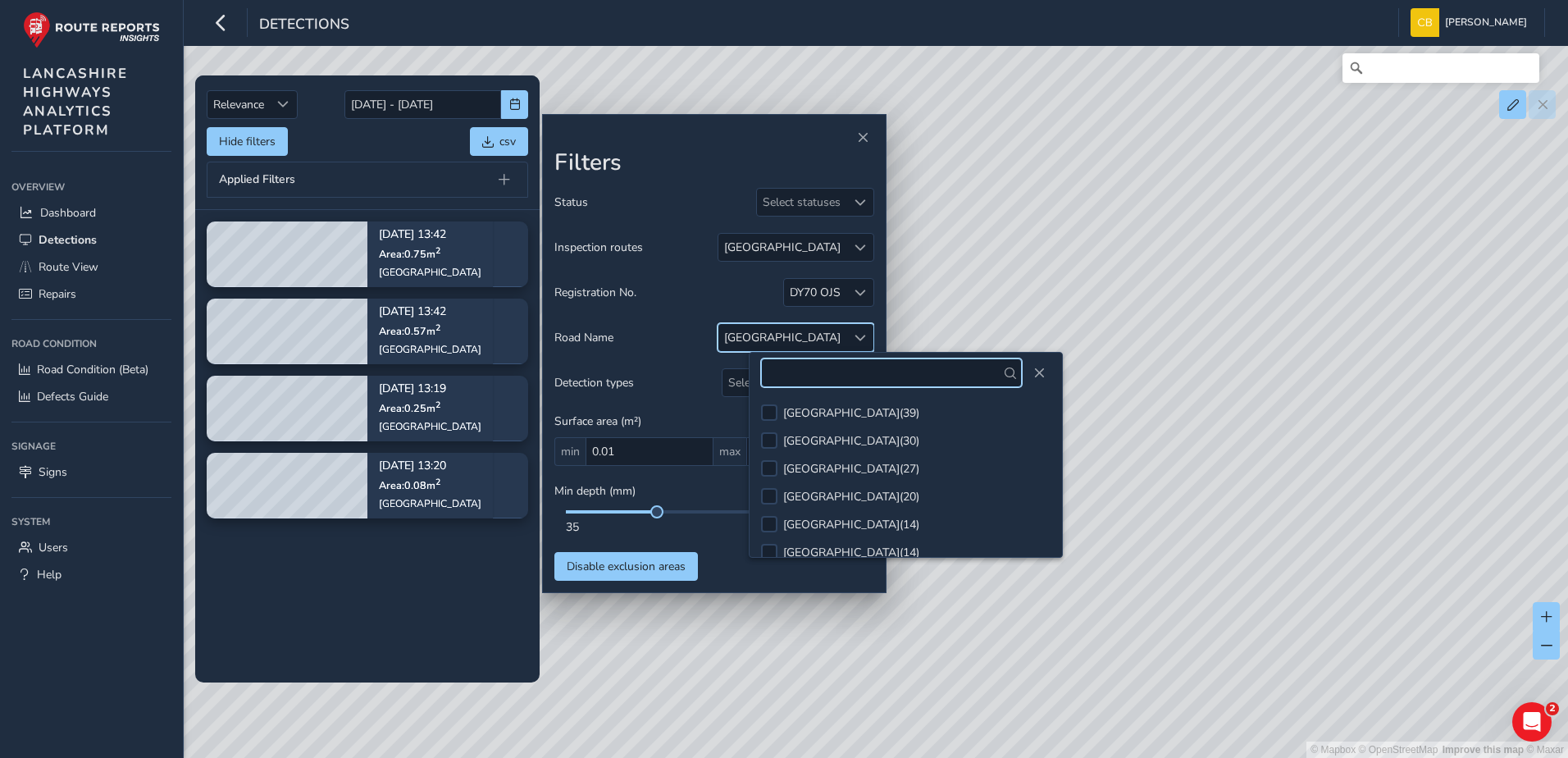
scroll to position [37, 0]
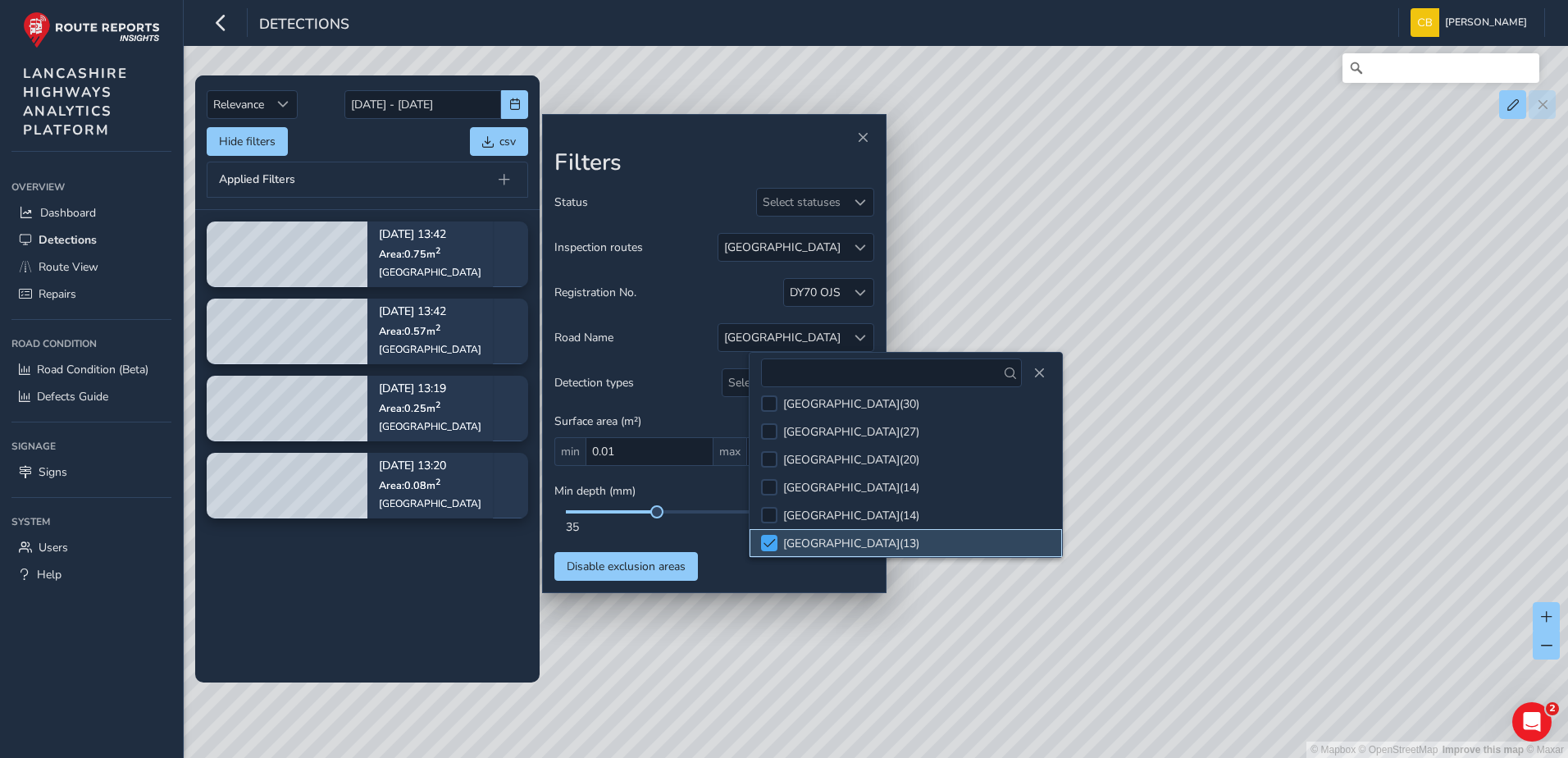
click at [772, 544] on span at bounding box center [769, 543] width 13 height 12
click at [689, 342] on div "Road Name Select road names" at bounding box center [715, 337] width 320 height 28
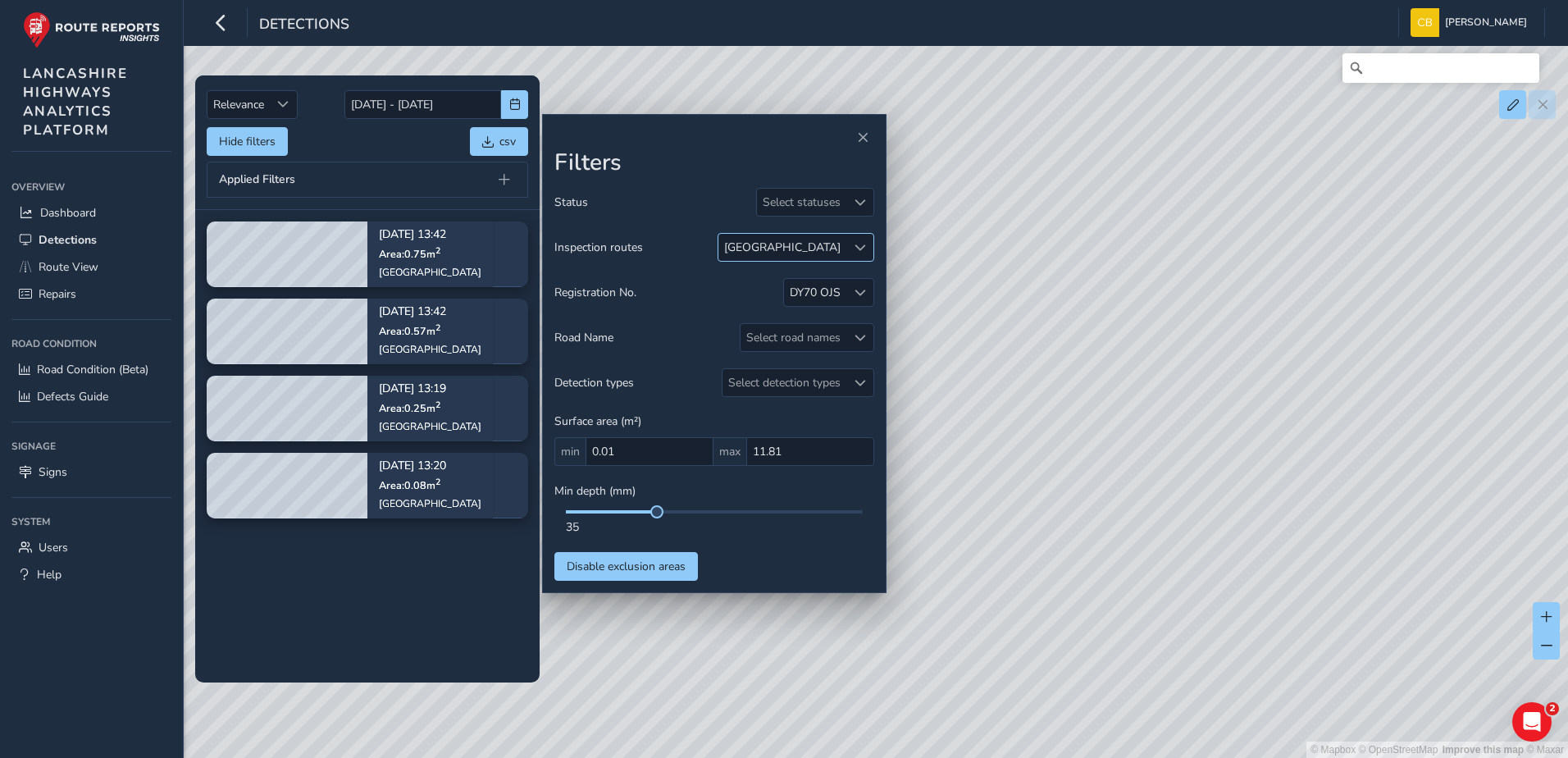
click at [859, 244] on span at bounding box center [860, 248] width 12 height 12
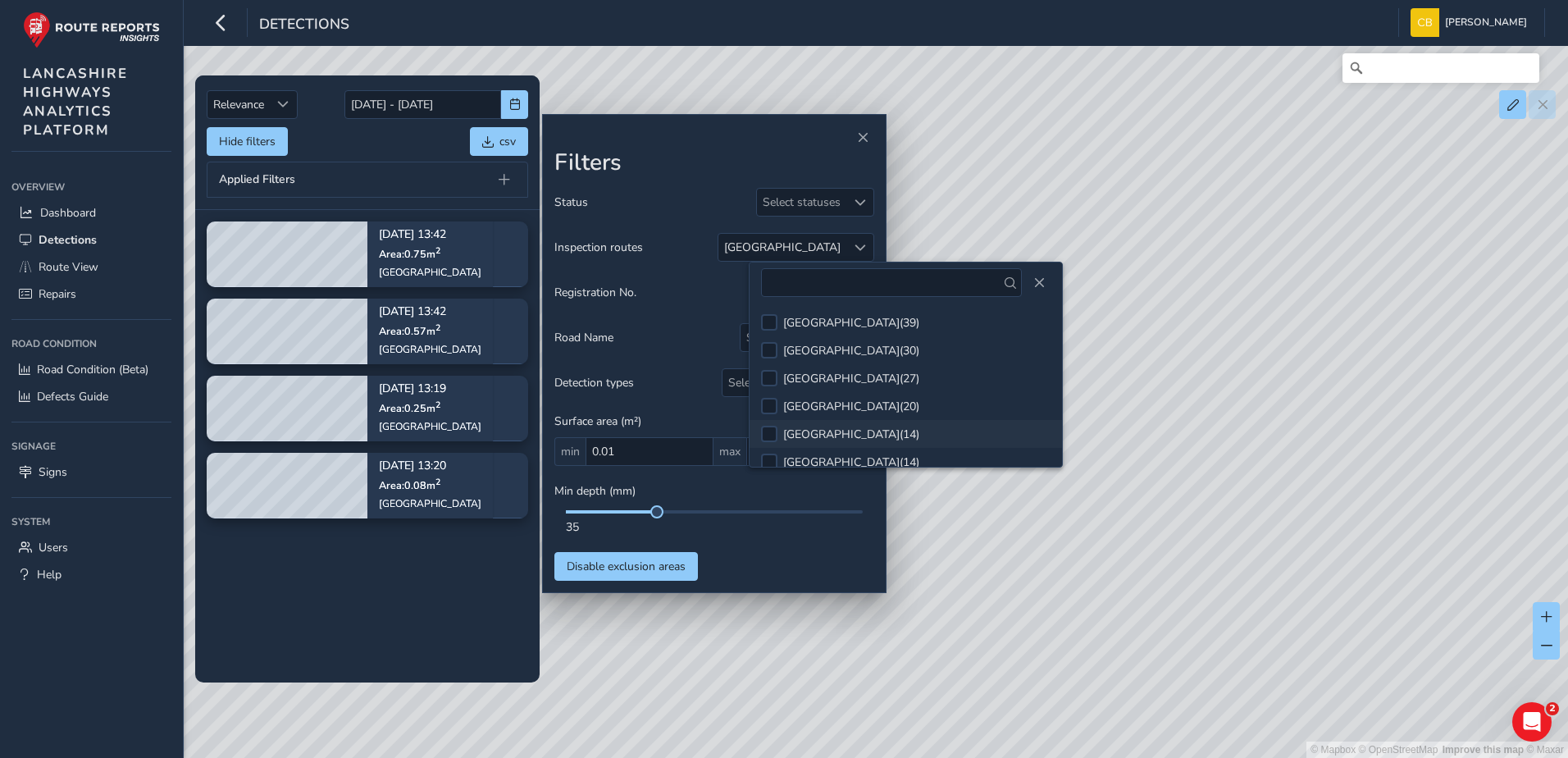
scroll to position [37, 0]
click at [771, 449] on span at bounding box center [769, 453] width 13 height 12
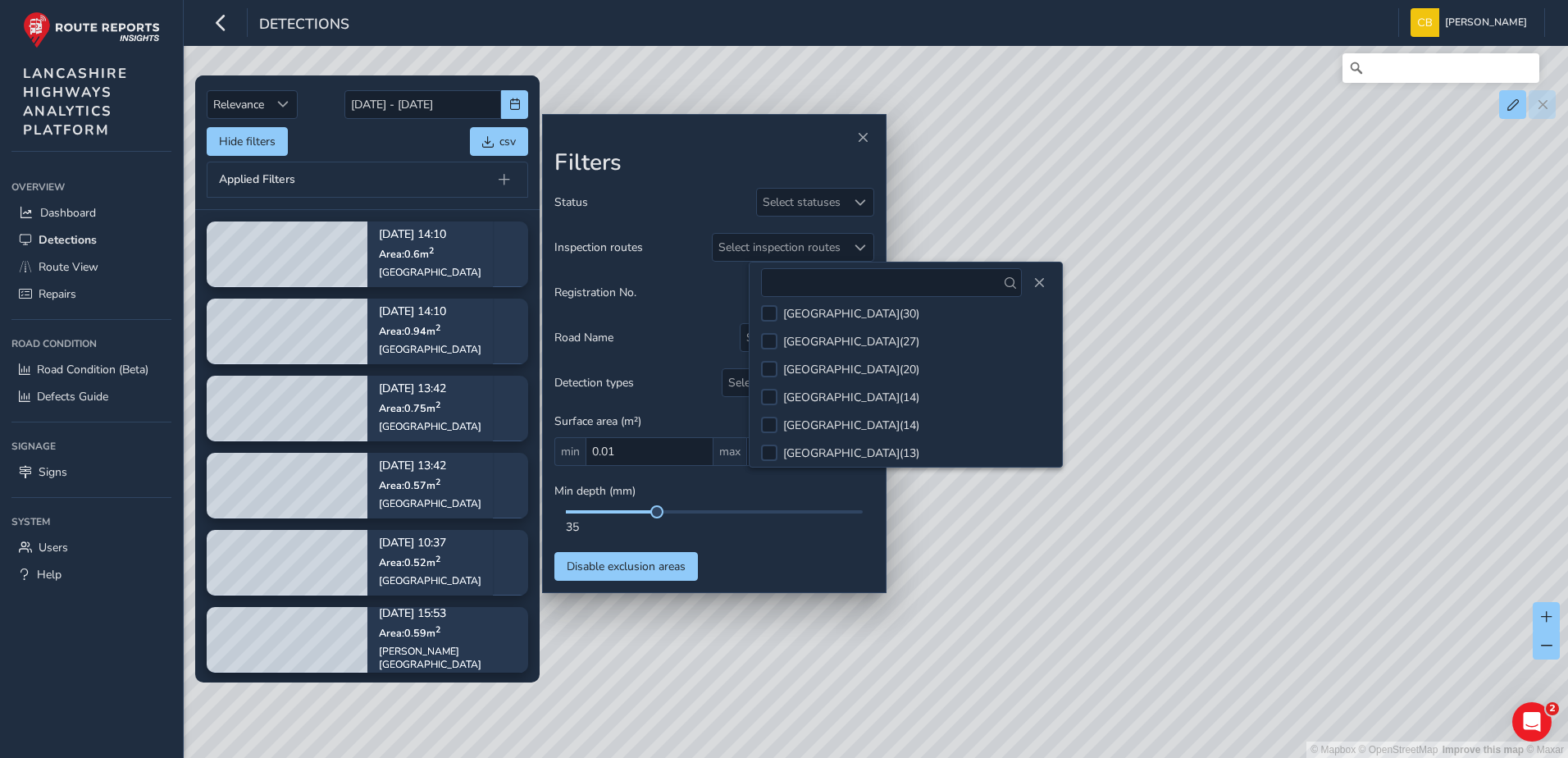
click at [695, 341] on div "Road Name Select road names" at bounding box center [715, 337] width 320 height 28
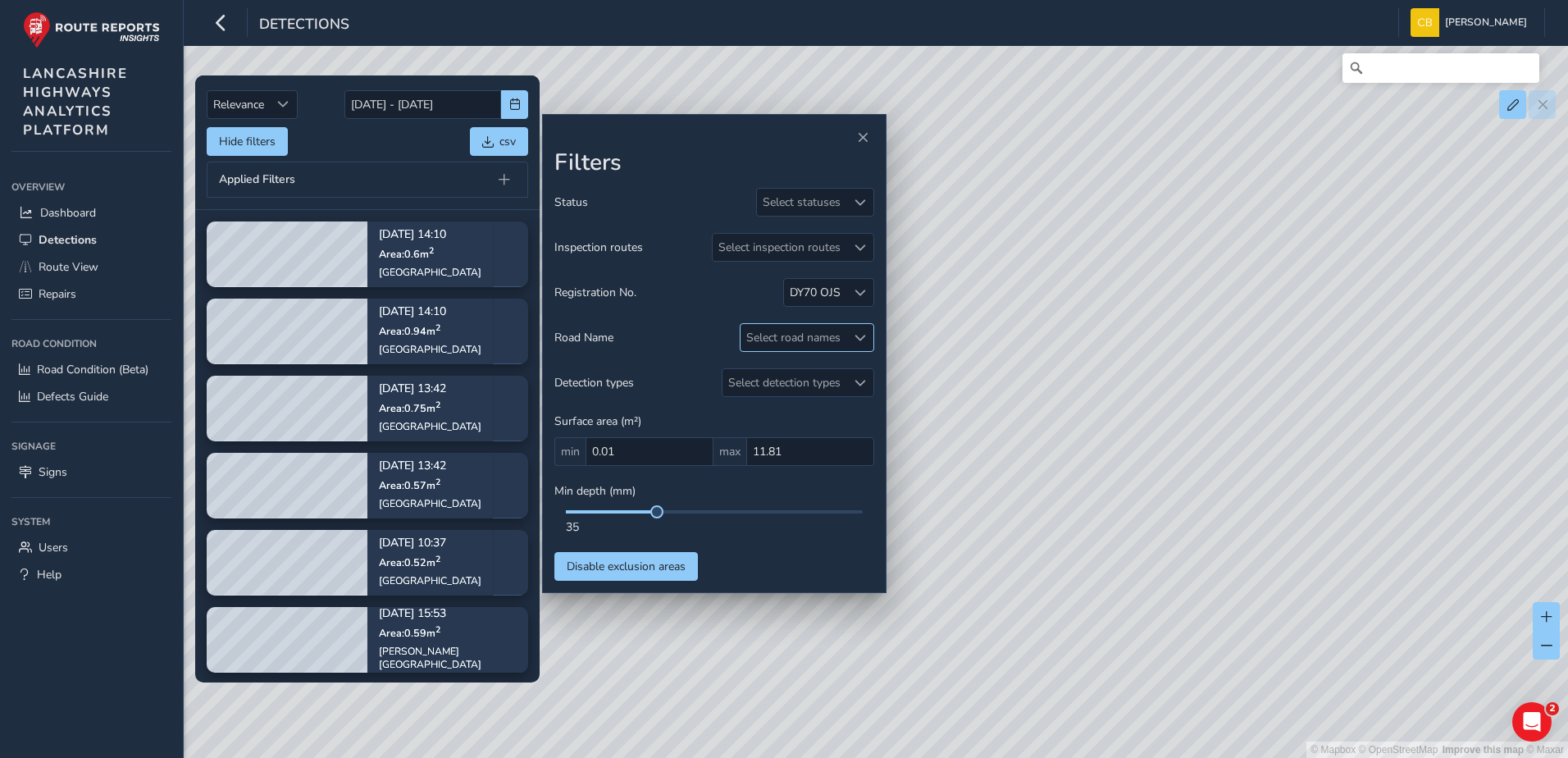
click at [854, 343] on span at bounding box center [860, 338] width 12 height 12
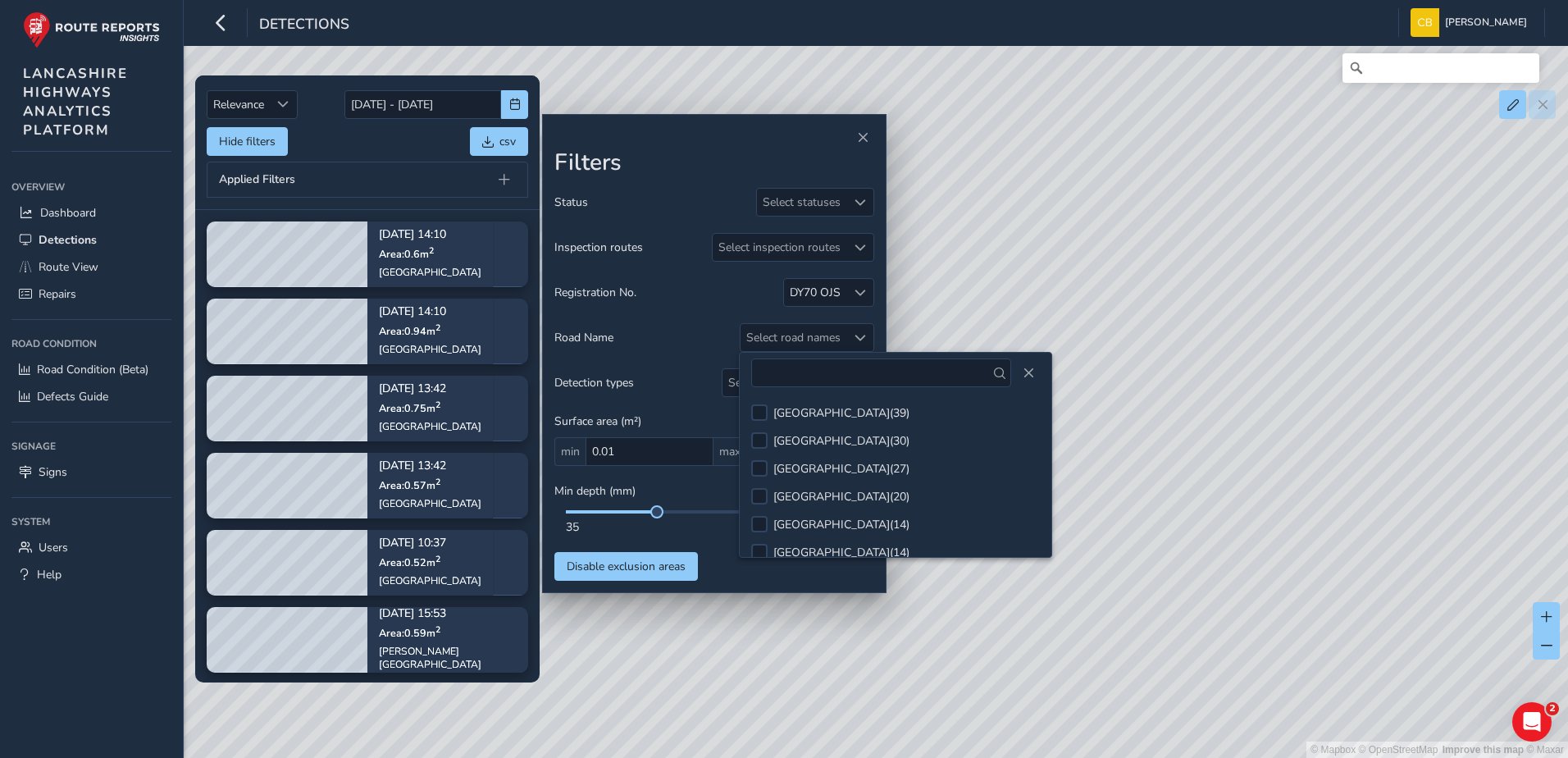
click at [706, 344] on div "Road Name Select road names" at bounding box center [715, 337] width 320 height 28
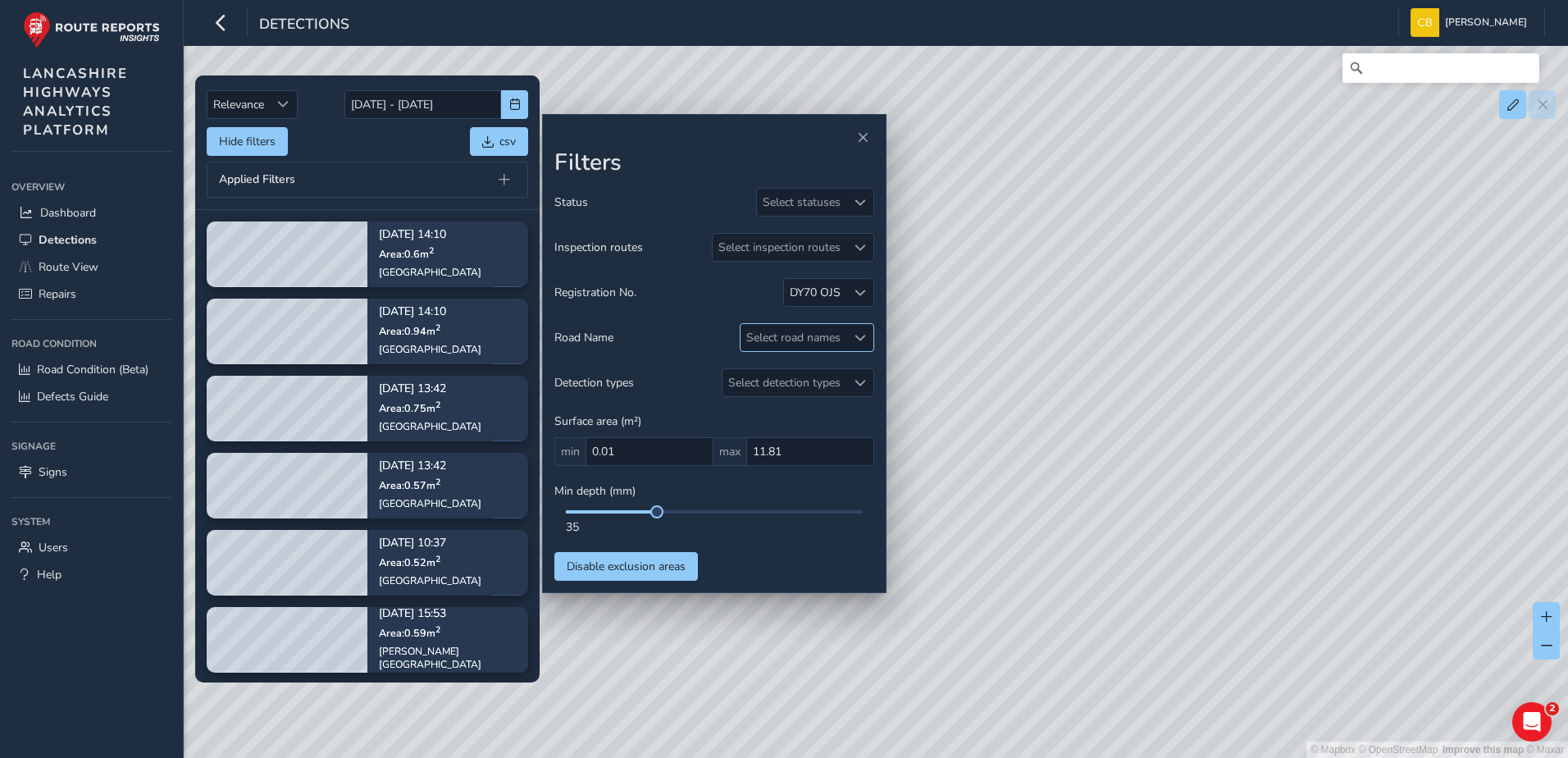
click at [803, 328] on div "Select road names" at bounding box center [794, 338] width 105 height 27
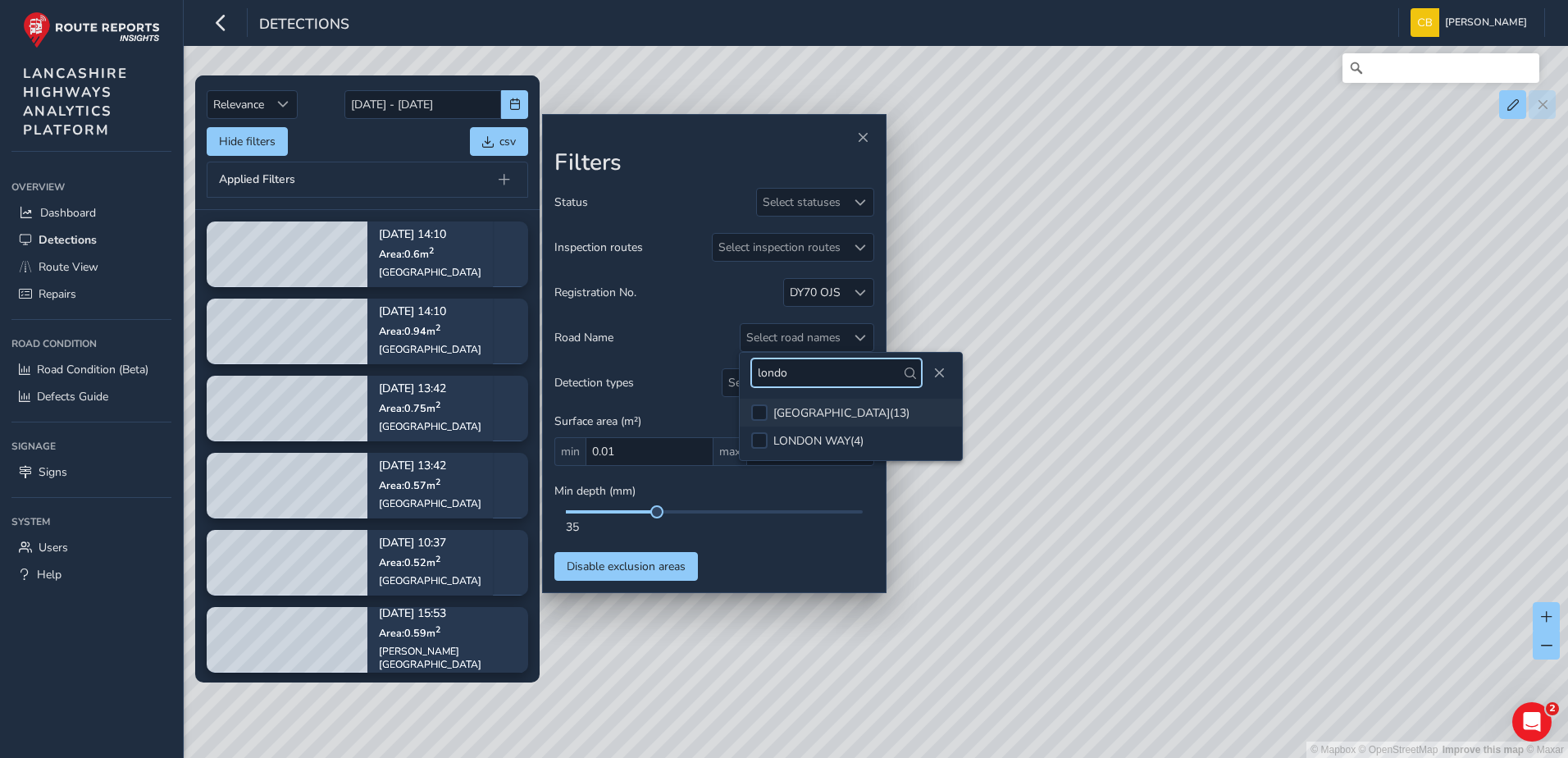
type input "londo"
click at [826, 405] on div "LONDON ROAD ( 13 )" at bounding box center [841, 413] width 136 height 16
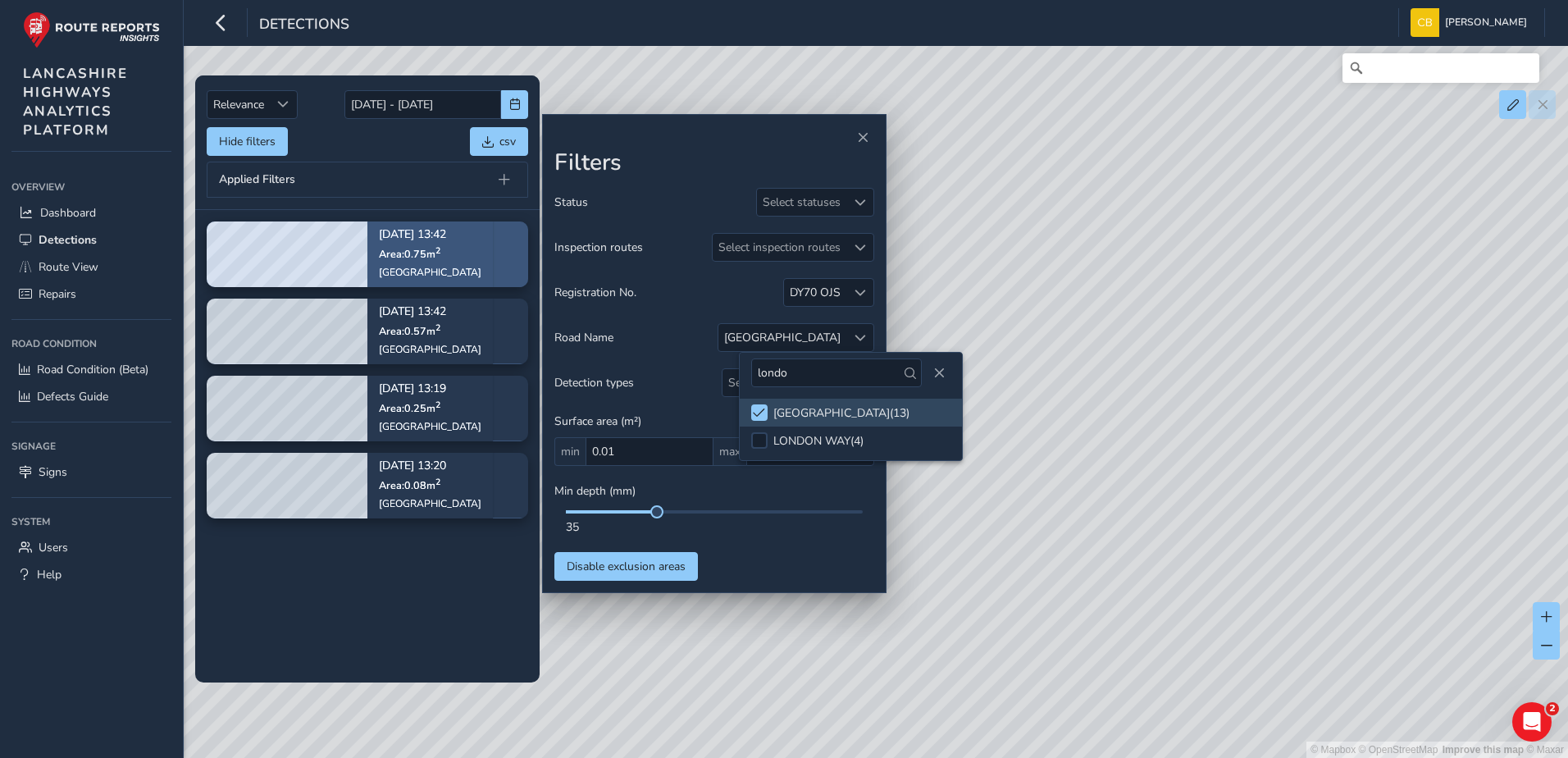
click at [434, 262] on div "Sep 04, 13:42 Area: 0.75 m 2 London Road" at bounding box center [430, 254] width 103 height 72
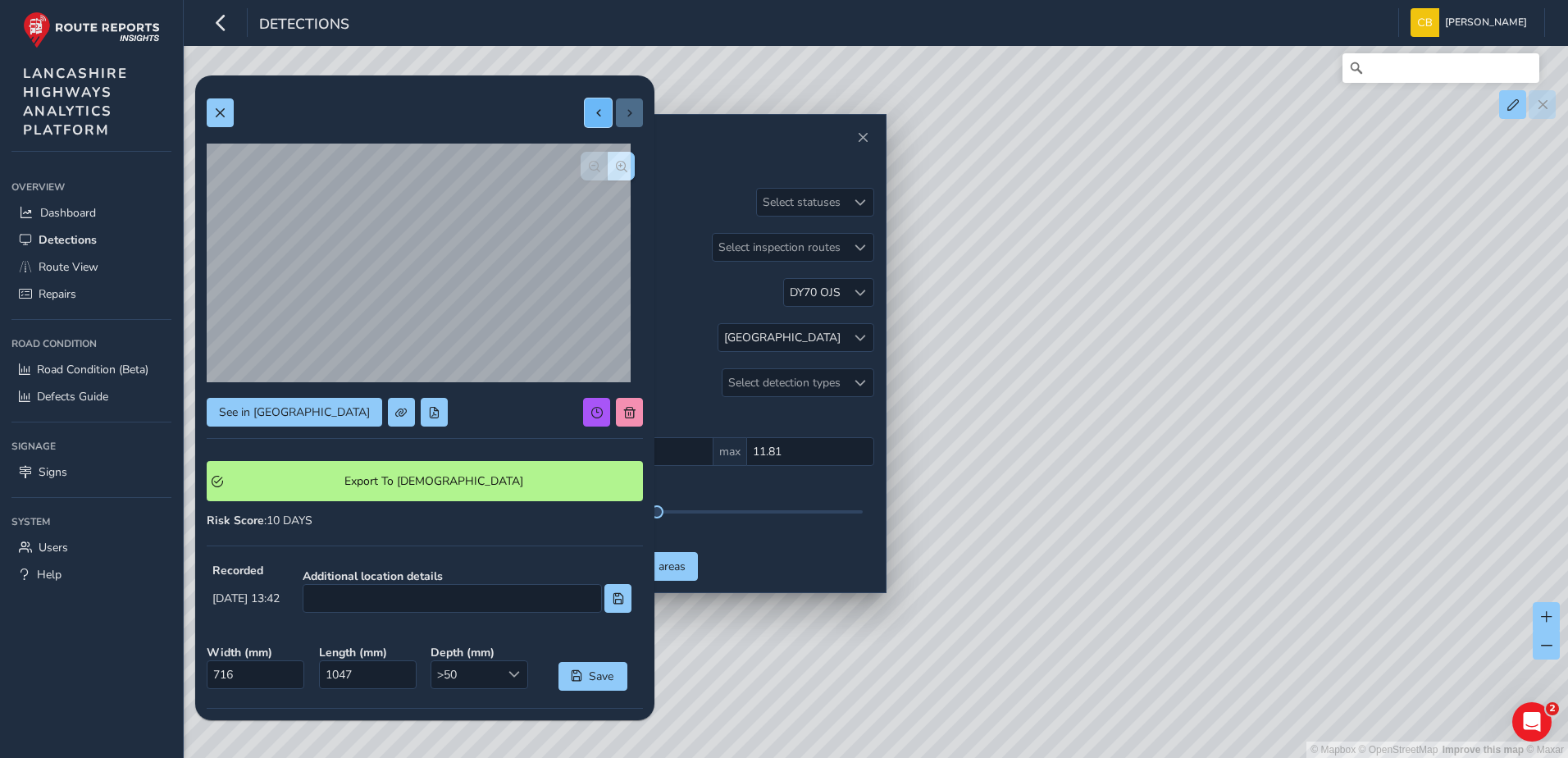
click at [597, 115] on button at bounding box center [598, 112] width 27 height 28
type input "787"
type input "720"
click at [587, 121] on button at bounding box center [598, 112] width 27 height 28
type input "258"
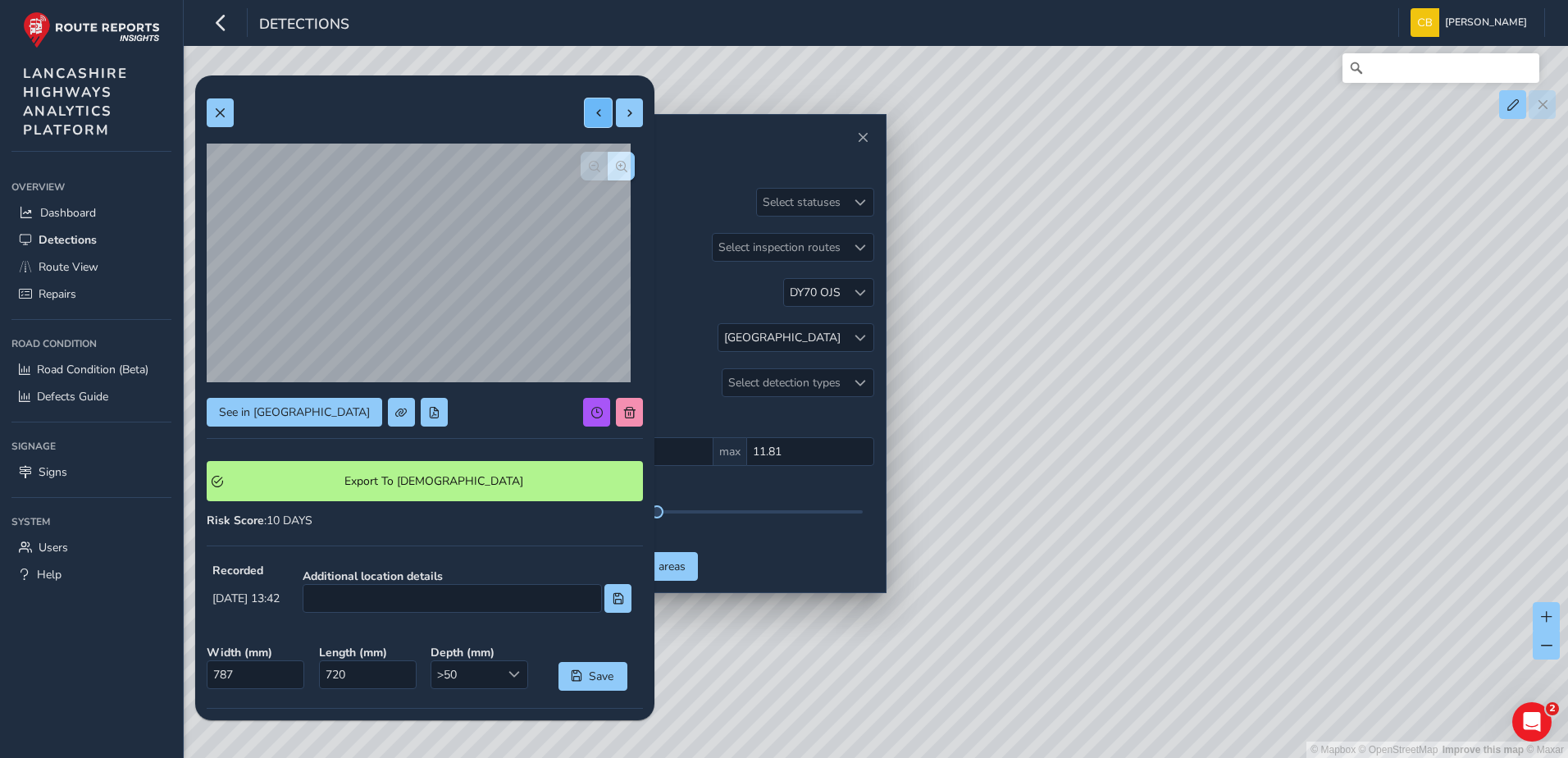
type input "326"
click at [585, 102] on button at bounding box center [598, 112] width 27 height 28
type input "374"
type input "665"
click at [221, 118] on span at bounding box center [220, 113] width 12 height 12
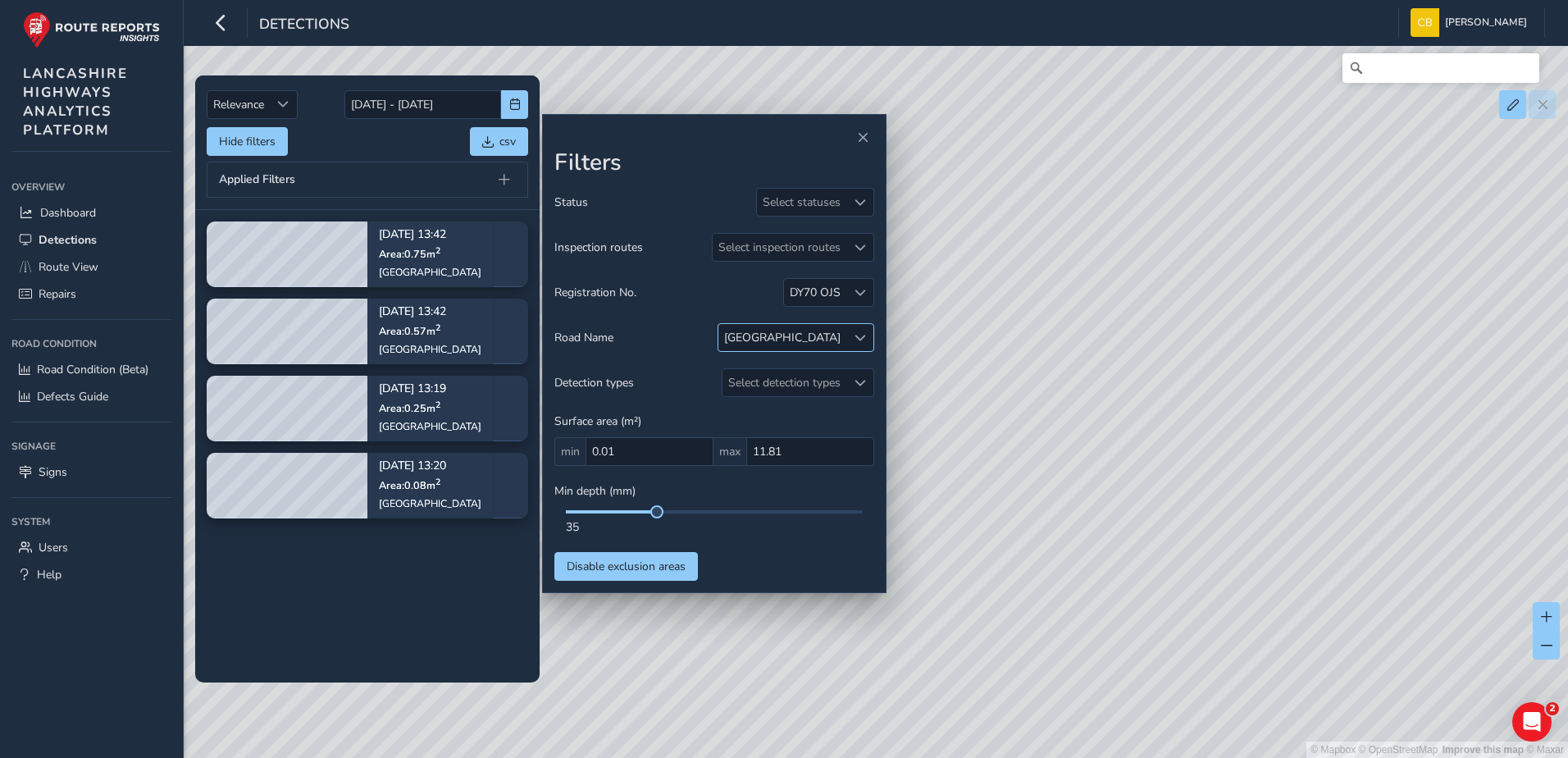
click at [860, 339] on span at bounding box center [860, 338] width 12 height 12
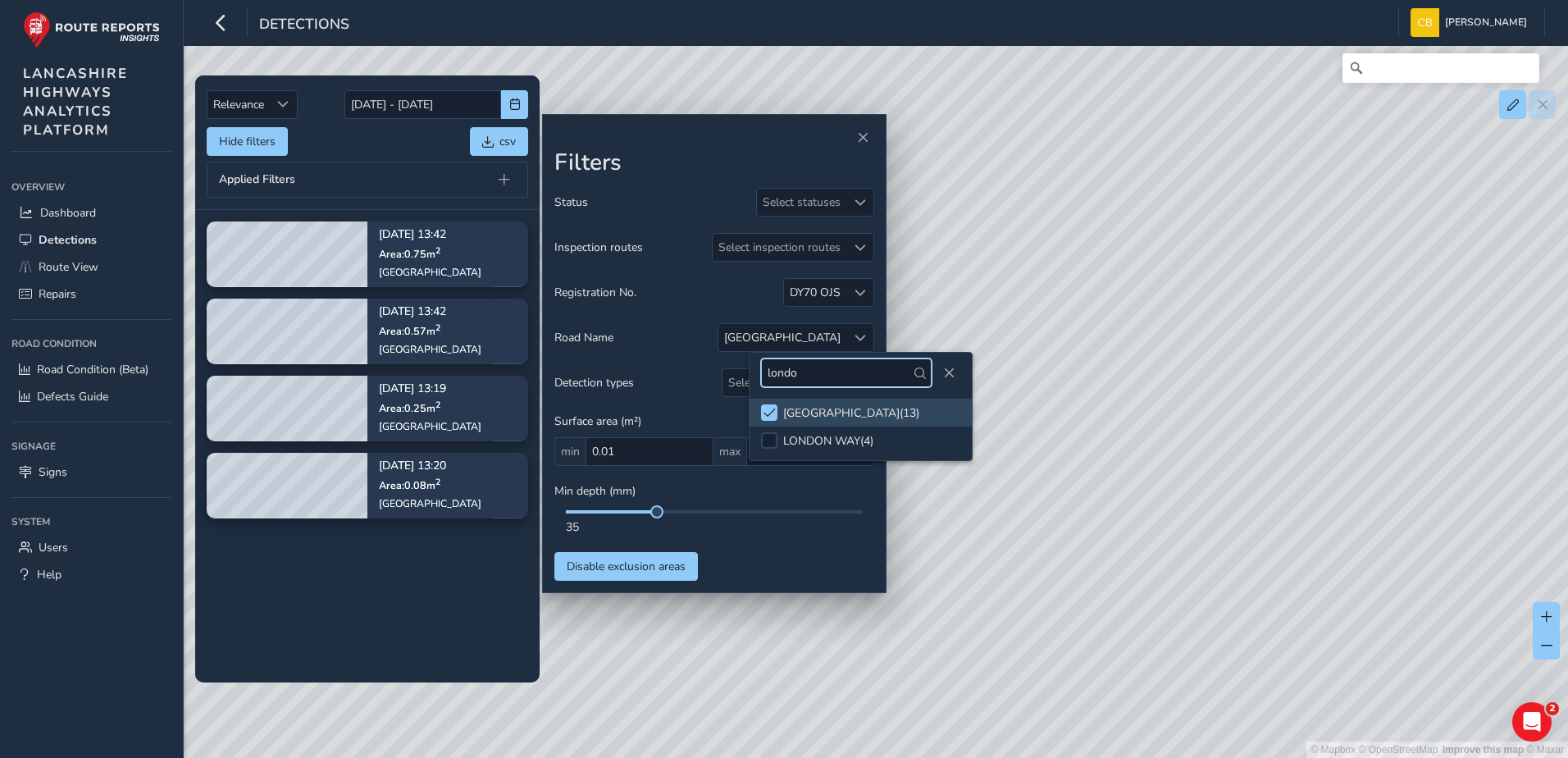
click at [885, 382] on input "londo" at bounding box center [846, 372] width 171 height 28
type input "bank brid"
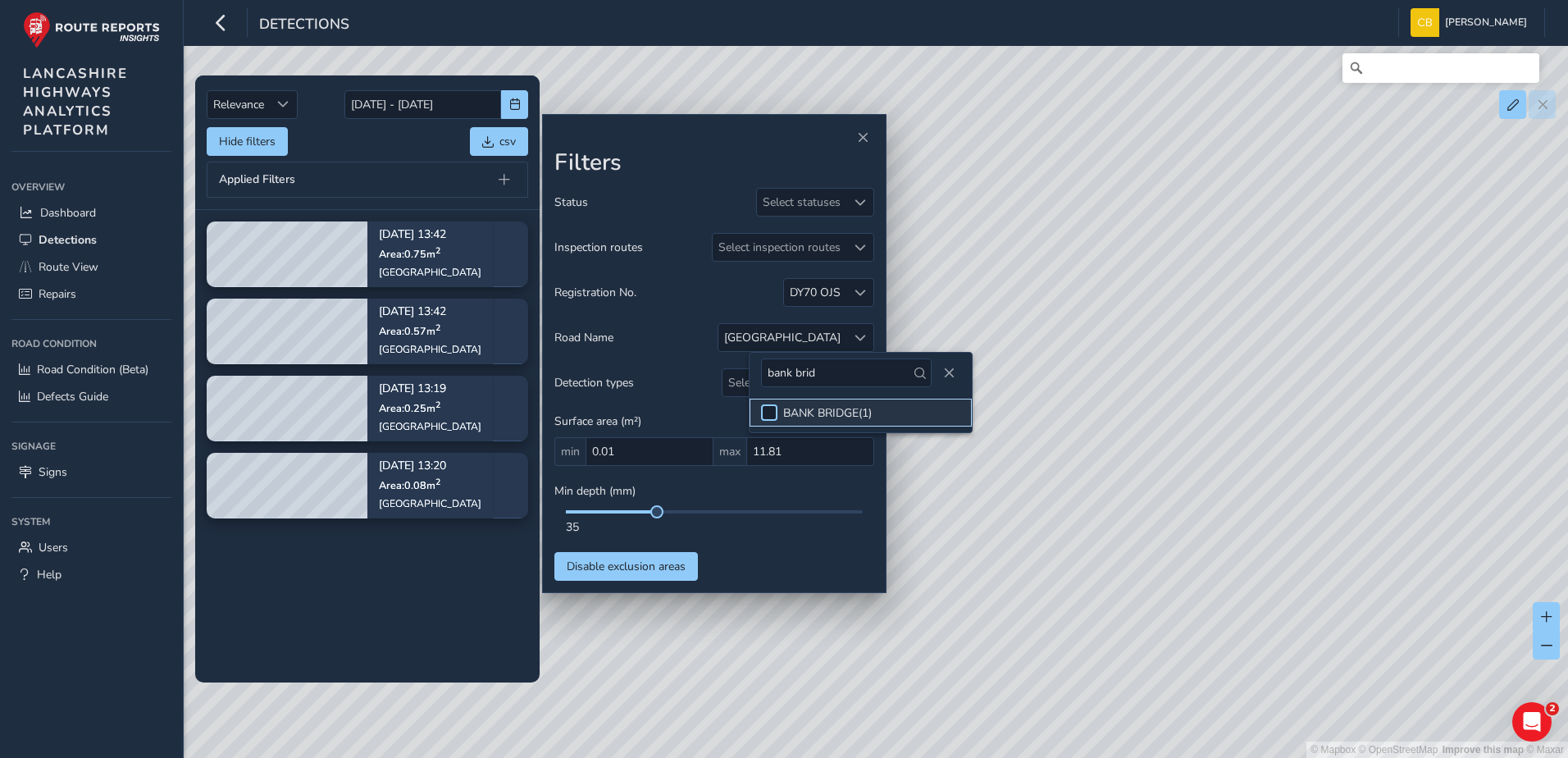
click at [776, 408] on div at bounding box center [769, 412] width 17 height 17
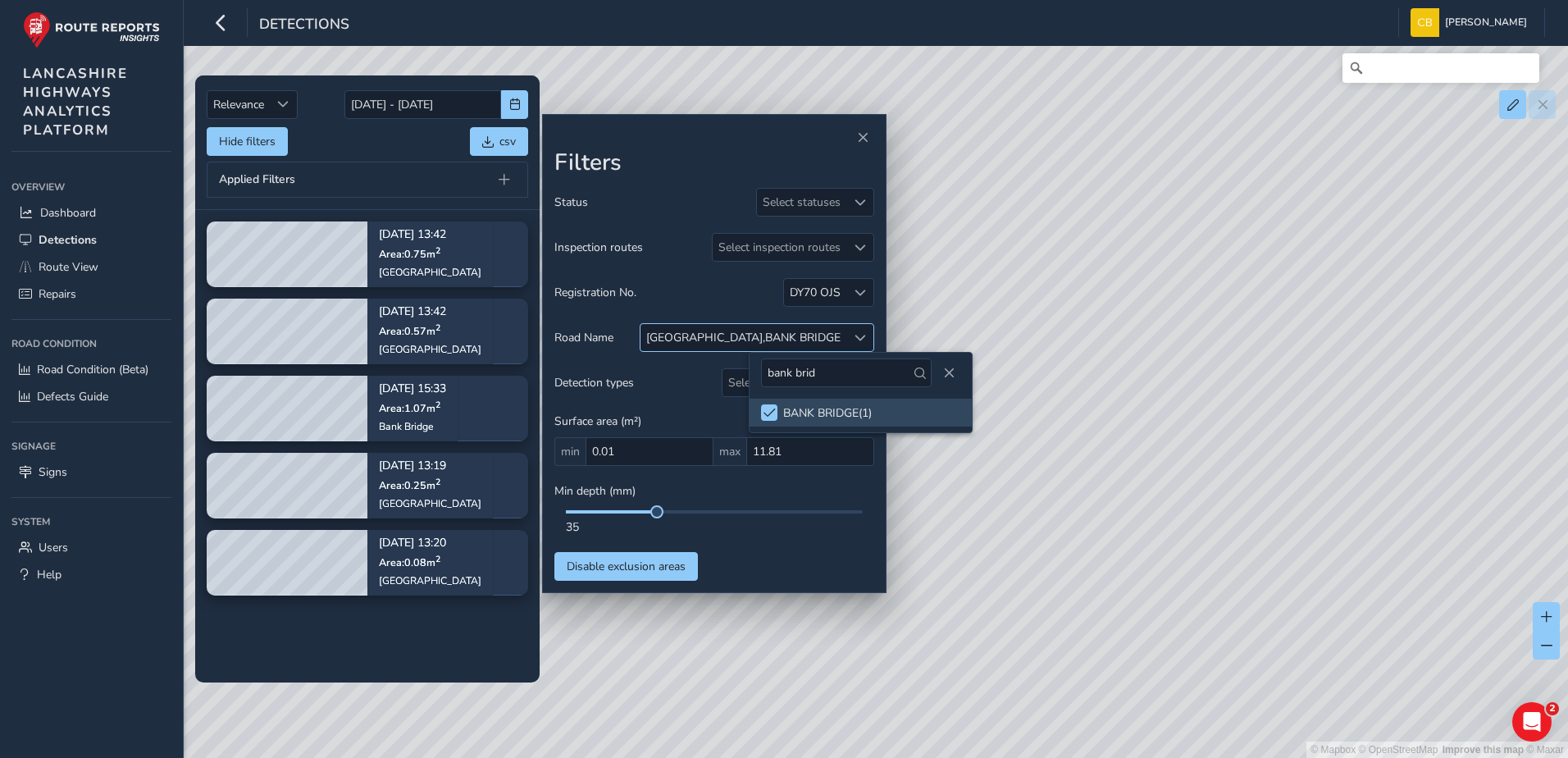
click at [861, 330] on div at bounding box center [860, 338] width 27 height 27
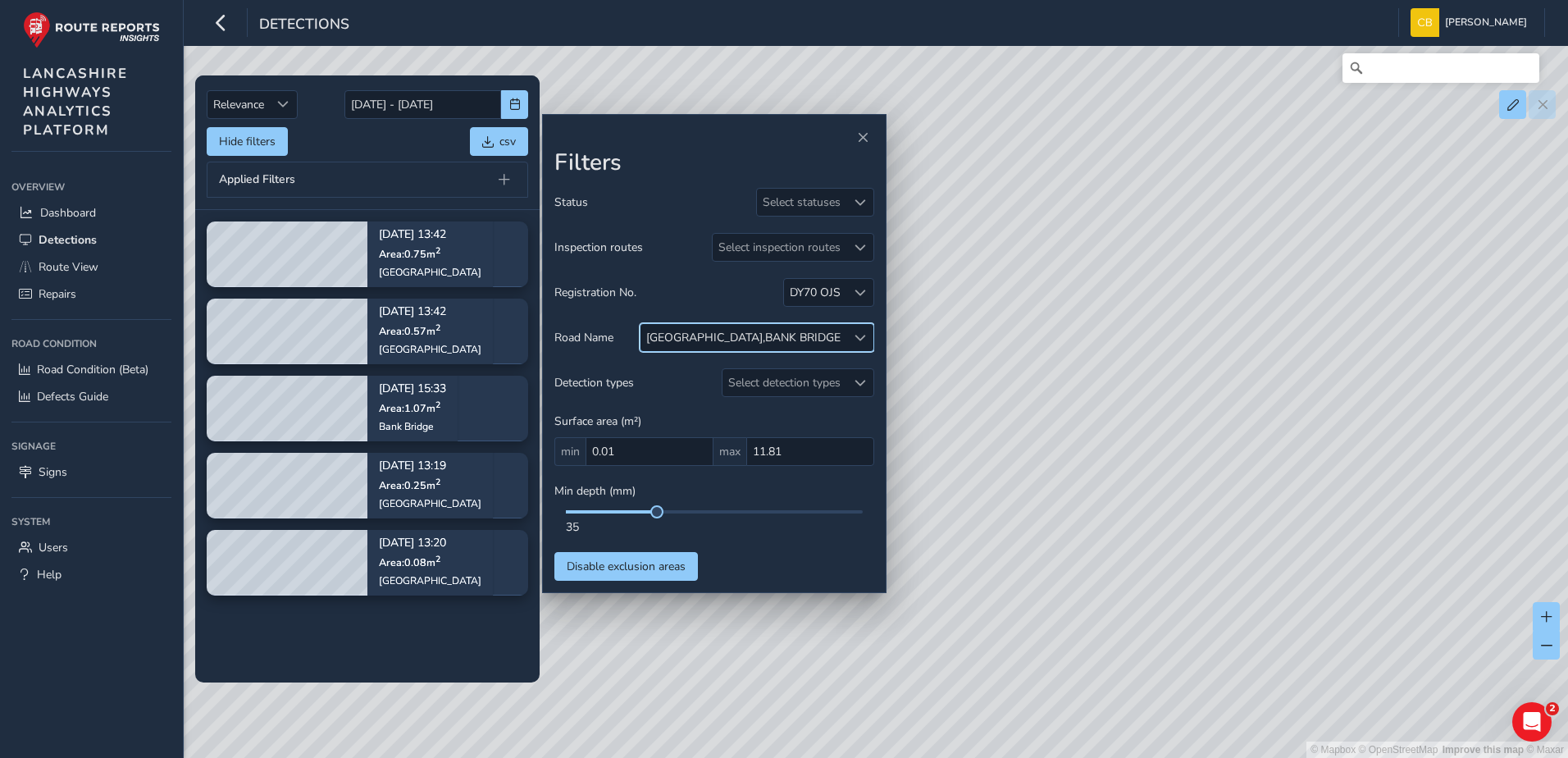
click at [861, 330] on div at bounding box center [860, 338] width 27 height 27
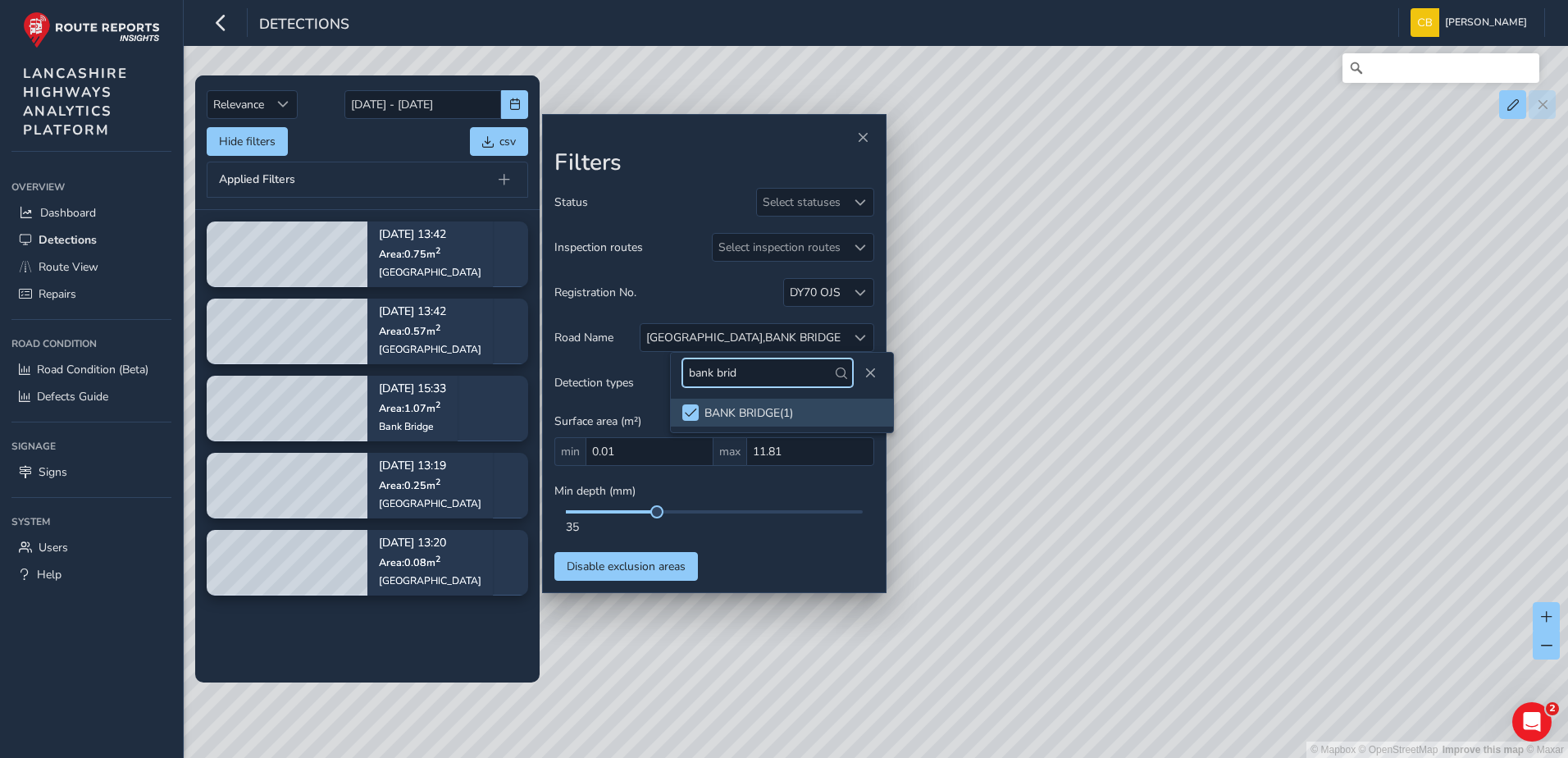
drag, startPoint x: 774, startPoint y: 369, endPoint x: 636, endPoint y: 375, distance: 138.1
click at [636, 375] on body "Detections Carlin Bonage Colour Scheme: Dark Dim Light Logout Relevance Relevan…" at bounding box center [784, 379] width 1568 height 758
click at [859, 344] on div at bounding box center [860, 338] width 27 height 27
click at [815, 371] on input "bank brid" at bounding box center [767, 372] width 171 height 28
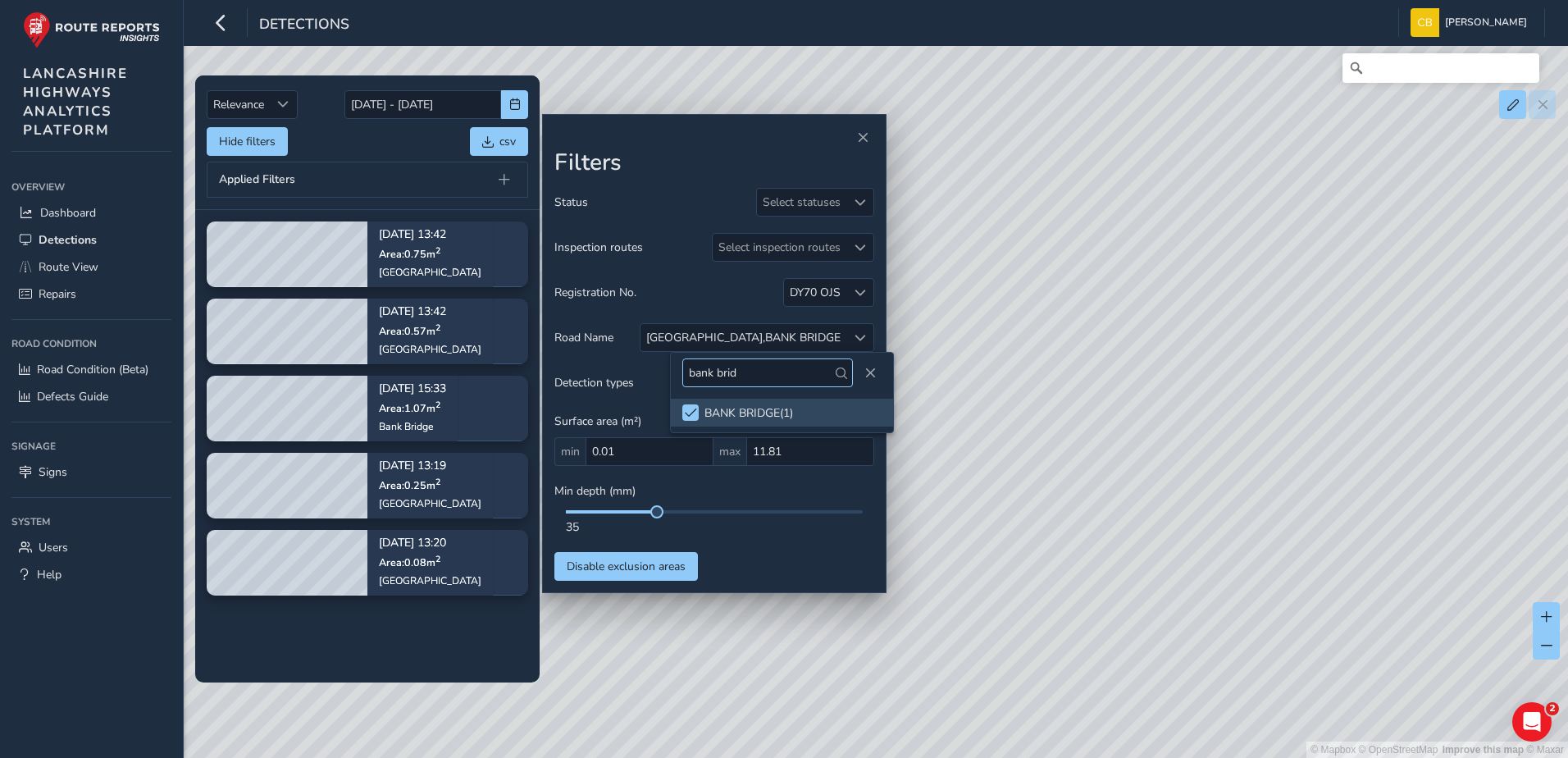
click at [815, 371] on input "bank brid" at bounding box center [767, 372] width 171 height 28
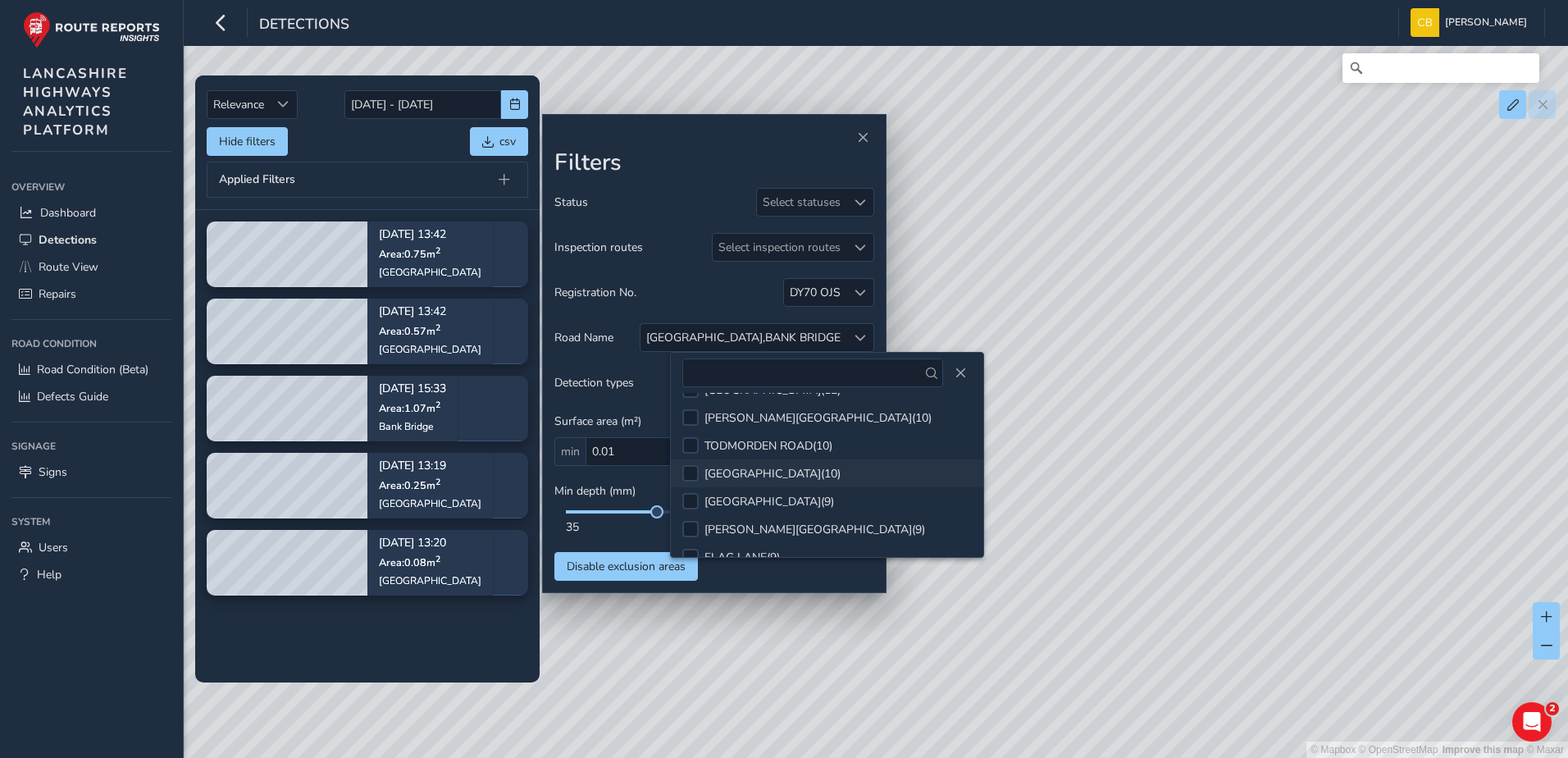
scroll to position [164, 0]
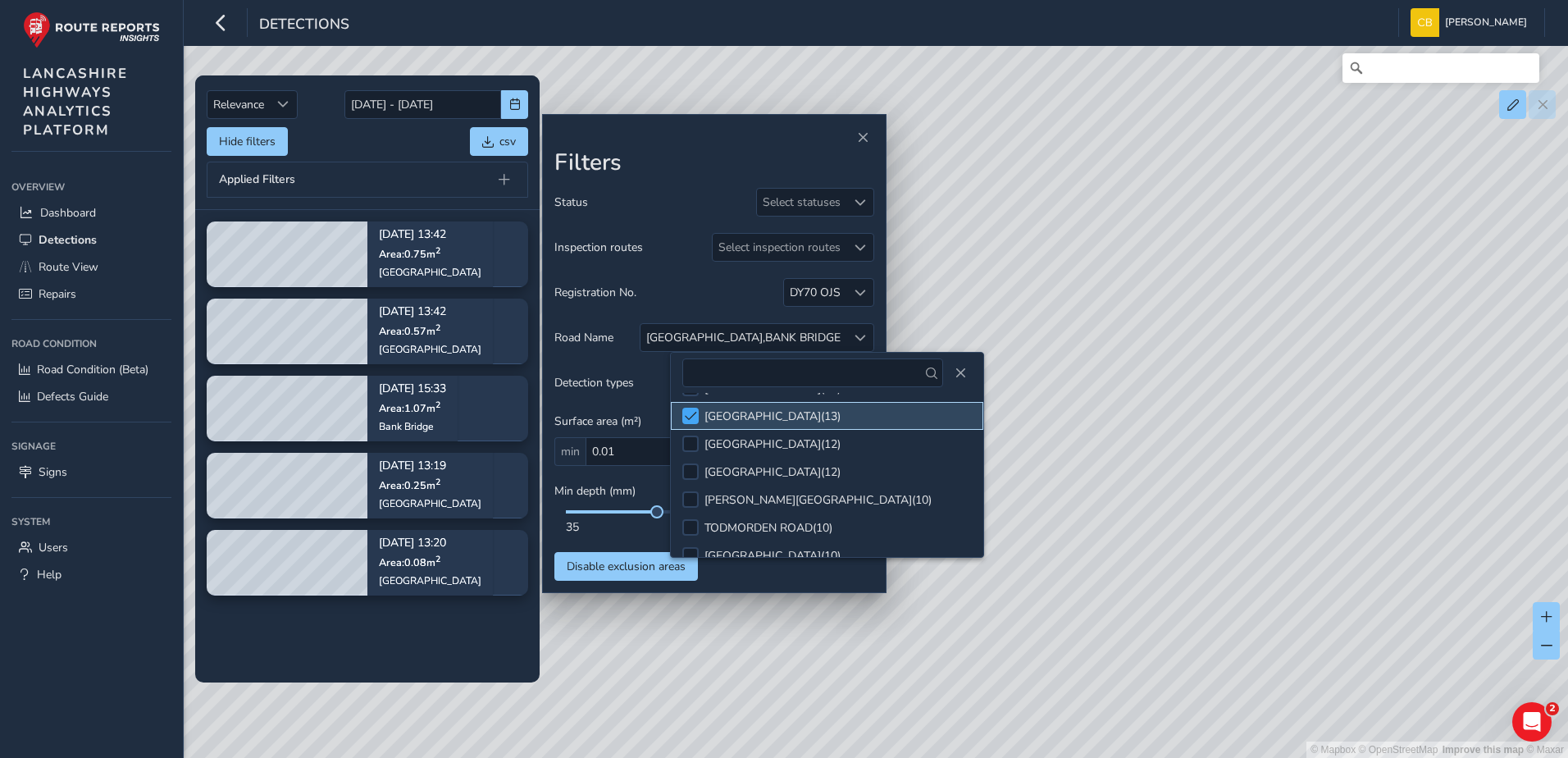
click at [696, 413] on span at bounding box center [690, 416] width 13 height 12
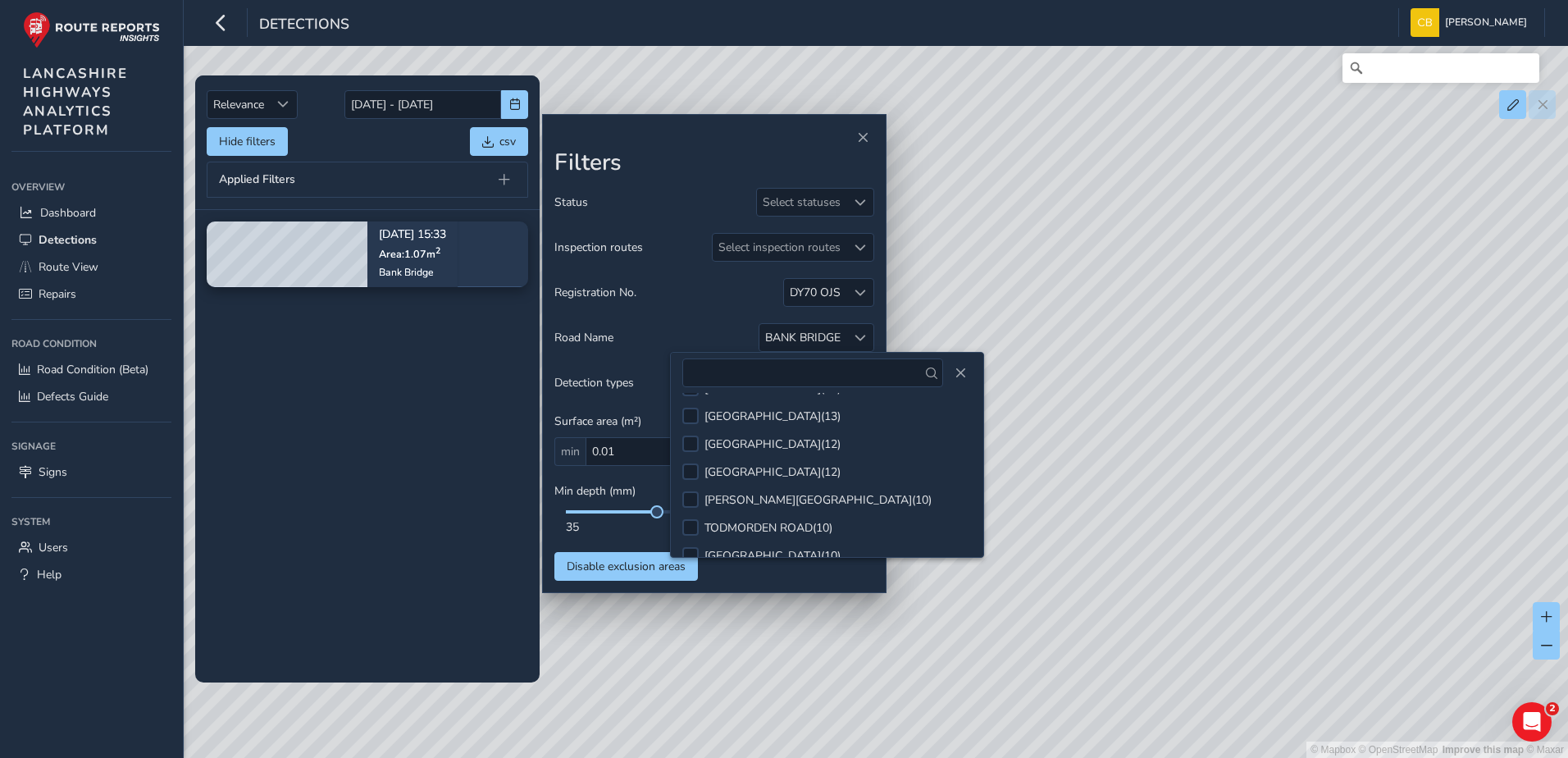
click at [389, 376] on tbody "Sep 04, 15:33 Area: 1.07 m 2 Bank Bridge" at bounding box center [367, 445] width 345 height 472
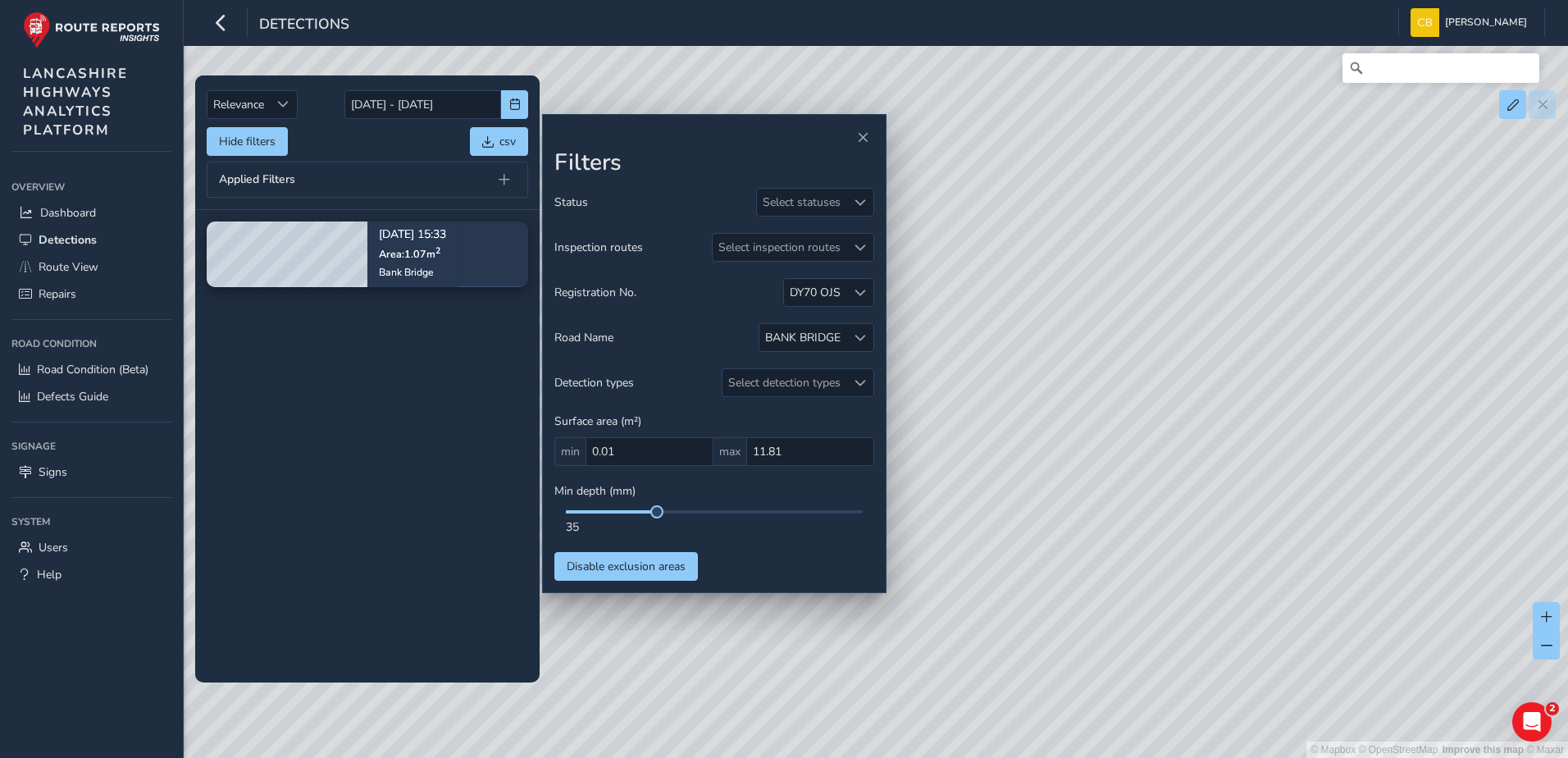
click at [343, 372] on tbody "Sep 04, 15:33 Area: 1.07 m 2 Bank Bridge" at bounding box center [367, 445] width 345 height 472
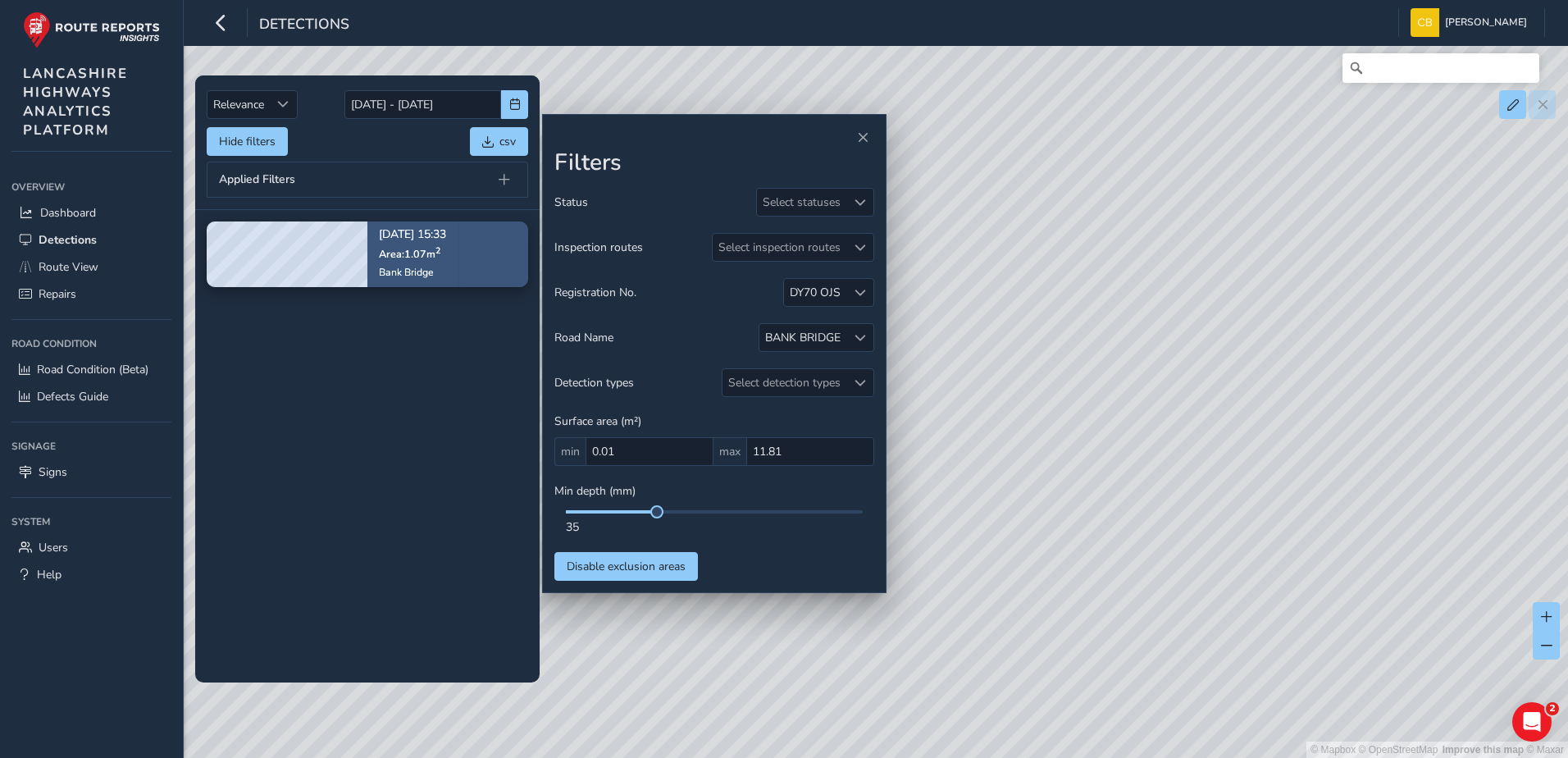
click at [402, 250] on span "Area: 1.07 m 2" at bounding box center [409, 254] width 62 height 14
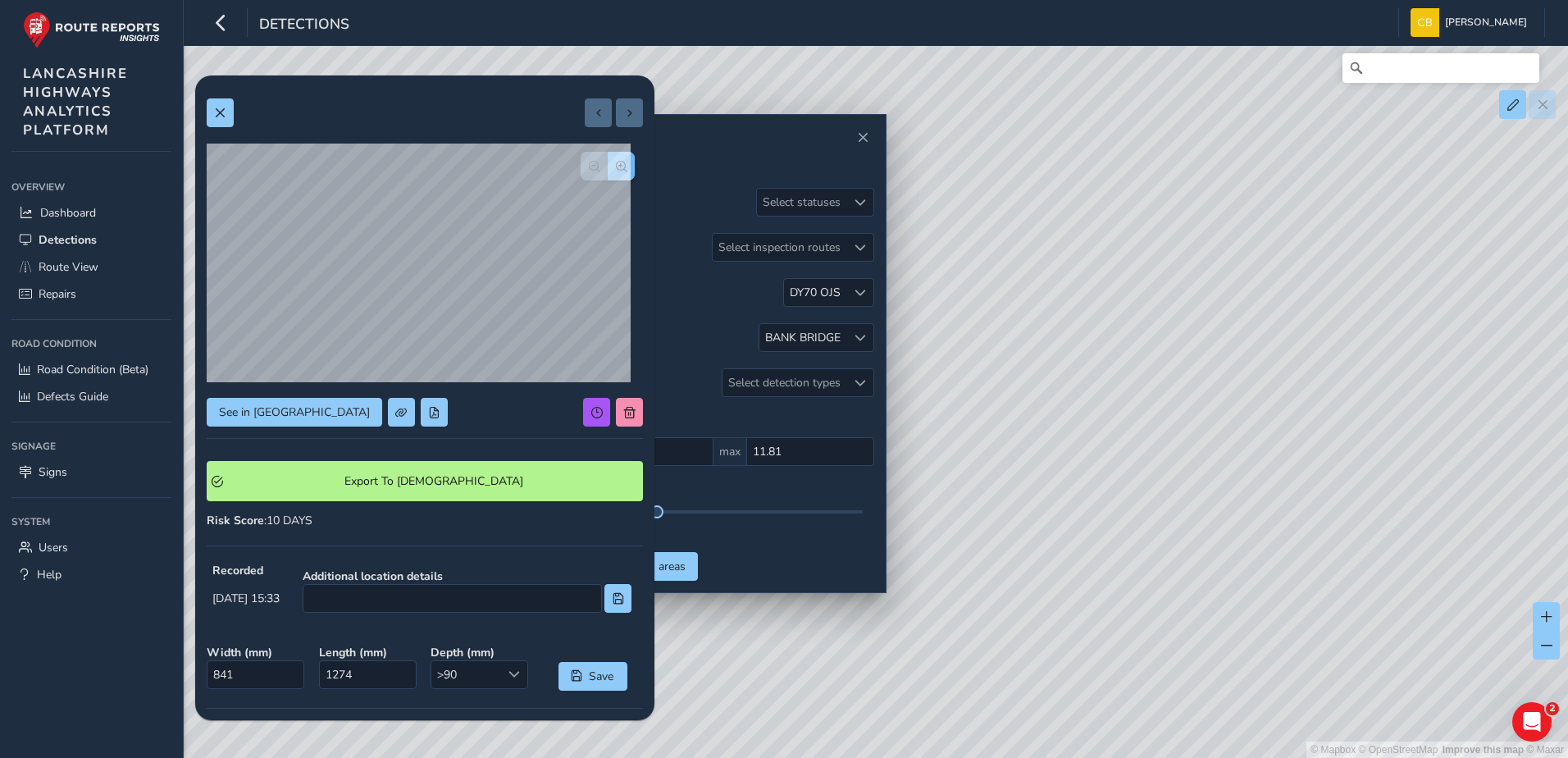
click at [621, 170] on button "button" at bounding box center [622, 165] width 27 height 28
click at [589, 166] on span "button" at bounding box center [595, 167] width 12 height 12
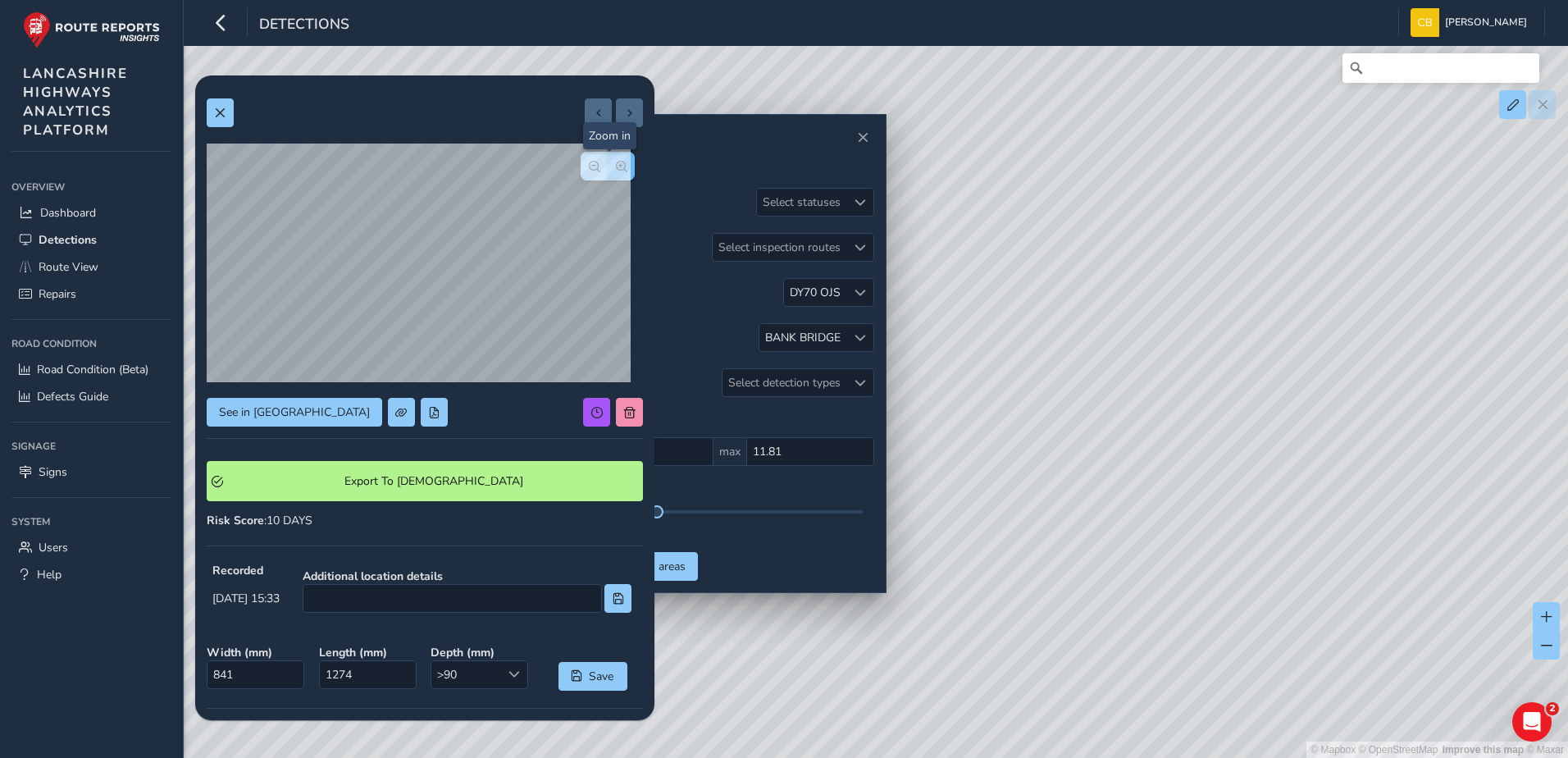
click at [616, 161] on span "button" at bounding box center [622, 167] width 12 height 12
click at [581, 167] on button "button" at bounding box center [595, 165] width 27 height 28
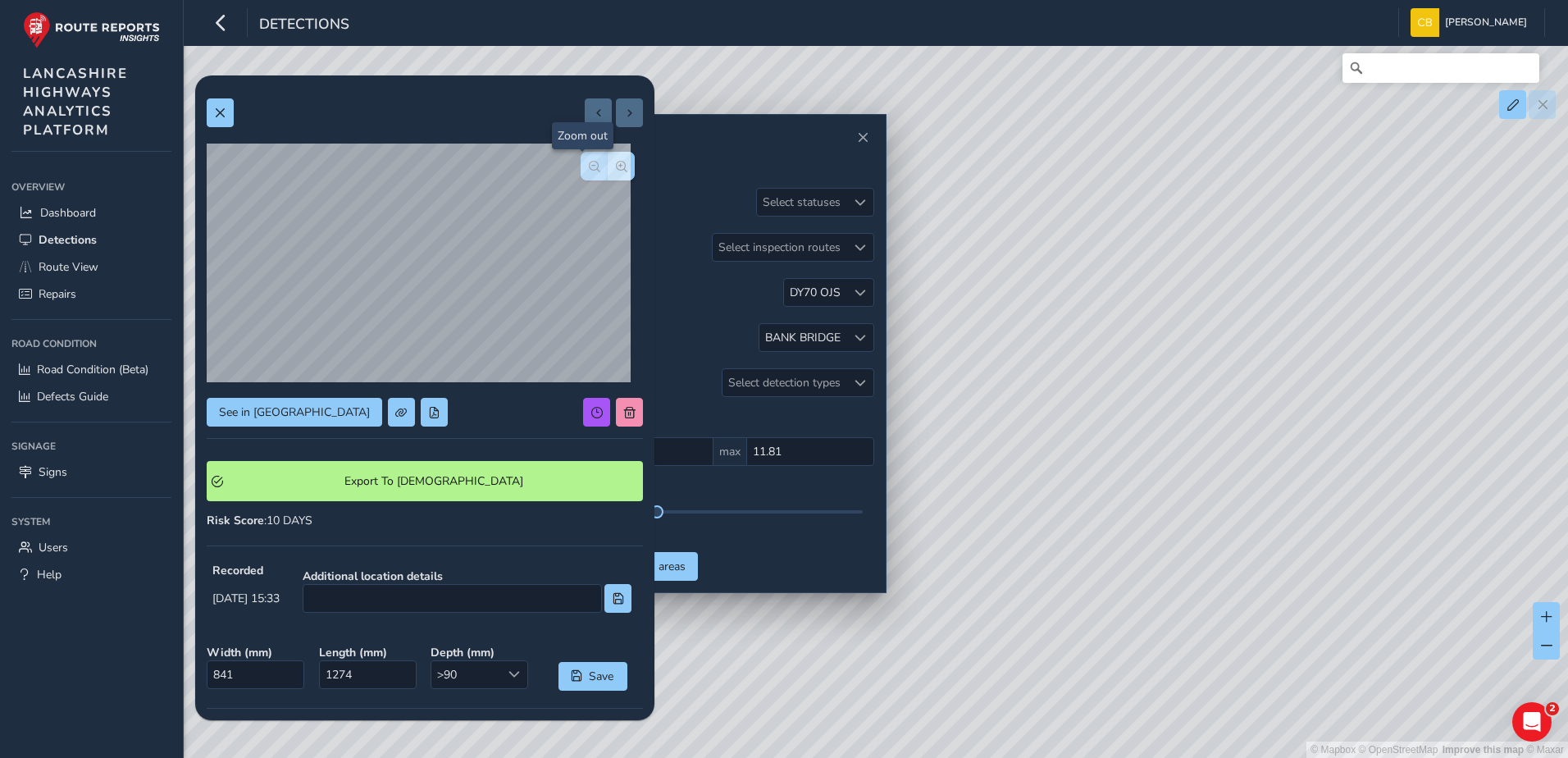
click at [581, 167] on button "button" at bounding box center [595, 165] width 27 height 28
click at [608, 170] on button "button" at bounding box center [622, 165] width 27 height 28
click at [588, 170] on button "button" at bounding box center [595, 165] width 27 height 28
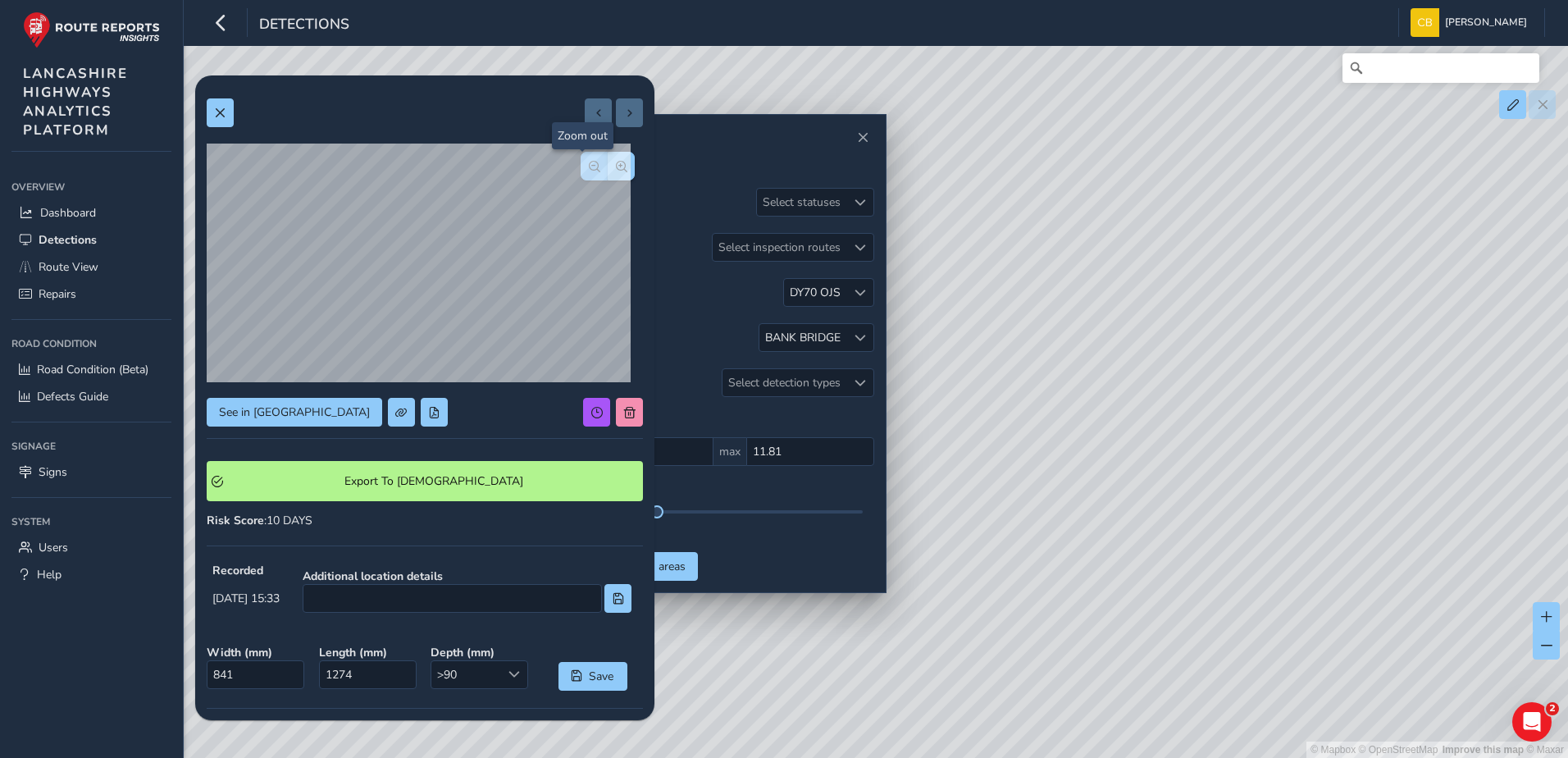
click at [588, 170] on button "button" at bounding box center [595, 165] width 27 height 28
click at [227, 113] on button at bounding box center [221, 112] width 27 height 28
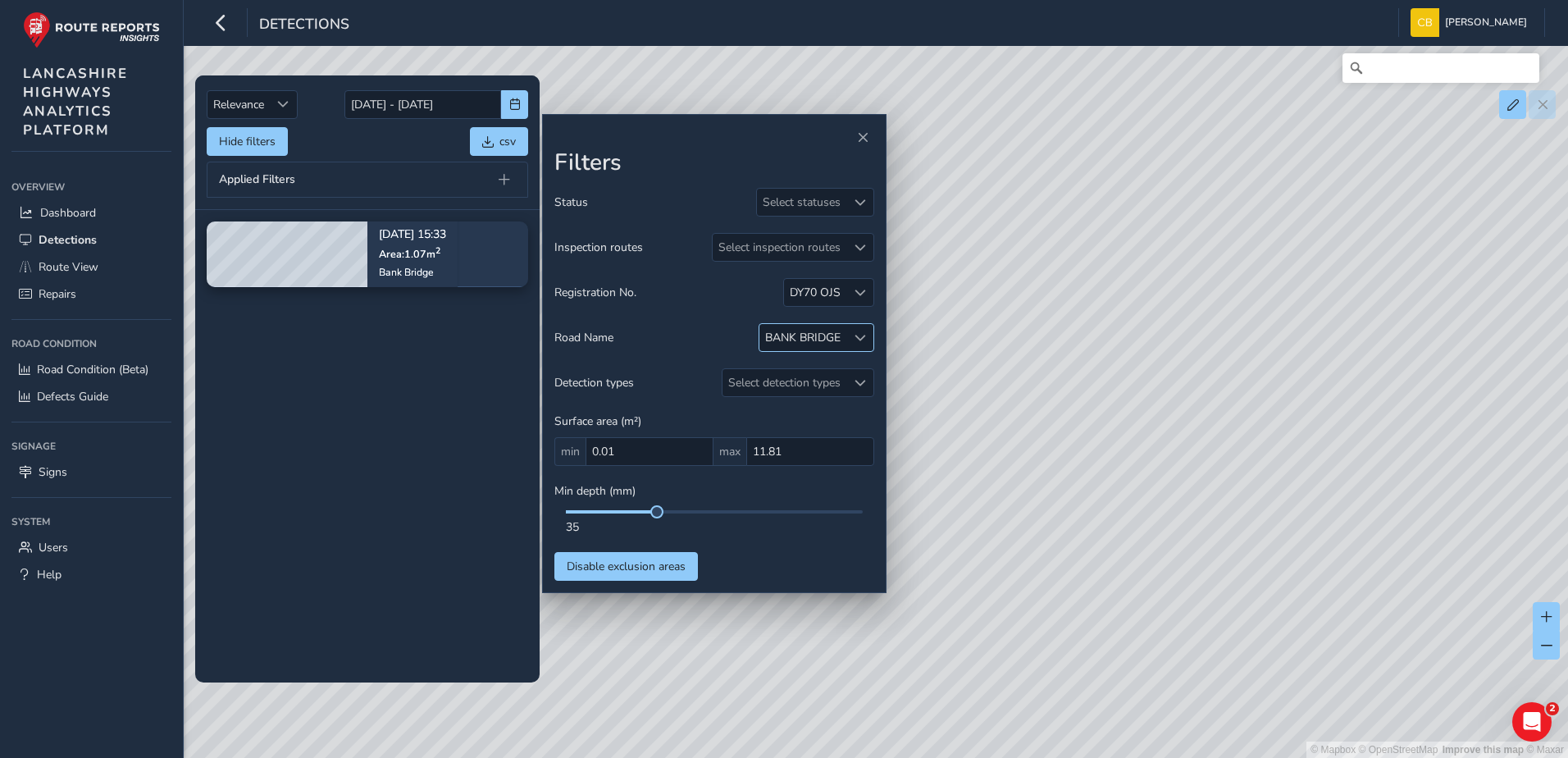
click at [859, 339] on span at bounding box center [860, 338] width 12 height 12
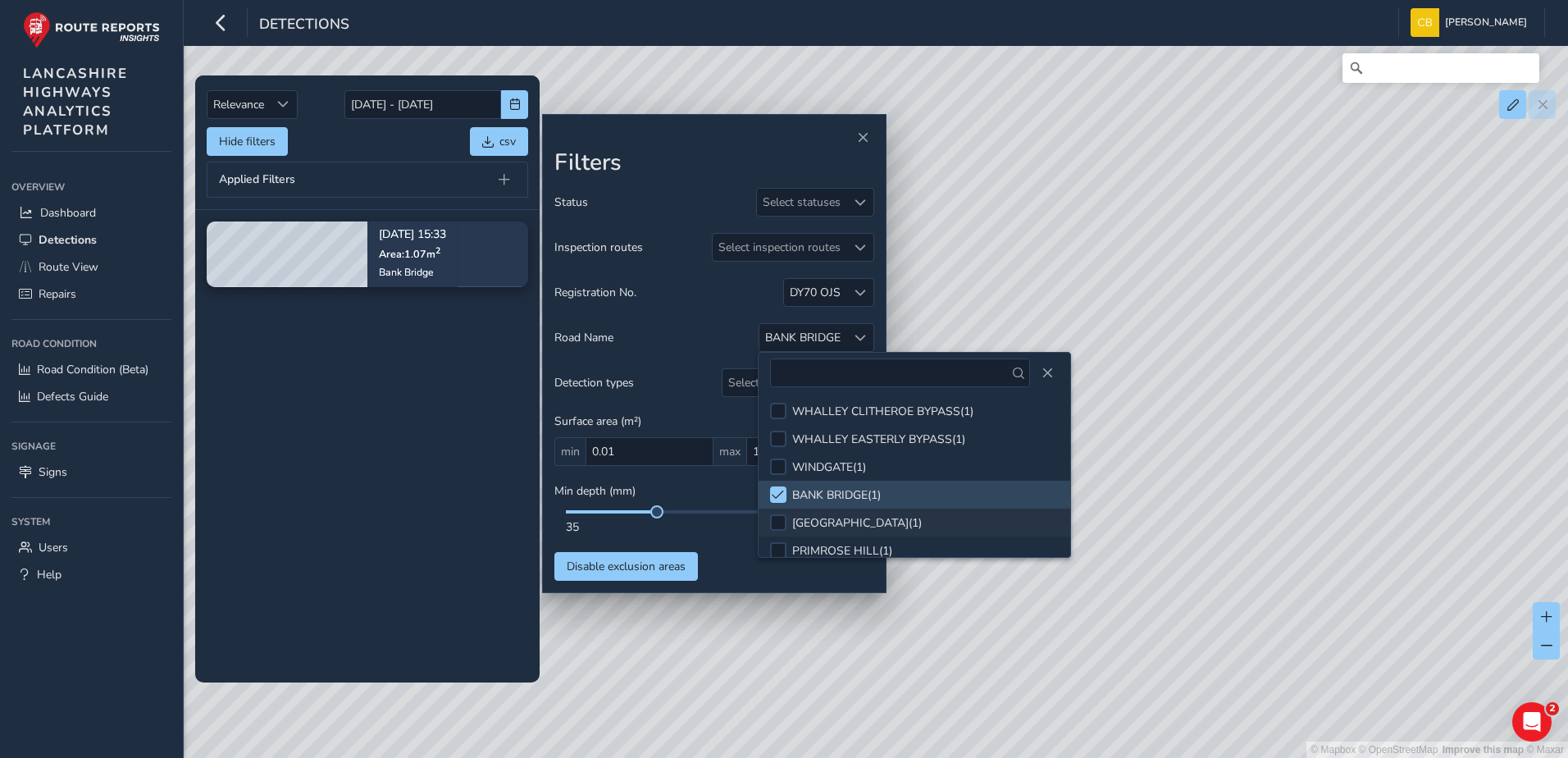
scroll to position [3495, 0]
click at [770, 483] on div at bounding box center [778, 490] width 17 height 17
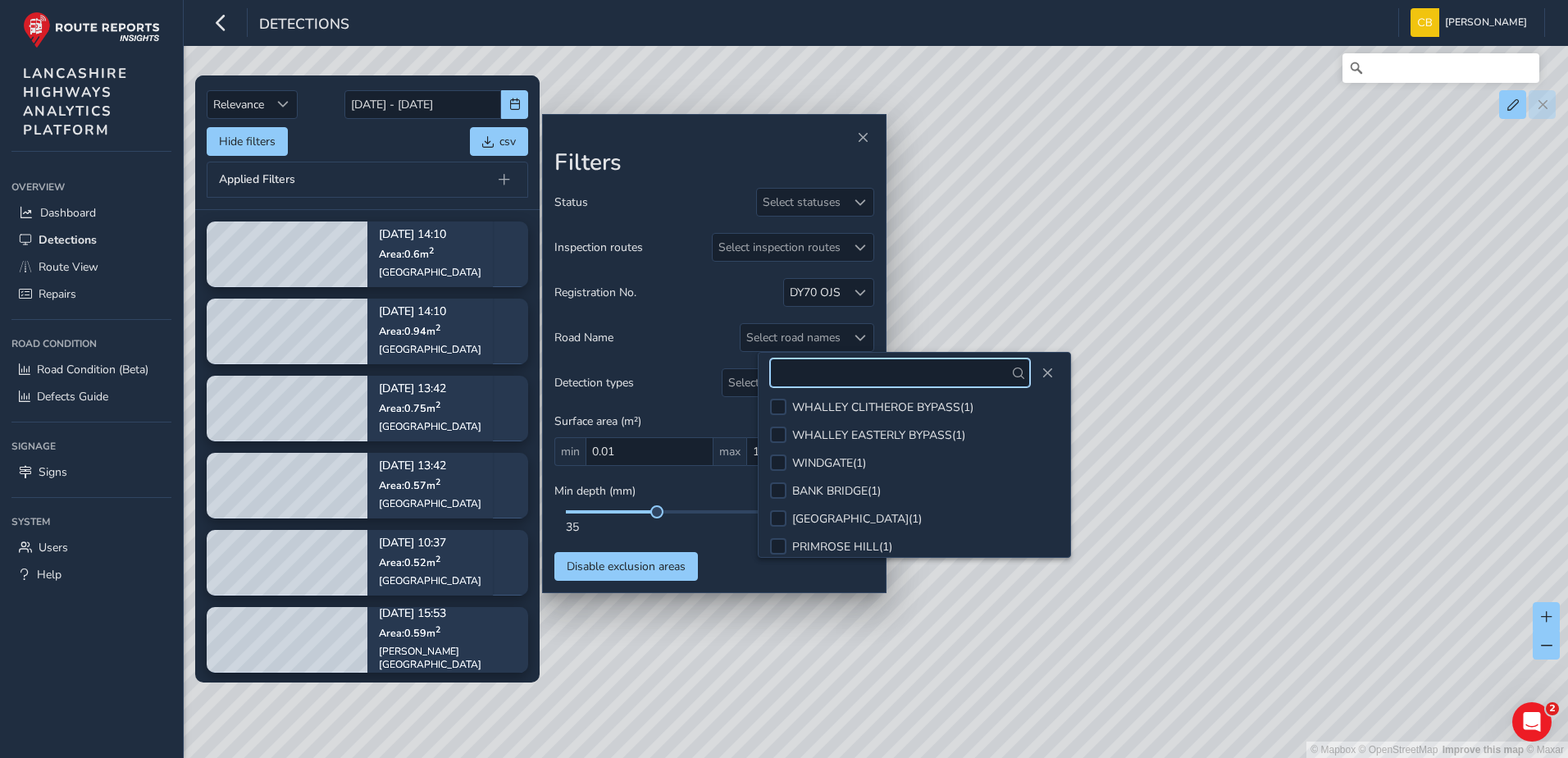
click at [815, 386] on input "text" at bounding box center [900, 372] width 260 height 28
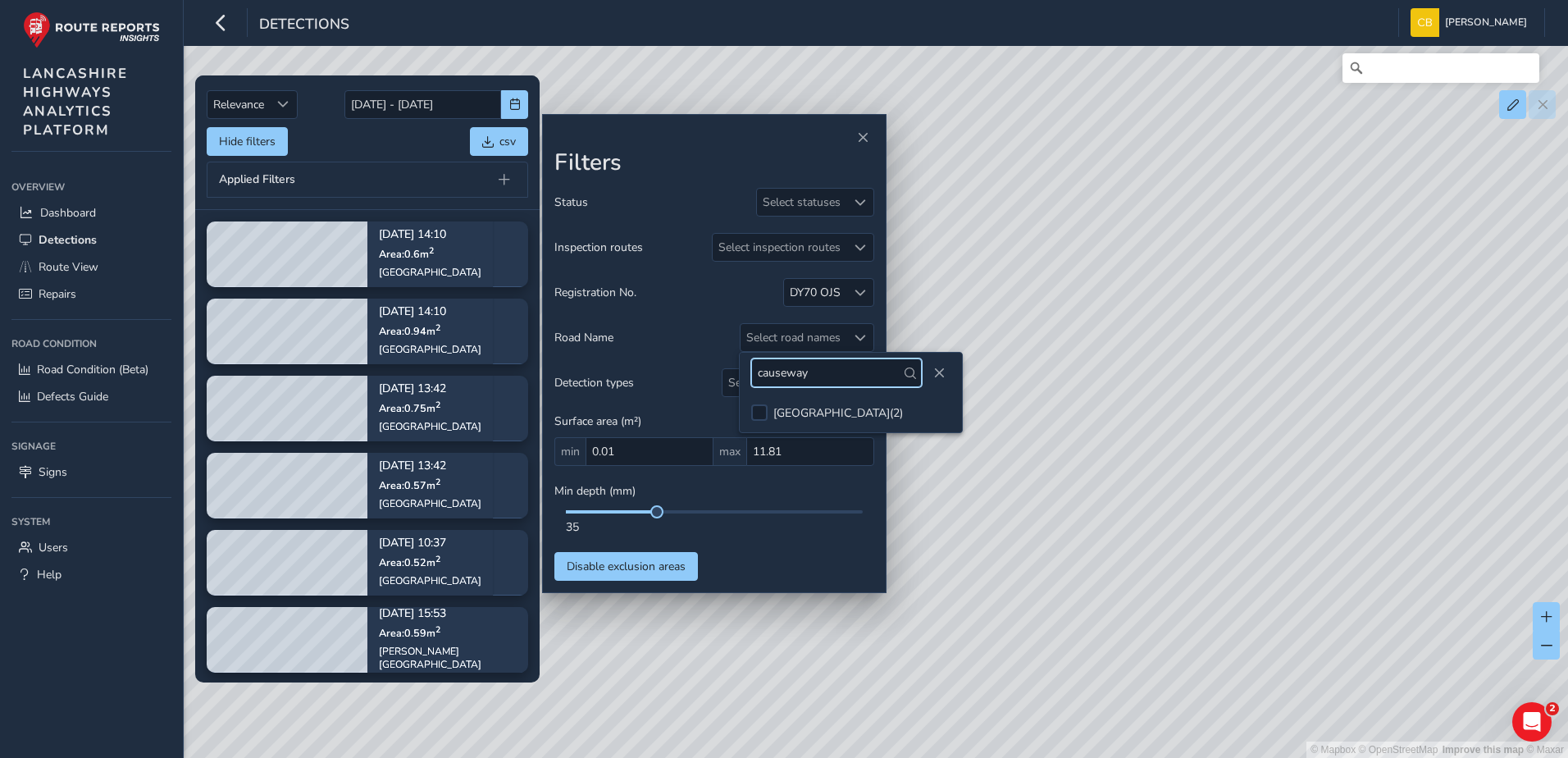
type input "causeway"
click at [798, 409] on div "CAUSEWAY LANE ( 2 )" at bounding box center [838, 413] width 130 height 16
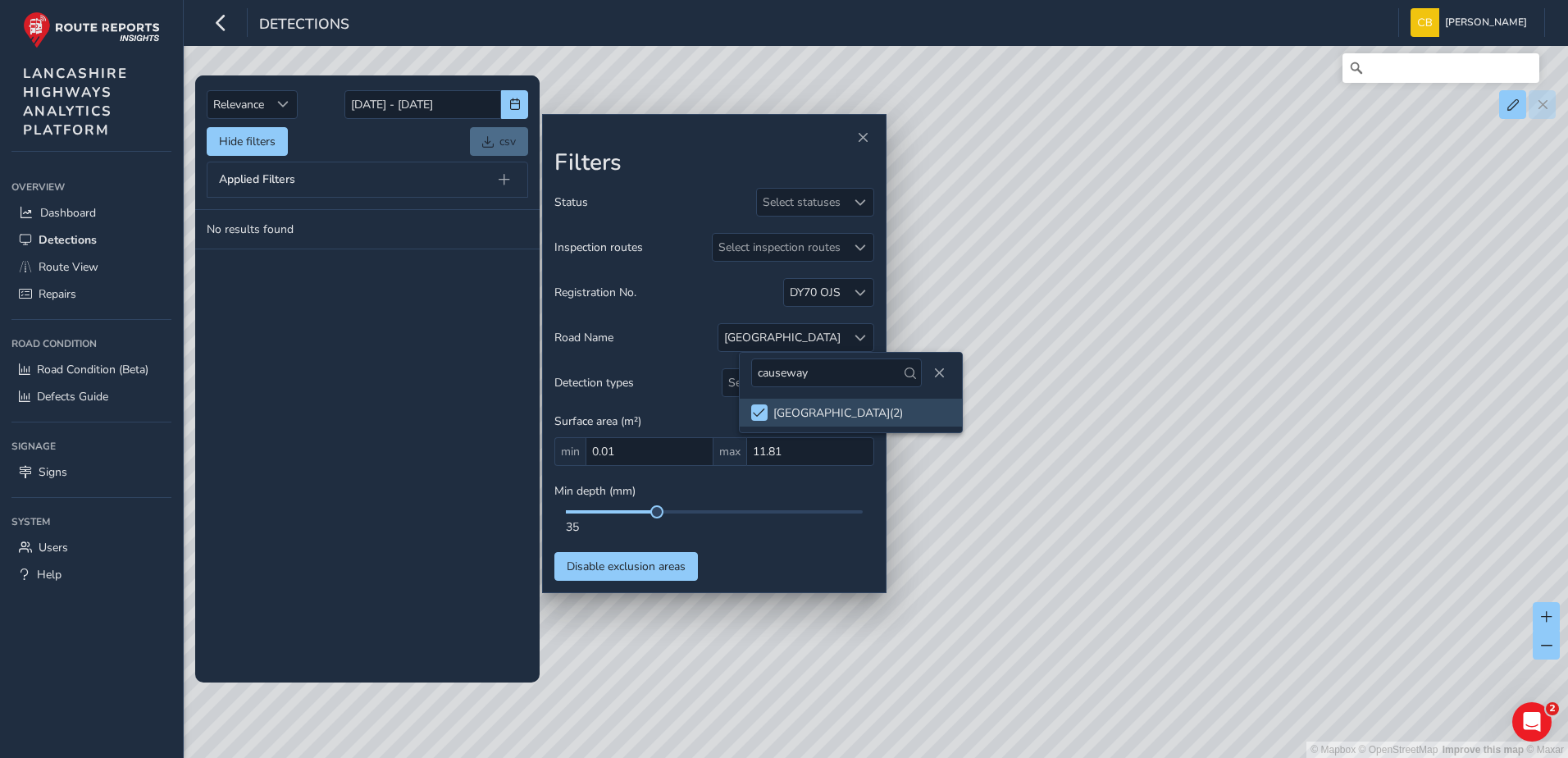
click at [285, 418] on tbody "No results found" at bounding box center [367, 445] width 345 height 472
click at [309, 218] on td "No results found" at bounding box center [367, 230] width 345 height 39
click at [515, 110] on span "button" at bounding box center [516, 105] width 12 height 12
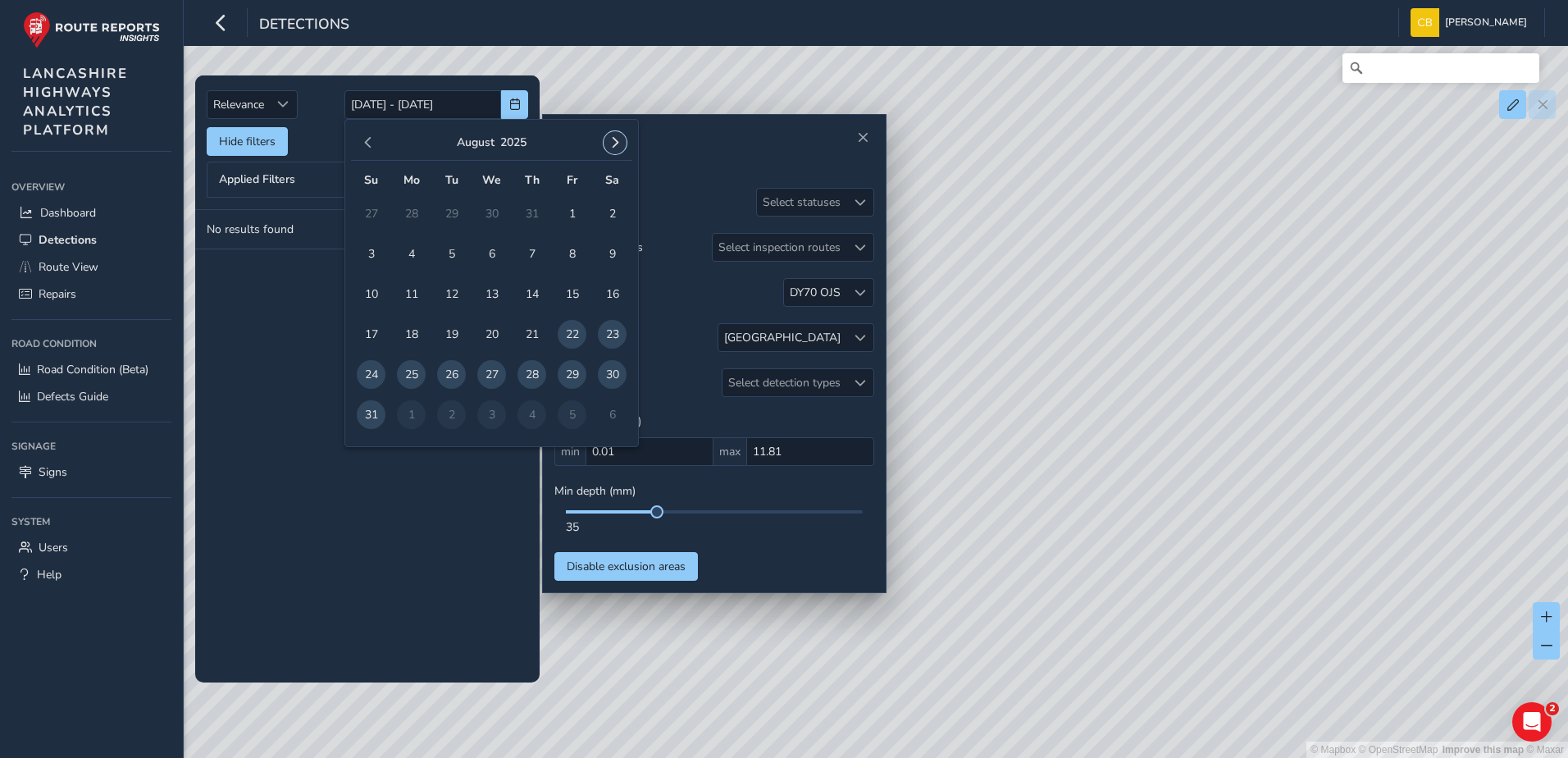
click at [615, 150] on button "button" at bounding box center [615, 143] width 23 height 23
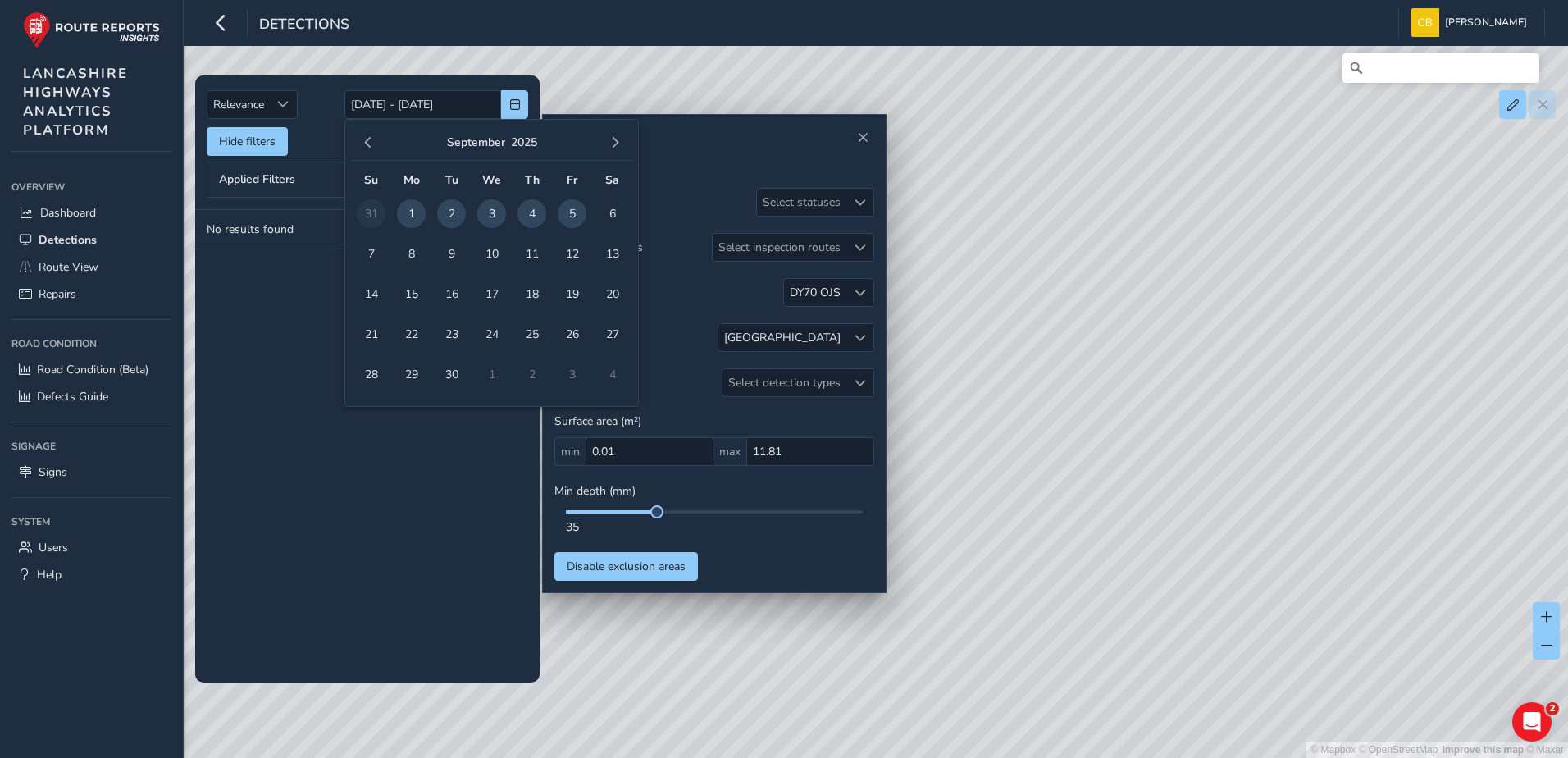
click at [407, 221] on span "1" at bounding box center [411, 213] width 28 height 28
type input "01/09/2025"
click at [453, 439] on tbody "No results found" at bounding box center [367, 445] width 345 height 472
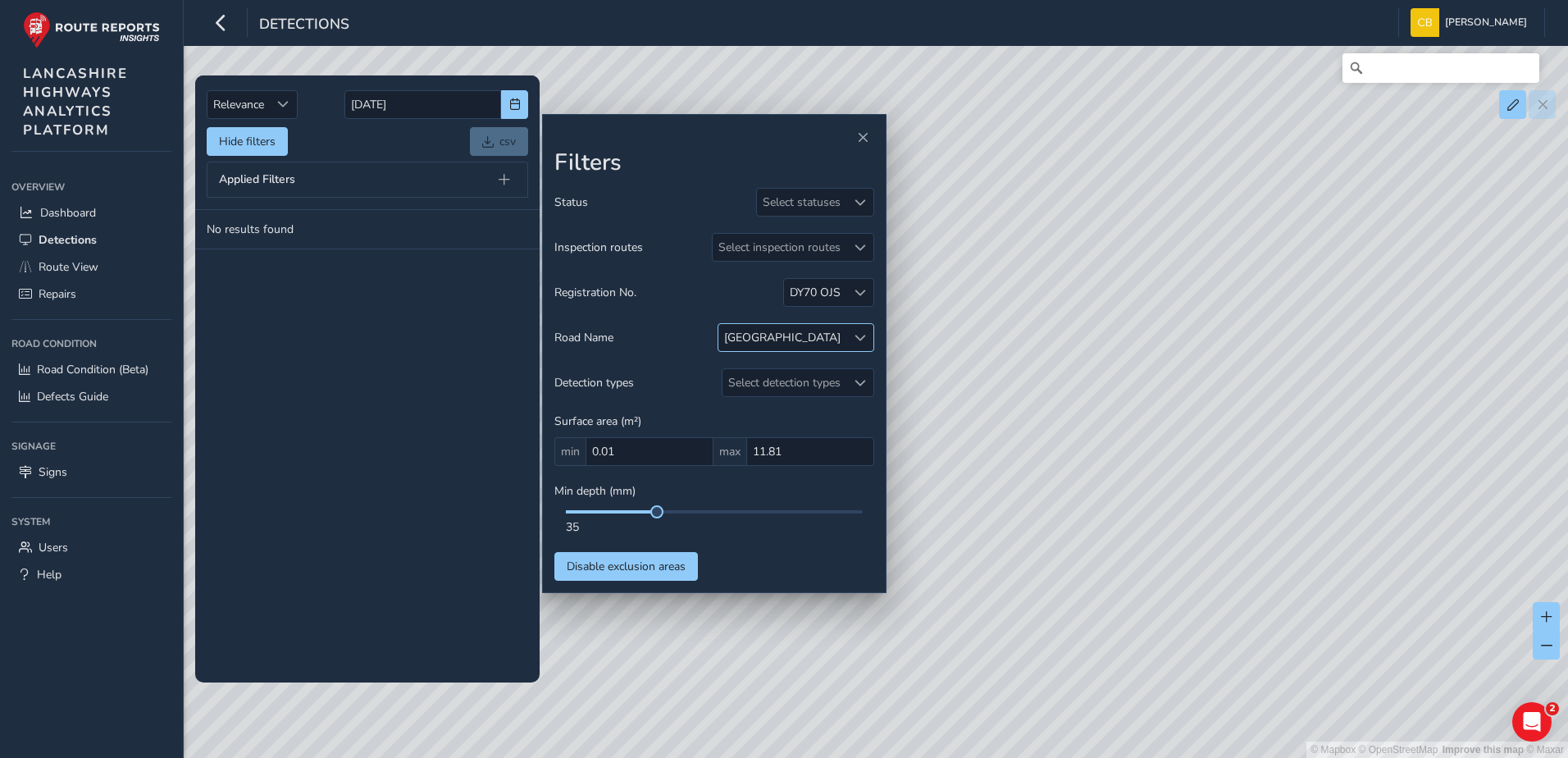
drag, startPoint x: 841, startPoint y: 339, endPoint x: 849, endPoint y: 339, distance: 8.0
click at [846, 339] on div "[GEOGRAPHIC_DATA]" at bounding box center [796, 337] width 156 height 28
click at [852, 409] on div "CAUSEWAY LANE ( 2 )" at bounding box center [837, 413] width 130 height 16
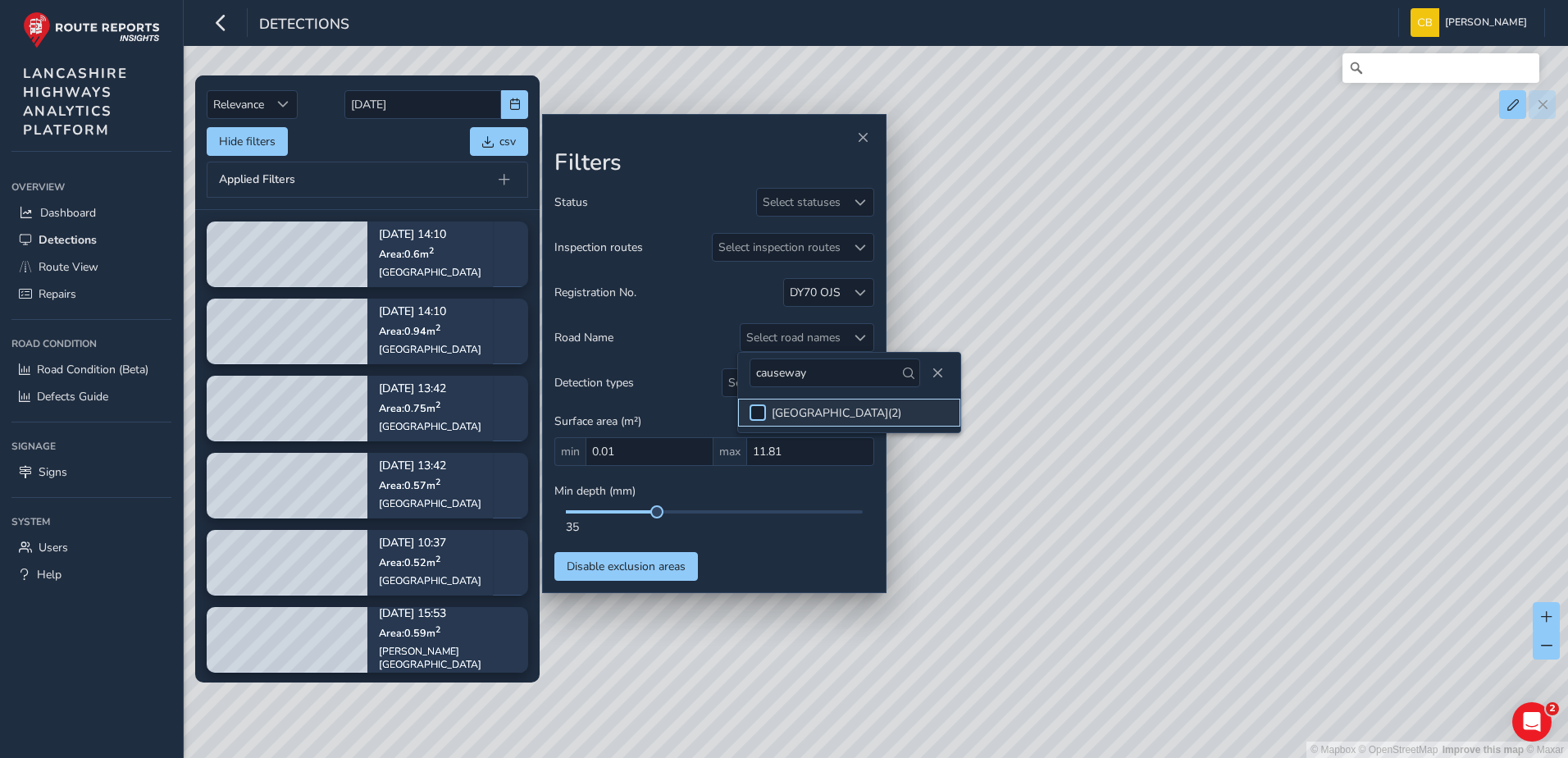
click at [757, 412] on div at bounding box center [758, 412] width 17 height 17
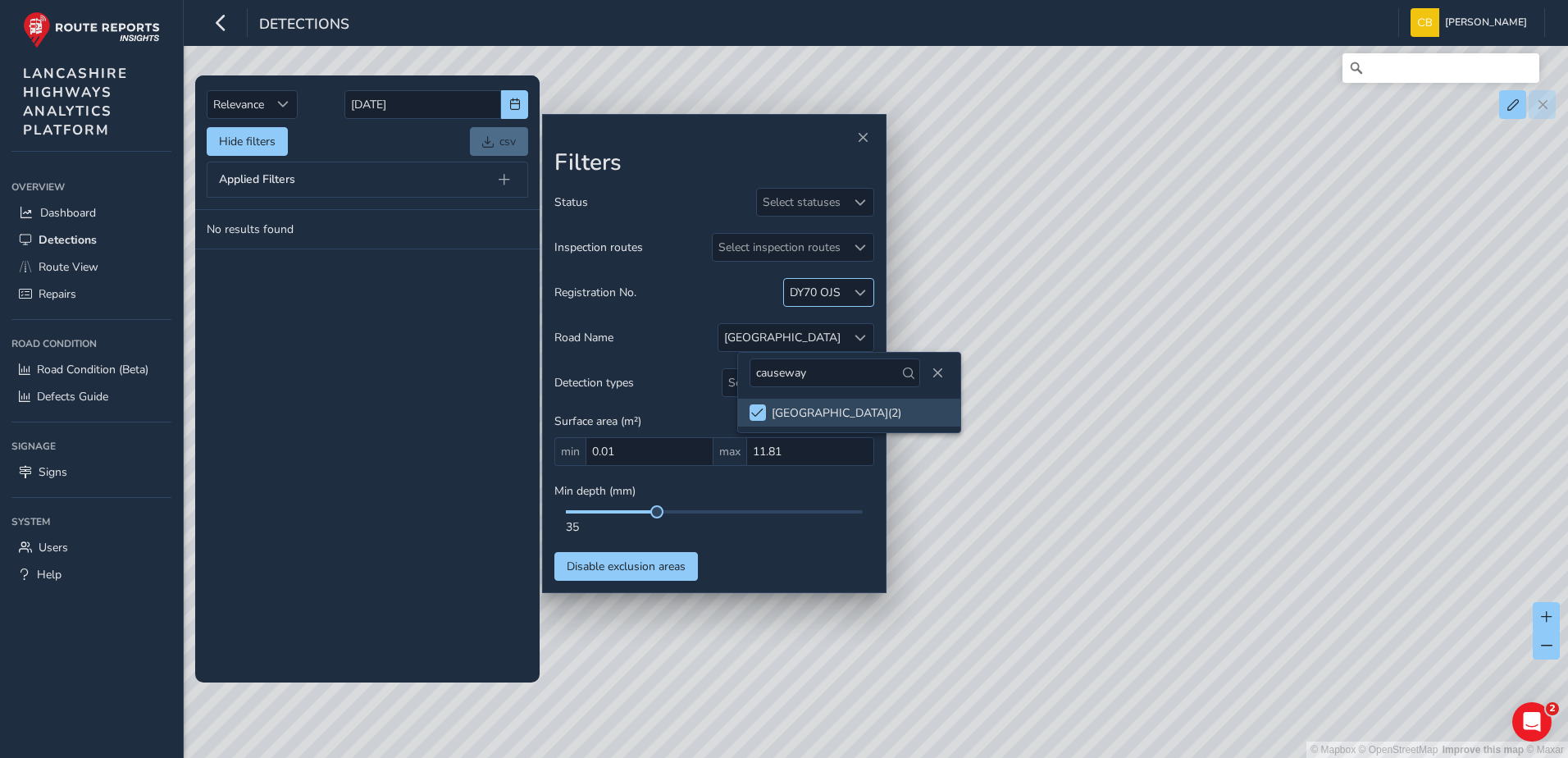
click at [861, 291] on span at bounding box center [860, 293] width 12 height 12
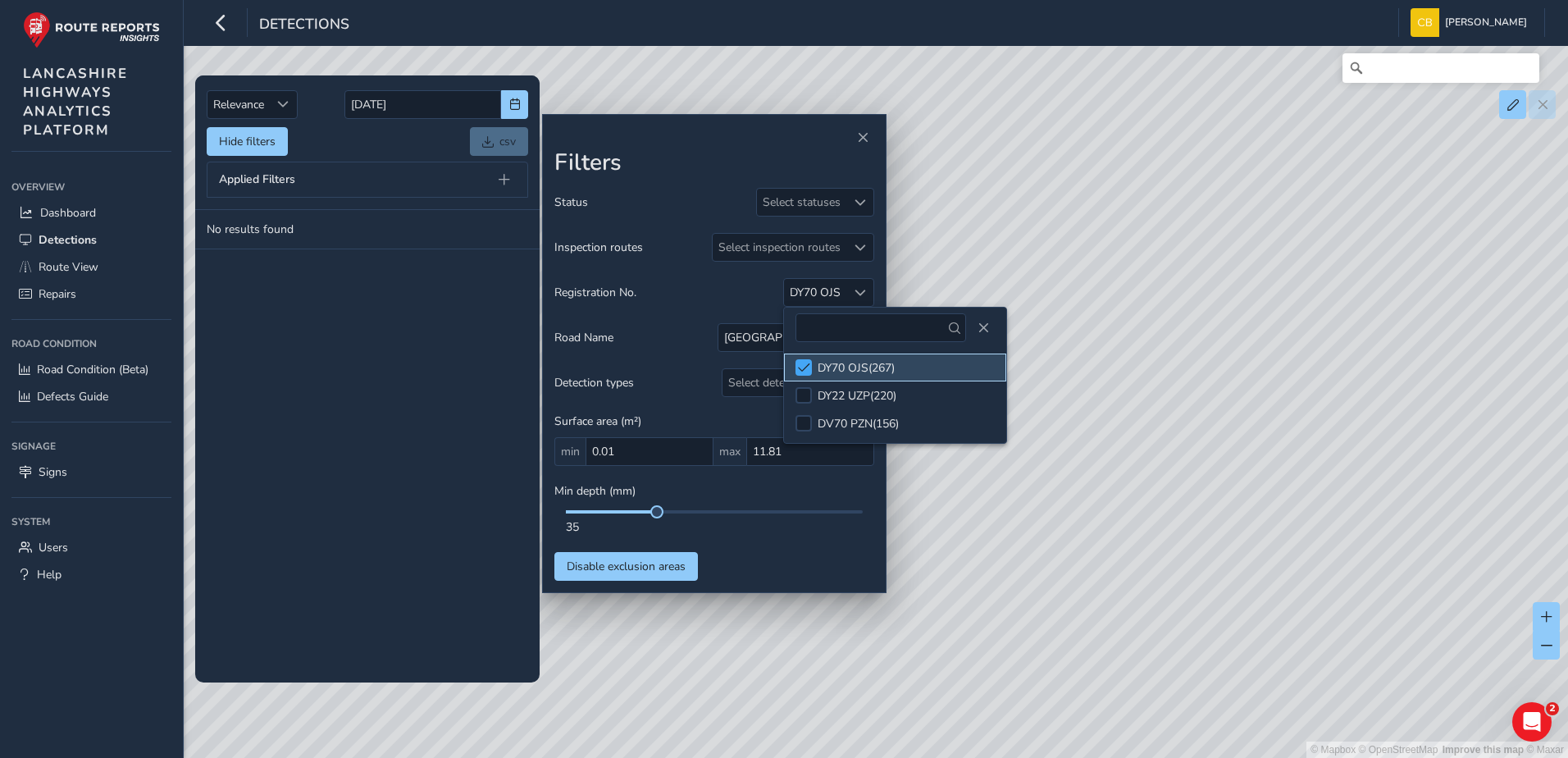
click at [803, 367] on span at bounding box center [804, 367] width 13 height 12
click at [377, 378] on tbody "No results found" at bounding box center [367, 445] width 345 height 472
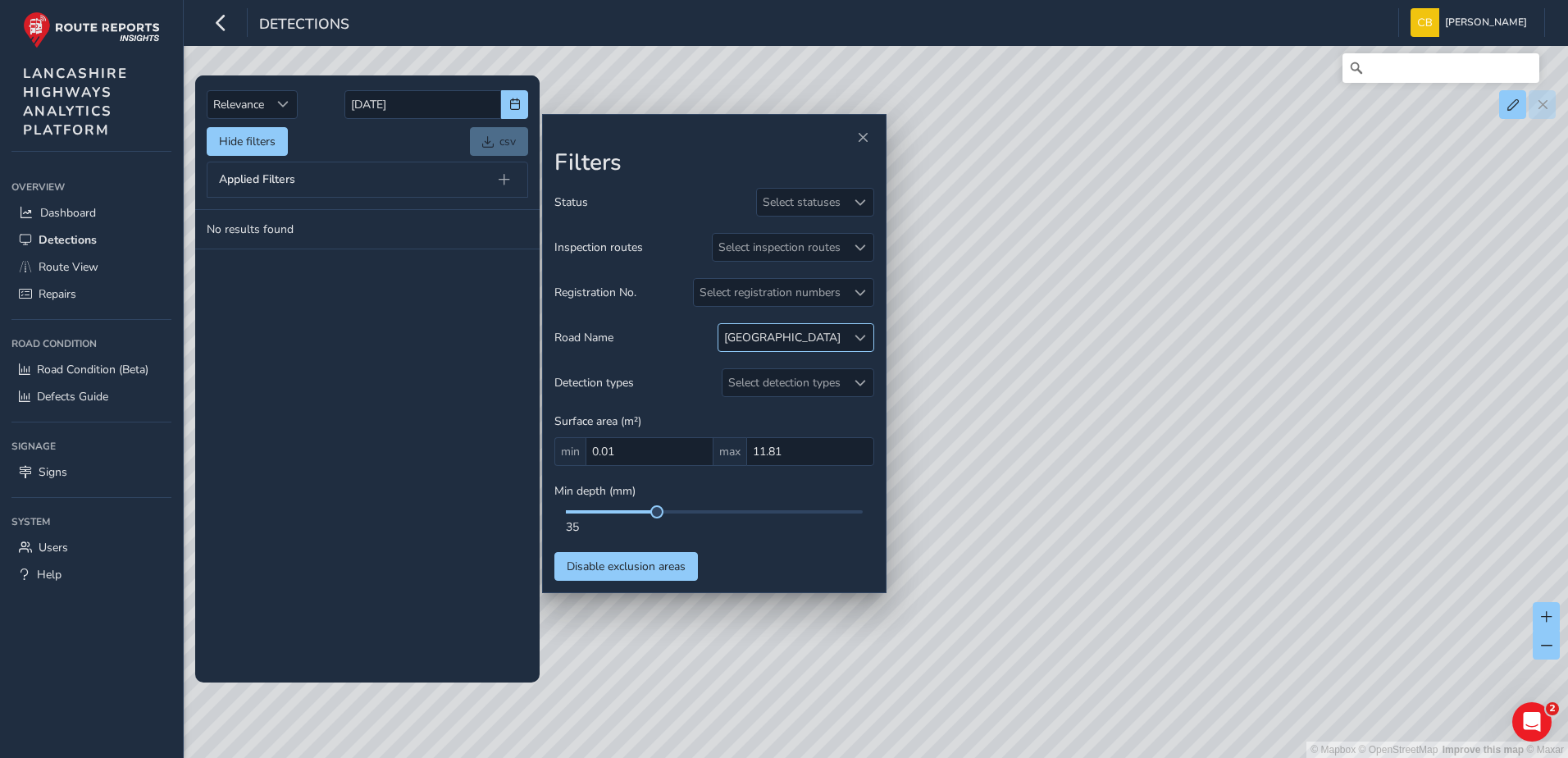
click at [839, 344] on div "[GEOGRAPHIC_DATA]" at bounding box center [782, 338] width 116 height 16
click at [759, 413] on span at bounding box center [758, 413] width 13 height 12
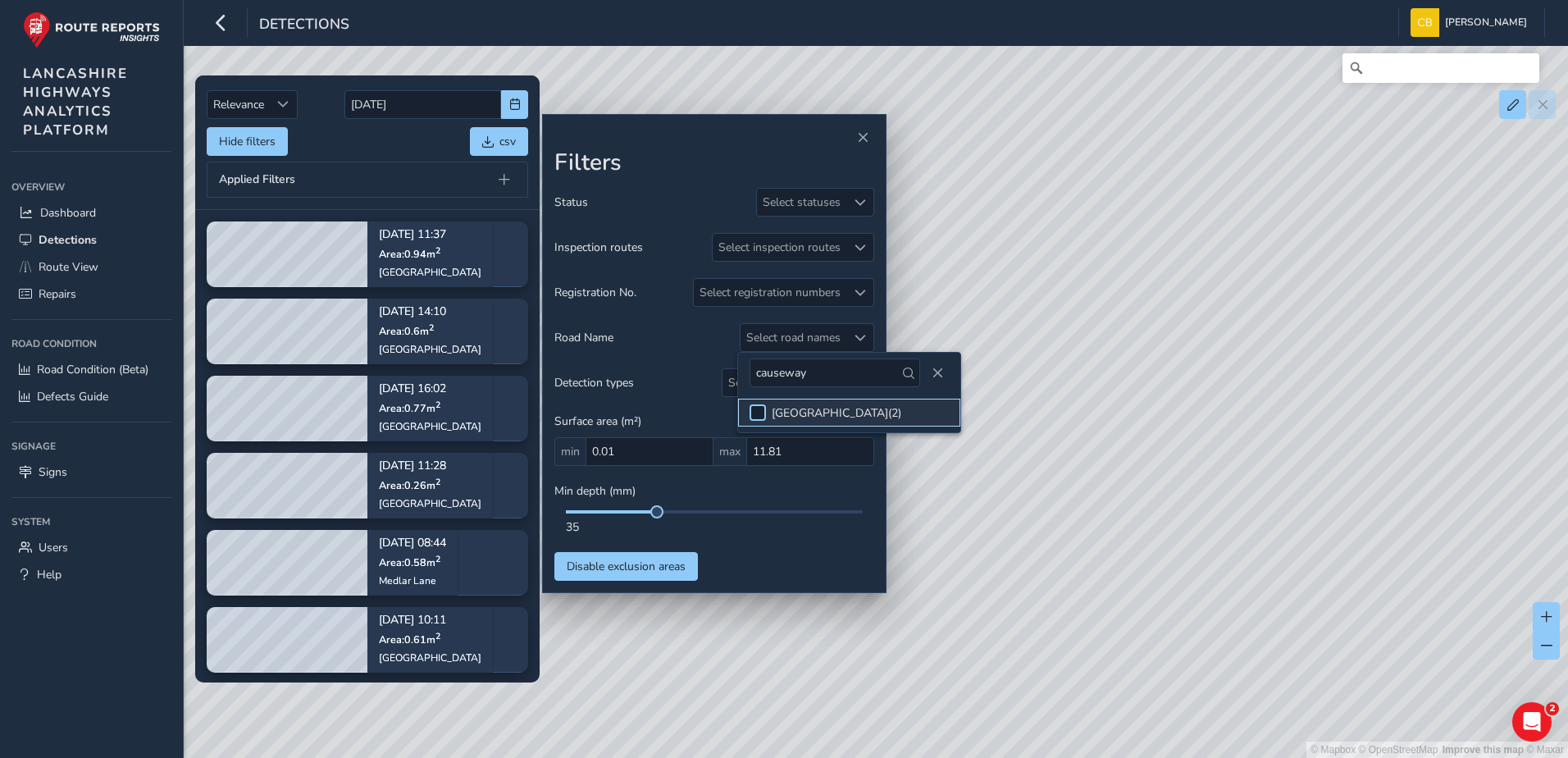
click at [759, 413] on div at bounding box center [758, 412] width 17 height 17
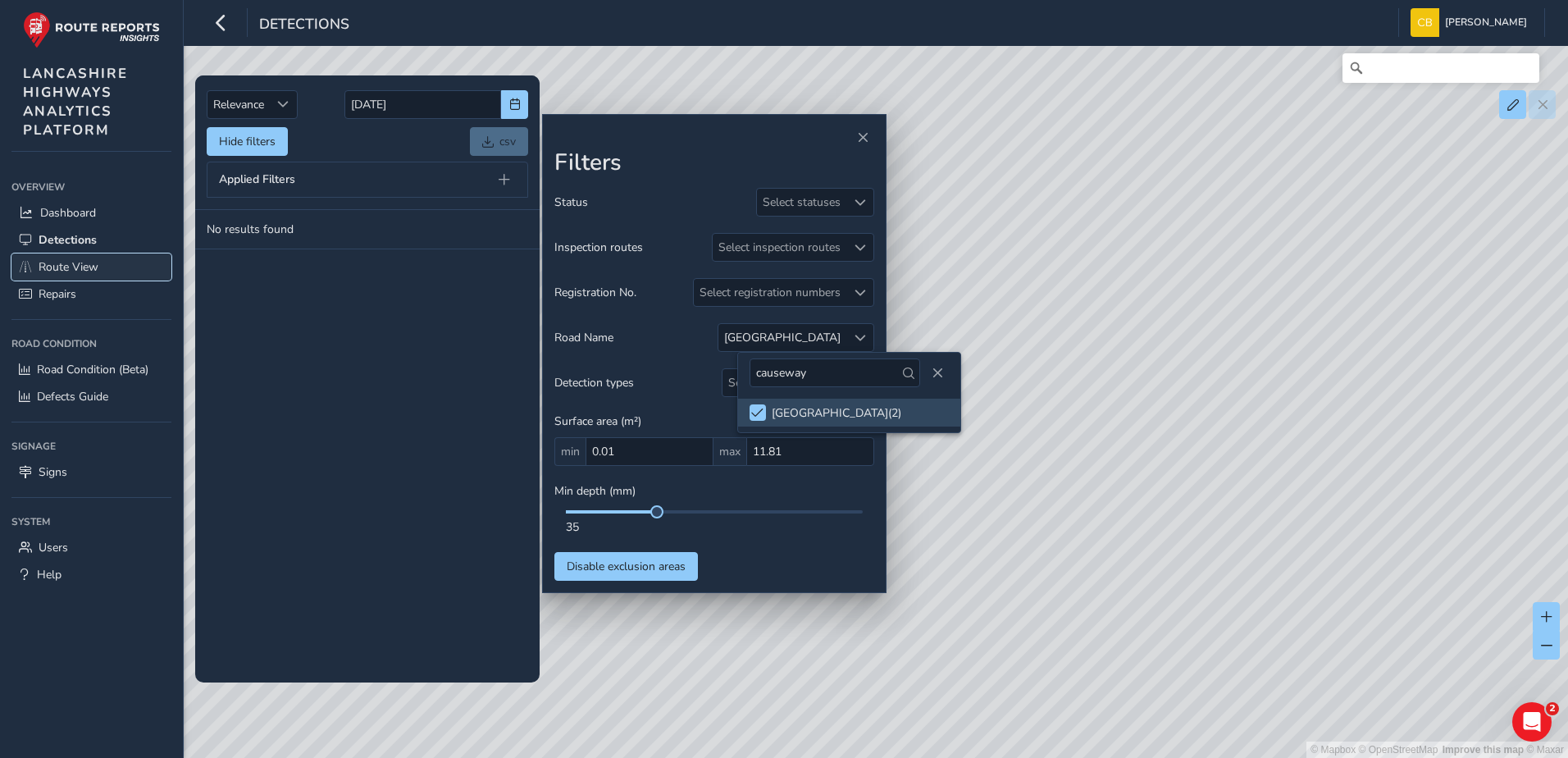
click at [81, 263] on span "Route View" at bounding box center [67, 267] width 60 height 16
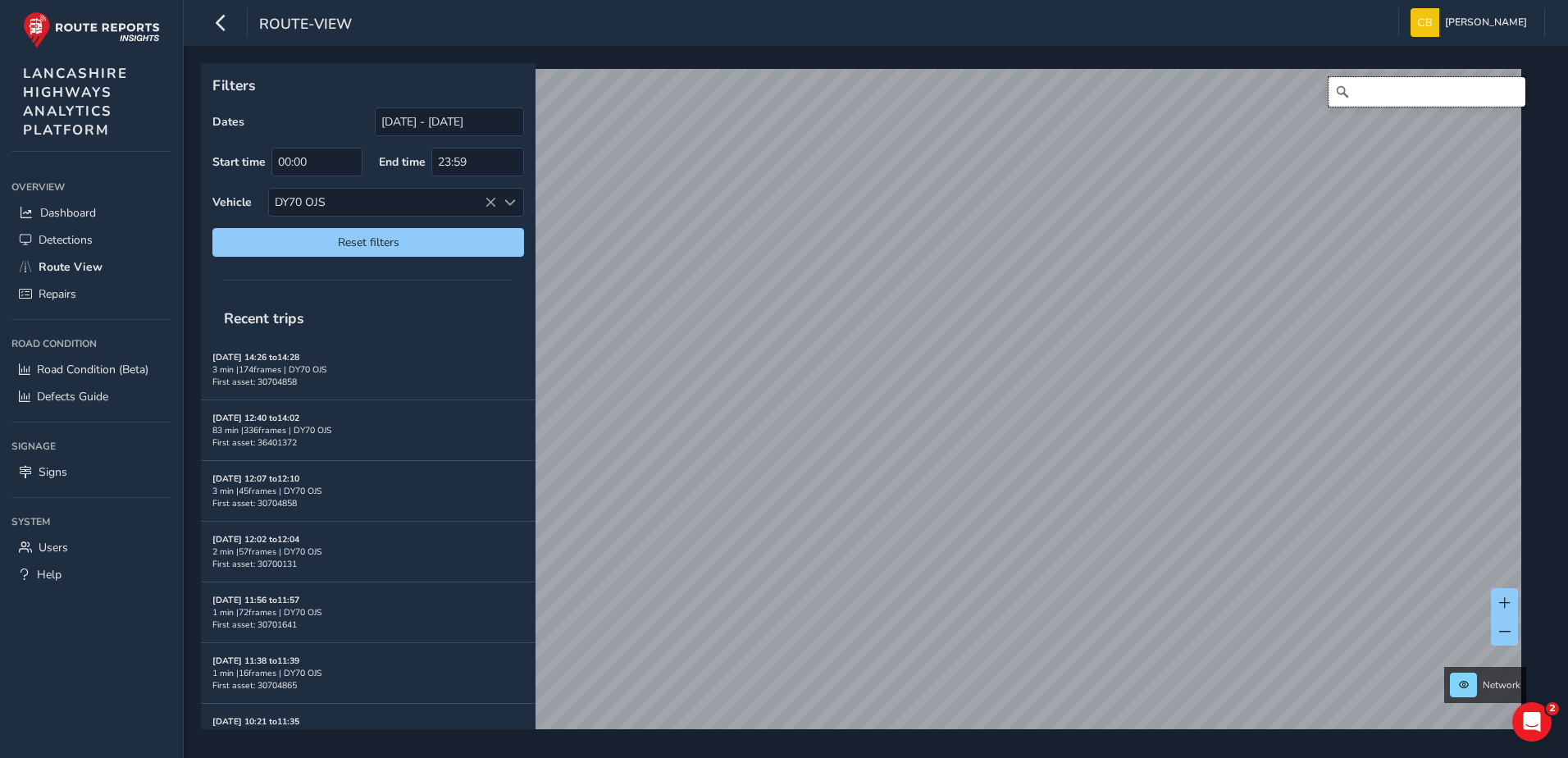
click at [1385, 92] on input "Search" at bounding box center [1427, 92] width 197 height 29
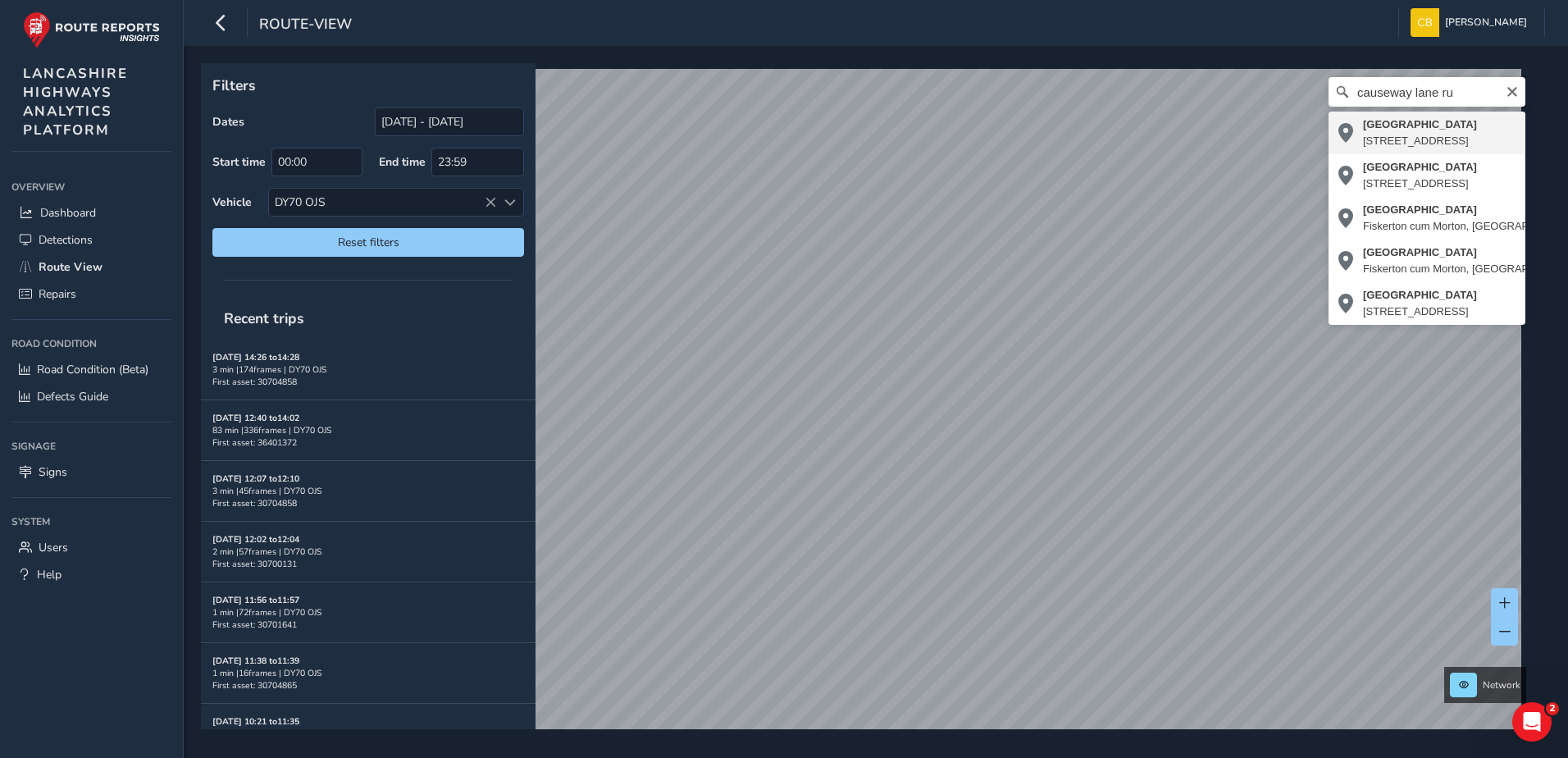
type input "Causeway Lane, Rufford, West Lancashire, Lancashire, England, L40 1SL, United K…"
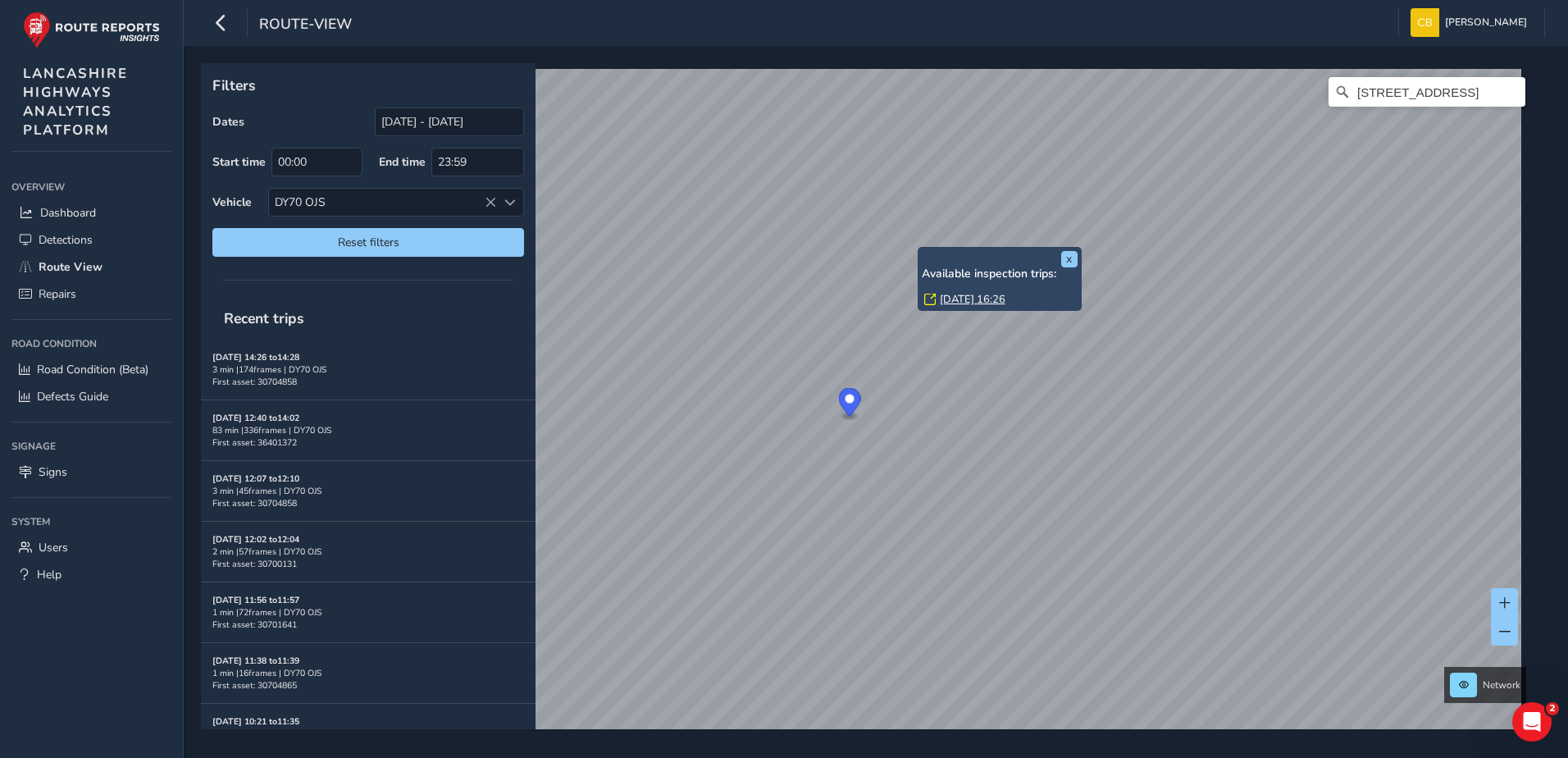
click at [962, 300] on link "Thu, 4 Sep, 16:26" at bounding box center [972, 299] width 65 height 15
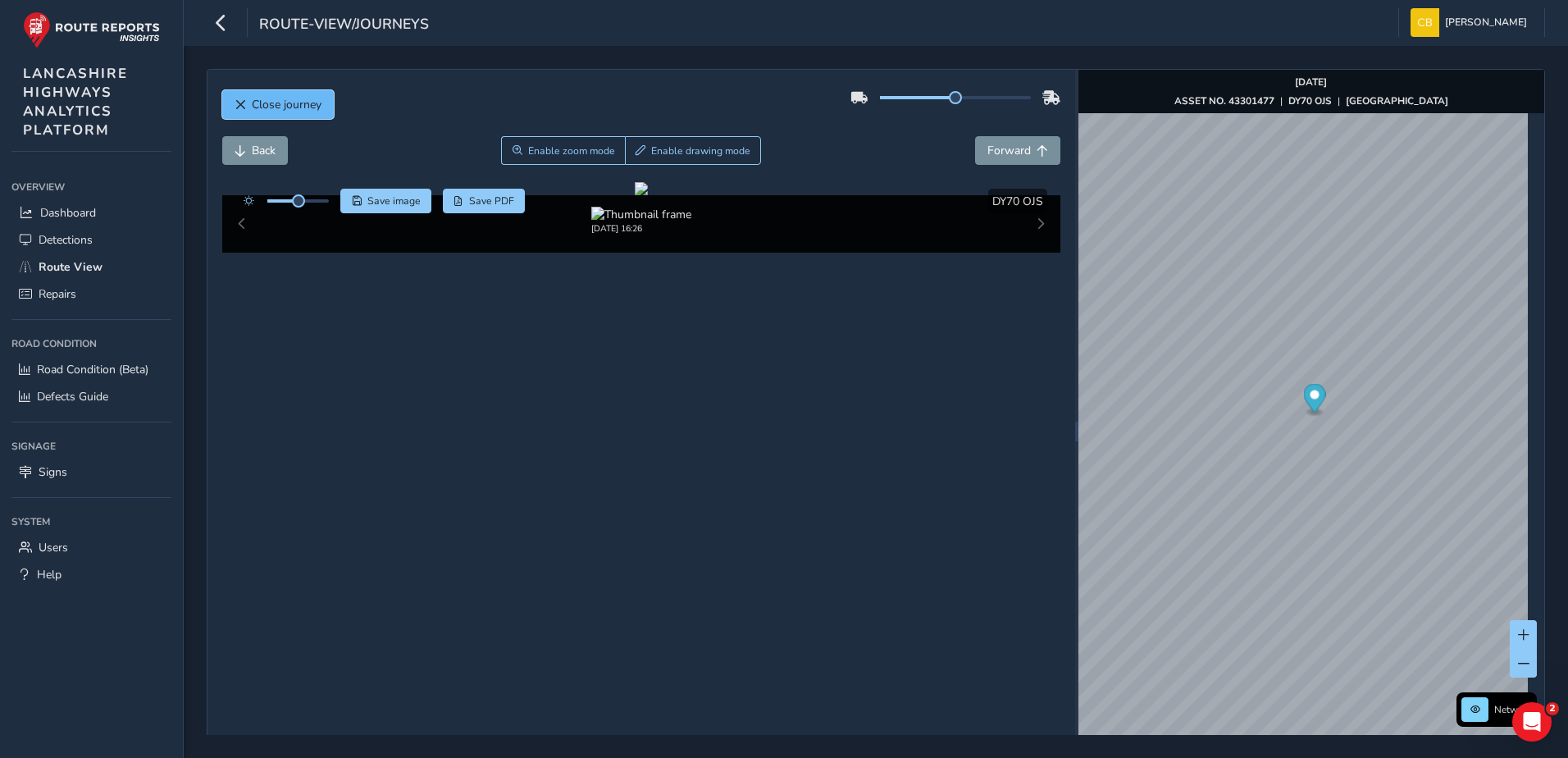
click at [302, 107] on span "Close journey" at bounding box center [286, 105] width 69 height 16
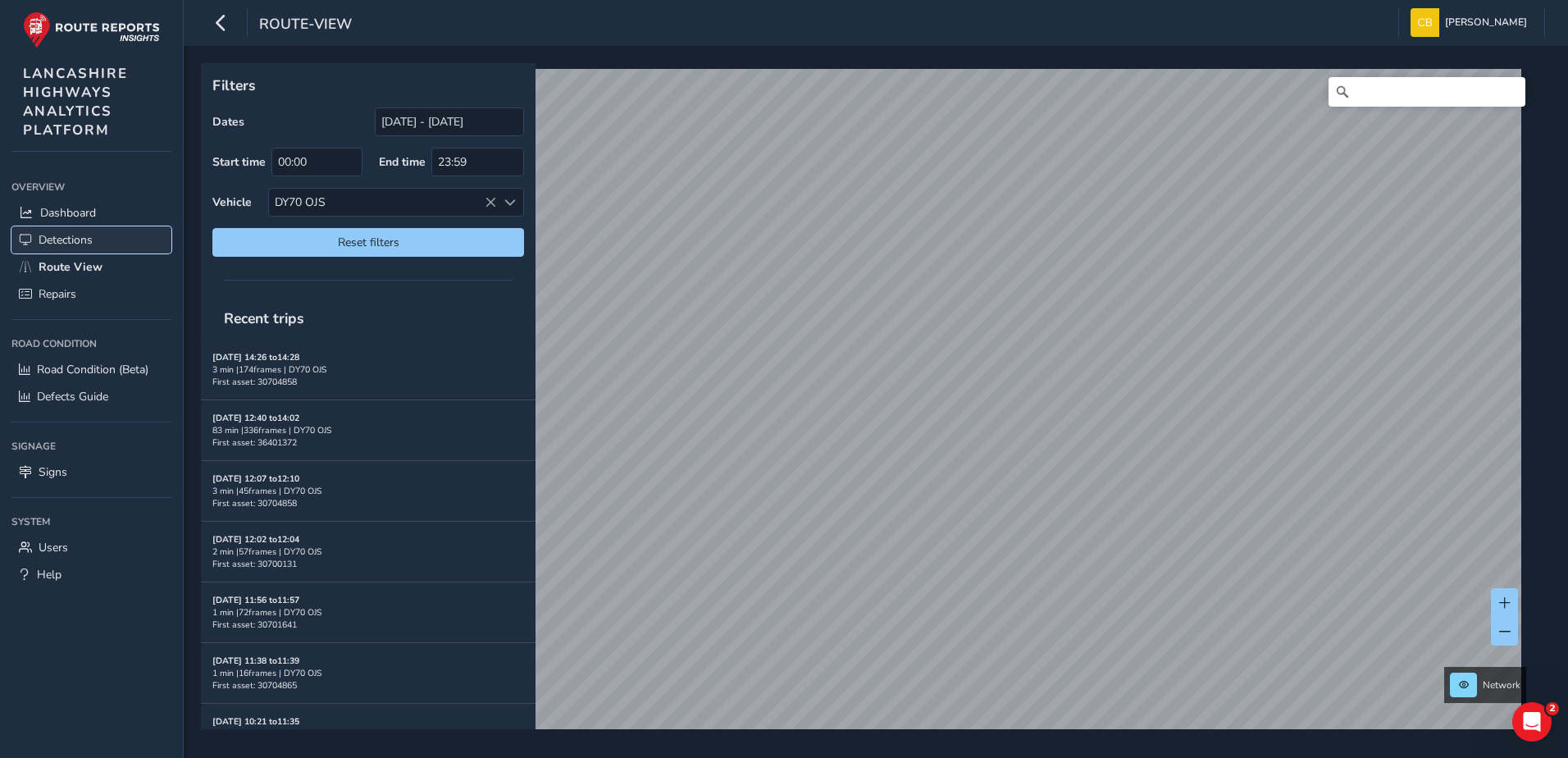
click at [60, 238] on span "Detections" at bounding box center [64, 240] width 54 height 16
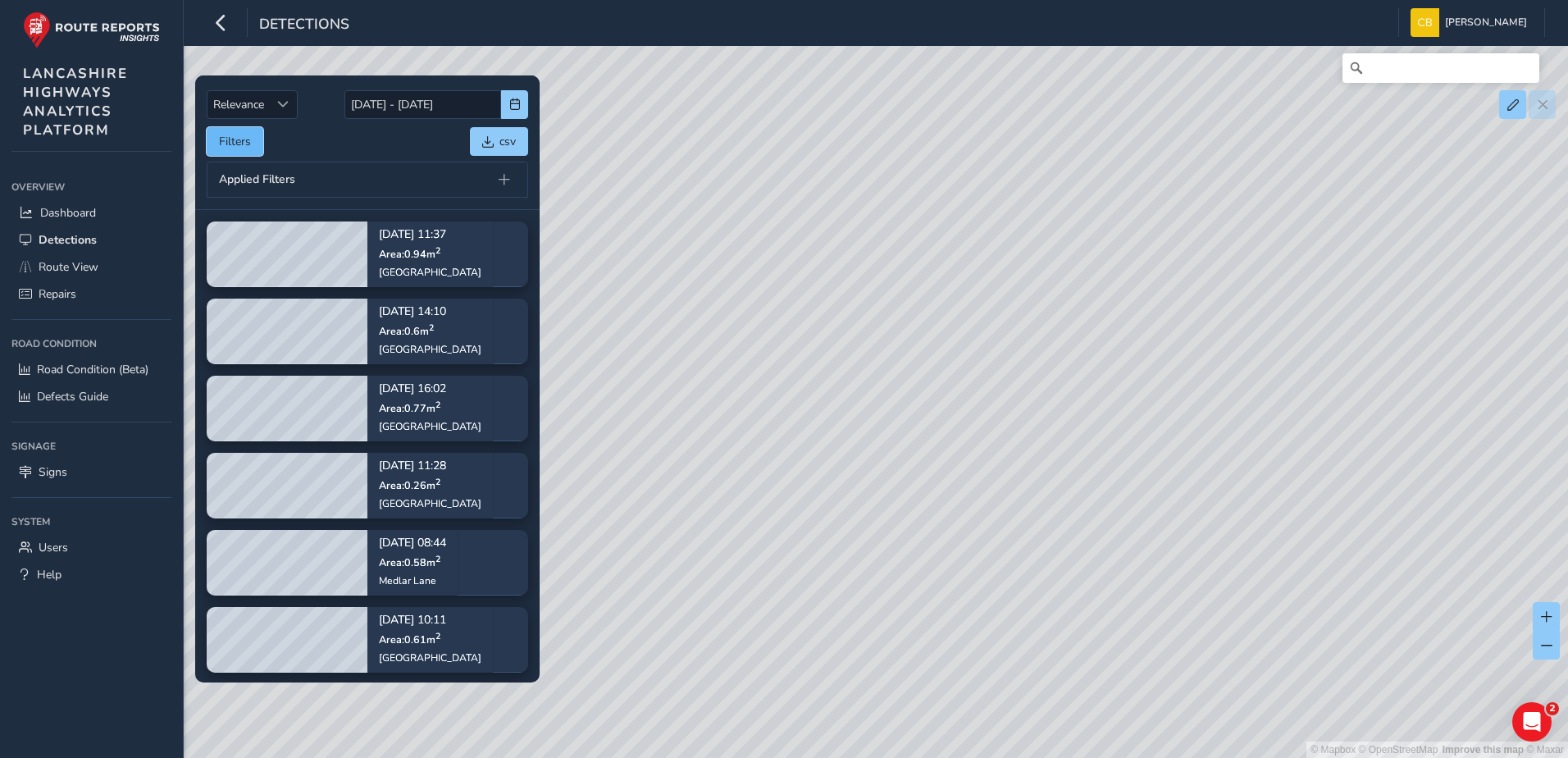
click at [251, 140] on button "Filters" at bounding box center [235, 141] width 57 height 28
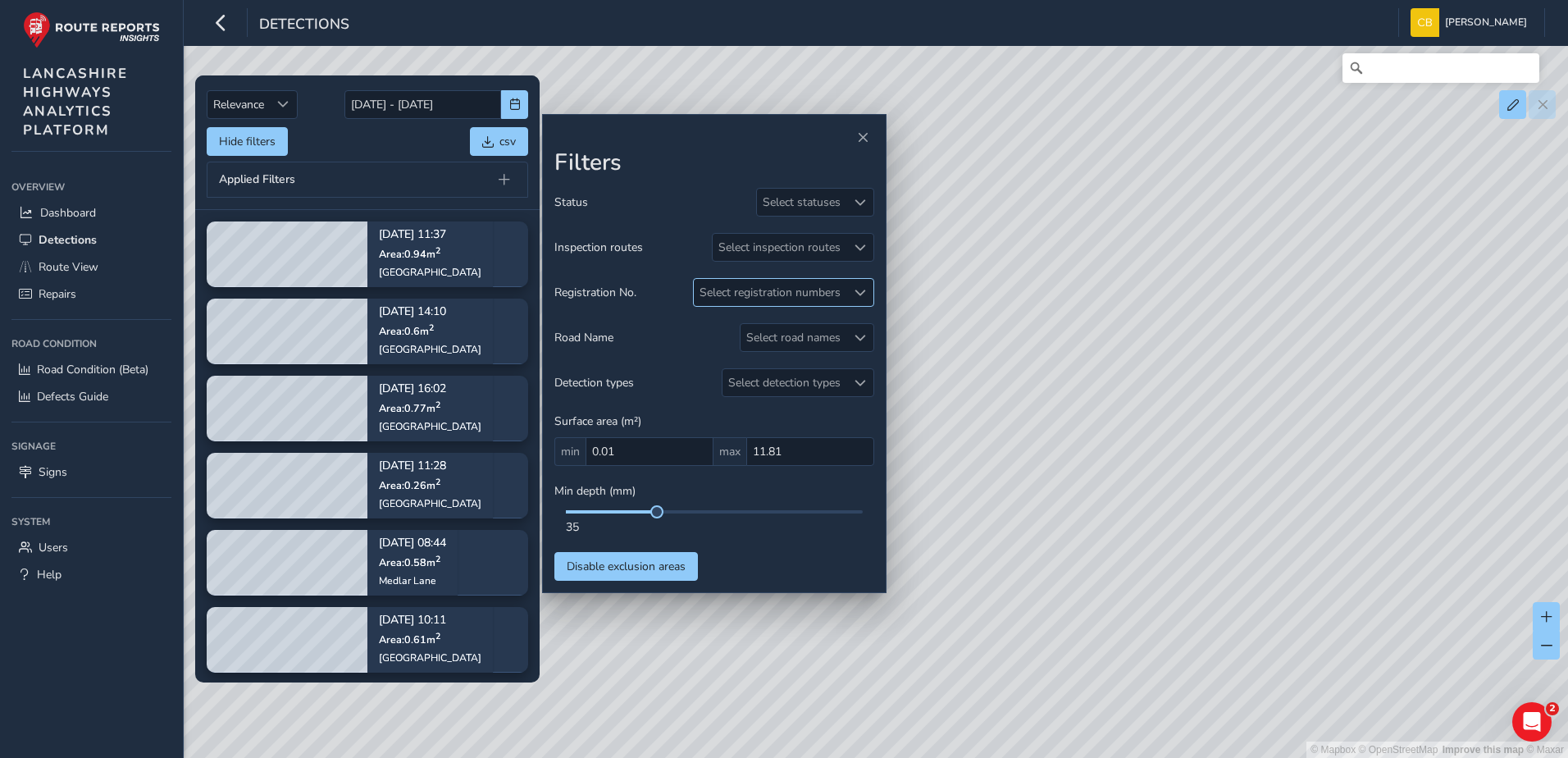
click at [805, 290] on div "Select registration numbers" at bounding box center [770, 293] width 152 height 27
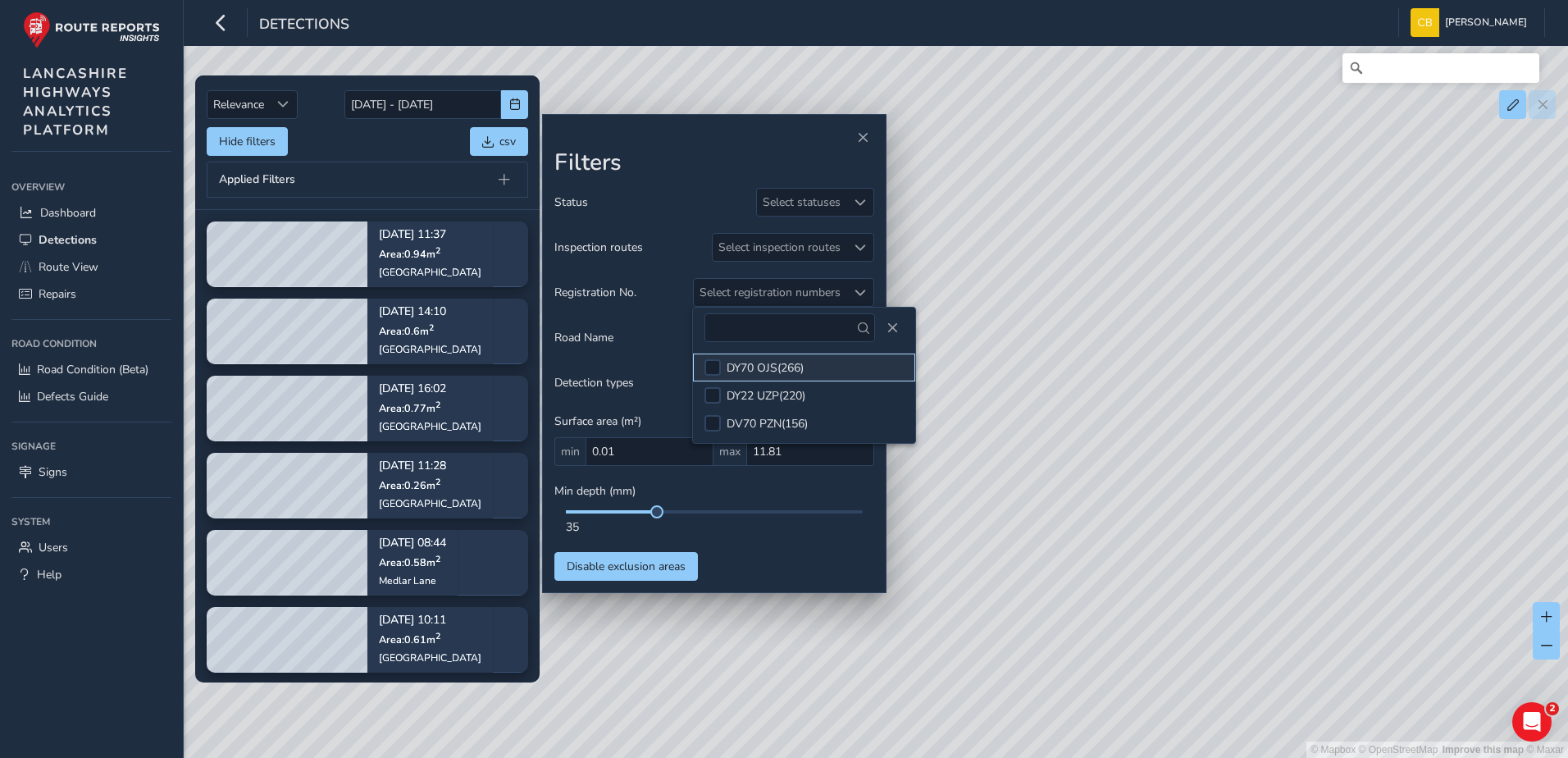
click at [782, 366] on div "DY70 OJS ( 266 )" at bounding box center [764, 368] width 77 height 16
click at [887, 322] on span "Close" at bounding box center [892, 328] width 12 height 12
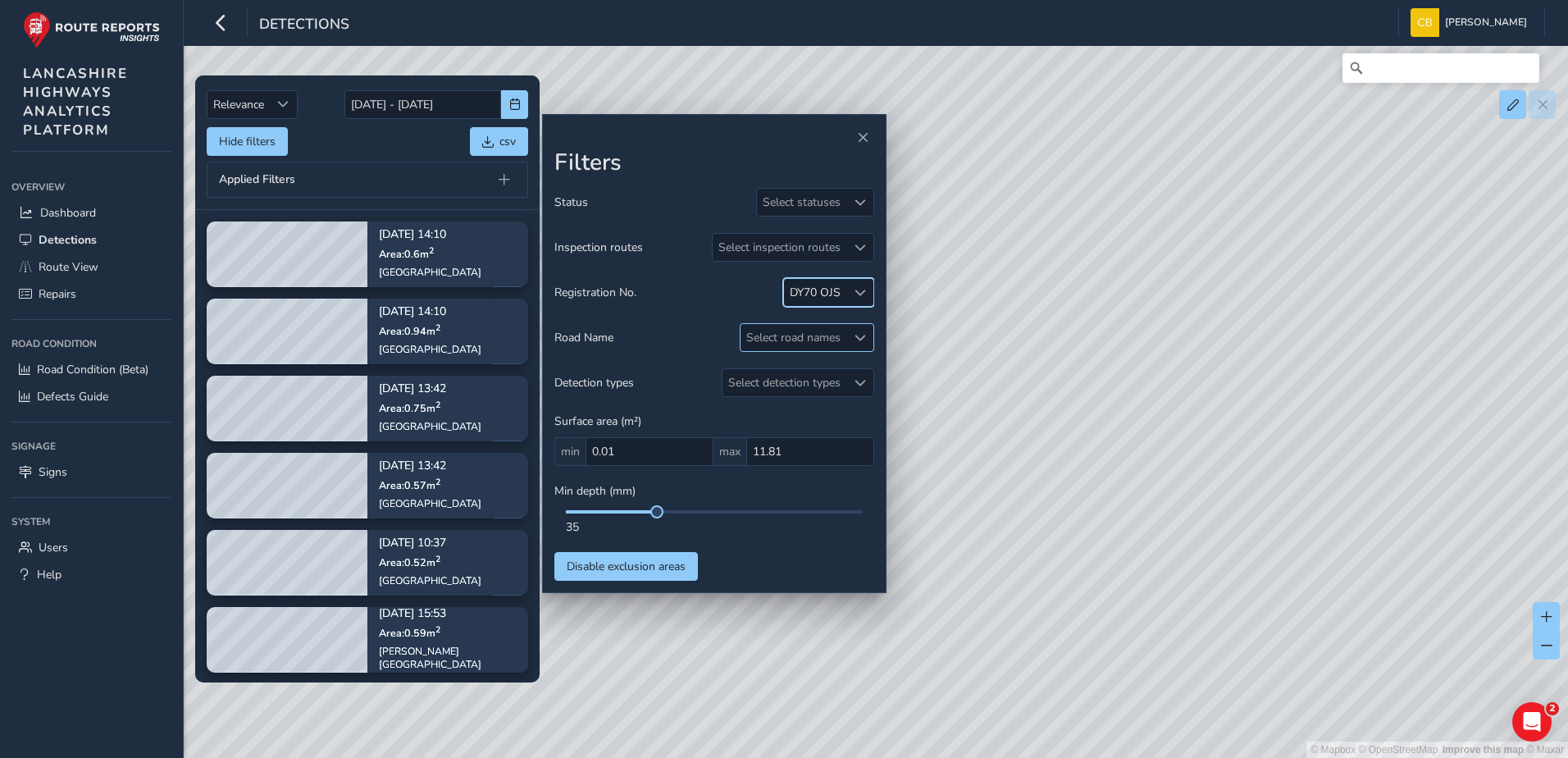
click at [807, 343] on div "Select road names" at bounding box center [794, 338] width 105 height 27
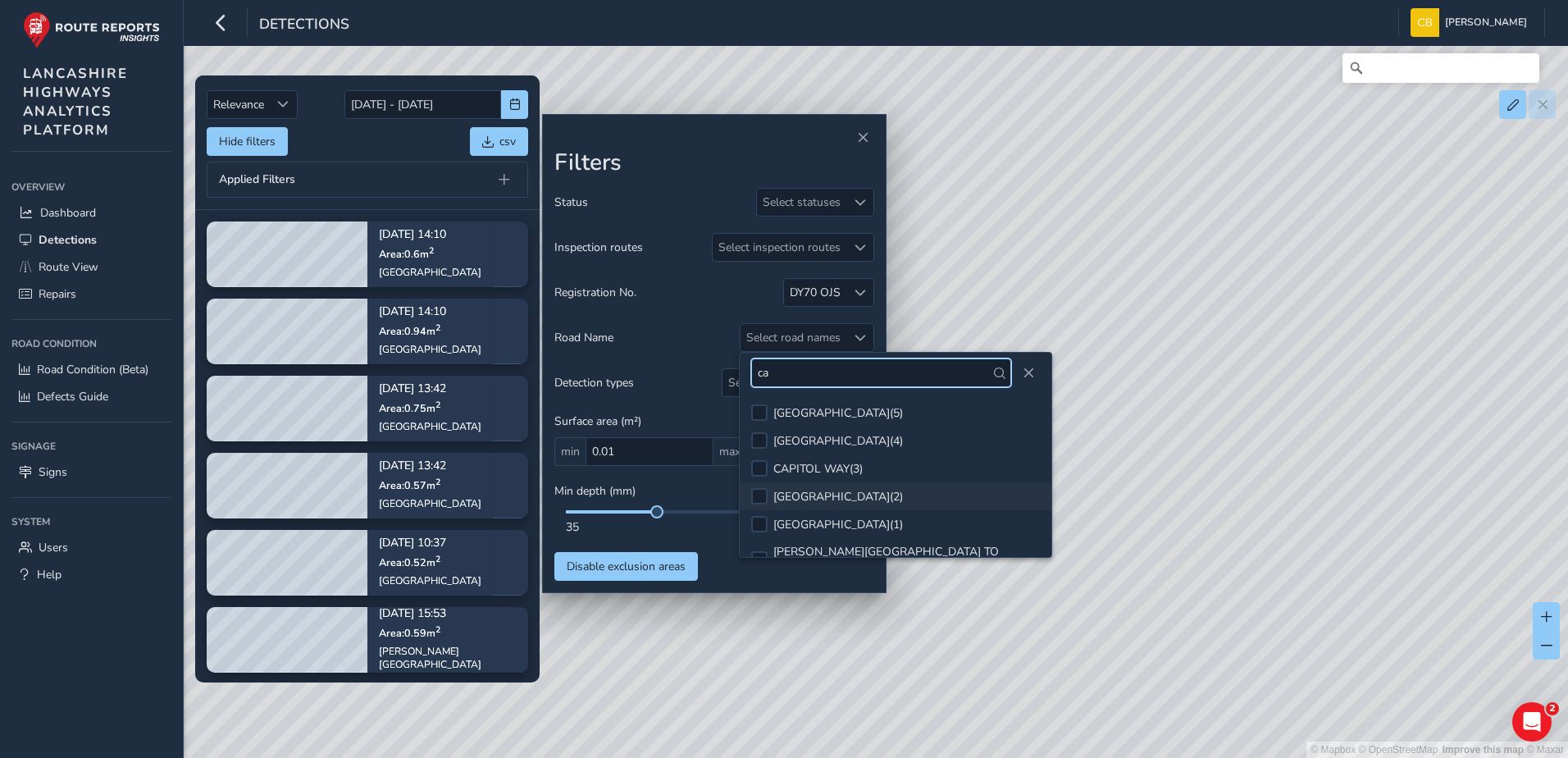
type input "ca"
click at [851, 487] on li "CAUSEWAY LANE ( 2 )" at bounding box center [895, 496] width 311 height 28
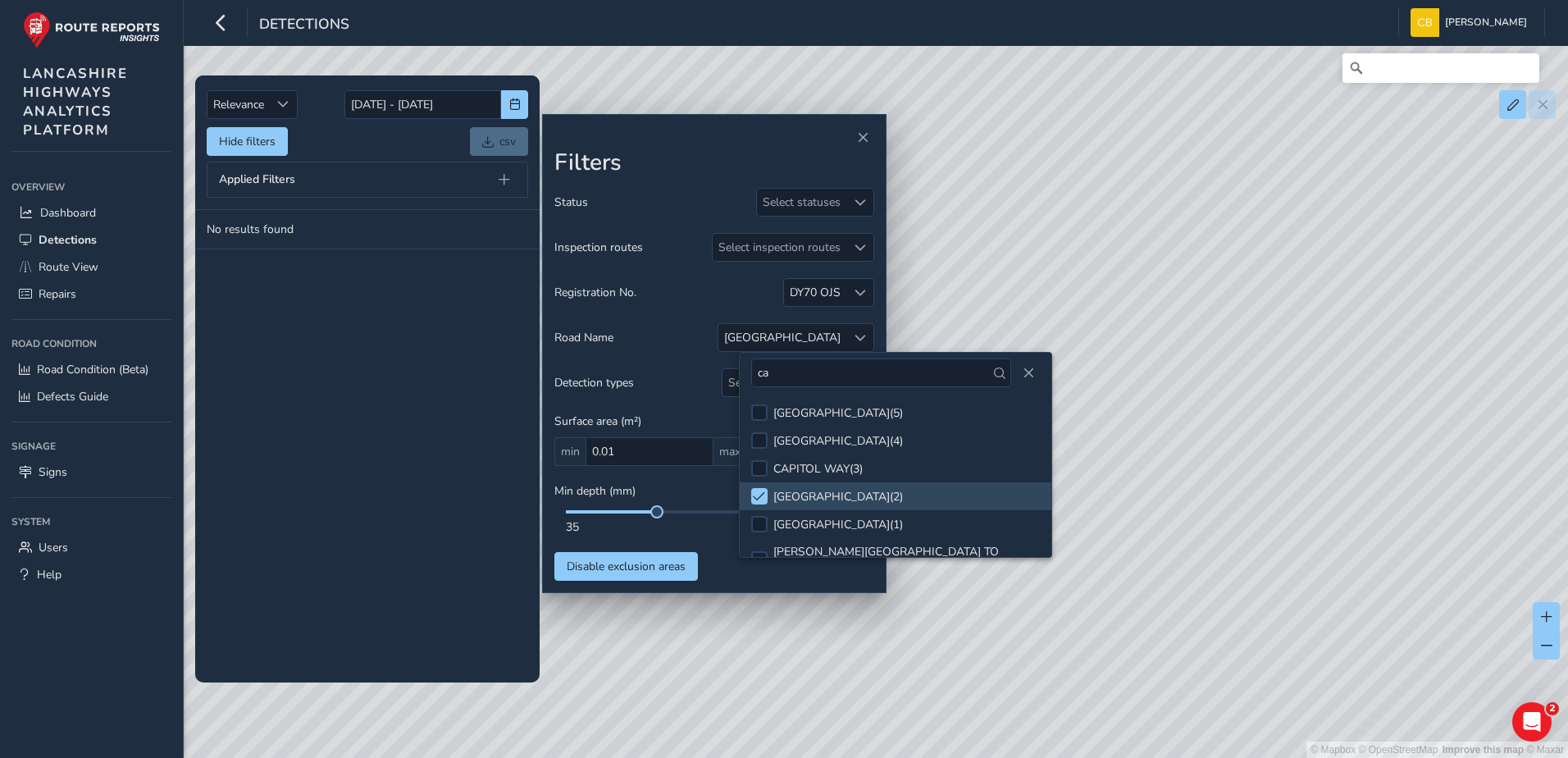
click at [642, 320] on div "Status Select statuses Inspection routes Select inspection routes Registration …" at bounding box center [715, 384] width 320 height 393
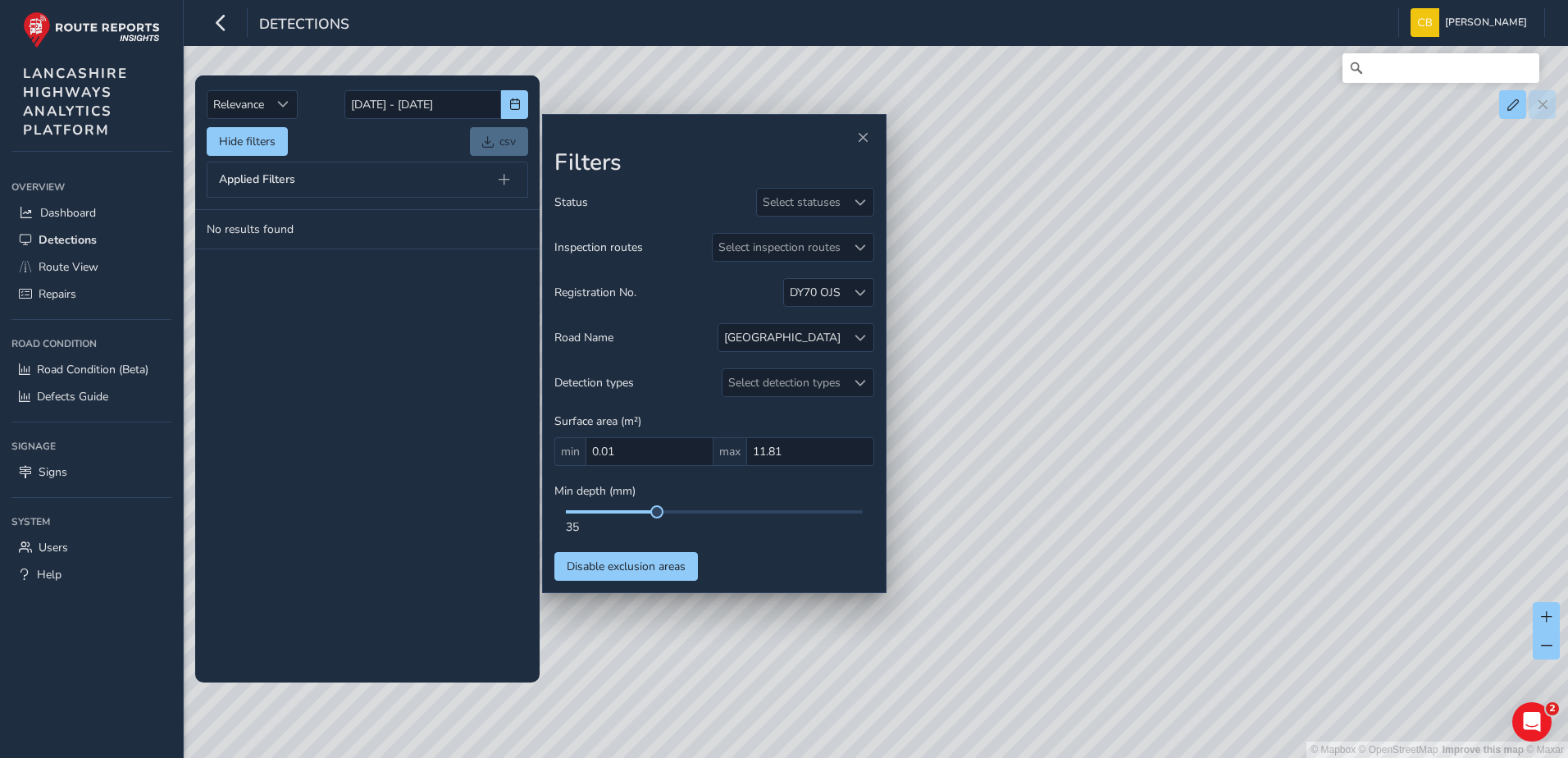
click at [362, 352] on tbody "No results found" at bounding box center [367, 445] width 345 height 472
click at [854, 335] on span at bounding box center [860, 338] width 12 height 12
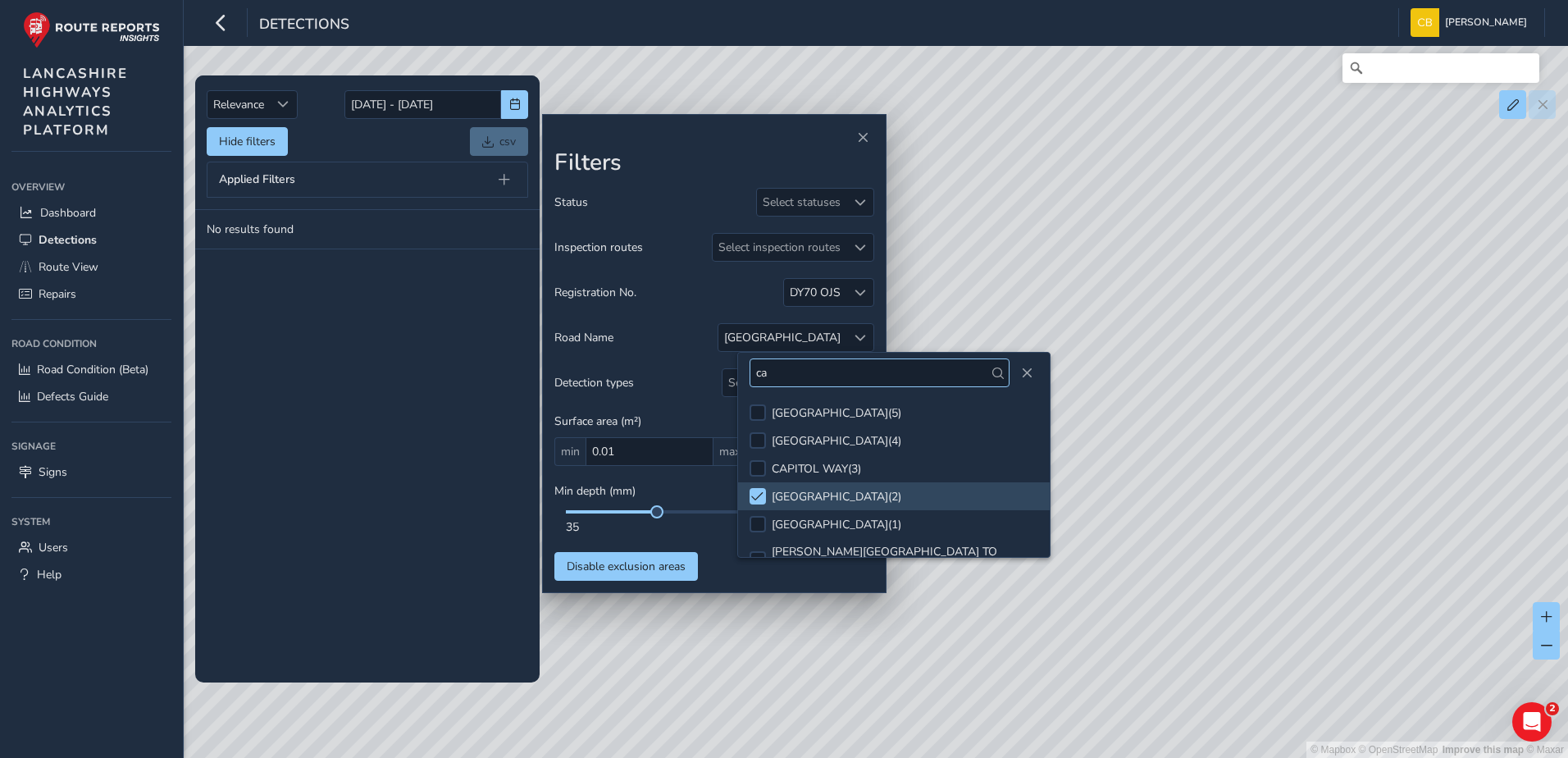
click at [798, 377] on input "ca" at bounding box center [880, 372] width 260 height 28
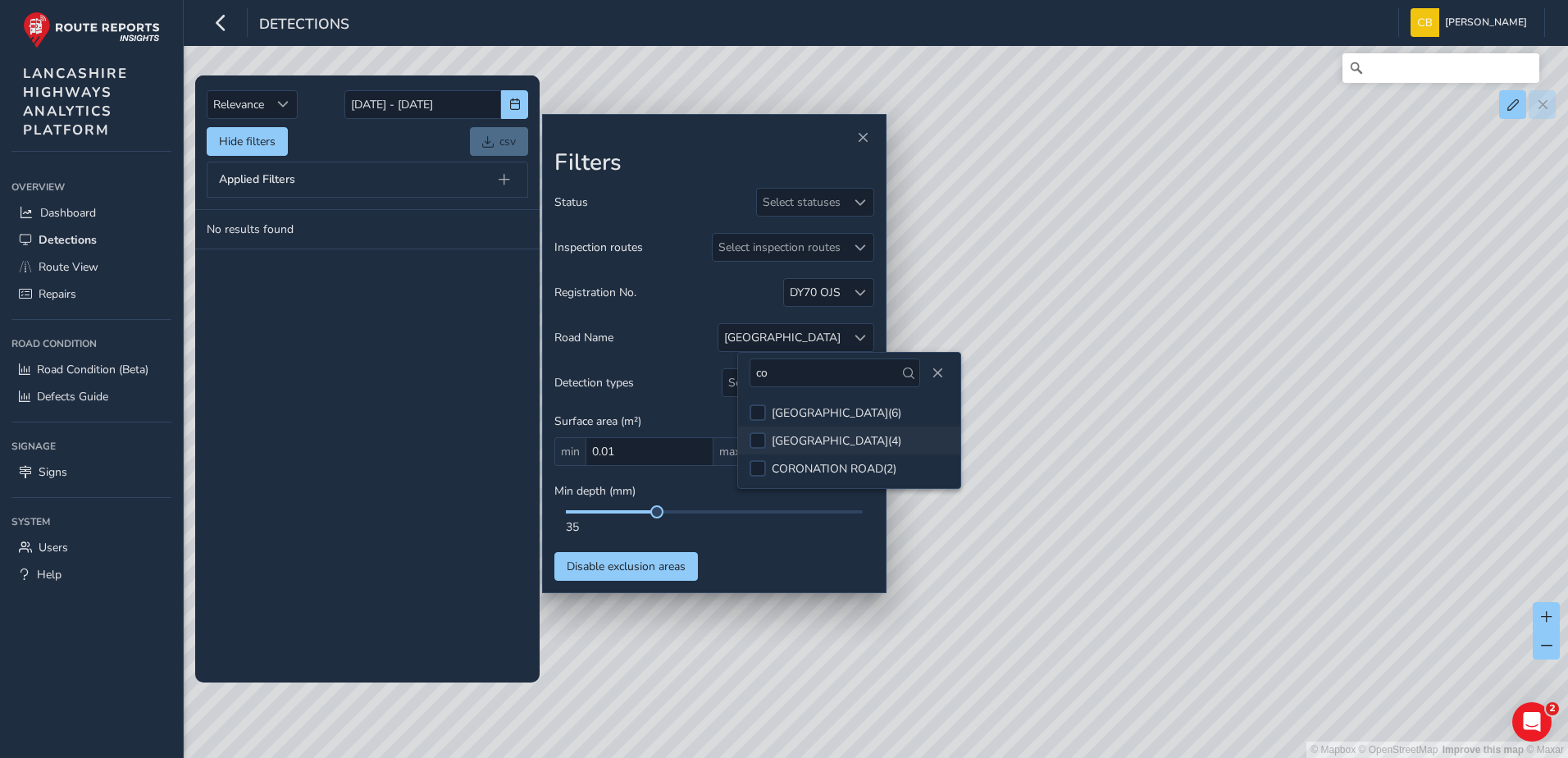
type input "co"
click at [829, 435] on div "COUNTY ROAD ( 4 )" at bounding box center [837, 442] width 130 height 16
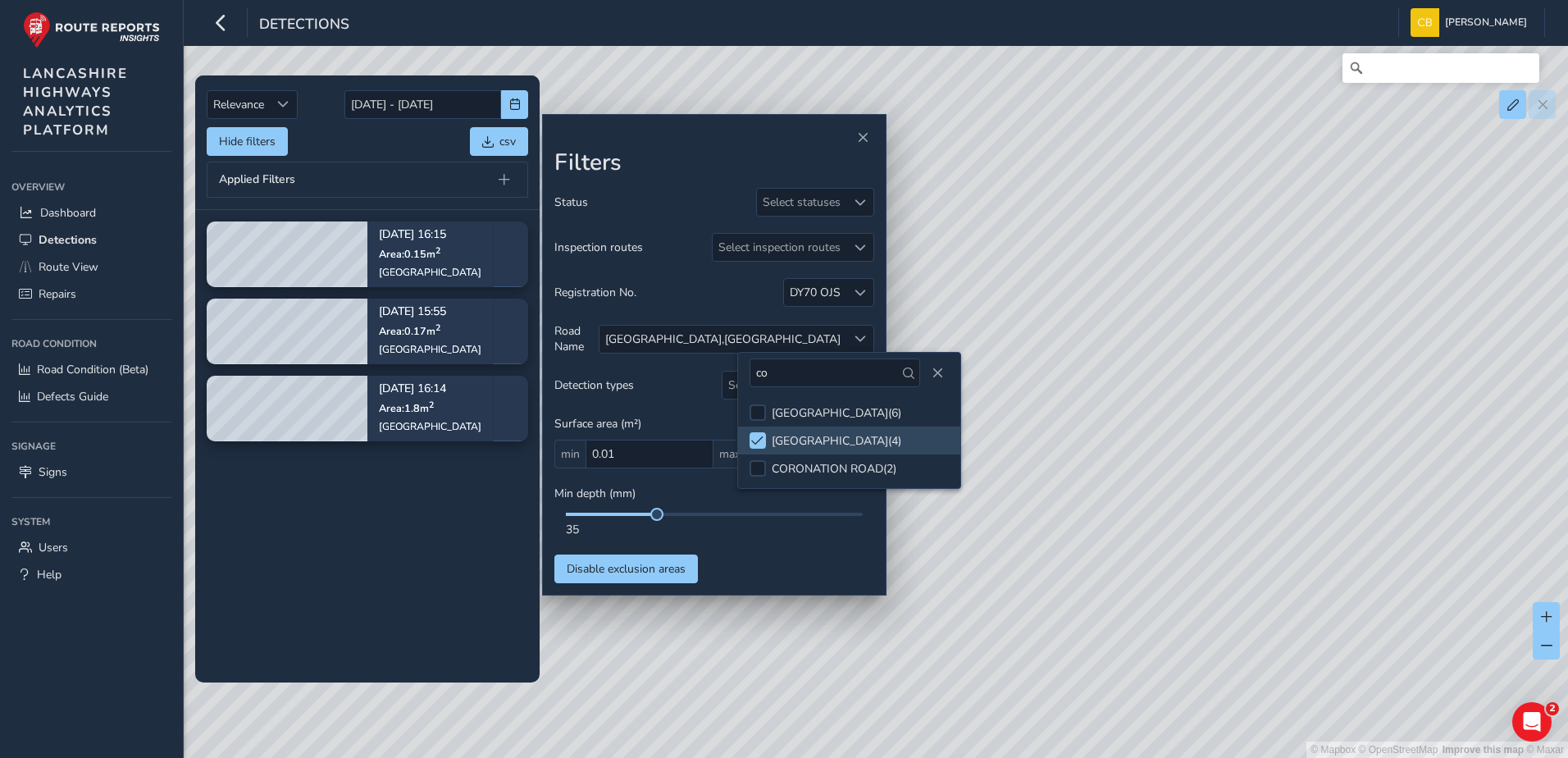
click at [377, 521] on tbody "Sep 04, 16:15 Area: 0.15 m 2 County Road Sep 04, 15:55 Area: 0.17 m 2 County Ro…" at bounding box center [367, 445] width 345 height 472
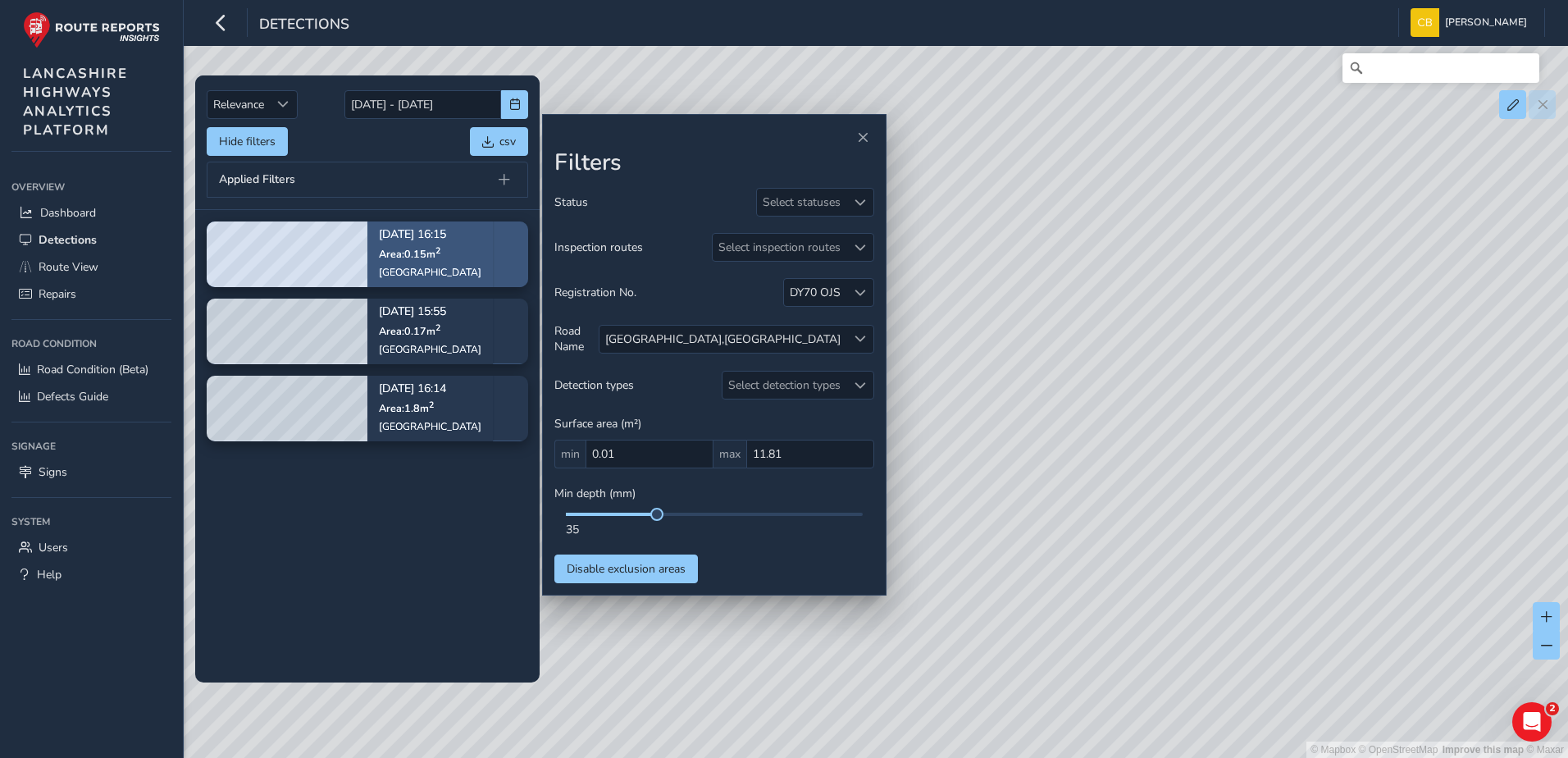
click at [437, 274] on div "County Road" at bounding box center [430, 272] width 103 height 13
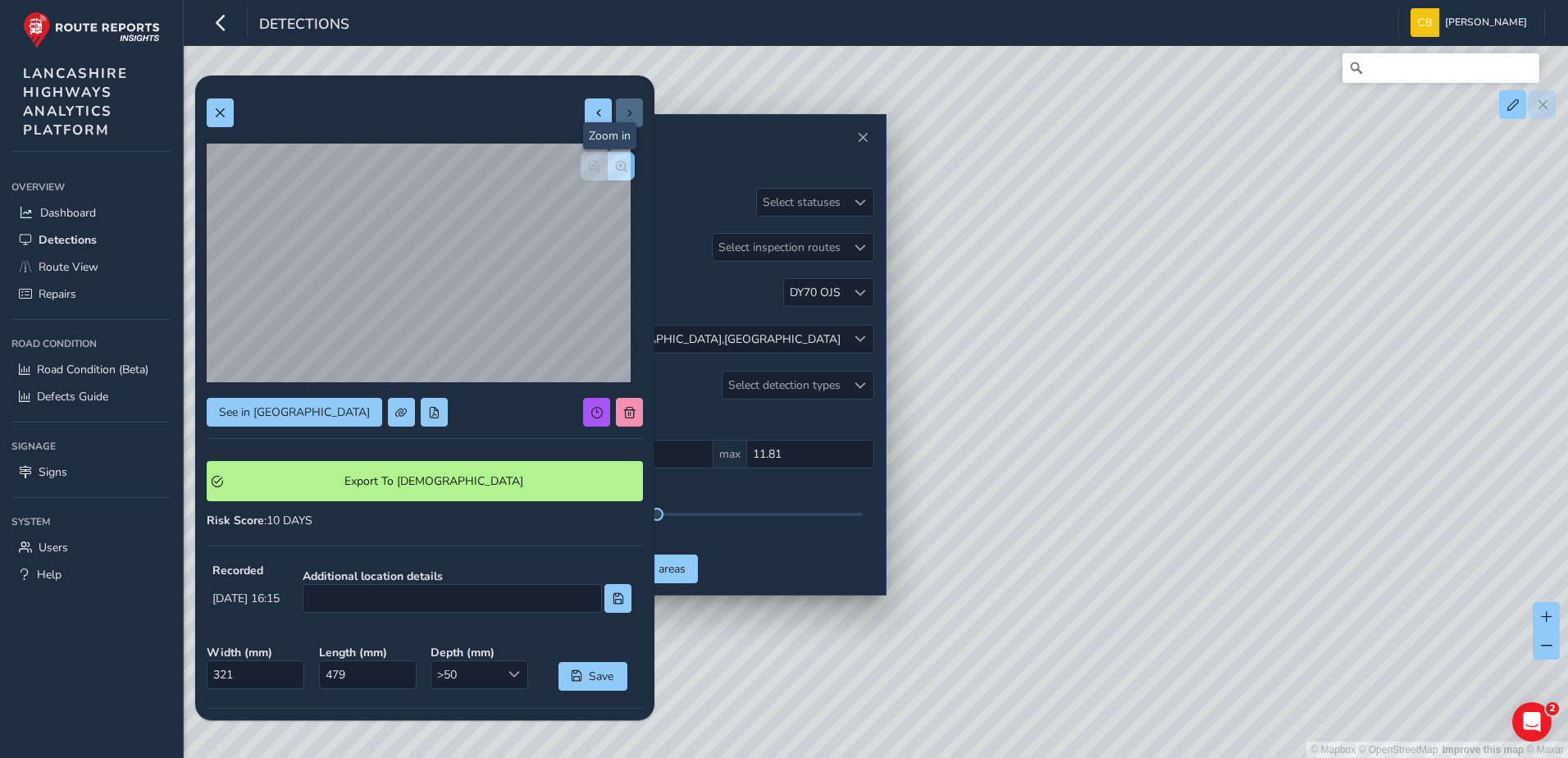
click at [616, 170] on span "button" at bounding box center [622, 167] width 12 height 12
click at [590, 168] on button "button" at bounding box center [595, 165] width 27 height 28
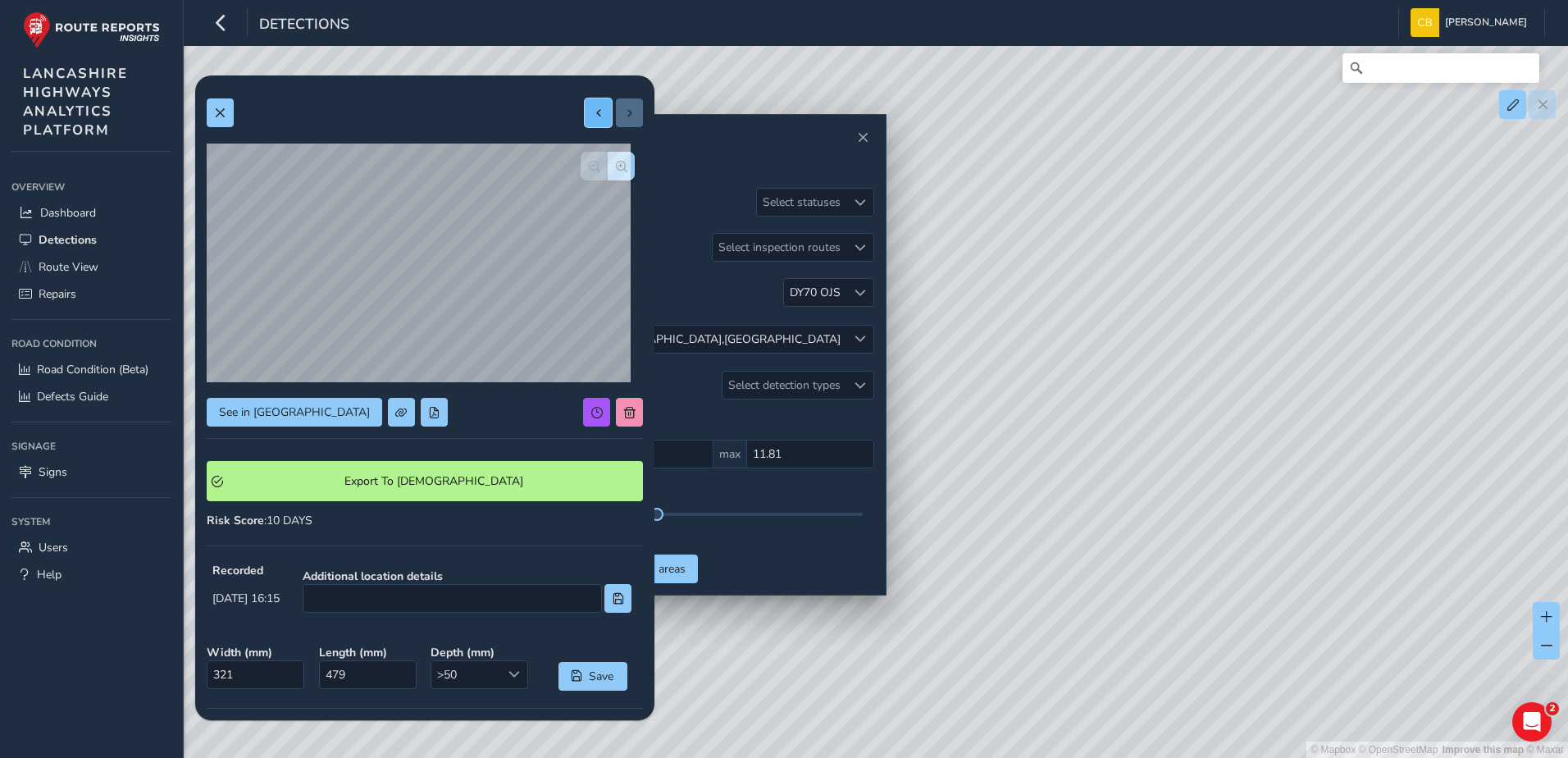
click at [593, 115] on span at bounding box center [598, 113] width 12 height 12
type input "725"
type input "2484"
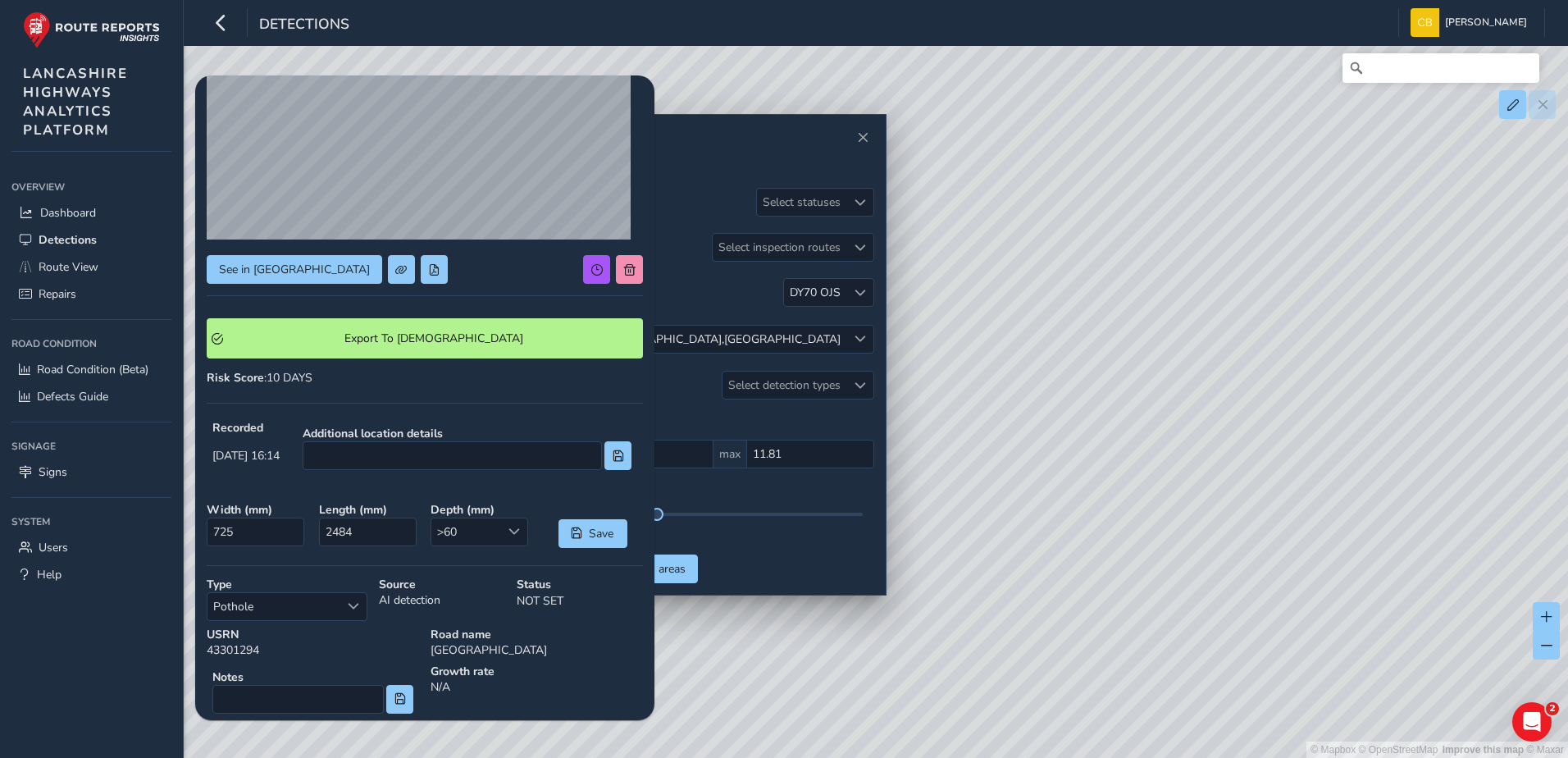
scroll to position [218, 0]
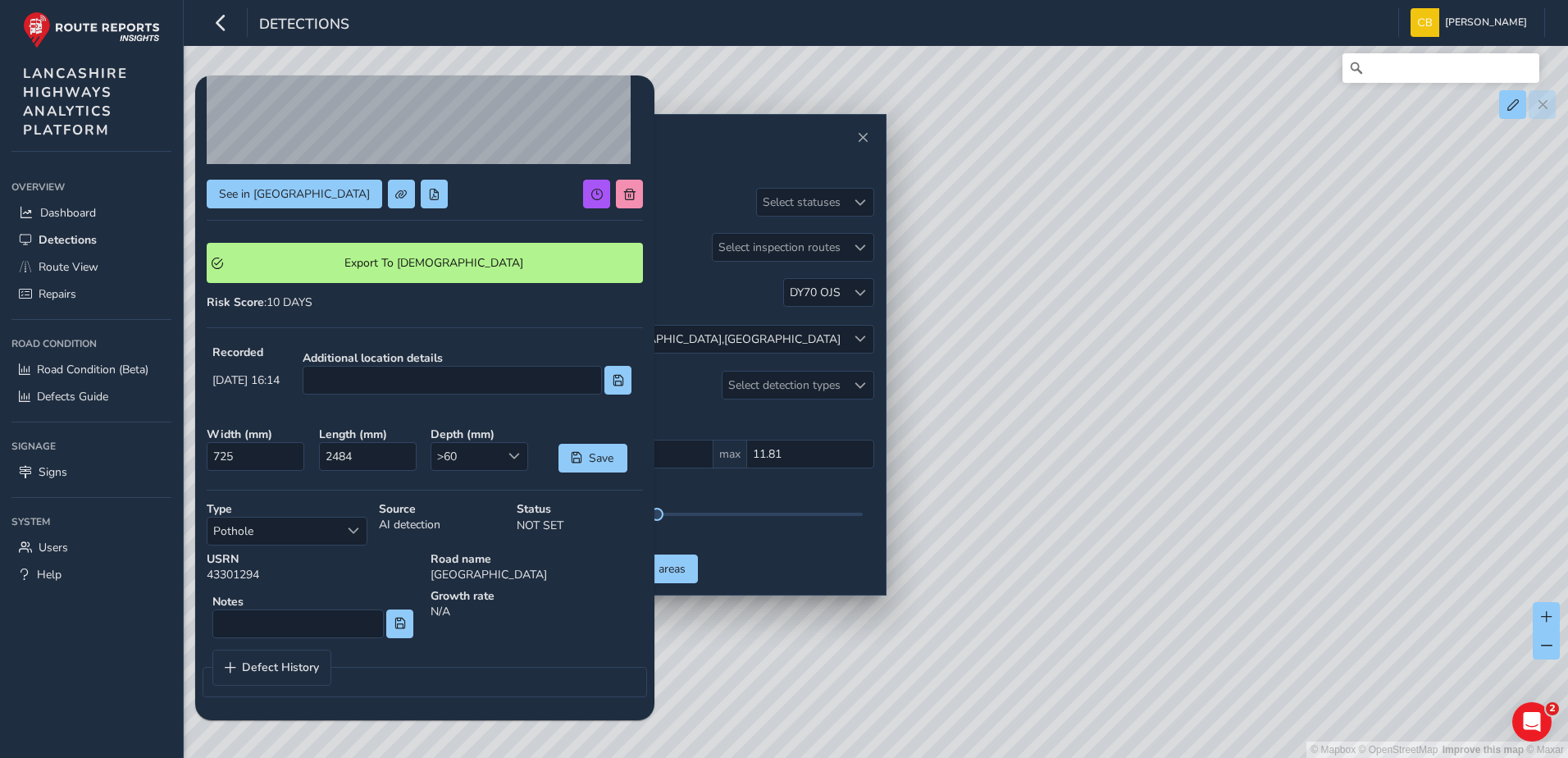
click at [353, 321] on div "See in Route View Export To Symology Risk Score : 10 DAYS Recorded Sep 04 2025,…" at bounding box center [425, 289] width 436 height 840
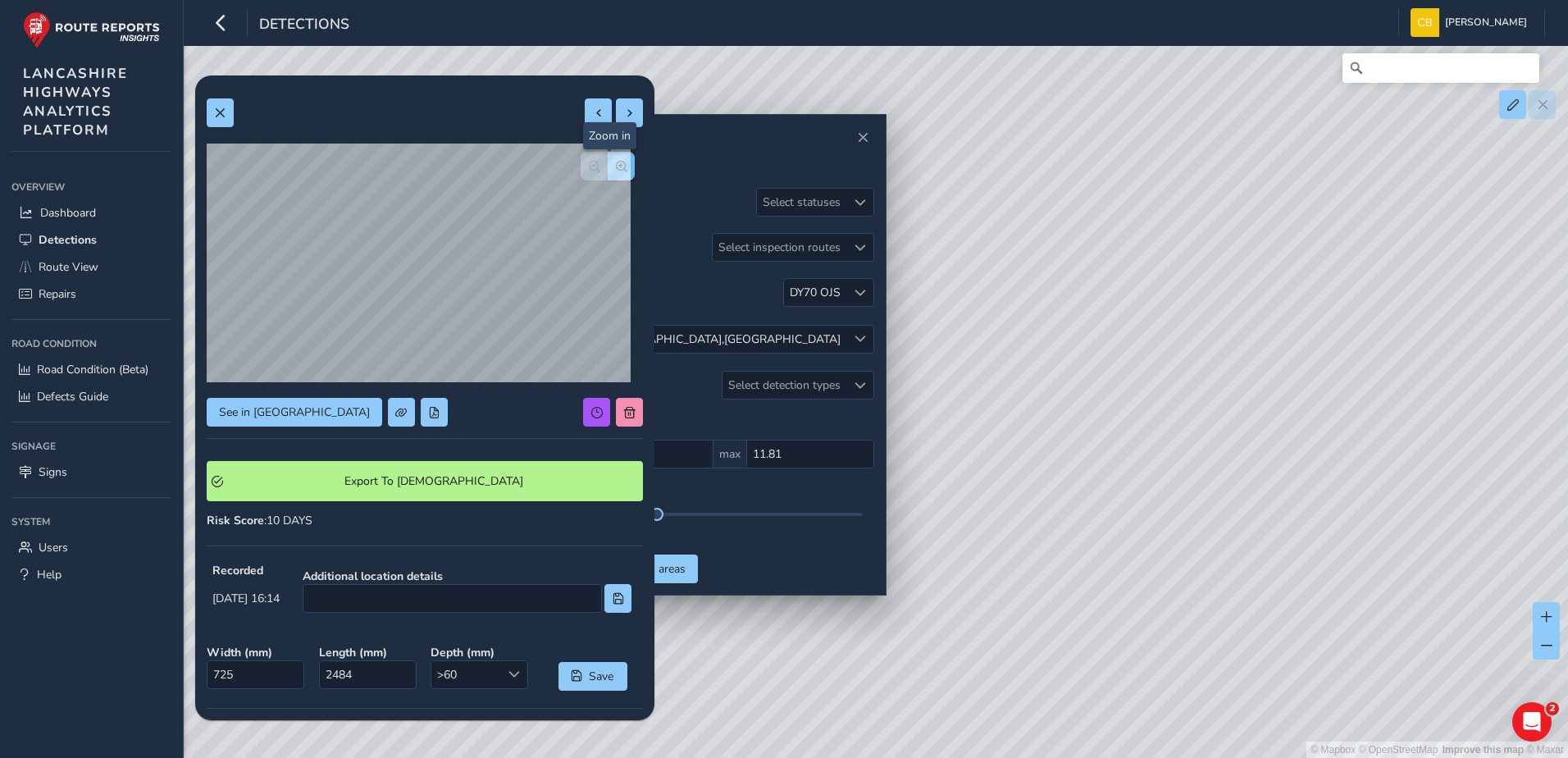
click at [612, 158] on button "button" at bounding box center [622, 165] width 27 height 28
click at [589, 167] on span "button" at bounding box center [595, 167] width 12 height 12
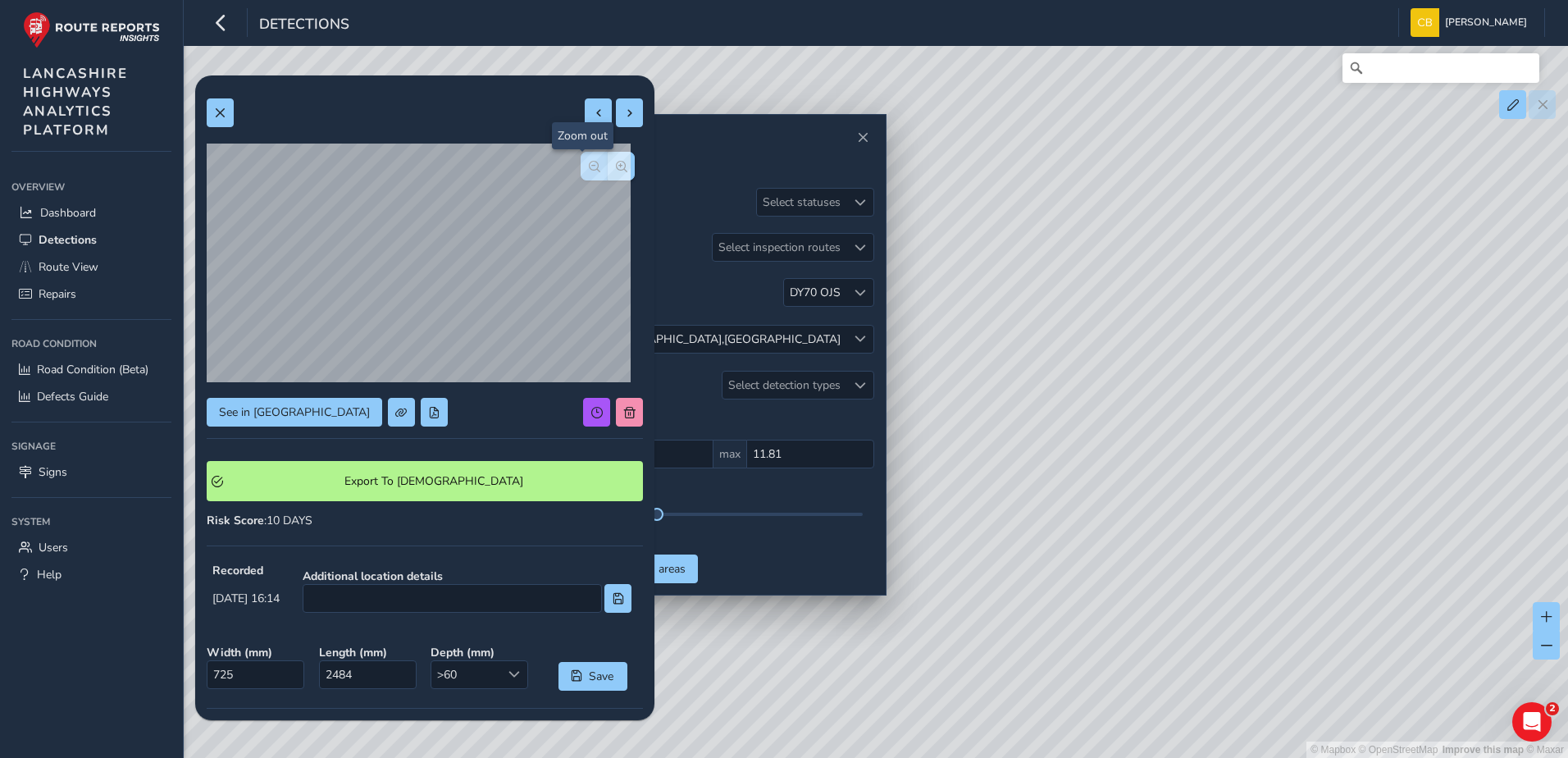
click at [589, 167] on span "button" at bounding box center [595, 167] width 12 height 12
click at [595, 120] on button at bounding box center [598, 112] width 27 height 28
type input "337"
type input "490"
click at [612, 158] on button "button" at bounding box center [622, 165] width 27 height 28
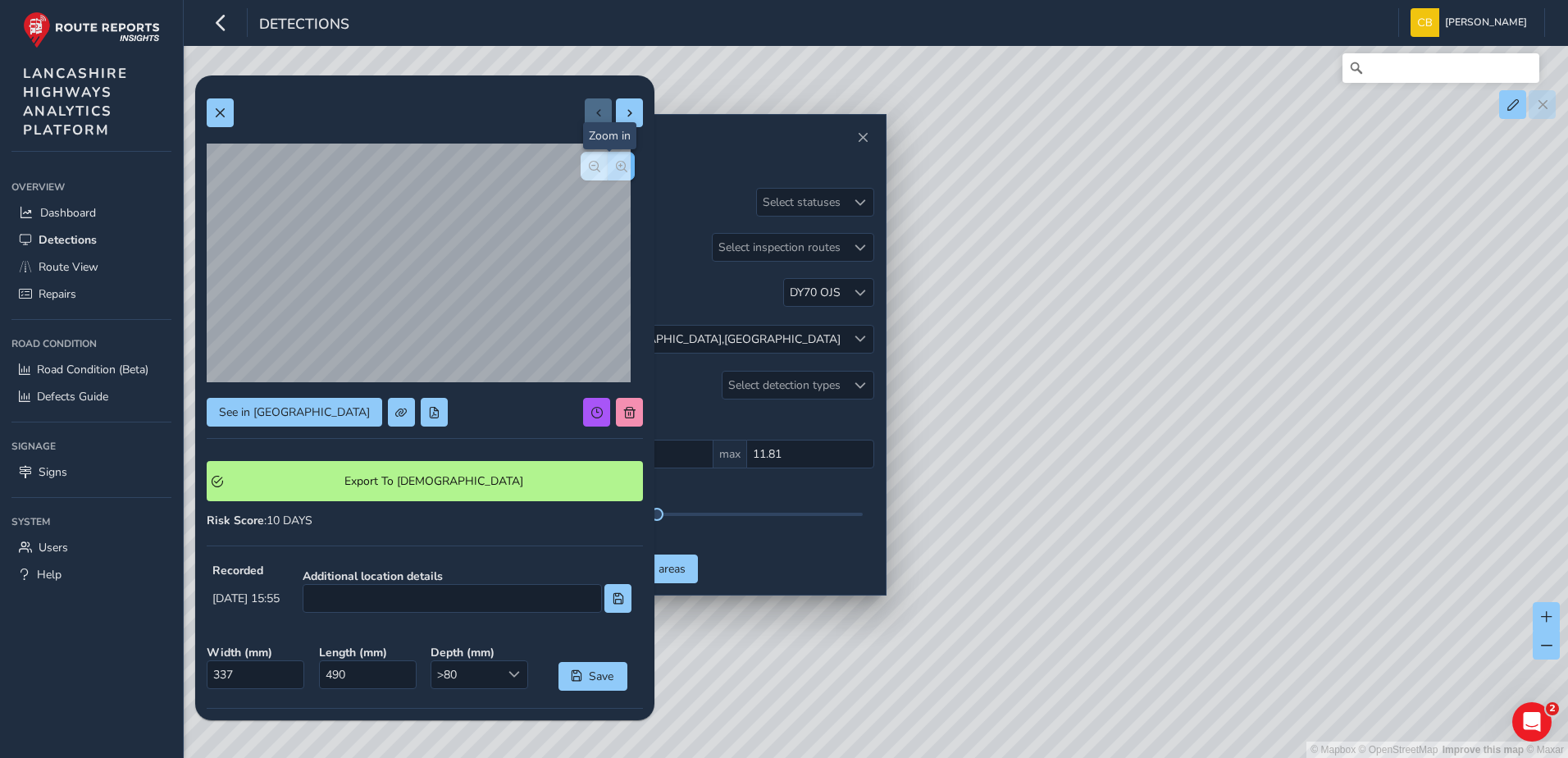
click at [612, 158] on button "button" at bounding box center [622, 165] width 27 height 28
click at [589, 166] on span "button" at bounding box center [595, 167] width 12 height 12
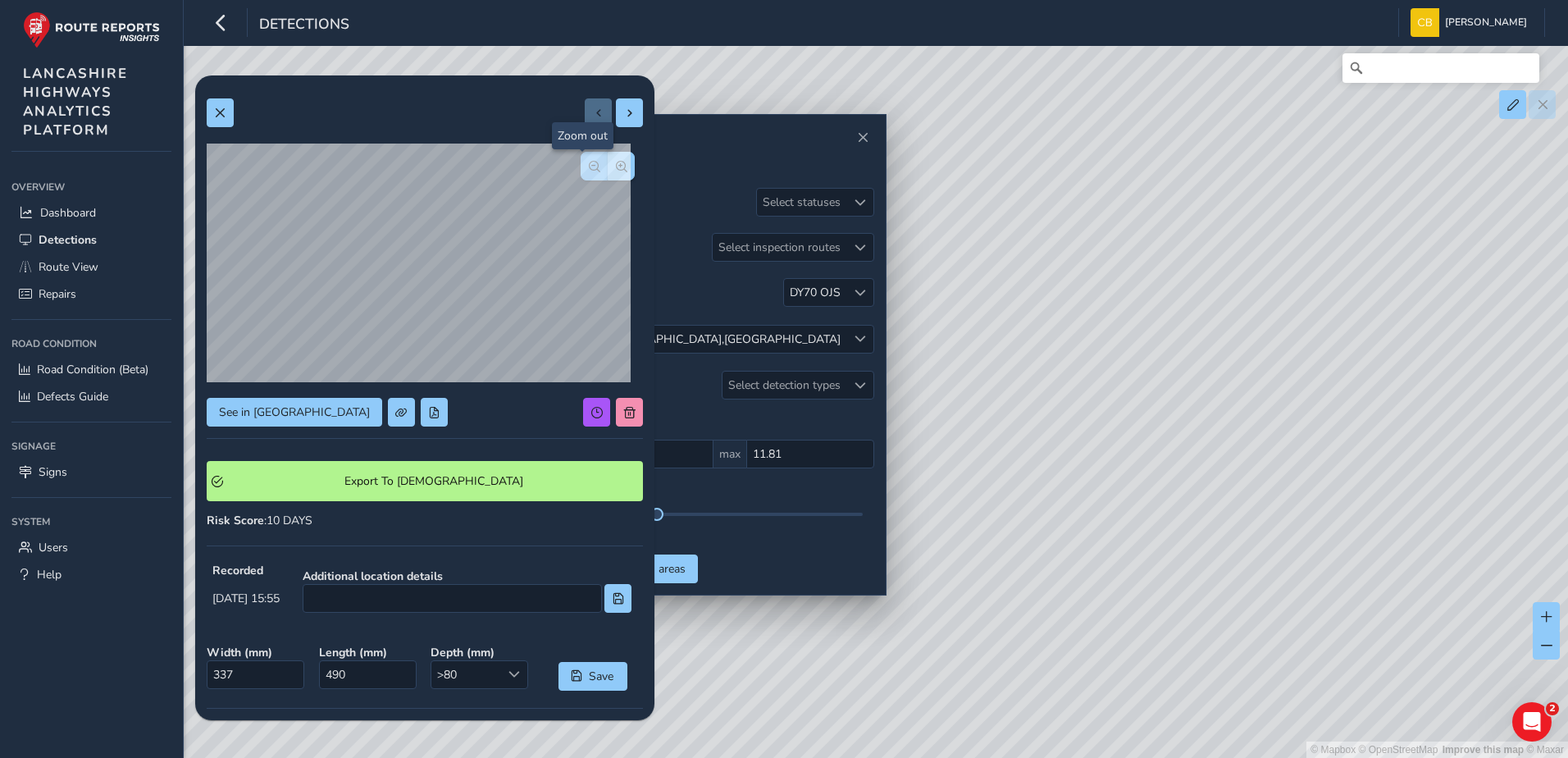
click at [589, 166] on span "button" at bounding box center [595, 167] width 12 height 12
click at [616, 120] on button at bounding box center [630, 112] width 27 height 28
type input "725"
type input "2484"
click at [624, 118] on span at bounding box center [630, 113] width 12 height 12
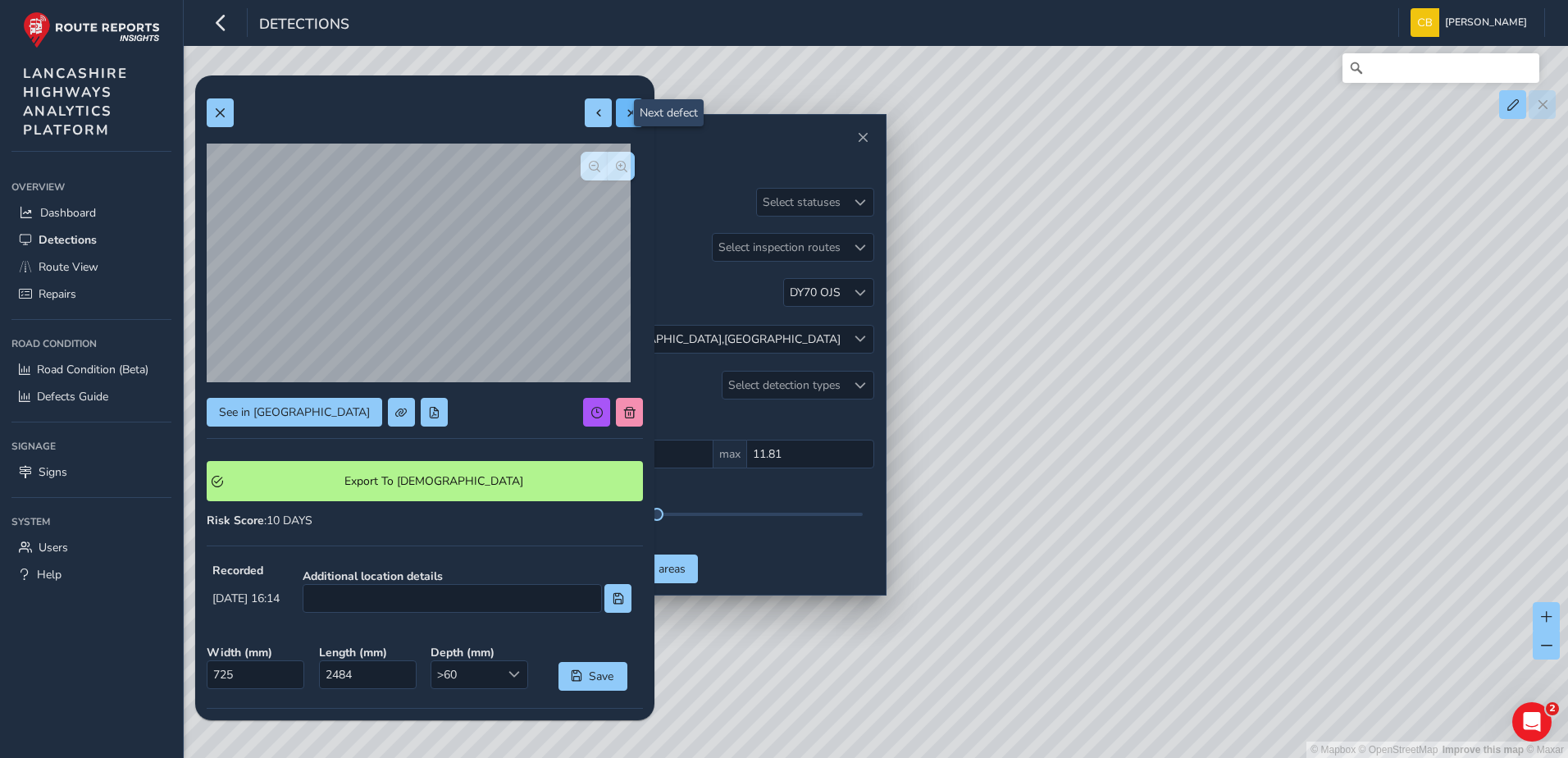
type input "321"
type input "479"
click at [593, 110] on button at bounding box center [598, 112] width 27 height 28
type input "725"
type input "2484"
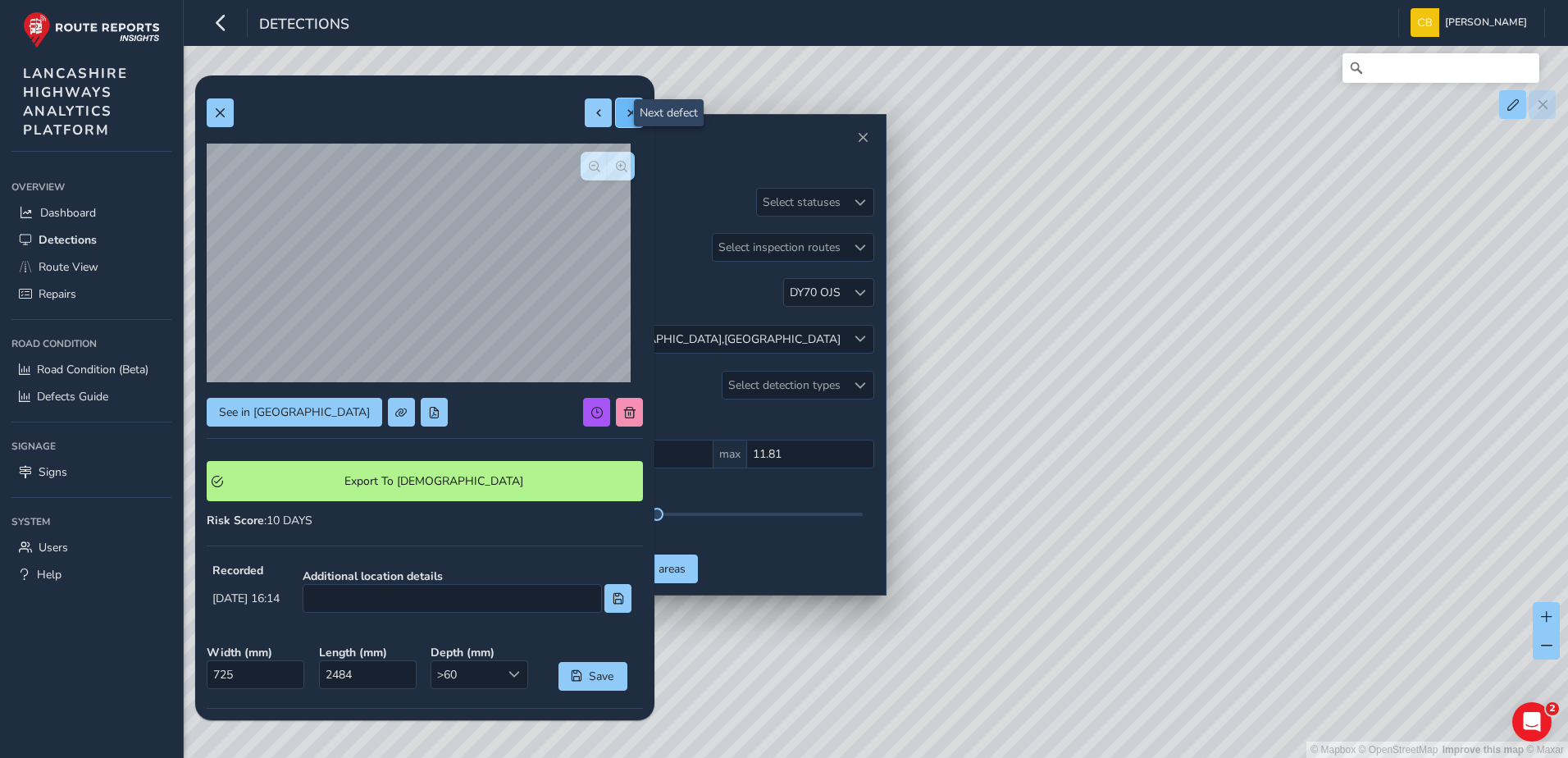
click at [624, 112] on span at bounding box center [630, 113] width 12 height 12
type input "321"
type input "479"
click at [220, 122] on button at bounding box center [221, 112] width 27 height 28
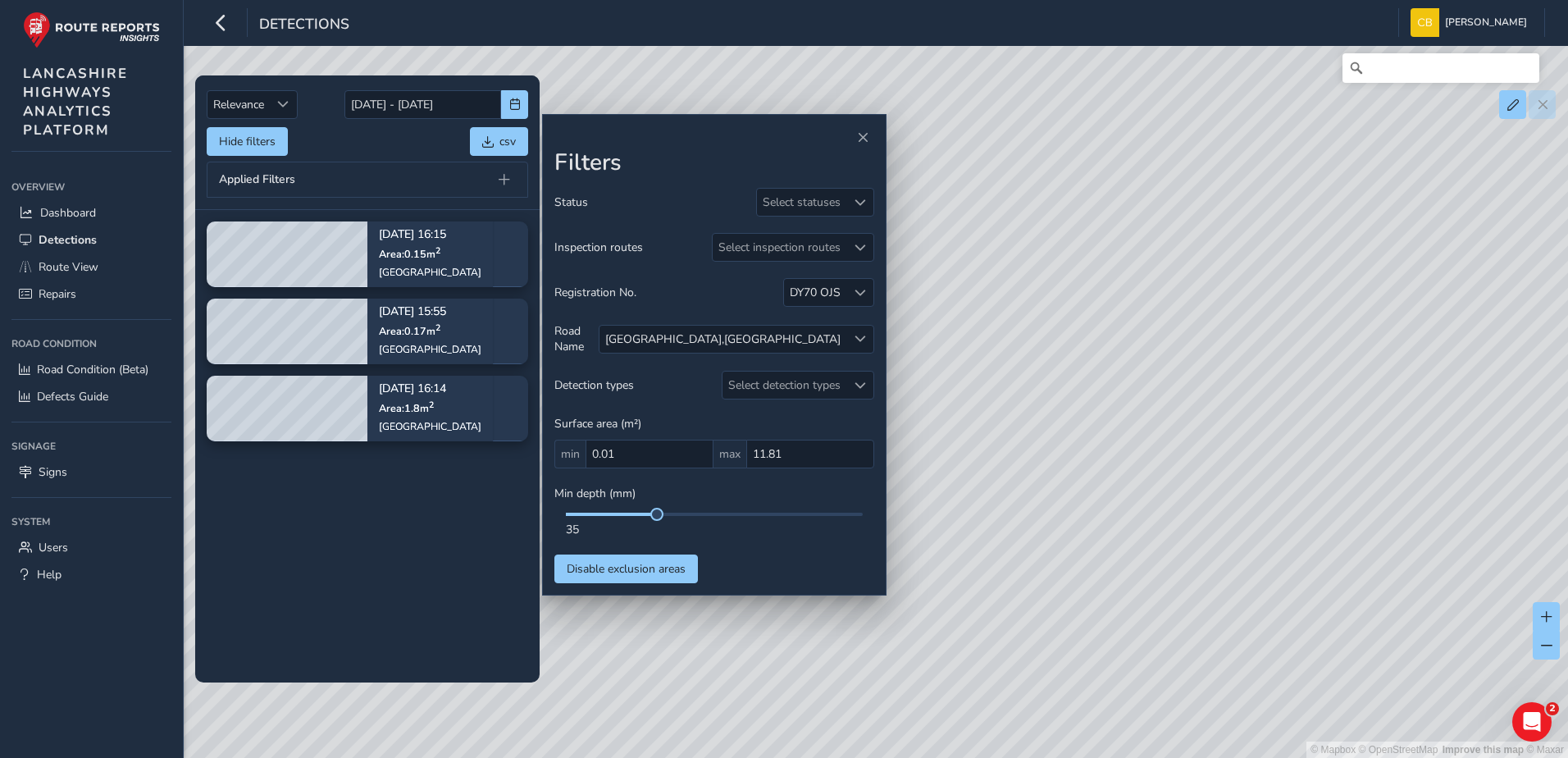
click at [332, 514] on tbody "Sep 04, 16:15 Area: 0.15 m 2 County Road Sep 04, 15:55 Area: 0.17 m 2 County Ro…" at bounding box center [367, 445] width 345 height 472
click at [862, 342] on span at bounding box center [860, 339] width 12 height 12
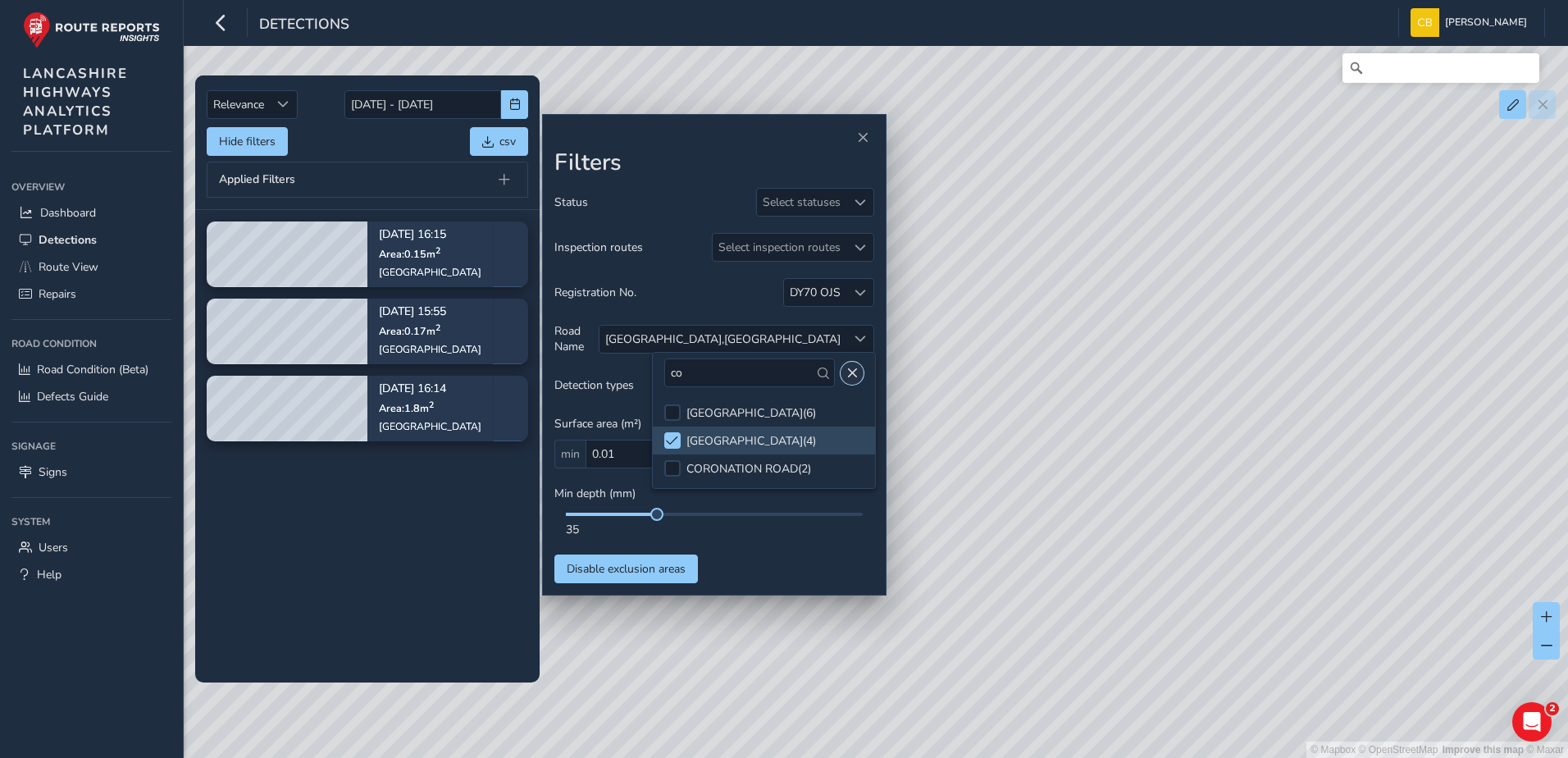
click at [846, 372] on span "Close" at bounding box center [852, 373] width 12 height 12
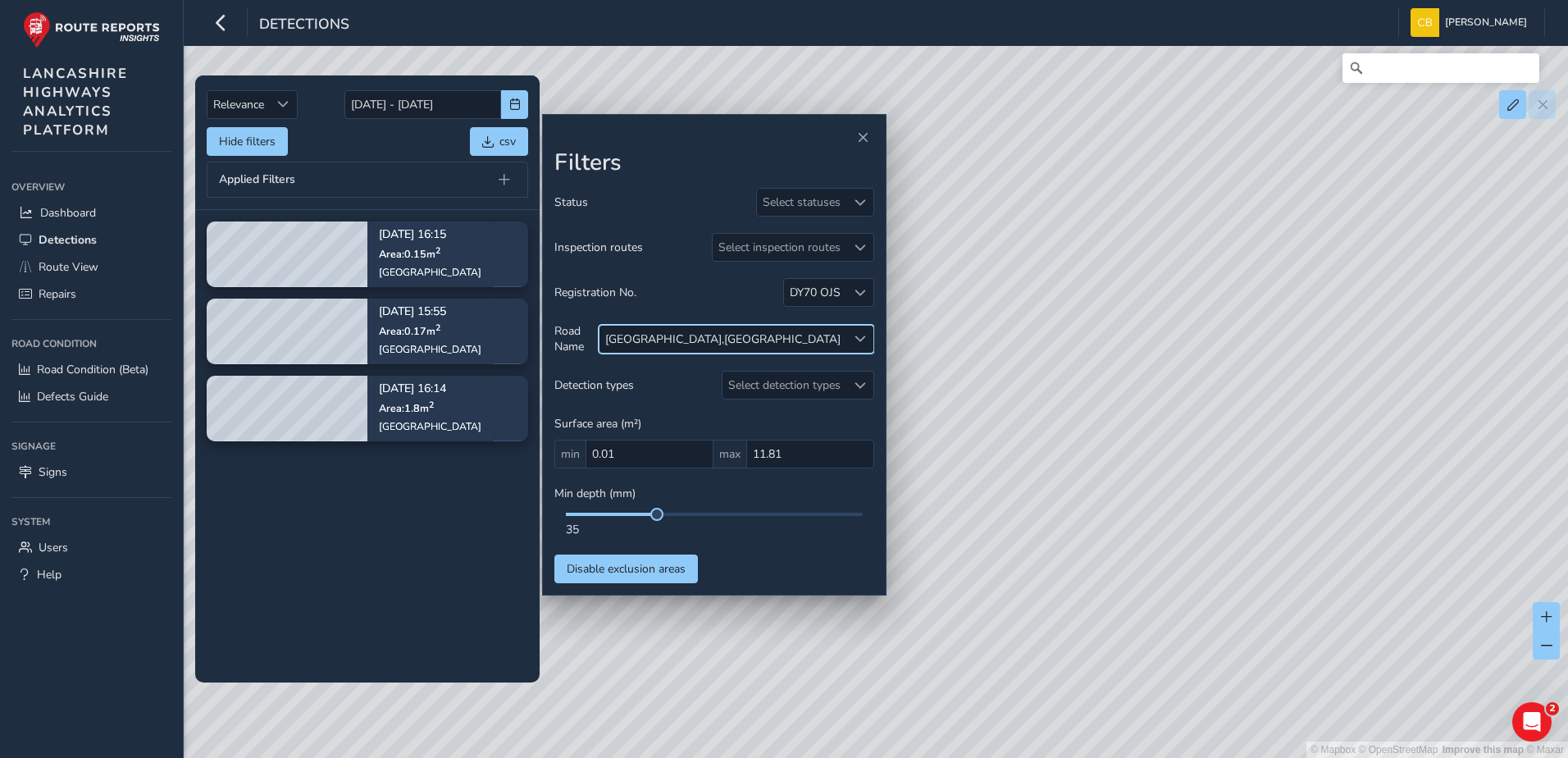
click at [859, 330] on div at bounding box center [860, 340] width 27 height 27
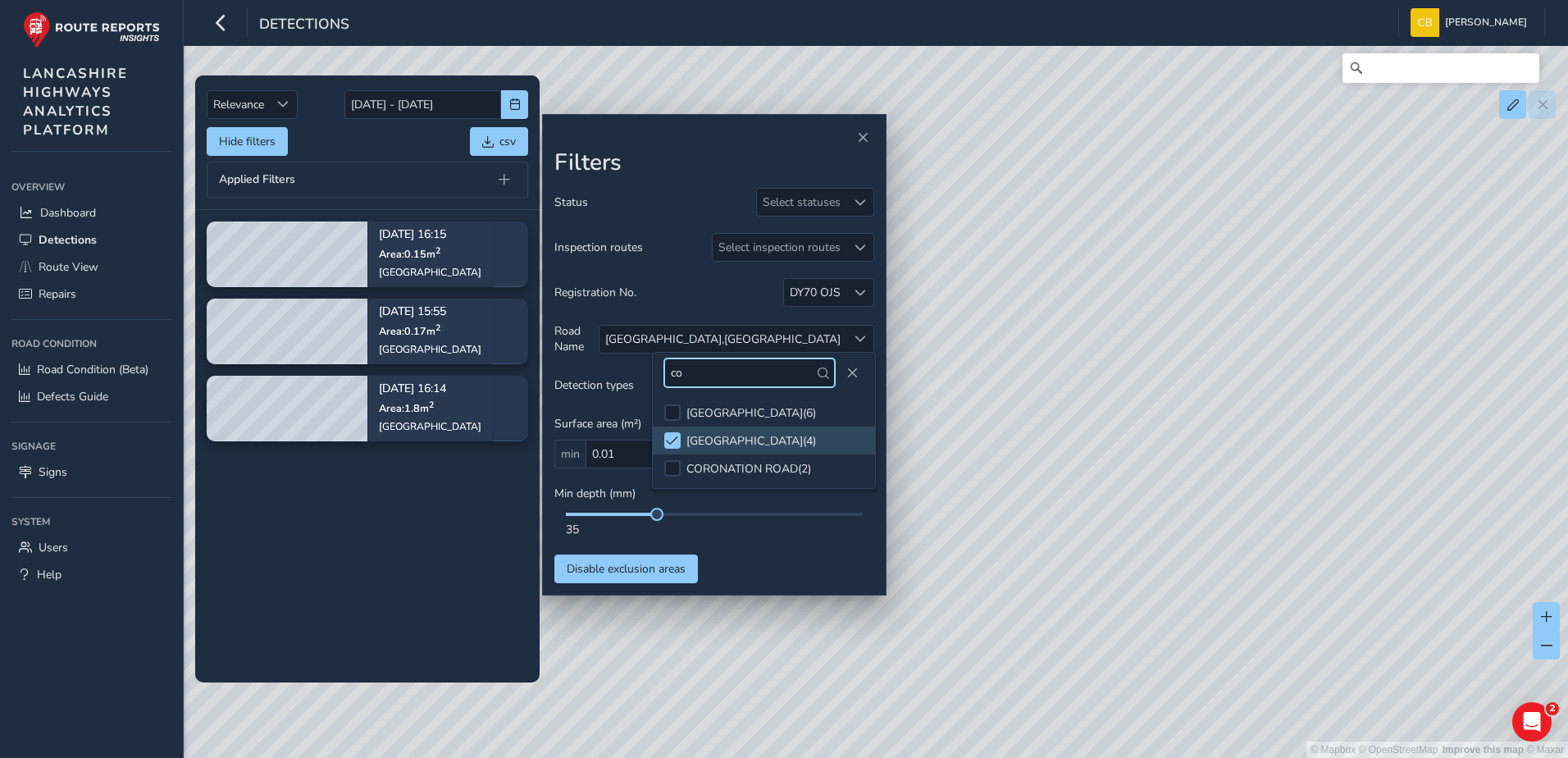
type input "c"
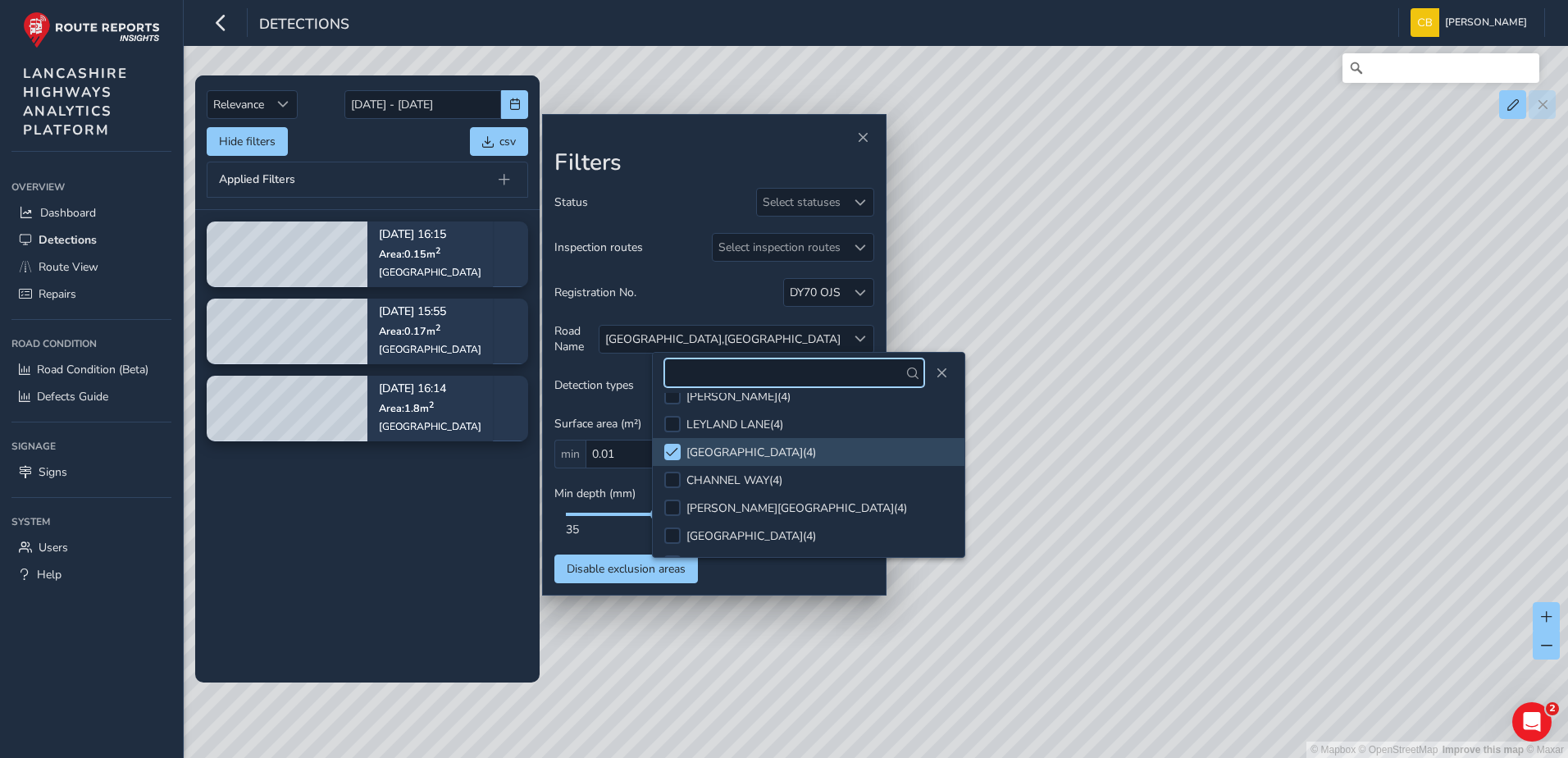
scroll to position [1313, 0]
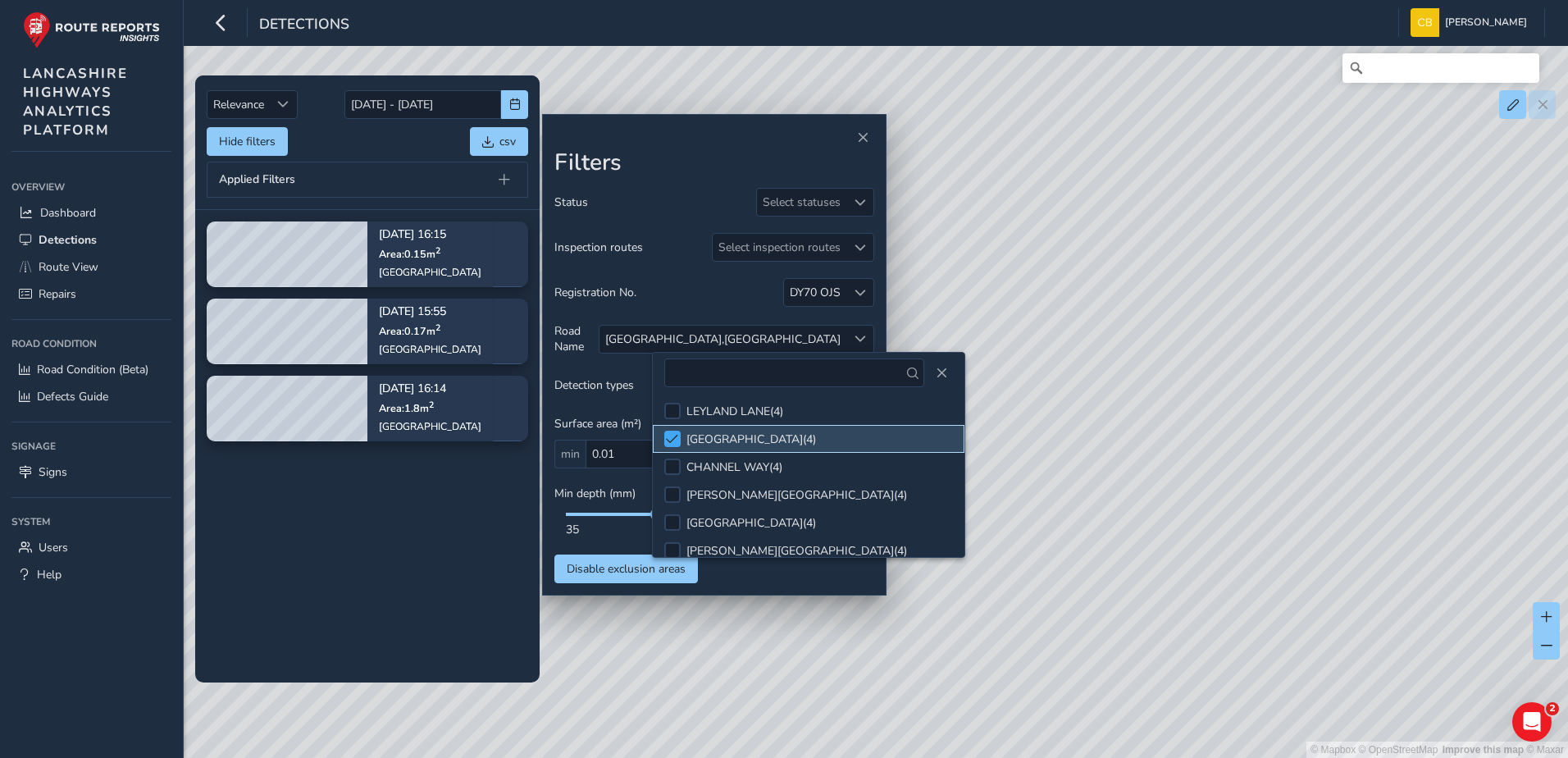
click at [677, 443] on span at bounding box center [672, 440] width 13 height 12
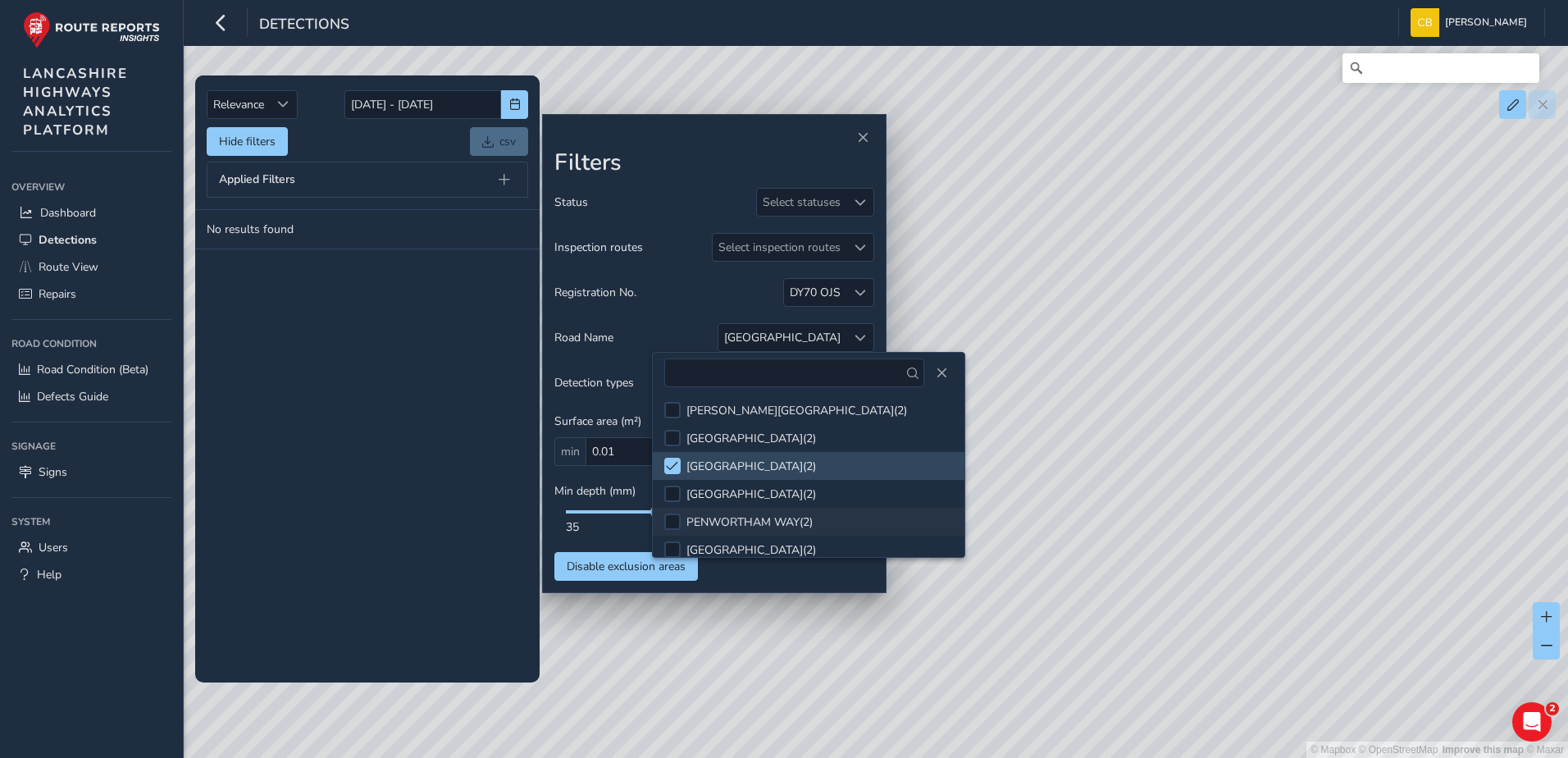
scroll to position [2297, 0]
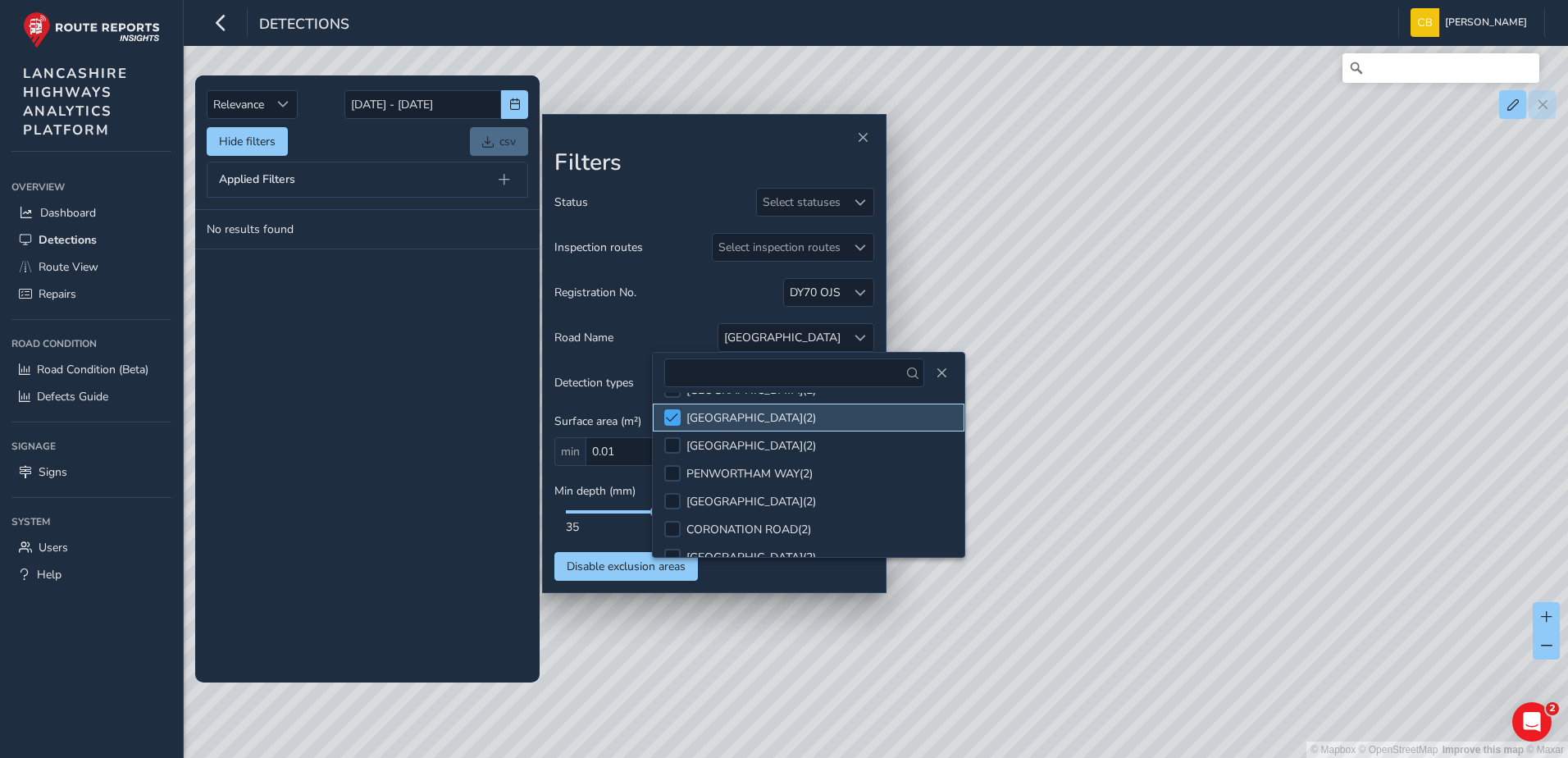
click at [676, 412] on span at bounding box center [672, 418] width 13 height 12
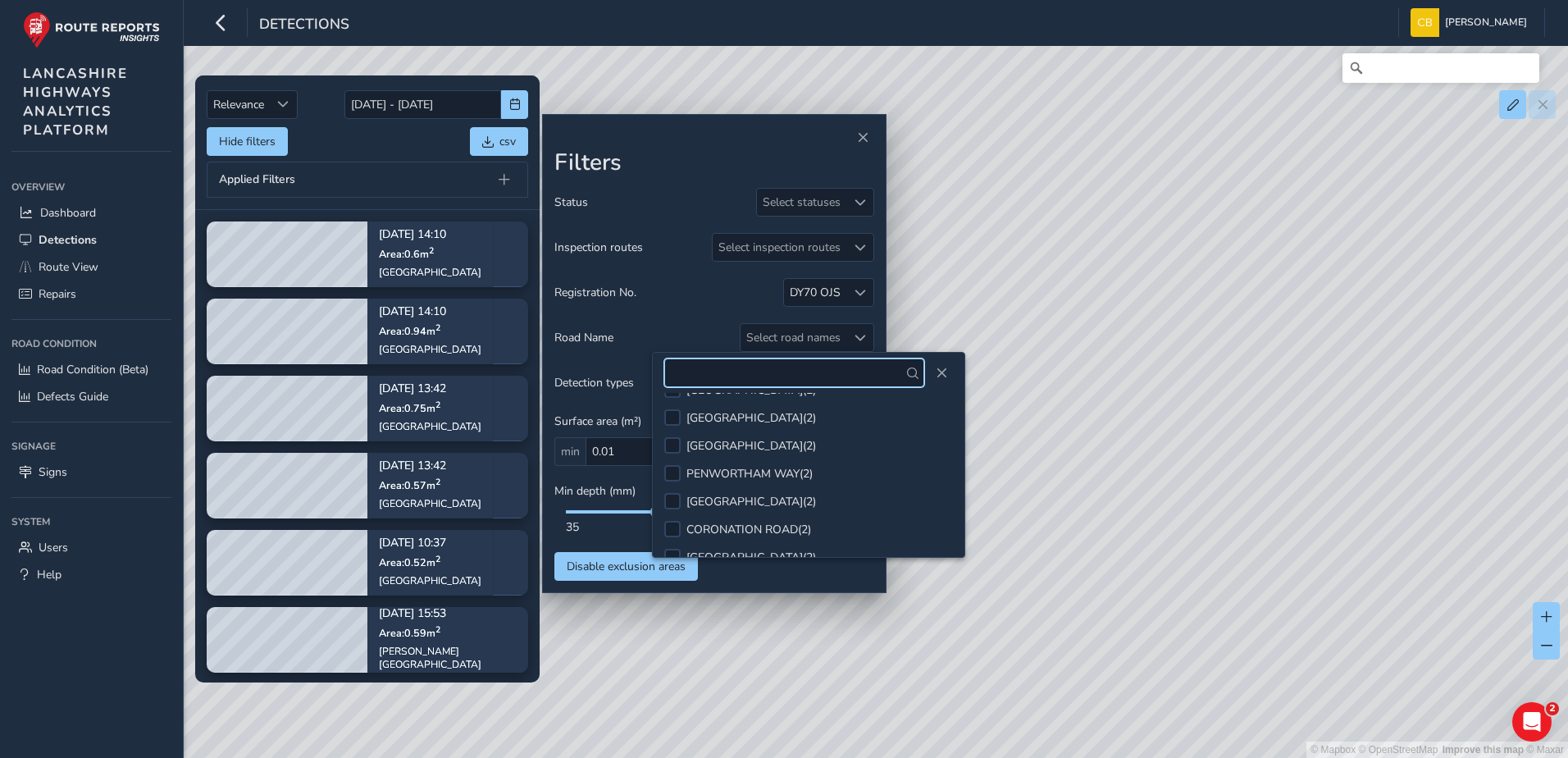
click at [714, 378] on input "text" at bounding box center [794, 372] width 260 height 28
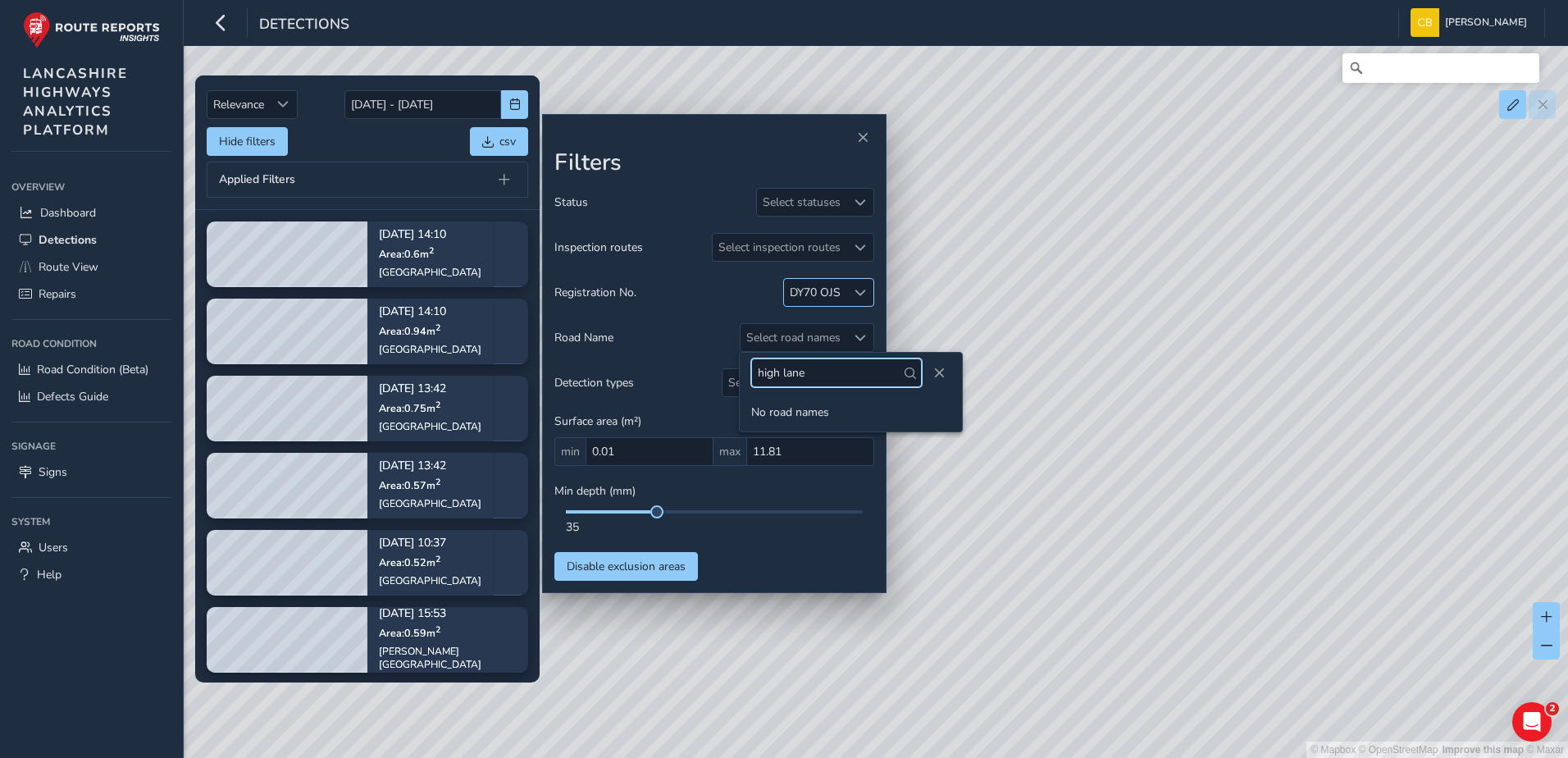
type input "high lane"
click at [870, 294] on div at bounding box center [860, 293] width 27 height 27
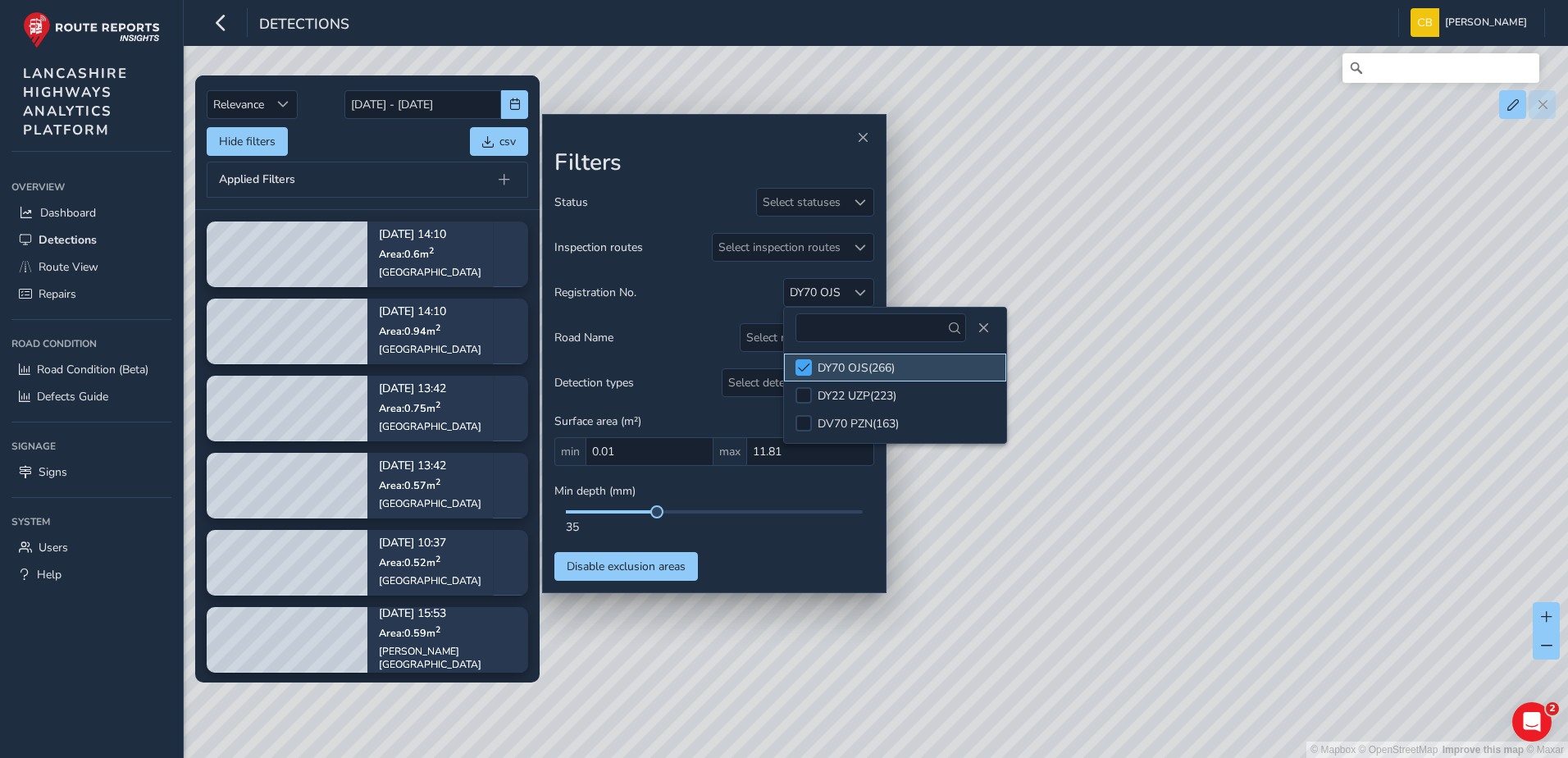
click at [806, 361] on div at bounding box center [804, 367] width 17 height 17
click at [712, 316] on div "Status Select statuses Inspection routes Select inspection routes Registration …" at bounding box center [715, 384] width 320 height 393
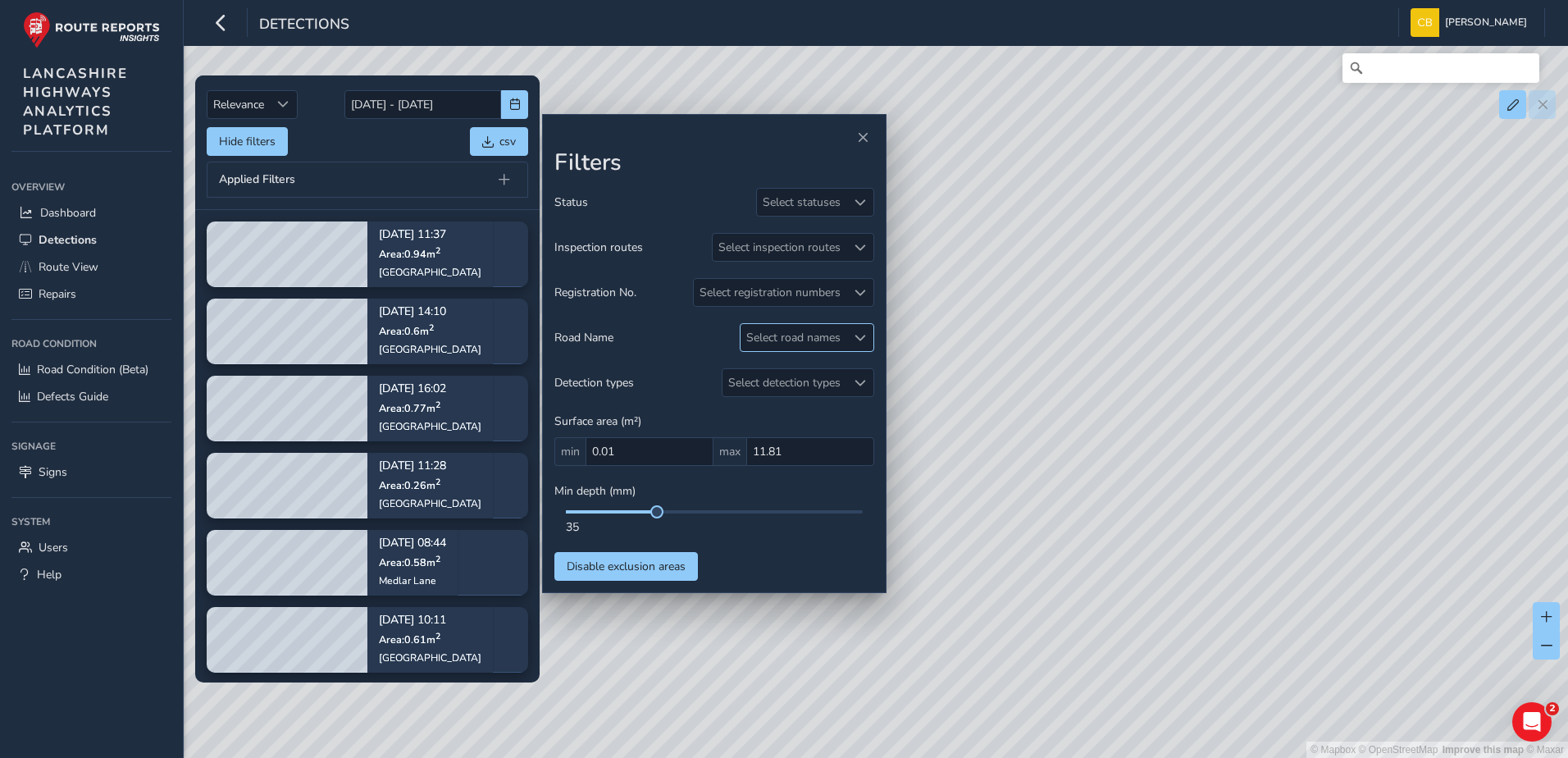
click at [839, 341] on div "Select road names" at bounding box center [794, 338] width 105 height 27
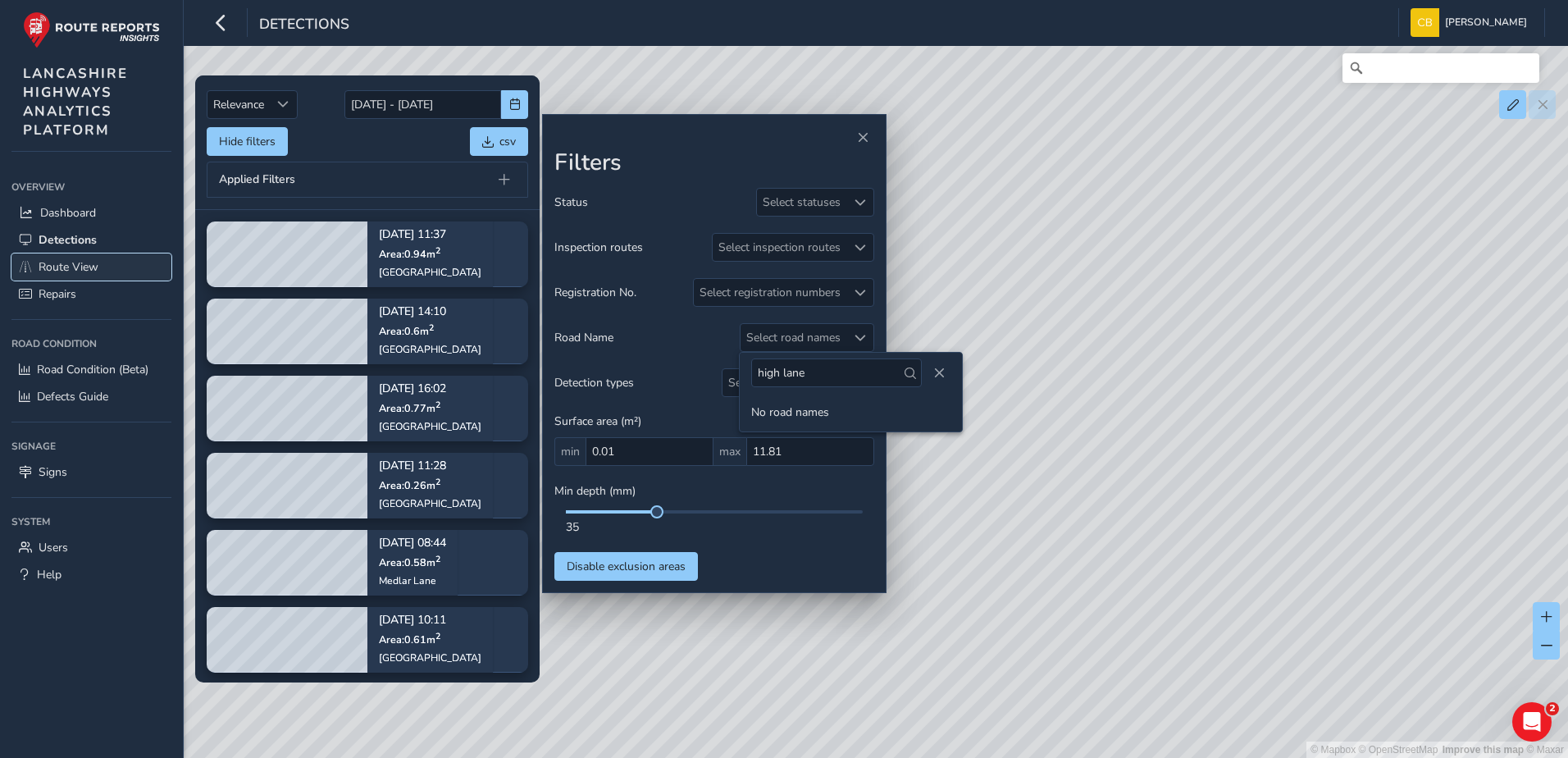
click at [74, 265] on span "Route View" at bounding box center [67, 267] width 60 height 16
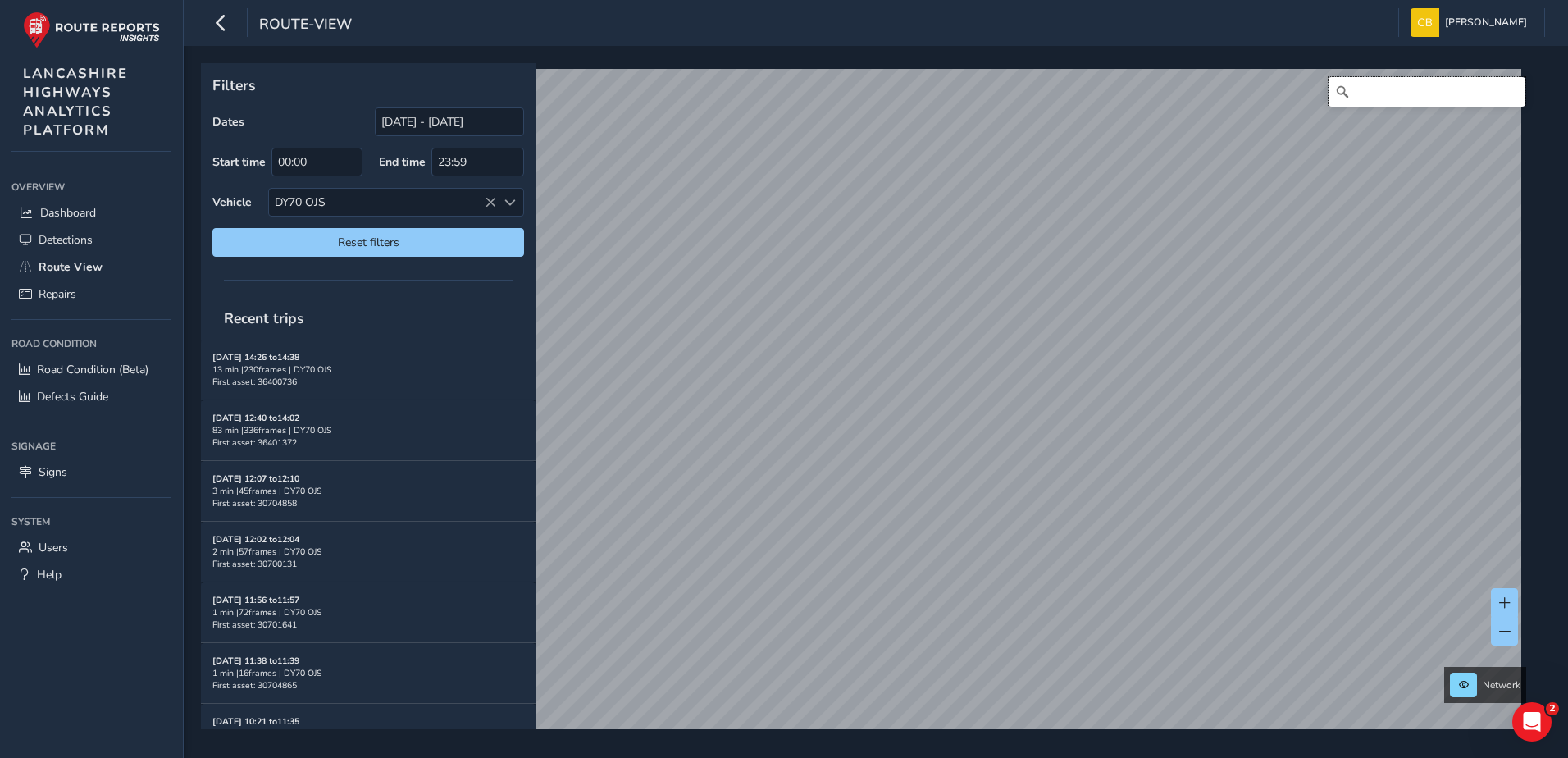
click at [1380, 85] on input "Search" at bounding box center [1427, 92] width 197 height 29
type input "h"
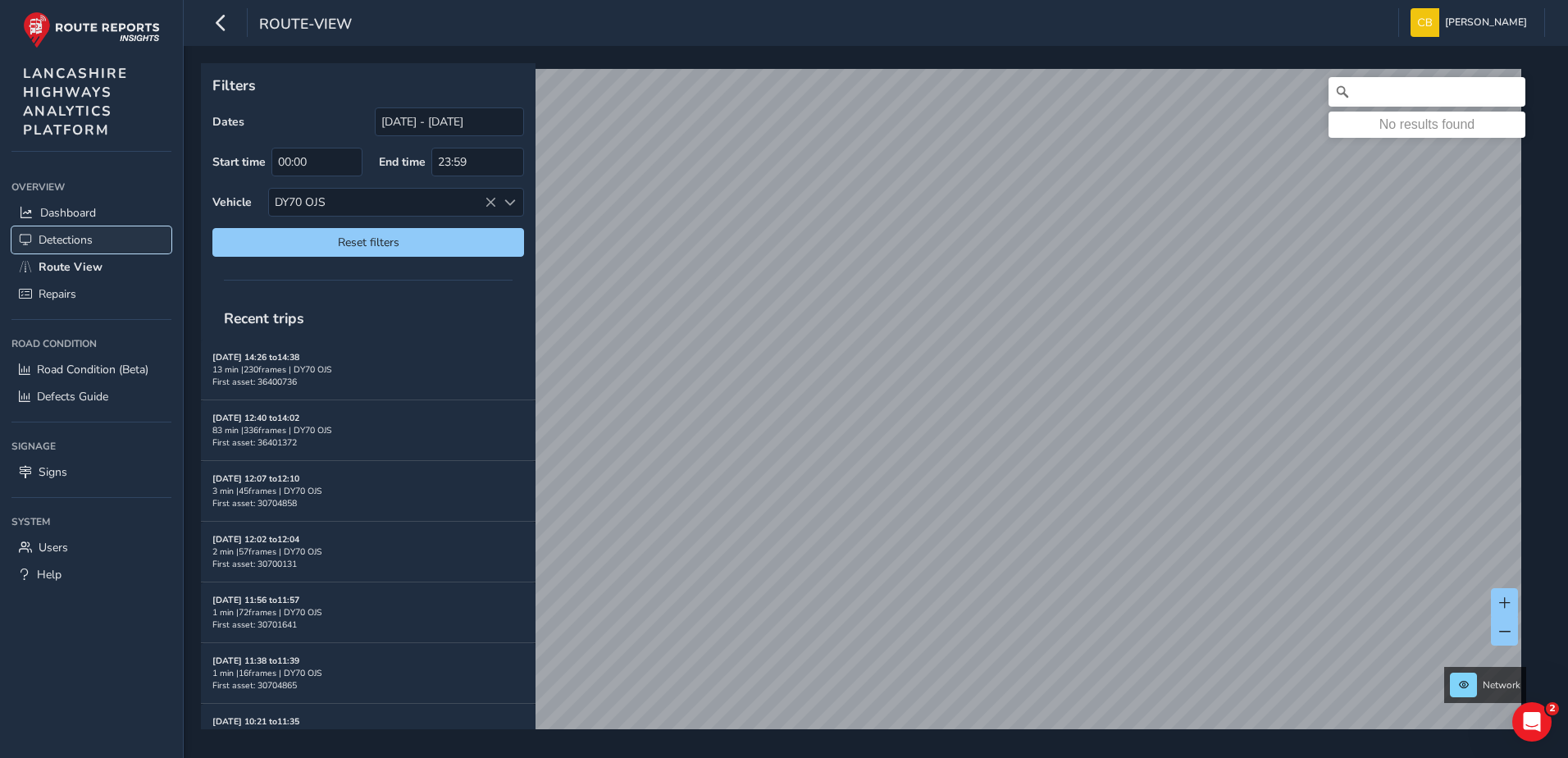
click at [57, 236] on span "Detections" at bounding box center [64, 240] width 54 height 16
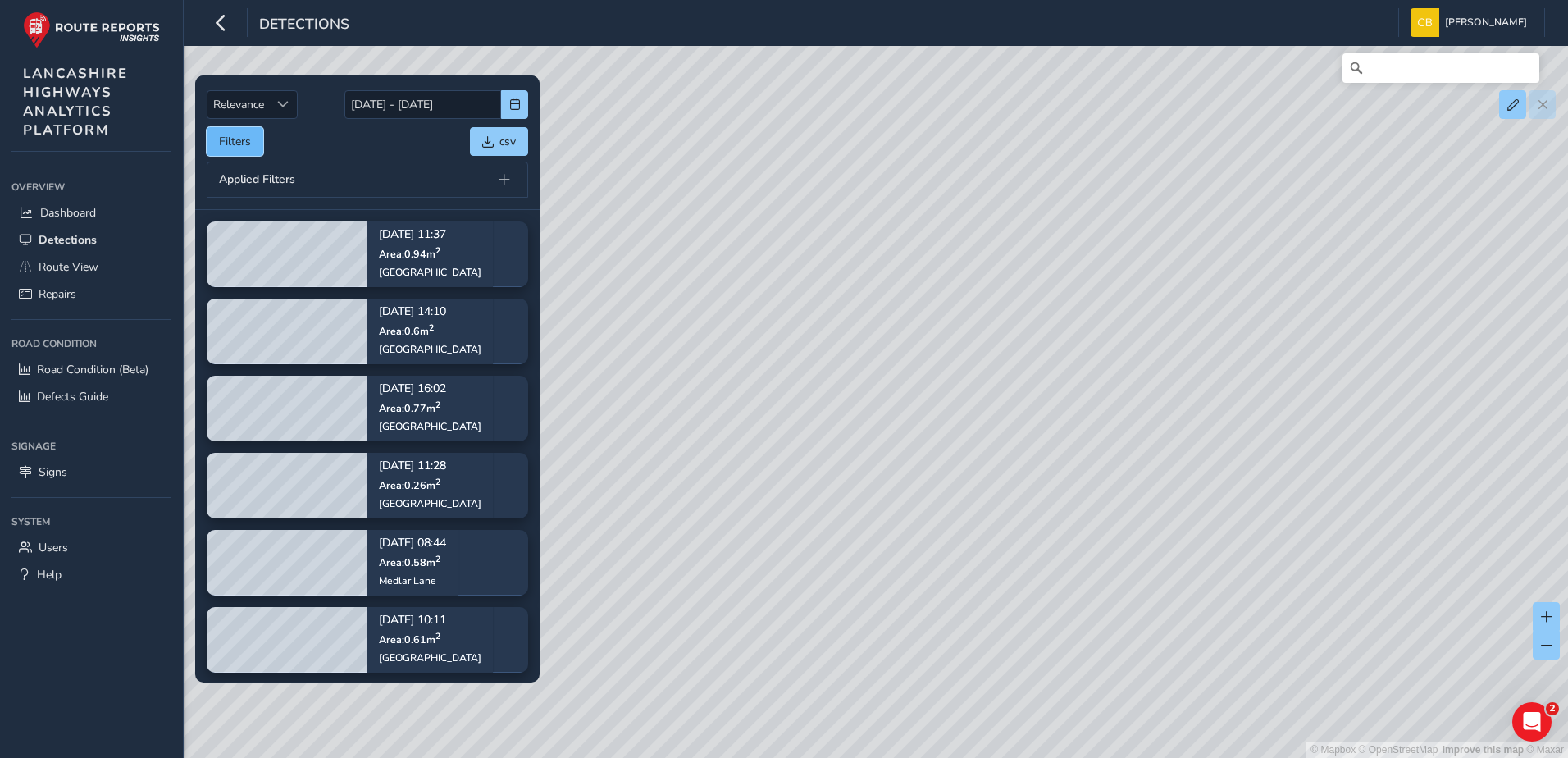
click at [241, 138] on button "Filters" at bounding box center [235, 141] width 57 height 28
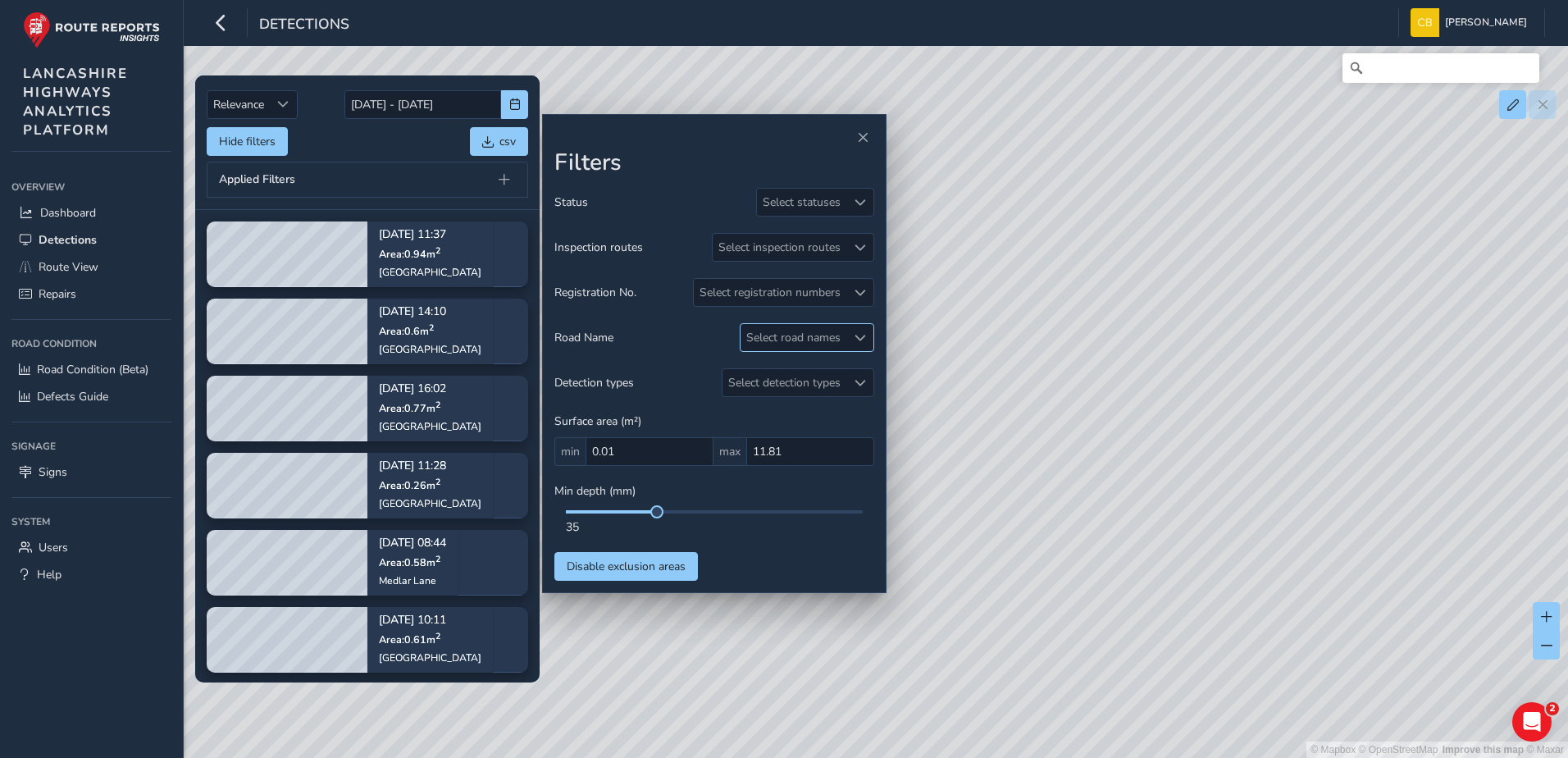
click at [835, 343] on div "Select road names" at bounding box center [794, 338] width 105 height 27
type input "high lane"
click at [877, 367] on input "high lane" at bounding box center [837, 372] width 171 height 28
click at [933, 370] on span "Close" at bounding box center [939, 373] width 12 height 12
click at [818, 333] on div "Select road names" at bounding box center [794, 338] width 105 height 27
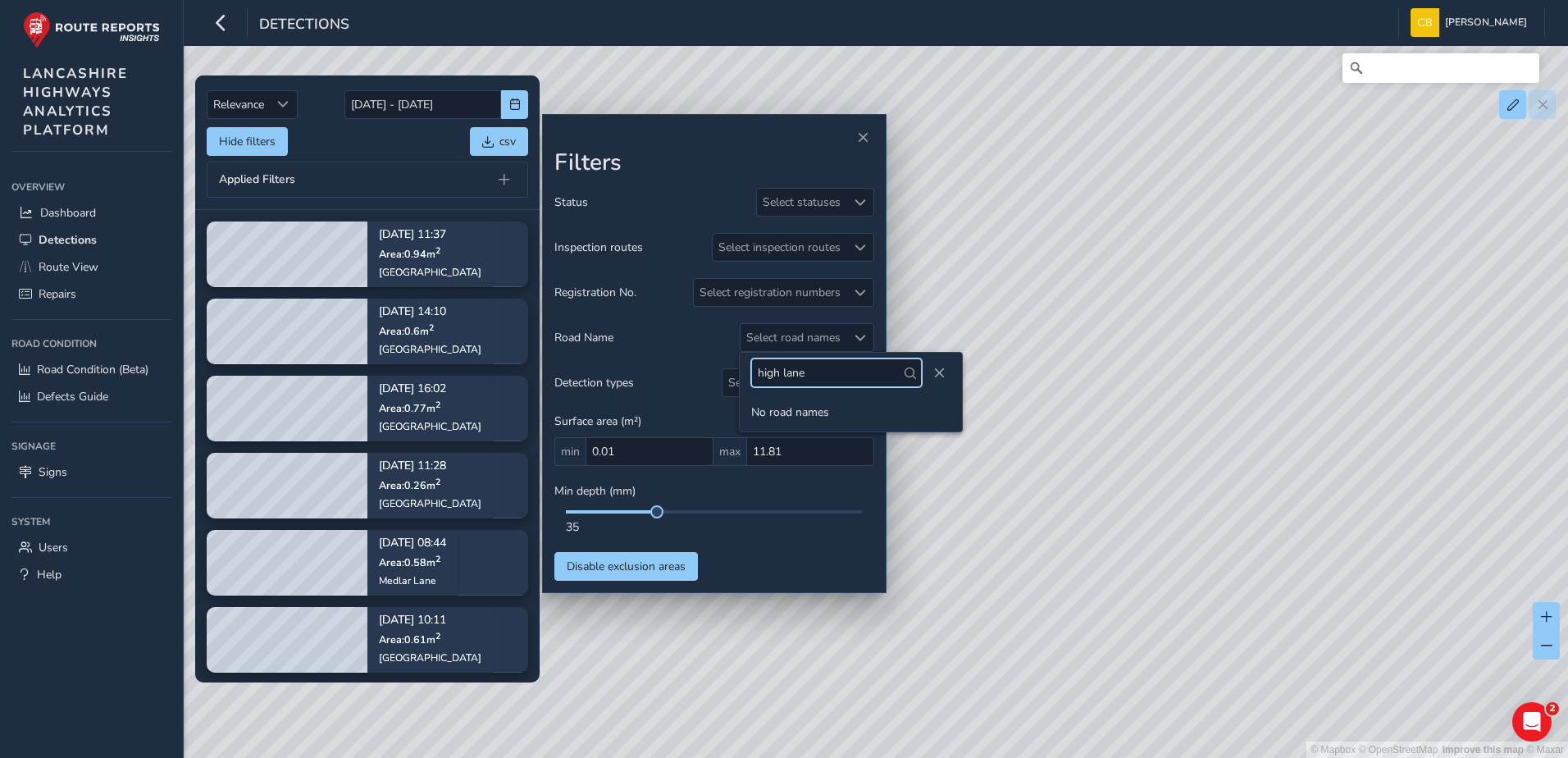
drag, startPoint x: 821, startPoint y: 367, endPoint x: 705, endPoint y: 374, distance: 116.2
click at [705, 374] on body "Detections Carlin Bonage Colour Scheme: Dark Dim Light Logout Relevance Relevan…" at bounding box center [784, 379] width 1568 height 758
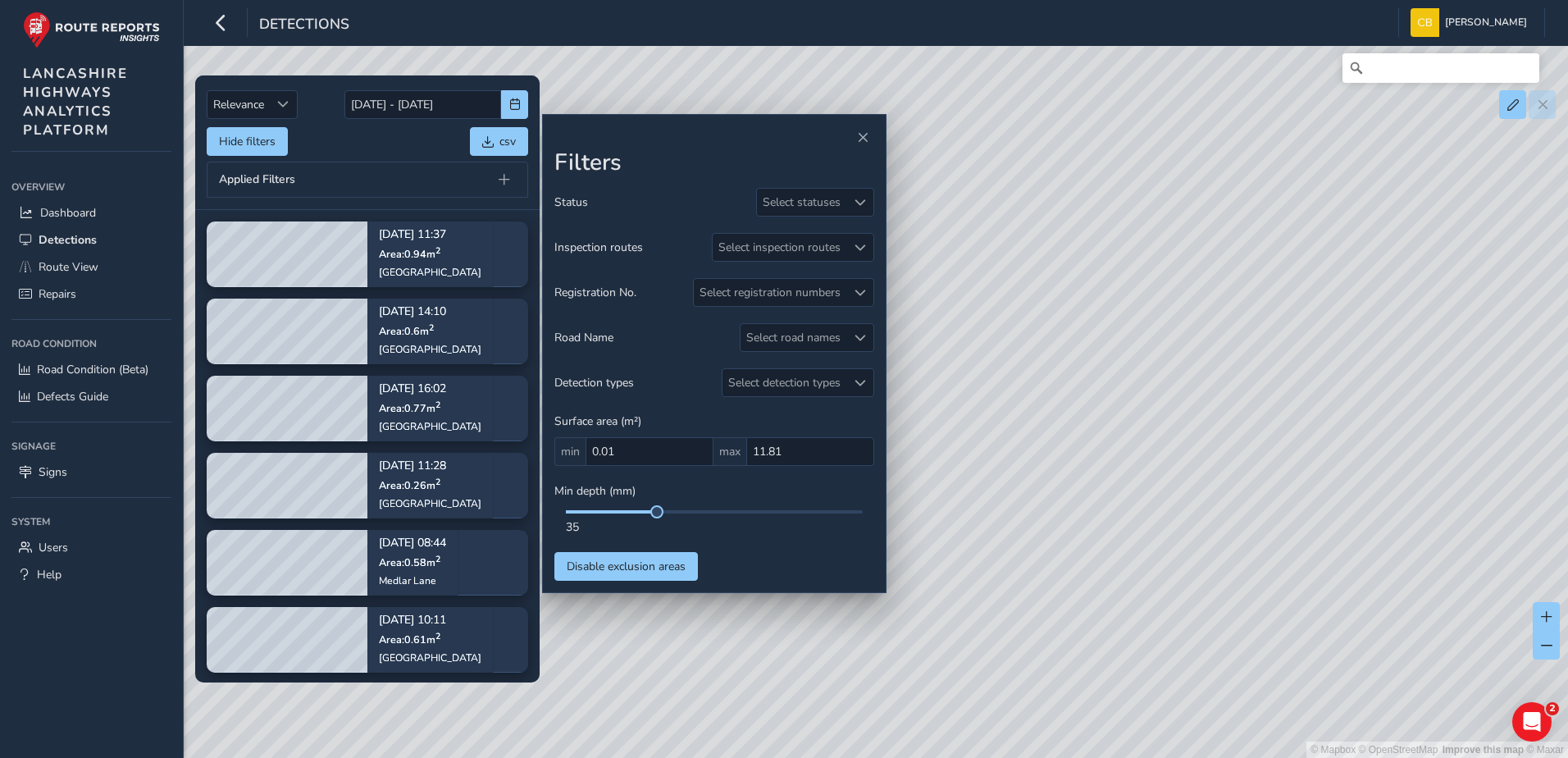
click at [774, 320] on div "Status Select statuses Inspection routes Select inspection routes Registration …" at bounding box center [715, 384] width 320 height 393
click at [777, 333] on div "Select road names" at bounding box center [794, 338] width 105 height 27
click at [795, 388] on input "high lane" at bounding box center [837, 372] width 171 height 28
click at [808, 387] on input "high lane" at bounding box center [837, 372] width 171 height 28
click at [809, 387] on input "high lane" at bounding box center [837, 372] width 171 height 28
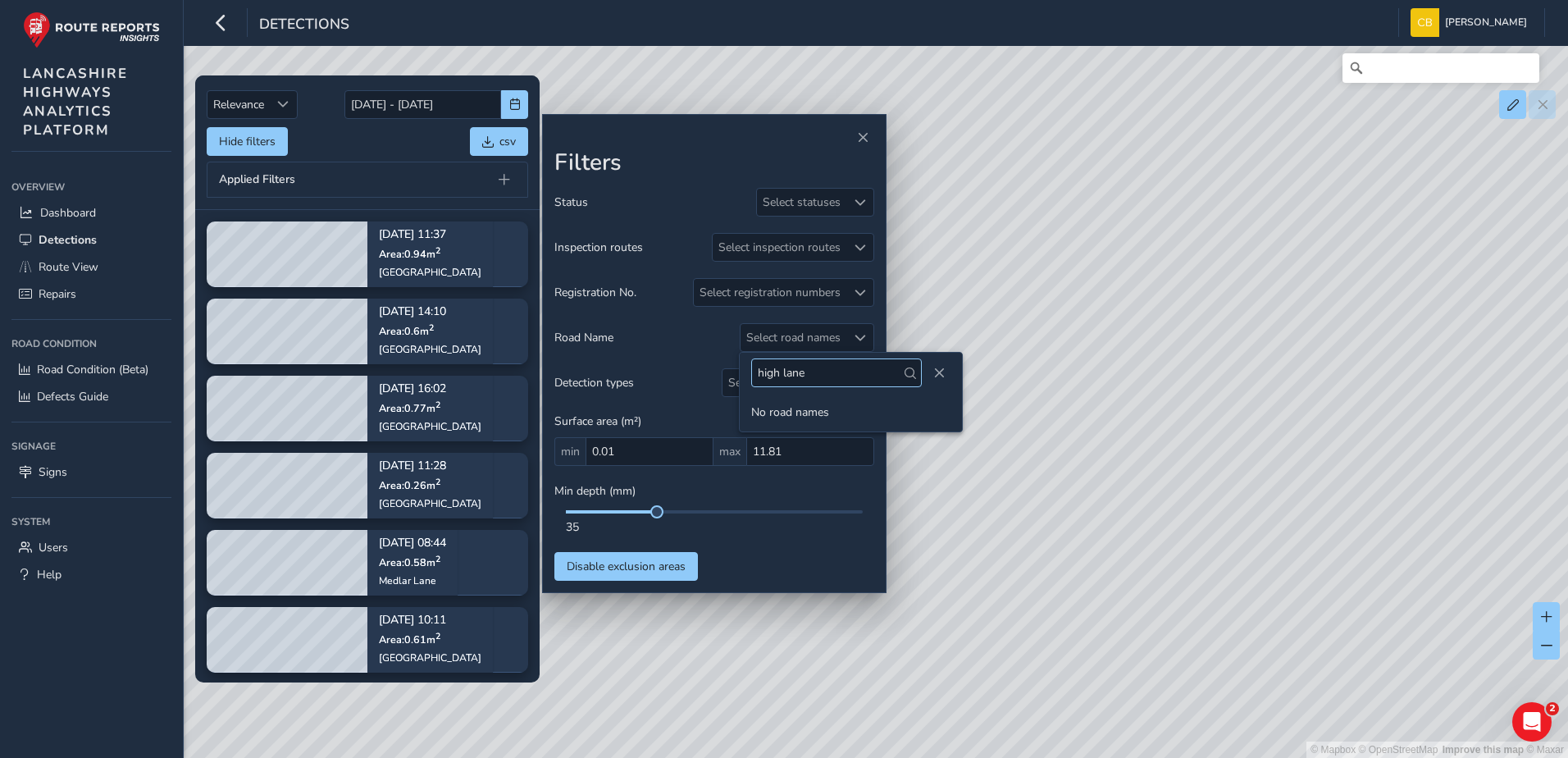
click at [813, 384] on input "high lane" at bounding box center [837, 372] width 171 height 28
click at [800, 372] on input "hlaneigh" at bounding box center [837, 372] width 171 height 28
drag, startPoint x: 813, startPoint y: 374, endPoint x: 760, endPoint y: 375, distance: 53.0
click at [760, 375] on input "hlaneigh" at bounding box center [837, 372] width 171 height 28
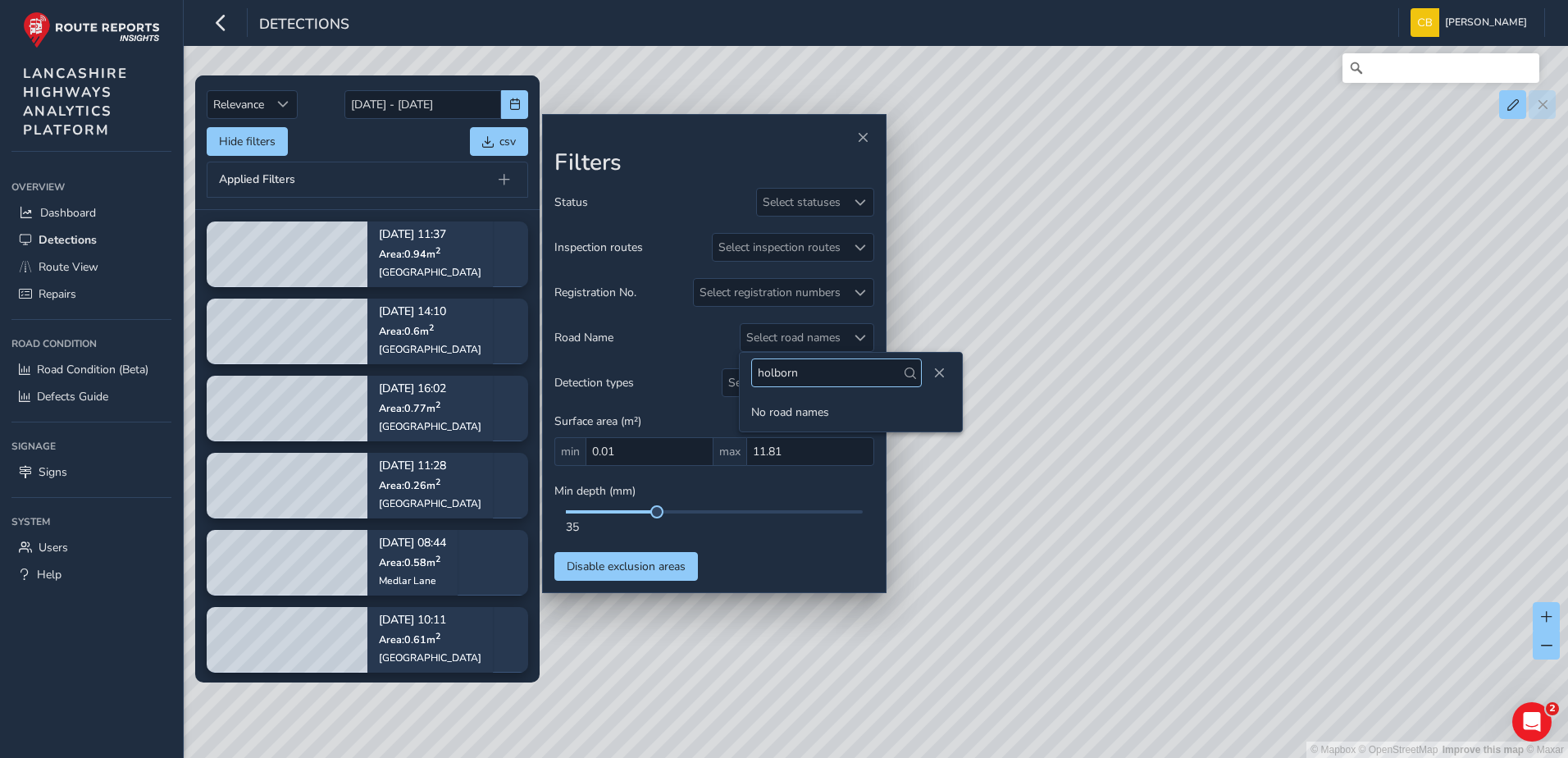
type input "holborn"
click at [351, 148] on div "Hide filters csv" at bounding box center [367, 141] width 321 height 28
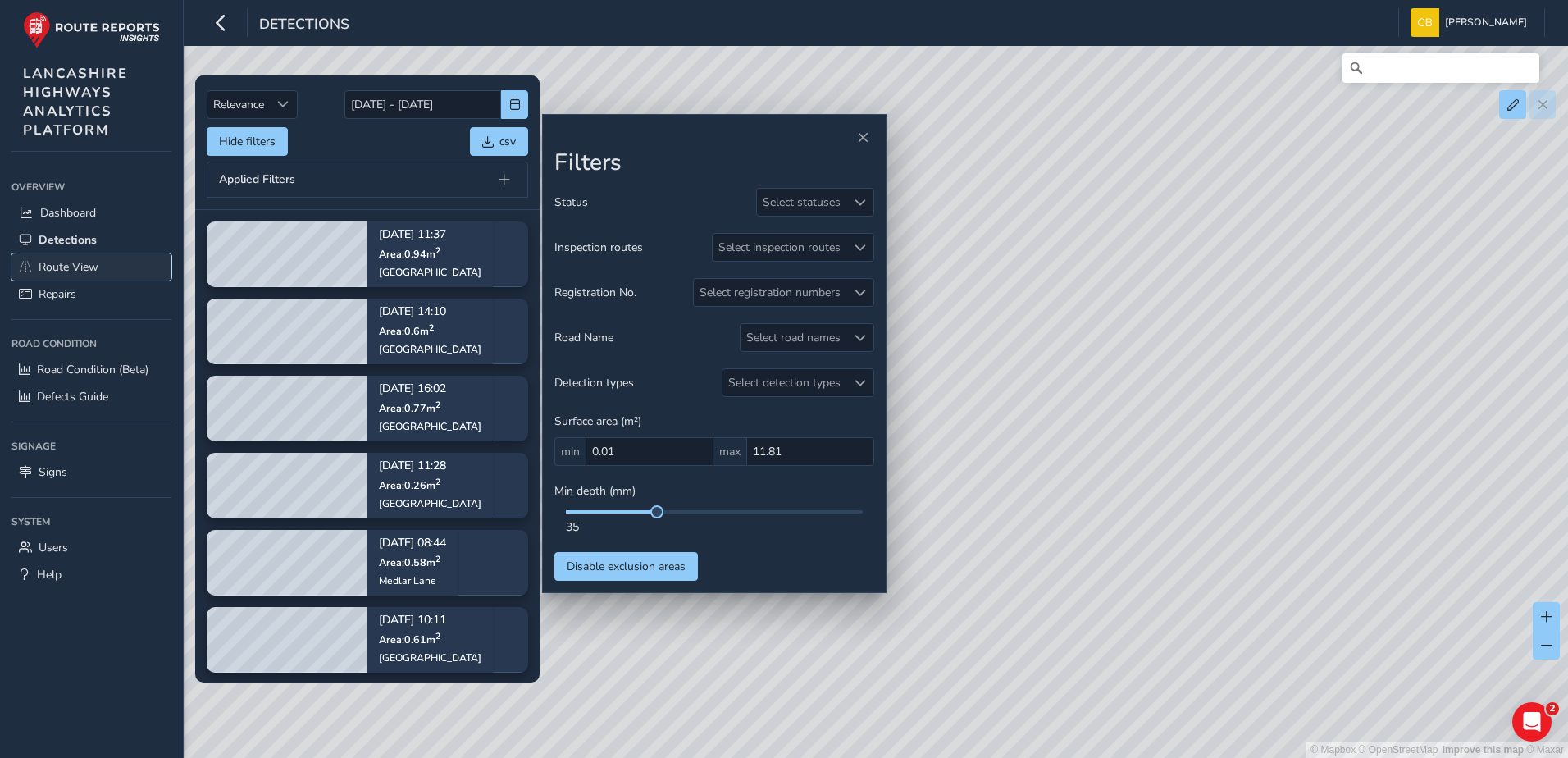
click at [62, 258] on link "Route View" at bounding box center [92, 268] width 160 height 27
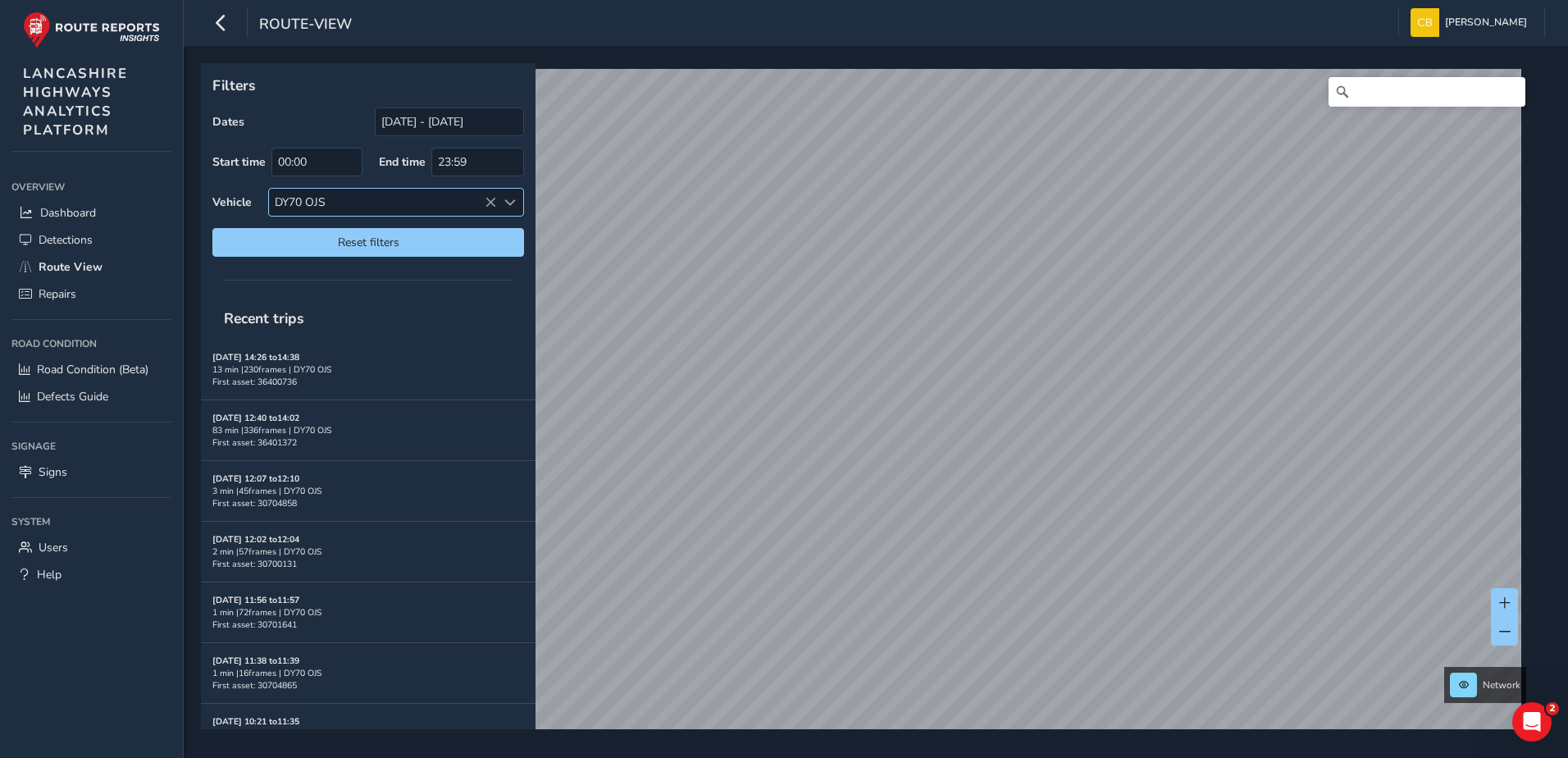
click at [494, 204] on icon at bounding box center [491, 203] width 12 height 12
click at [1341, 95] on input "Search" at bounding box center [1427, 92] width 197 height 29
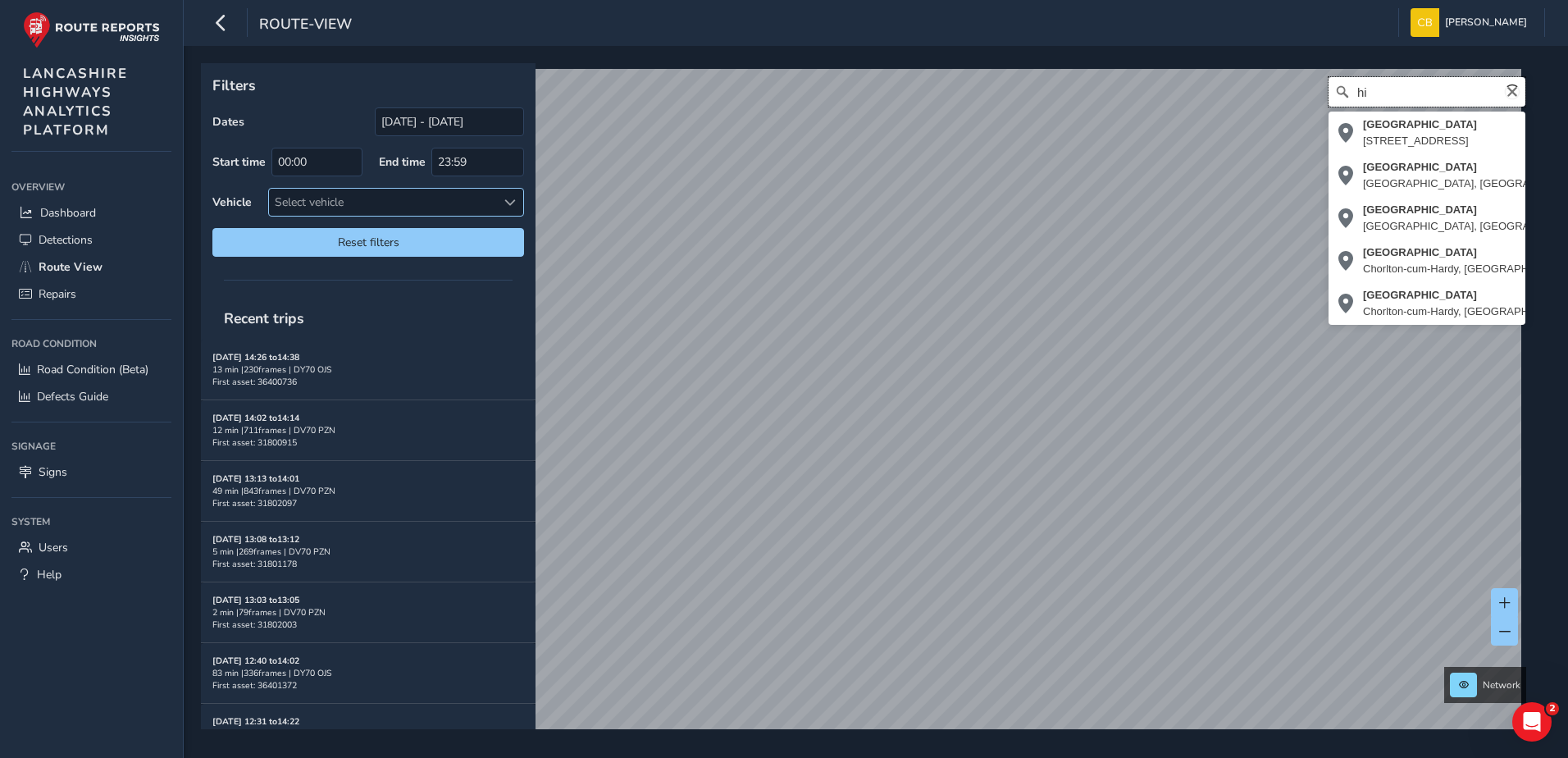
type input "h"
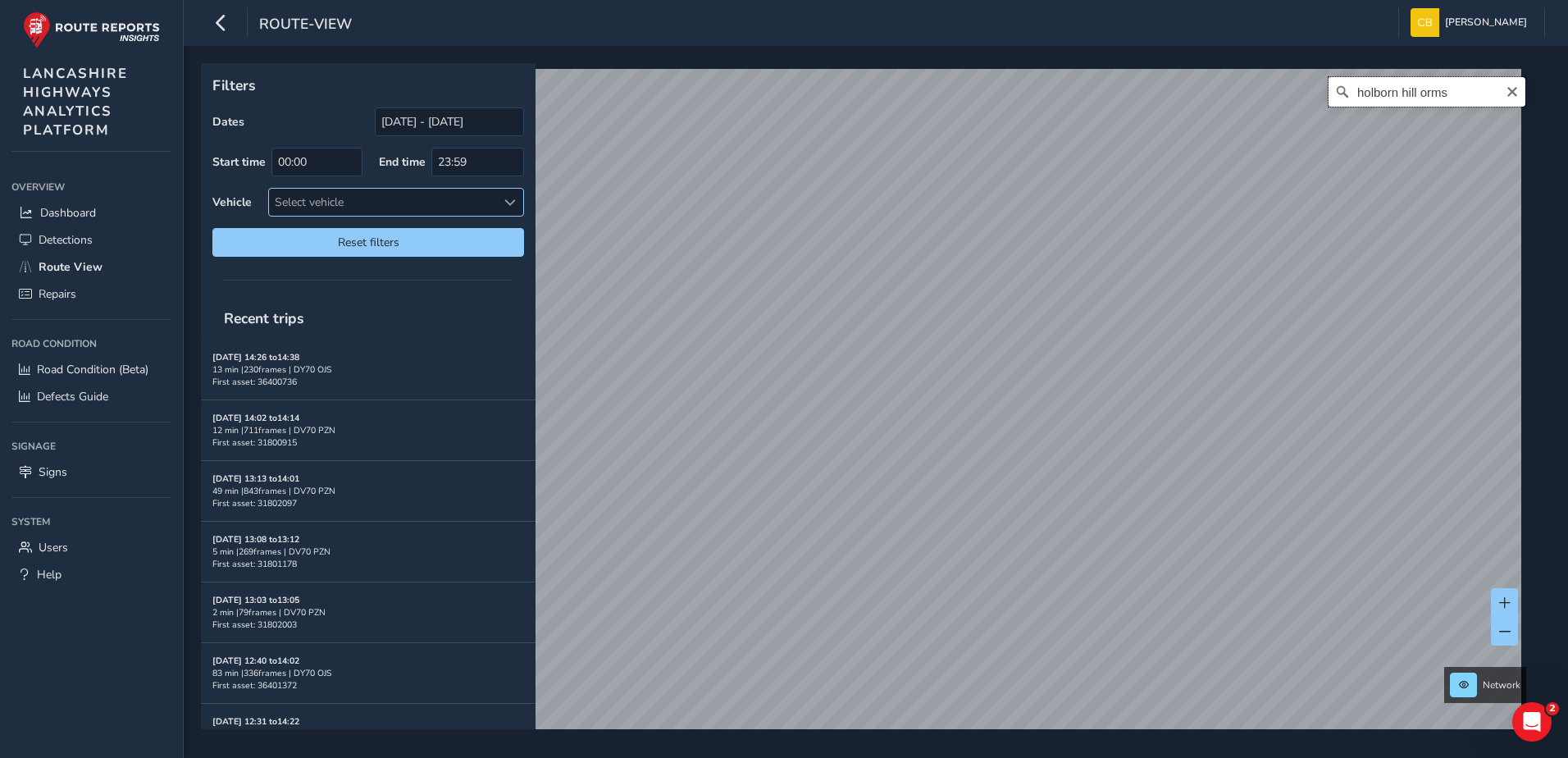
click at [1464, 89] on input "holborn hill orms" at bounding box center [1427, 92] width 197 height 29
click at [1227, 407] on button "x" at bounding box center [1226, 405] width 17 height 17
click at [1455, 93] on input "holborn hill orms" at bounding box center [1427, 92] width 197 height 29
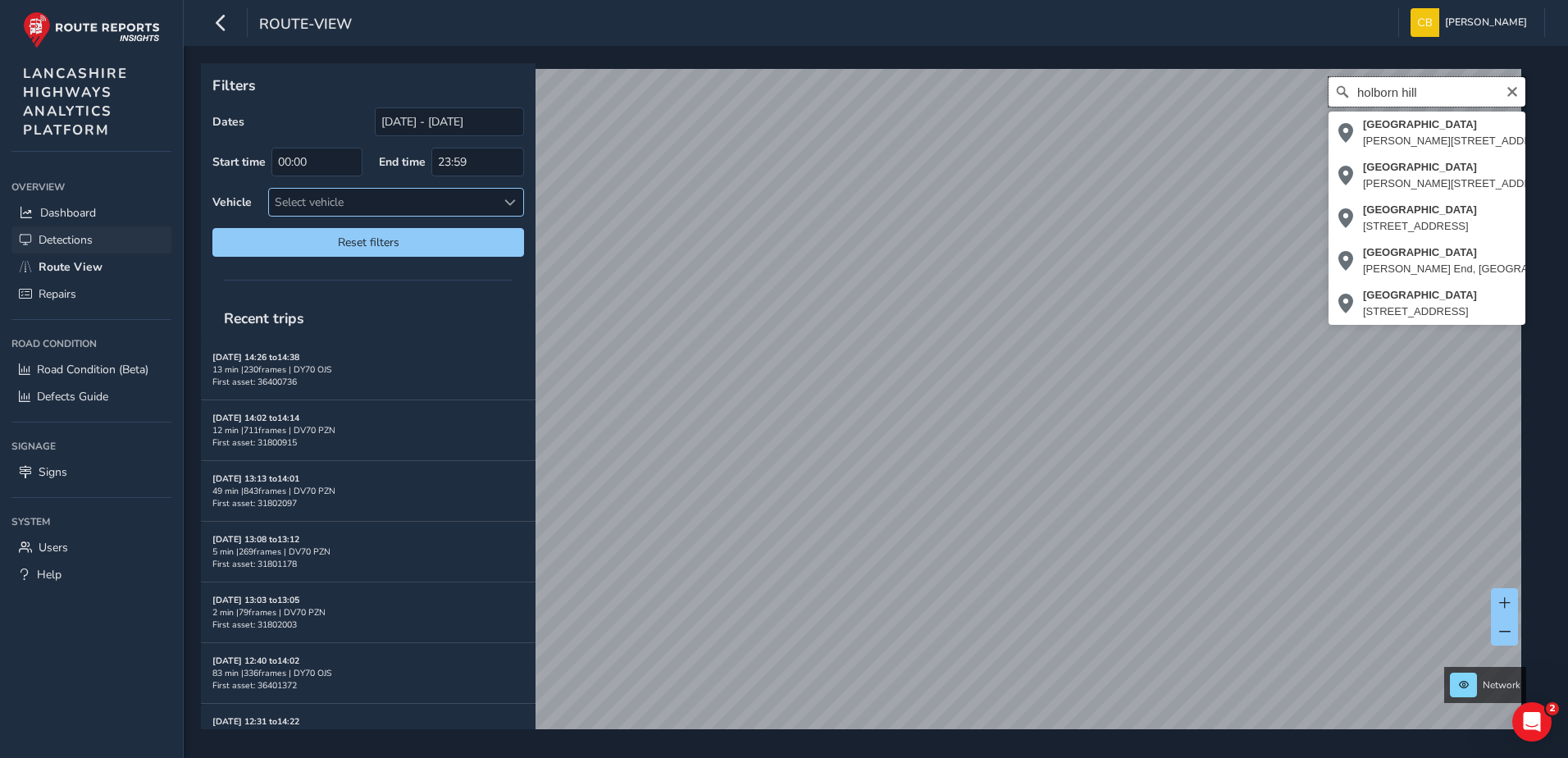
type input "holborn hill"
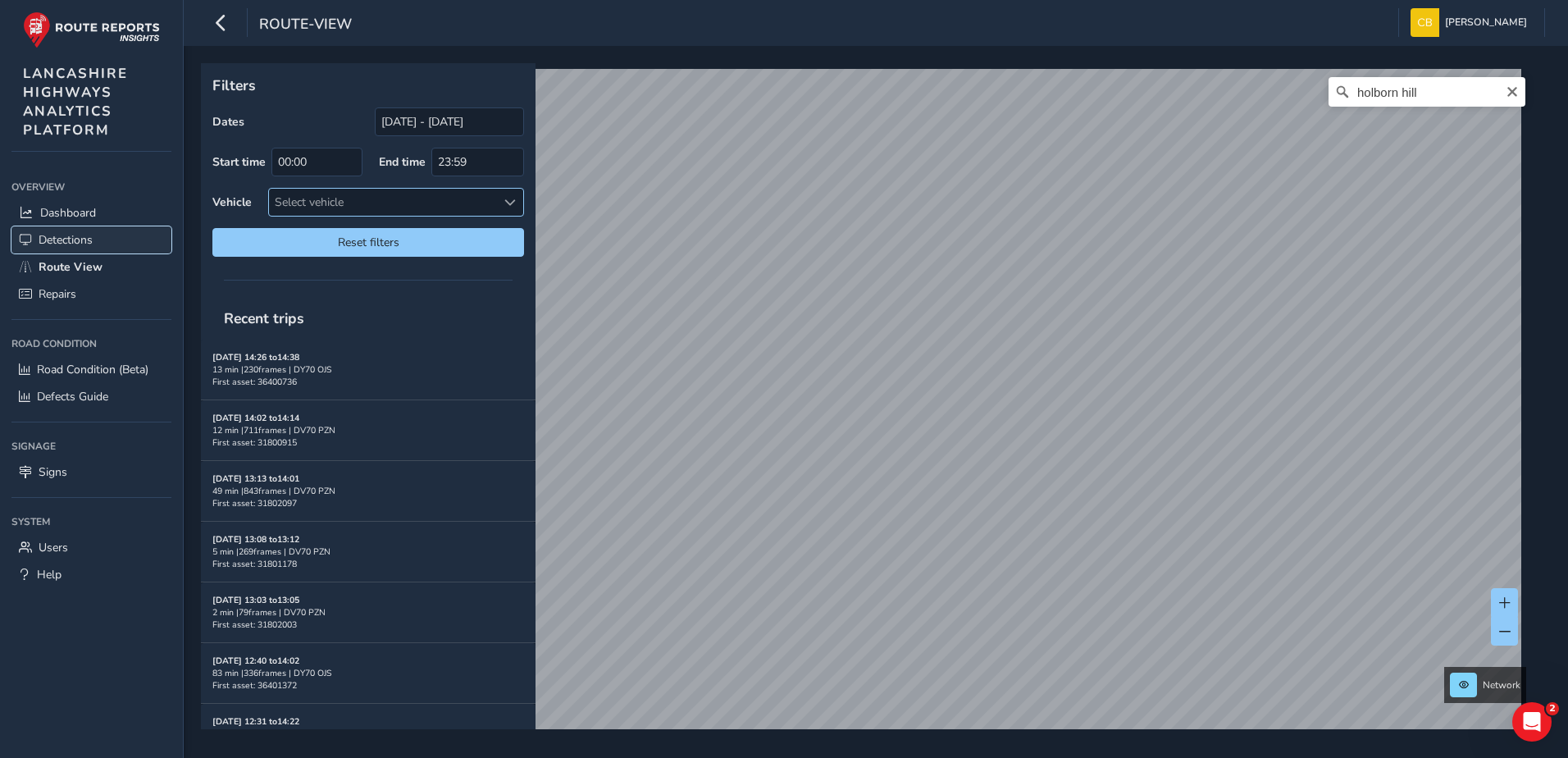
click at [96, 236] on link "Detections" at bounding box center [92, 240] width 160 height 27
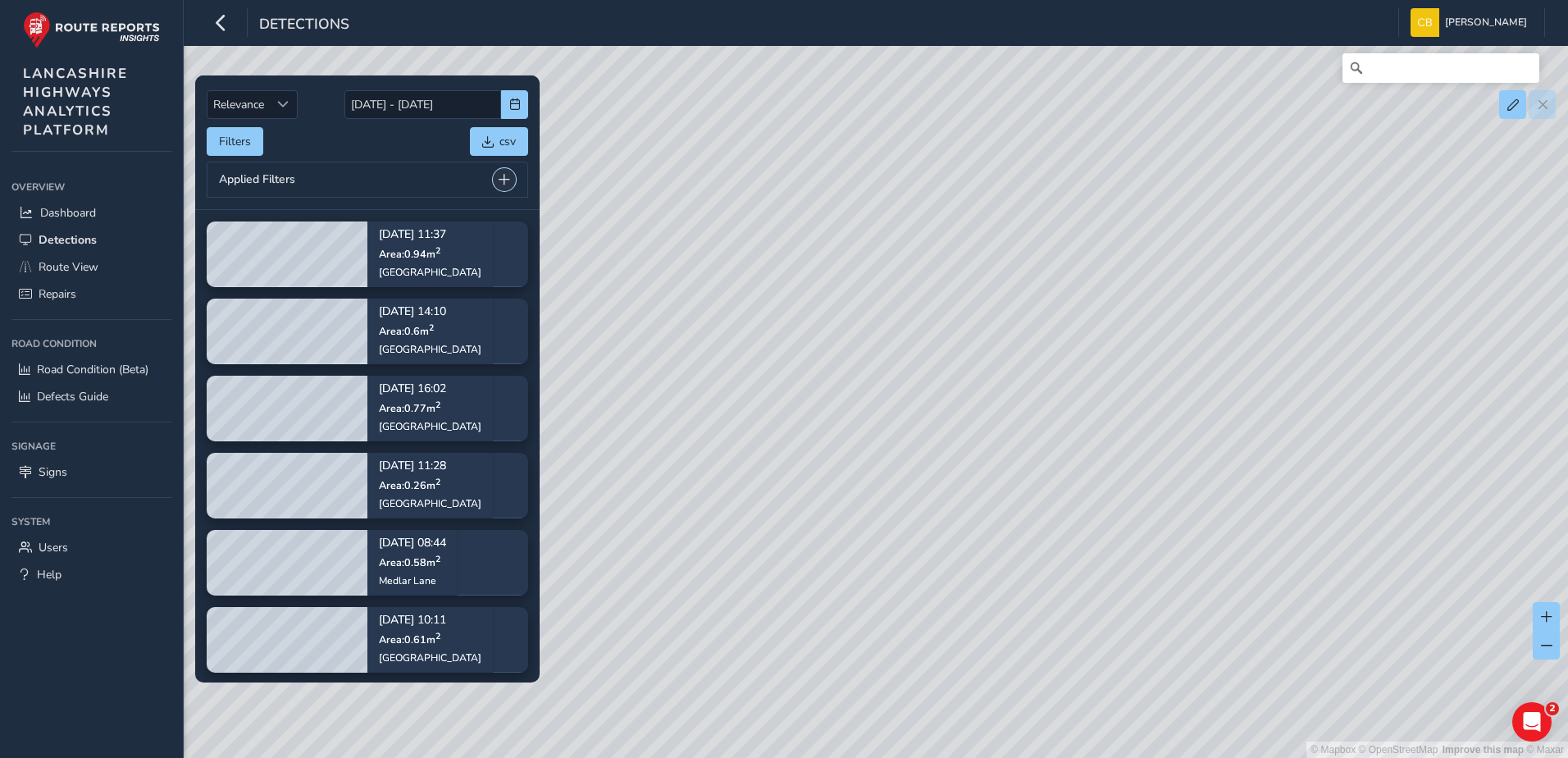
click at [500, 175] on span at bounding box center [505, 180] width 12 height 12
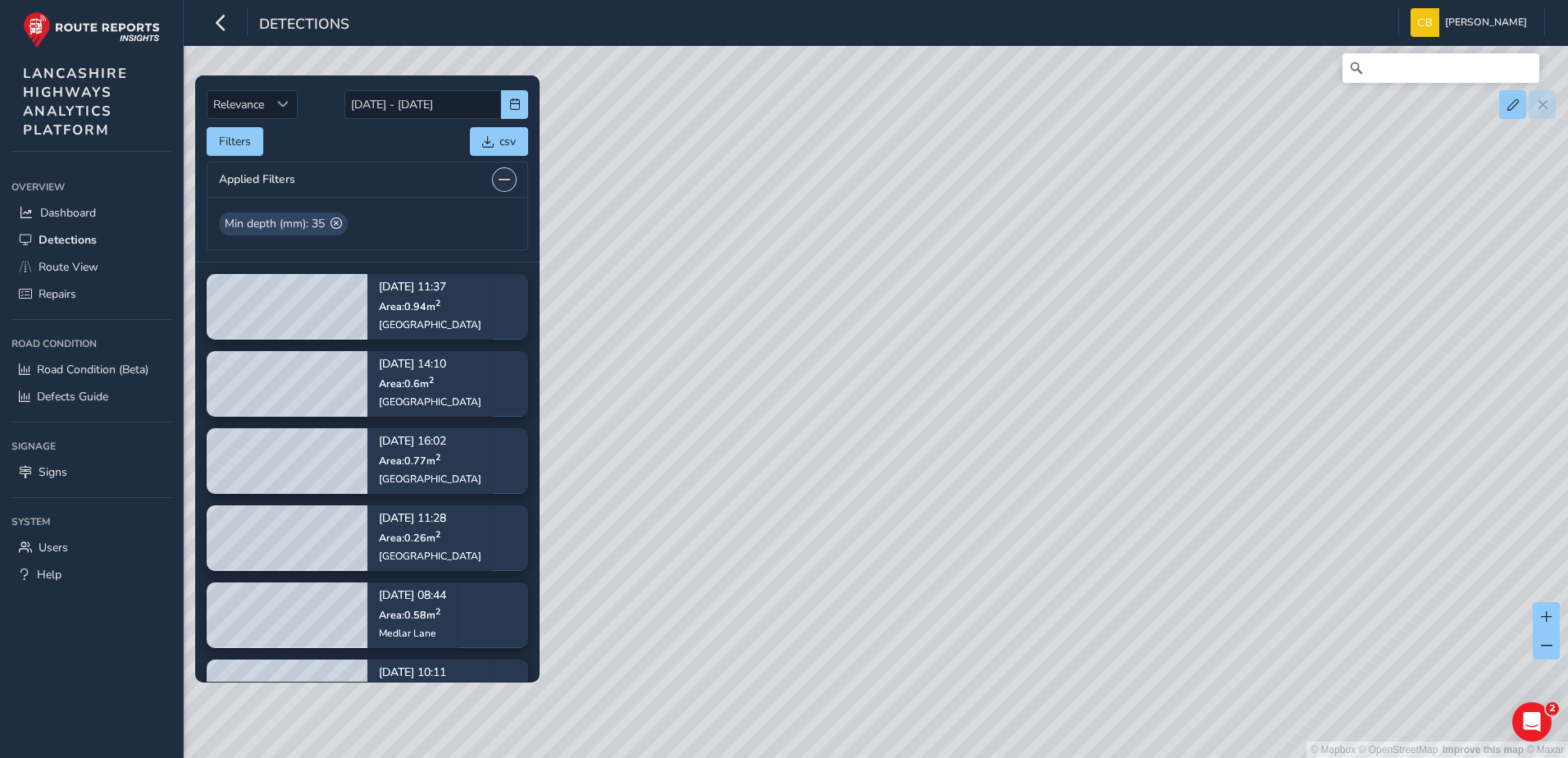
click at [494, 184] on button at bounding box center [505, 180] width 23 height 23
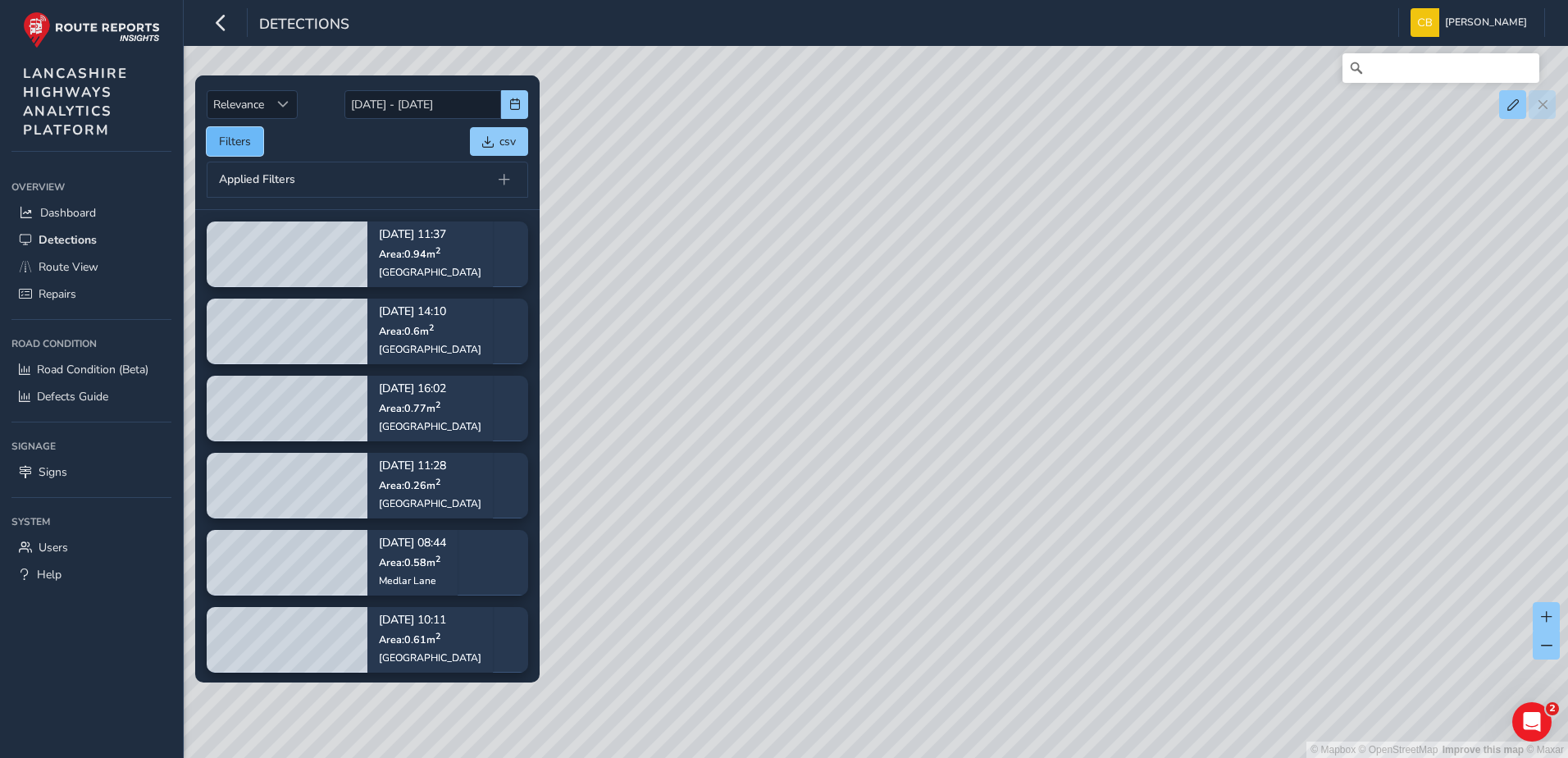
click at [244, 146] on button "Filters" at bounding box center [235, 141] width 57 height 28
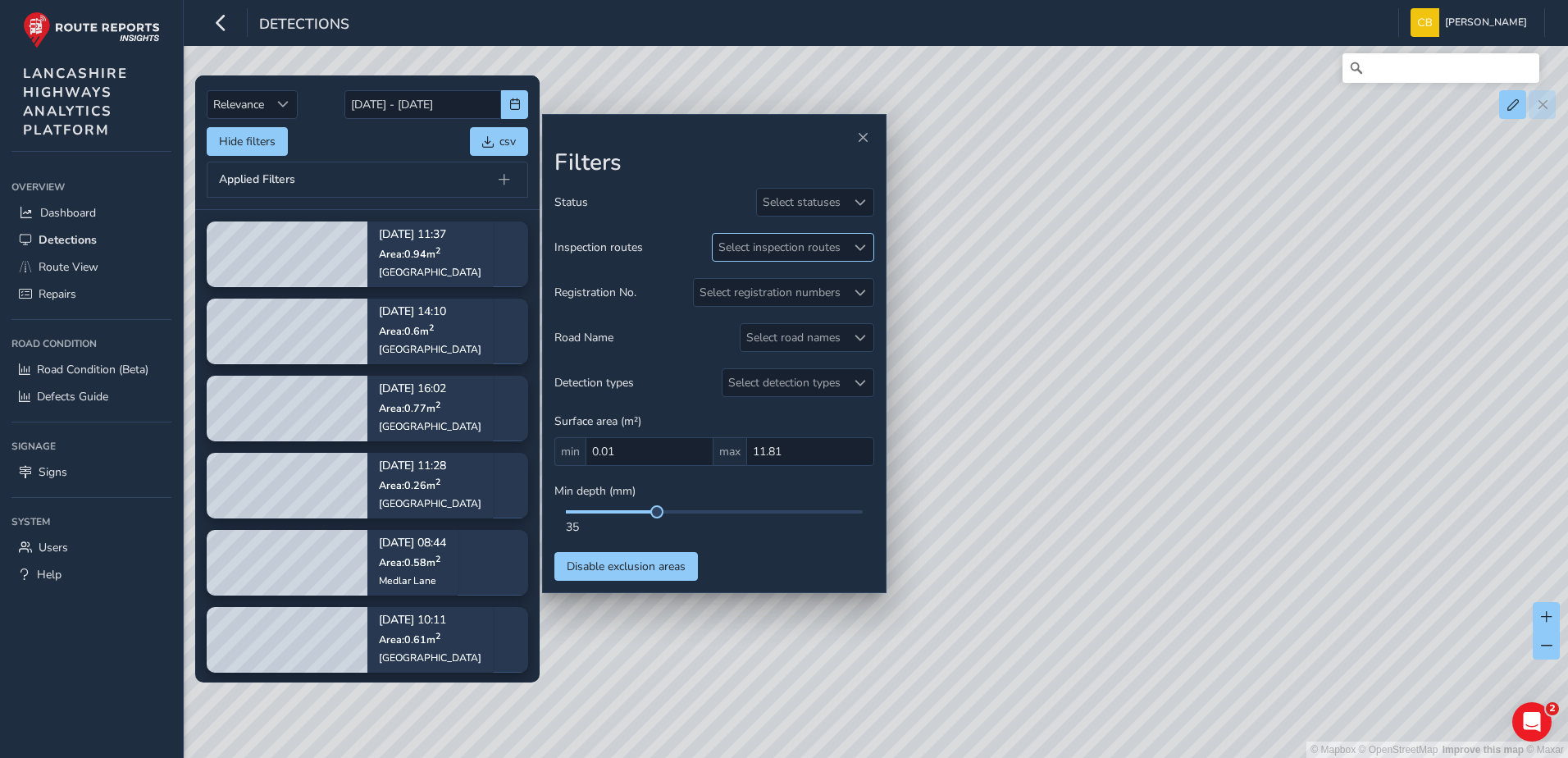
click at [822, 255] on div "Select inspection routes" at bounding box center [779, 247] width 134 height 27
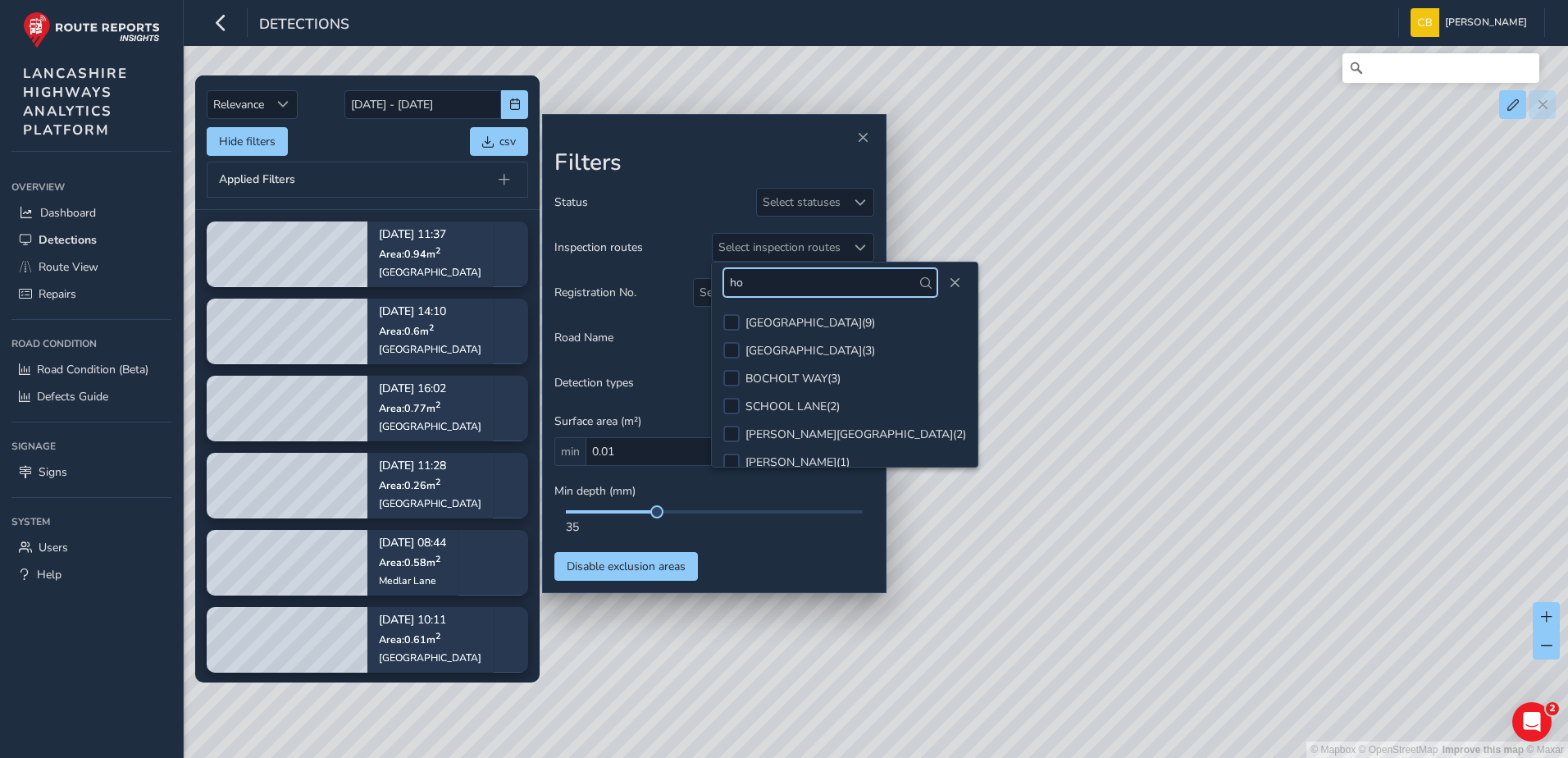
type input "h"
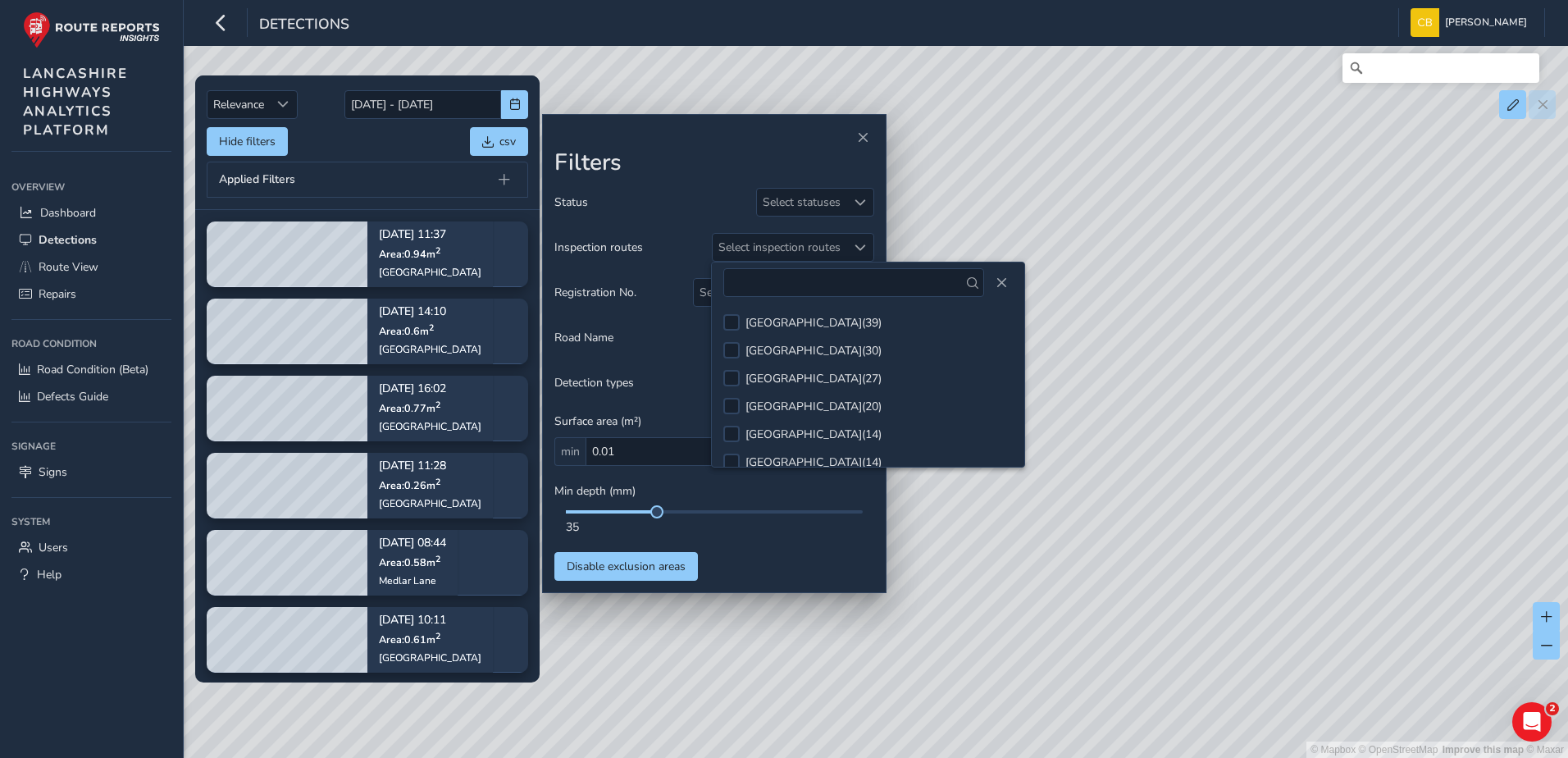
click at [691, 328] on div "Road Name Select road names" at bounding box center [715, 337] width 320 height 28
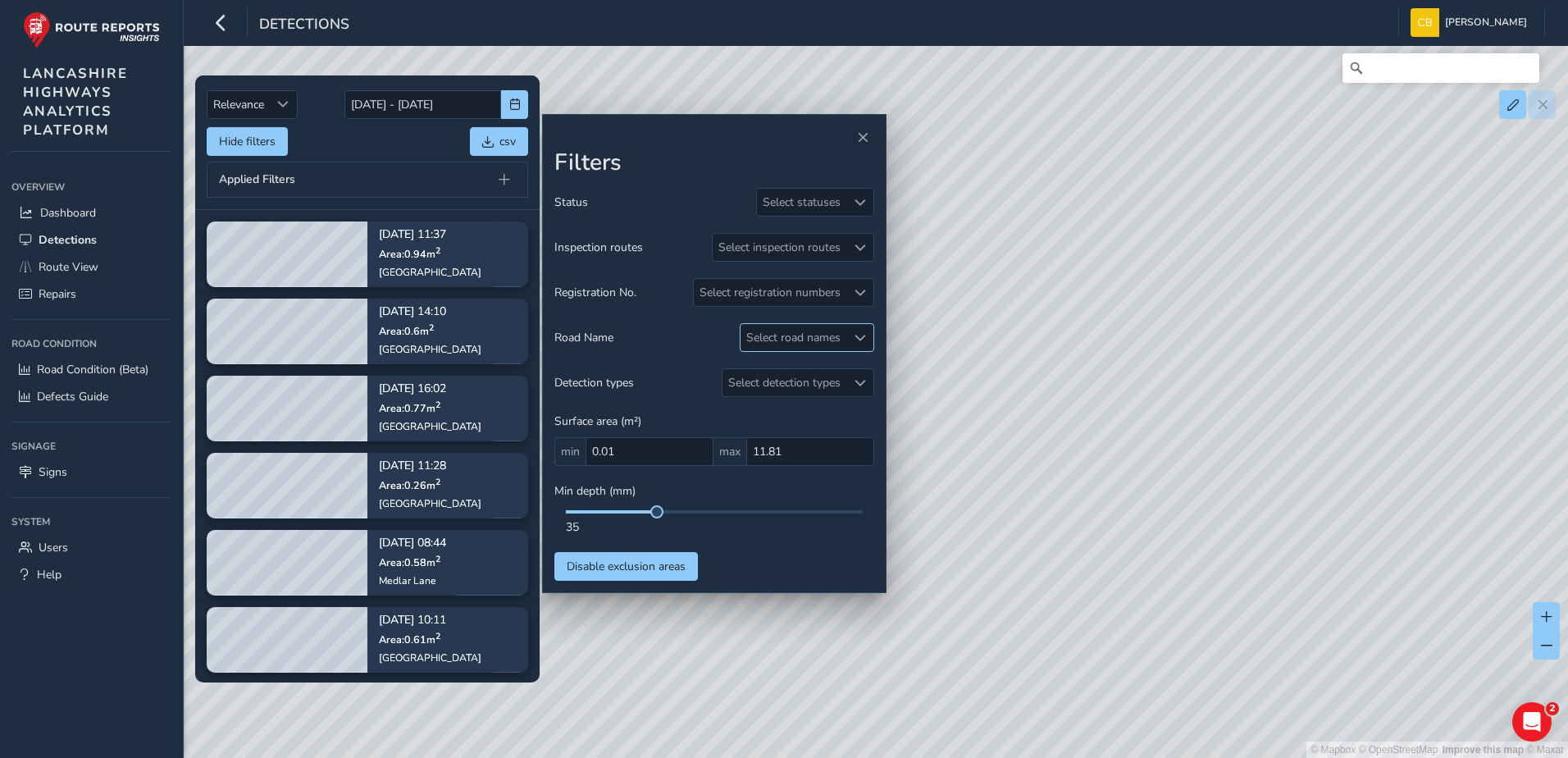
click at [813, 326] on div "Select road names" at bounding box center [794, 338] width 105 height 27
type input "hol"
click at [928, 380] on button "Close" at bounding box center [939, 373] width 23 height 23
click at [361, 150] on div "Hide filters csv" at bounding box center [367, 141] width 321 height 28
click at [797, 334] on div "Select road names" at bounding box center [794, 338] width 105 height 27
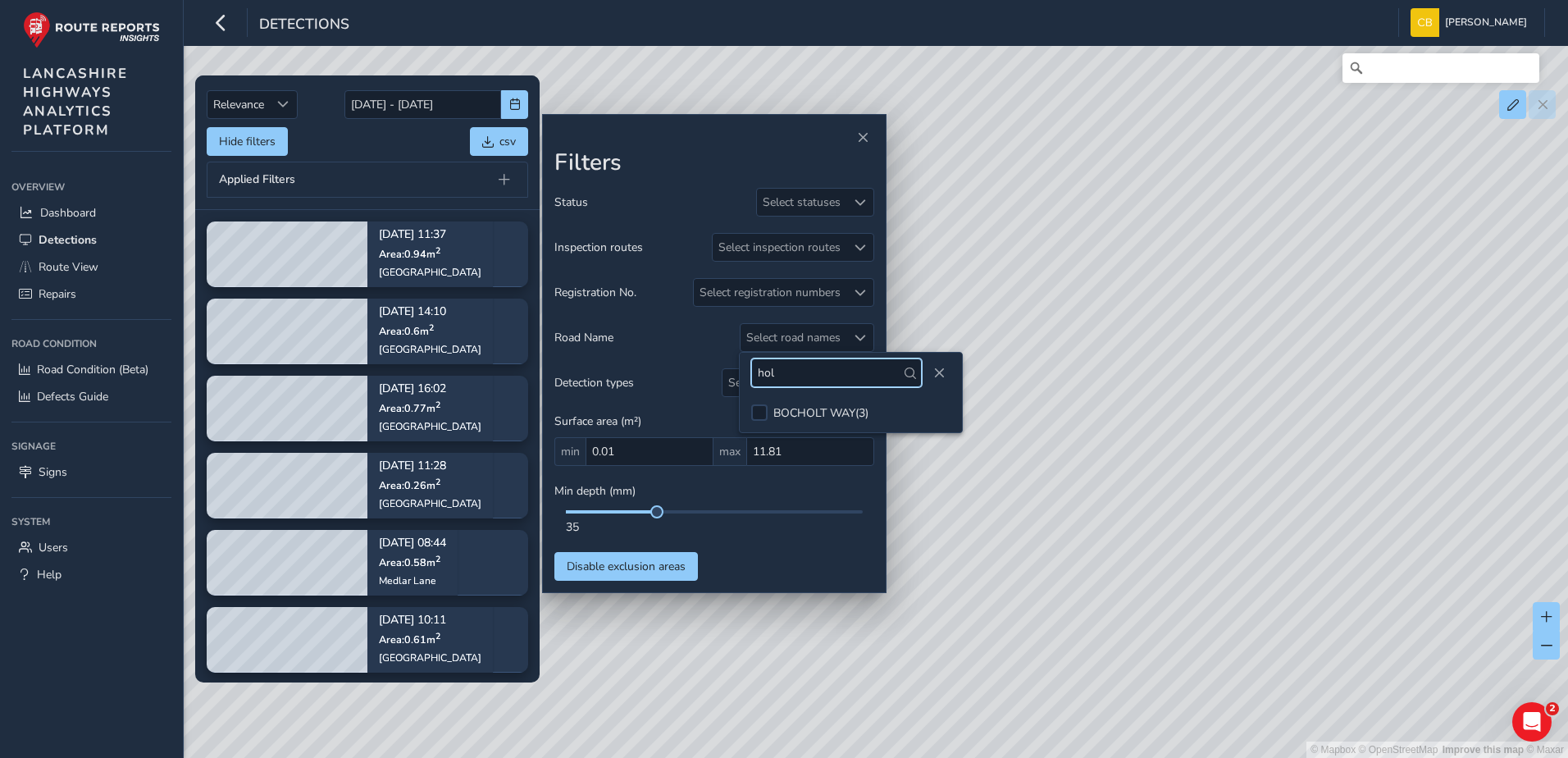
click at [808, 370] on input "hol" at bounding box center [837, 372] width 171 height 28
type input "liverpoo"
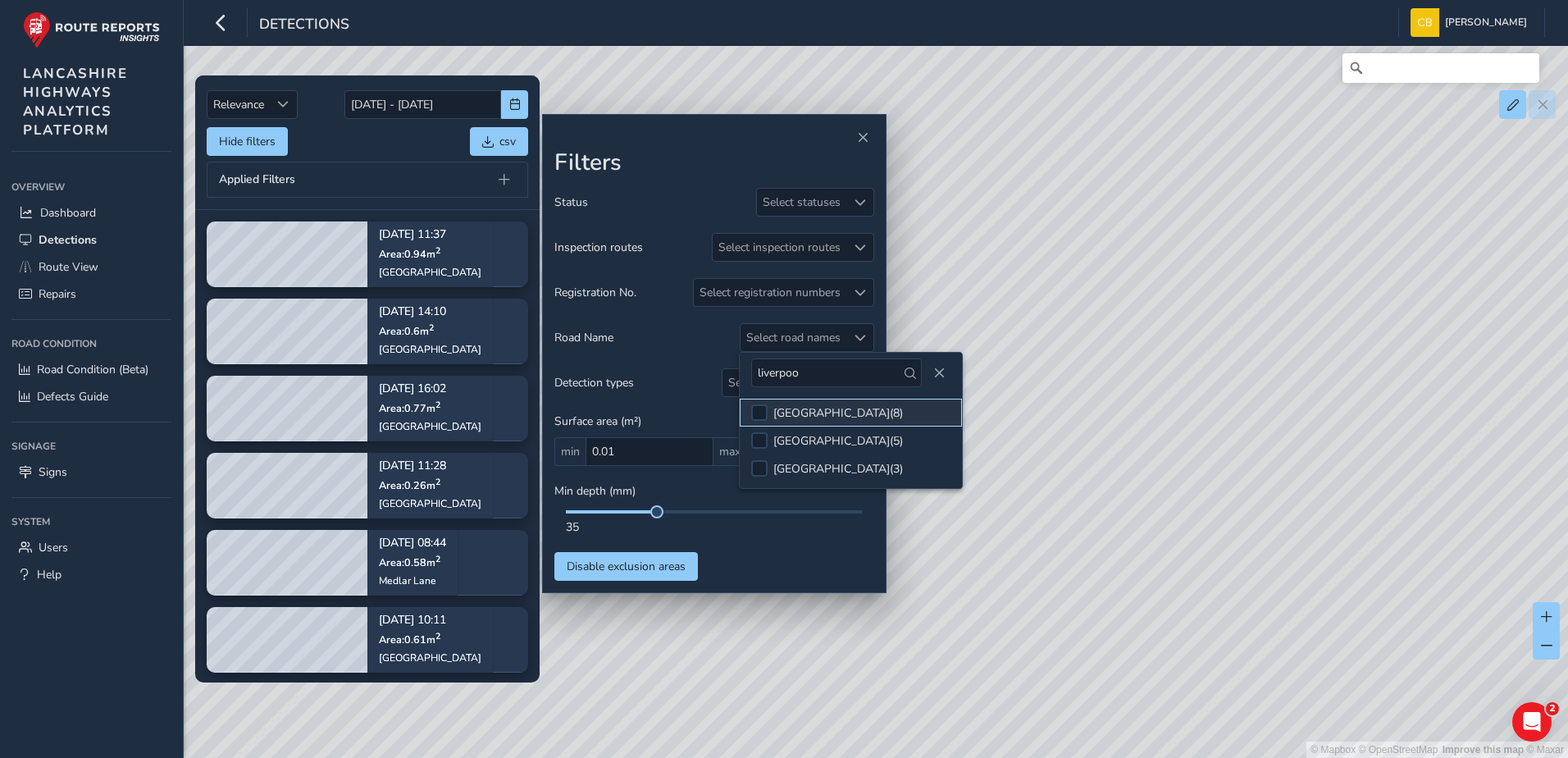
click at [810, 413] on div "[GEOGRAPHIC_DATA] ( 8 )" at bounding box center [838, 413] width 130 height 16
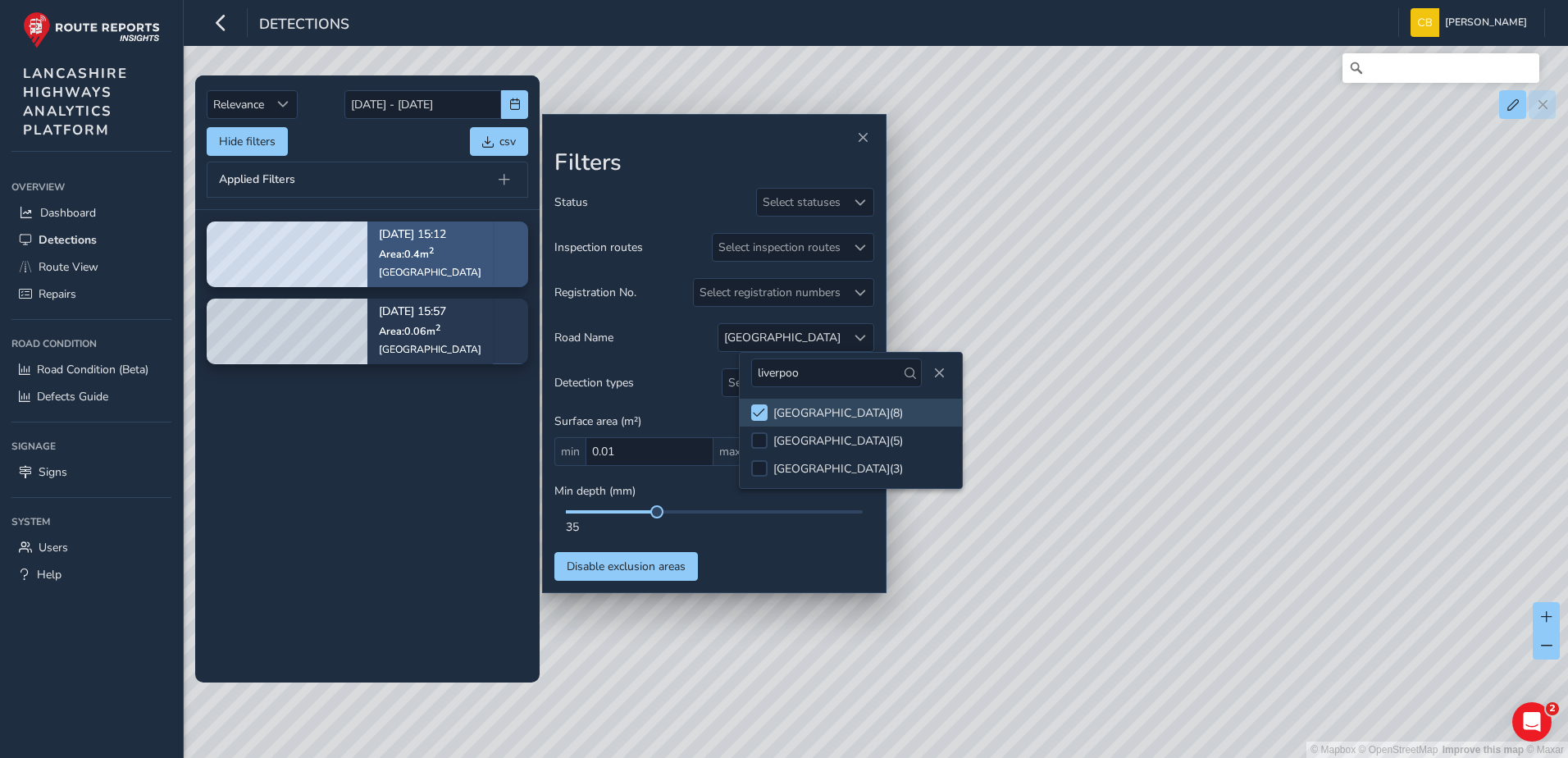
click at [475, 269] on div "[DATE] 15:12 Area: 0.4 m [STREET_ADDRESS]" at bounding box center [430, 254] width 126 height 95
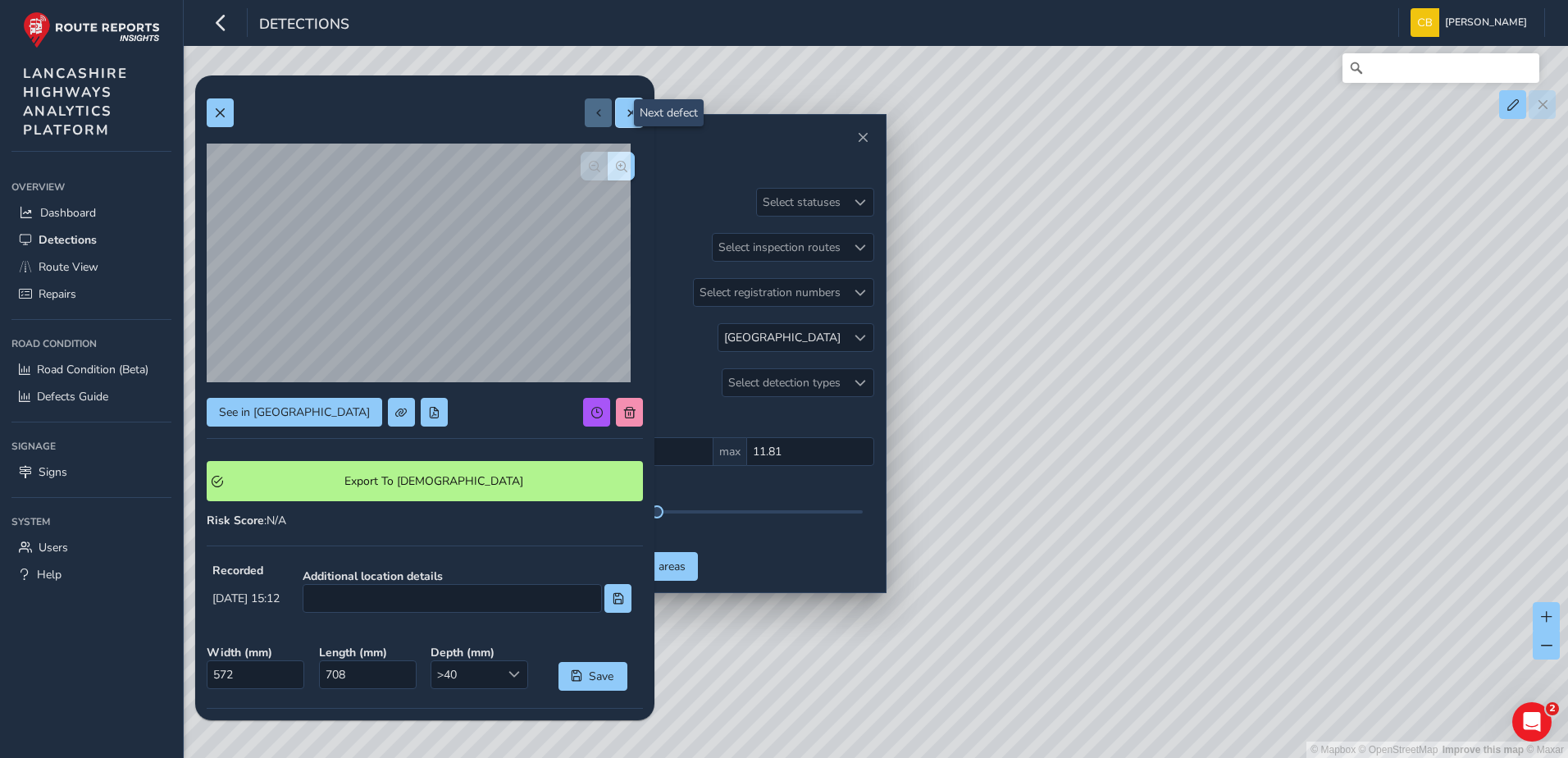
drag, startPoint x: 613, startPoint y: 110, endPoint x: 602, endPoint y: 122, distance: 16.3
click at [624, 110] on span at bounding box center [630, 113] width 12 height 12
type input "238"
type input "258"
click at [233, 115] on button at bounding box center [221, 112] width 27 height 28
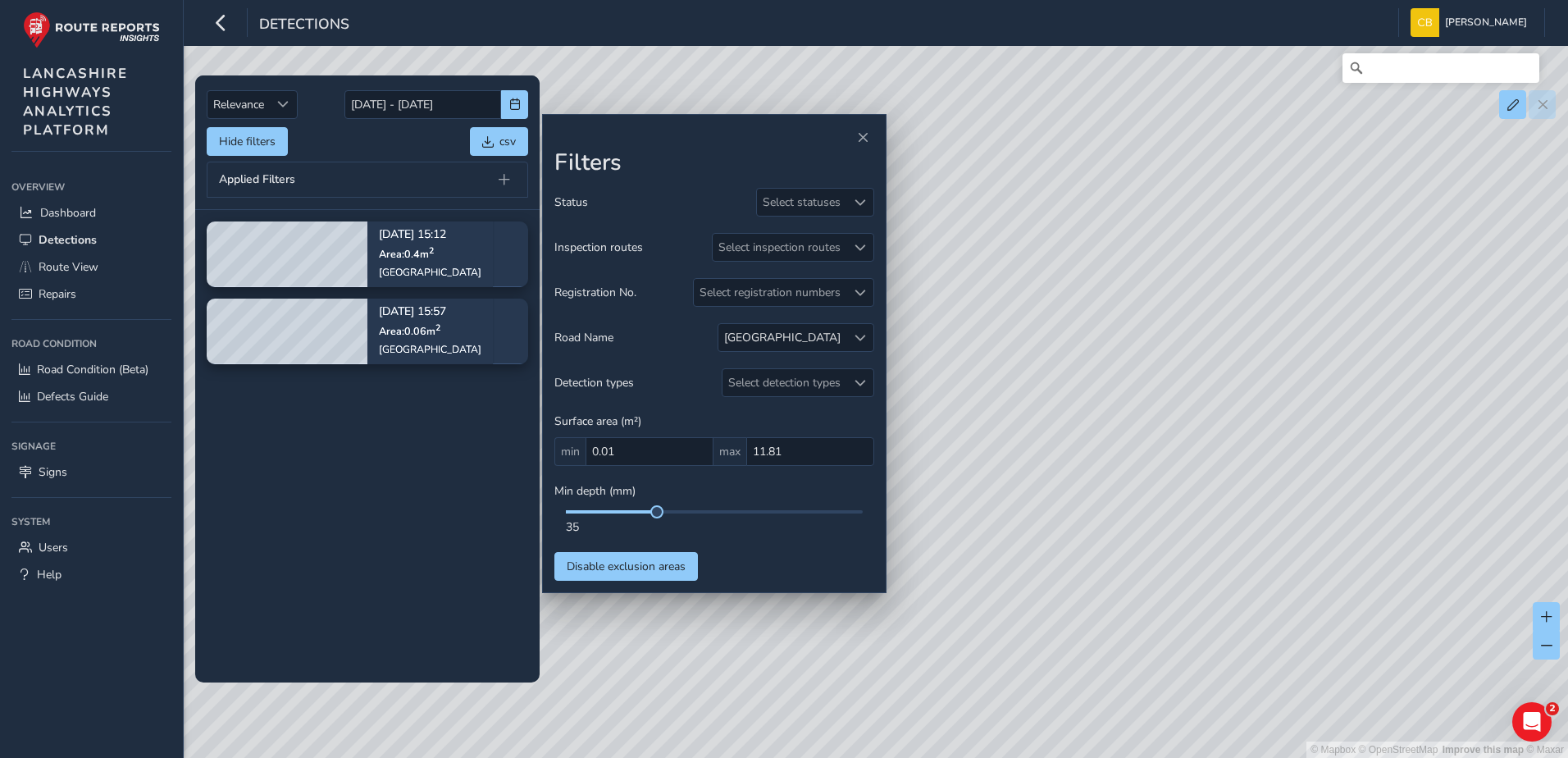
click at [387, 424] on tbody "[DATE] 15:12 Area: 0.4 m [STREET_ADDRESS] [DATE] 15:57 Area: 0.06 m [STREET_ADD…" at bounding box center [367, 445] width 345 height 472
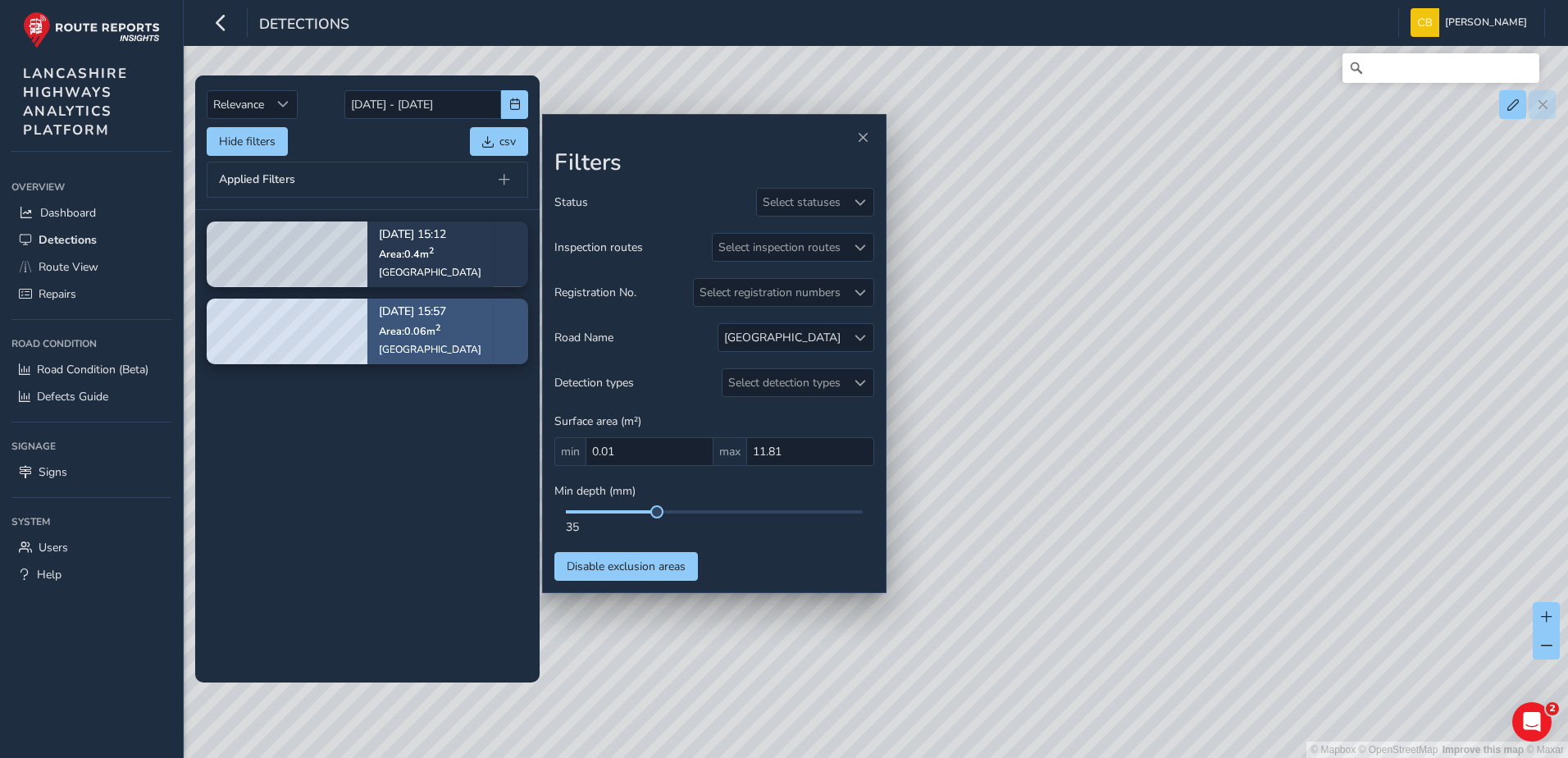
click at [403, 337] on span "Area: 0.06 m 2" at bounding box center [409, 331] width 62 height 14
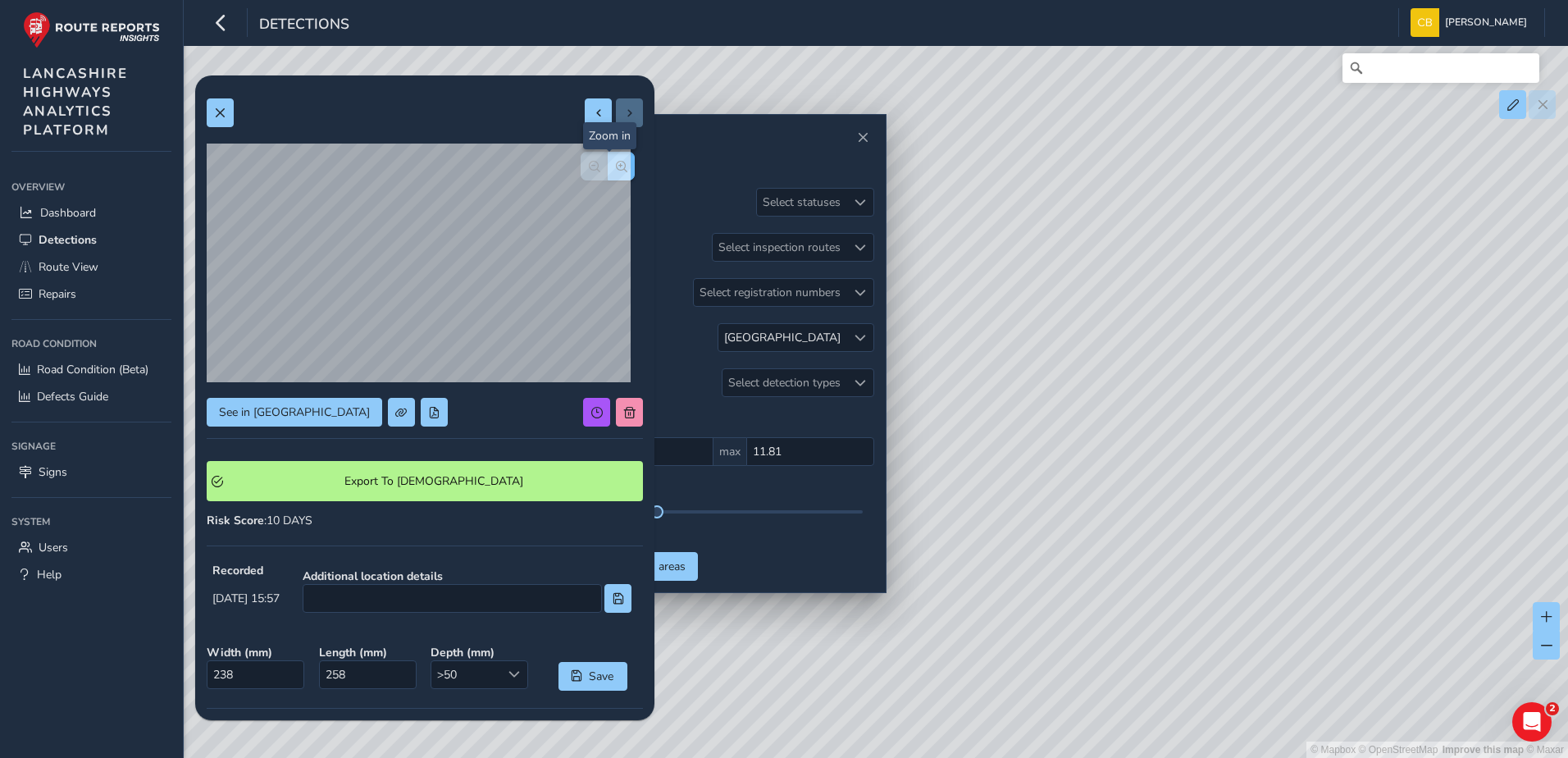
click at [612, 157] on div "See in Route View Export To Symology Risk Score : 10 DAYS Recorded Sep 04 2025,…" at bounding box center [425, 507] width 436 height 840
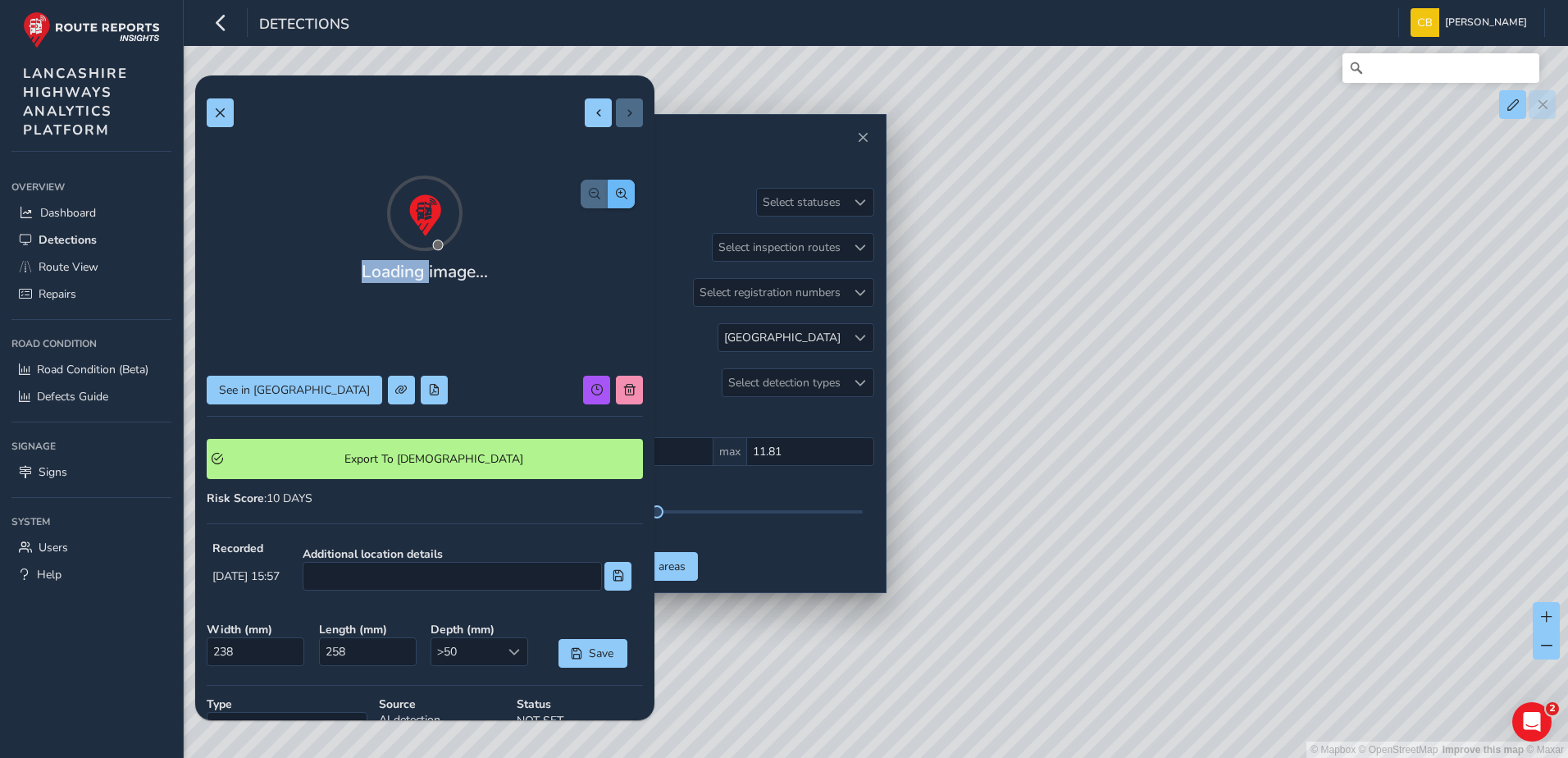
click at [612, 157] on div "Loading image... See in Route View Export To Symology Risk Score : 10 DAYS Reco…" at bounding box center [425, 495] width 436 height 818
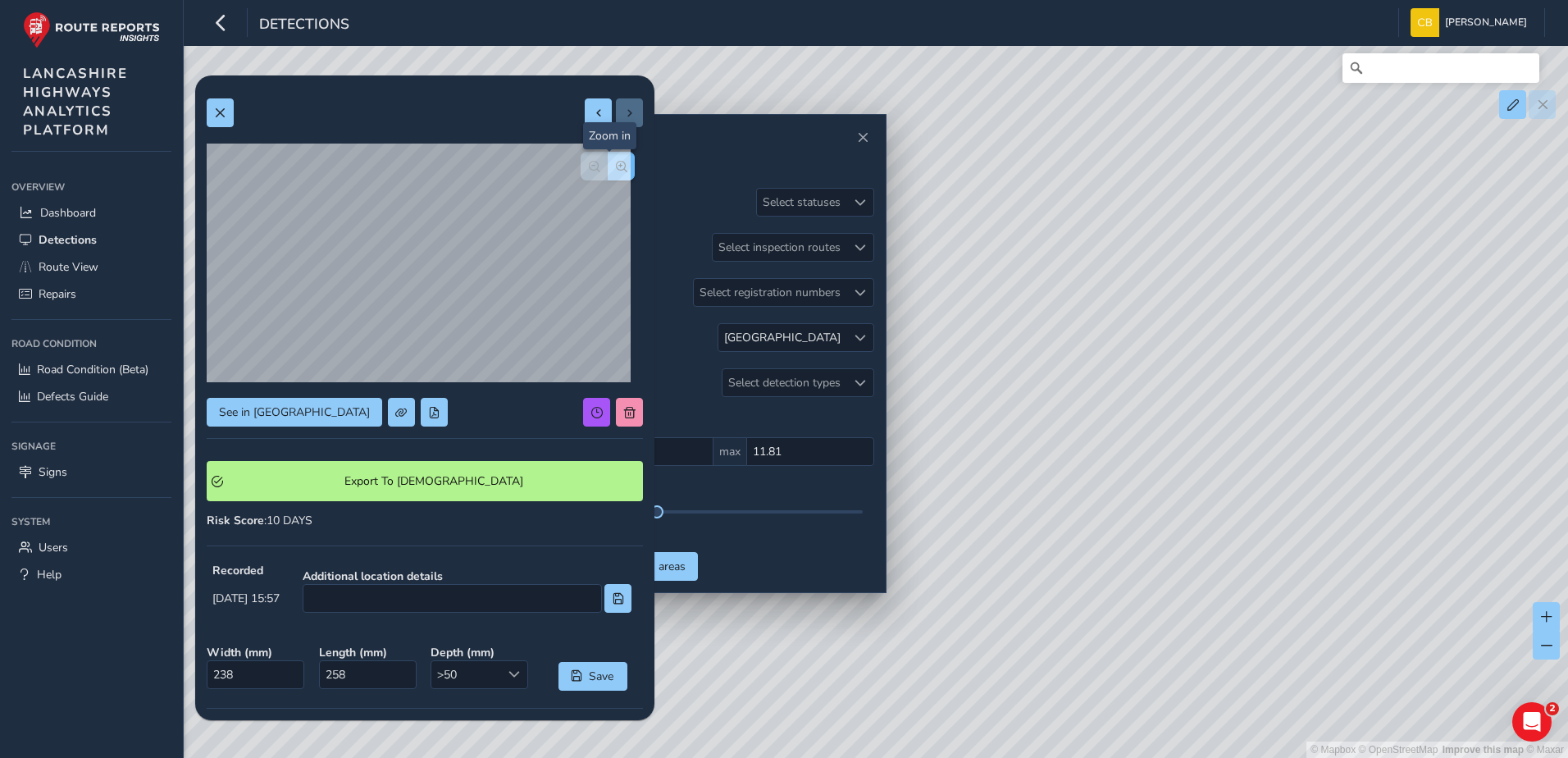
drag, startPoint x: 612, startPoint y: 157, endPoint x: 607, endPoint y: 172, distance: 15.8
click at [616, 171] on span "button" at bounding box center [622, 167] width 12 height 12
click at [608, 172] on button "button" at bounding box center [622, 165] width 27 height 28
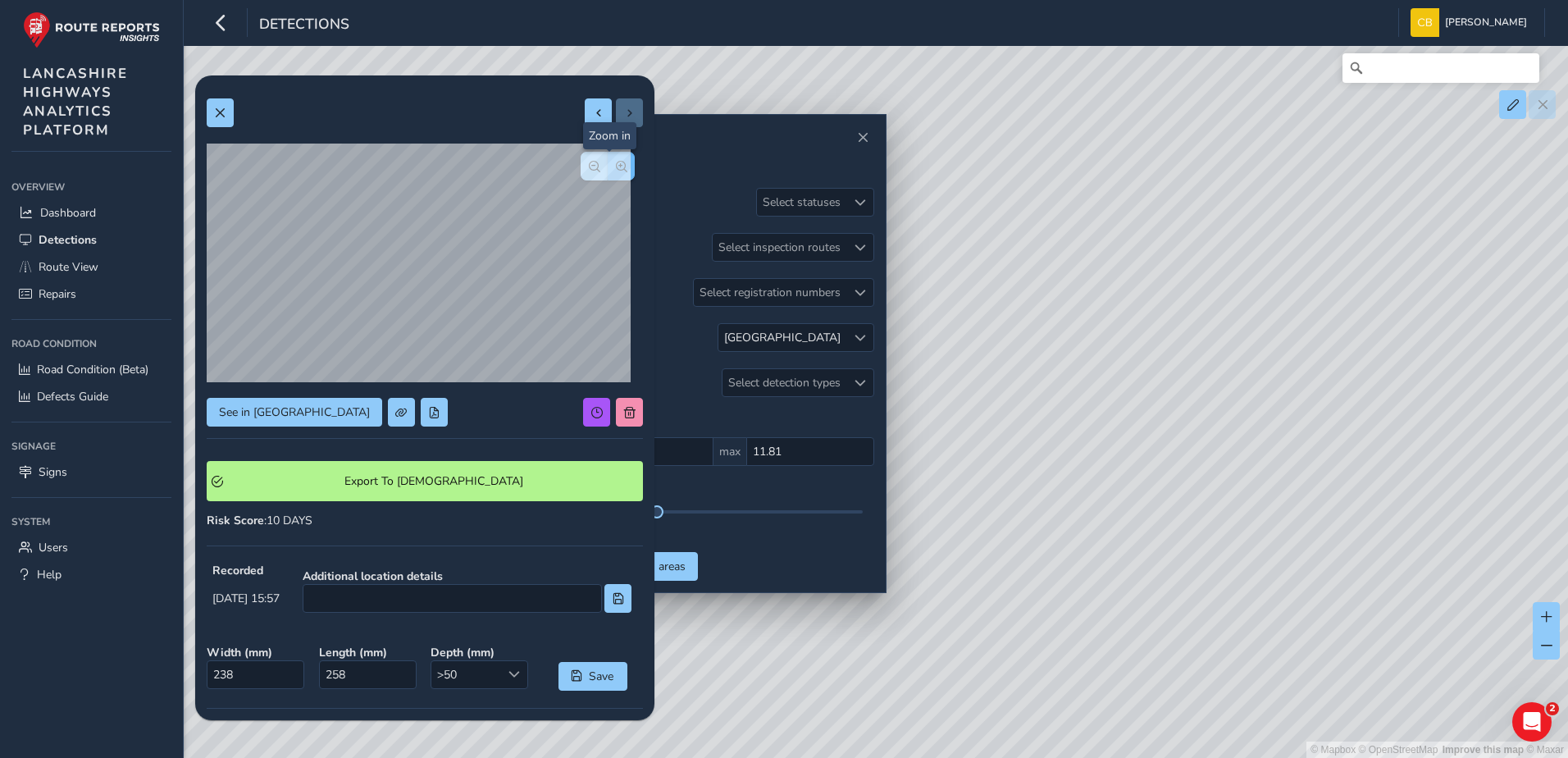
click at [608, 172] on button "button" at bounding box center [622, 165] width 27 height 28
click at [607, 172] on div at bounding box center [607, 165] width 54 height 28
click at [589, 171] on span "button" at bounding box center [595, 167] width 12 height 12
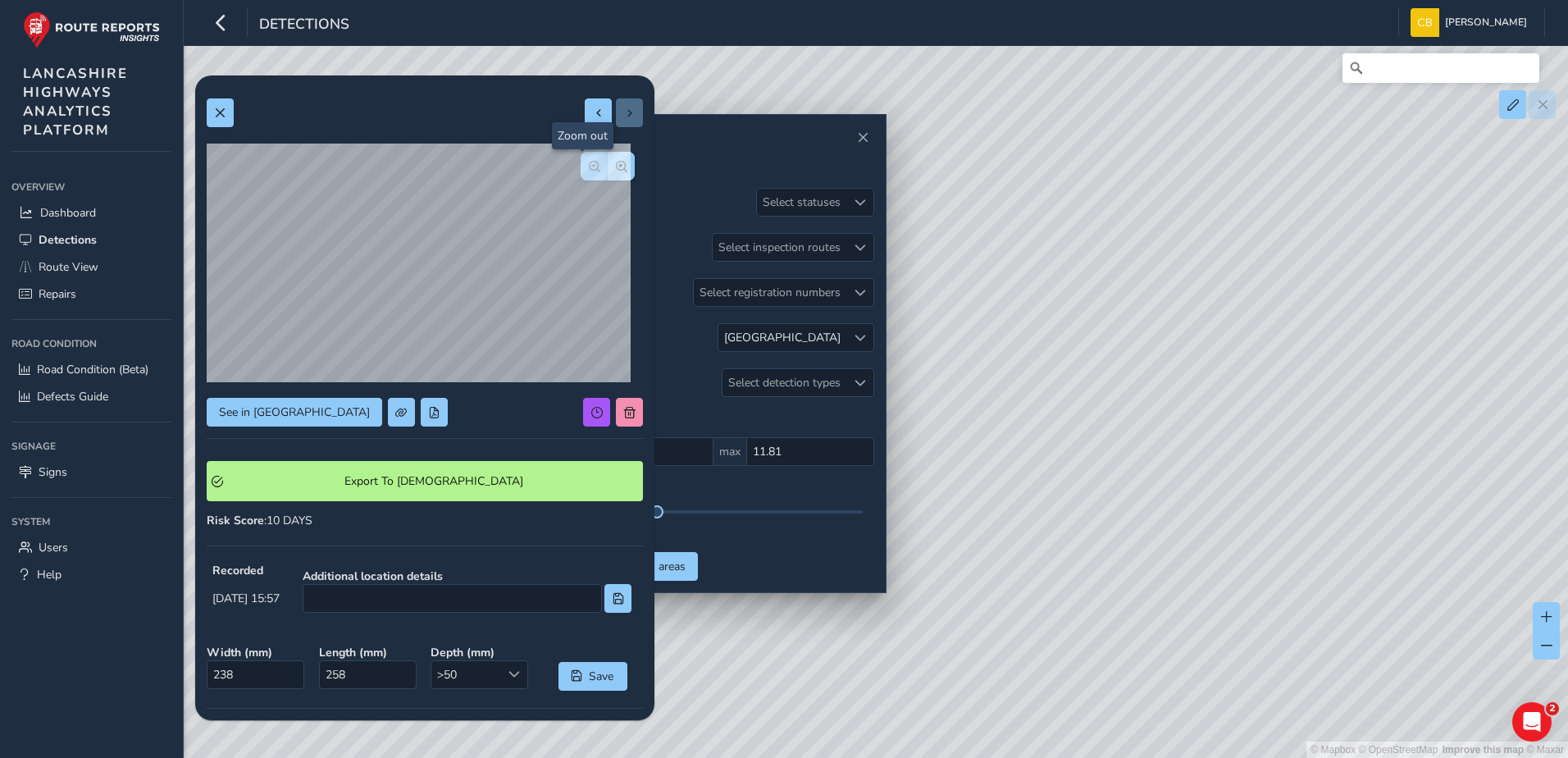
click at [589, 171] on span "button" at bounding box center [595, 167] width 12 height 12
click at [228, 114] on button at bounding box center [221, 112] width 27 height 28
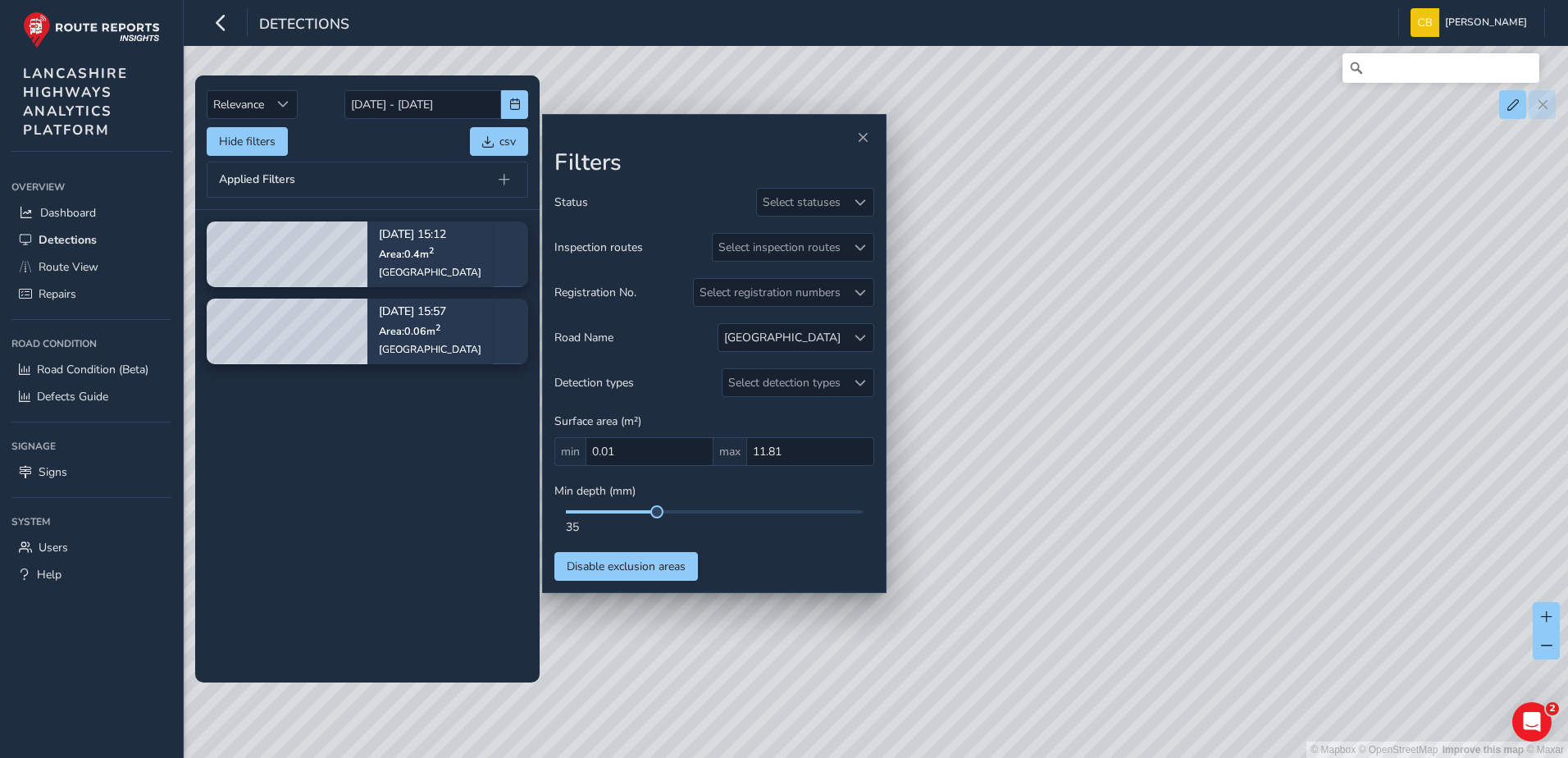
click at [350, 460] on tbody "[DATE] 15:12 Area: 0.4 m [STREET_ADDRESS] [DATE] 15:57 Area: 0.06 m [STREET_ADD…" at bounding box center [367, 445] width 345 height 472
click at [863, 340] on span at bounding box center [860, 338] width 12 height 12
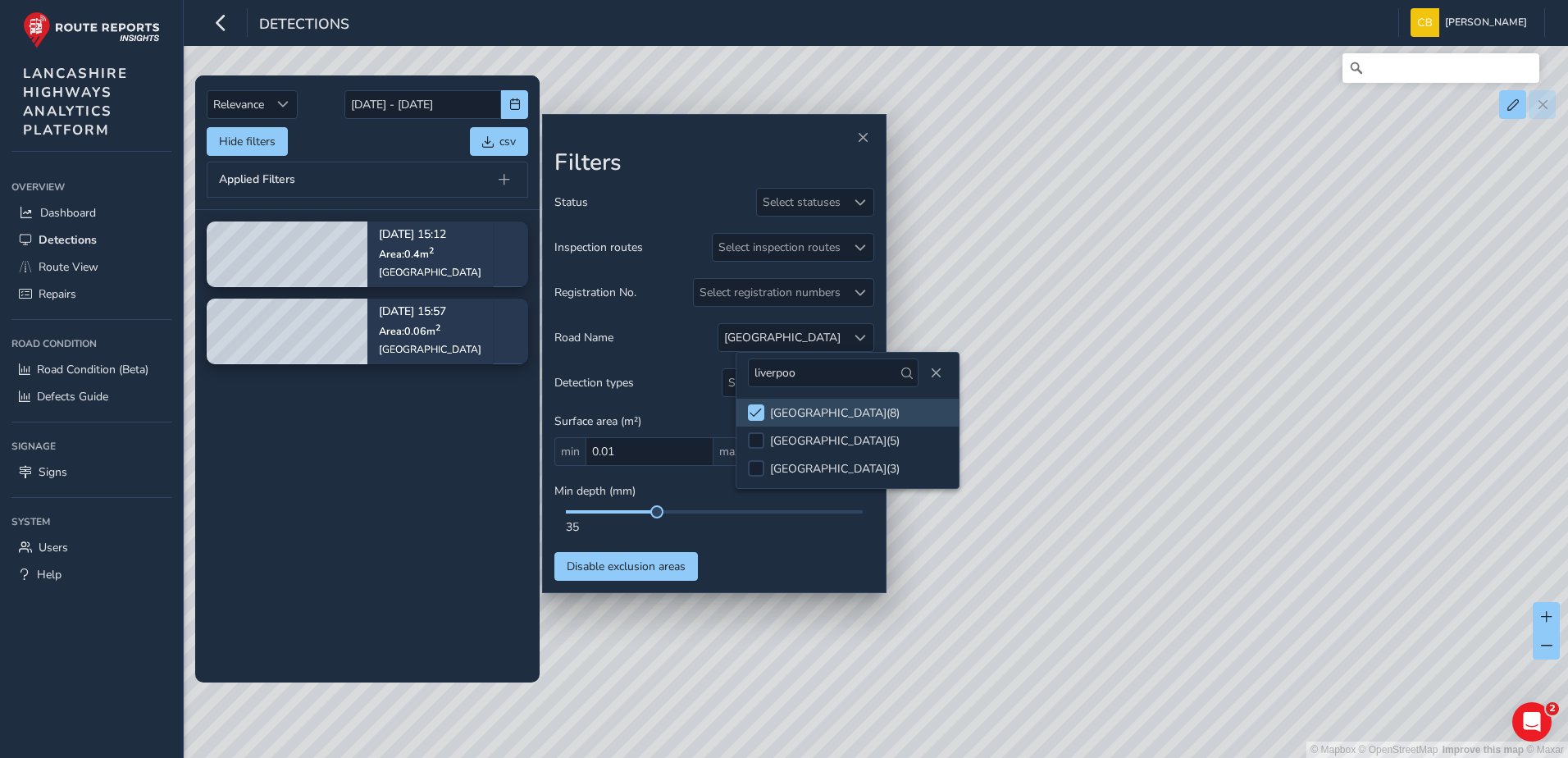
click at [427, 507] on tbody "[DATE] 15:12 Area: 0.4 m [STREET_ADDRESS] [DATE] 15:57 Area: 0.06 m [STREET_ADD…" at bounding box center [367, 445] width 345 height 472
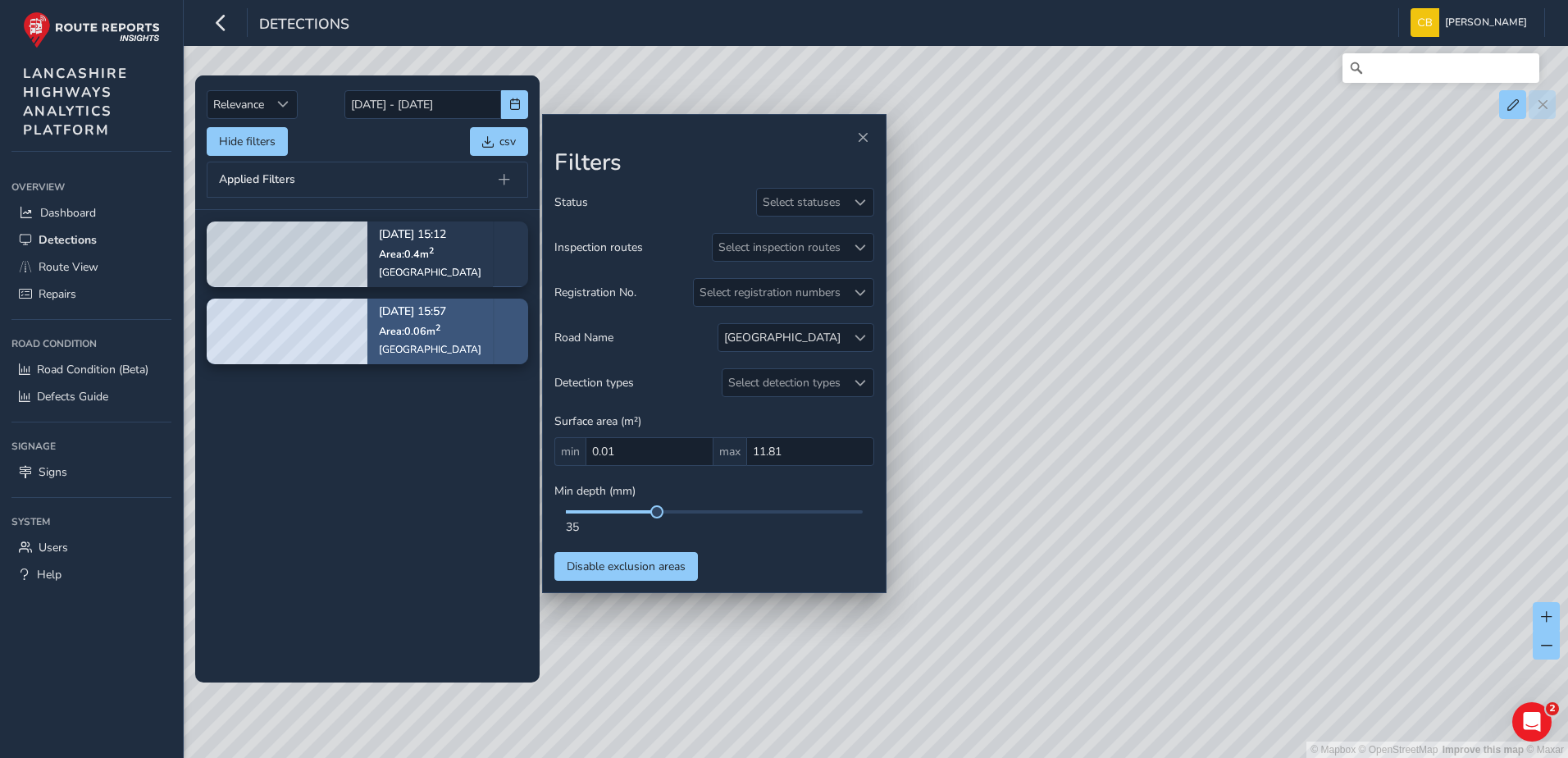
click at [415, 337] on span "Area: 0.06 m 2" at bounding box center [409, 331] width 62 height 14
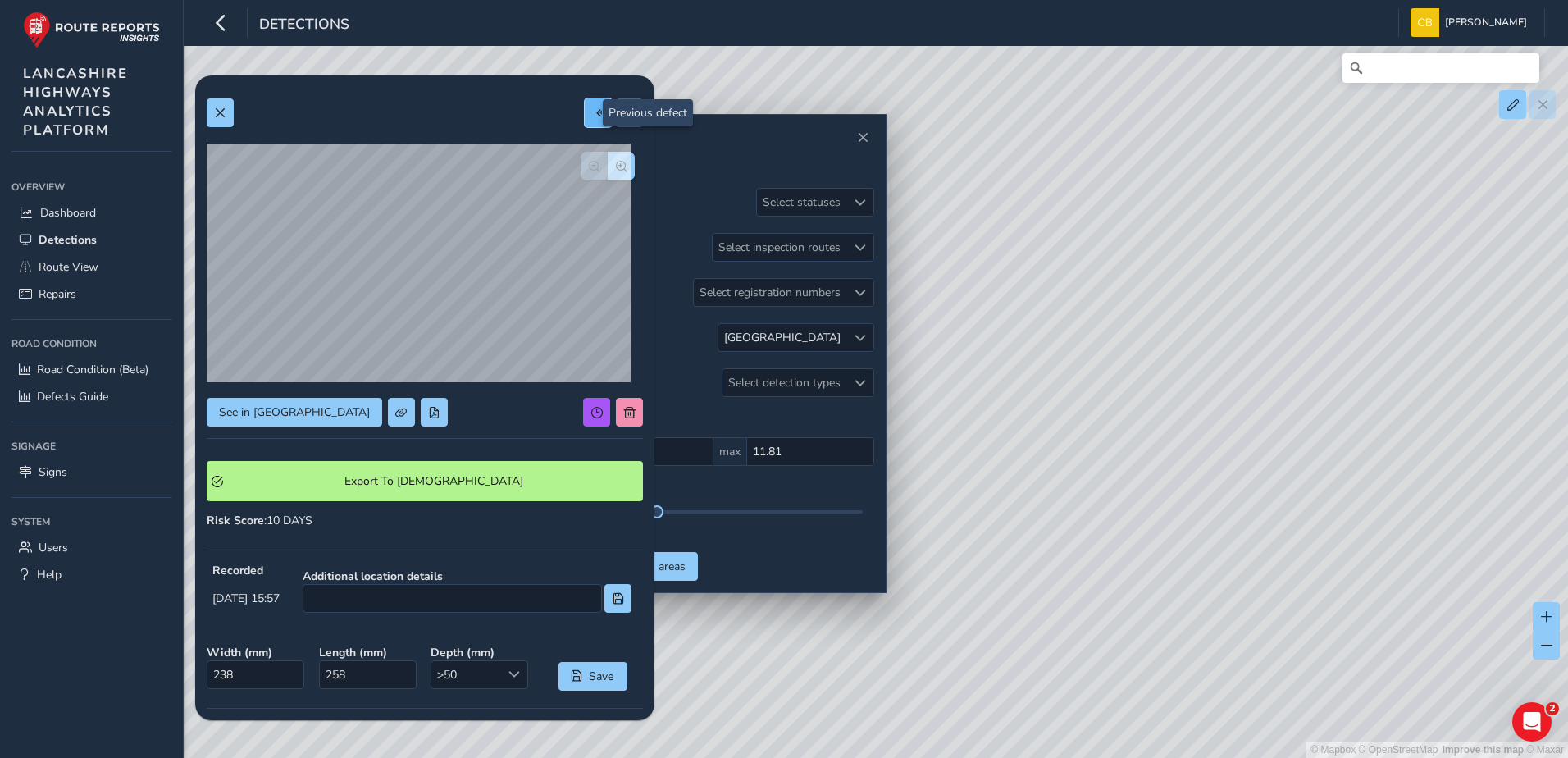
click at [593, 113] on span at bounding box center [598, 113] width 12 height 12
type input "572"
type input "708"
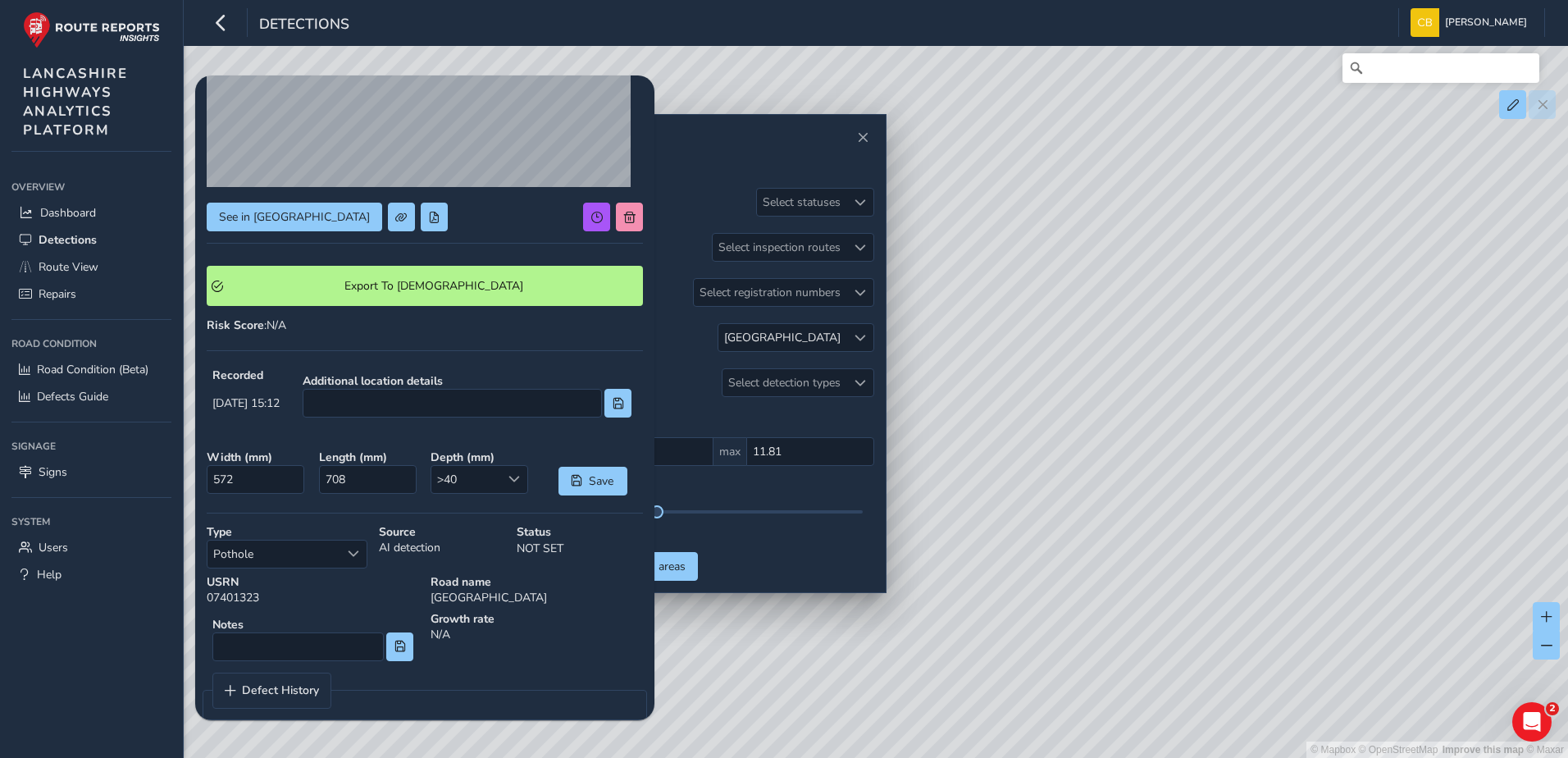
scroll to position [218, 0]
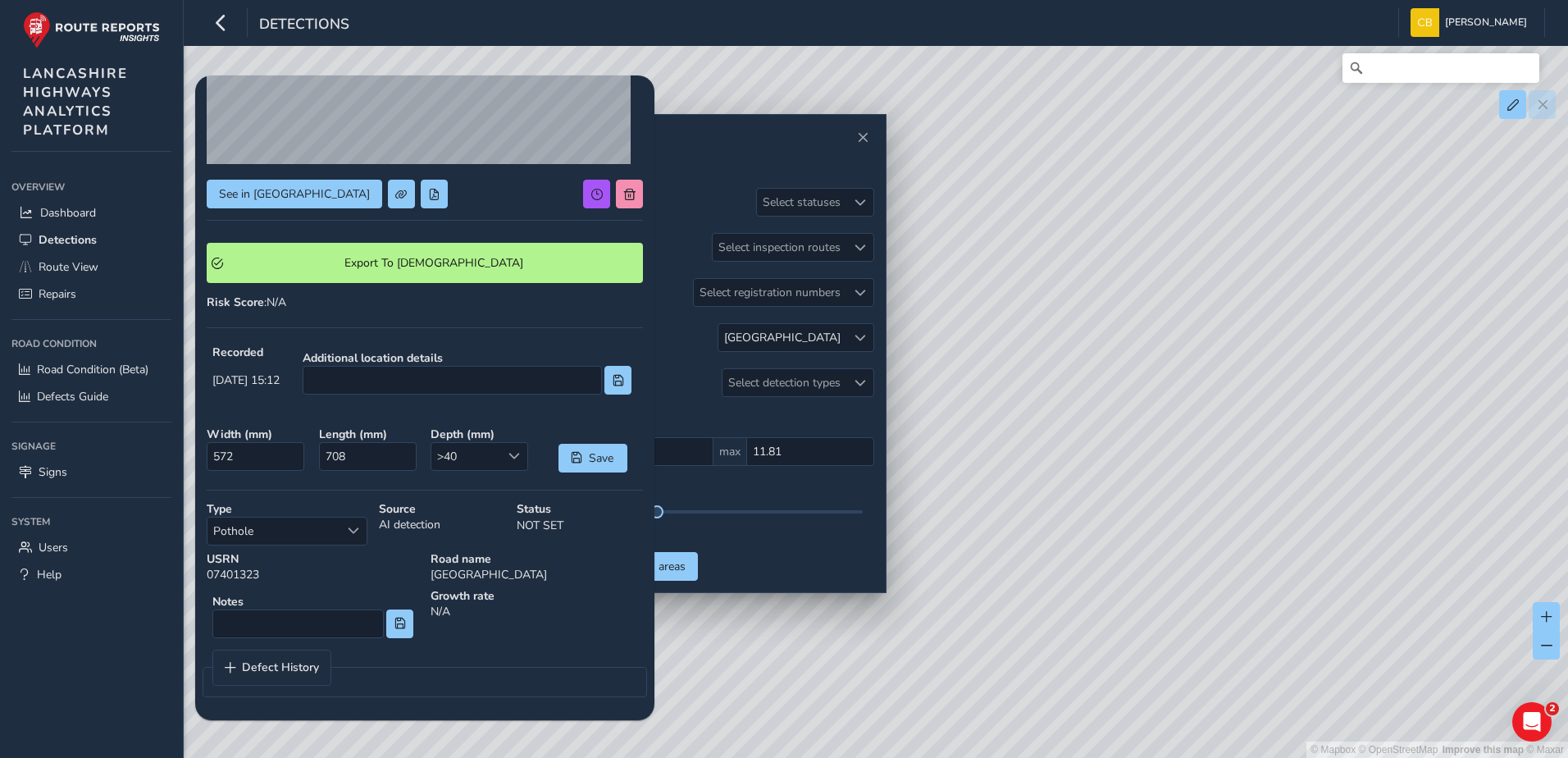
click at [331, 320] on div "See in Route View Export To Symology Risk Score : N/A Recorded Sep 03 2025, 15:…" at bounding box center [425, 289] width 436 height 840
click at [854, 331] on div at bounding box center [860, 338] width 27 height 27
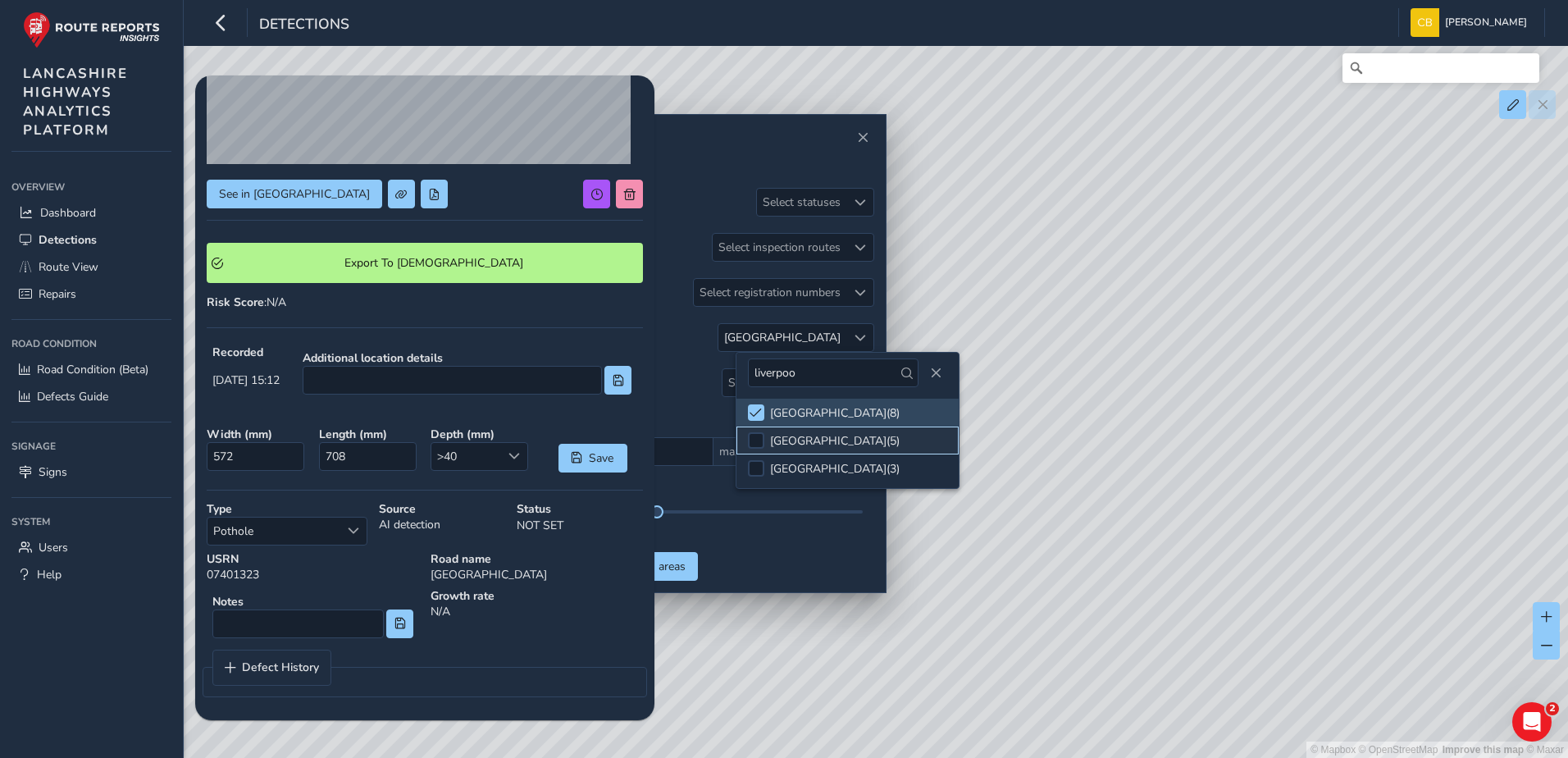
click at [875, 437] on div "LIVERPOOL ROAD SOUTH ( 5 )" at bounding box center [835, 442] width 130 height 16
click at [873, 438] on div "LIVERPOOL ROAD SOUTH ( 5 )" at bounding box center [835, 442] width 130 height 16
click at [766, 411] on li "[GEOGRAPHIC_DATA] ( 8 )" at bounding box center [847, 412] width 223 height 28
click at [757, 465] on div at bounding box center [756, 468] width 17 height 17
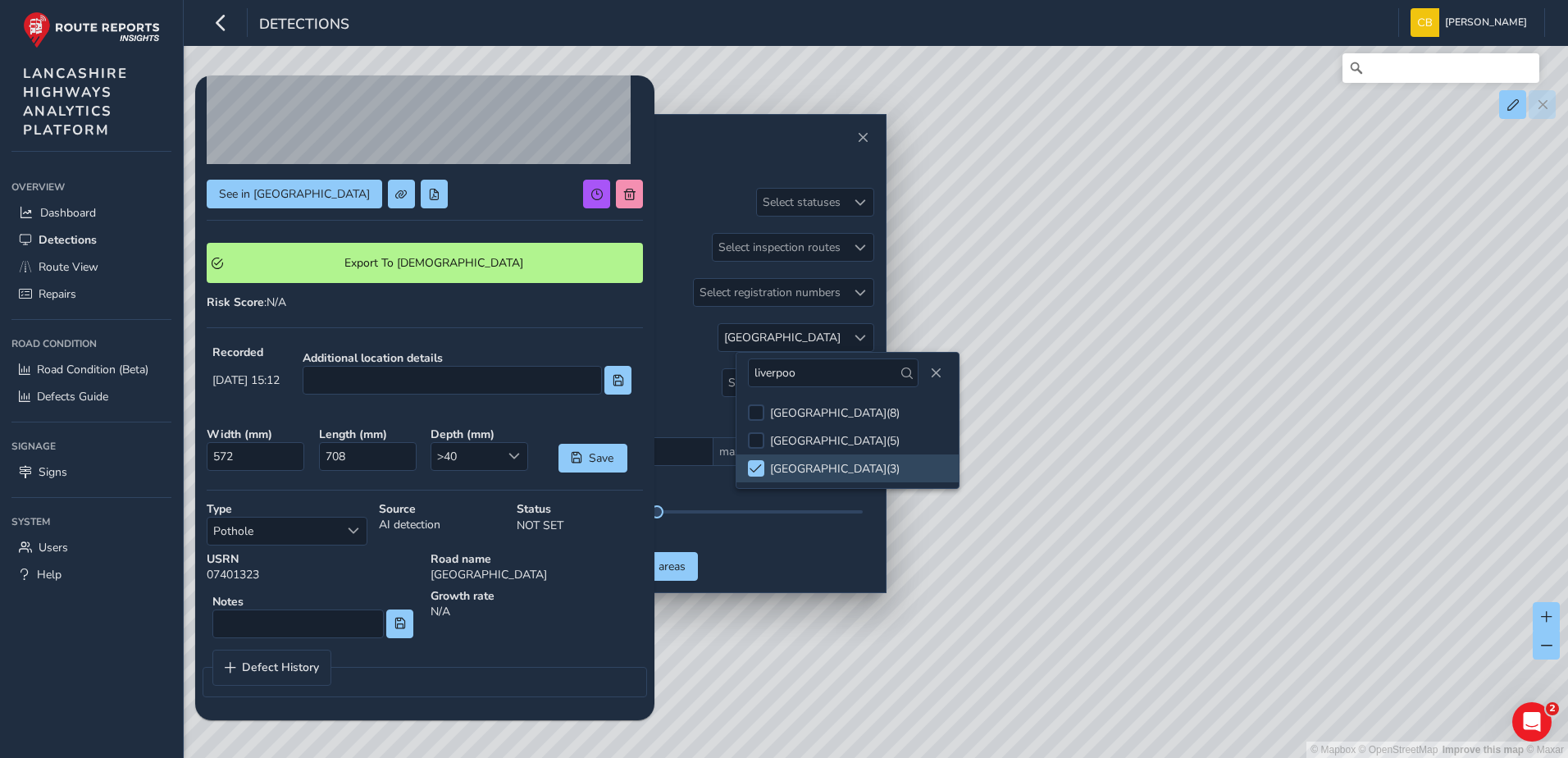
click at [705, 371] on div "Detection types Select detection types" at bounding box center [715, 382] width 320 height 28
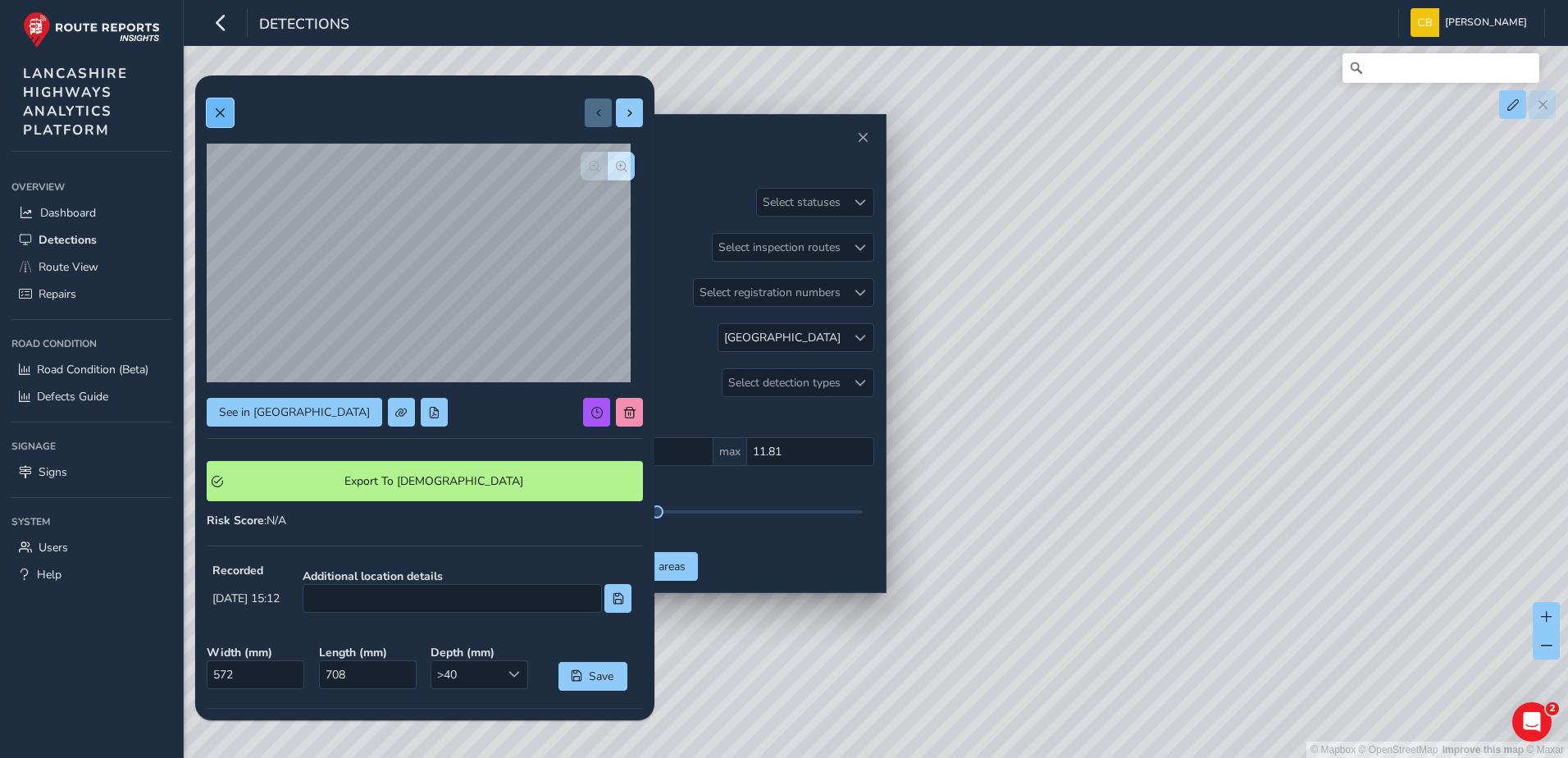
click at [223, 115] on span at bounding box center [220, 113] width 12 height 12
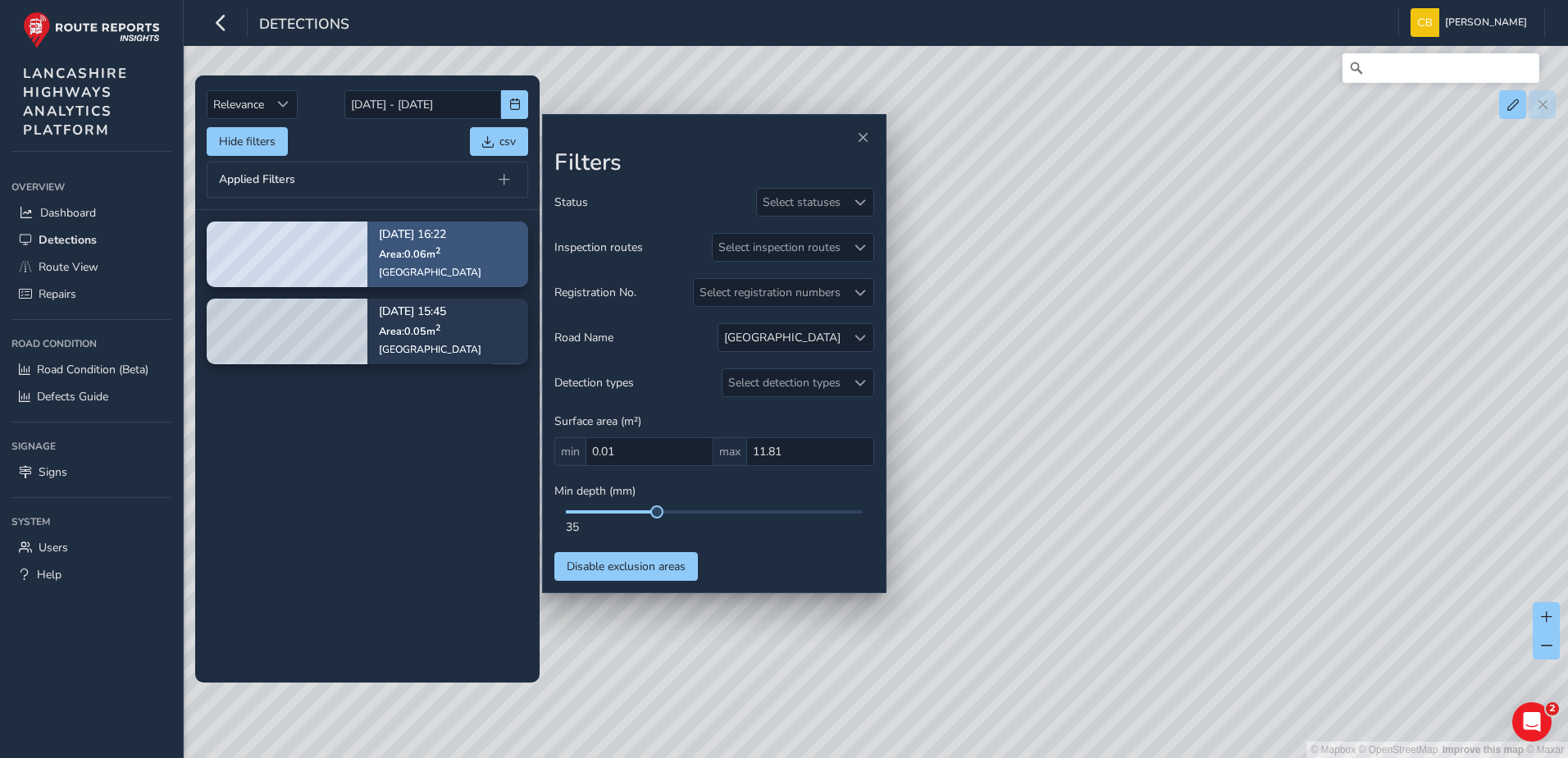
click at [459, 239] on p "Sep 04, 16:22" at bounding box center [430, 235] width 103 height 12
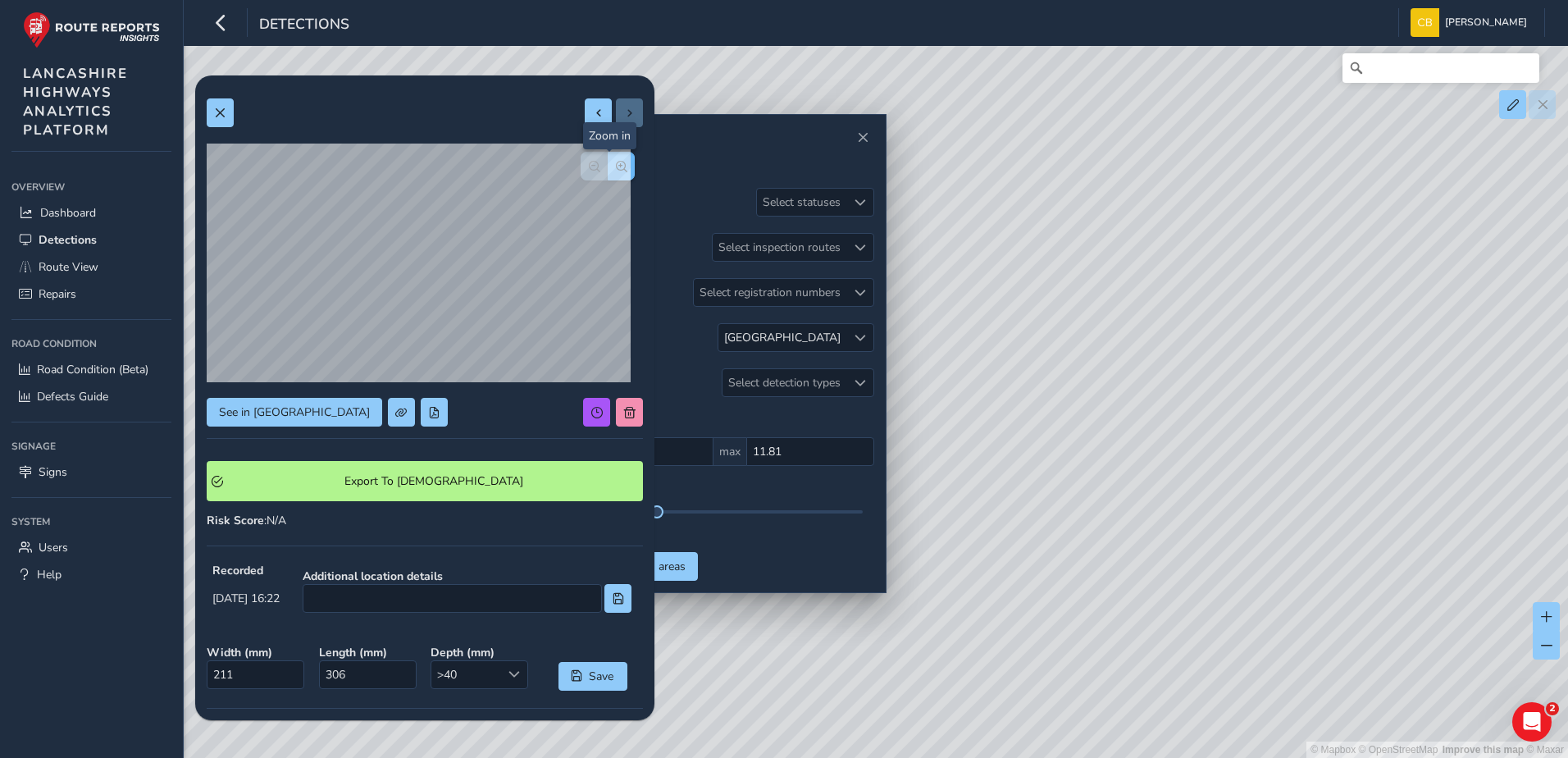
click at [613, 172] on button "button" at bounding box center [622, 165] width 27 height 28
click at [581, 172] on button "button" at bounding box center [595, 165] width 27 height 28
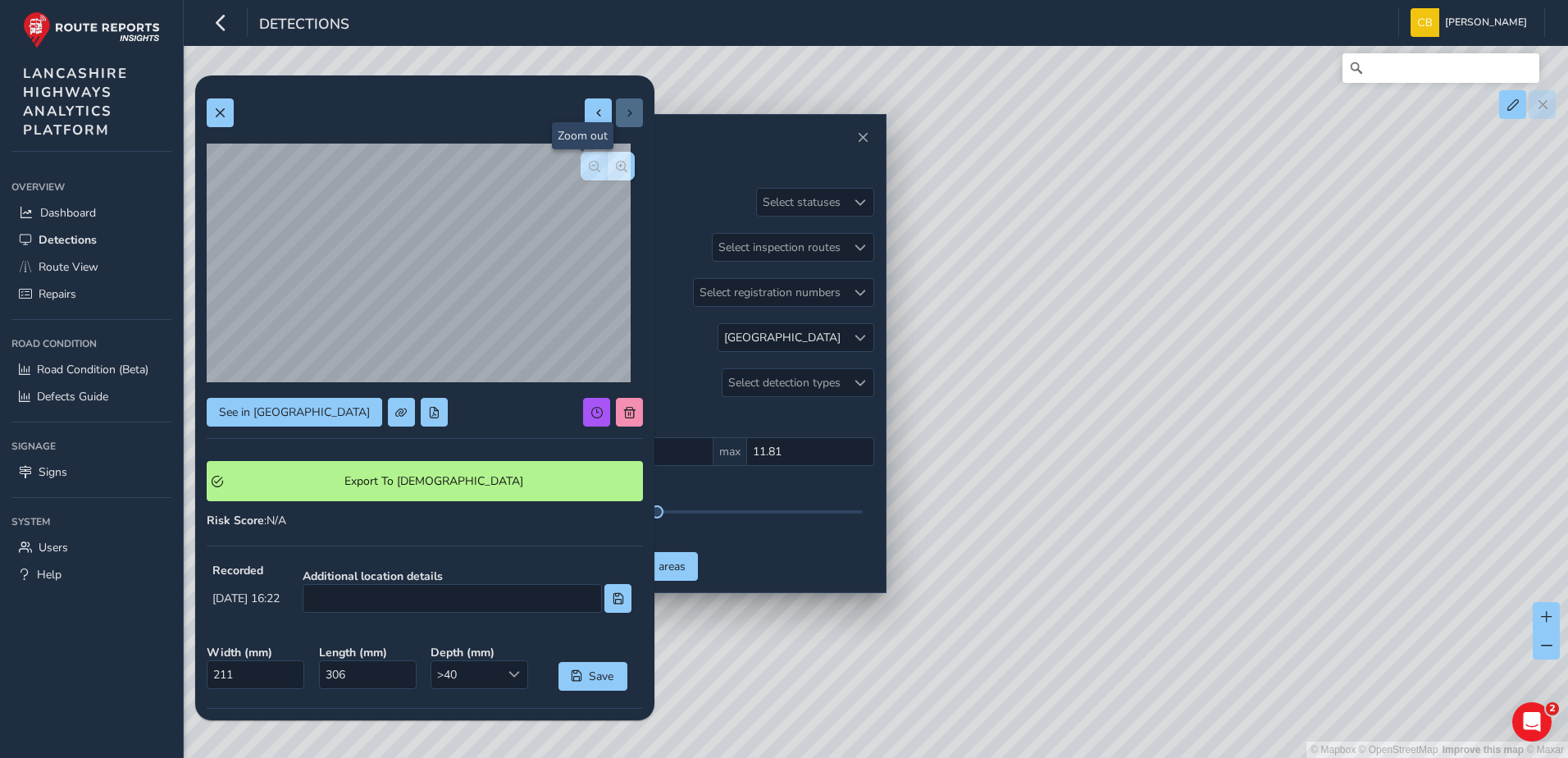
click at [581, 172] on button "button" at bounding box center [595, 165] width 27 height 28
click at [593, 115] on span at bounding box center [598, 113] width 12 height 12
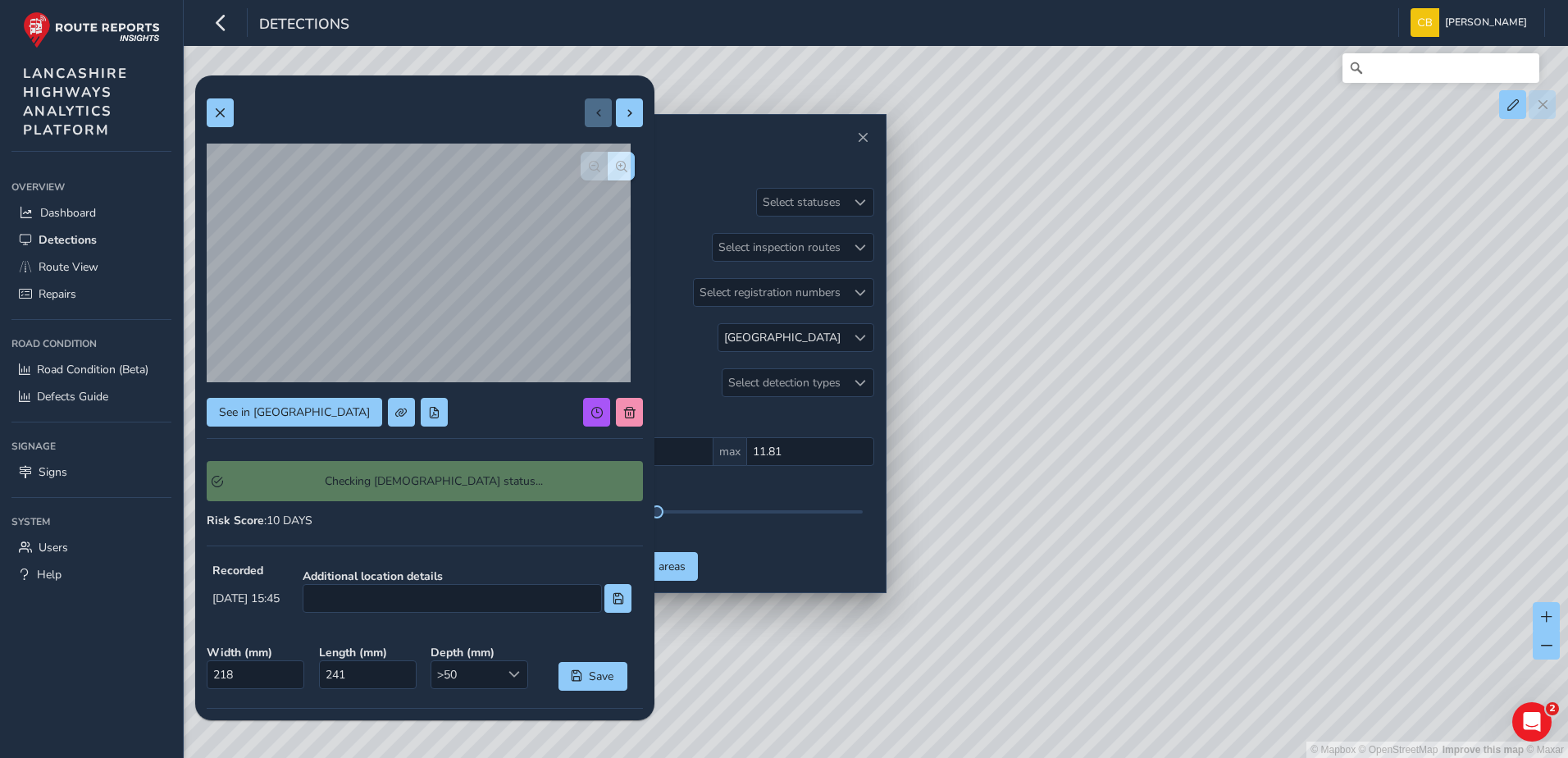
type input "218"
type input "241"
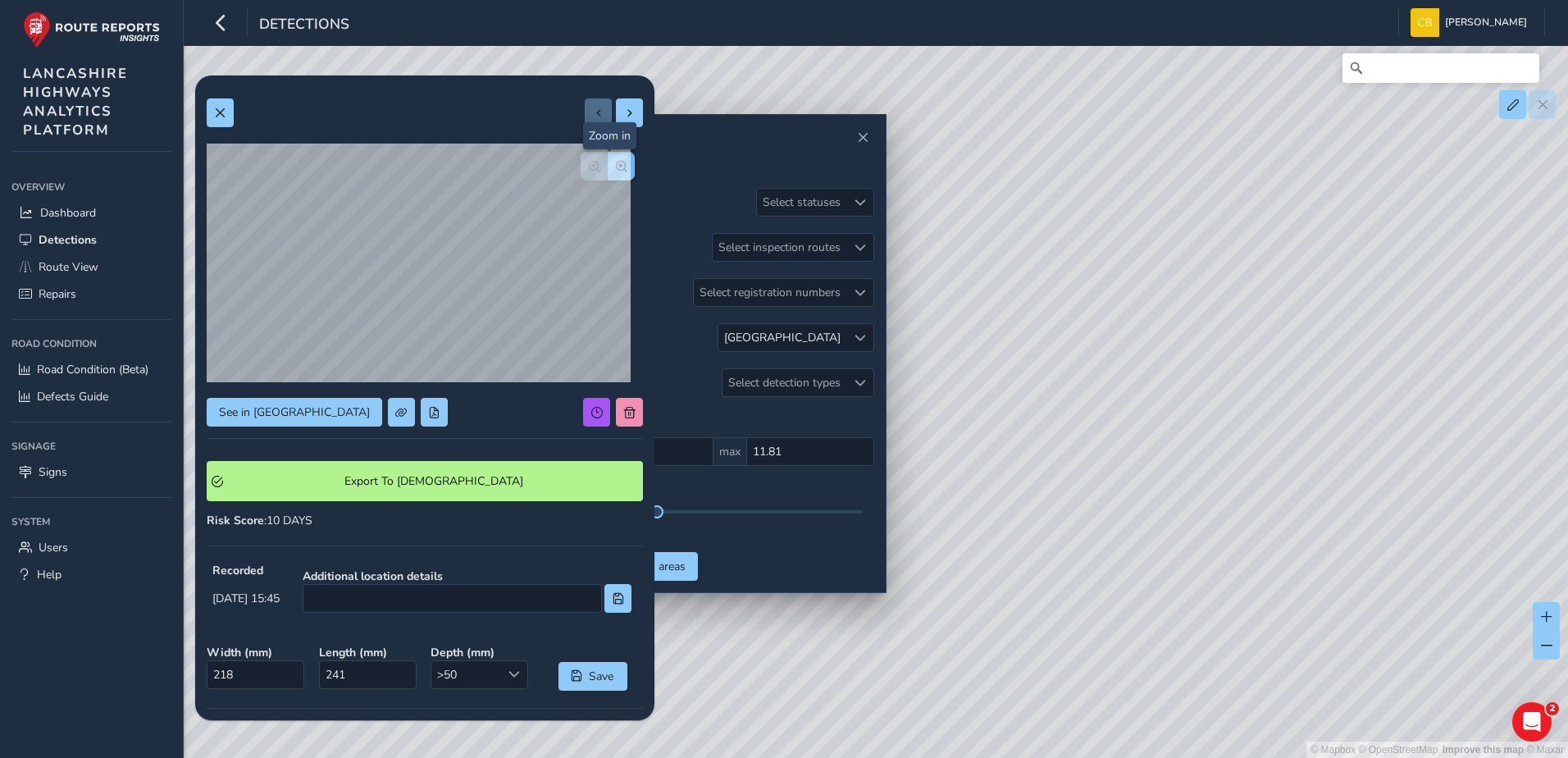
click at [608, 167] on button "button" at bounding box center [622, 165] width 27 height 28
click at [589, 165] on span "button" at bounding box center [595, 167] width 12 height 12
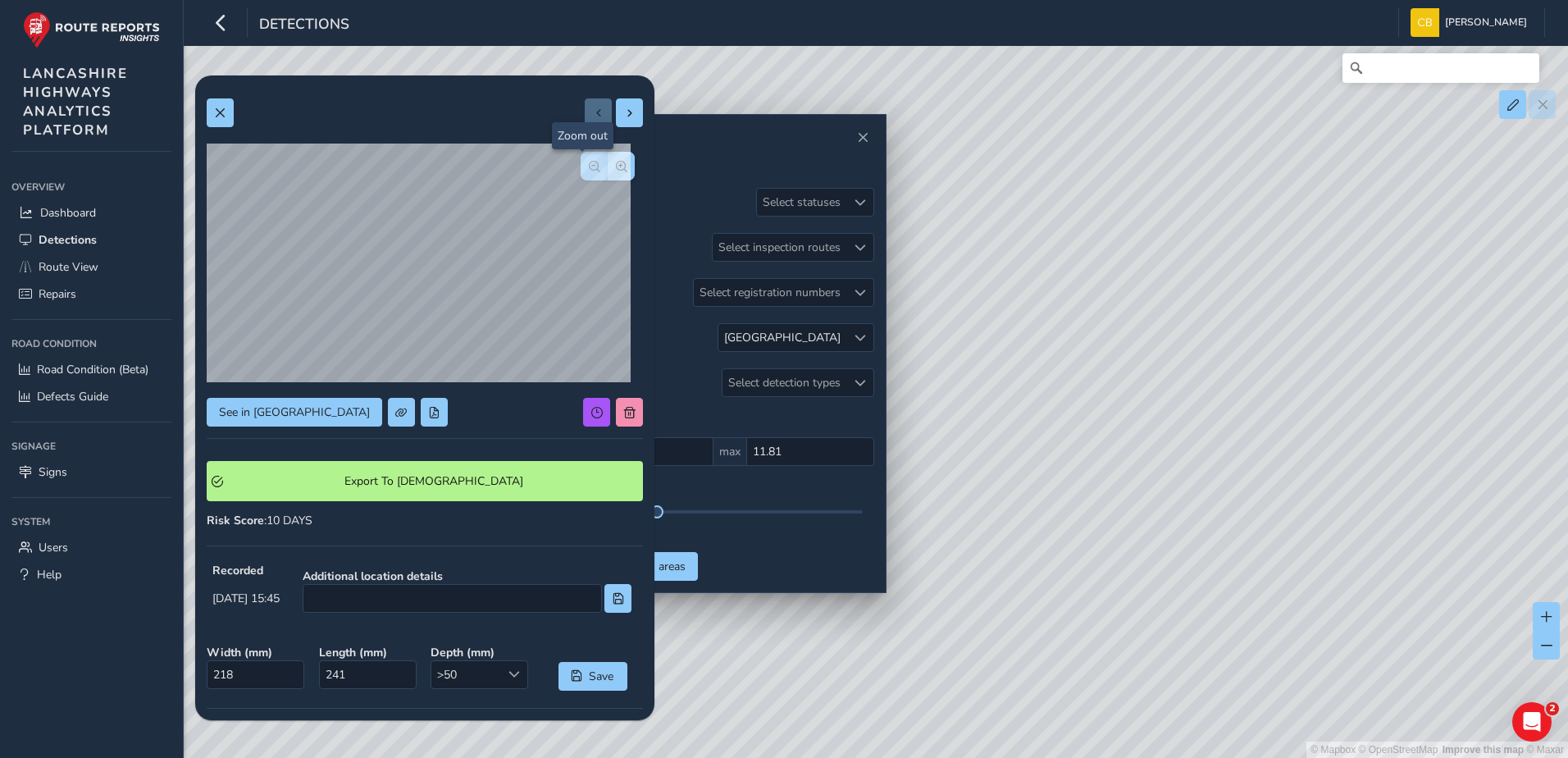
click at [589, 165] on span "button" at bounding box center [595, 167] width 12 height 12
click at [581, 165] on div at bounding box center [607, 165] width 54 height 28
click at [613, 128] on div "See in Route View Export To Symology Risk Score : 10 DAYS Recorded Sep 04 2025,…" at bounding box center [425, 507] width 436 height 840
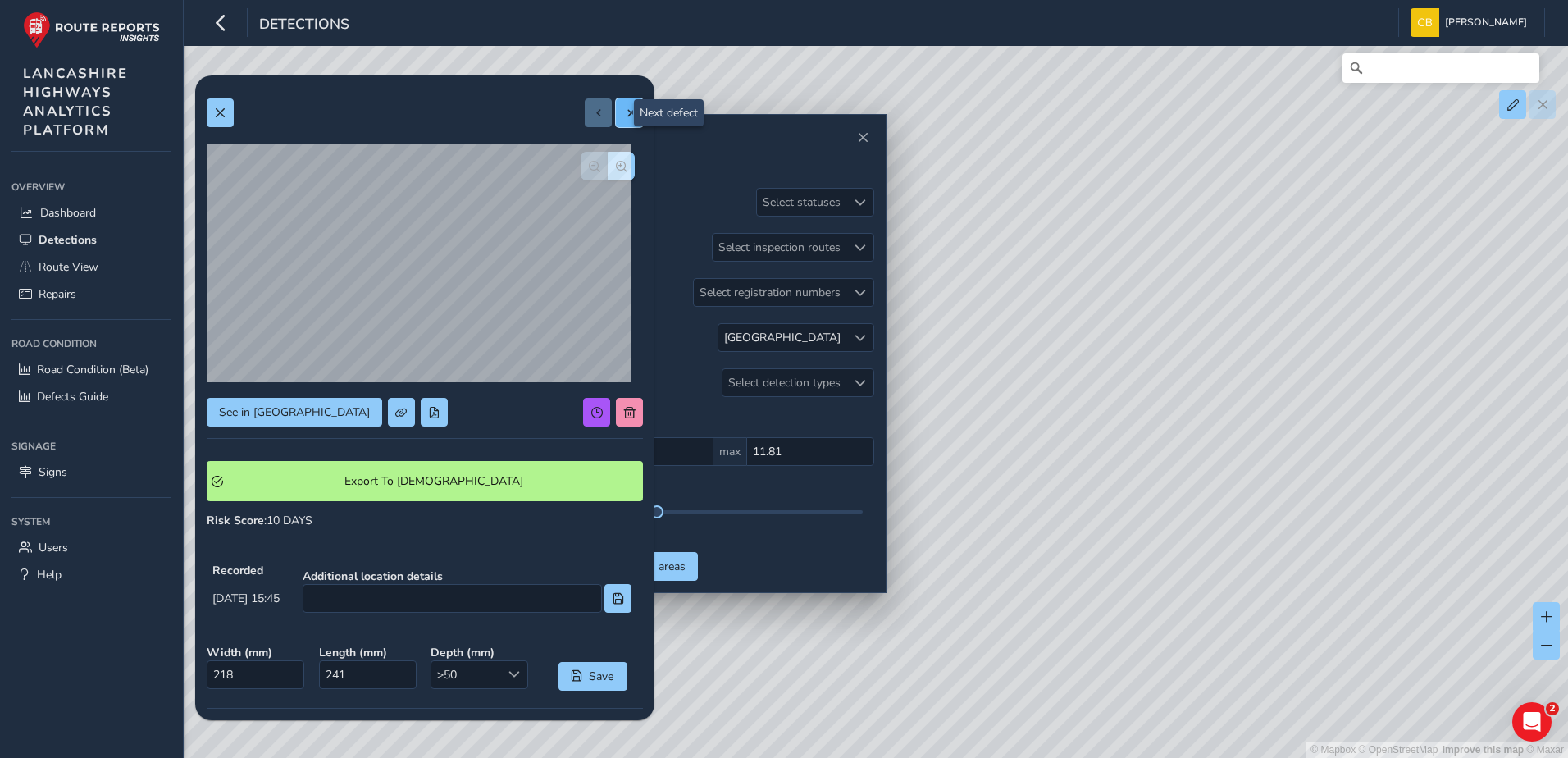
click at [624, 116] on span at bounding box center [630, 113] width 12 height 12
type input "211"
type input "306"
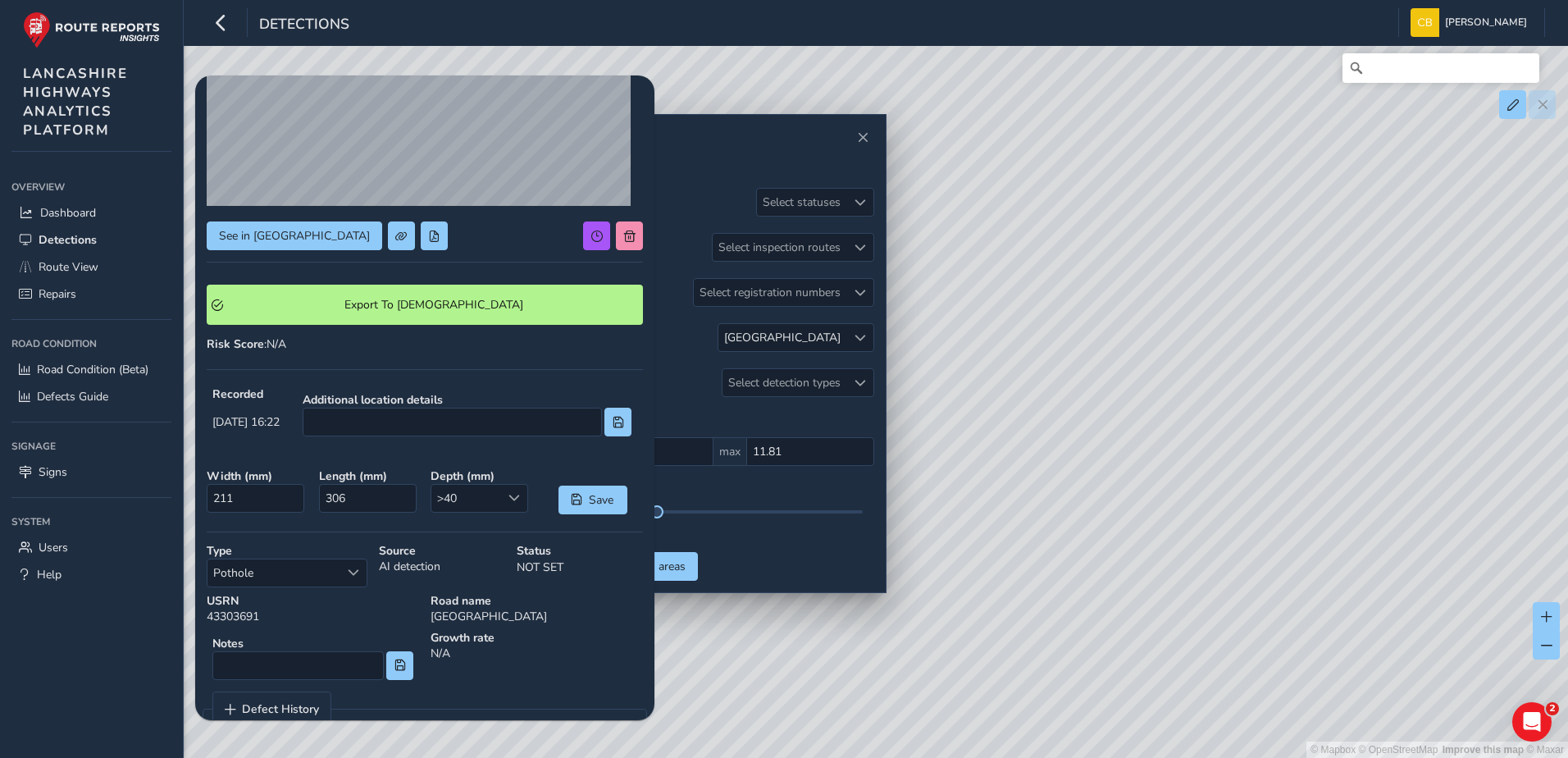
scroll to position [218, 0]
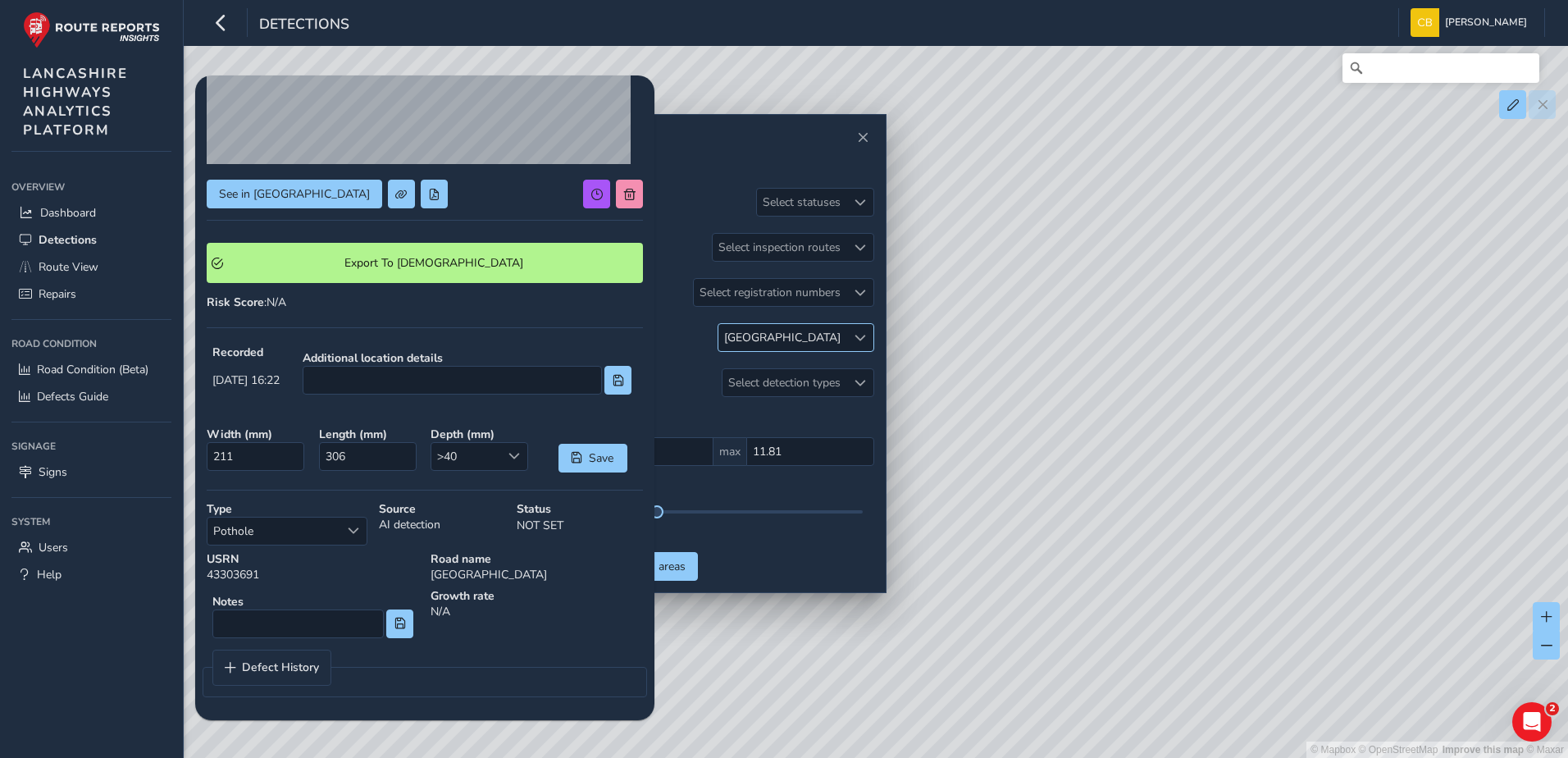
click at [848, 335] on div at bounding box center [860, 338] width 27 height 27
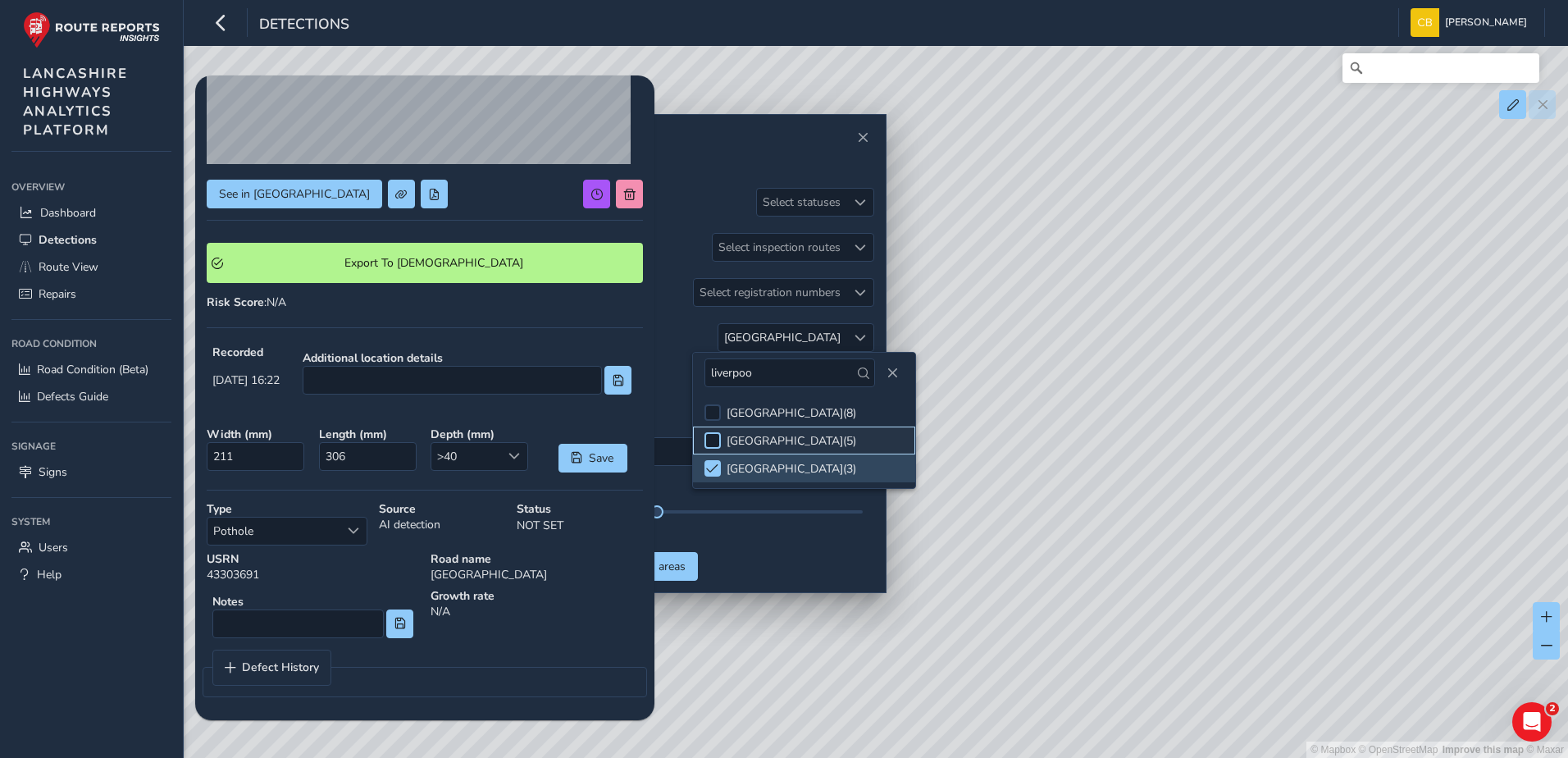
click at [714, 440] on div at bounding box center [713, 441] width 17 height 17
click at [715, 466] on span at bounding box center [712, 469] width 13 height 12
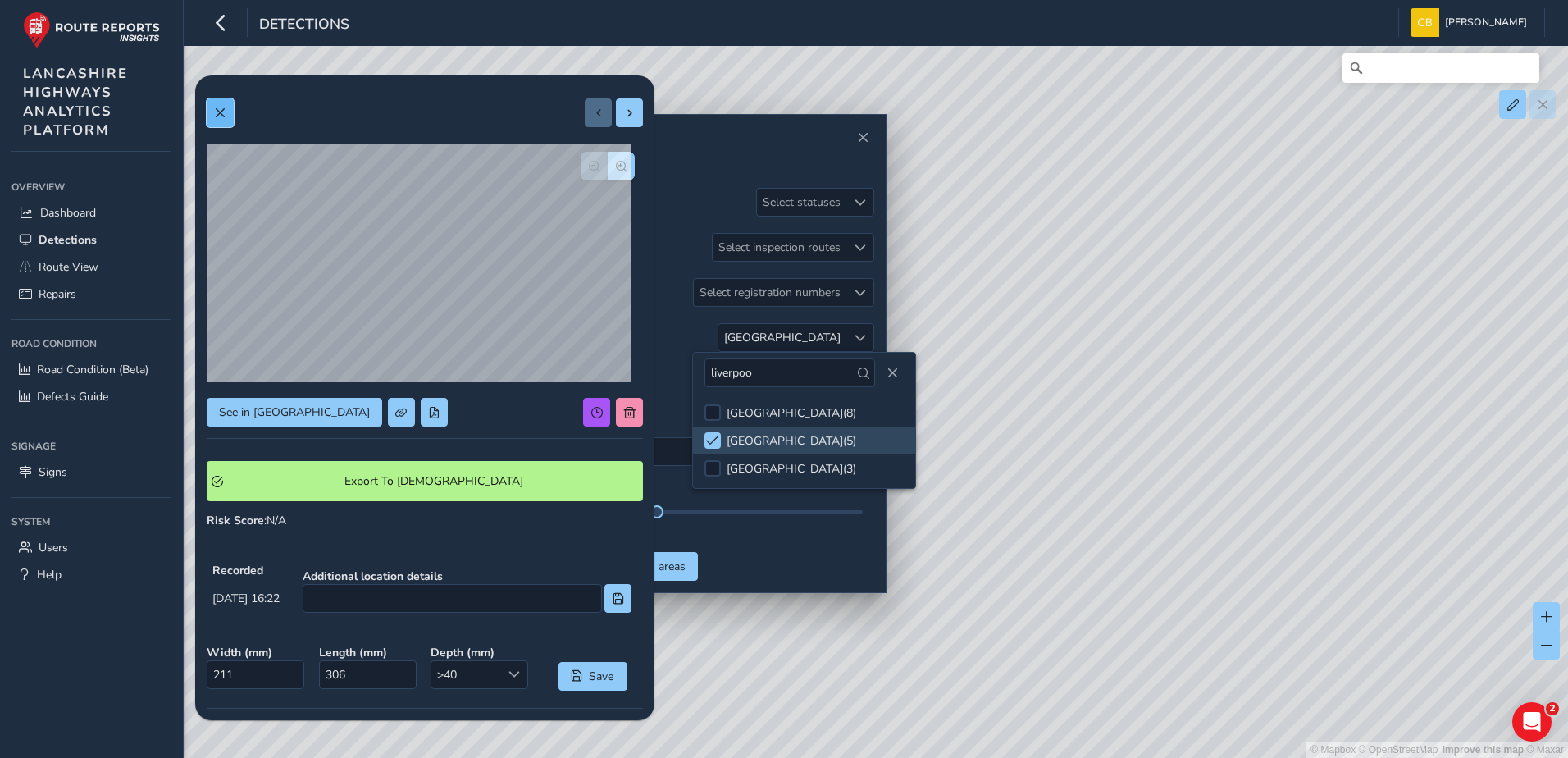
click at [222, 110] on span at bounding box center [220, 113] width 12 height 12
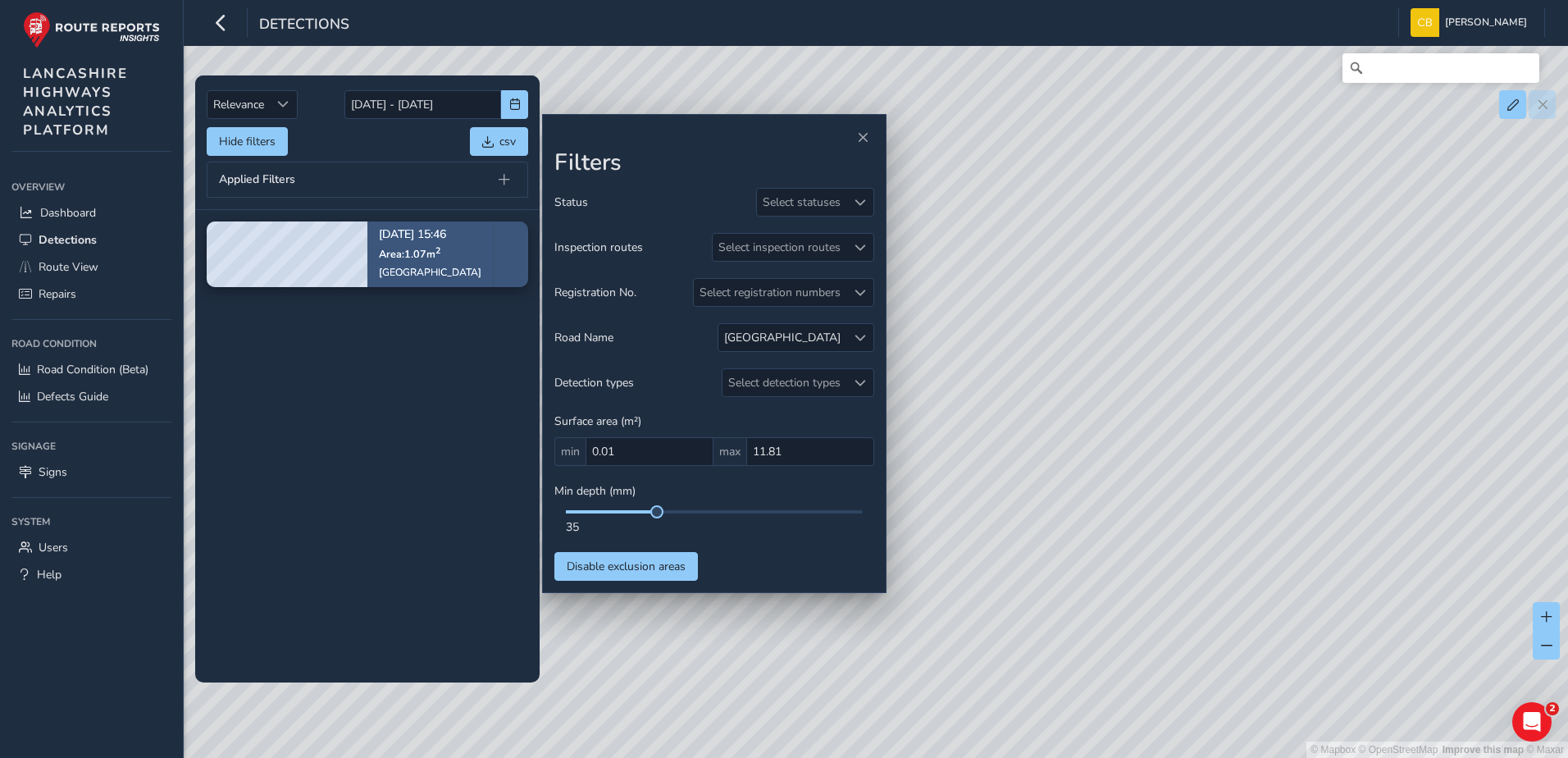
click at [470, 251] on p "Area: 1.07 m 2" at bounding box center [430, 253] width 103 height 13
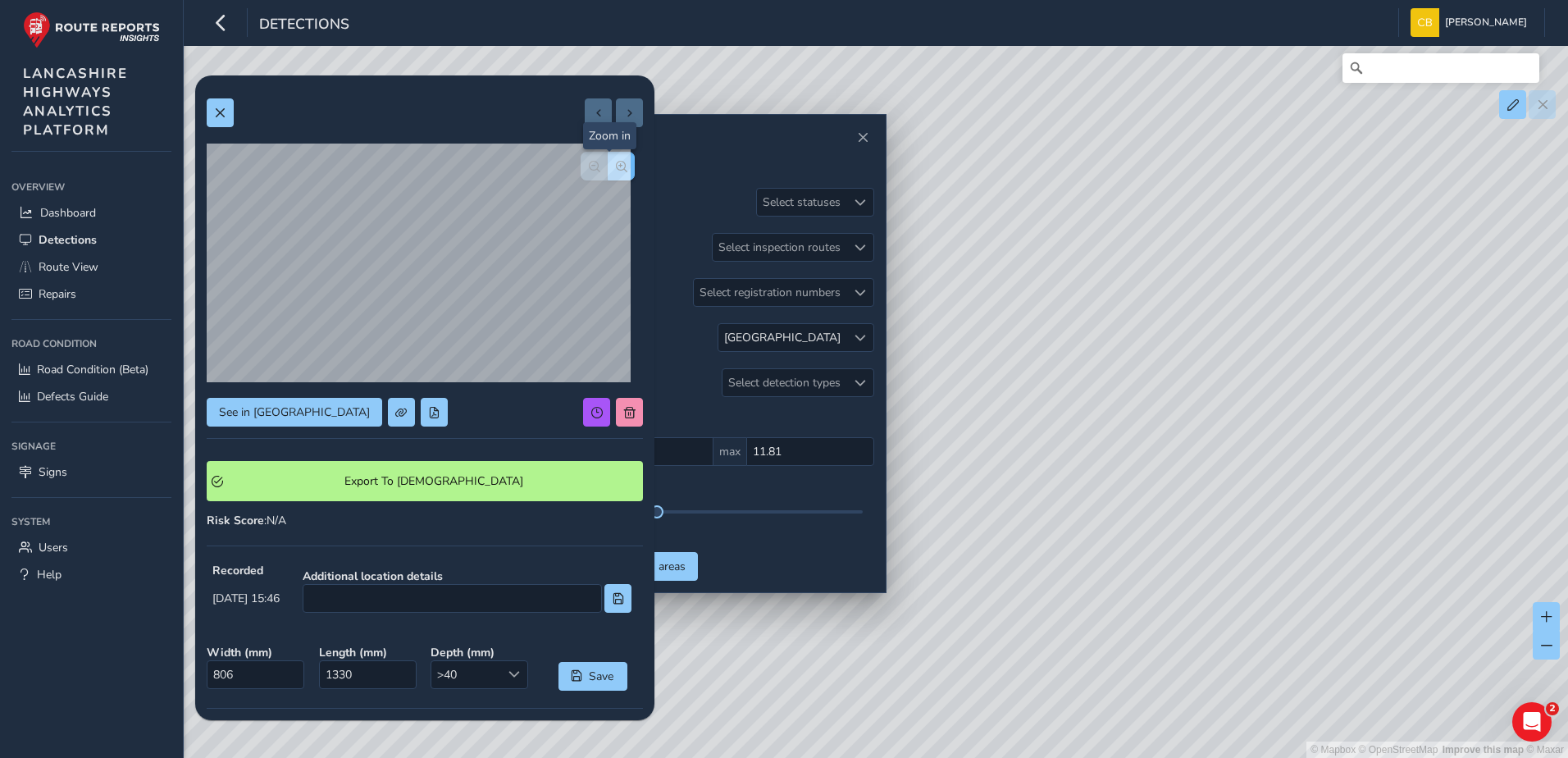
click at [616, 167] on button "button" at bounding box center [622, 165] width 27 height 28
click at [589, 163] on span "button" at bounding box center [595, 167] width 12 height 12
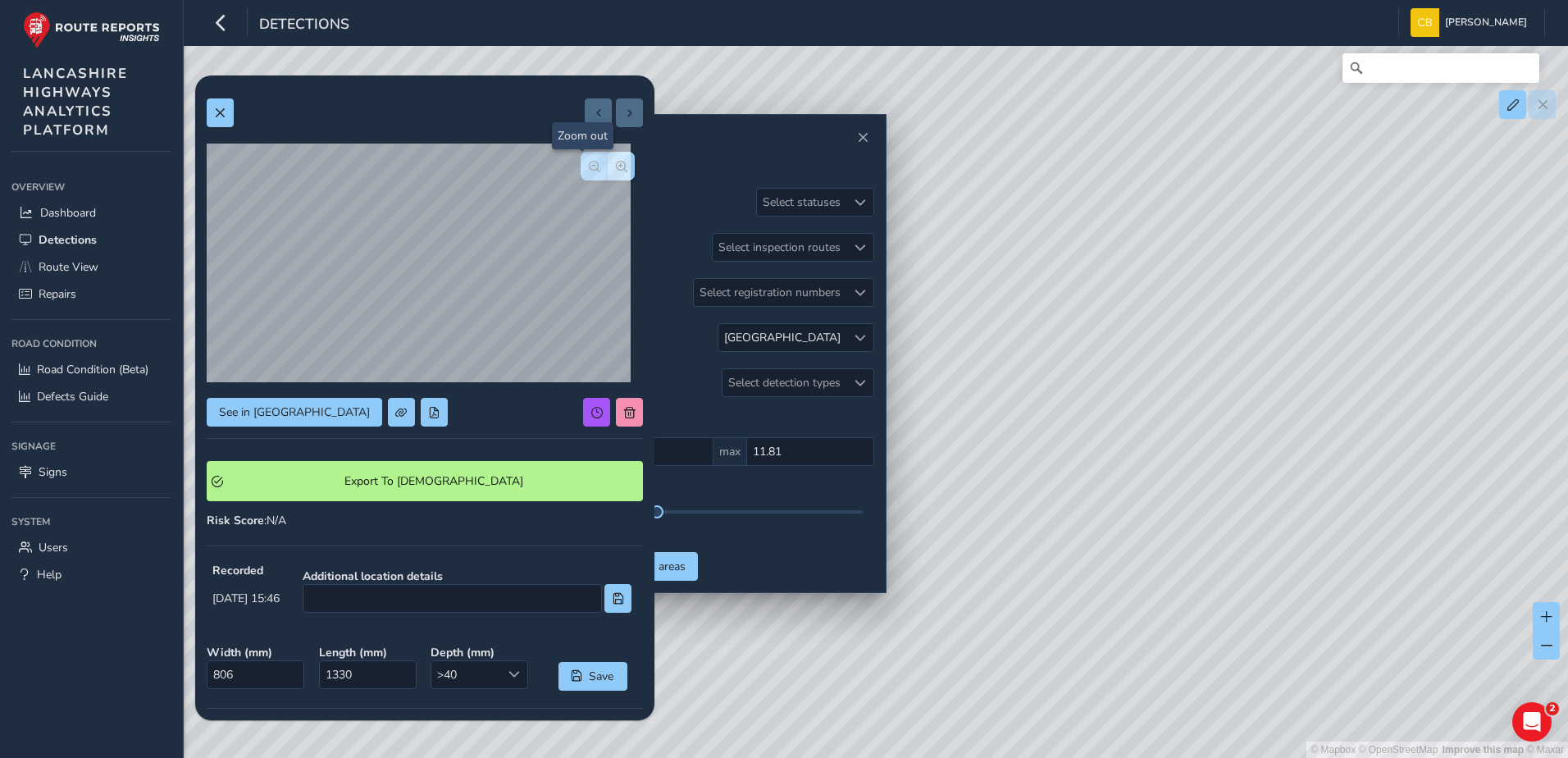
click at [589, 163] on span "button" at bounding box center [595, 167] width 12 height 12
click at [618, 167] on button "button" at bounding box center [622, 165] width 27 height 28
click at [617, 167] on button "button" at bounding box center [622, 165] width 27 height 28
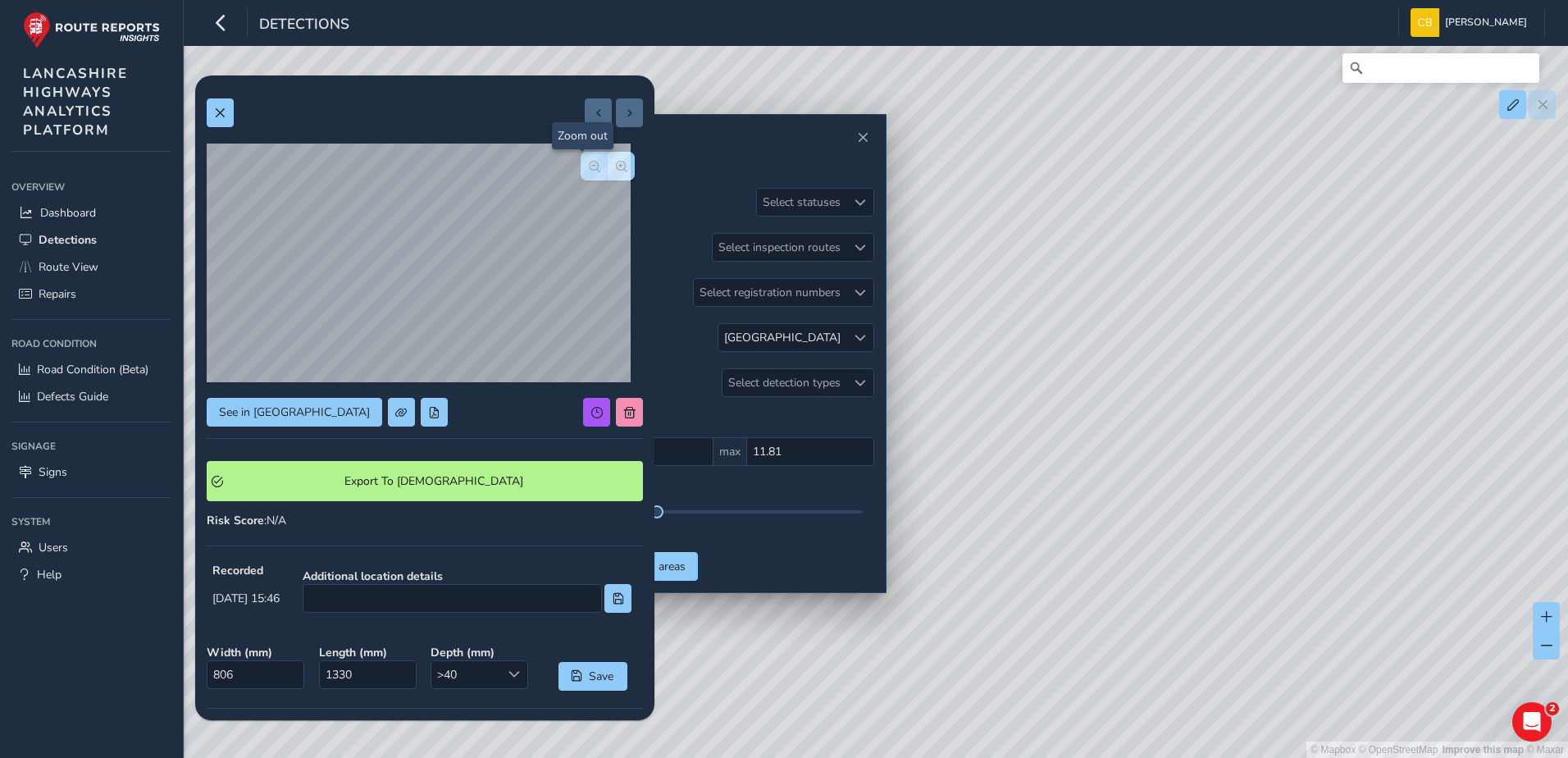
click at [581, 173] on button "button" at bounding box center [595, 165] width 27 height 28
click at [213, 114] on button at bounding box center [221, 112] width 27 height 28
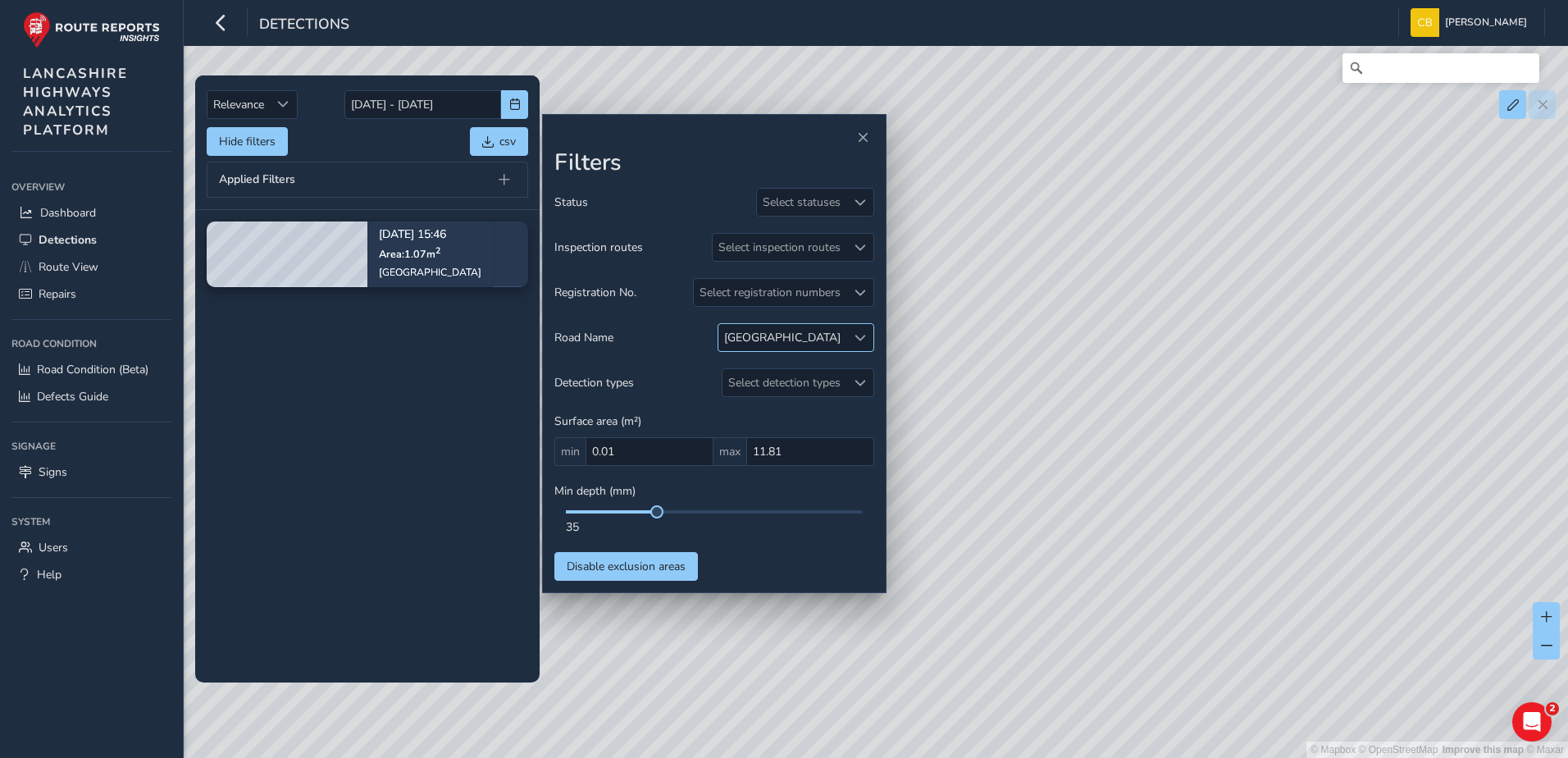
click at [867, 333] on div at bounding box center [860, 338] width 27 height 27
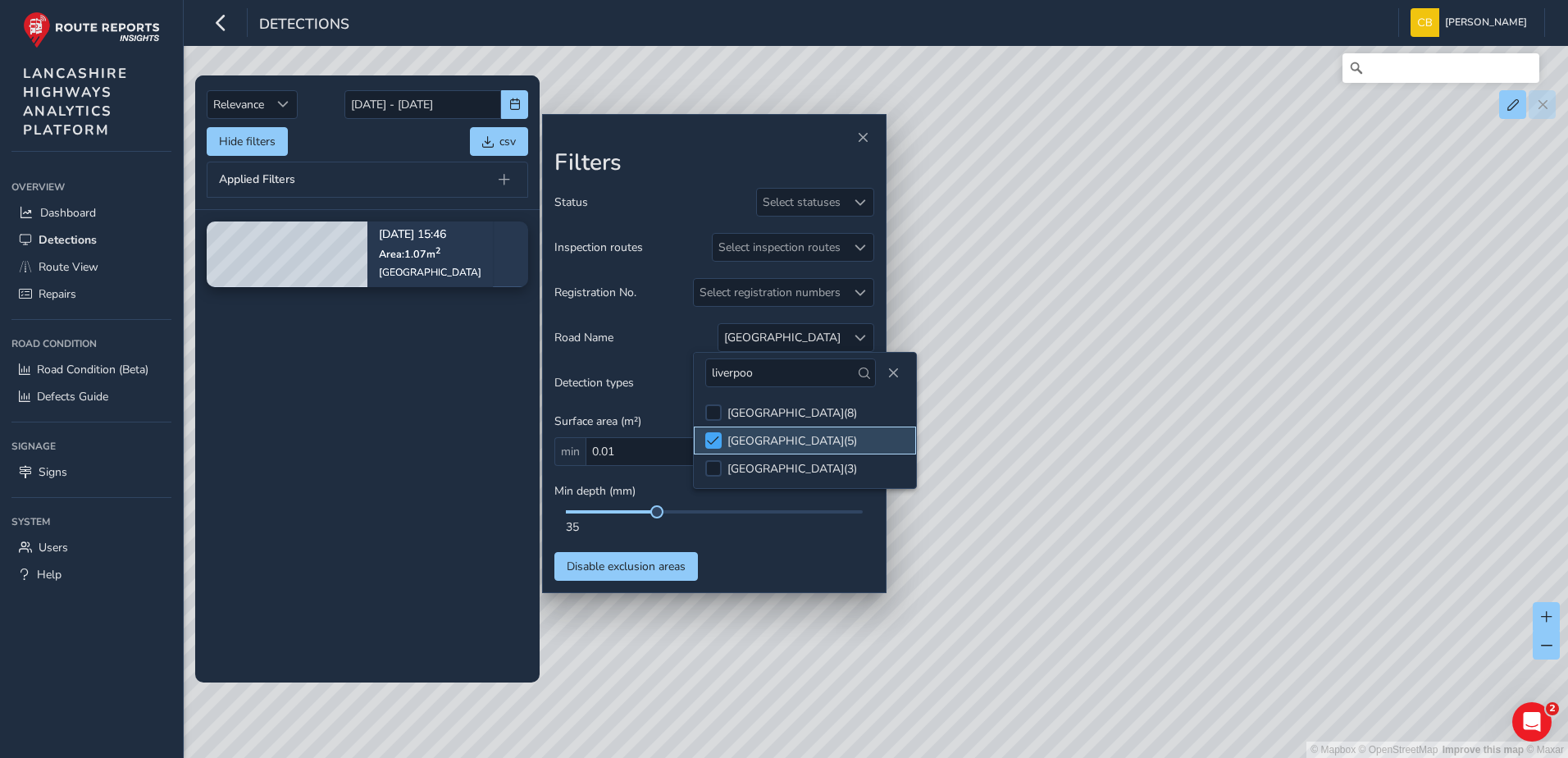
click at [716, 441] on span at bounding box center [713, 441] width 13 height 12
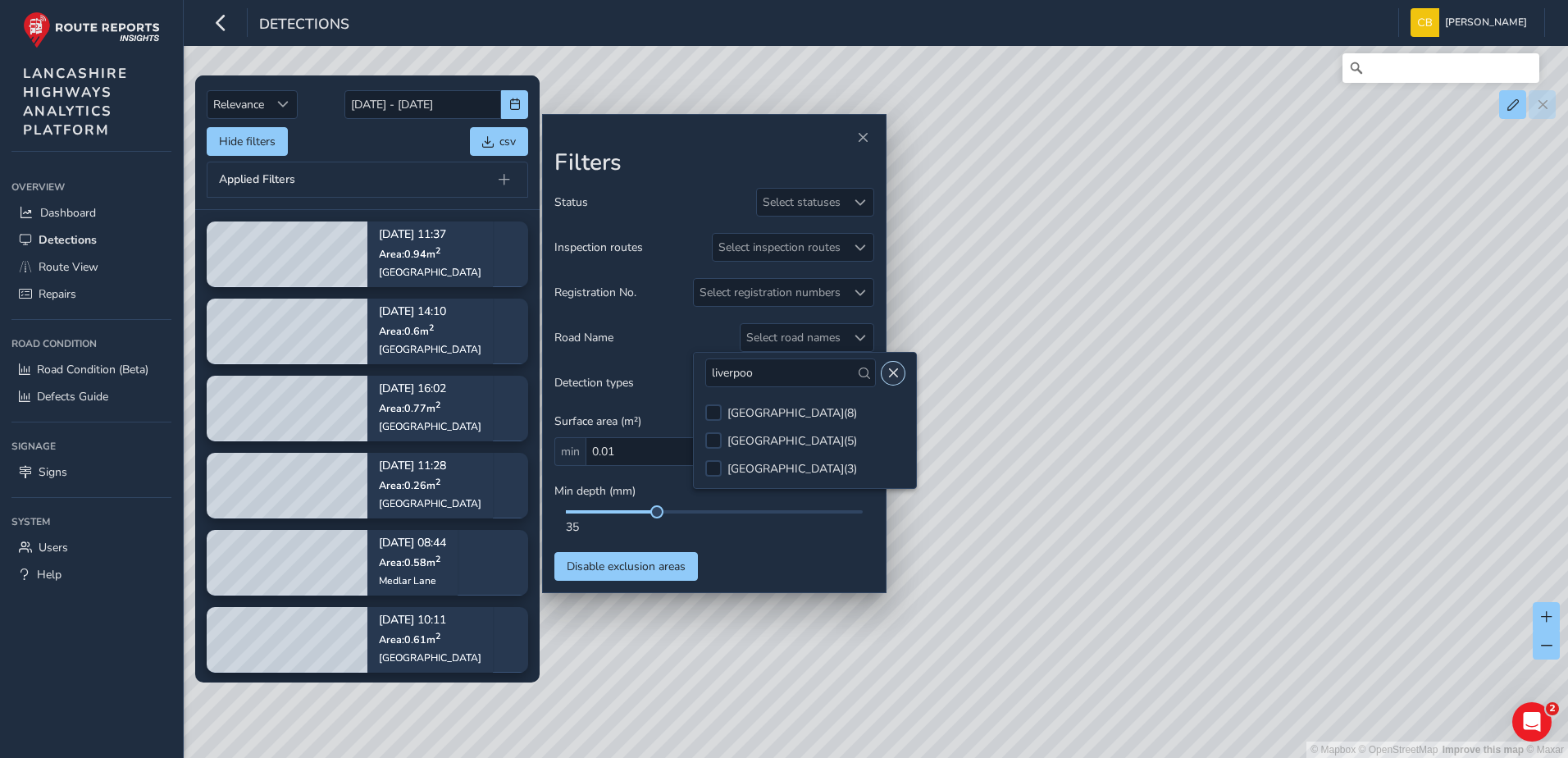
click at [887, 374] on span "Close" at bounding box center [893, 373] width 12 height 12
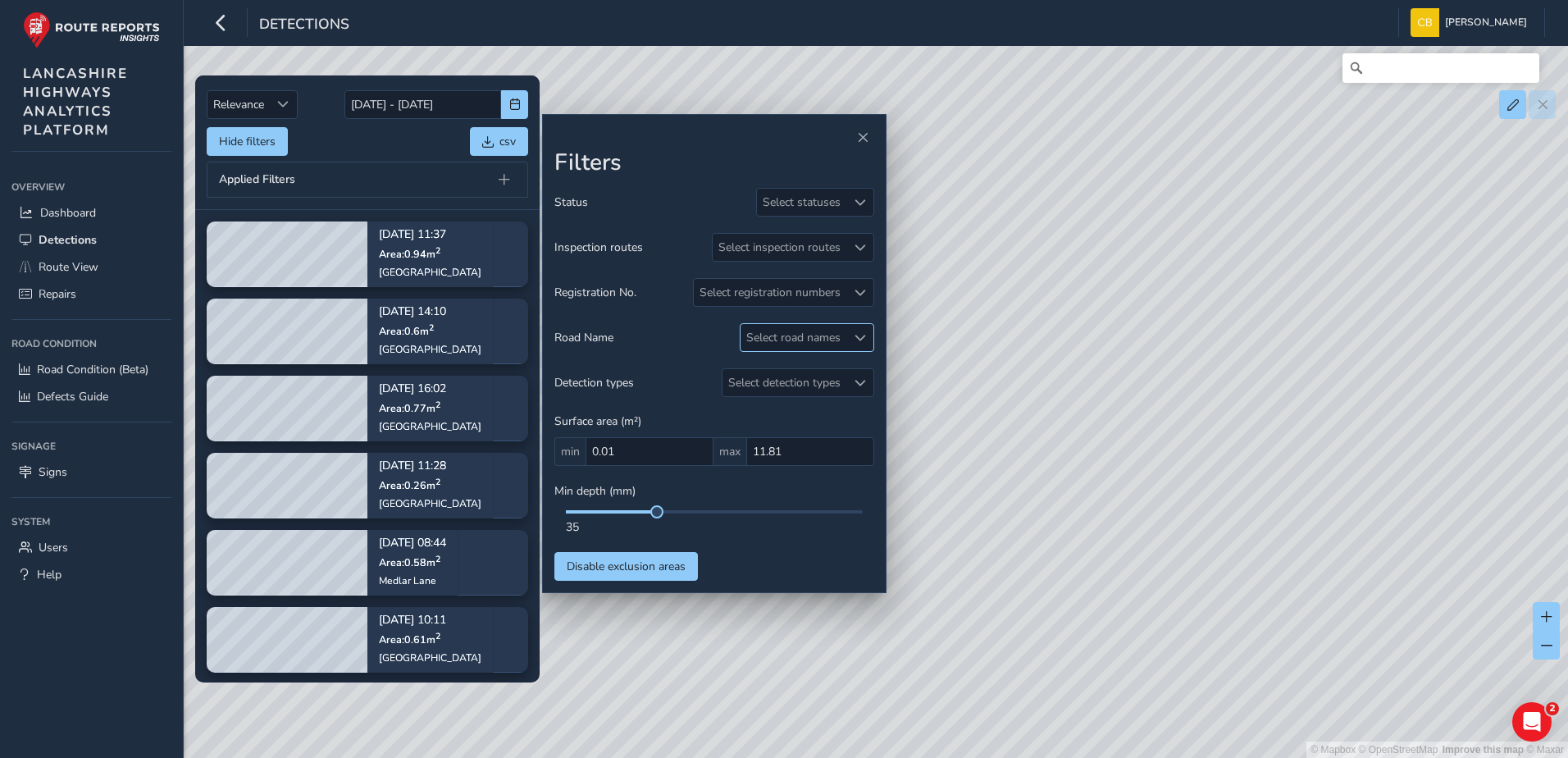
click at [829, 336] on div "Select road names" at bounding box center [794, 338] width 105 height 27
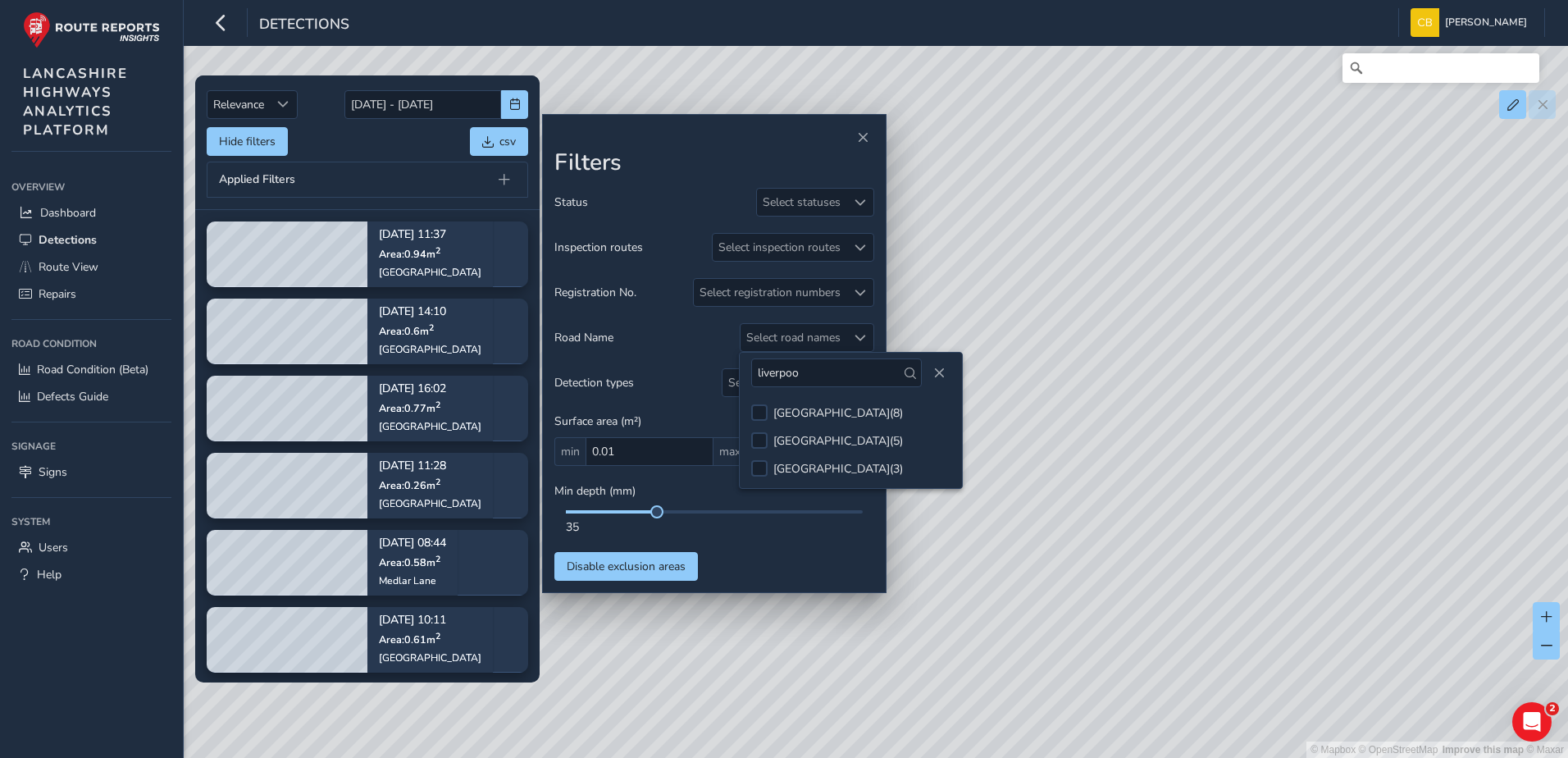
drag, startPoint x: 813, startPoint y: 384, endPoint x: 740, endPoint y: 380, distance: 73.1
click at [740, 380] on div "liverpoo" at bounding box center [851, 372] width 223 height 40
type input "m"
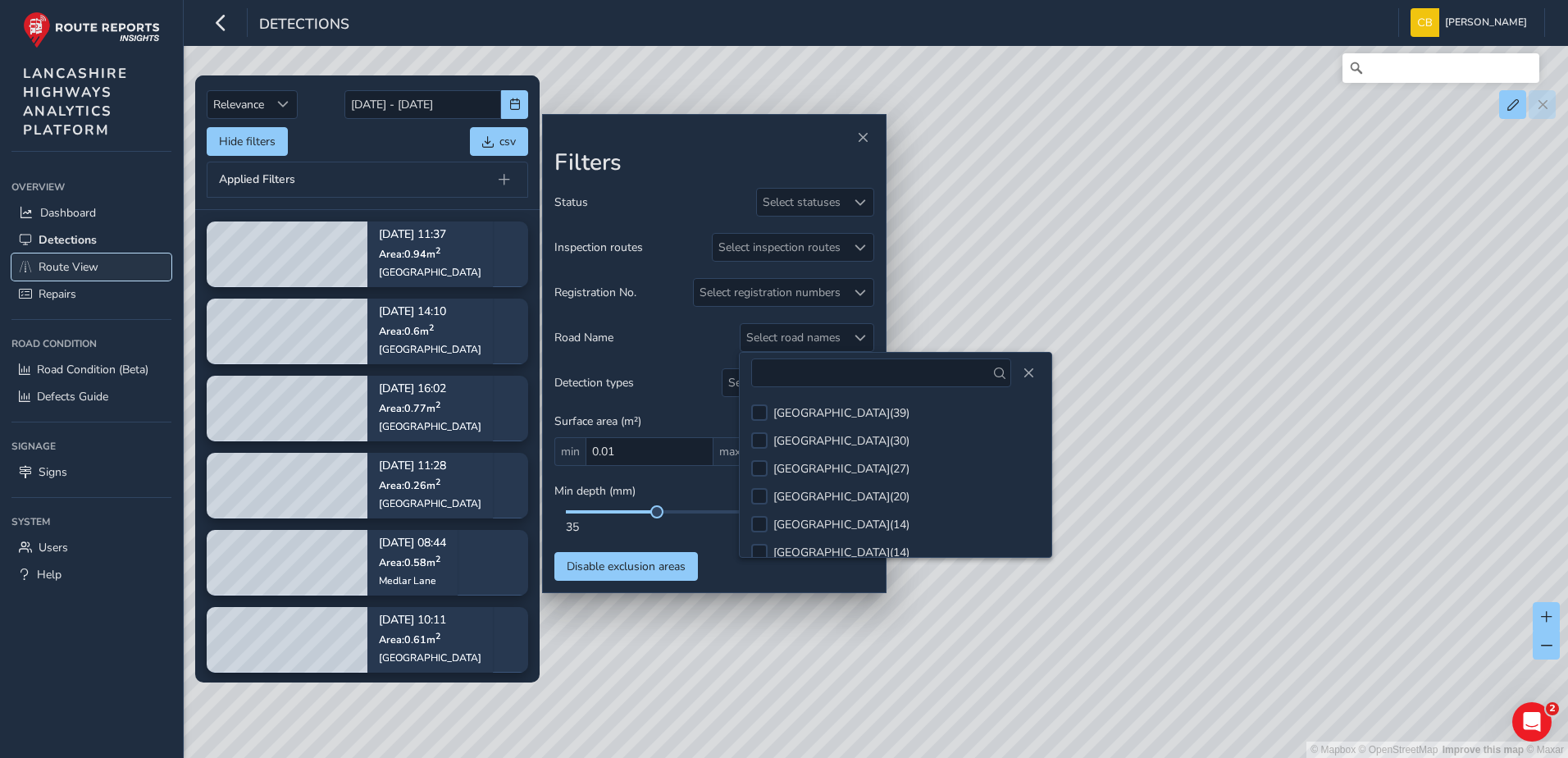
click at [68, 265] on span "Route View" at bounding box center [67, 267] width 60 height 16
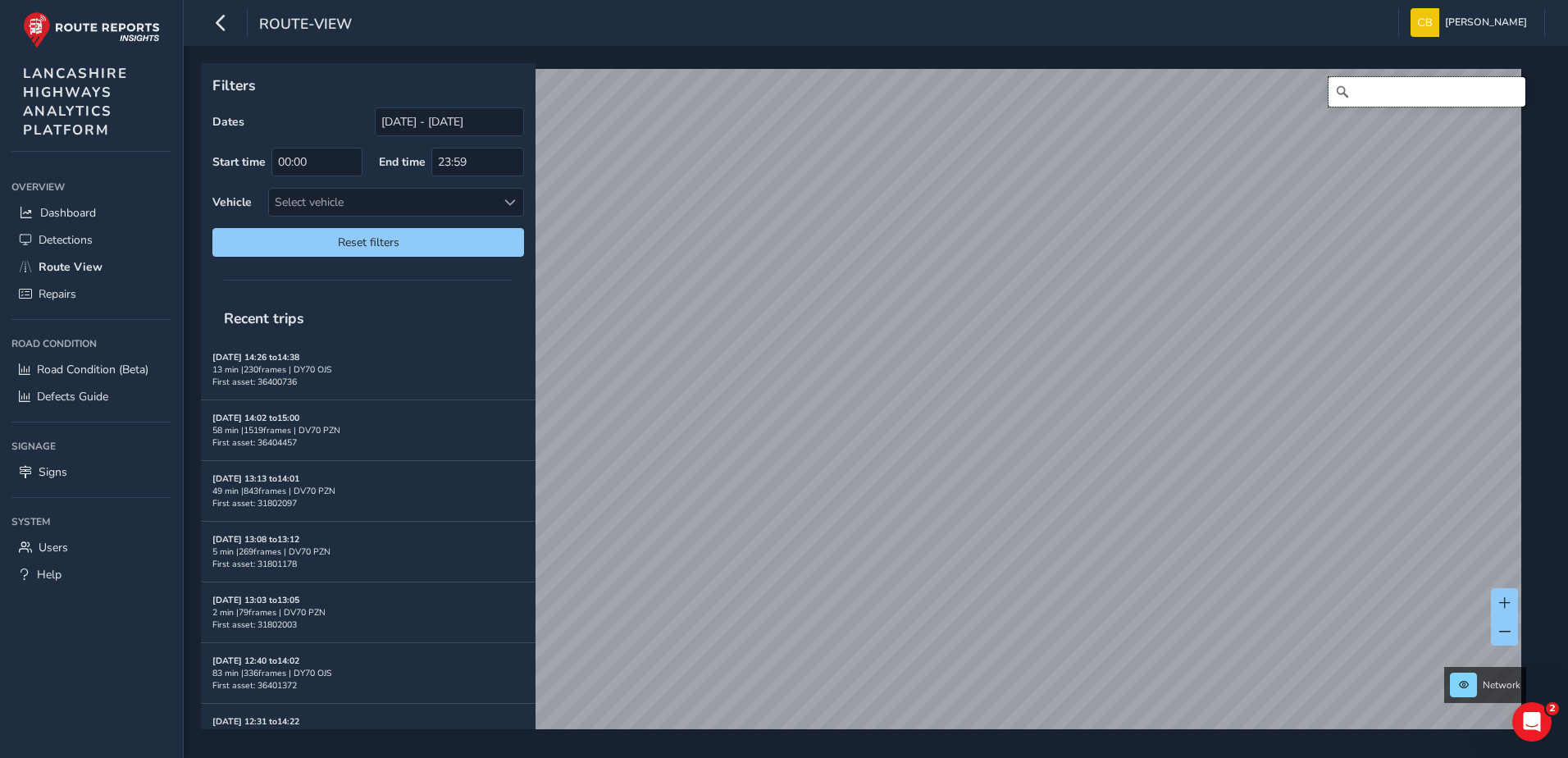
click at [1429, 99] on input "Search" at bounding box center [1427, 92] width 197 height 29
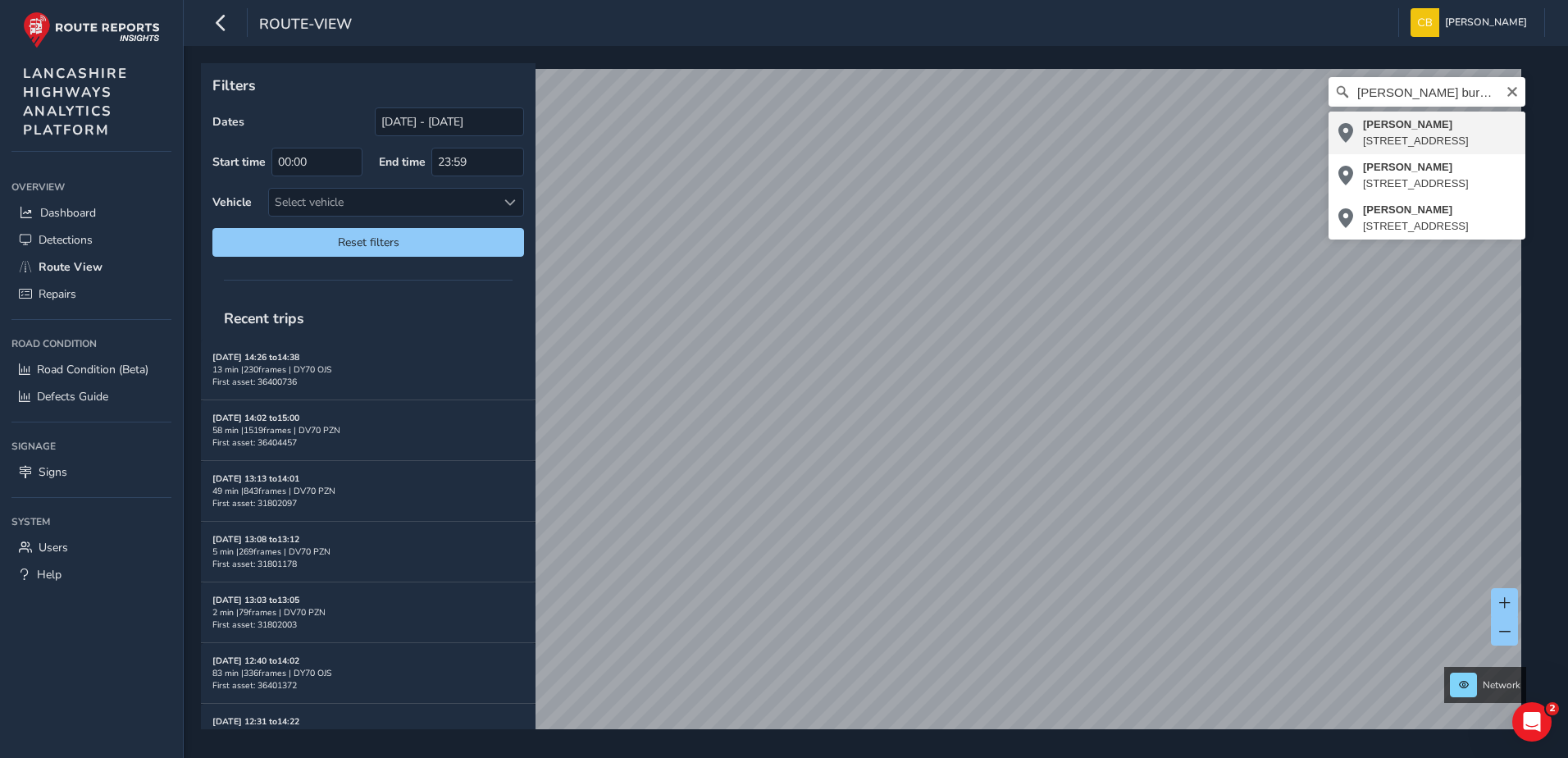
type input "[PERSON_NAME][STREET_ADDRESS]"
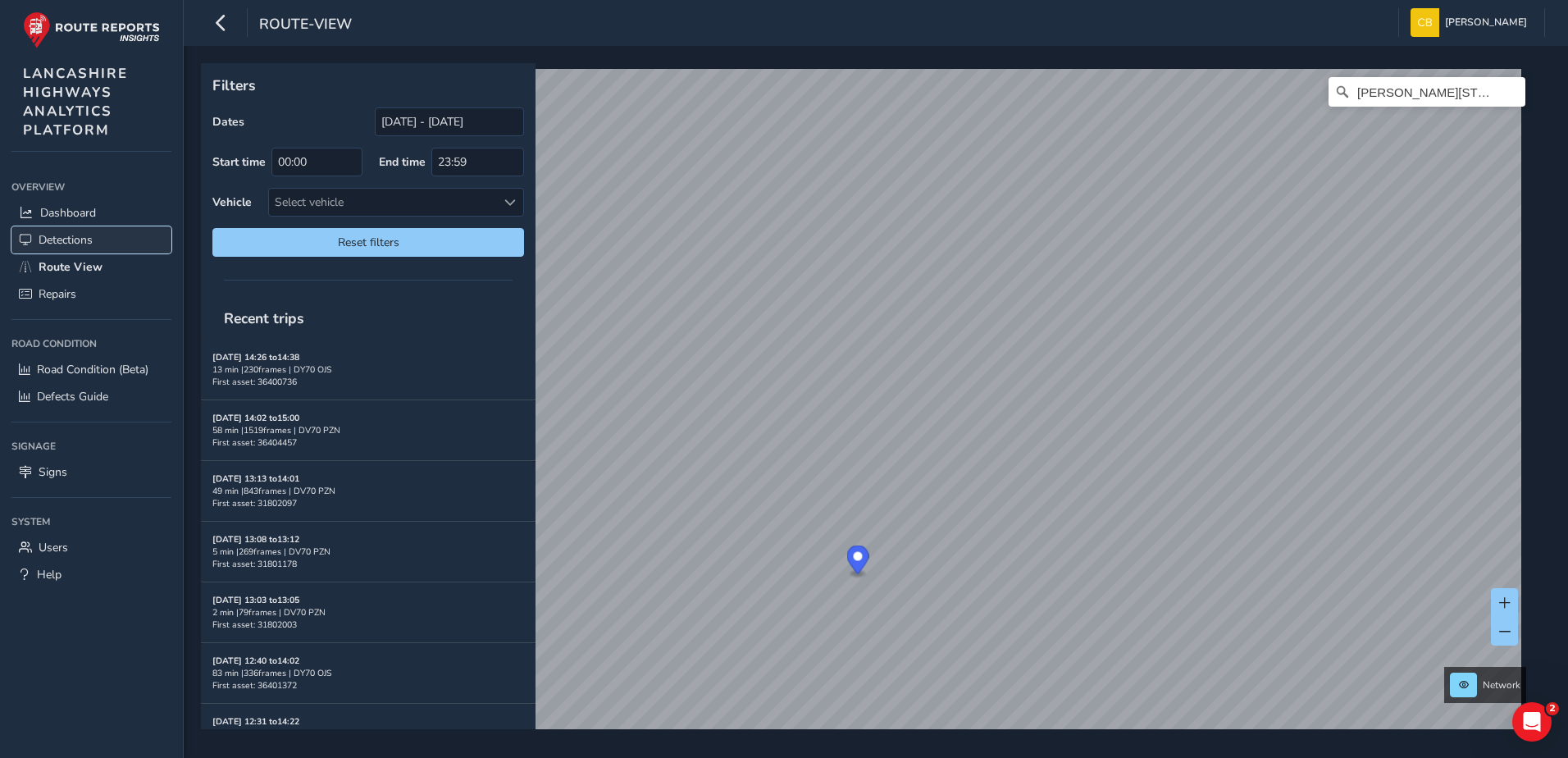
click at [45, 238] on span "Detections" at bounding box center [64, 240] width 54 height 16
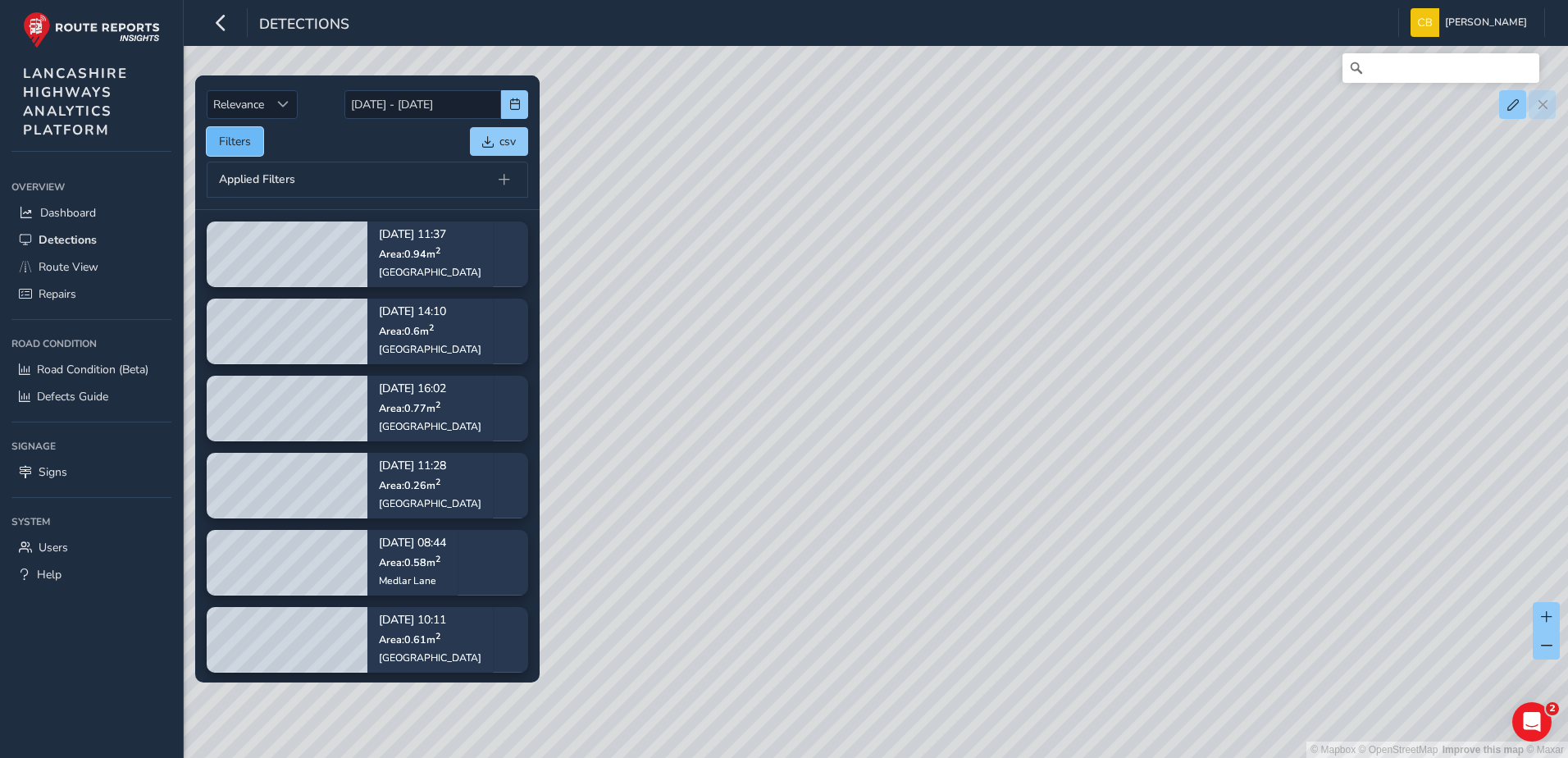
click at [230, 145] on button "Filters" at bounding box center [235, 141] width 57 height 28
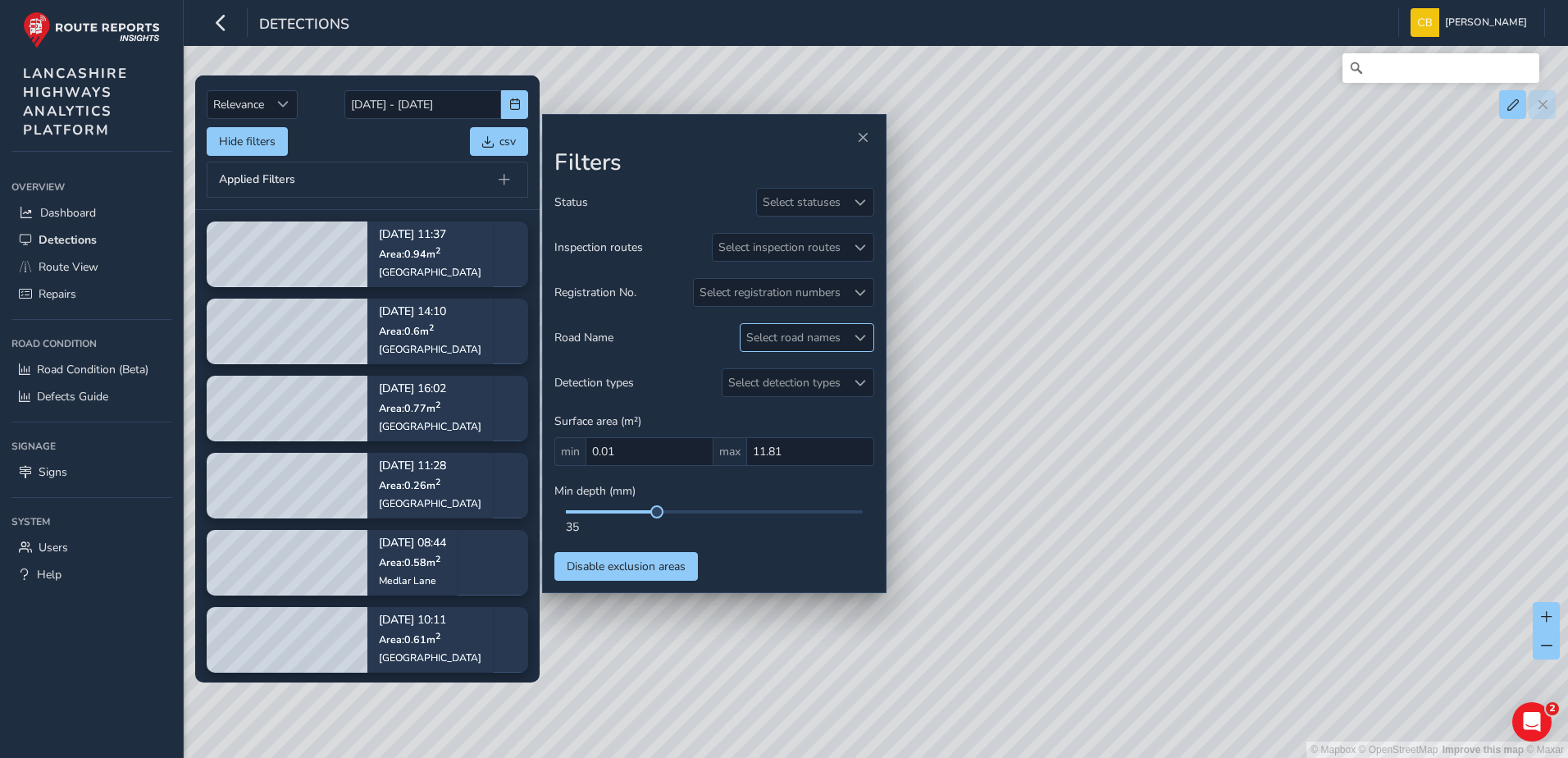
click at [826, 338] on div "Select road names" at bounding box center [794, 338] width 105 height 27
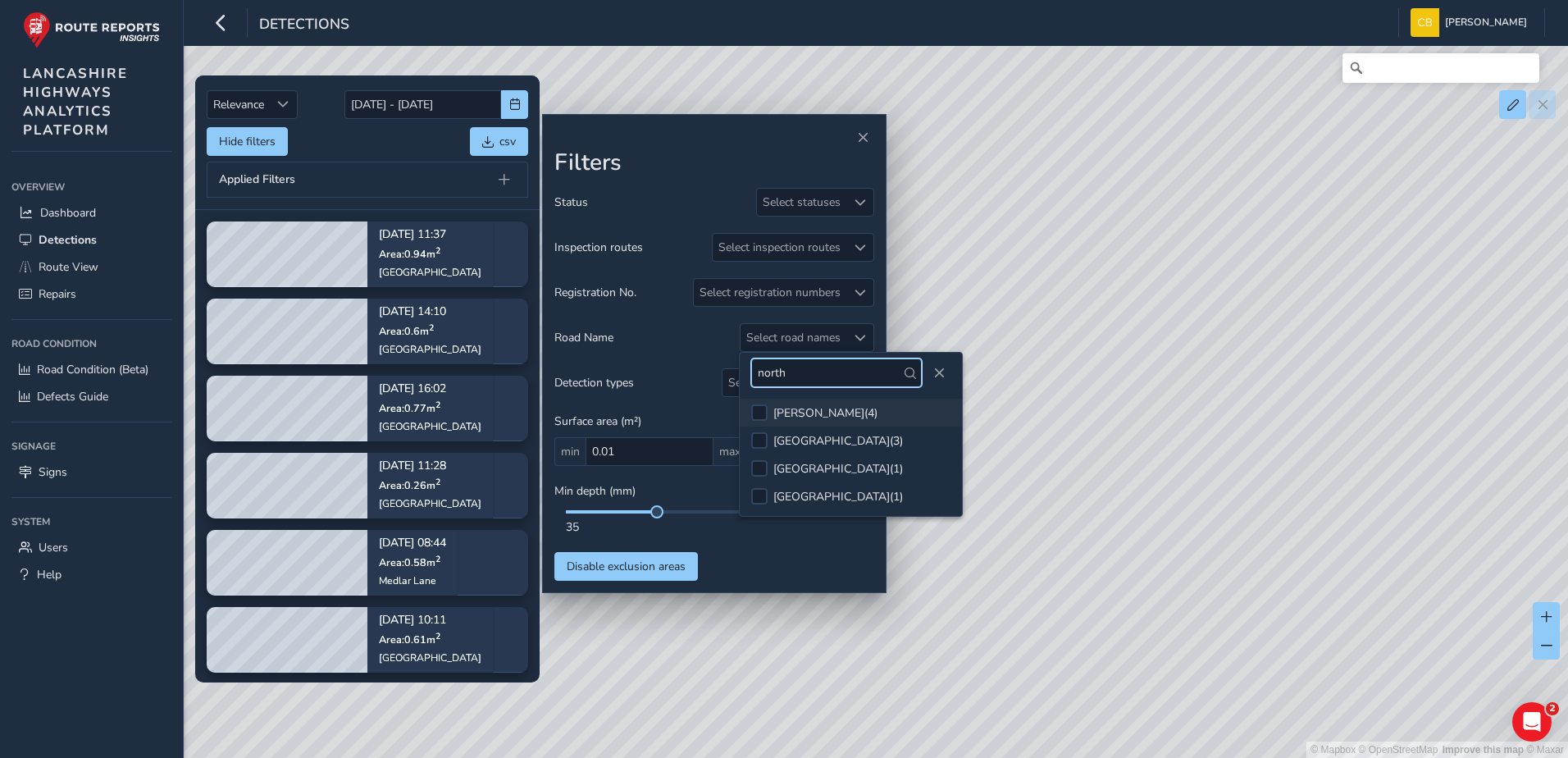
type input "north"
click at [825, 409] on div "[PERSON_NAME] ( 4 )" at bounding box center [825, 413] width 104 height 16
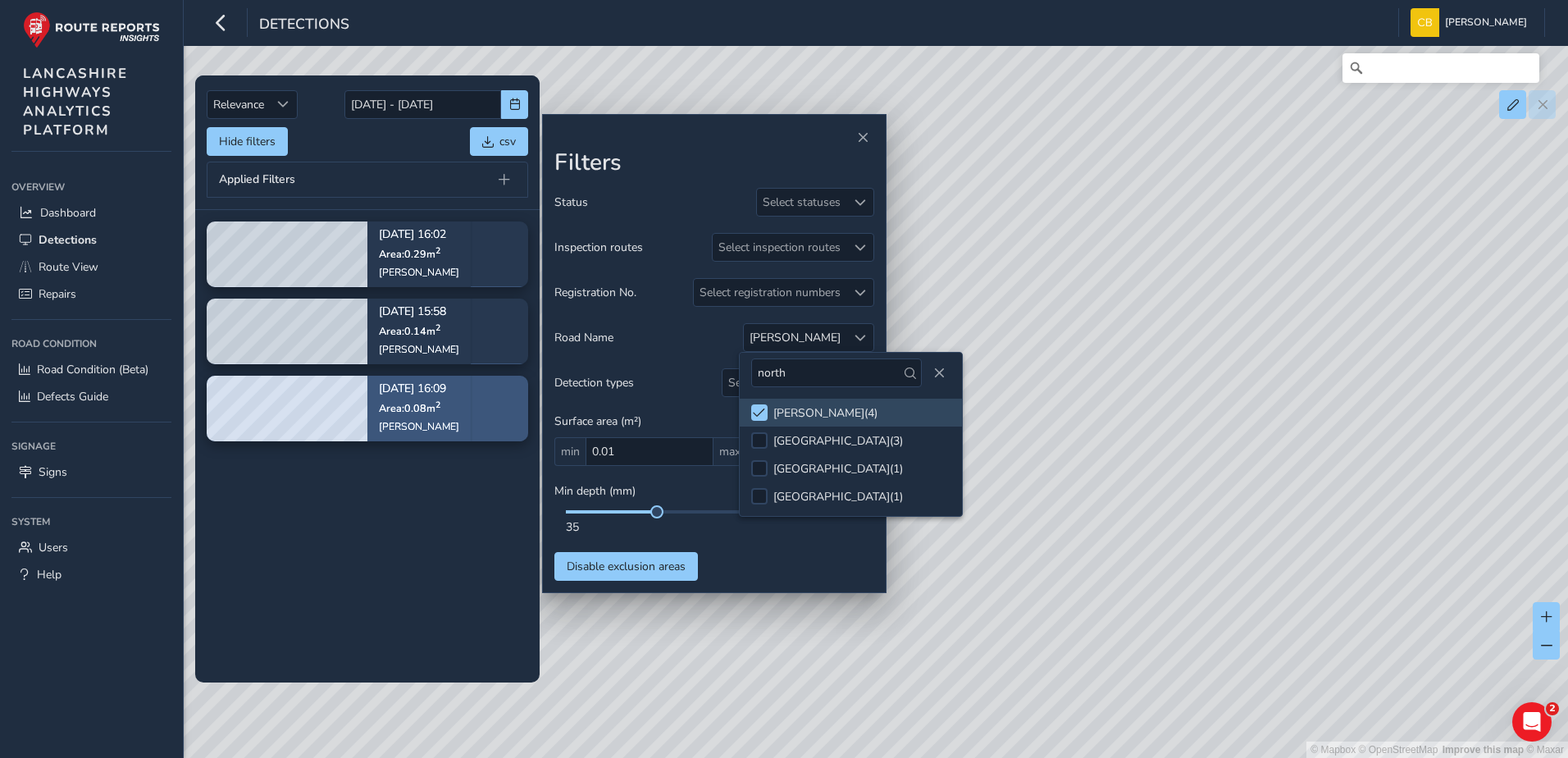
click at [392, 385] on p "[DATE] 16:09" at bounding box center [419, 390] width 80 height 12
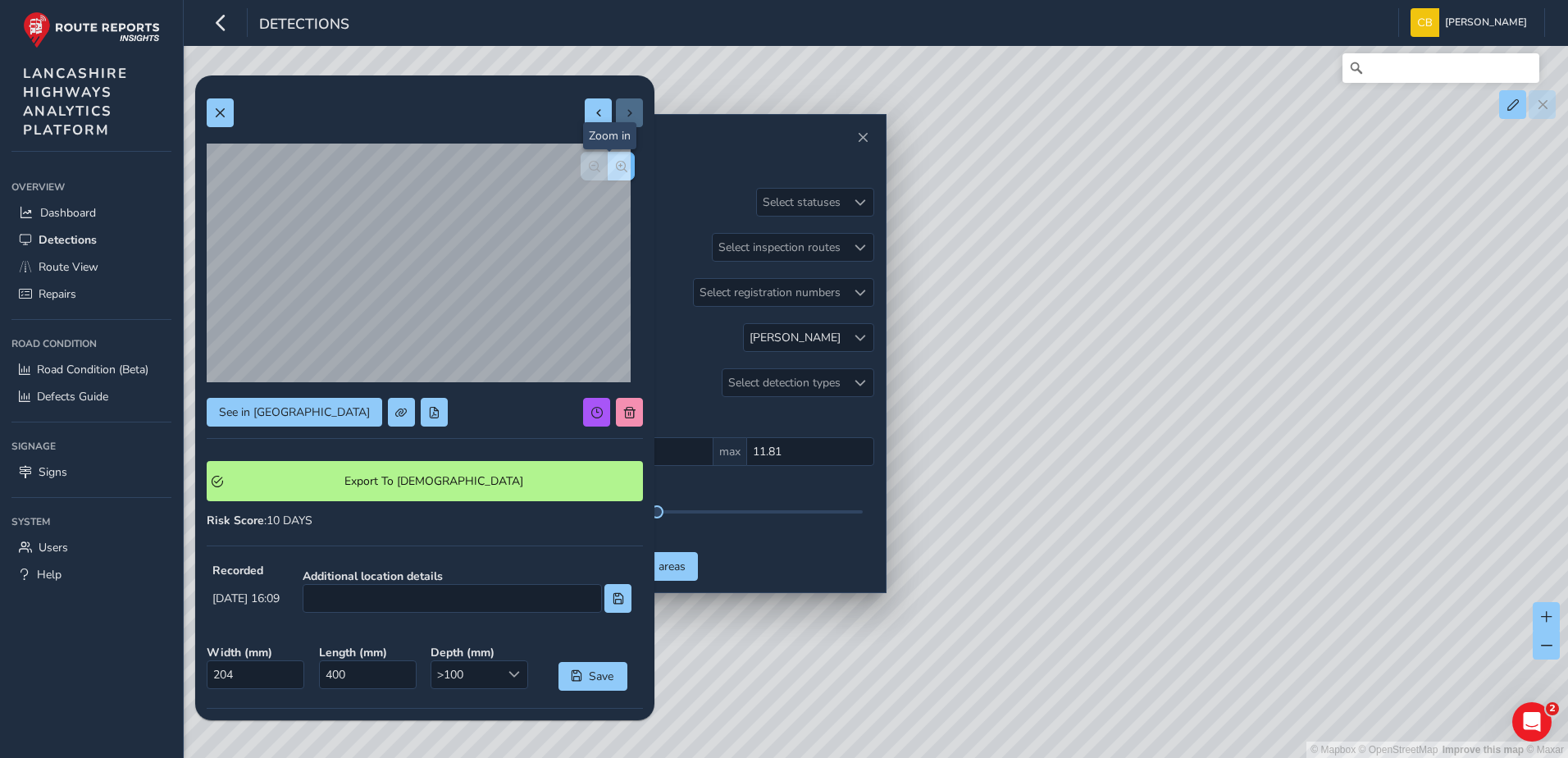
click at [616, 166] on span "button" at bounding box center [622, 167] width 12 height 12
click at [581, 167] on button "button" at bounding box center [595, 165] width 27 height 28
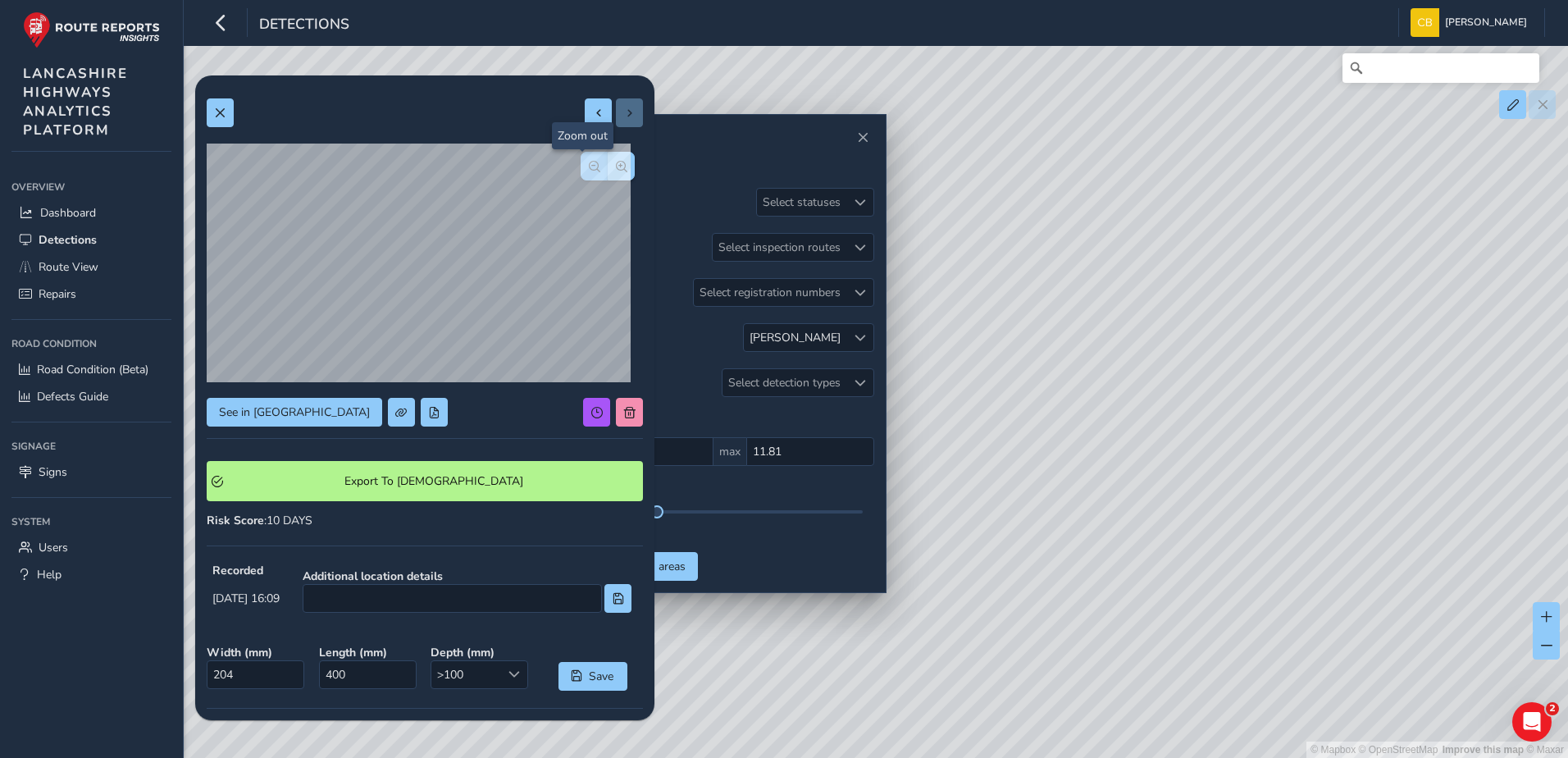
click at [581, 167] on button "button" at bounding box center [595, 165] width 27 height 28
click at [593, 108] on span at bounding box center [598, 113] width 12 height 12
type input "434"
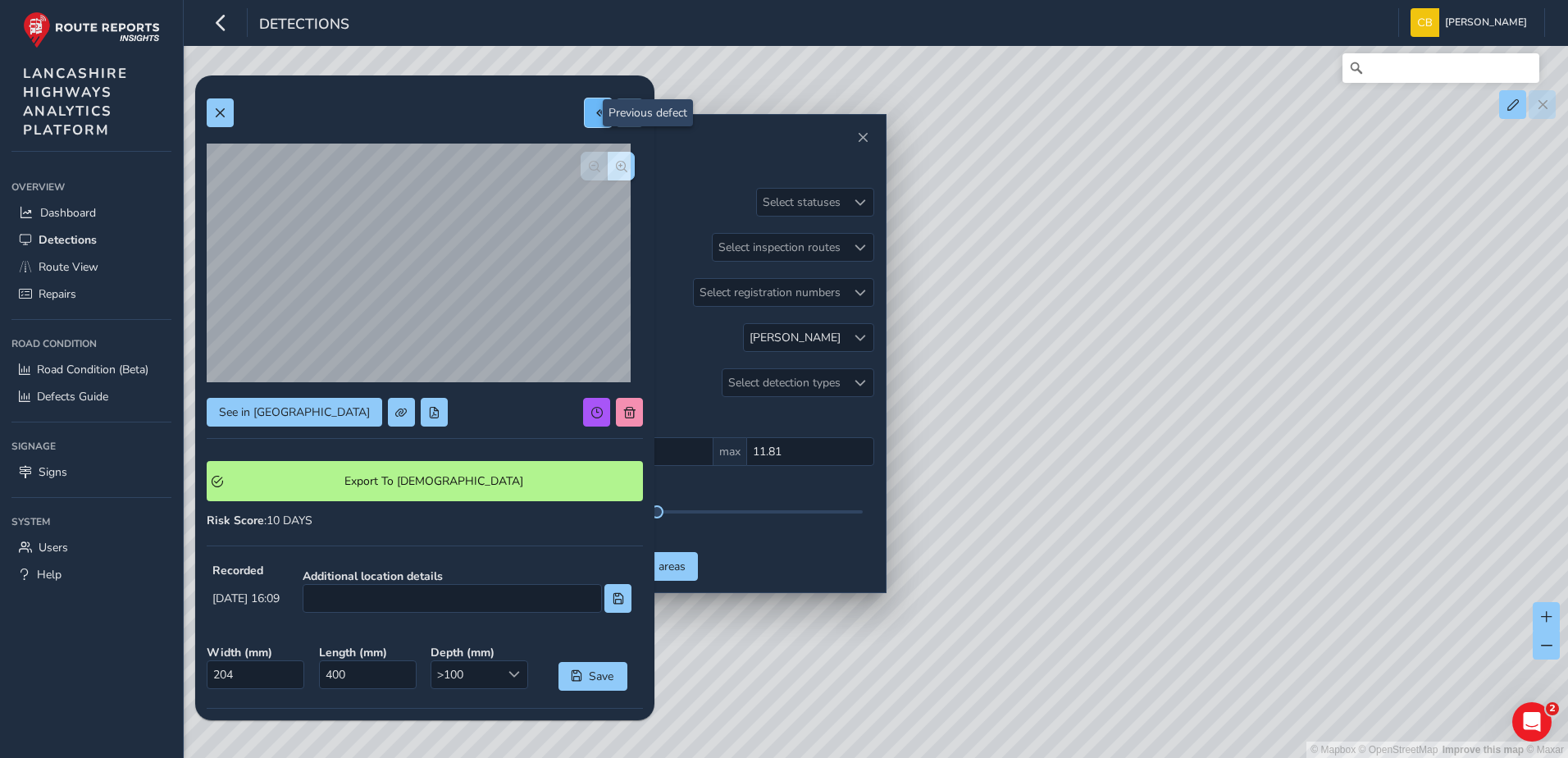
type input "667"
click at [616, 164] on span "button" at bounding box center [622, 167] width 12 height 12
click at [589, 168] on span "button" at bounding box center [595, 167] width 12 height 12
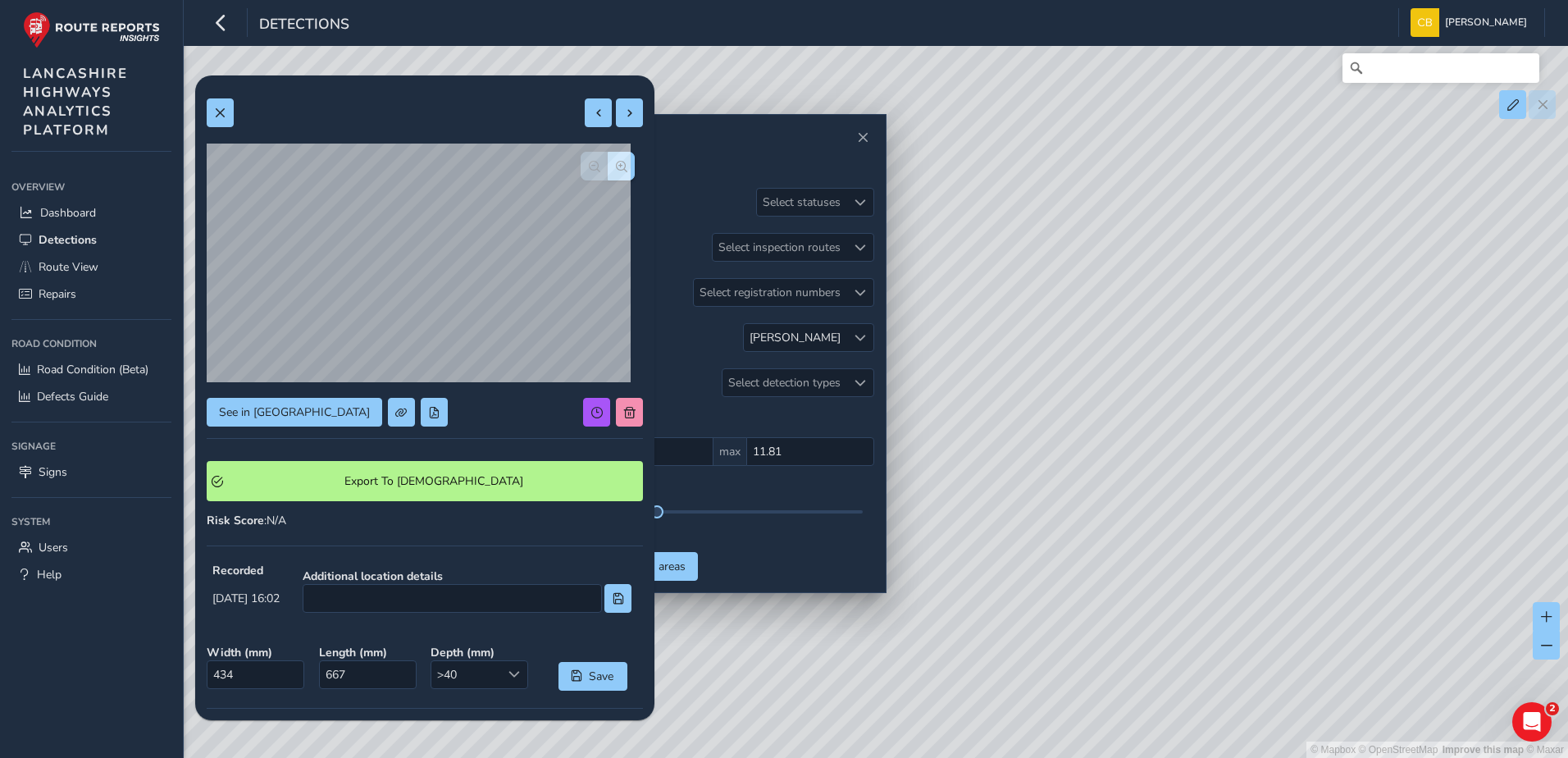
click at [584, 168] on div at bounding box center [607, 165] width 54 height 28
click at [585, 127] on button at bounding box center [598, 112] width 27 height 28
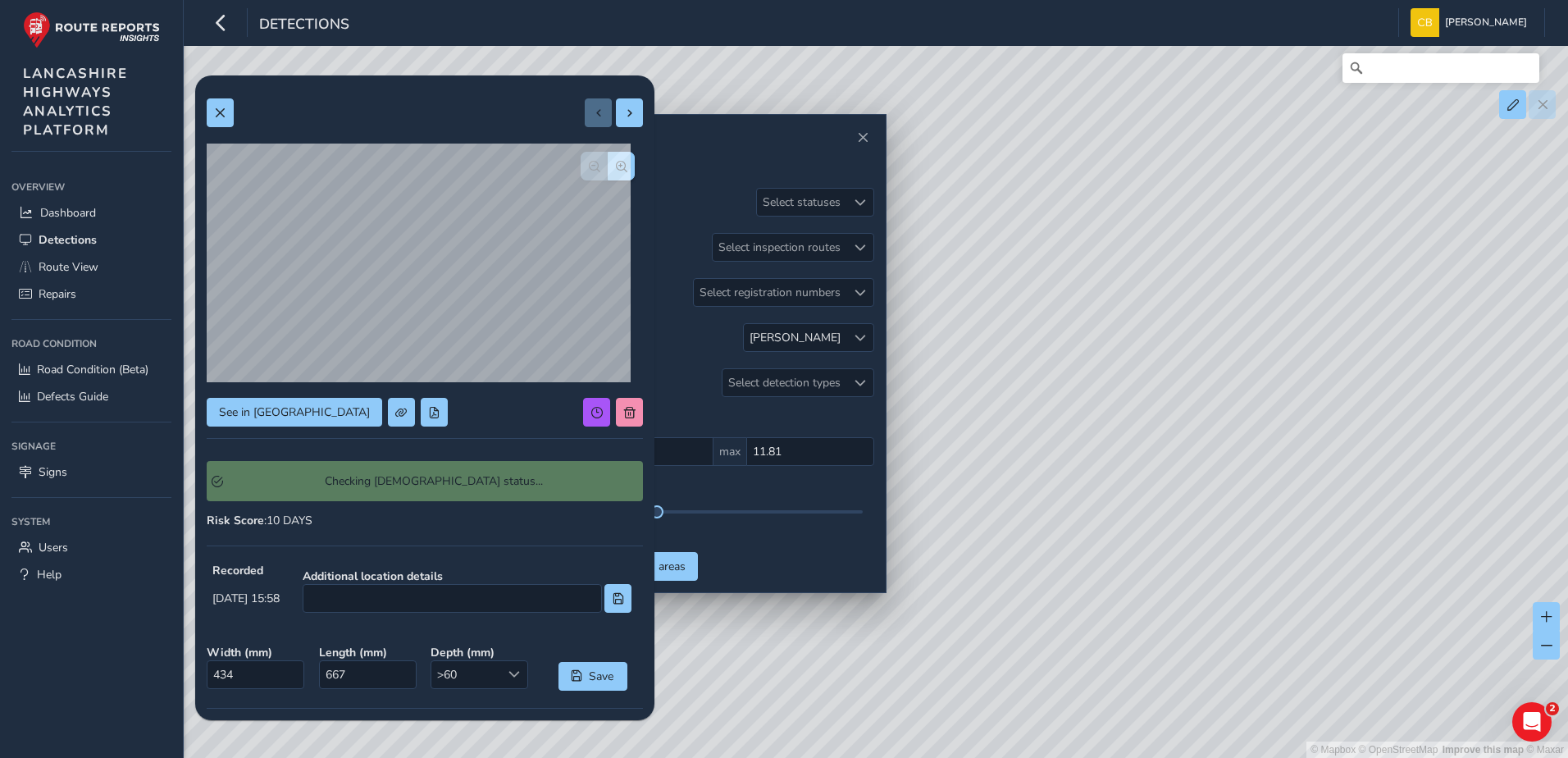
type input "250"
type input "549"
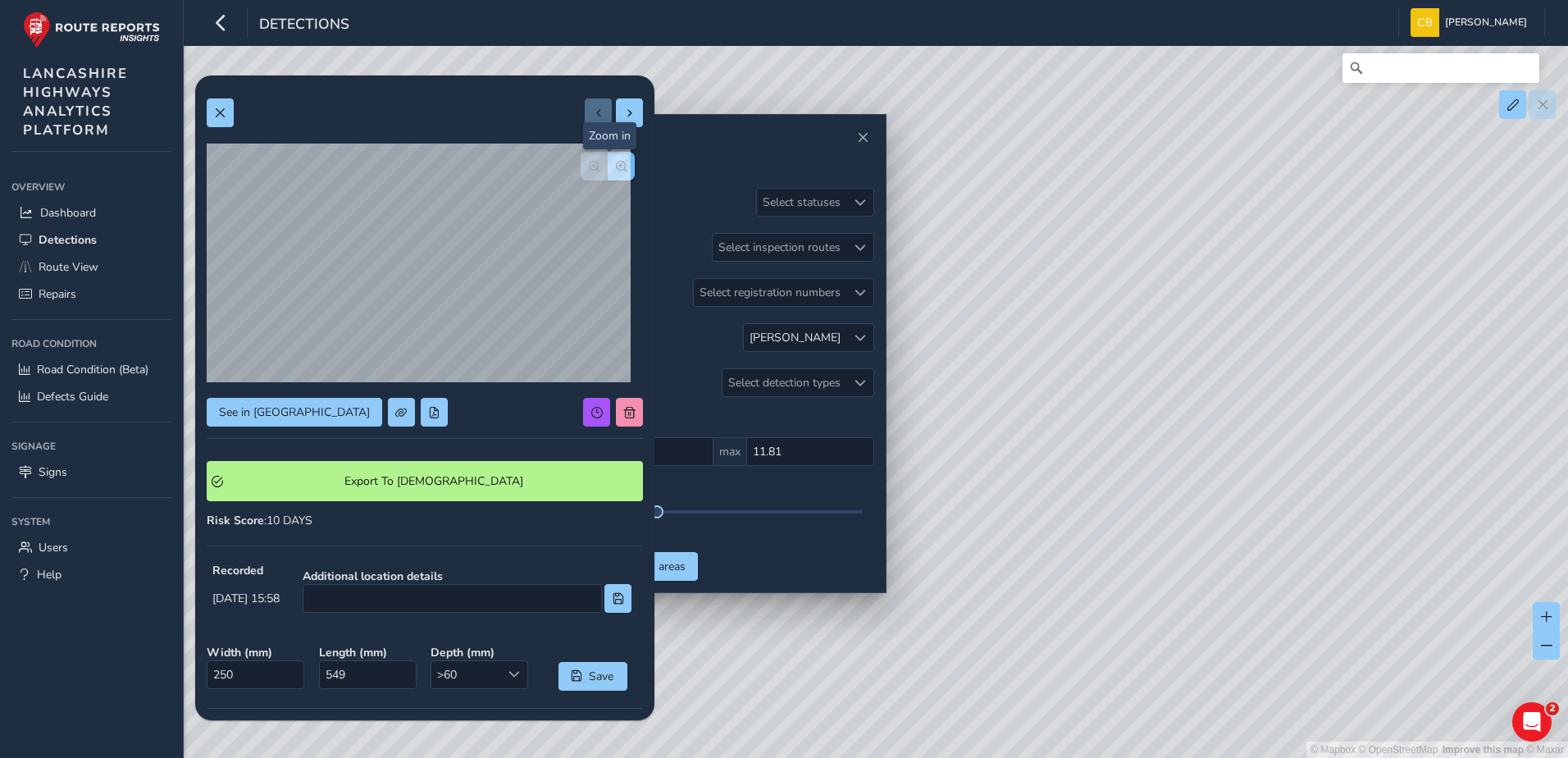
click at [616, 167] on span "button" at bounding box center [622, 167] width 12 height 12
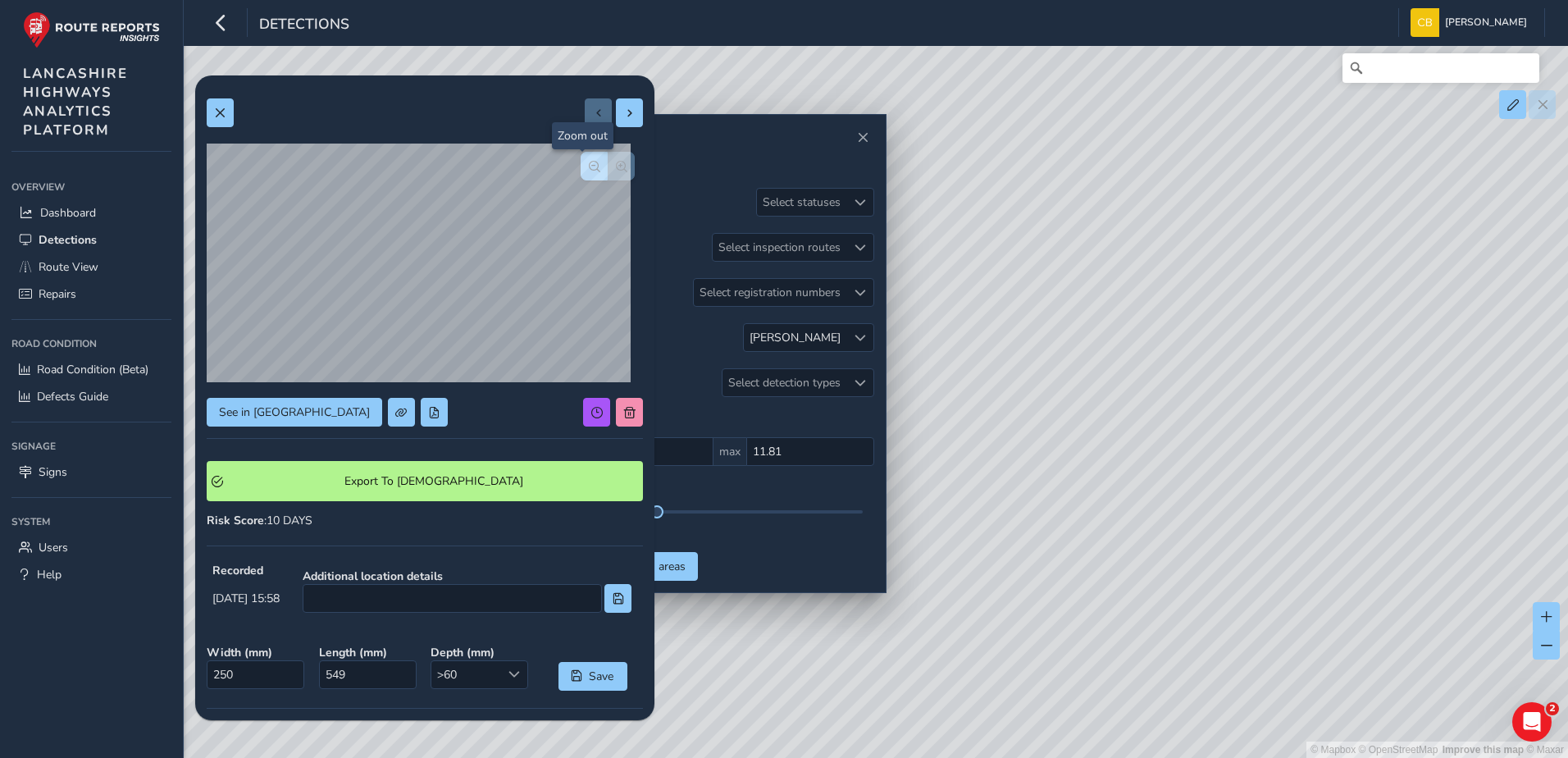
click at [582, 174] on button "button" at bounding box center [595, 165] width 27 height 28
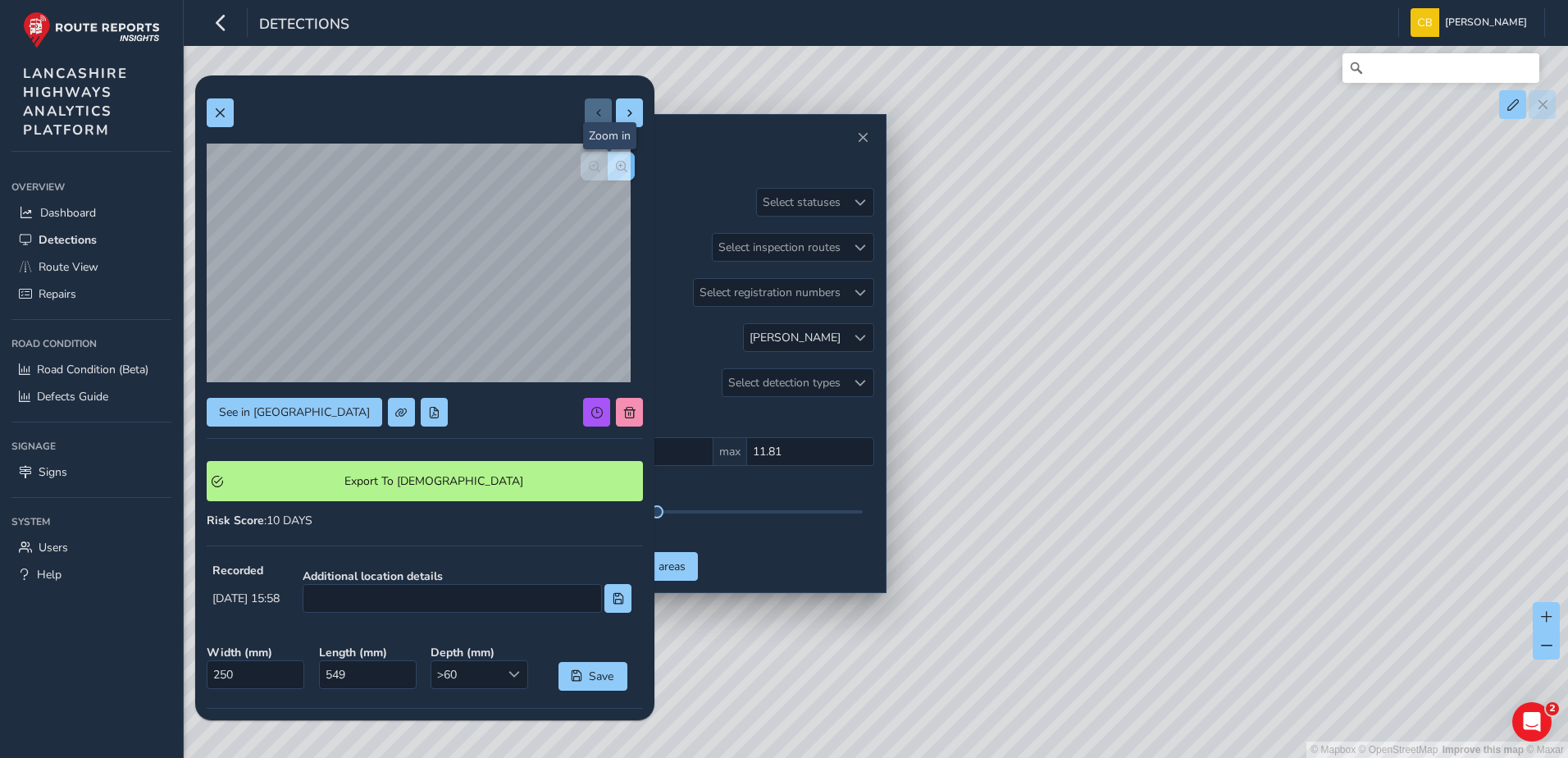
click at [608, 177] on button "button" at bounding box center [622, 165] width 27 height 28
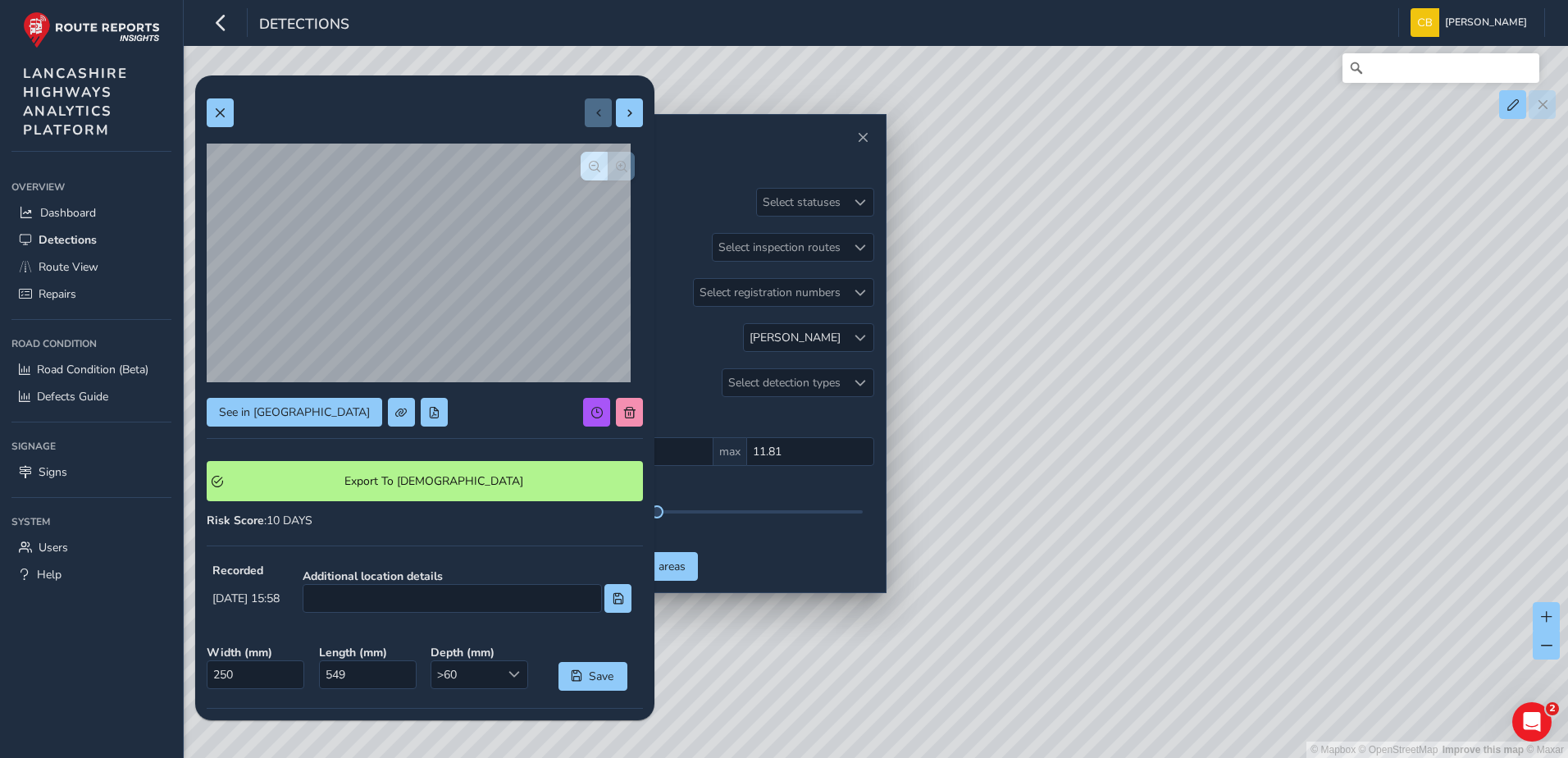
click at [605, 177] on div at bounding box center [607, 165] width 54 height 28
click at [589, 164] on span "button" at bounding box center [595, 167] width 12 height 12
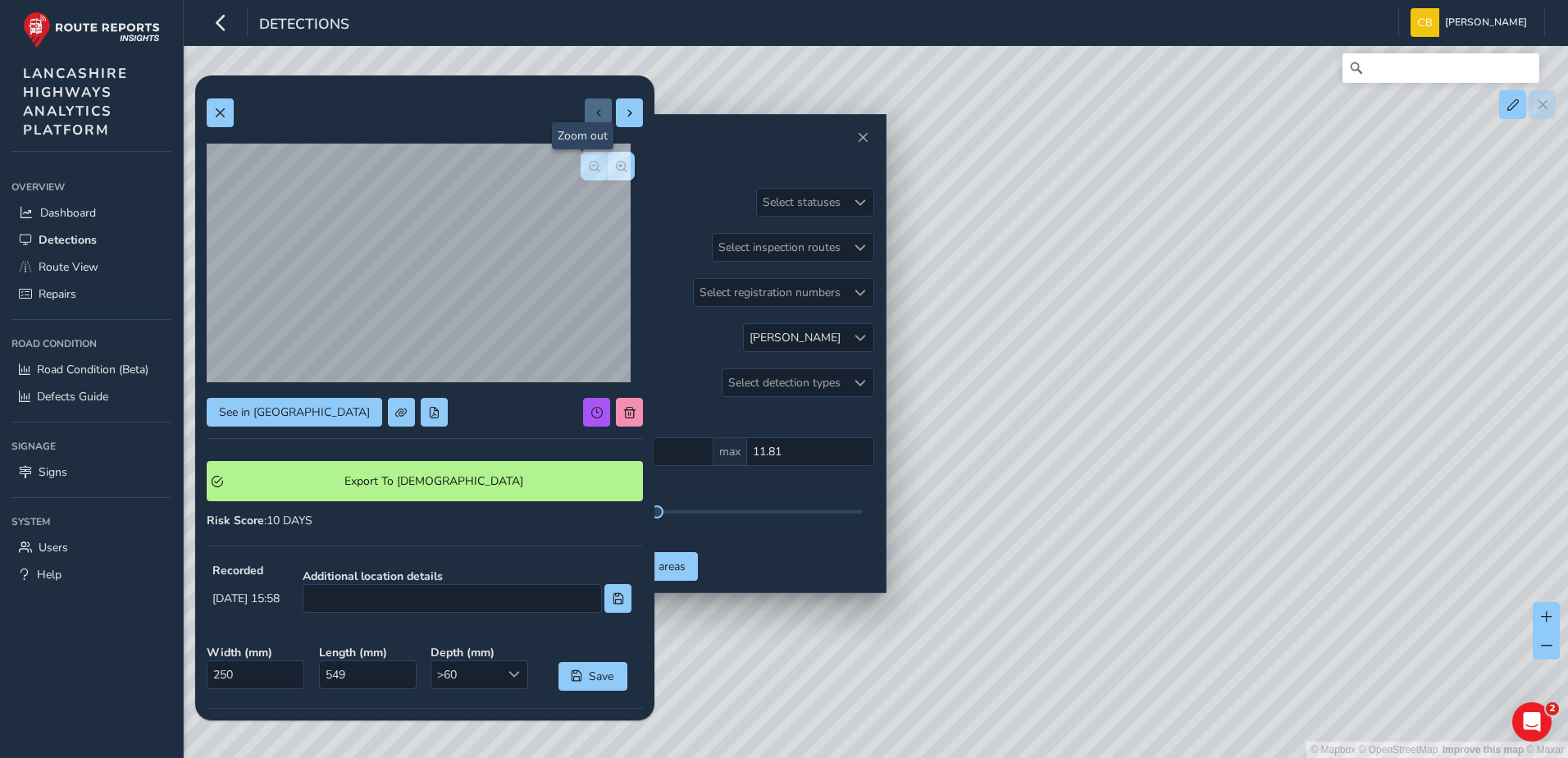
click at [589, 164] on span "button" at bounding box center [595, 167] width 12 height 12
click at [608, 172] on button "button" at bounding box center [622, 165] width 27 height 28
drag, startPoint x: 1060, startPoint y: 377, endPoint x: 1229, endPoint y: 270, distance: 200.0
click at [1229, 270] on div "© Mapbox © OpenStreetMap Improve this map © Maxar" at bounding box center [784, 379] width 1568 height 758
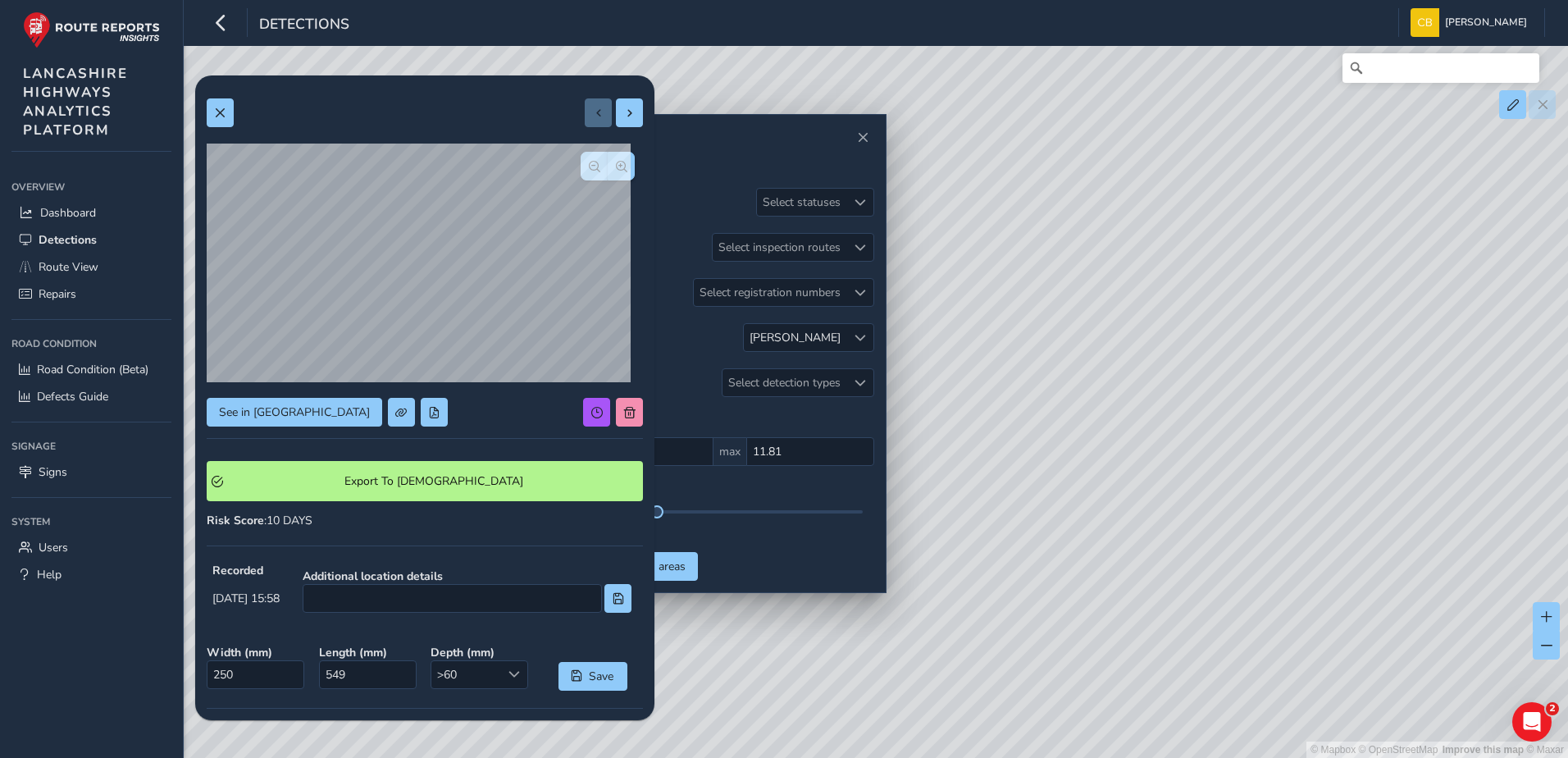
drag, startPoint x: 1070, startPoint y: 330, endPoint x: 1022, endPoint y: 550, distance: 225.2
click at [1022, 550] on div "© Mapbox © OpenStreetMap Improve this map © Maxar" at bounding box center [784, 379] width 1568 height 758
click at [583, 158] on button "button" at bounding box center [595, 165] width 27 height 28
click at [616, 164] on span "button" at bounding box center [622, 167] width 12 height 12
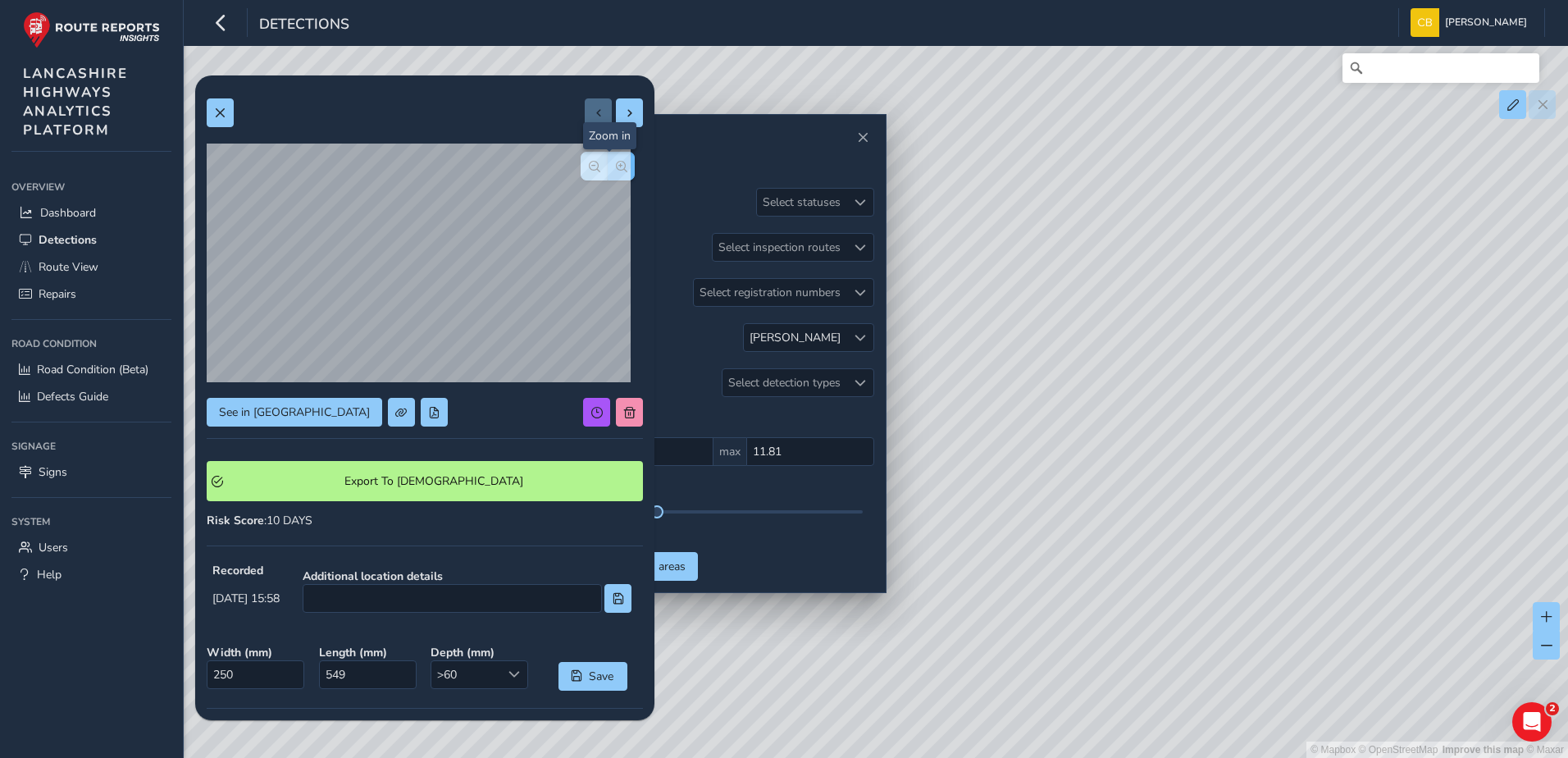
click at [616, 165] on span "button" at bounding box center [622, 167] width 12 height 12
click at [584, 173] on button "button" at bounding box center [595, 165] width 27 height 28
click at [210, 107] on button at bounding box center [221, 112] width 27 height 28
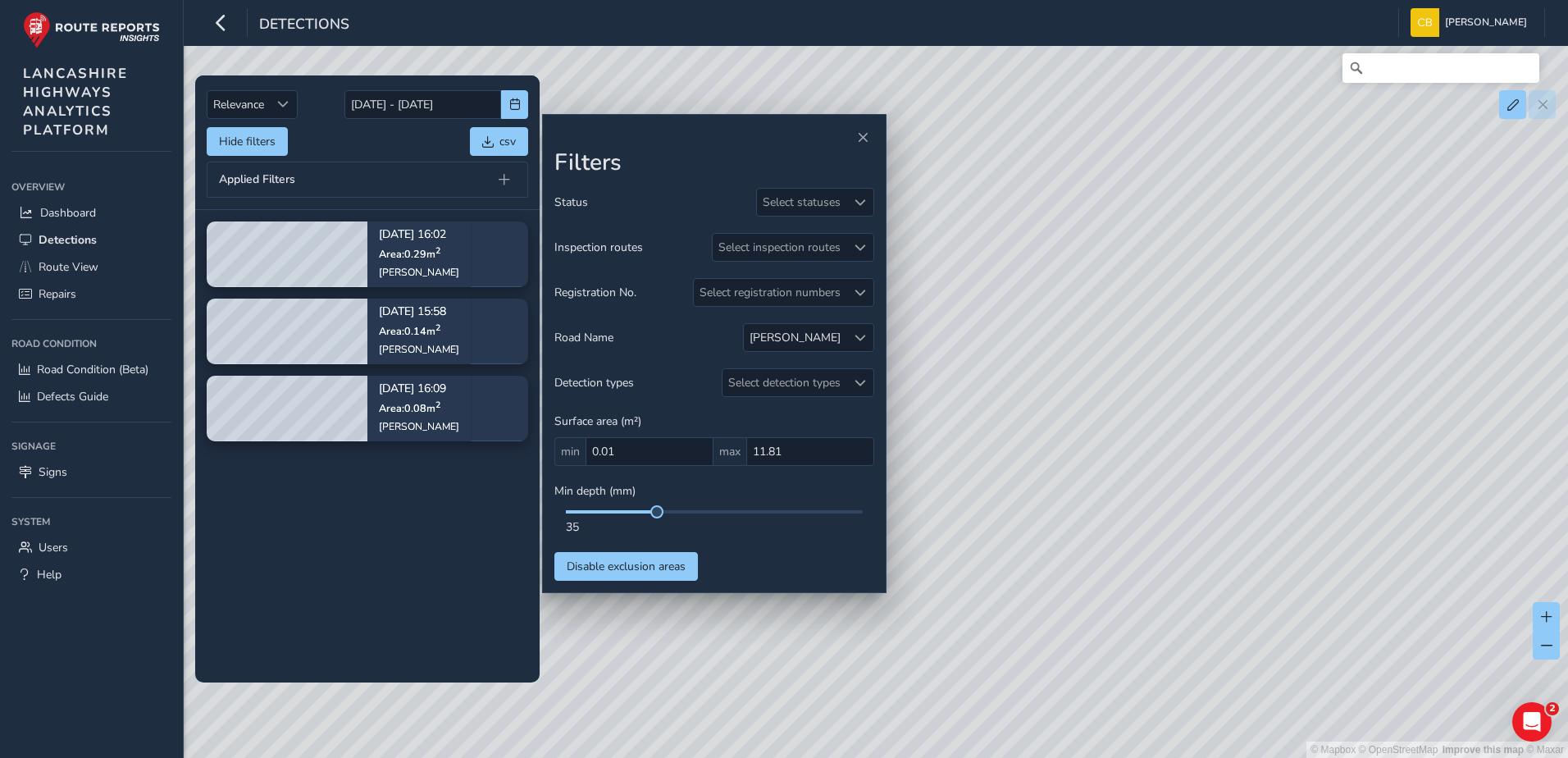
click at [371, 526] on tbody "[DATE] 16:02 Area: 0.29 m 2 [PERSON_NAME] [DATE] 15:58 Area: 0.14 m 2 [PERSON_N…" at bounding box center [367, 445] width 345 height 472
click at [861, 341] on span at bounding box center [860, 338] width 12 height 12
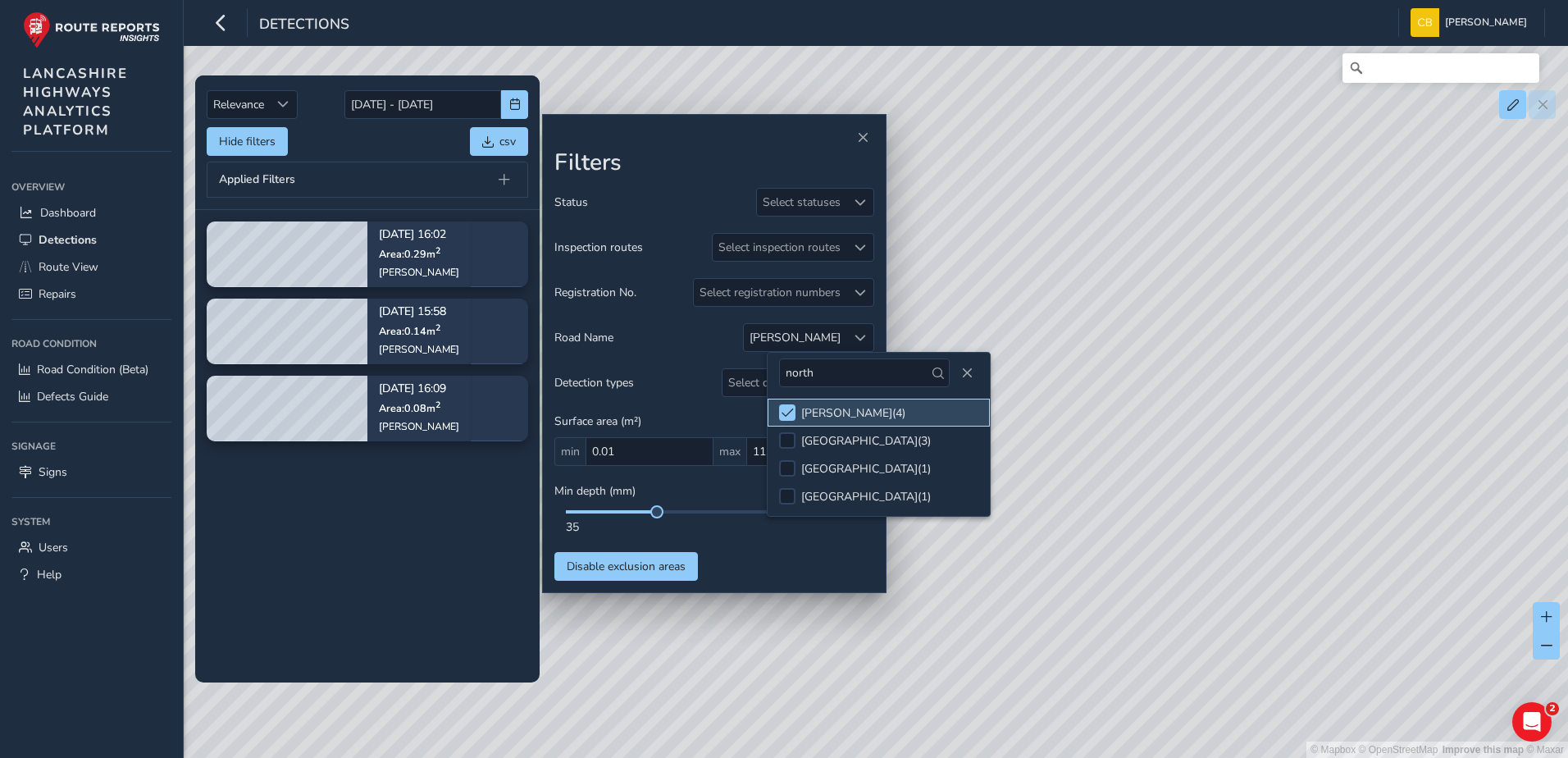
click at [803, 410] on div "[PERSON_NAME] ( 4 )" at bounding box center [853, 413] width 104 height 16
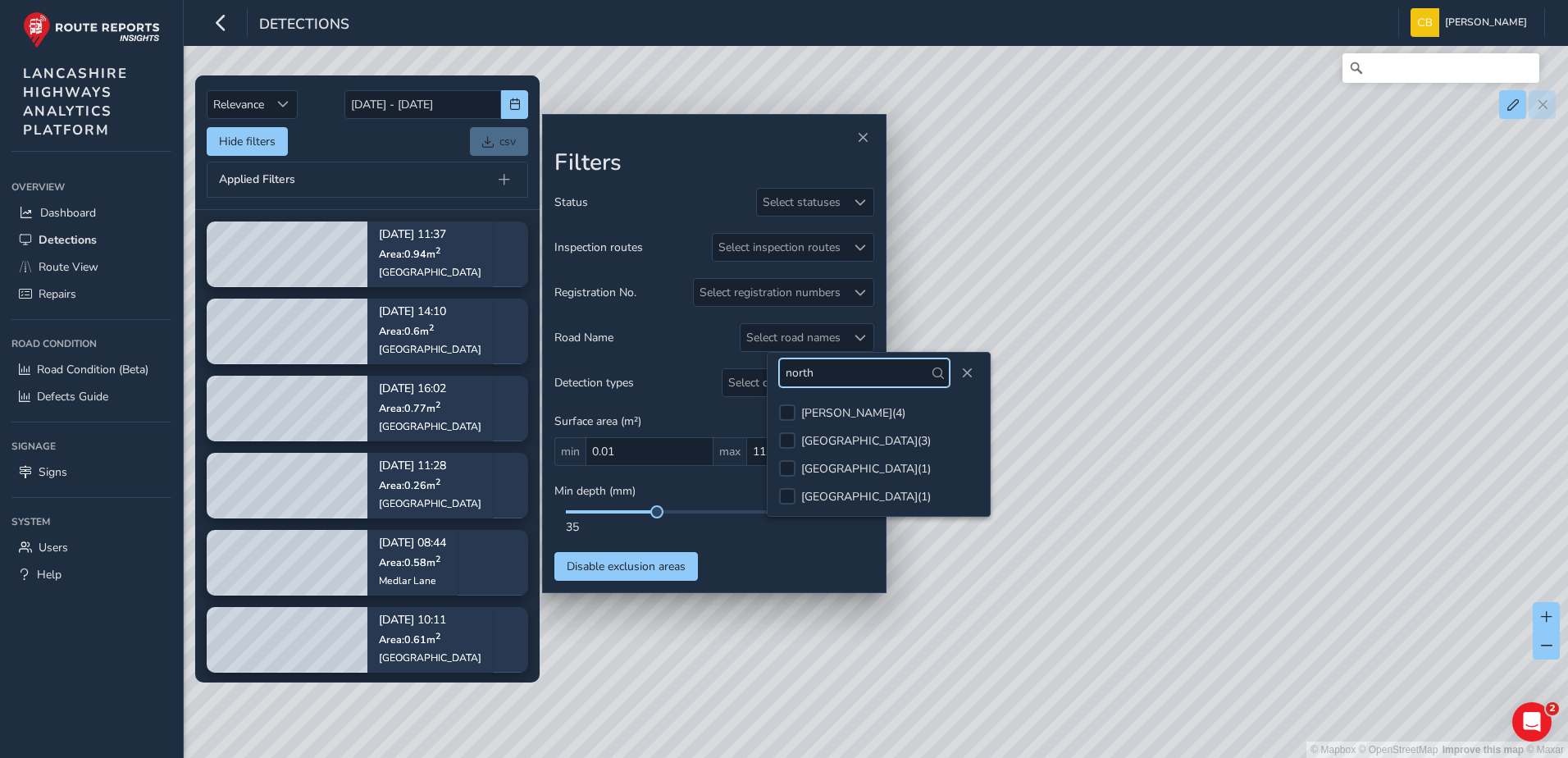
click at [858, 376] on input "north" at bounding box center [864, 372] width 171 height 28
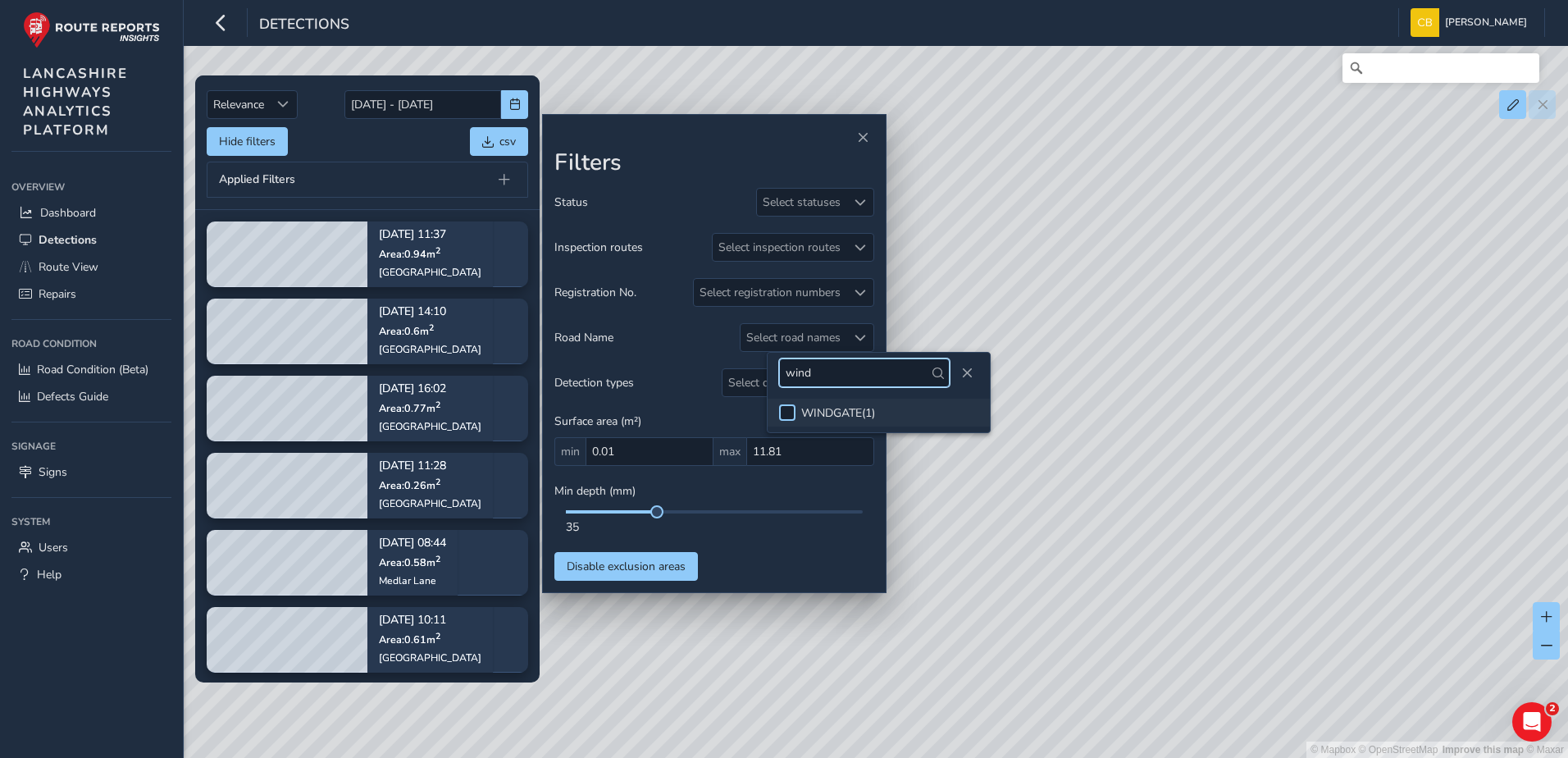
type input "wind"
click at [791, 404] on div at bounding box center [787, 412] width 17 height 17
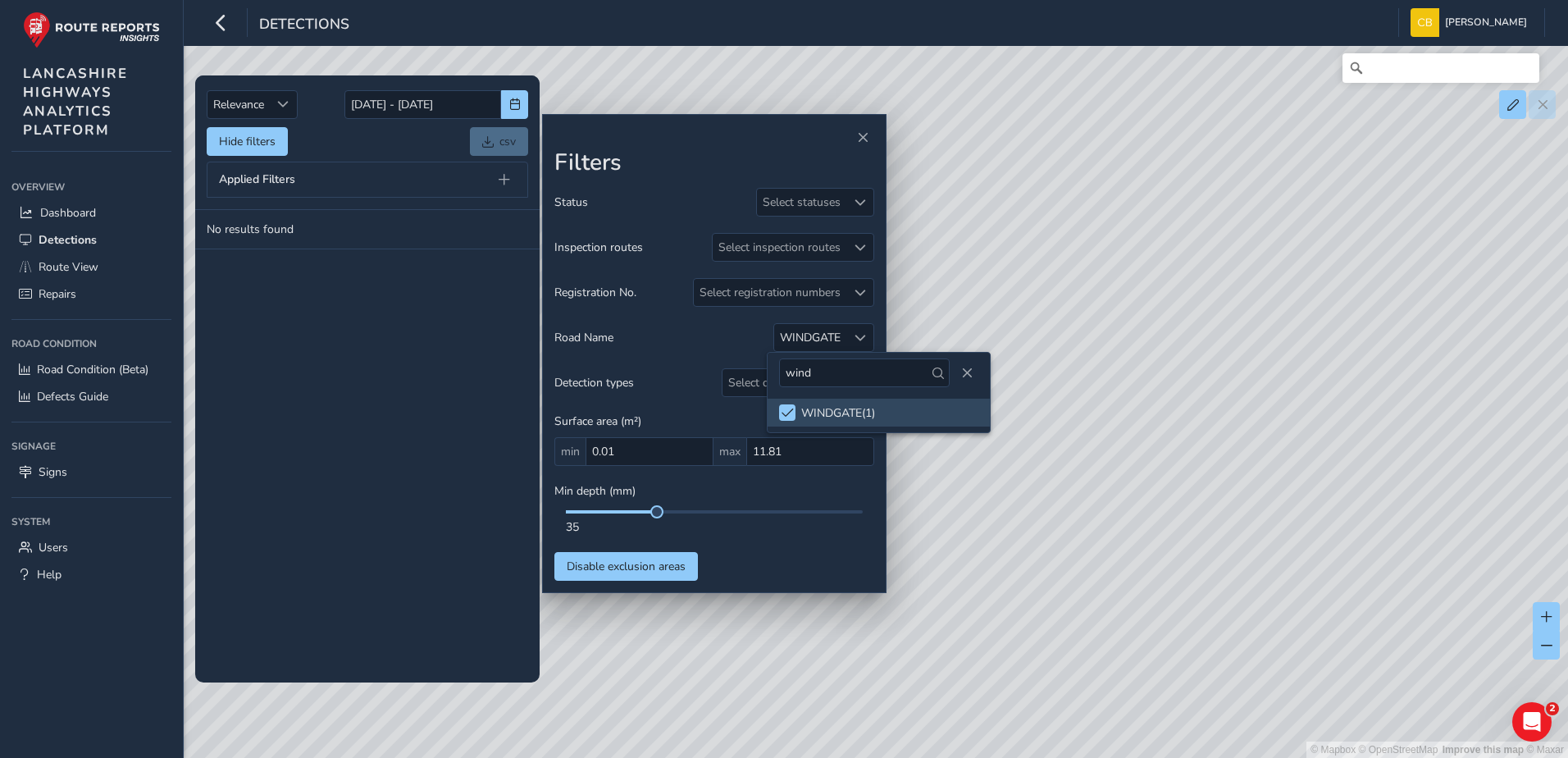
drag, startPoint x: 368, startPoint y: 398, endPoint x: 349, endPoint y: 23, distance: 375.5
click at [372, 353] on tbody "No results found" at bounding box center [367, 445] width 345 height 472
click at [338, 485] on tbody "No results found" at bounding box center [367, 445] width 345 height 472
click at [867, 338] on div at bounding box center [860, 338] width 27 height 27
drag, startPoint x: 902, startPoint y: 375, endPoint x: 737, endPoint y: 376, distance: 165.0
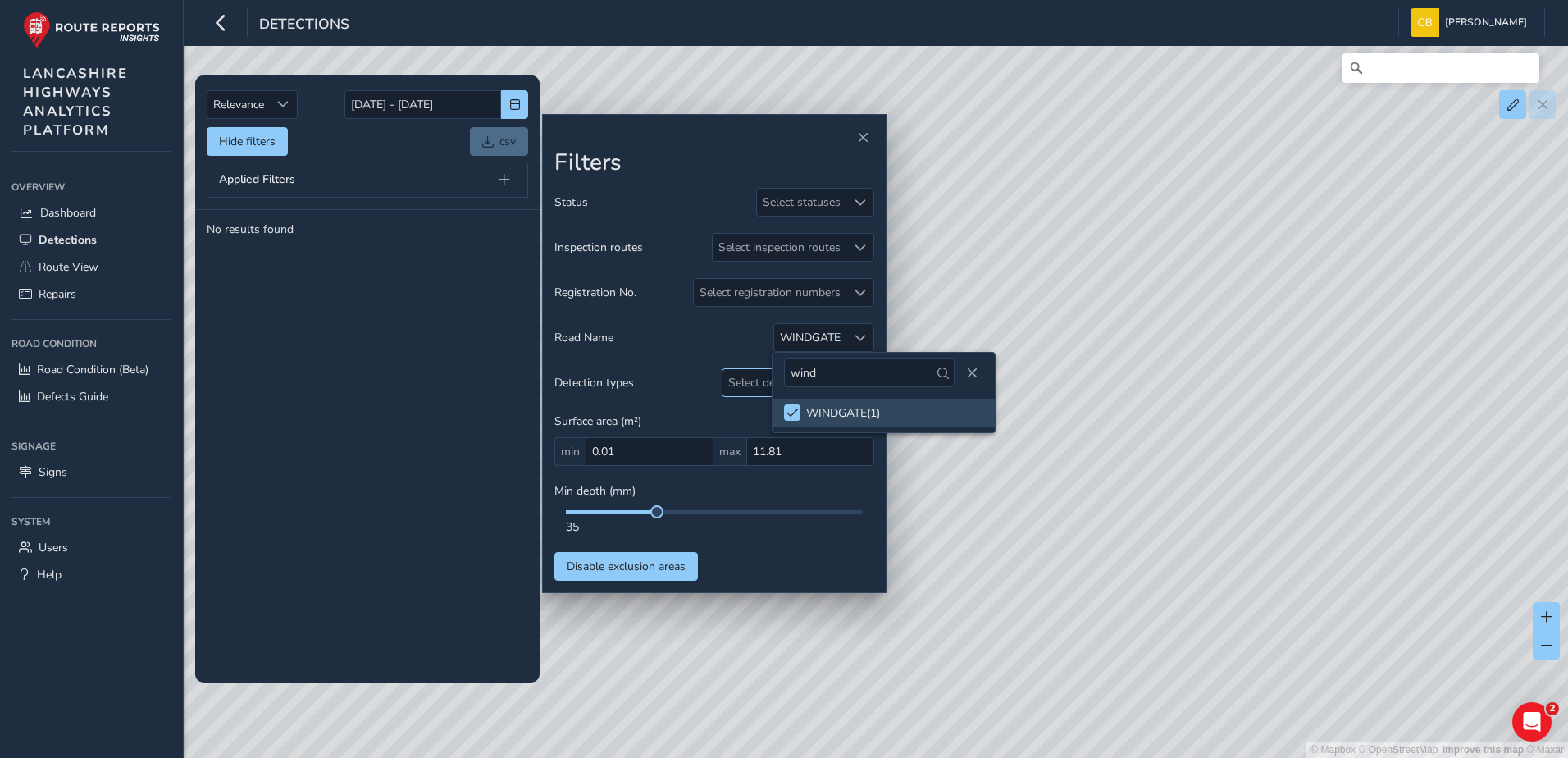
click at [737, 376] on body "Detections [PERSON_NAME] Bonage Colour Scheme: Dark Dim Light Logout Relevance …" at bounding box center [784, 379] width 1568 height 758
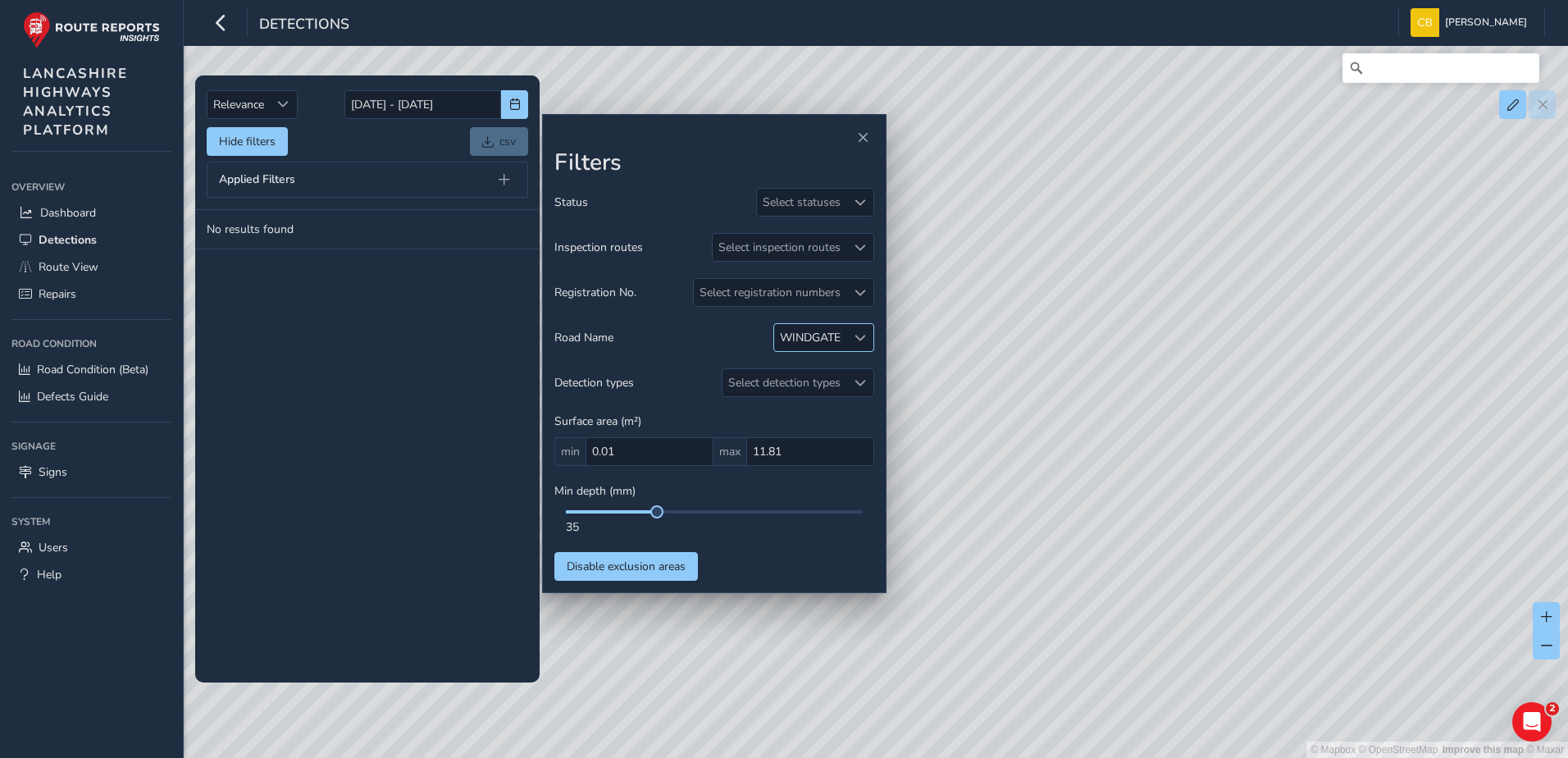
click at [832, 344] on div "WINDGATE" at bounding box center [810, 338] width 61 height 16
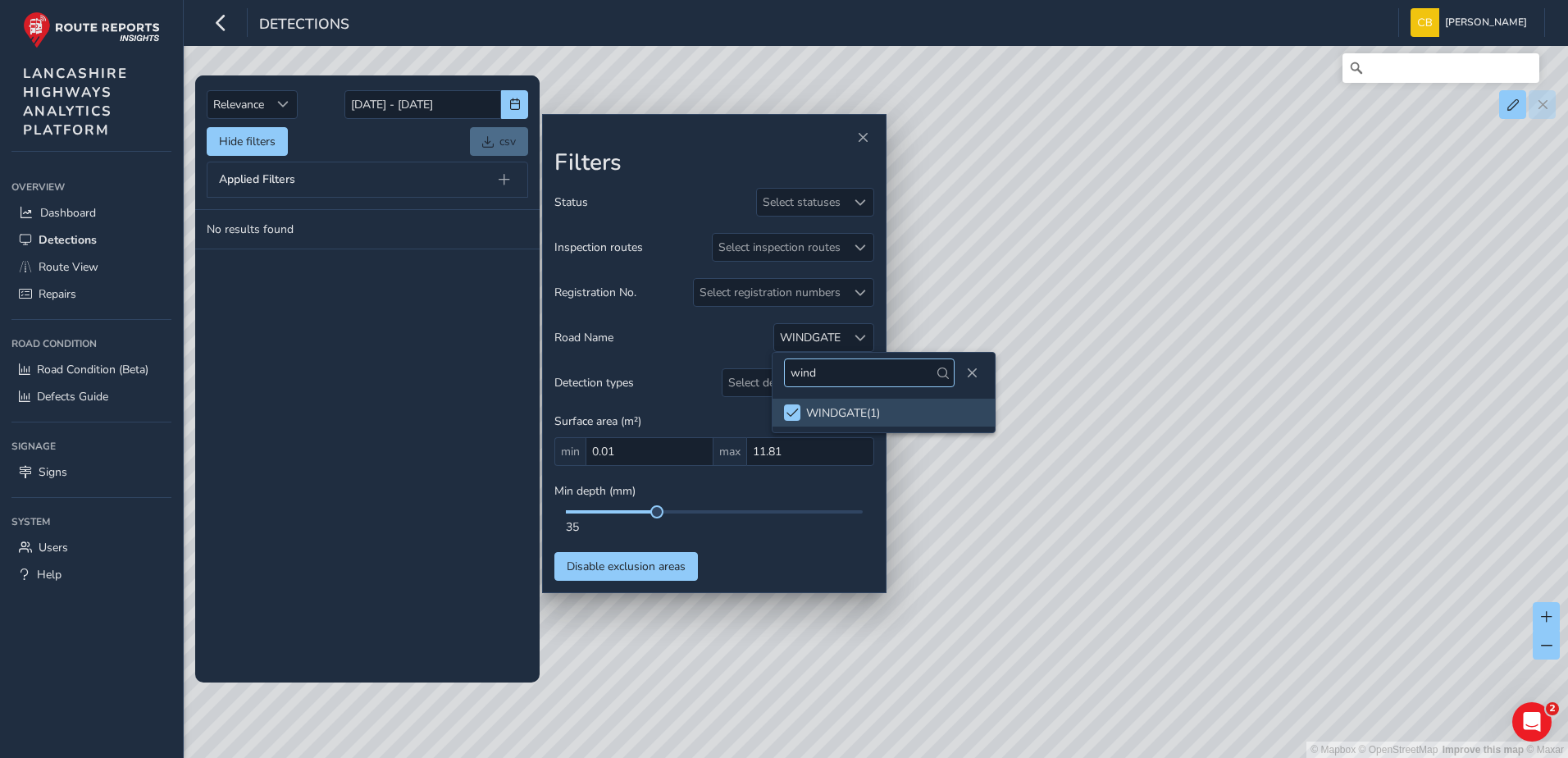
click at [826, 364] on input "wind" at bounding box center [869, 372] width 171 height 28
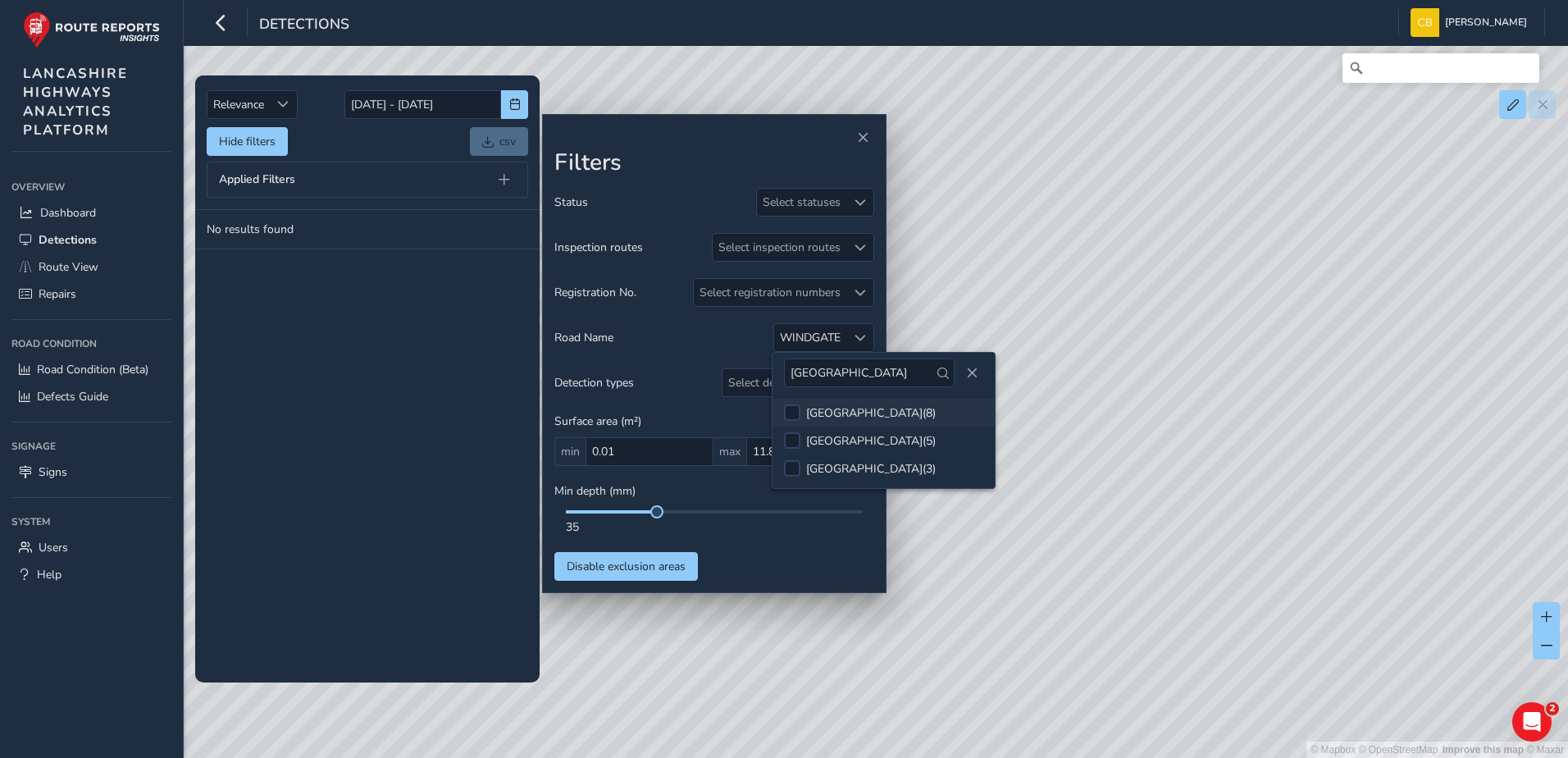
type input "[GEOGRAPHIC_DATA]"
click at [854, 415] on div "[GEOGRAPHIC_DATA] ( 8 )" at bounding box center [871, 413] width 130 height 16
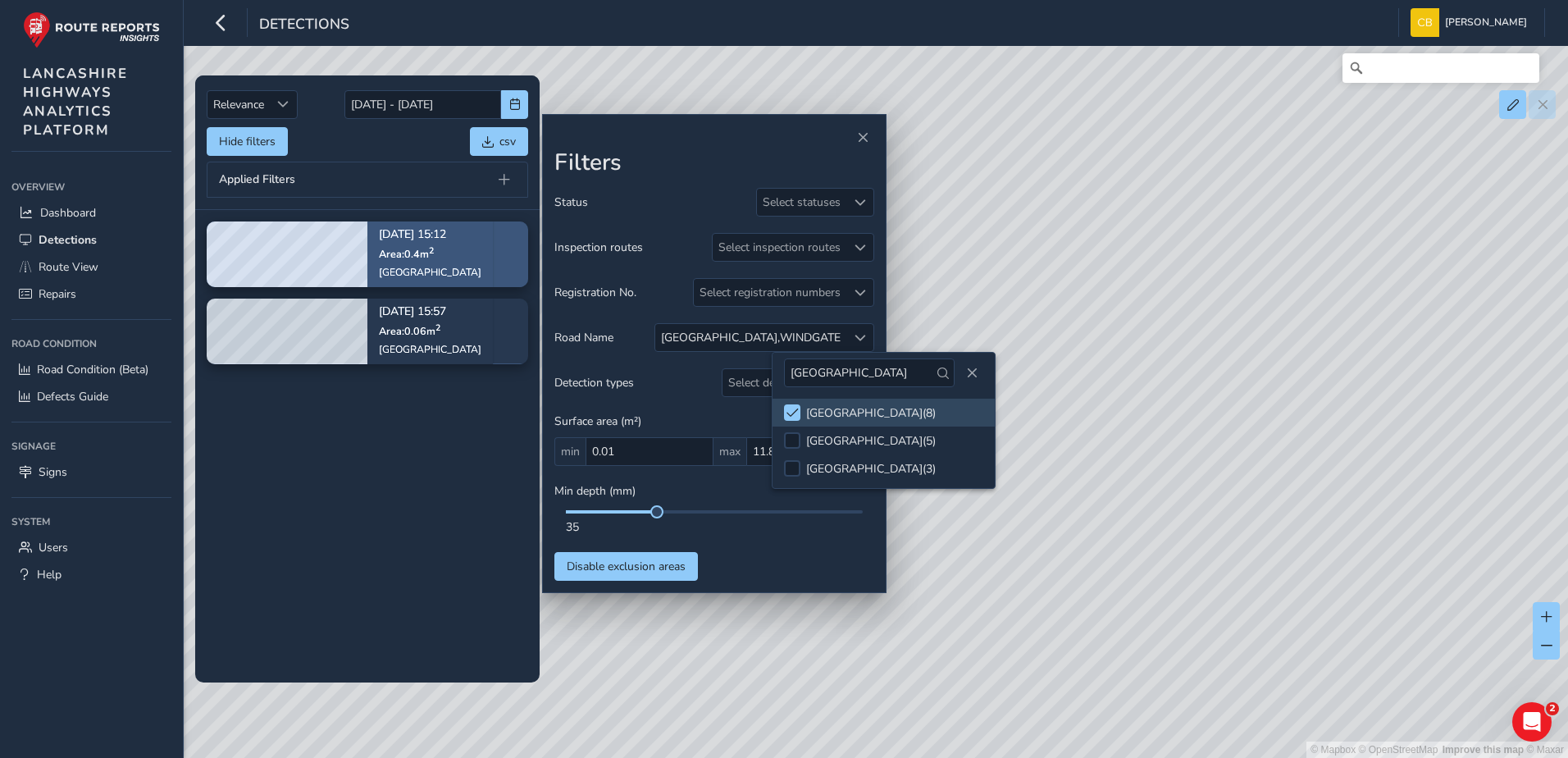
click at [427, 235] on p "[DATE] 15:12" at bounding box center [430, 235] width 103 height 12
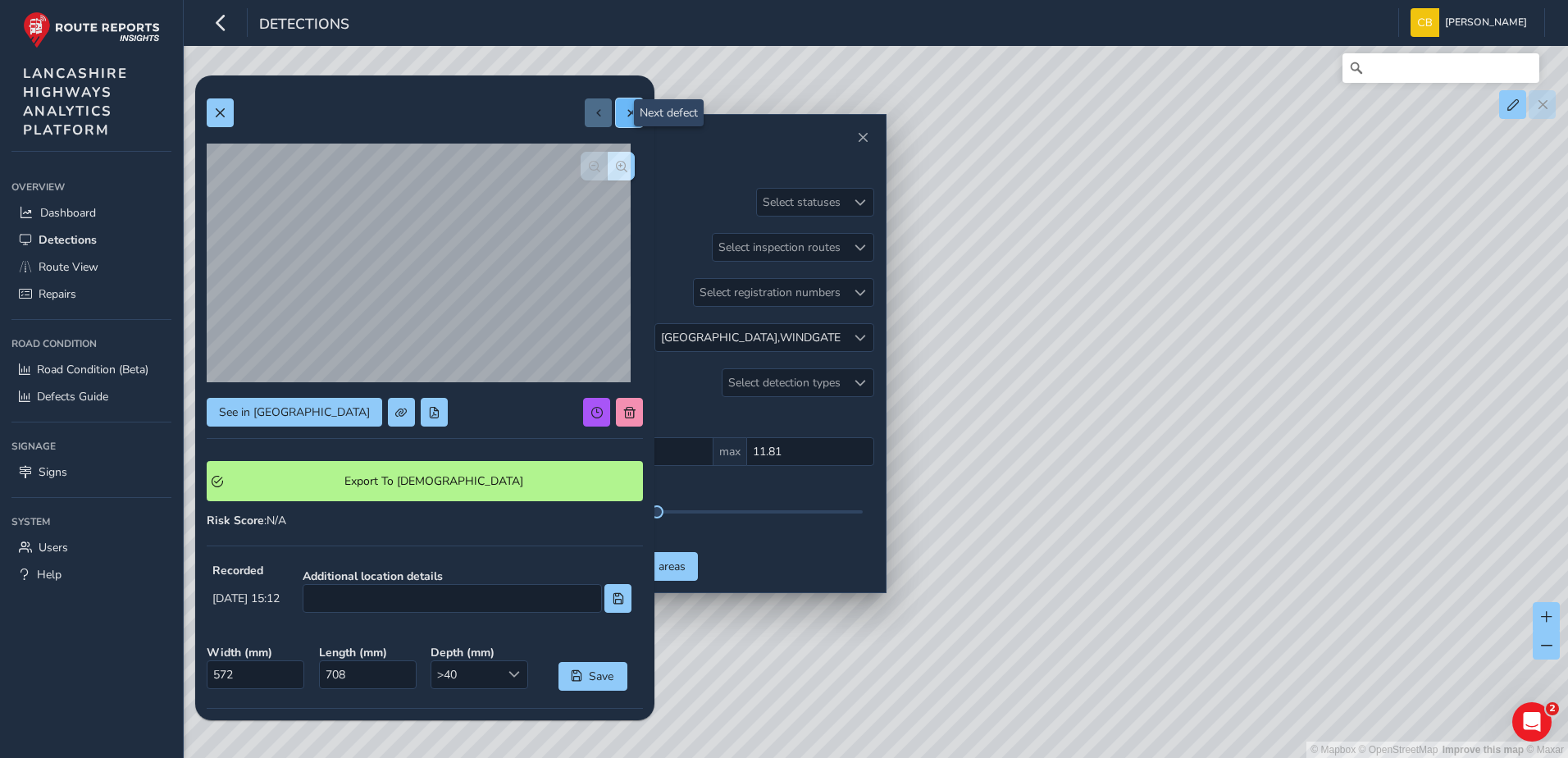
click at [623, 117] on button at bounding box center [630, 112] width 27 height 28
type input "238"
type input "258"
click at [228, 108] on button at bounding box center [221, 112] width 27 height 28
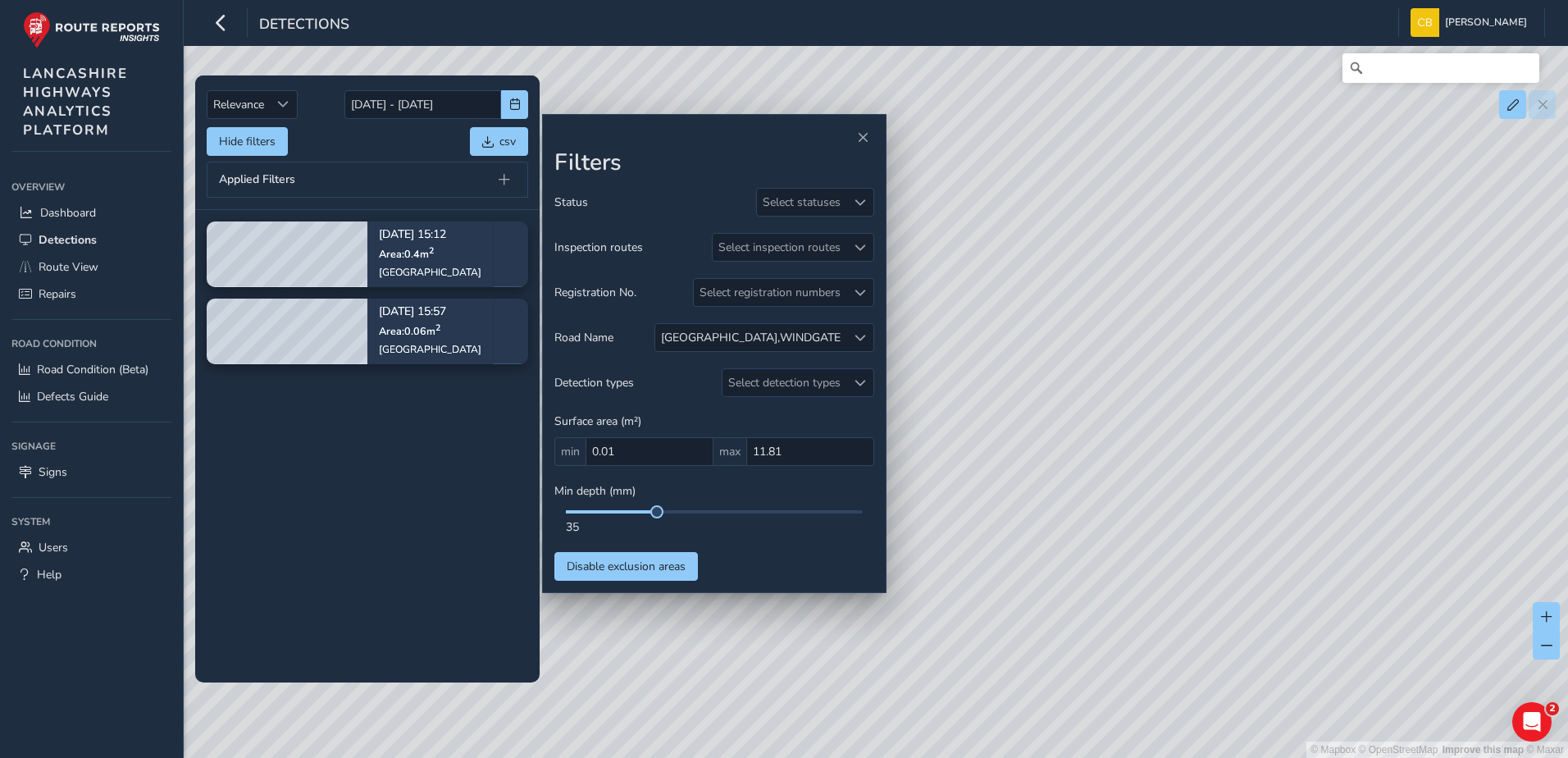
click at [366, 458] on tbody "[DATE] 15:12 Area: 0.4 m [STREET_ADDRESS] [DATE] 15:57 Area: 0.06 m [STREET_ADD…" at bounding box center [367, 445] width 345 height 472
click at [849, 334] on div at bounding box center [860, 338] width 27 height 27
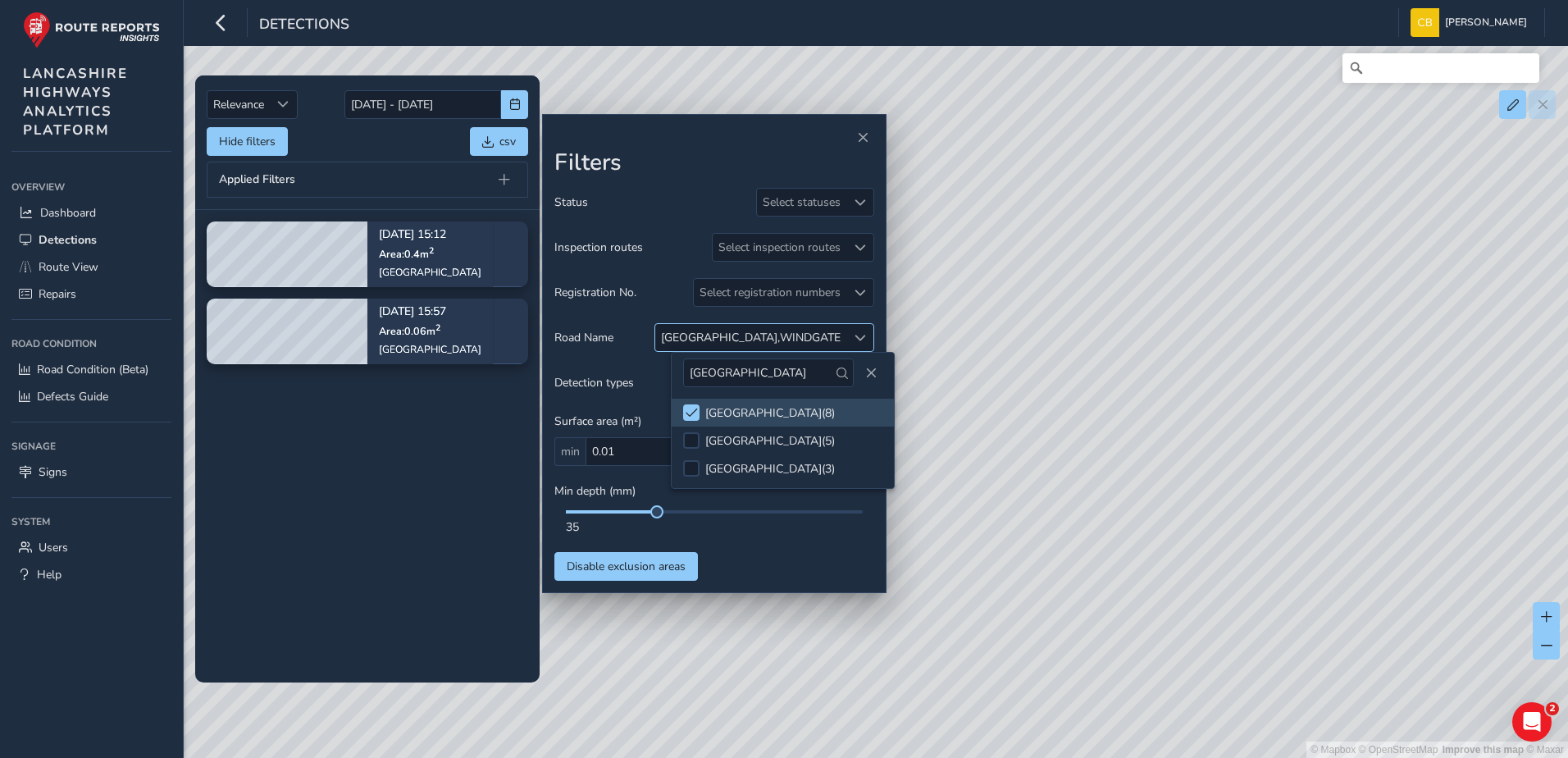
click at [859, 334] on span at bounding box center [860, 338] width 12 height 12
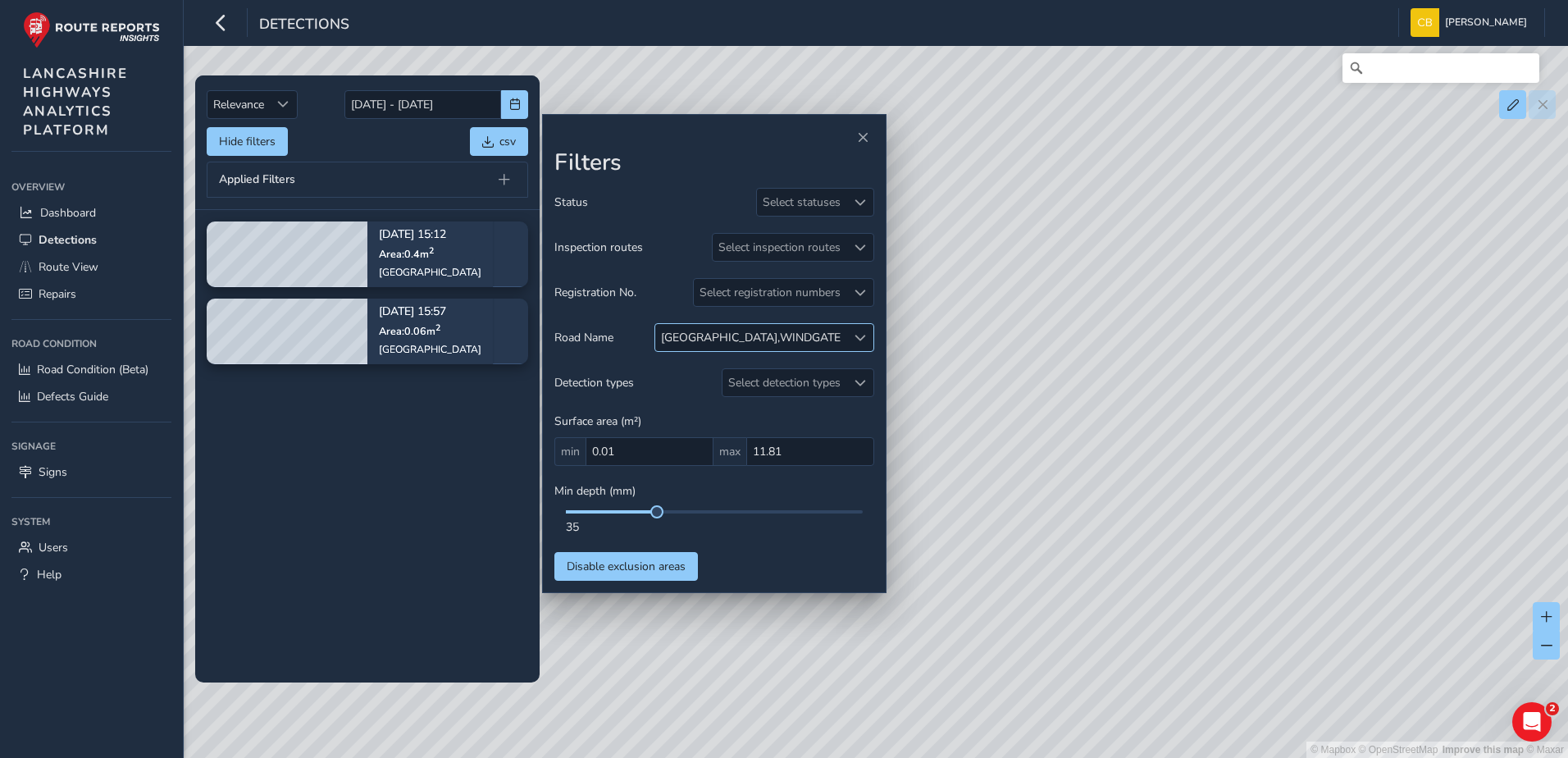
click at [859, 334] on span at bounding box center [860, 338] width 12 height 12
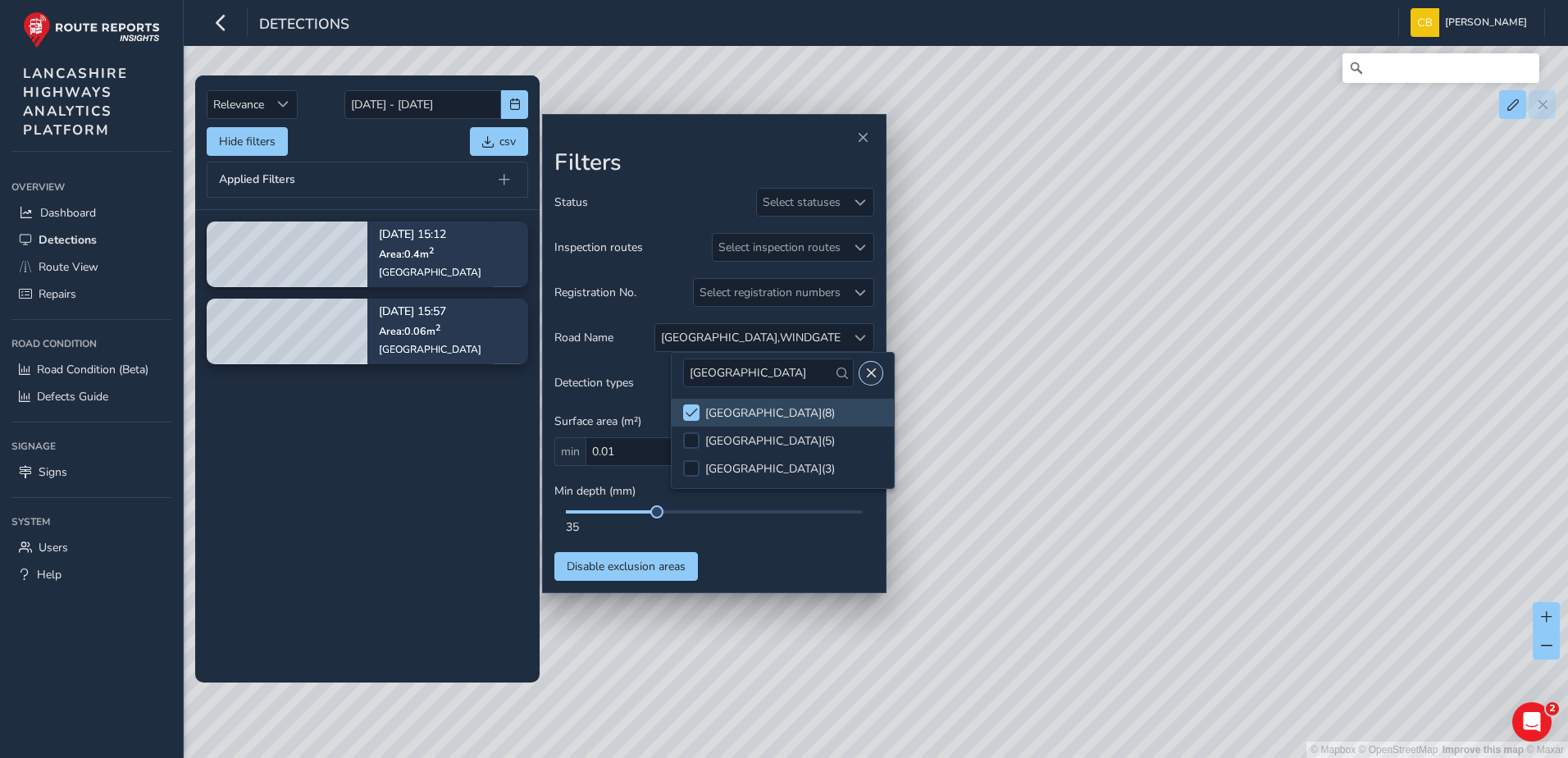
click at [865, 373] on span "Close" at bounding box center [871, 373] width 12 height 12
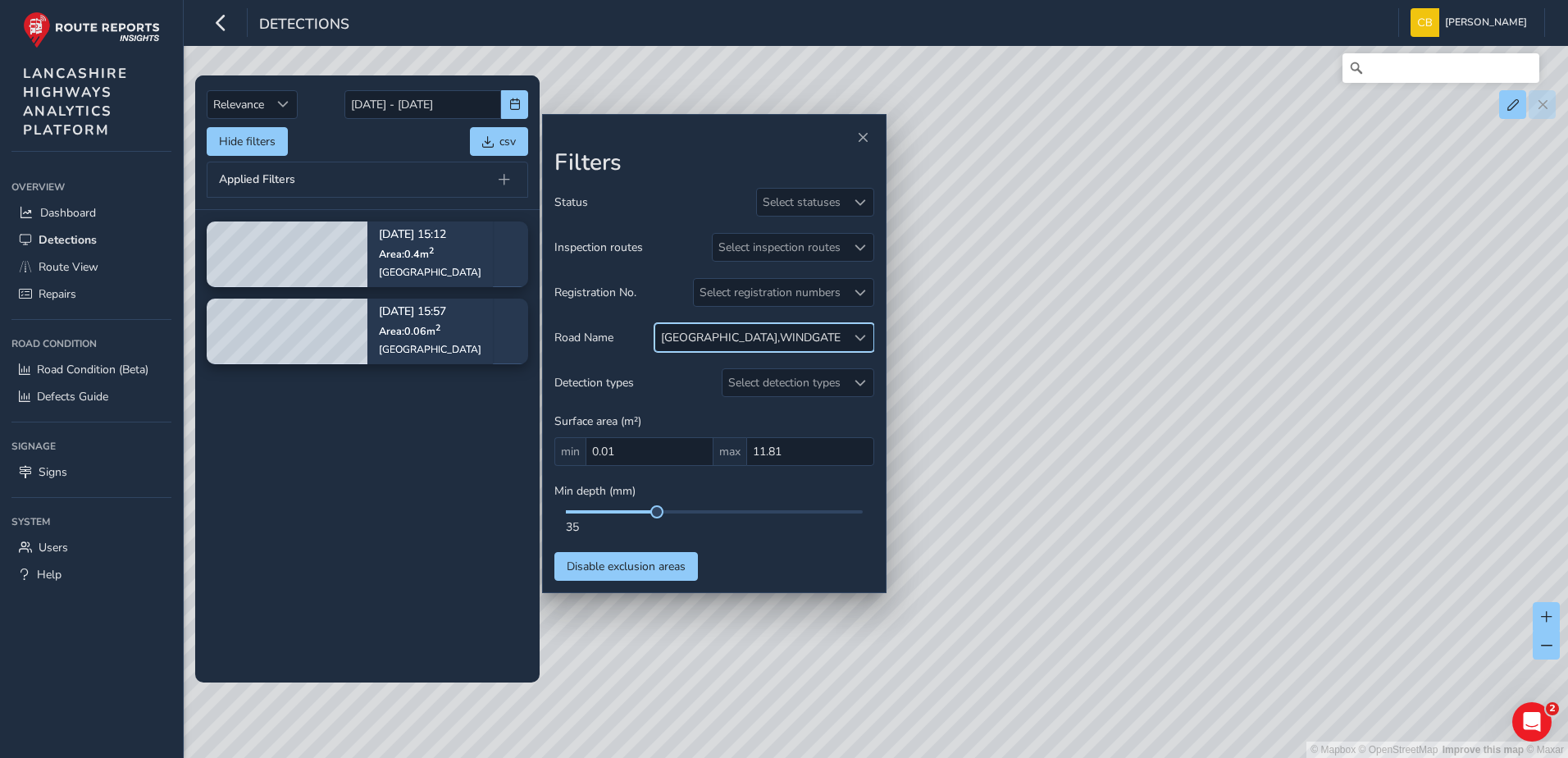
click at [855, 330] on div at bounding box center [860, 338] width 27 height 27
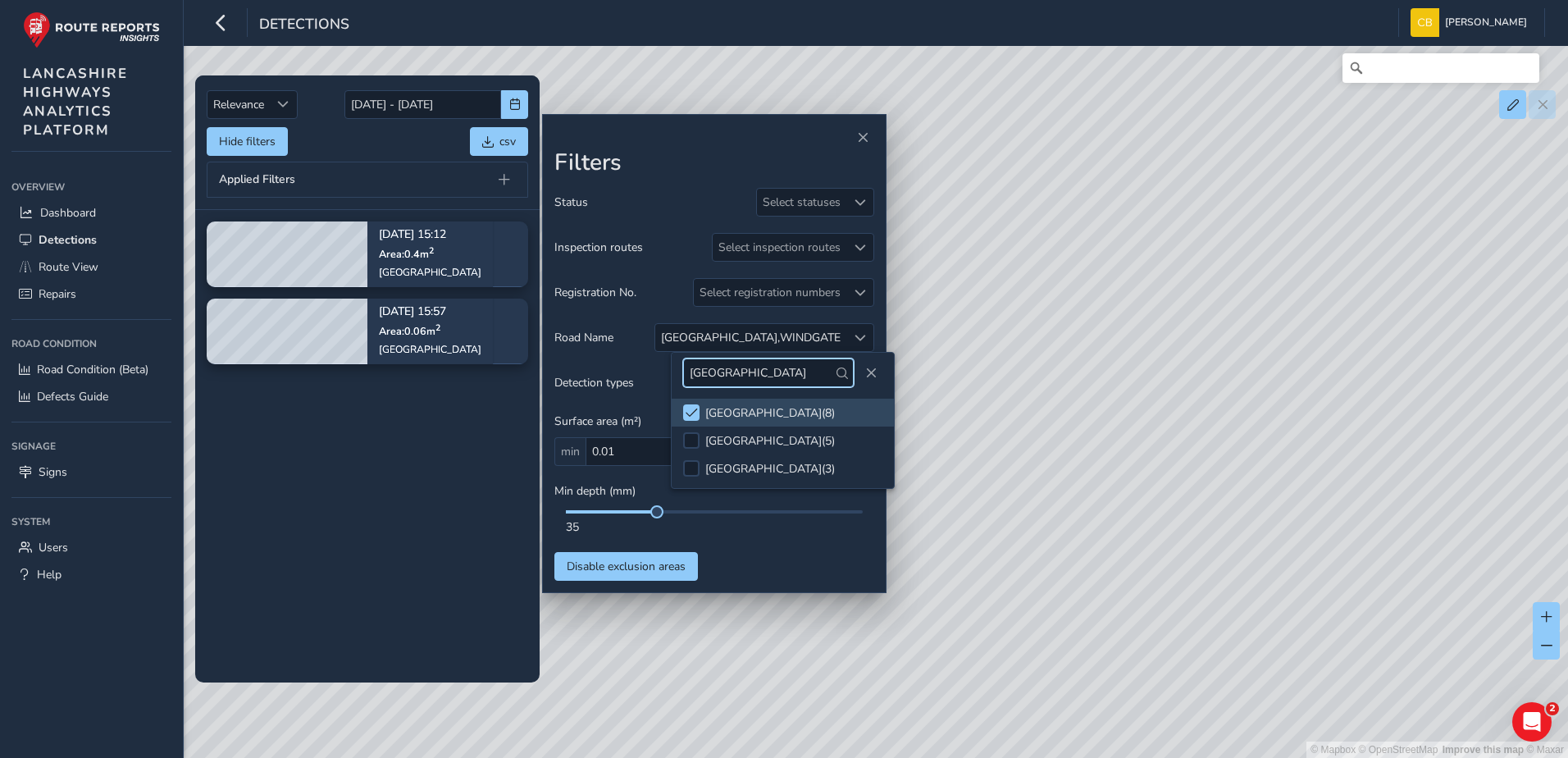
drag, startPoint x: 777, startPoint y: 368, endPoint x: 684, endPoint y: 381, distance: 93.9
click at [684, 381] on input "[GEOGRAPHIC_DATA]" at bounding box center [768, 372] width 171 height 28
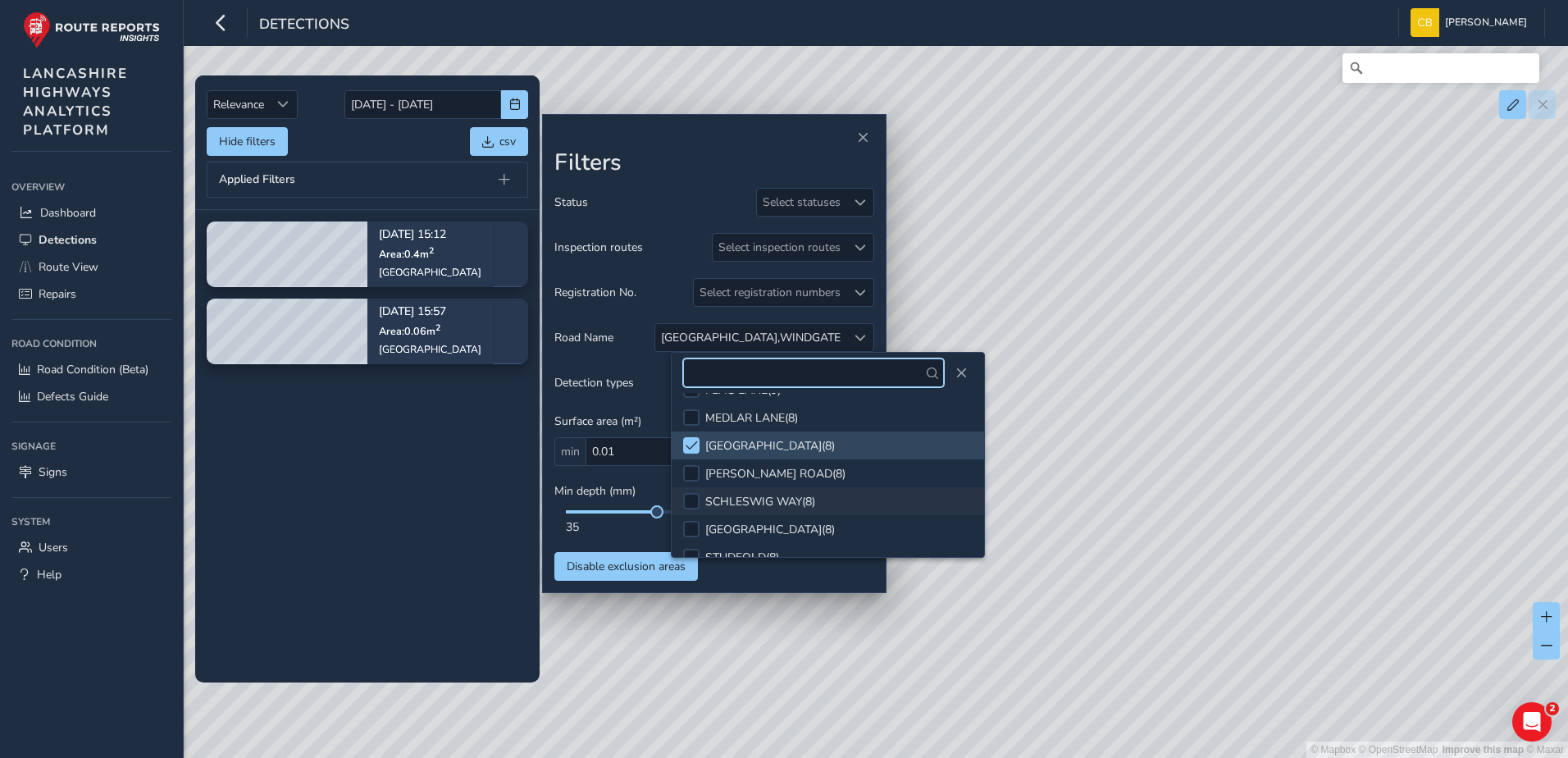
scroll to position [410, 0]
click at [690, 455] on div at bounding box center [691, 448] width 17 height 17
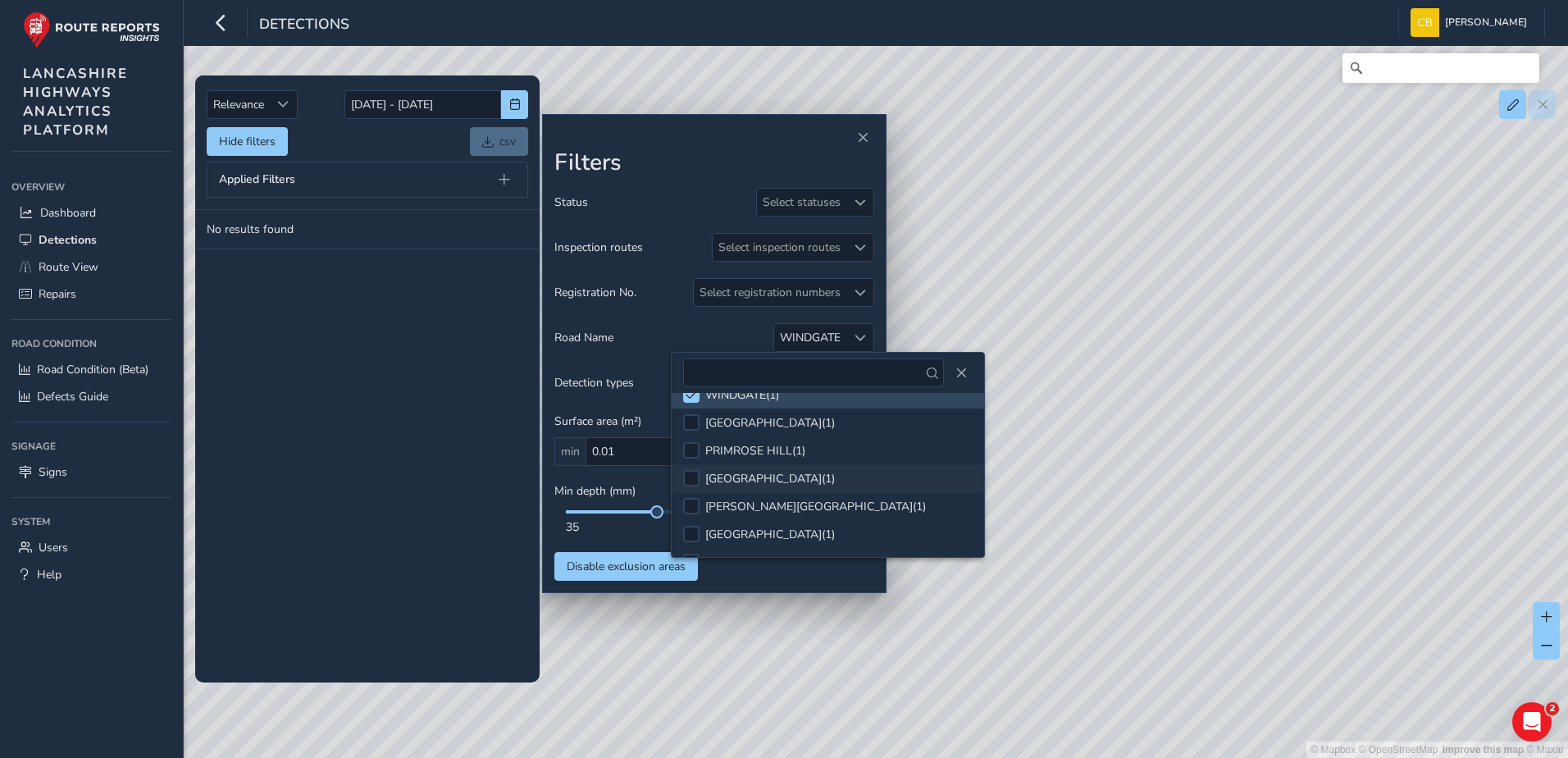
scroll to position [3692, 0]
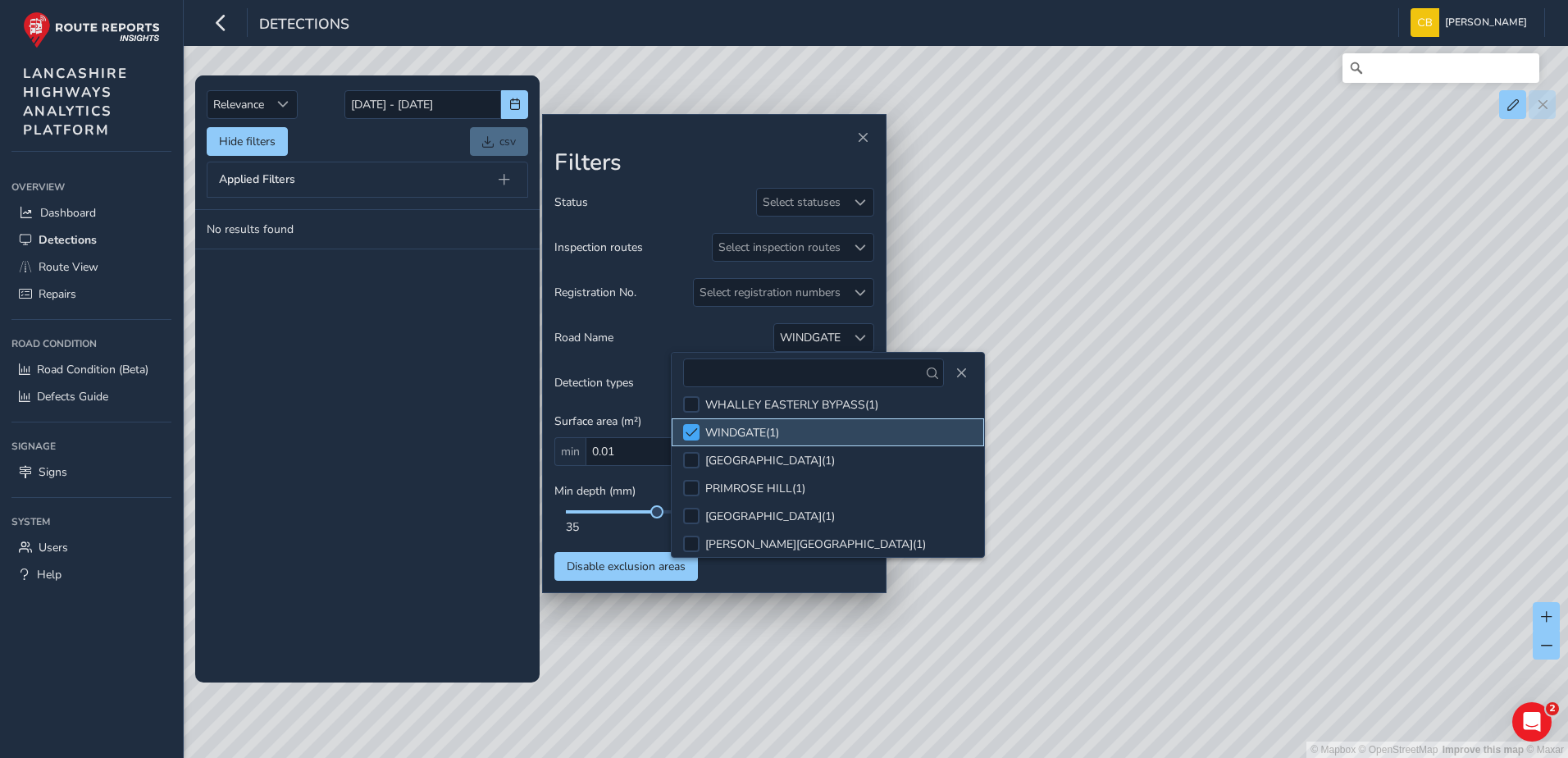
click at [688, 427] on span at bounding box center [691, 433] width 13 height 12
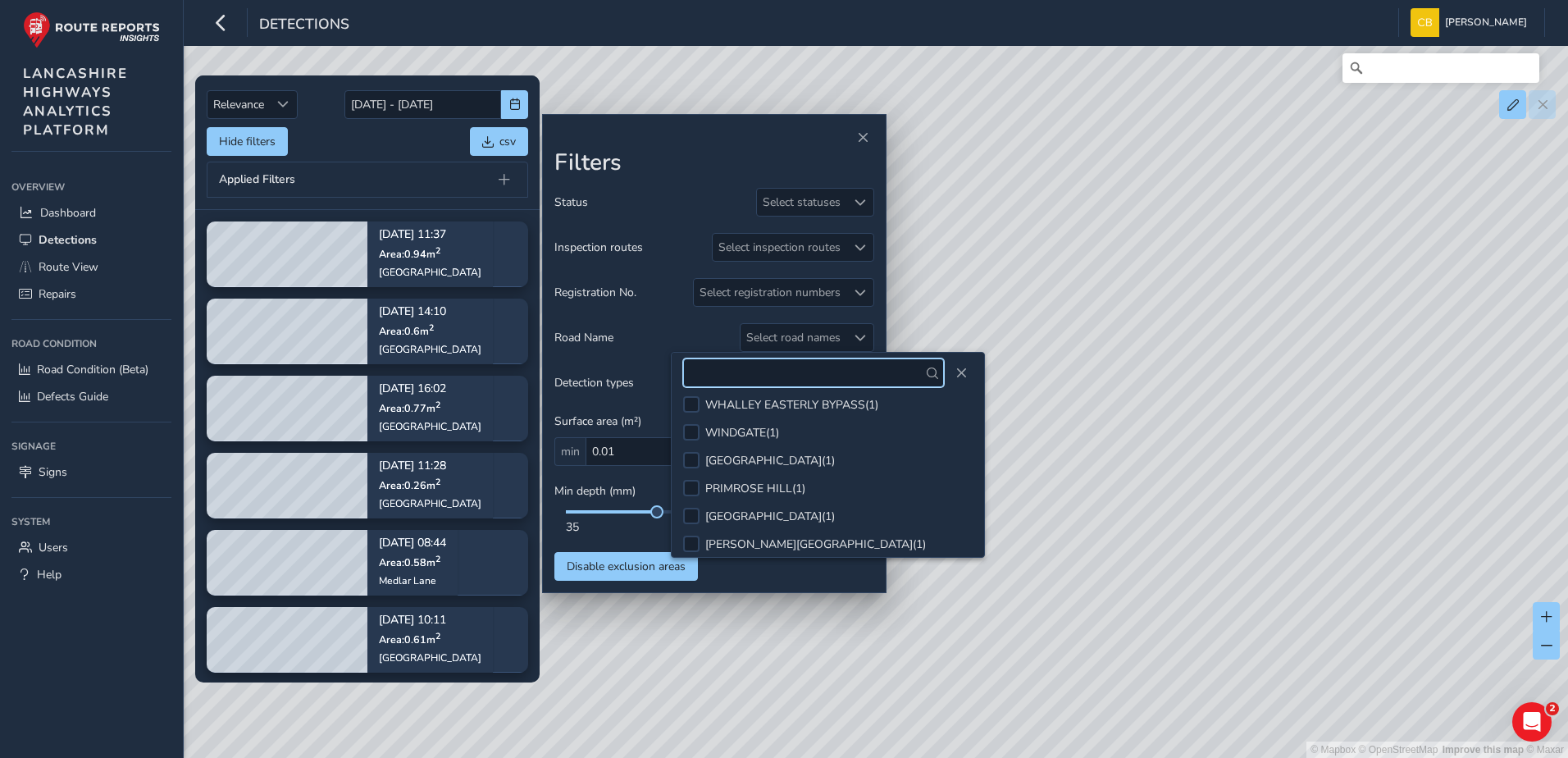
click at [756, 370] on input "text" at bounding box center [813, 372] width 260 height 28
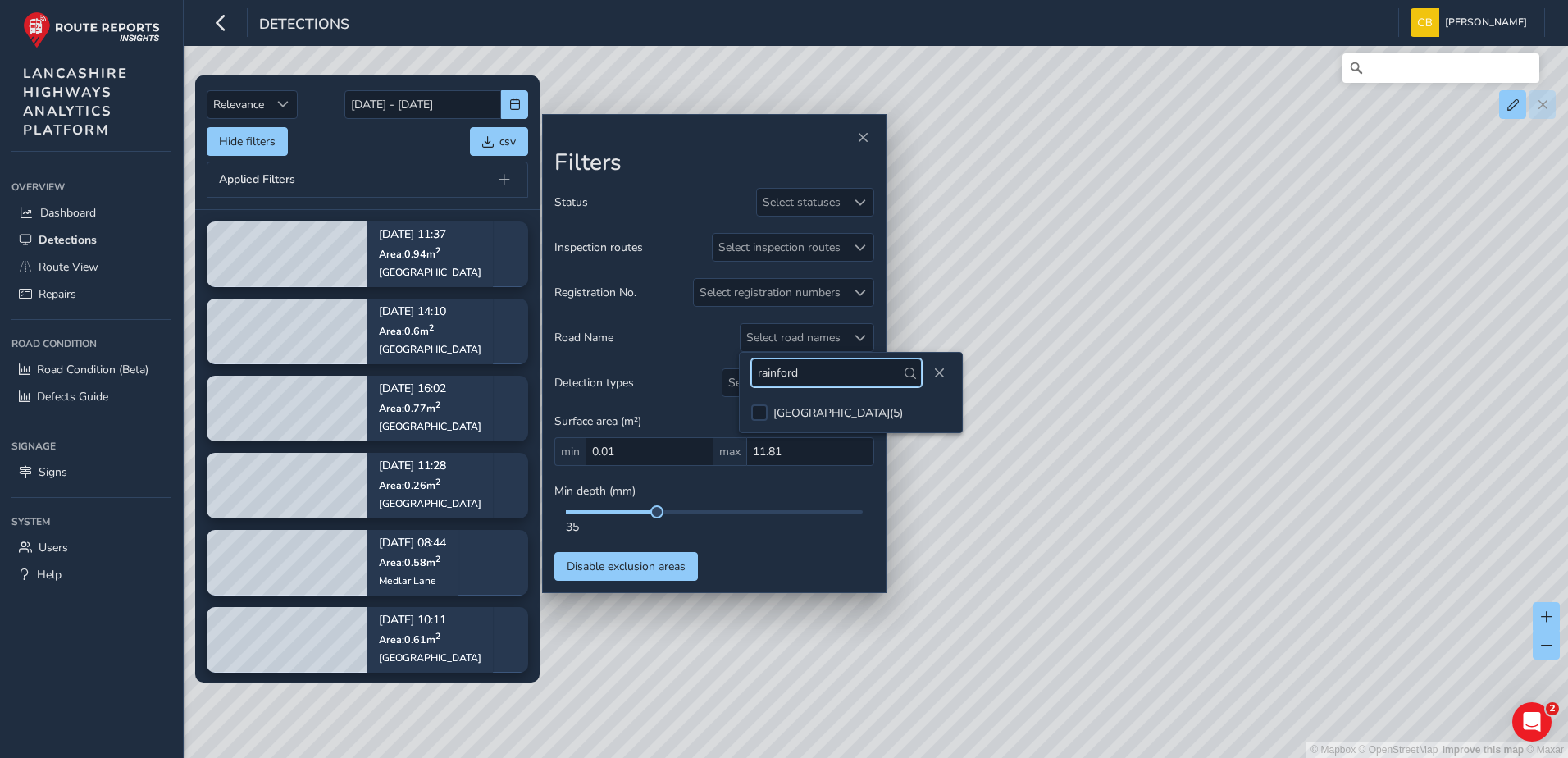
type input "rainford"
click at [765, 411] on div at bounding box center [760, 412] width 17 height 17
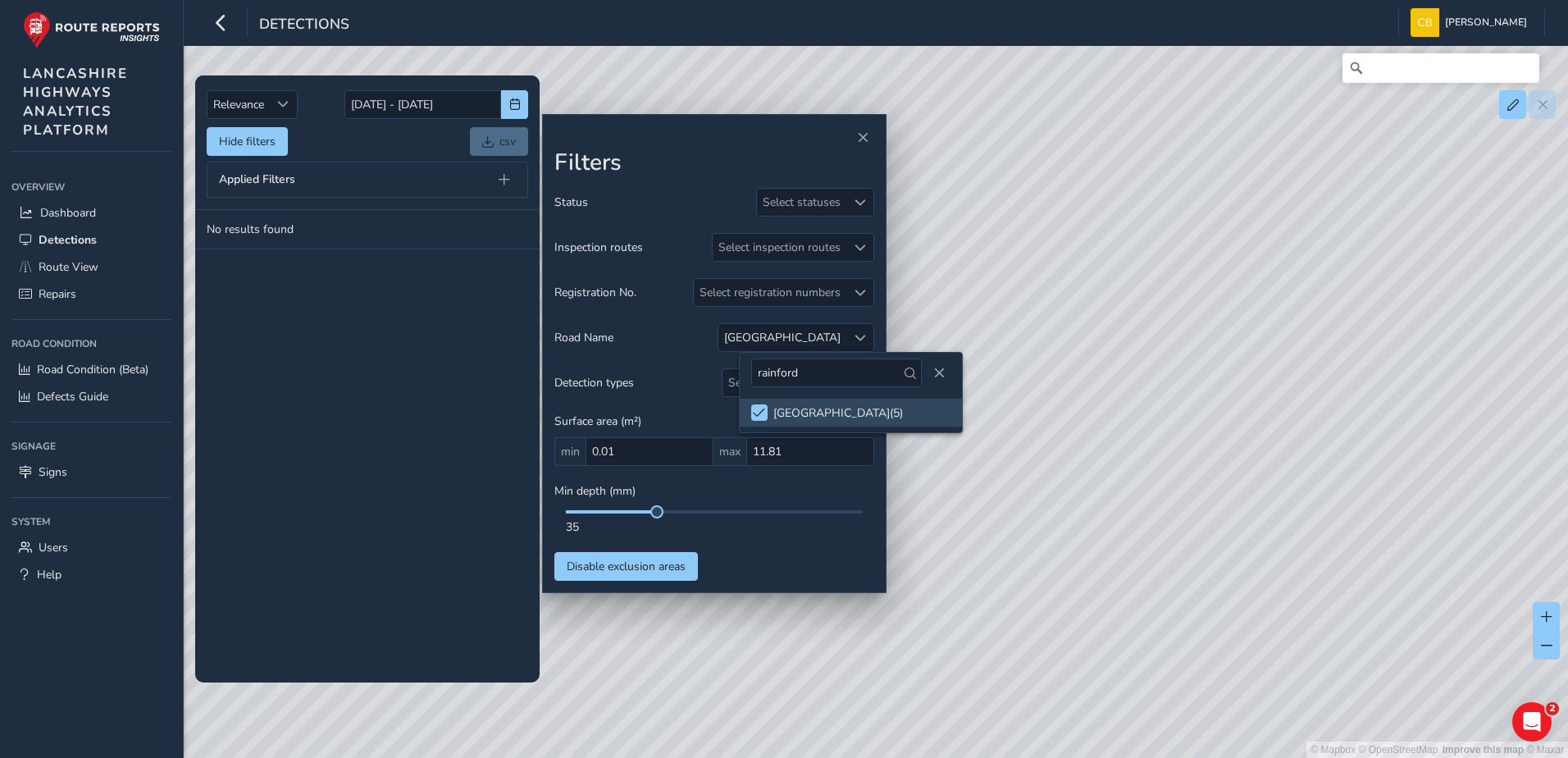
click at [413, 352] on tbody "No results found" at bounding box center [367, 445] width 345 height 472
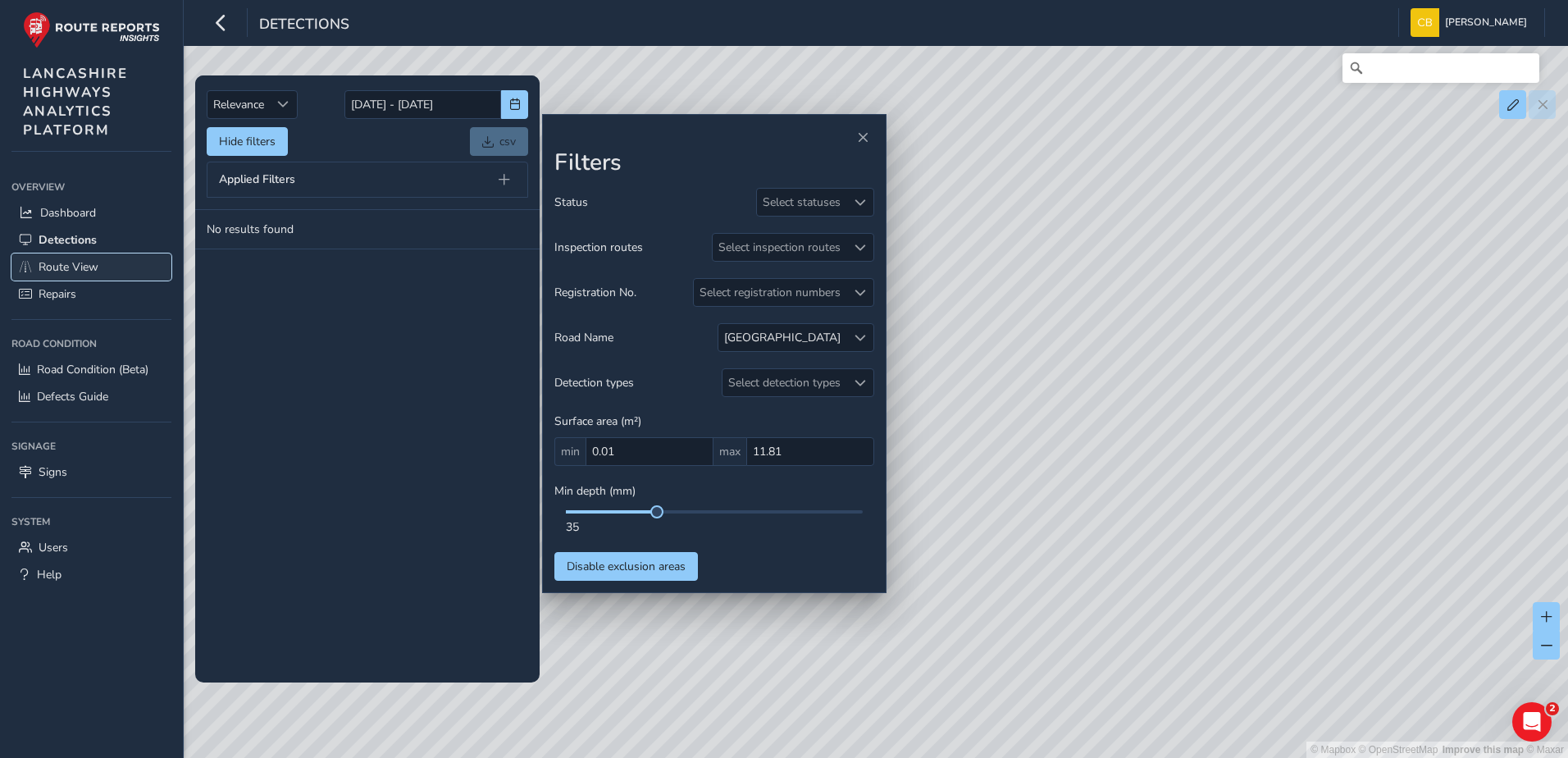
click at [75, 265] on span "Route View" at bounding box center [67, 267] width 60 height 16
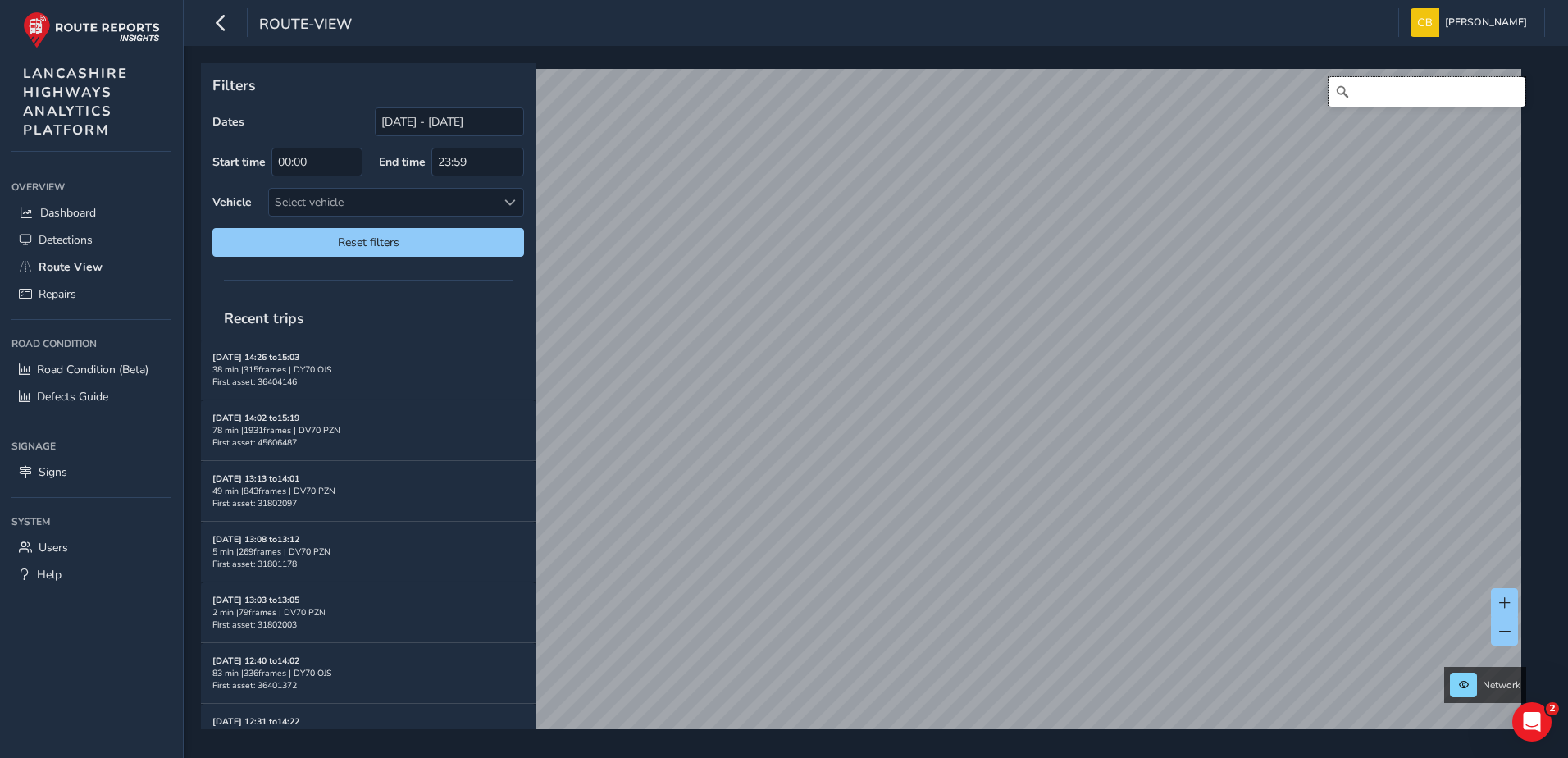
click at [1347, 90] on input "Search" at bounding box center [1427, 92] width 197 height 29
type input "[GEOGRAPHIC_DATA] three of motorway"
click at [1482, 97] on input "[GEOGRAPHIC_DATA] three of motorway" at bounding box center [1427, 92] width 197 height 29
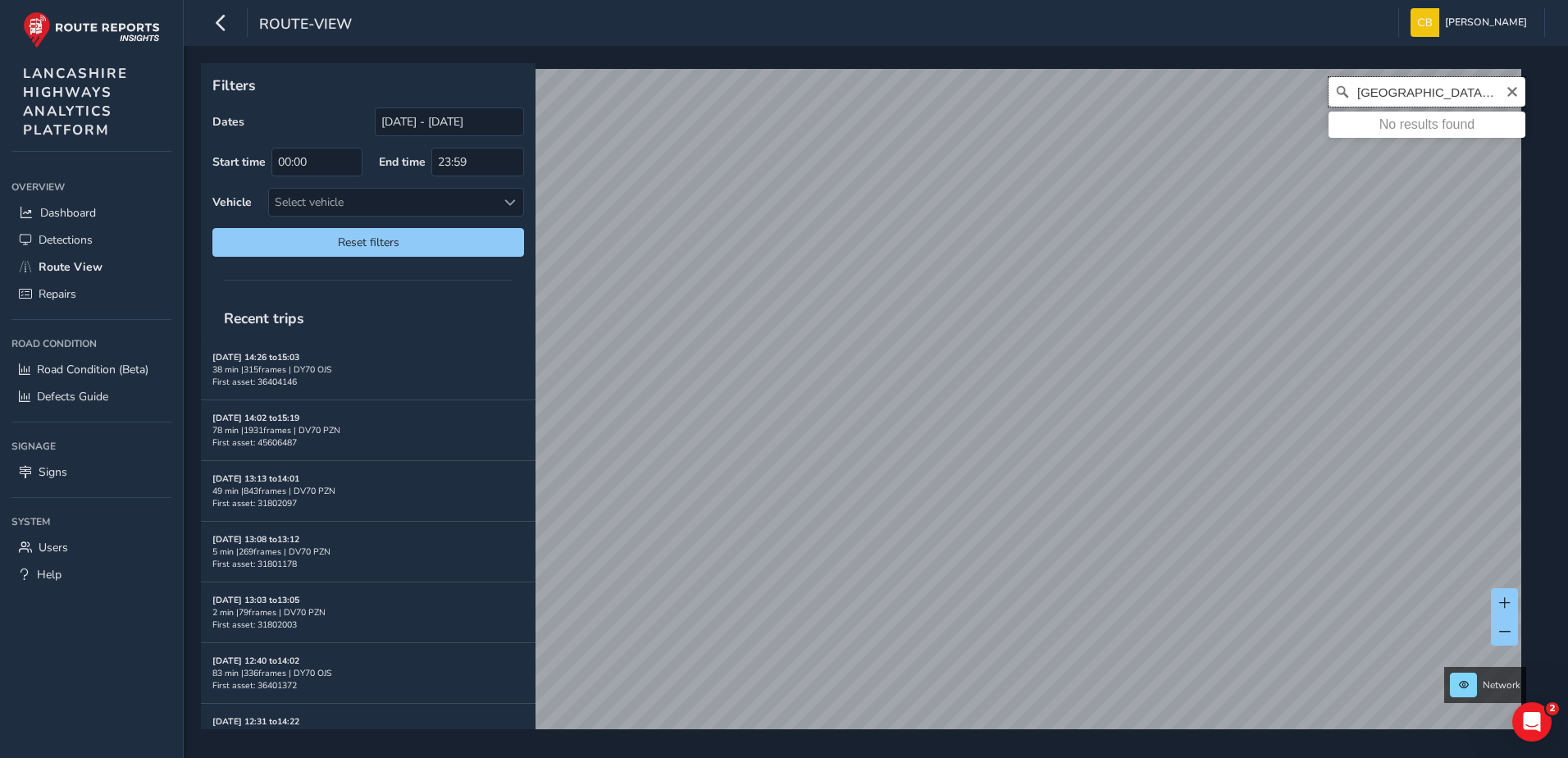
scroll to position [0, 78]
click at [1516, 96] on div "[GEOGRAPHIC_DATA] three of motorway No results found © Mapbox © OpenStreetMap I…" at bounding box center [870, 409] width 1327 height 680
click at [1465, 91] on input "[GEOGRAPHIC_DATA] three of motorway" at bounding box center [1427, 92] width 197 height 29
click at [70, 235] on span "Detections" at bounding box center [64, 240] width 54 height 16
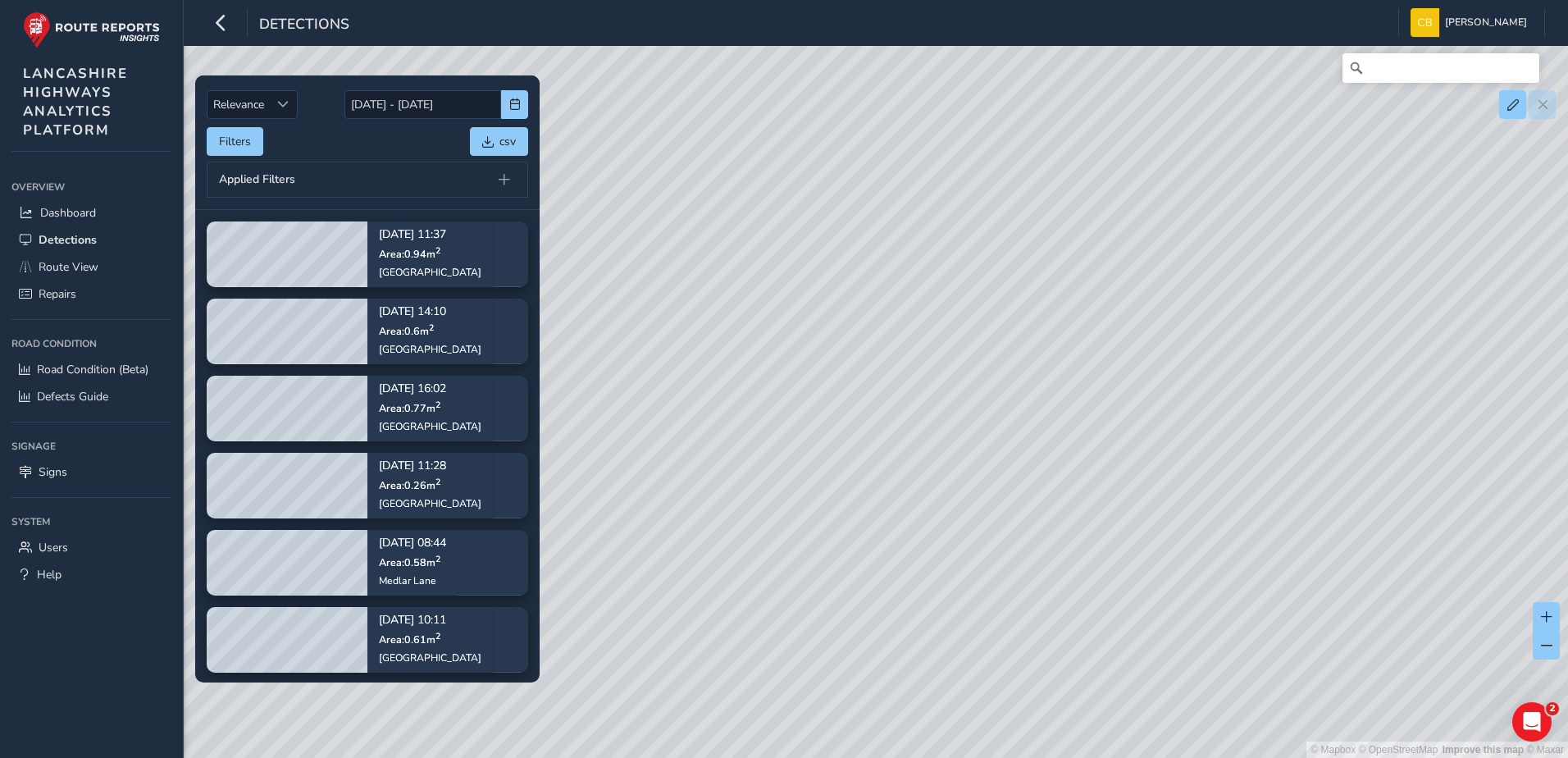
click at [371, 142] on div "Filters csv" at bounding box center [367, 141] width 321 height 28
click at [244, 131] on button "Filters" at bounding box center [235, 141] width 57 height 28
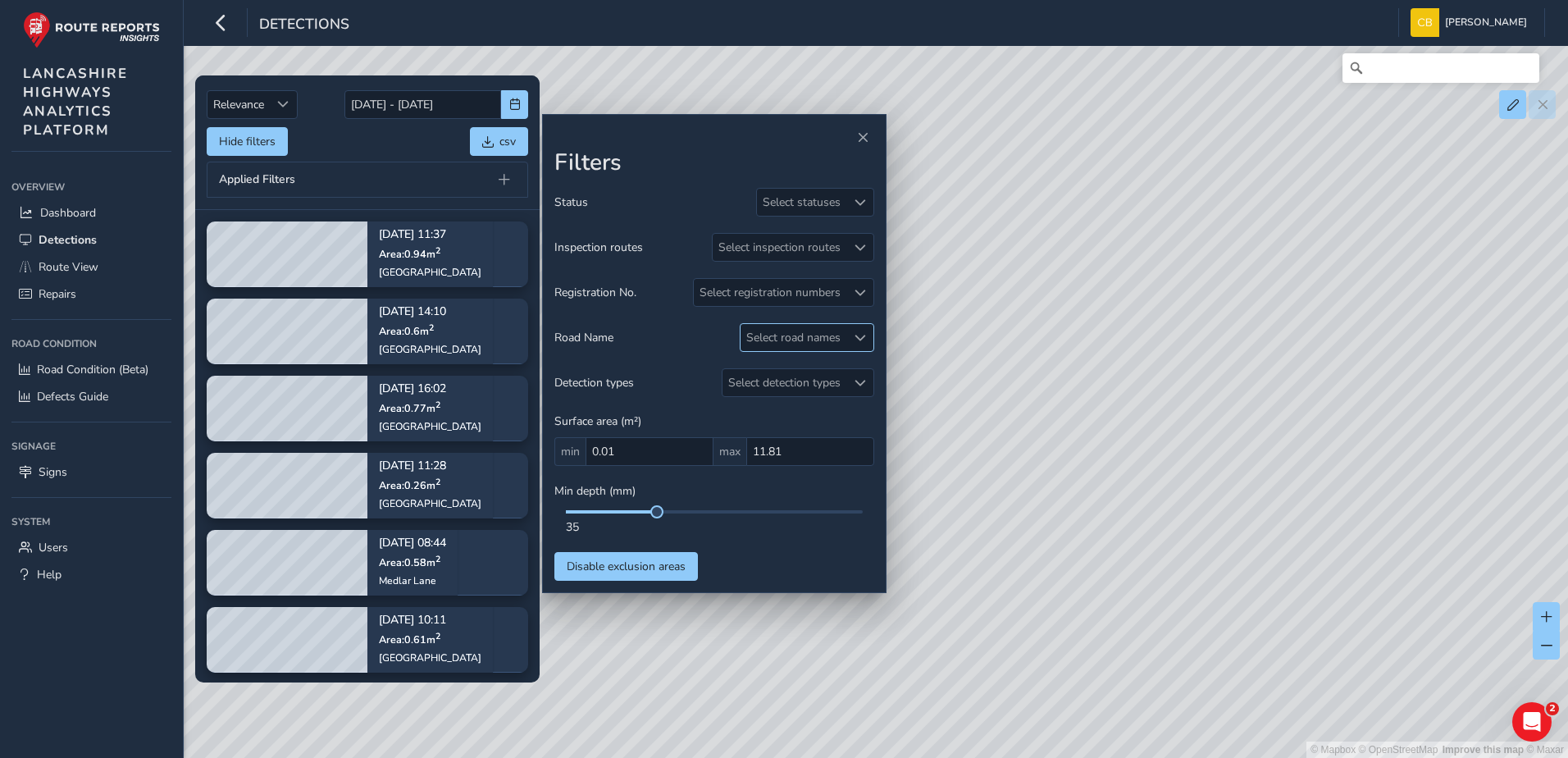
click at [805, 331] on div "Select road names" at bounding box center [794, 338] width 105 height 27
type input "southport road"
click at [846, 288] on div "Select registration numbers" at bounding box center [770, 293] width 152 height 27
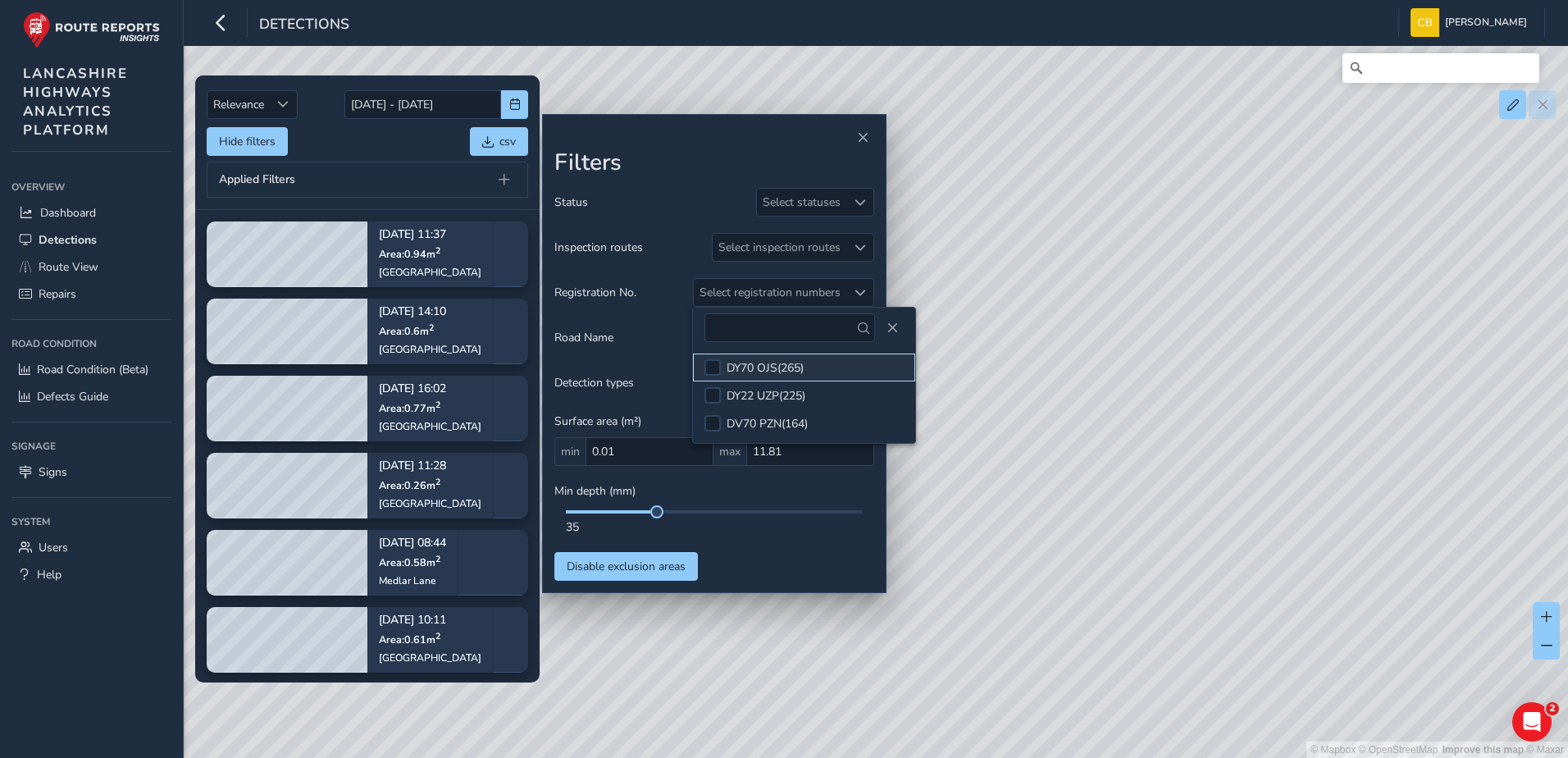
click at [790, 378] on li "DY70 OJS ( 265 )" at bounding box center [805, 367] width 223 height 28
click at [662, 310] on div "Status Select statuses Inspection routes Select inspection routes Registration …" at bounding box center [715, 384] width 320 height 393
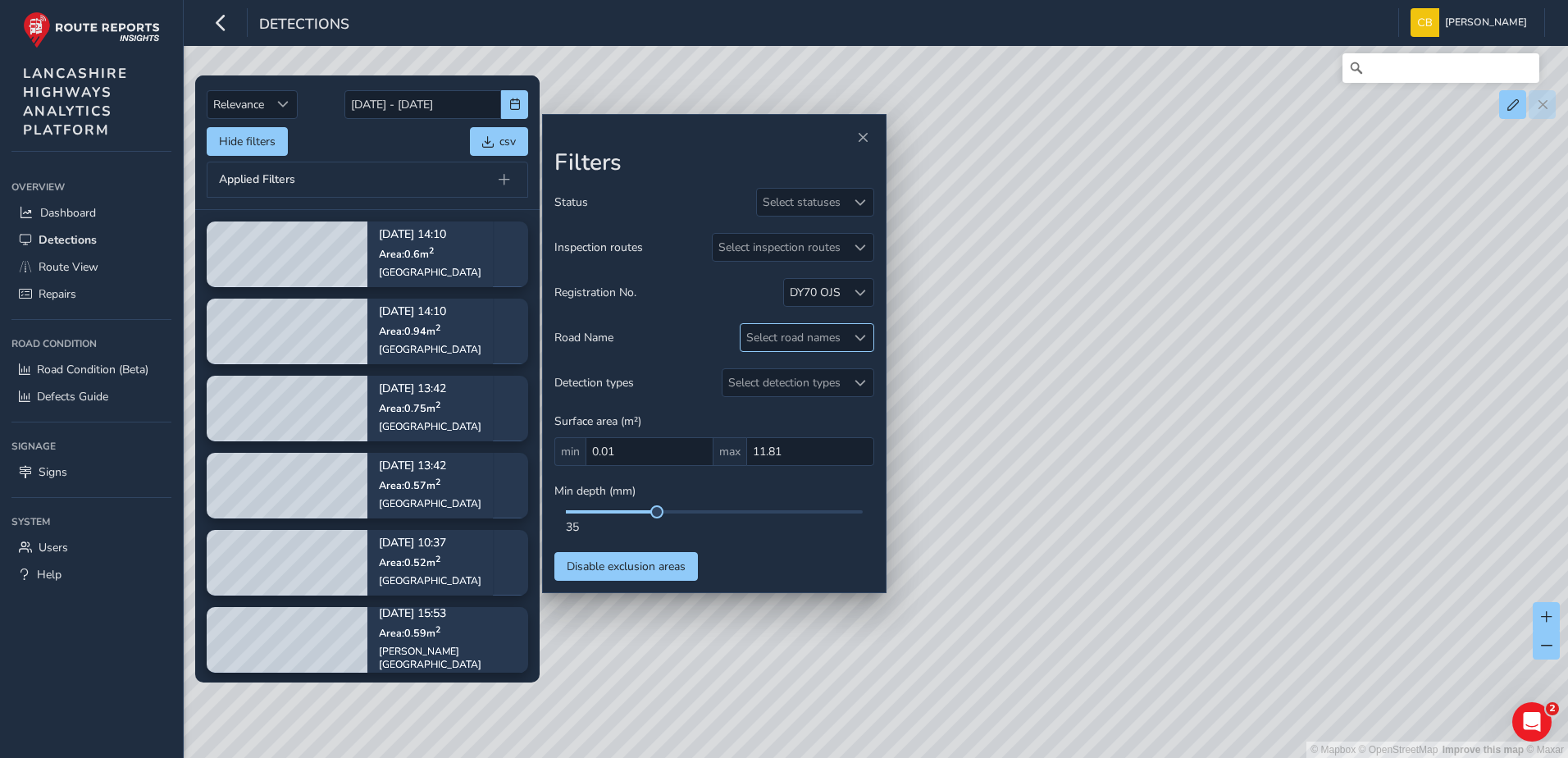
click at [833, 339] on div "Select road names" at bounding box center [794, 338] width 105 height 27
click at [857, 364] on input "southport road" at bounding box center [837, 372] width 171 height 28
click at [857, 367] on input "southport road" at bounding box center [837, 372] width 171 height 28
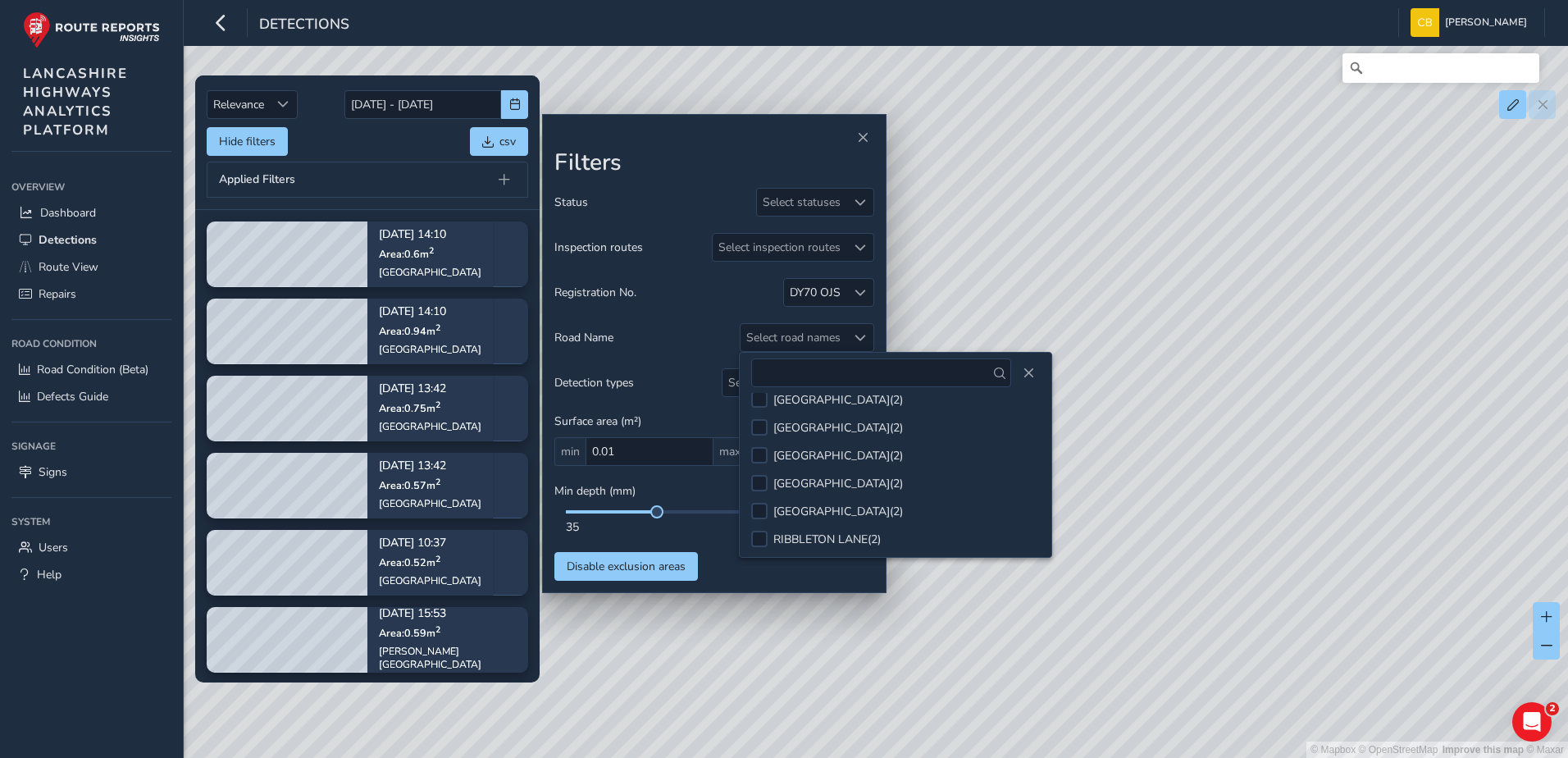
scroll to position [2626, 0]
click at [63, 265] on span "Route View" at bounding box center [67, 267] width 60 height 16
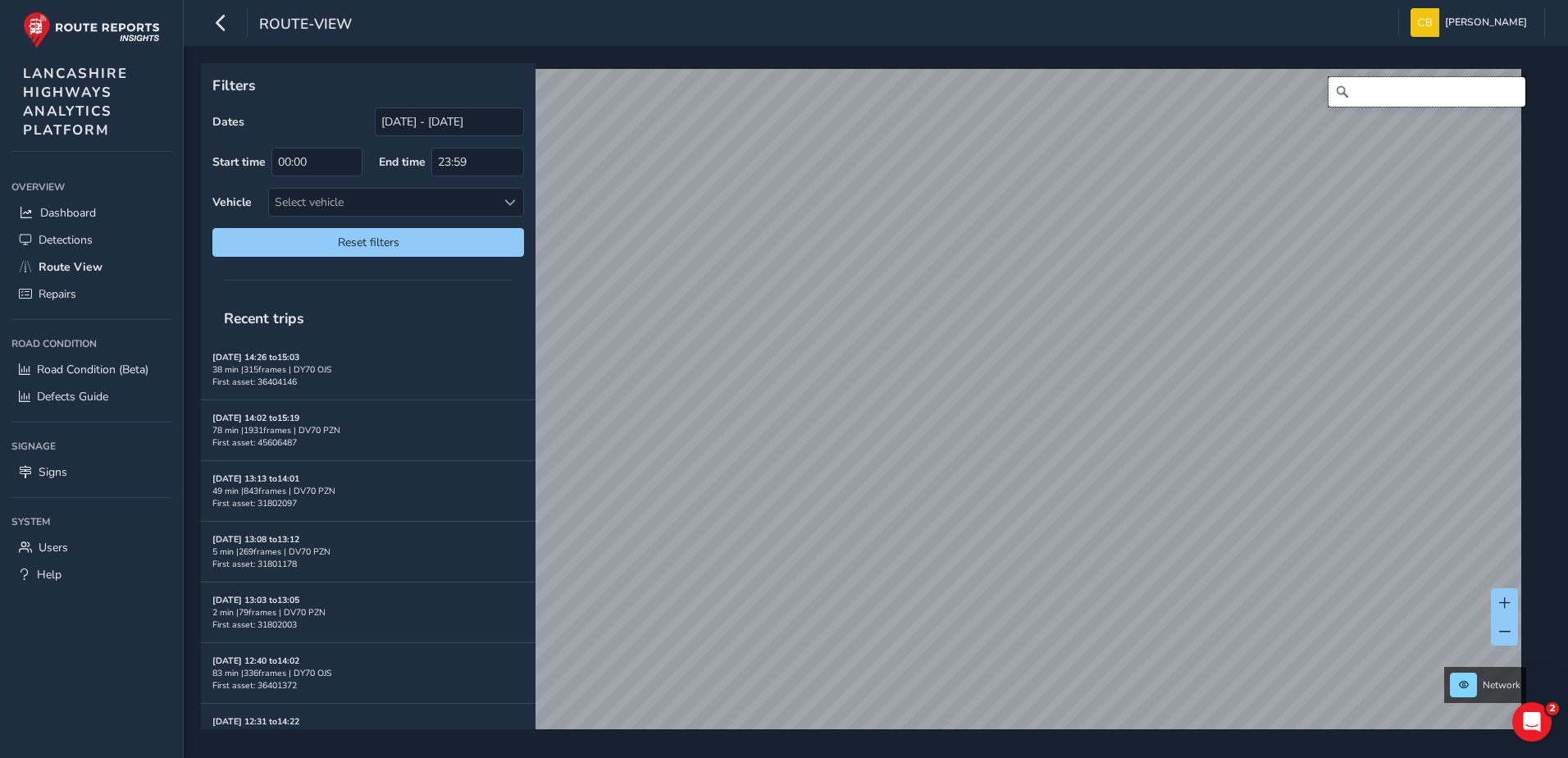
click at [1372, 88] on input "Search" at bounding box center [1427, 92] width 197 height 29
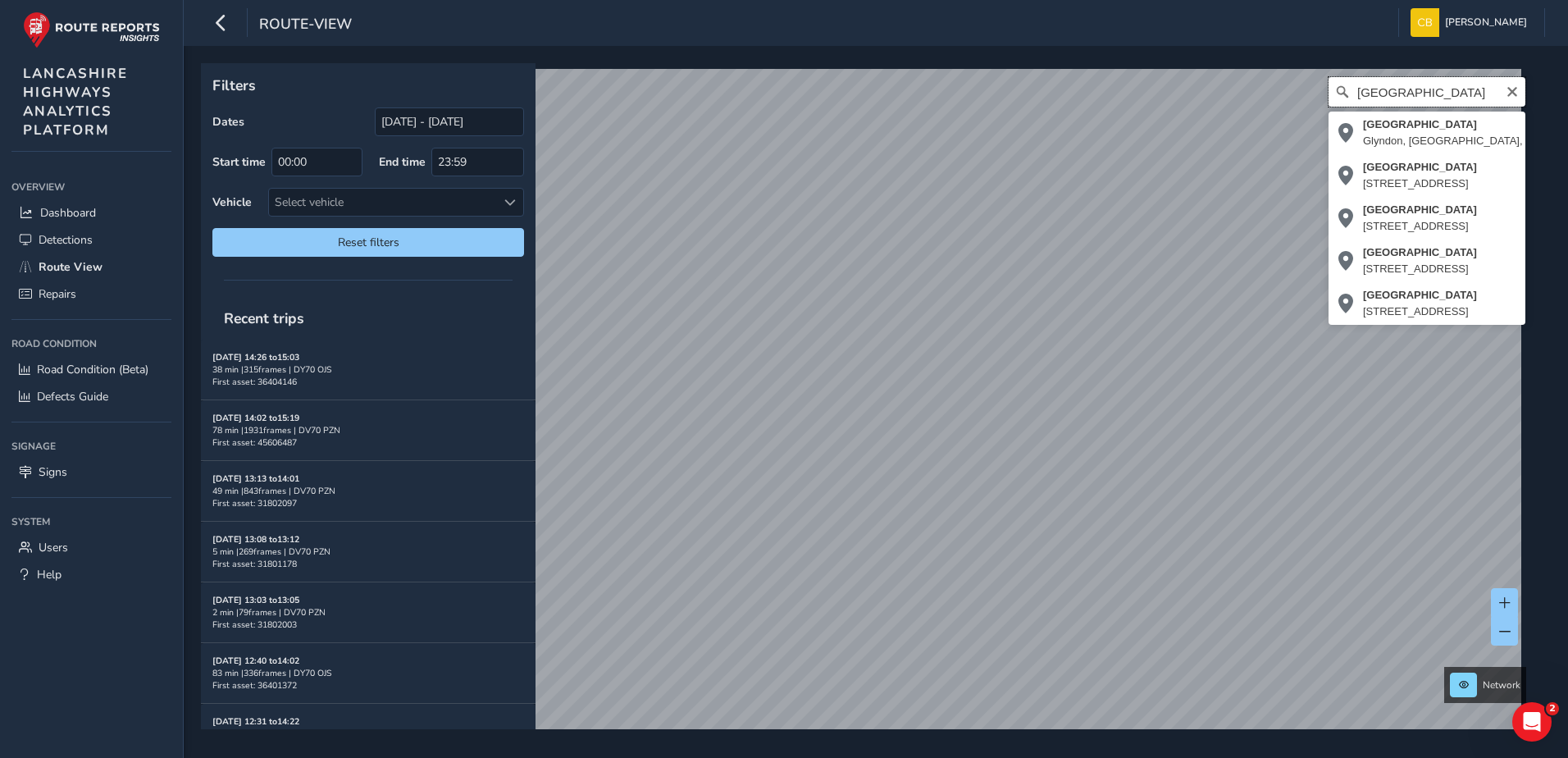
type input "southport road"
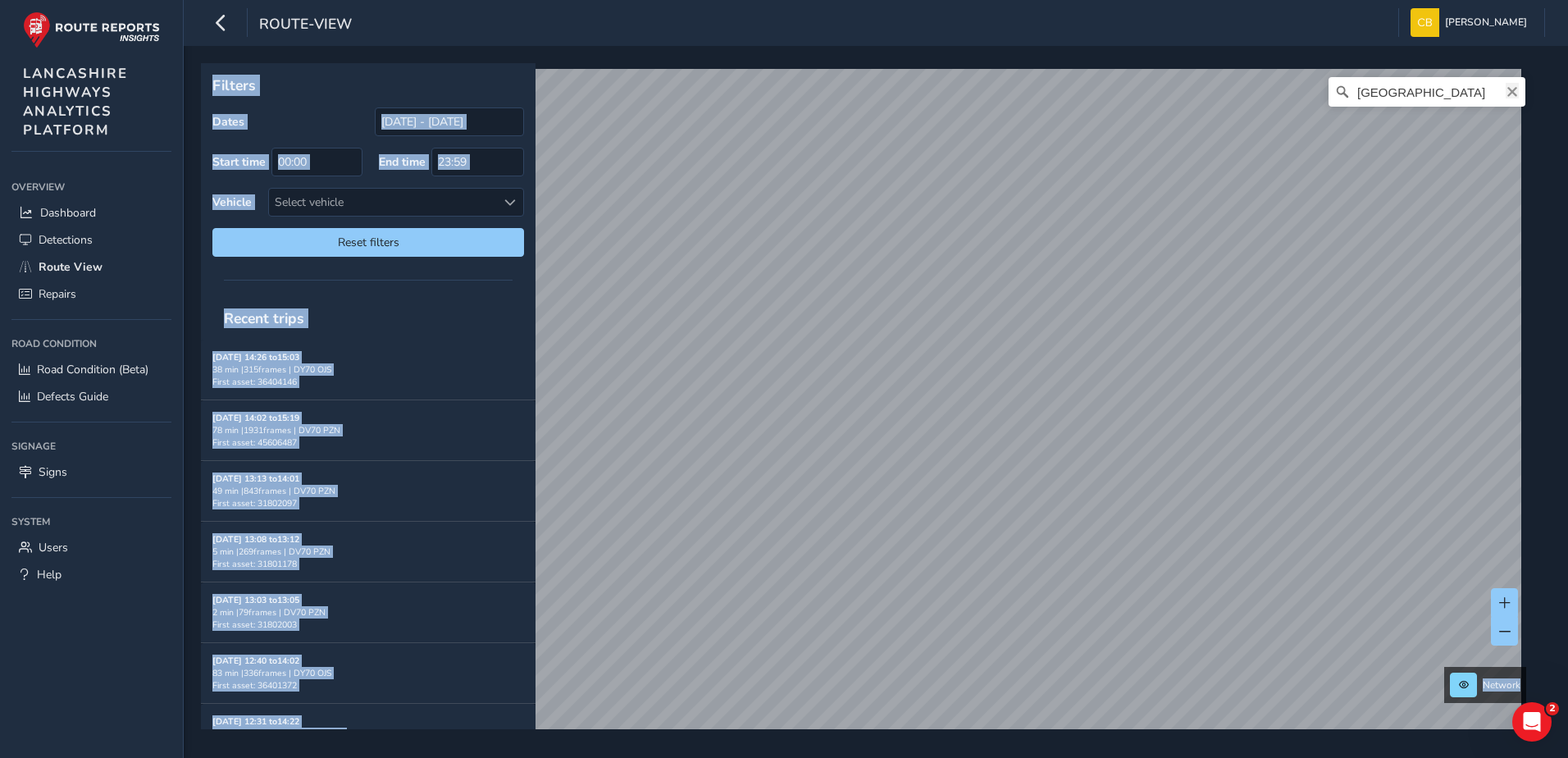
click at [1506, 92] on icon "Clear" at bounding box center [1511, 91] width 13 height 13
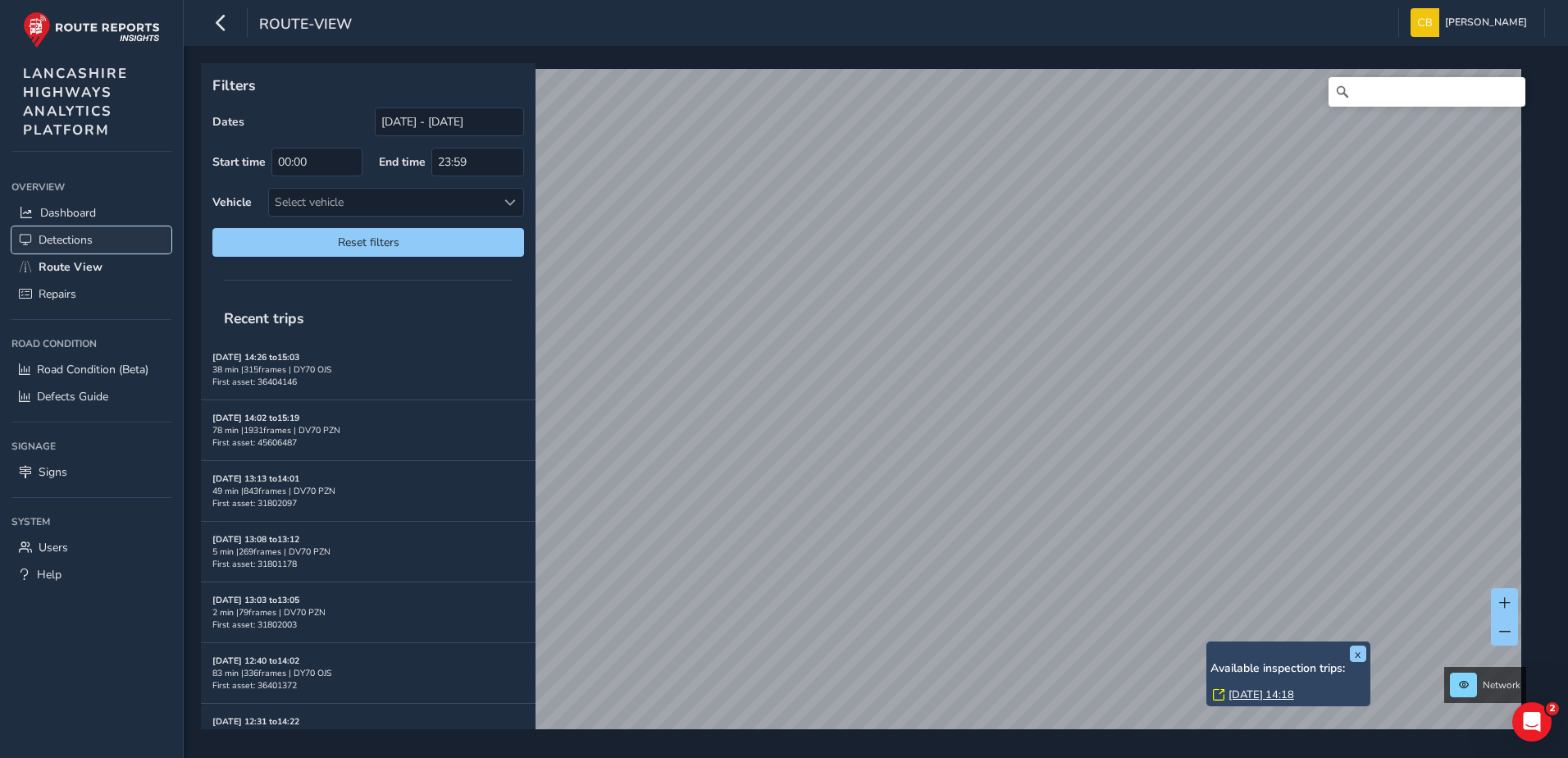
click at [70, 235] on span "Detections" at bounding box center [64, 240] width 54 height 16
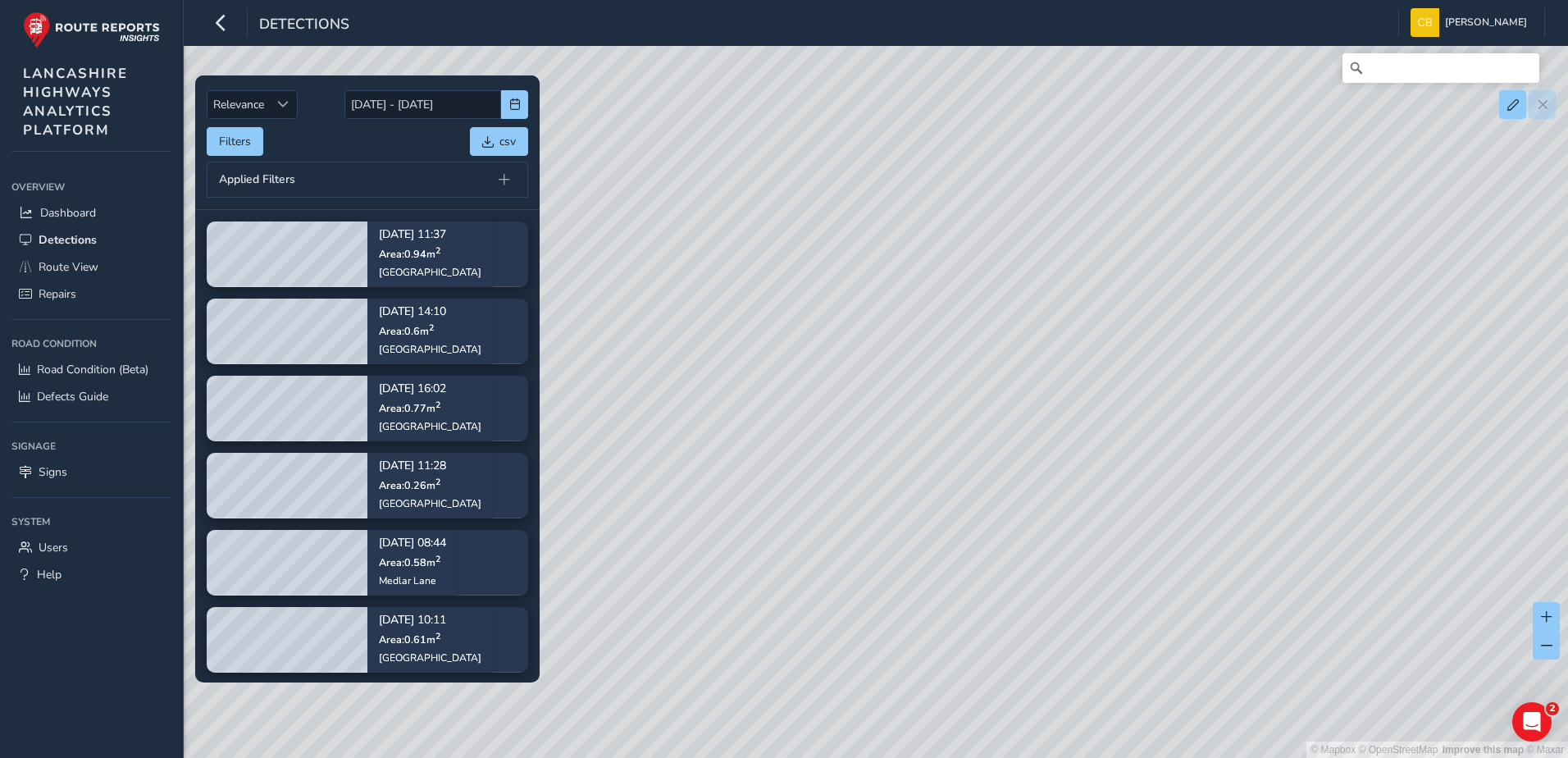
drag, startPoint x: 911, startPoint y: 435, endPoint x: 1266, endPoint y: 81, distance: 501.3
click at [1266, 81] on div "© Mapbox © OpenStreetMap Improve this map © Maxar" at bounding box center [784, 379] width 1568 height 758
drag, startPoint x: 1059, startPoint y: 527, endPoint x: 1089, endPoint y: 156, distance: 372.2
click at [1089, 156] on div "© Mapbox © OpenStreetMap Improve this map © Maxar" at bounding box center [784, 379] width 1568 height 758
drag, startPoint x: 972, startPoint y: 562, endPoint x: 1008, endPoint y: 217, distance: 346.9
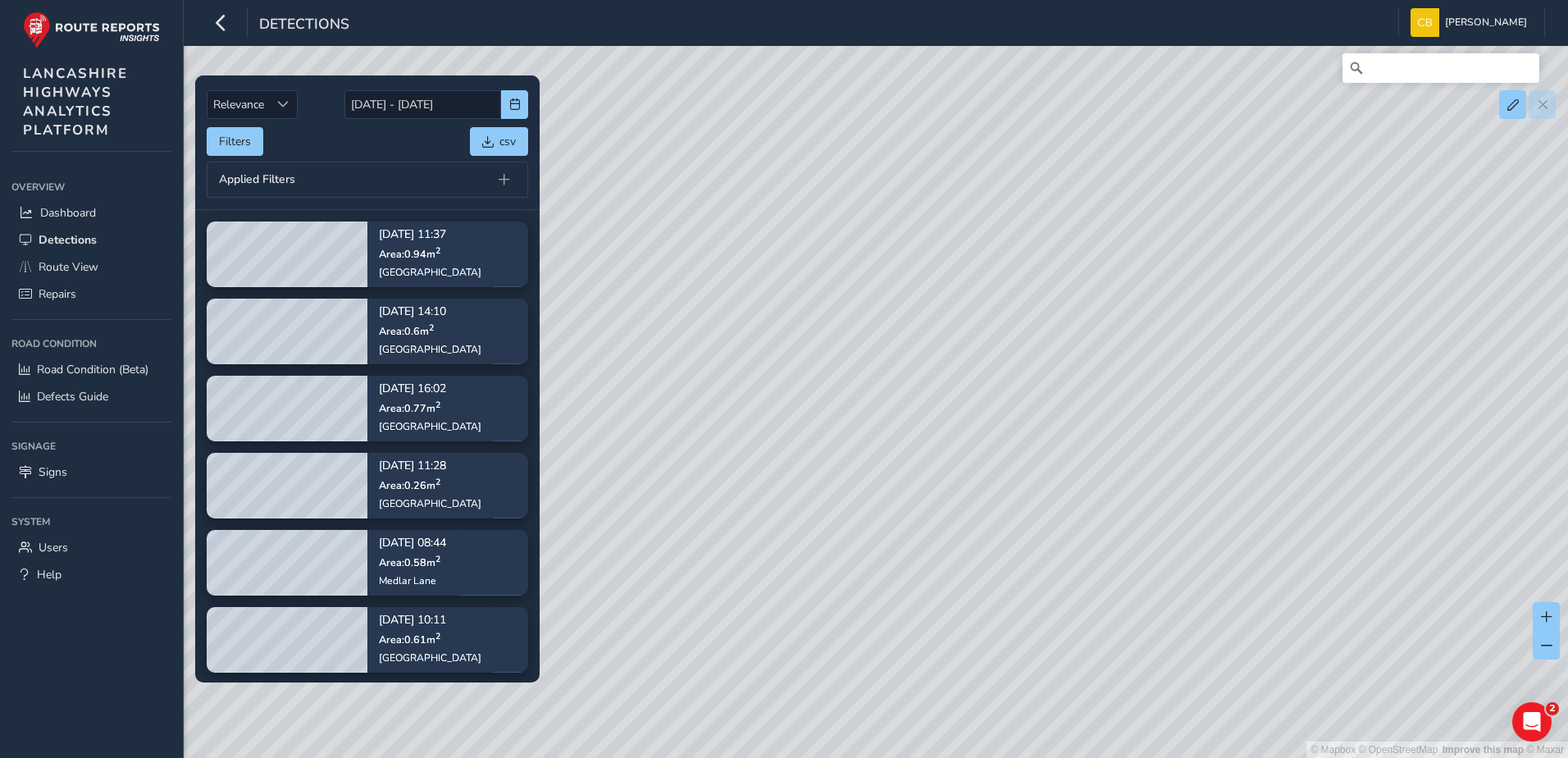
click at [1008, 218] on div "© Mapbox © OpenStreetMap Improve this map © Maxar" at bounding box center [784, 379] width 1568 height 758
drag, startPoint x: 867, startPoint y: 552, endPoint x: 930, endPoint y: 216, distance: 341.9
click at [930, 217] on div "© Mapbox © OpenStreetMap Improve this map © Maxar" at bounding box center [784, 379] width 1568 height 758
drag, startPoint x: 982, startPoint y: 407, endPoint x: 1129, endPoint y: 662, distance: 294.3
click at [1129, 662] on div "© Mapbox © OpenStreetMap Improve this map © Maxar" at bounding box center [784, 379] width 1568 height 758
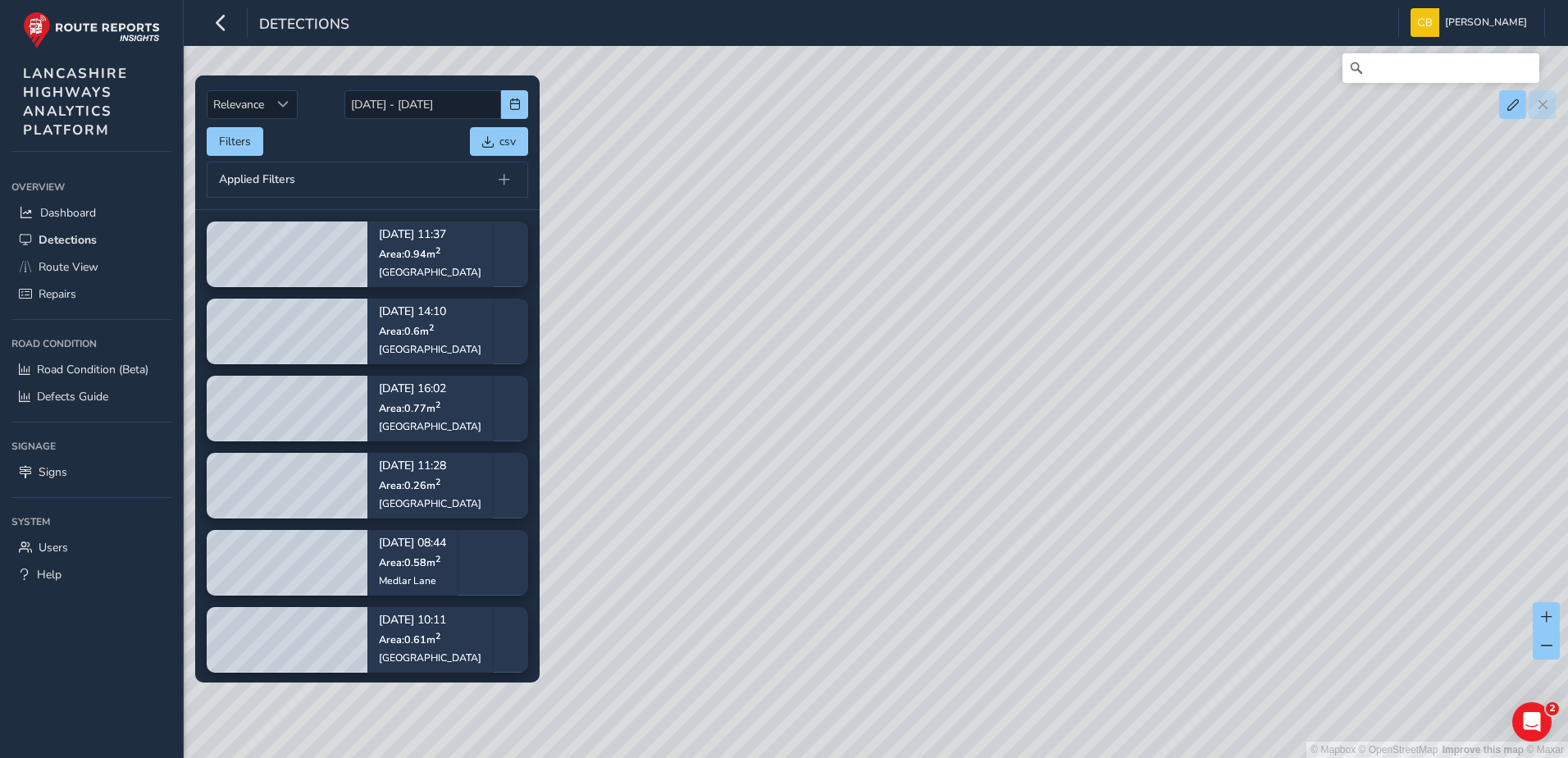
drag, startPoint x: 1006, startPoint y: 364, endPoint x: 1008, endPoint y: 521, distance: 157.0
click at [1008, 521] on div "© Mapbox © OpenStreetMap Improve this map © Maxar" at bounding box center [784, 379] width 1568 height 758
drag, startPoint x: 859, startPoint y: 479, endPoint x: 1146, endPoint y: 358, distance: 311.5
click at [1146, 358] on div "© Mapbox © OpenStreetMap Improve this map © Maxar" at bounding box center [784, 379] width 1568 height 758
drag, startPoint x: 958, startPoint y: 406, endPoint x: 1014, endPoint y: 285, distance: 133.3
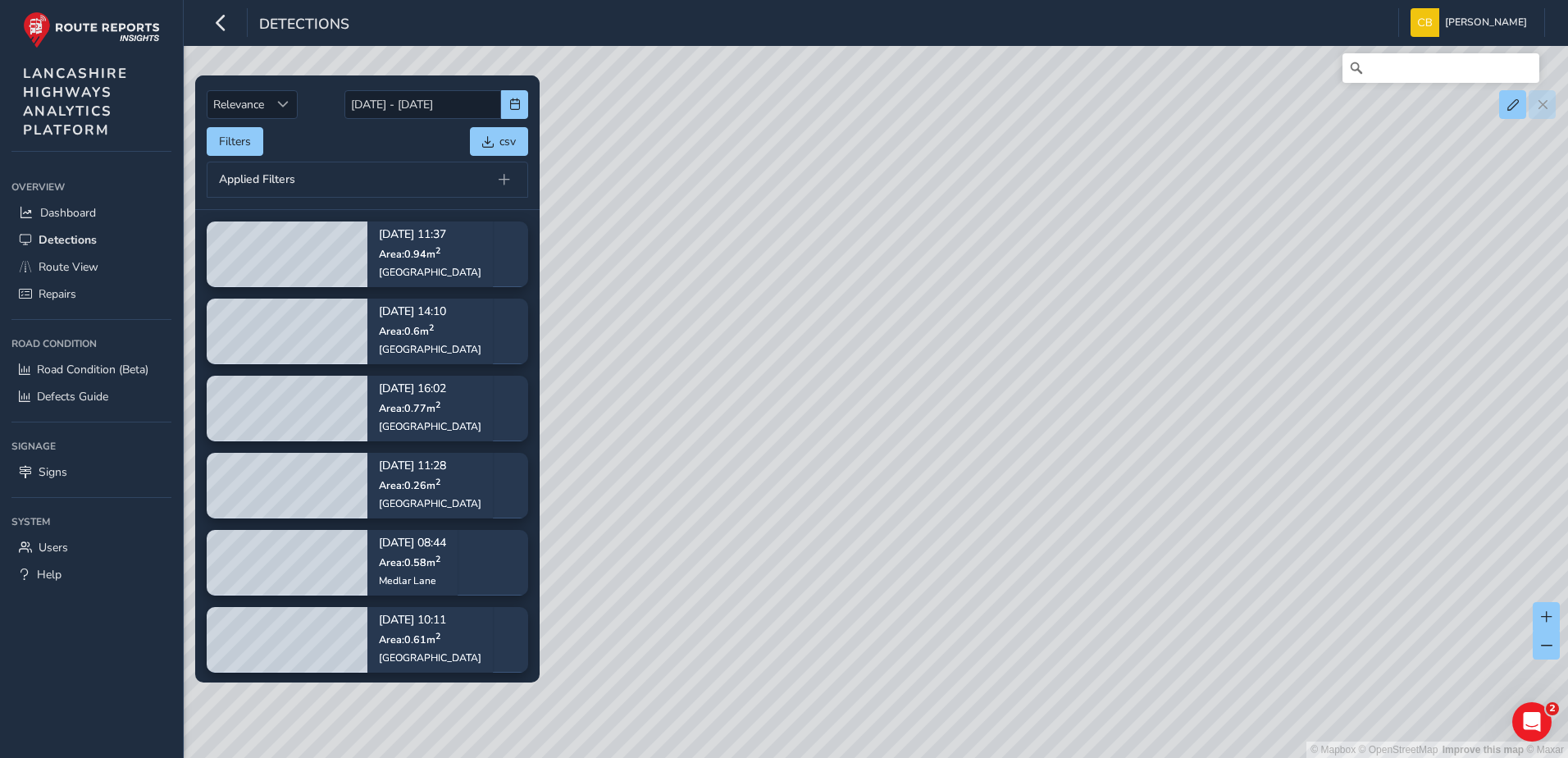
click at [1013, 218] on div "© Mapbox © OpenStreetMap Improve this map © Maxar" at bounding box center [784, 379] width 1568 height 758
drag, startPoint x: 967, startPoint y: 389, endPoint x: 1031, endPoint y: 191, distance: 208.1
click at [1031, 191] on div "© Mapbox © OpenStreetMap Improve this map © Maxar" at bounding box center [784, 379] width 1568 height 758
drag, startPoint x: 911, startPoint y: 252, endPoint x: 715, endPoint y: 124, distance: 234.1
click at [715, 124] on div "© Mapbox © OpenStreetMap Improve this map © Maxar" at bounding box center [784, 379] width 1568 height 758
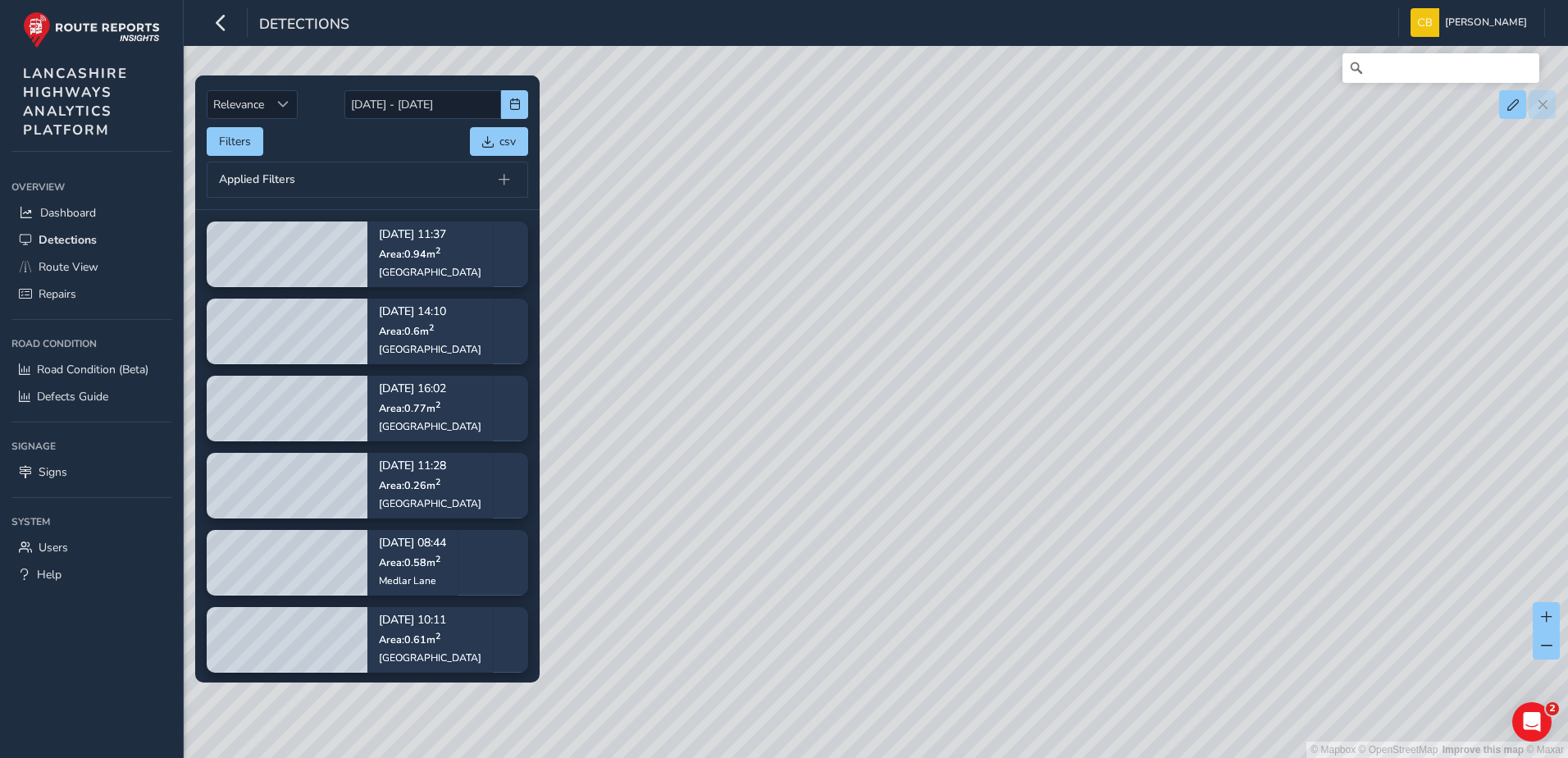
drag, startPoint x: 947, startPoint y: 283, endPoint x: 1367, endPoint y: 320, distance: 421.6
click at [1367, 320] on div "© Mapbox © OpenStreetMap Improve this map © Maxar" at bounding box center [784, 379] width 1568 height 758
drag, startPoint x: 858, startPoint y: 318, endPoint x: 1341, endPoint y: 461, distance: 503.7
click at [1341, 461] on div "© Mapbox © OpenStreetMap Improve this map © Maxar" at bounding box center [784, 379] width 1568 height 758
drag, startPoint x: 1098, startPoint y: 427, endPoint x: 1483, endPoint y: 624, distance: 432.5
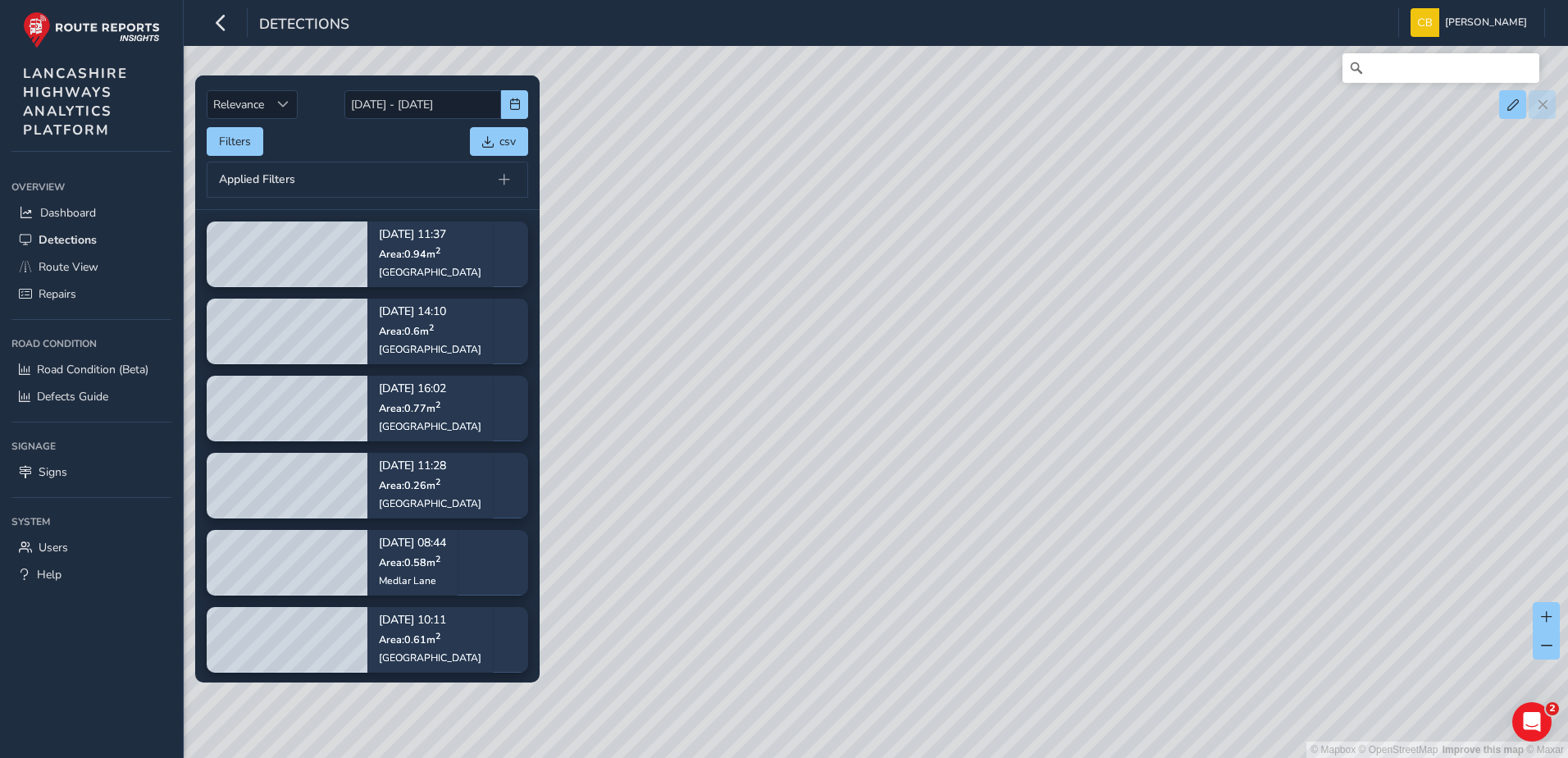
click at [1483, 624] on div "© Mapbox © OpenStreetMap Improve this map © Maxar" at bounding box center [784, 379] width 1568 height 758
drag, startPoint x: 889, startPoint y: 368, endPoint x: 900, endPoint y: 350, distance: 21.1
click at [900, 350] on div "© Mapbox © OpenStreetMap Improve this map © Maxar" at bounding box center [784, 379] width 1568 height 758
drag, startPoint x: 1062, startPoint y: 331, endPoint x: 902, endPoint y: 314, distance: 160.9
click at [902, 314] on div "© Mapbox © OpenStreetMap Improve this map © Maxar" at bounding box center [784, 379] width 1568 height 758
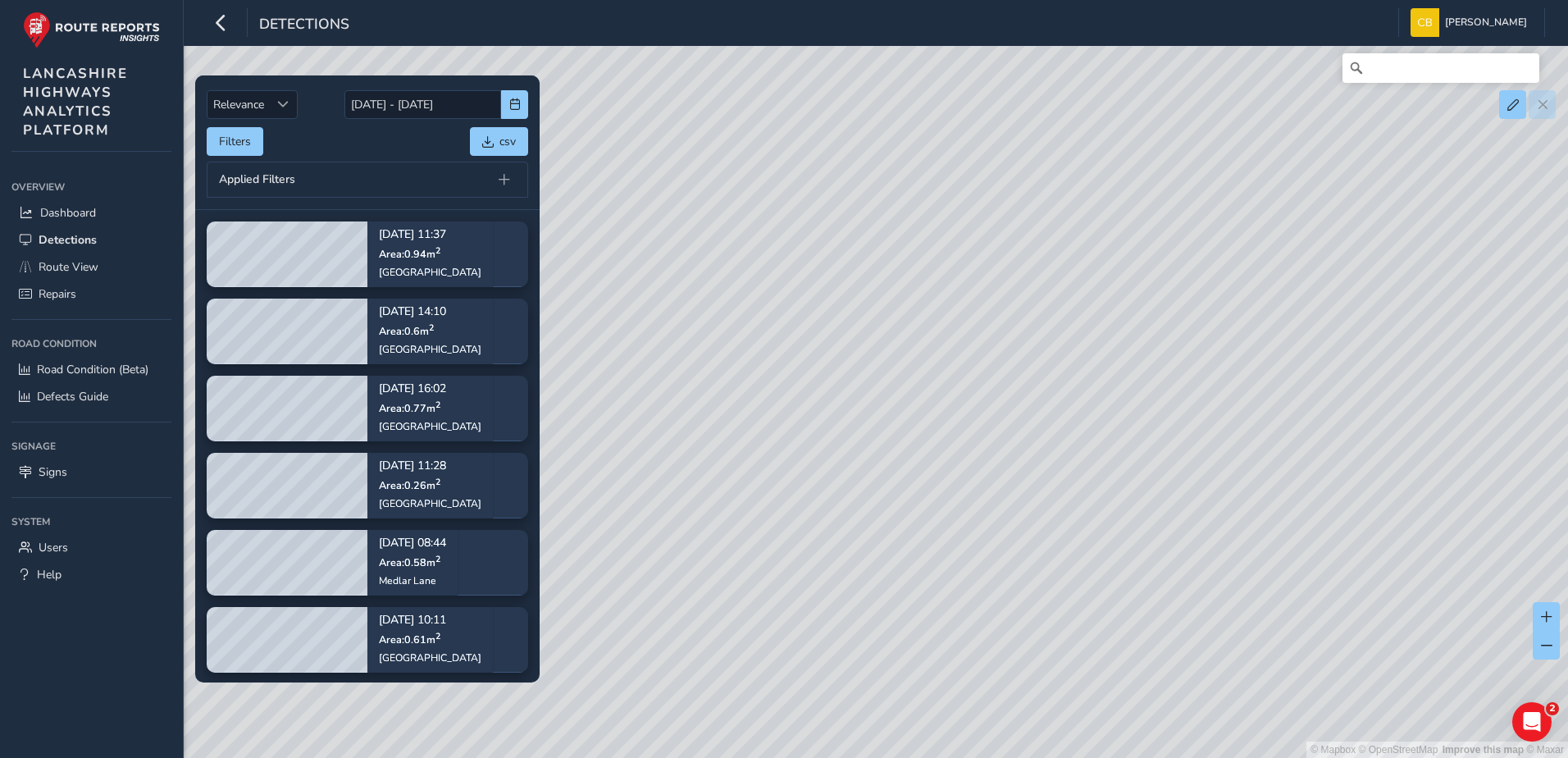
drag, startPoint x: 1018, startPoint y: 435, endPoint x: 784, endPoint y: 246, distance: 300.8
click at [784, 246] on div "© Mapbox © OpenStreetMap Improve this map © Maxar" at bounding box center [784, 379] width 1568 height 758
drag, startPoint x: 984, startPoint y: 479, endPoint x: 746, endPoint y: 490, distance: 238.3
click at [746, 490] on div "© Mapbox © OpenStreetMap Improve this map © Maxar" at bounding box center [784, 379] width 1568 height 758
drag, startPoint x: 1053, startPoint y: 374, endPoint x: 1095, endPoint y: 442, distance: 79.9
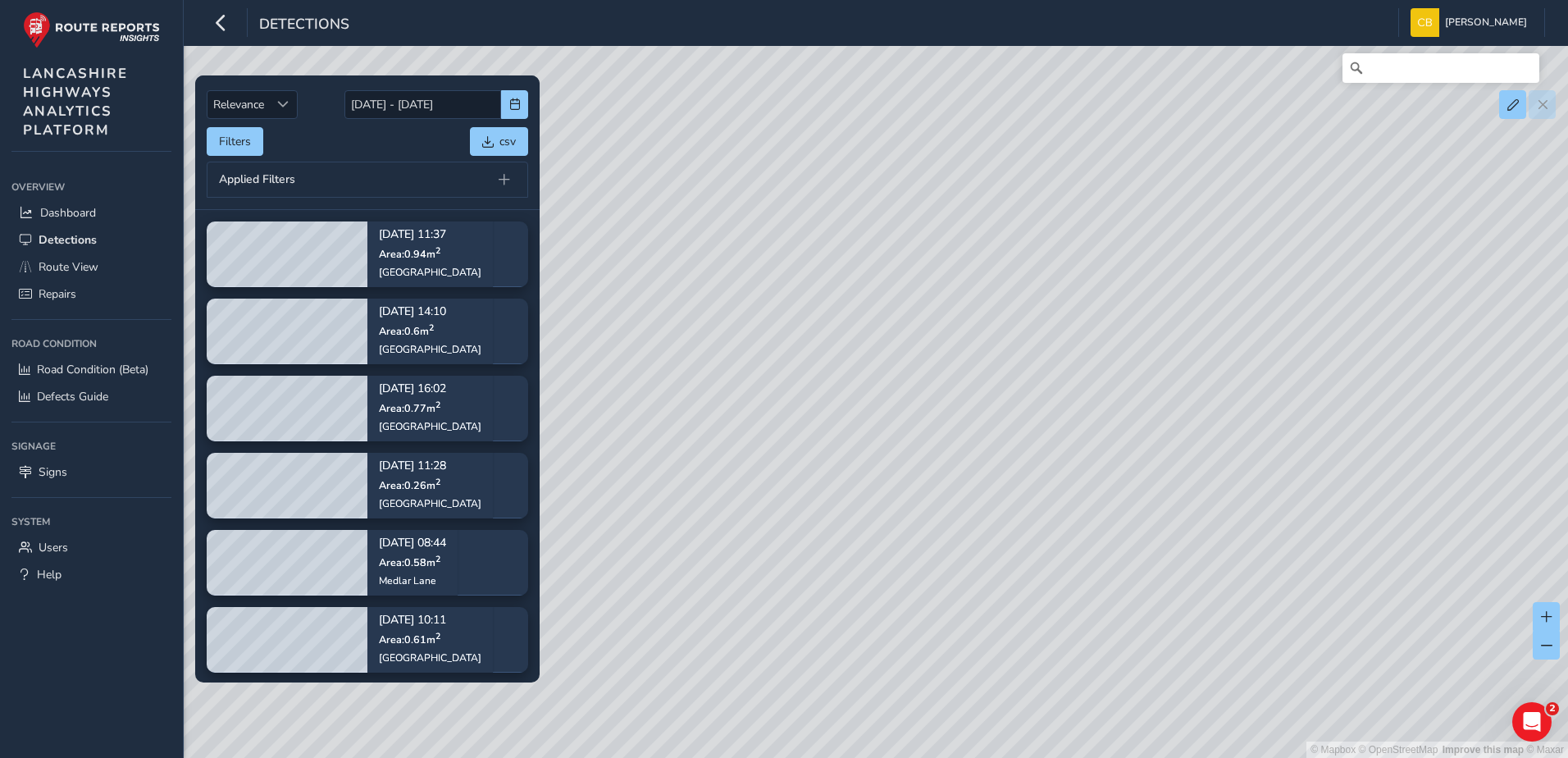
click at [870, 439] on div "© Mapbox © OpenStreetMap Improve this map © Maxar" at bounding box center [784, 379] width 1568 height 758
drag, startPoint x: 1141, startPoint y: 402, endPoint x: 865, endPoint y: 403, distance: 276.0
click at [865, 403] on div "© Mapbox © OpenStreetMap Improve this map © Maxar" at bounding box center [784, 379] width 1568 height 758
drag, startPoint x: 945, startPoint y: 233, endPoint x: 882, endPoint y: 411, distance: 188.8
click at [882, 411] on div "© Mapbox © OpenStreetMap Improve this map © Maxar" at bounding box center [784, 379] width 1568 height 758
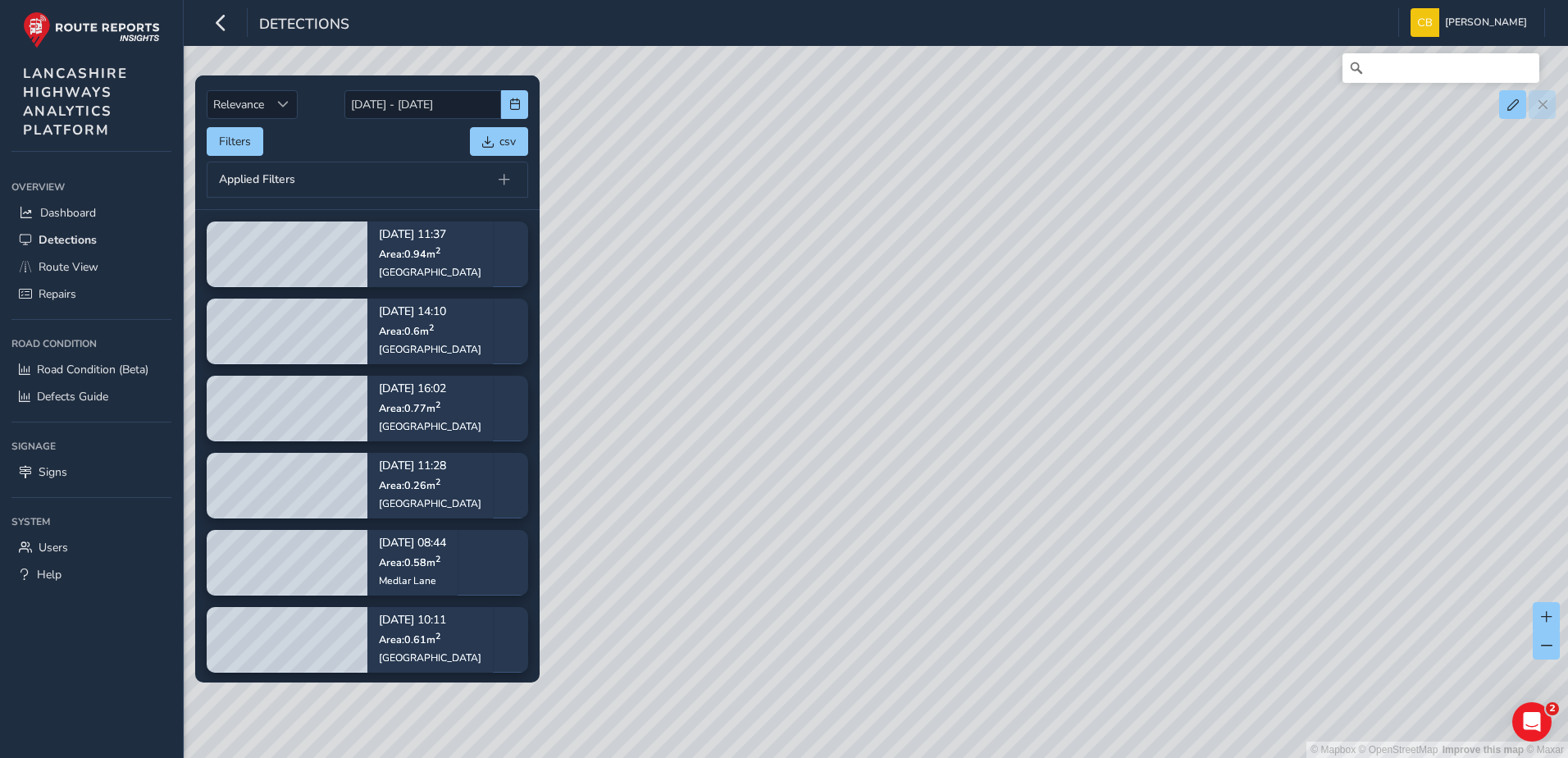
drag, startPoint x: 784, startPoint y: 351, endPoint x: 962, endPoint y: 552, distance: 268.5
click at [962, 552] on div "© Mapbox © OpenStreetMap Improve this map © Maxar" at bounding box center [784, 379] width 1568 height 758
drag, startPoint x: 834, startPoint y: 461, endPoint x: 894, endPoint y: 518, distance: 82.8
click at [894, 518] on div "© Mapbox © OpenStreetMap Improve this map © Maxar" at bounding box center [784, 379] width 1568 height 758
click at [73, 215] on span "Dashboard" at bounding box center [67, 213] width 56 height 16
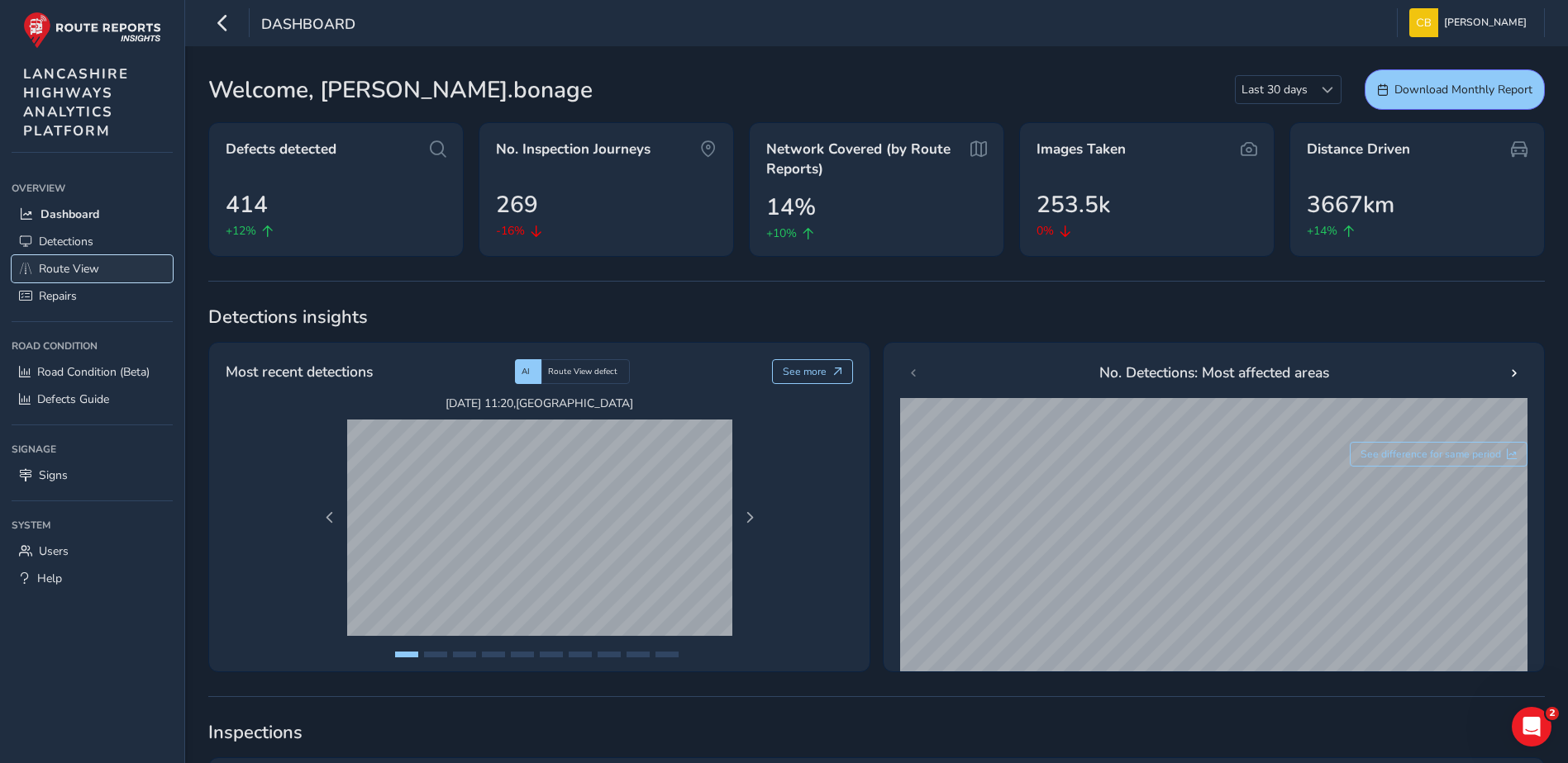
click at [89, 256] on link "Route View" at bounding box center [92, 269] width 161 height 28
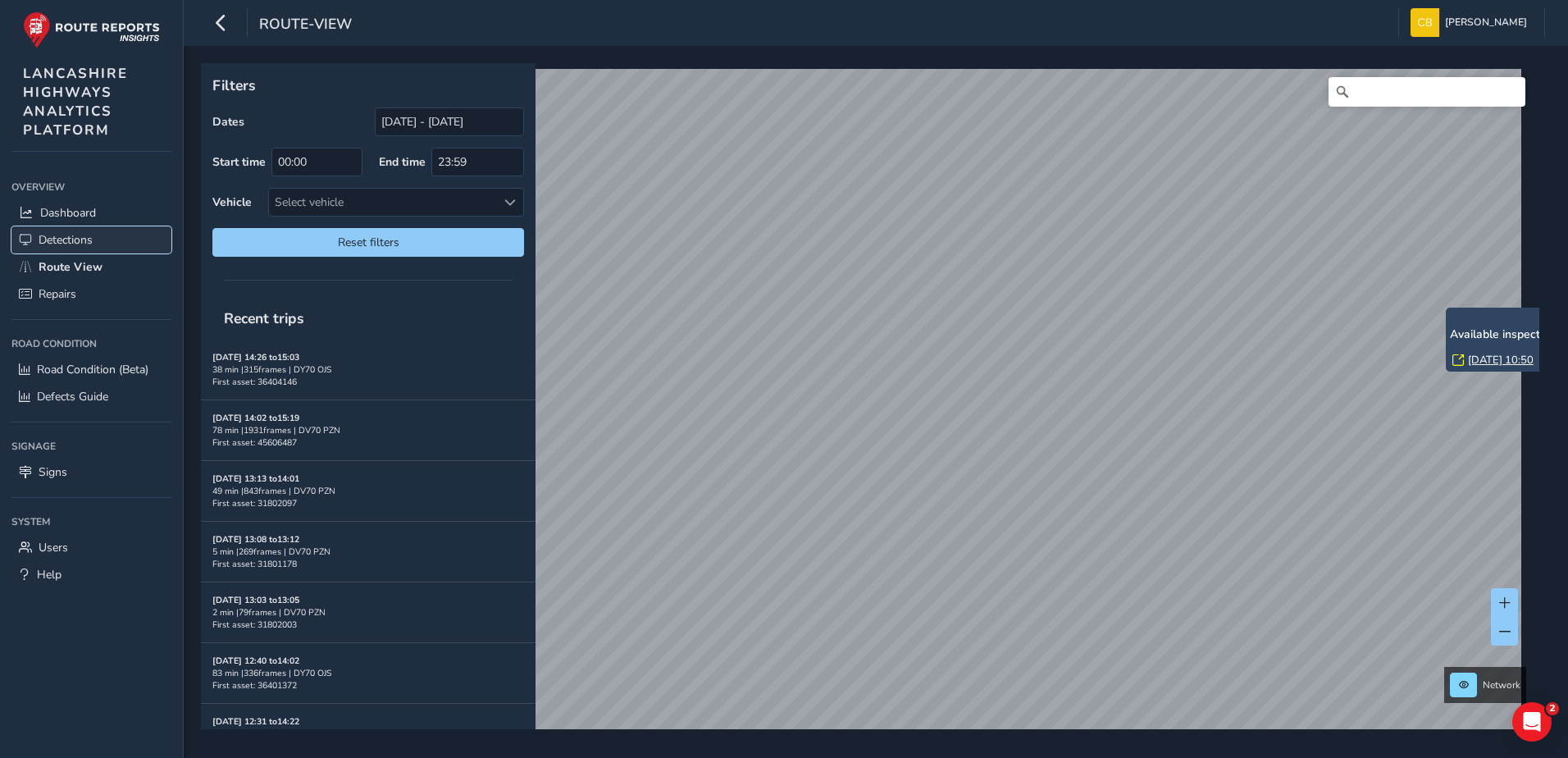
click at [100, 244] on link "Detections" at bounding box center [92, 240] width 160 height 27
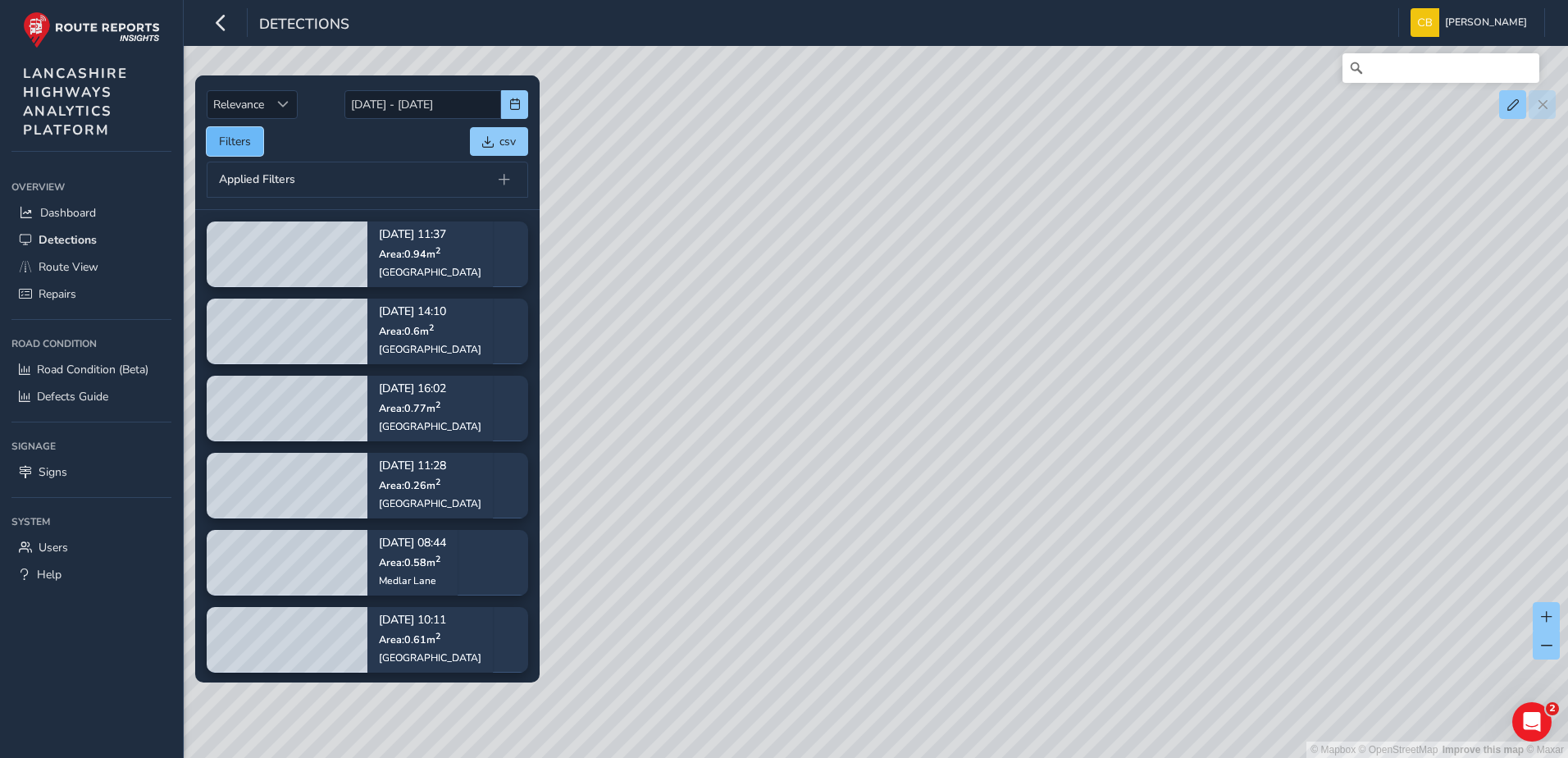
click at [245, 141] on button "Filters" at bounding box center [235, 141] width 57 height 28
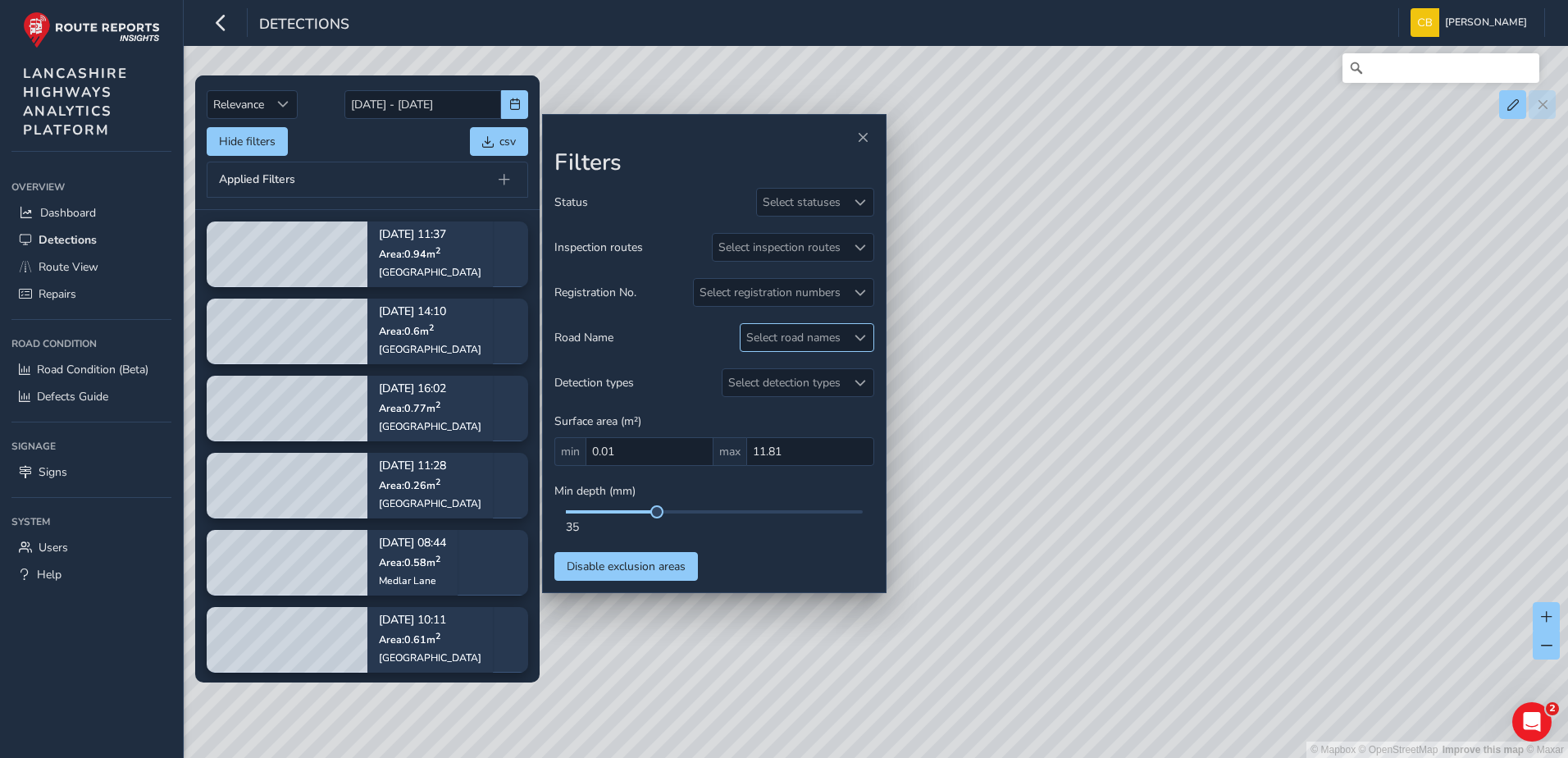
click at [815, 332] on div "Select road names" at bounding box center [794, 338] width 105 height 27
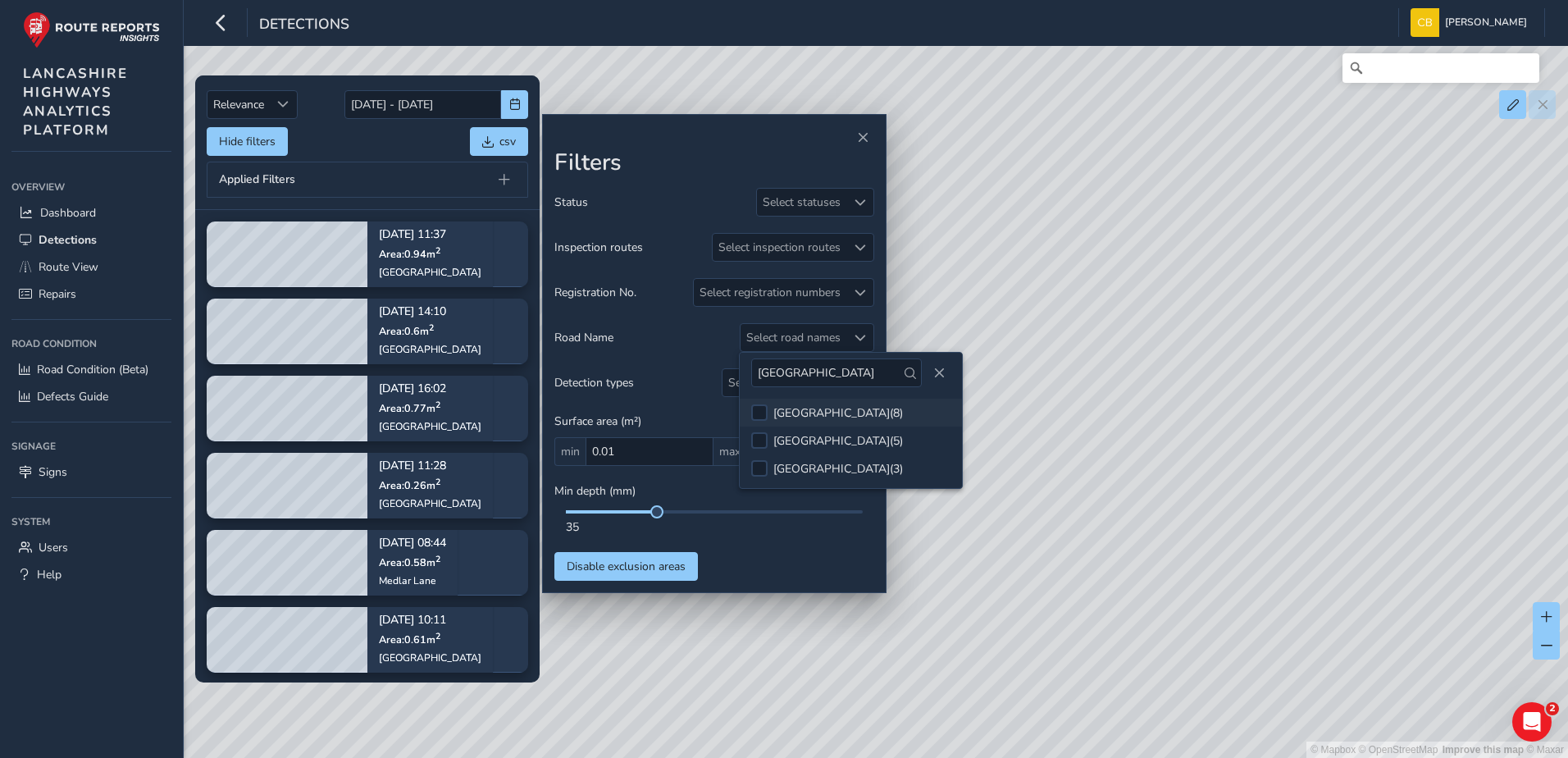
type input "[GEOGRAPHIC_DATA]"
click at [853, 407] on div "[GEOGRAPHIC_DATA] ( 8 )" at bounding box center [838, 413] width 130 height 16
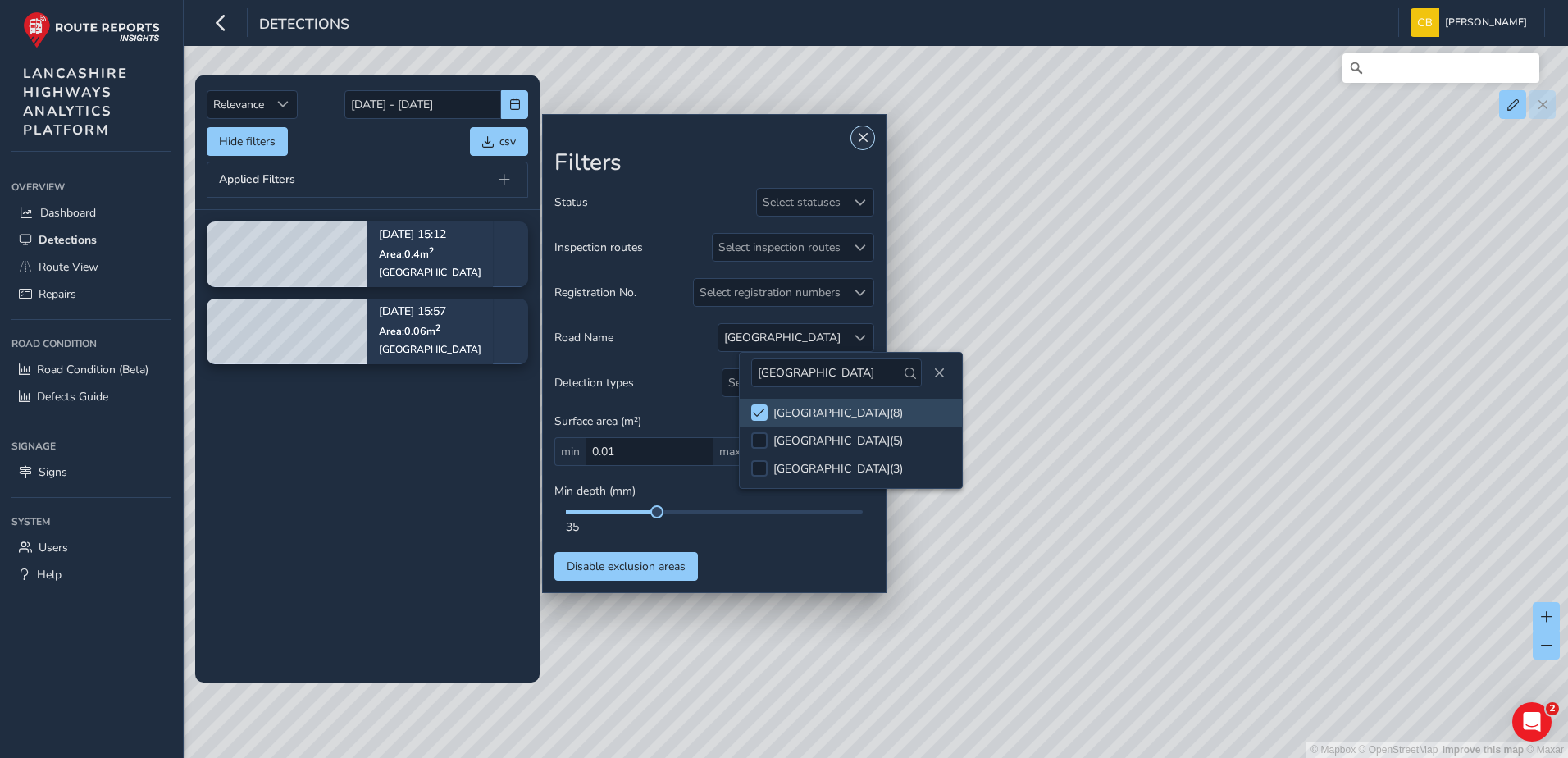
click at [864, 136] on span "Close" at bounding box center [863, 138] width 12 height 12
